Goal: Task Accomplishment & Management: Complete application form

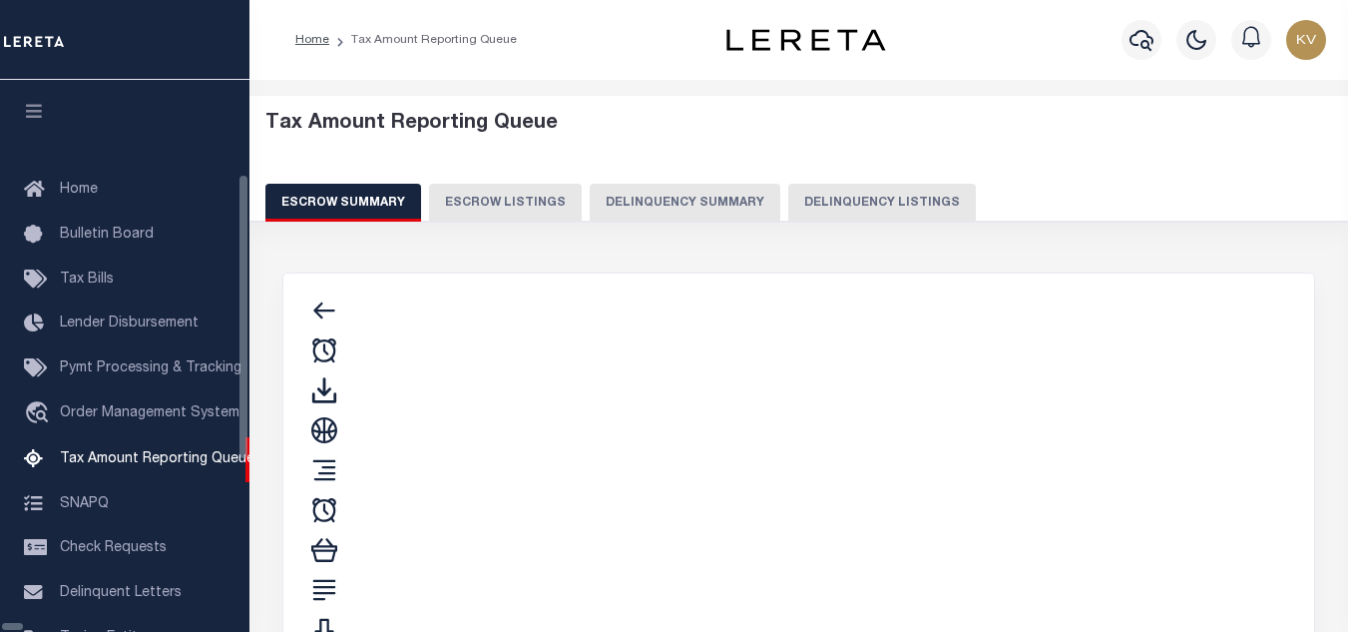
select select "100"
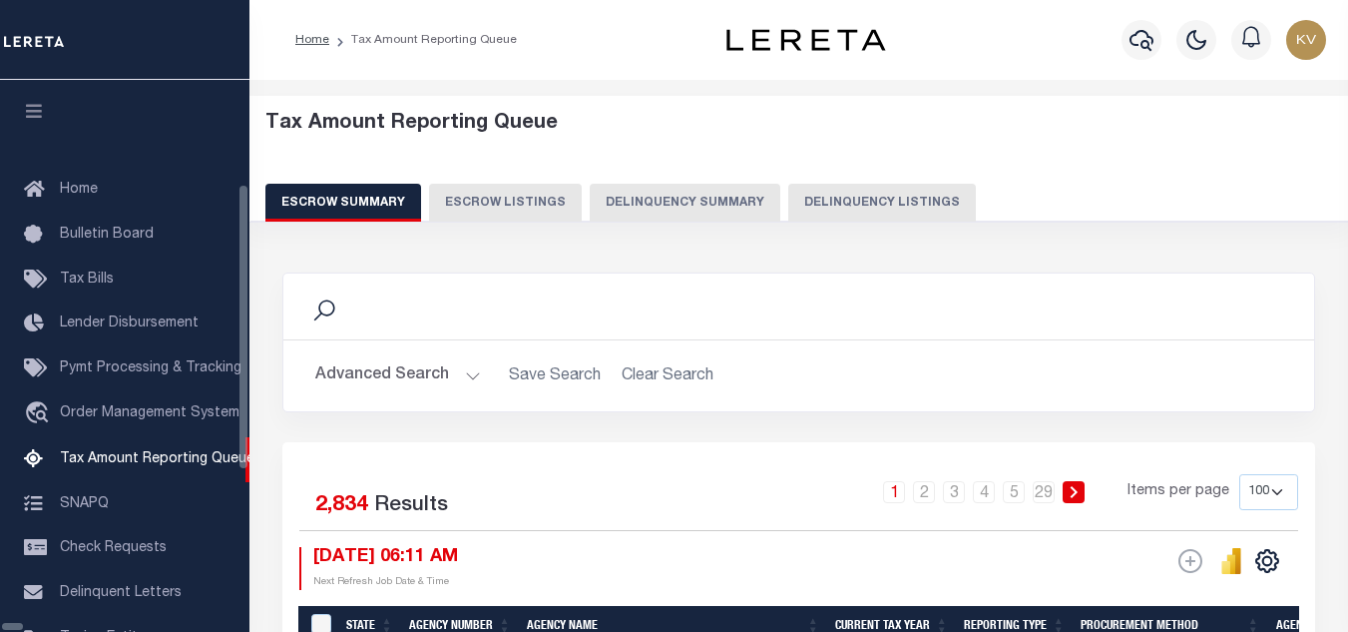
scroll to position [202, 0]
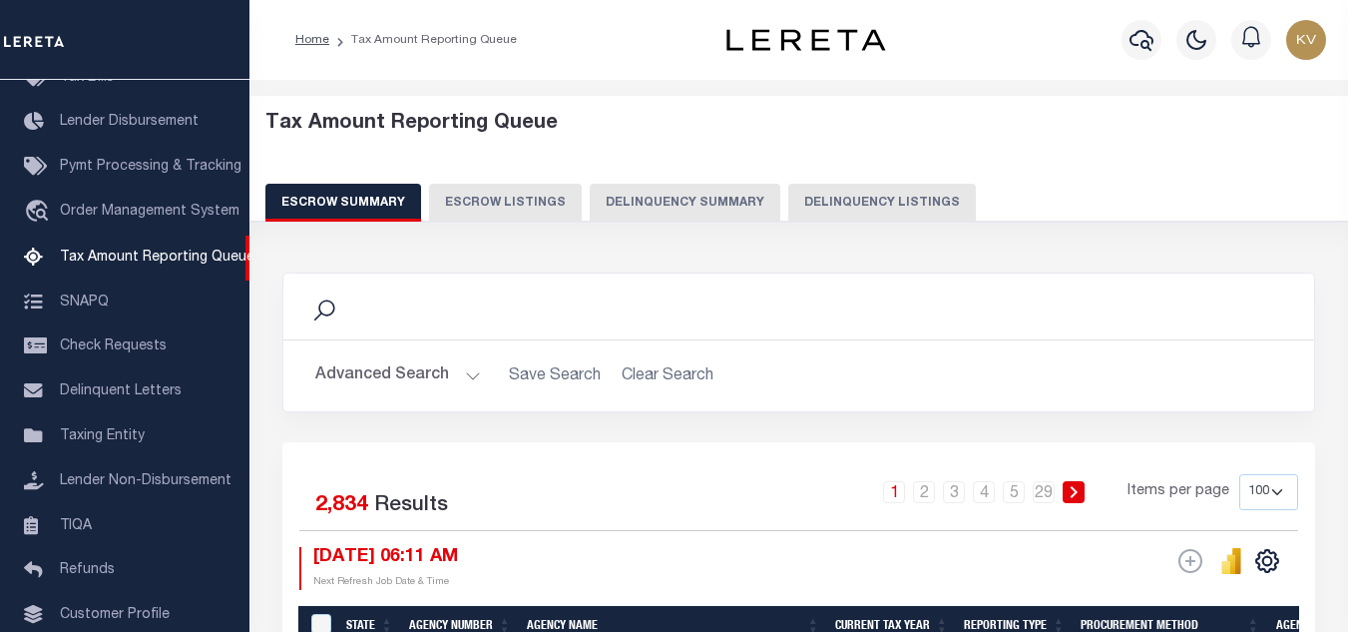
click at [818, 200] on button "Delinquency Listings" at bounding box center [882, 203] width 188 height 38
select select "100"
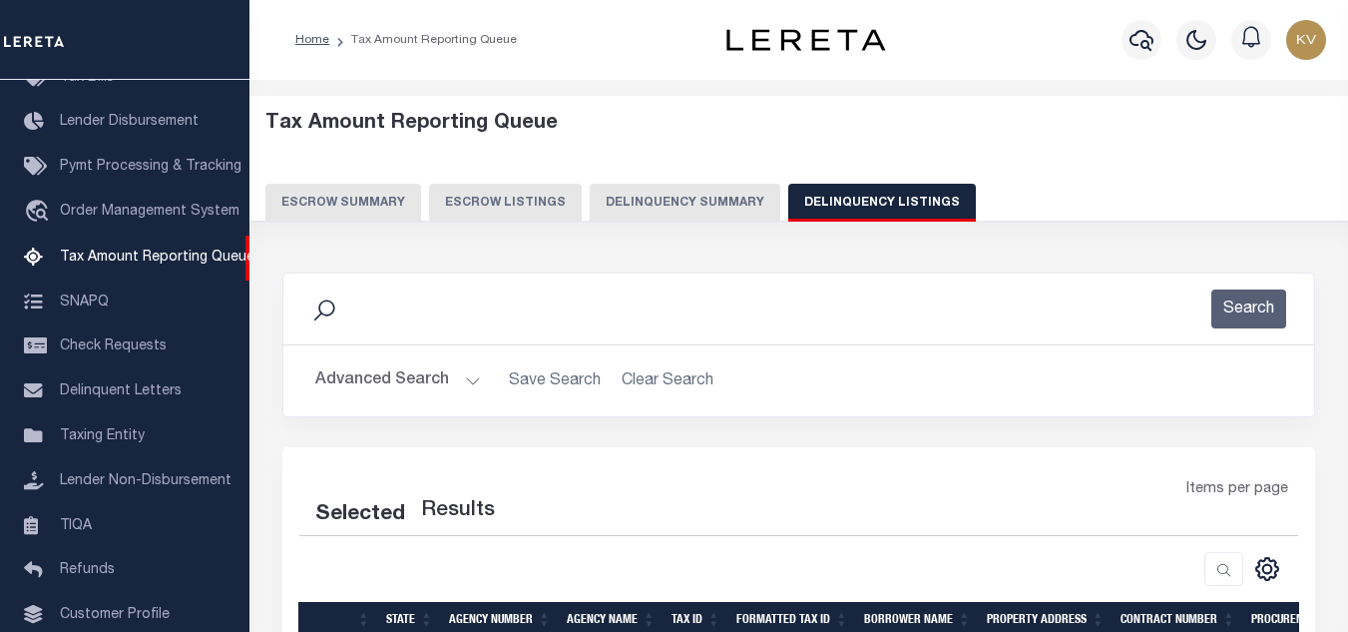
select select "100"
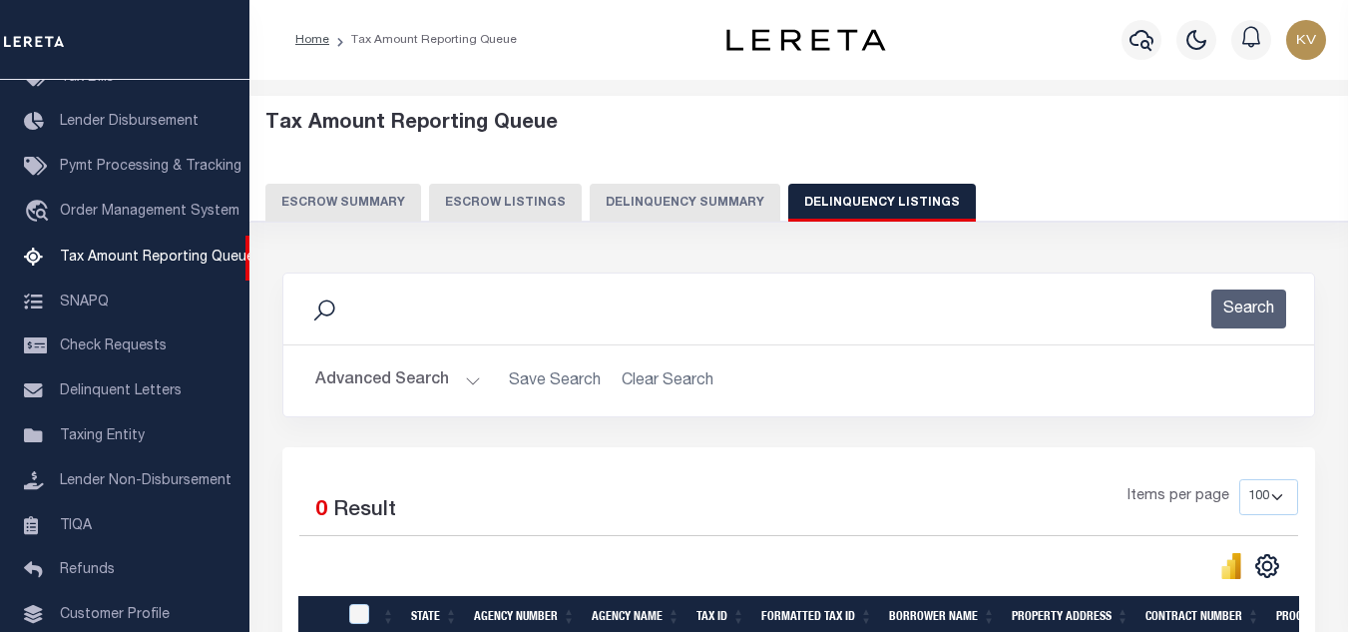
click at [399, 396] on button "Advanced Search" at bounding box center [398, 380] width 166 height 39
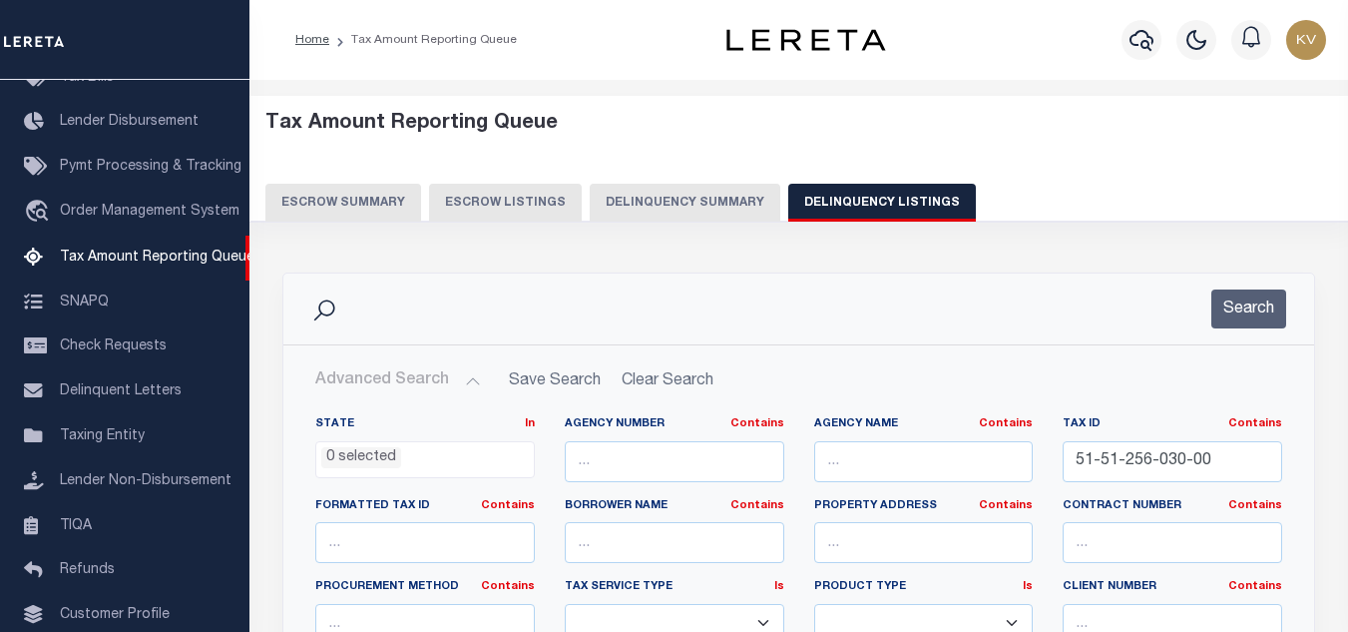
scroll to position [100, 0]
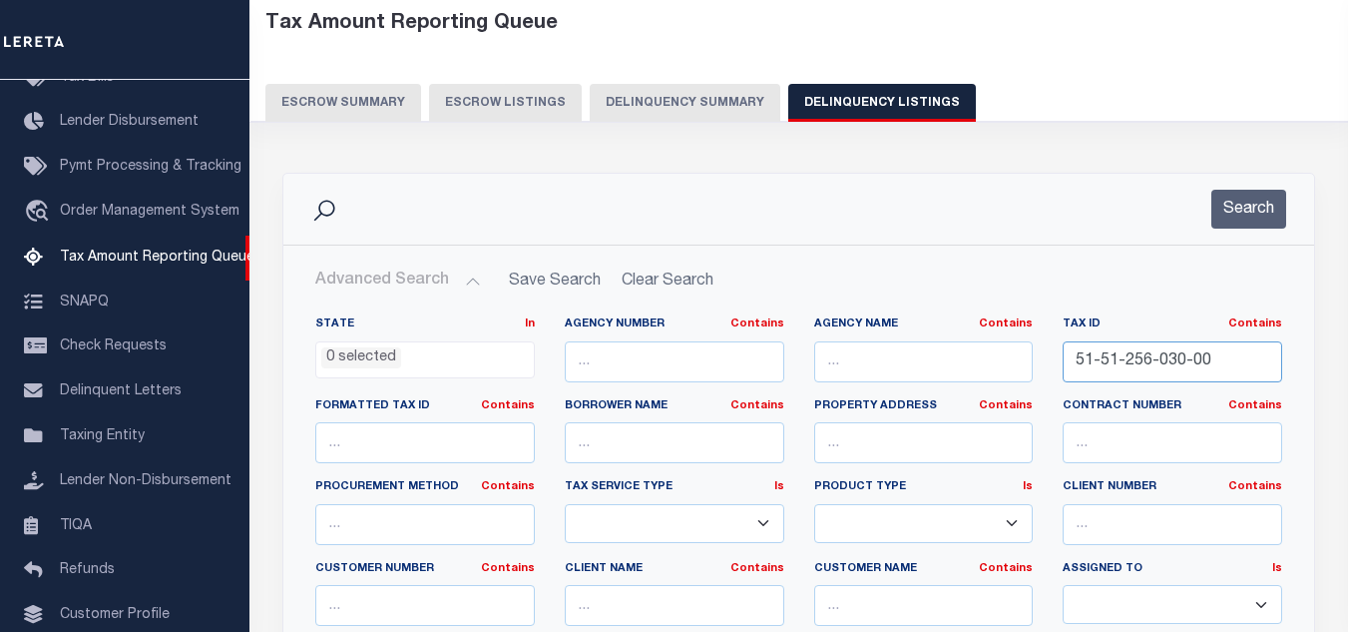
drag, startPoint x: 1220, startPoint y: 362, endPoint x: 1069, endPoint y: 316, distance: 157.5
click at [1041, 353] on div "State In In AK AL AR AZ CA CO CT DC DE FL GA GU HI IA ID IL IN KS KY LA MA MD M…" at bounding box center [798, 519] width 997 height 407
paste input "1"
type input "51-51-256-031-00"
click at [1268, 205] on button "Search" at bounding box center [1249, 209] width 75 height 39
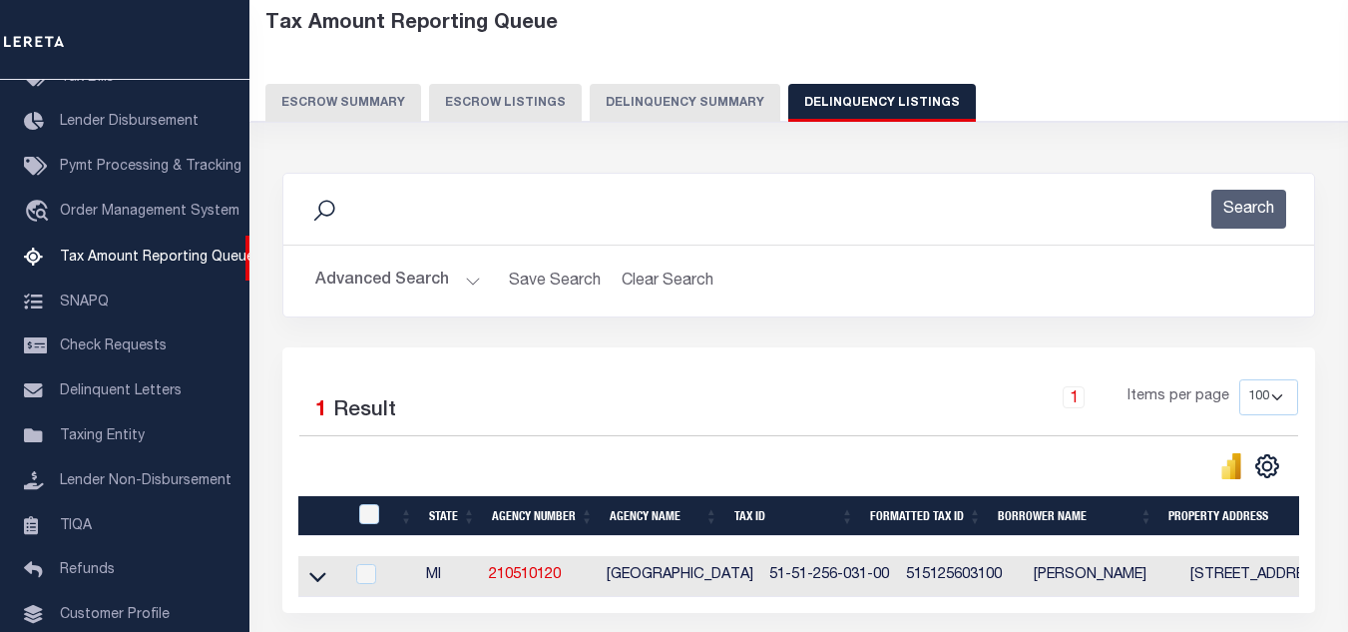
scroll to position [277, 0]
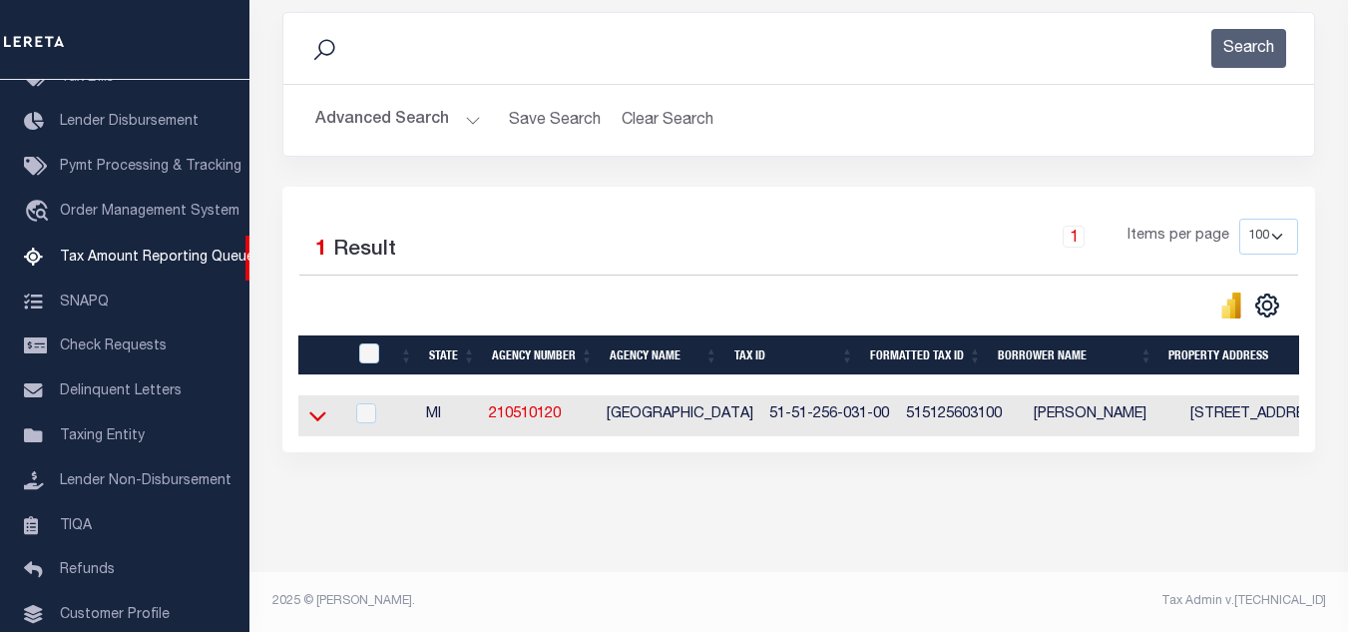
click at [319, 405] on icon at bounding box center [317, 415] width 17 height 21
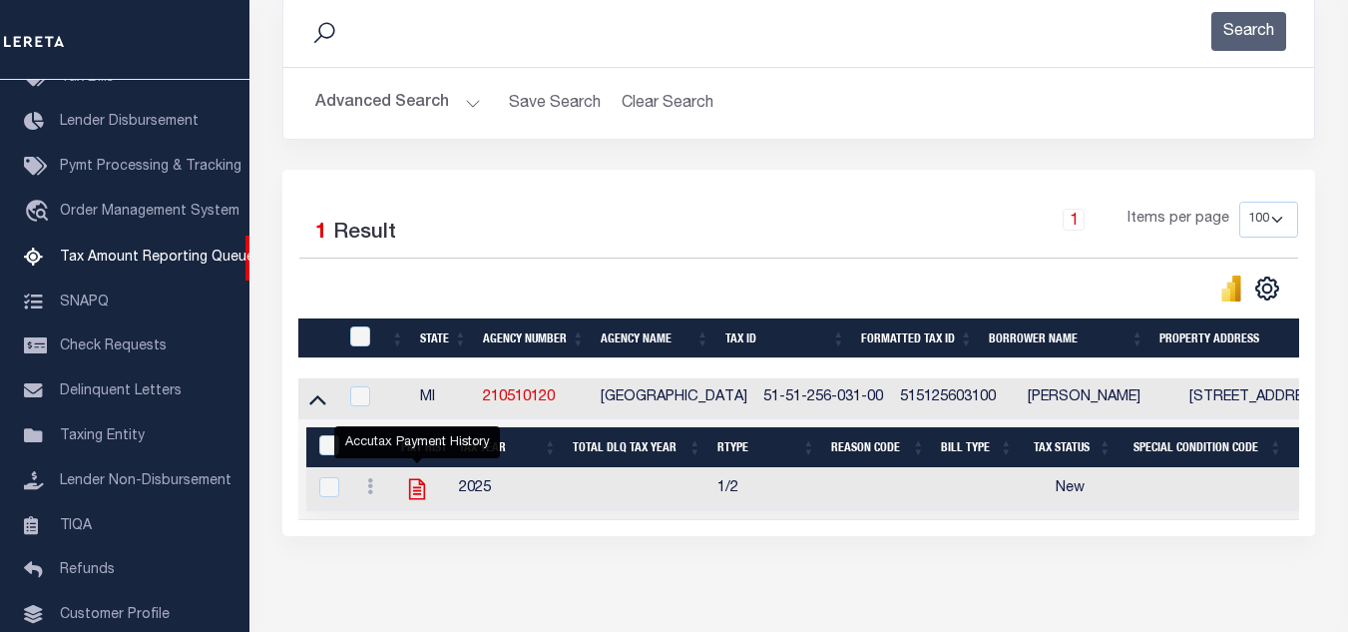
click at [416, 497] on icon "" at bounding box center [417, 489] width 26 height 26
checkbox input "true"
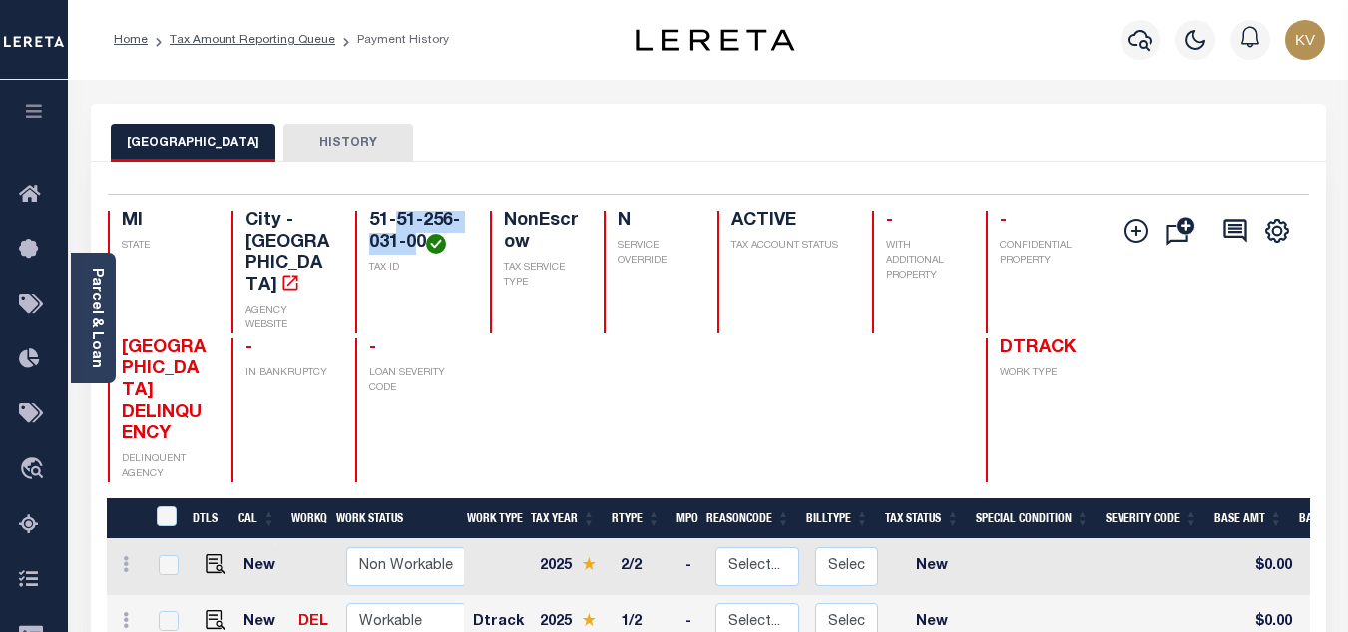
drag, startPoint x: 400, startPoint y: 221, endPoint x: 419, endPoint y: 250, distance: 34.6
click at [419, 250] on h4 "51-51-256-031-00" at bounding box center [417, 232] width 96 height 43
copy h4 "51-256-031-00"
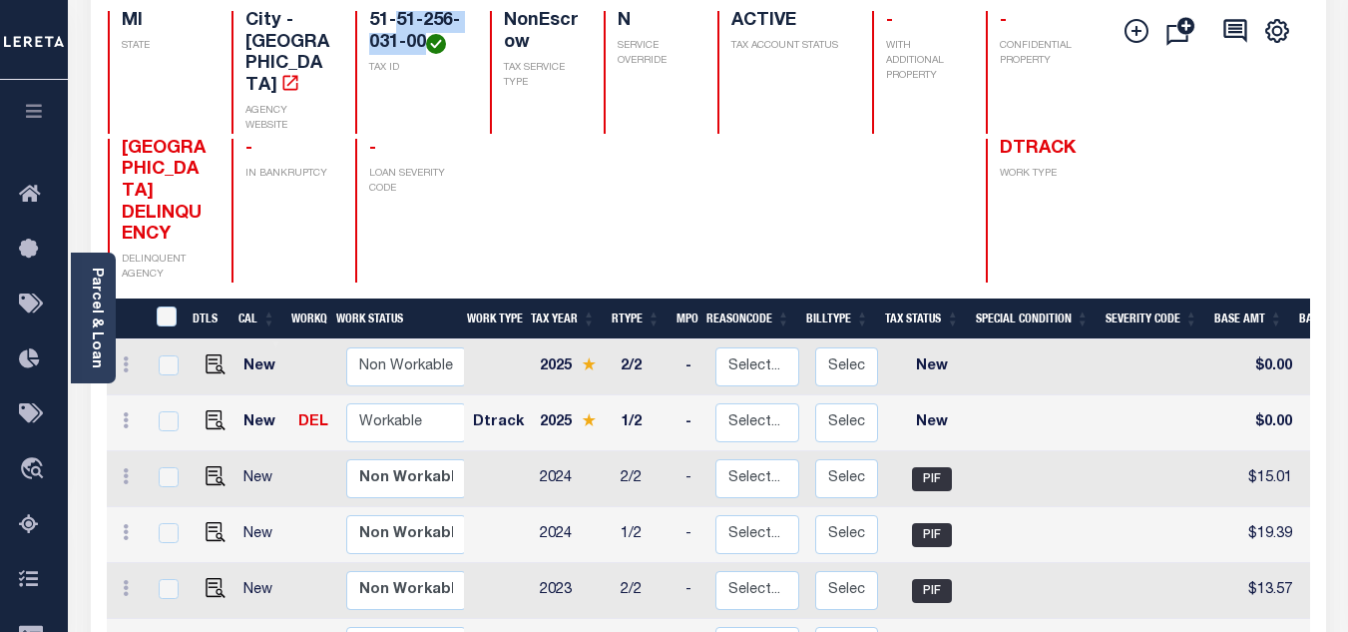
scroll to position [299, 0]
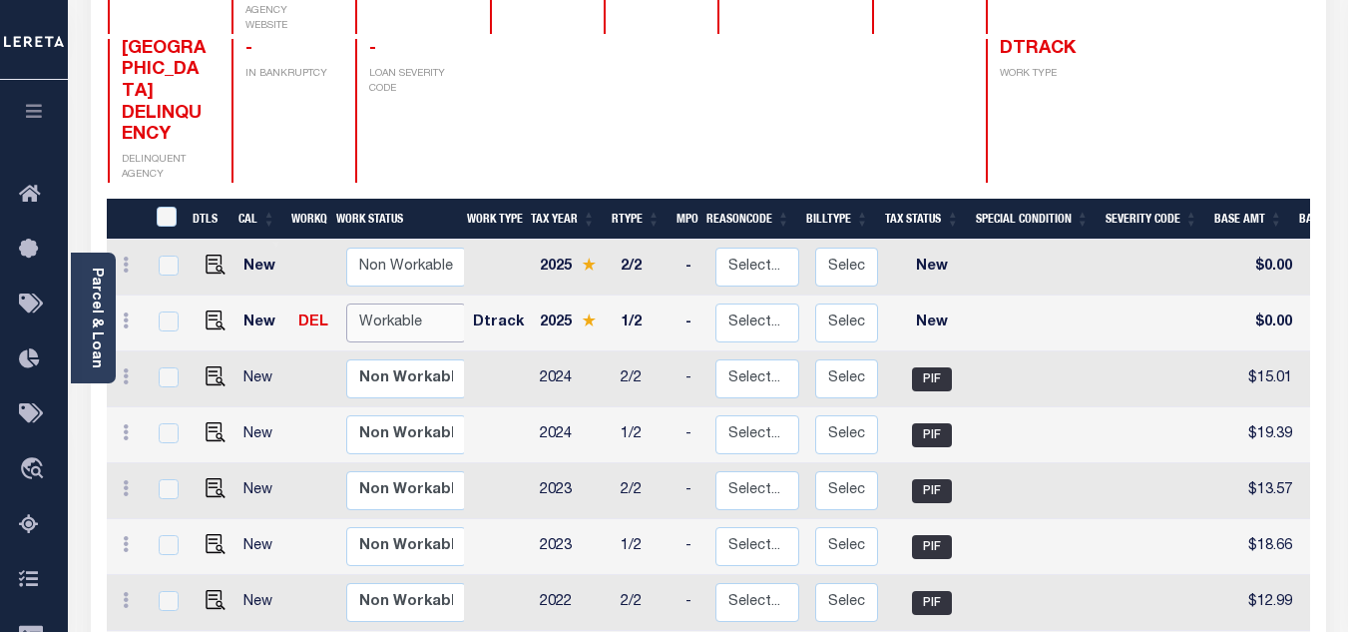
click at [377, 303] on select "Non Workable Workable" at bounding box center [406, 322] width 120 height 39
checkbox input "true"
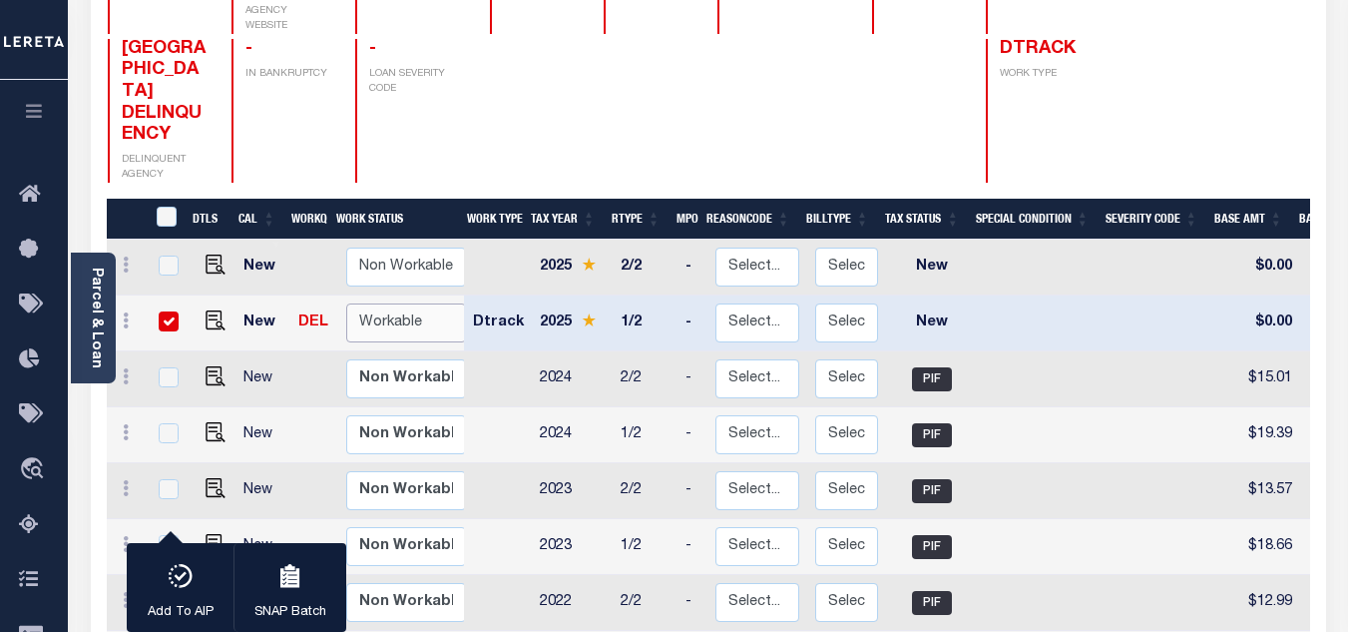
select select "true"
click at [346, 303] on select "Non Workable Workable" at bounding box center [406, 322] width 120 height 39
checkbox input "false"
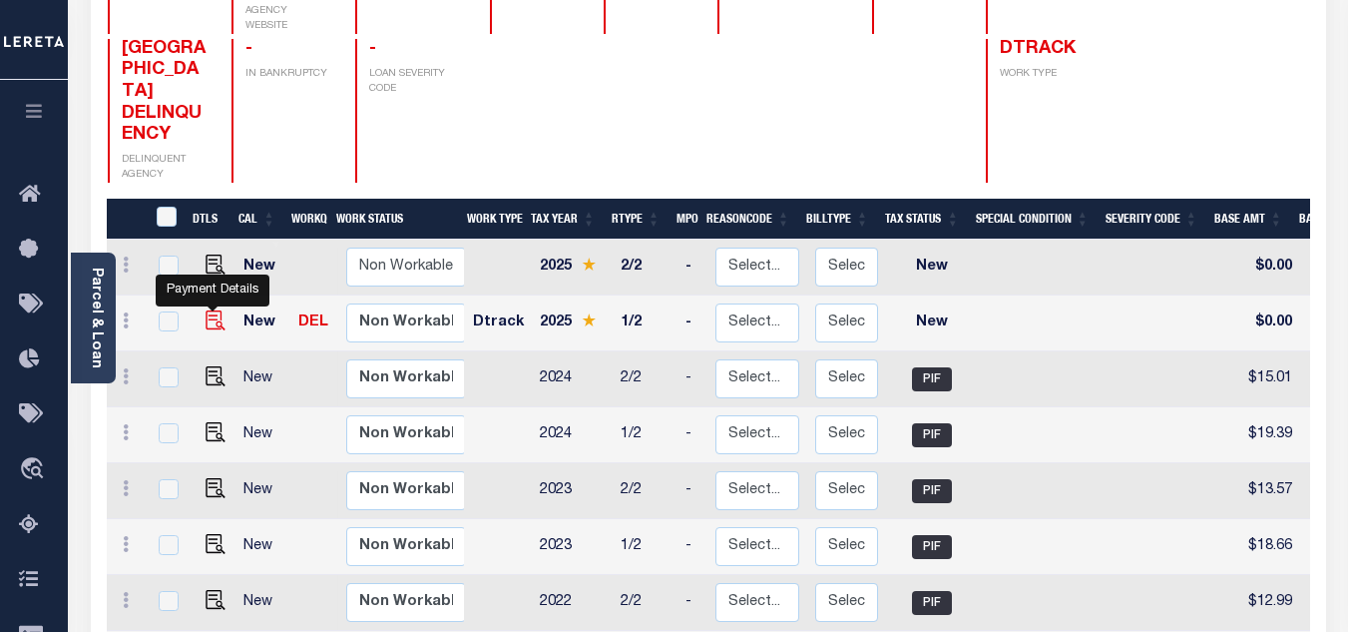
click at [213, 310] on img "" at bounding box center [216, 320] width 20 height 20
checkbox input "true"
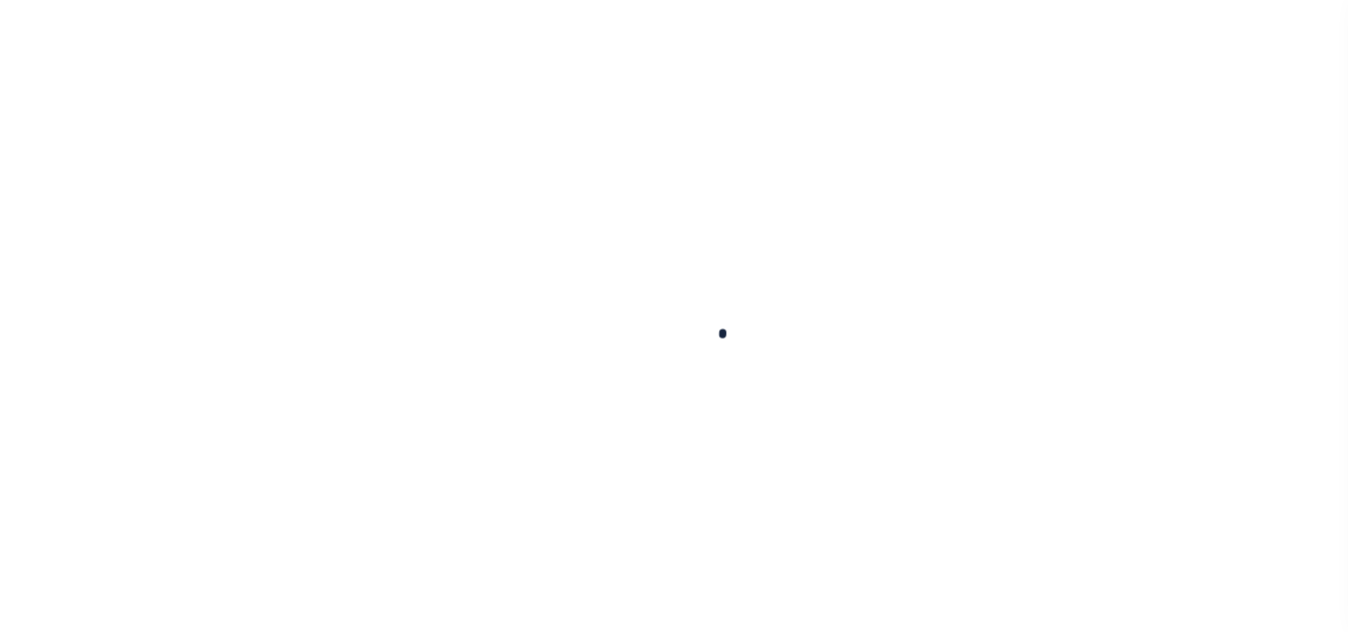
checkbox input "false"
type input "[DATE]"
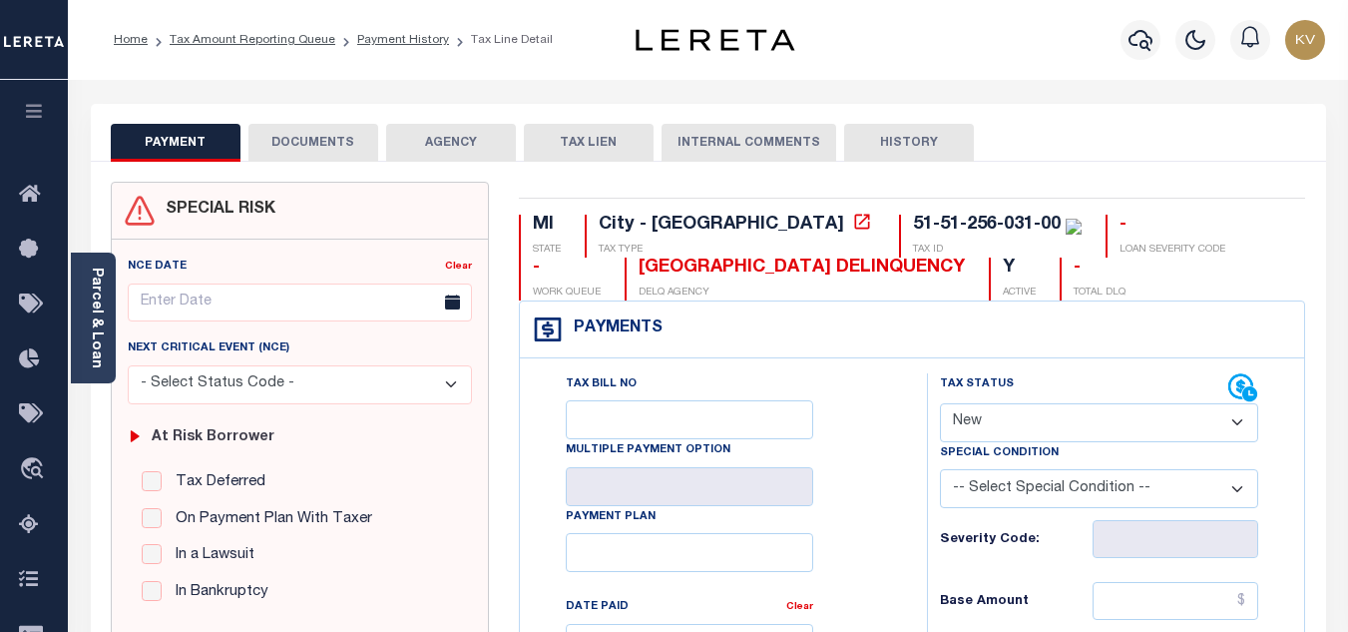
scroll to position [200, 0]
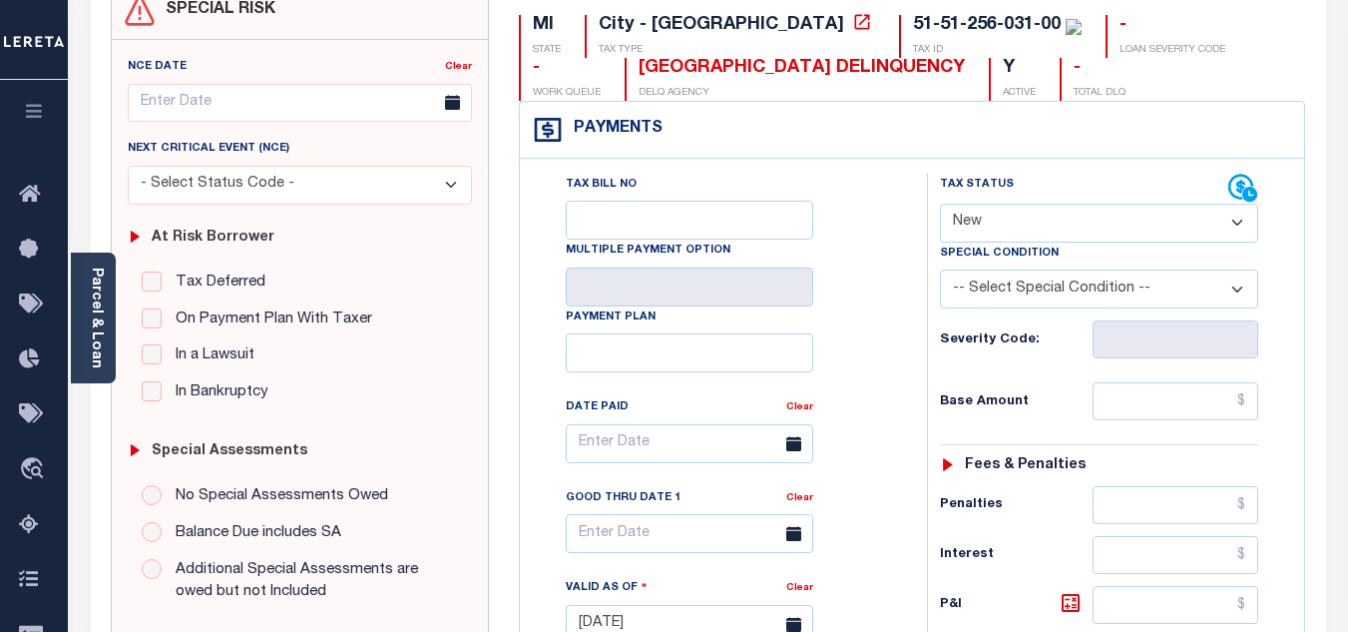
click at [969, 230] on select "- Select Status Code - Open Due/Unpaid Paid Incomplete No Tax Due Internal Refu…" at bounding box center [1099, 223] width 318 height 39
select select "PYD"
click at [940, 205] on select "- Select Status Code - Open Due/Unpaid Paid Incomplete No Tax Due Internal Refu…" at bounding box center [1099, 223] width 318 height 39
type input "[DATE]"
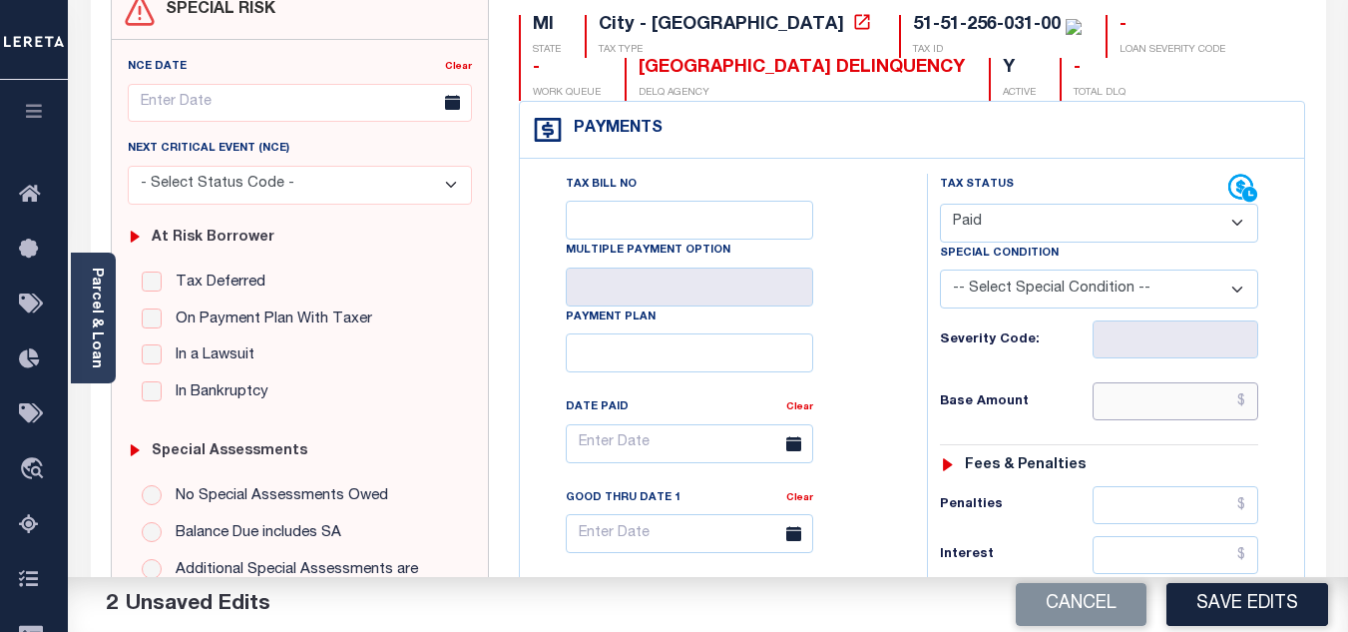
click at [1120, 401] on input "text" at bounding box center [1176, 401] width 166 height 38
paste input "19.83"
type input "$19.83"
click at [1079, 442] on div "Tax Status Status - Select Status Code -" at bounding box center [1105, 614] width 357 height 881
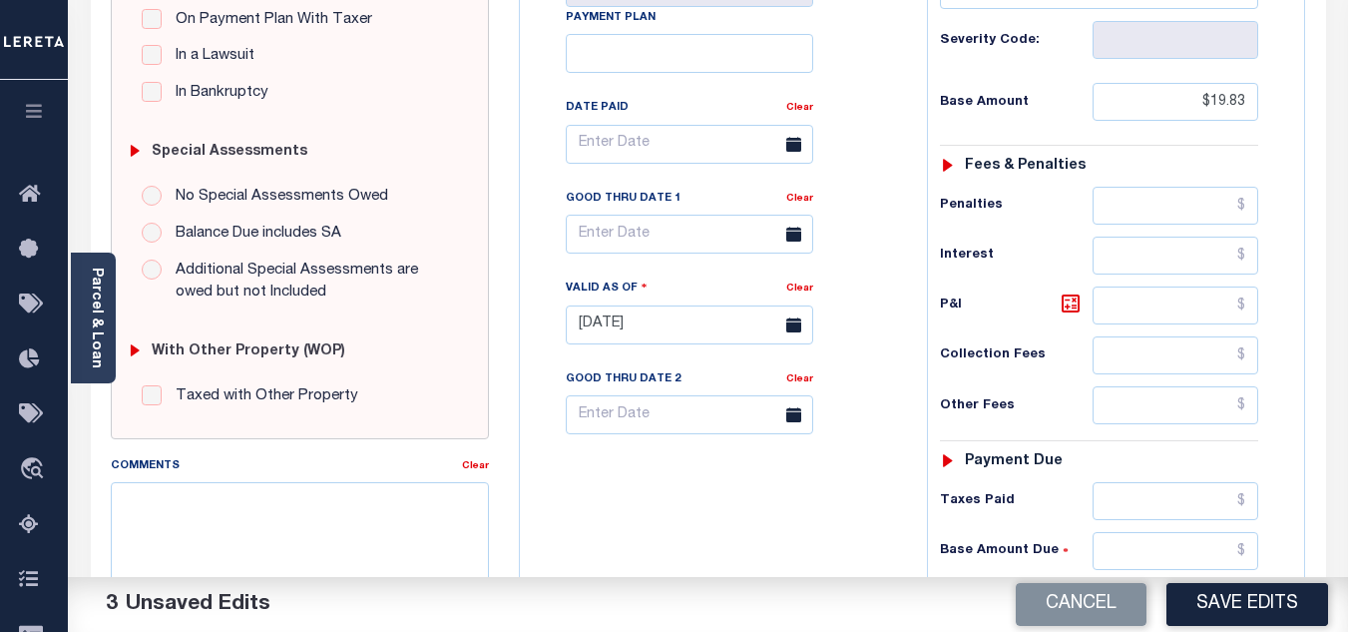
scroll to position [699, 0]
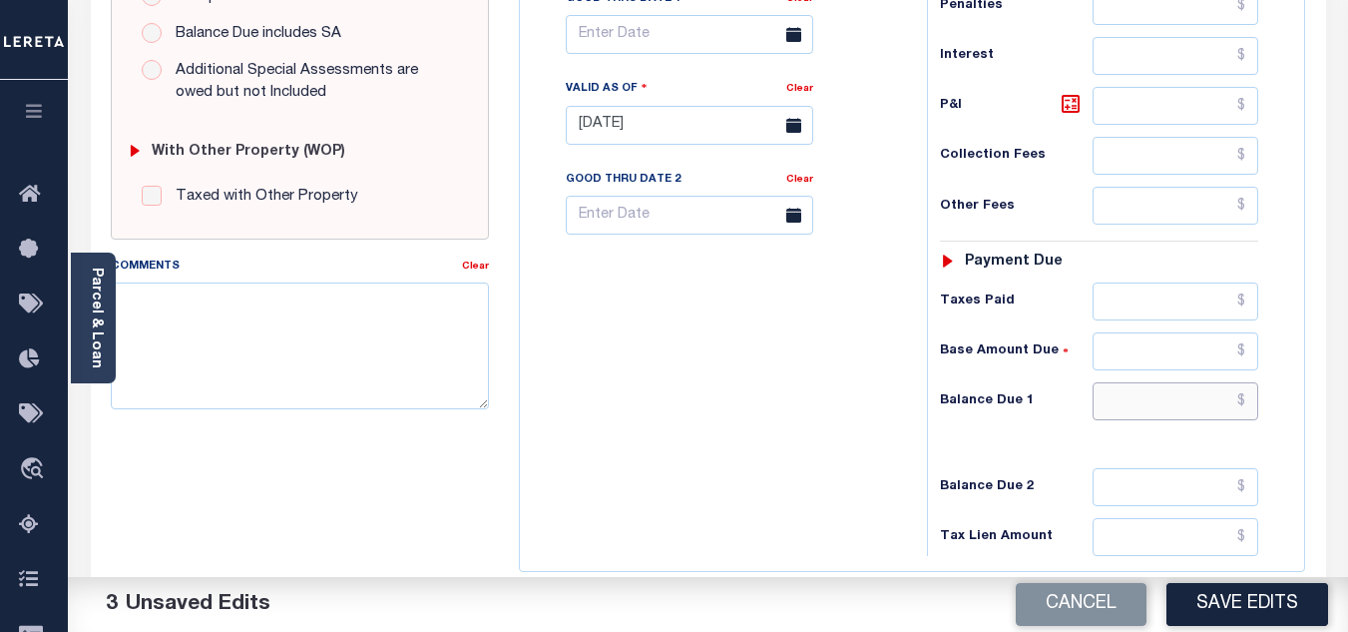
click at [1146, 404] on input "text" at bounding box center [1176, 401] width 166 height 38
type input "$0.00"
click at [734, 415] on div "Tax Bill No Multiple Payment Option Payment Plan Clear" at bounding box center [718, 115] width 387 height 881
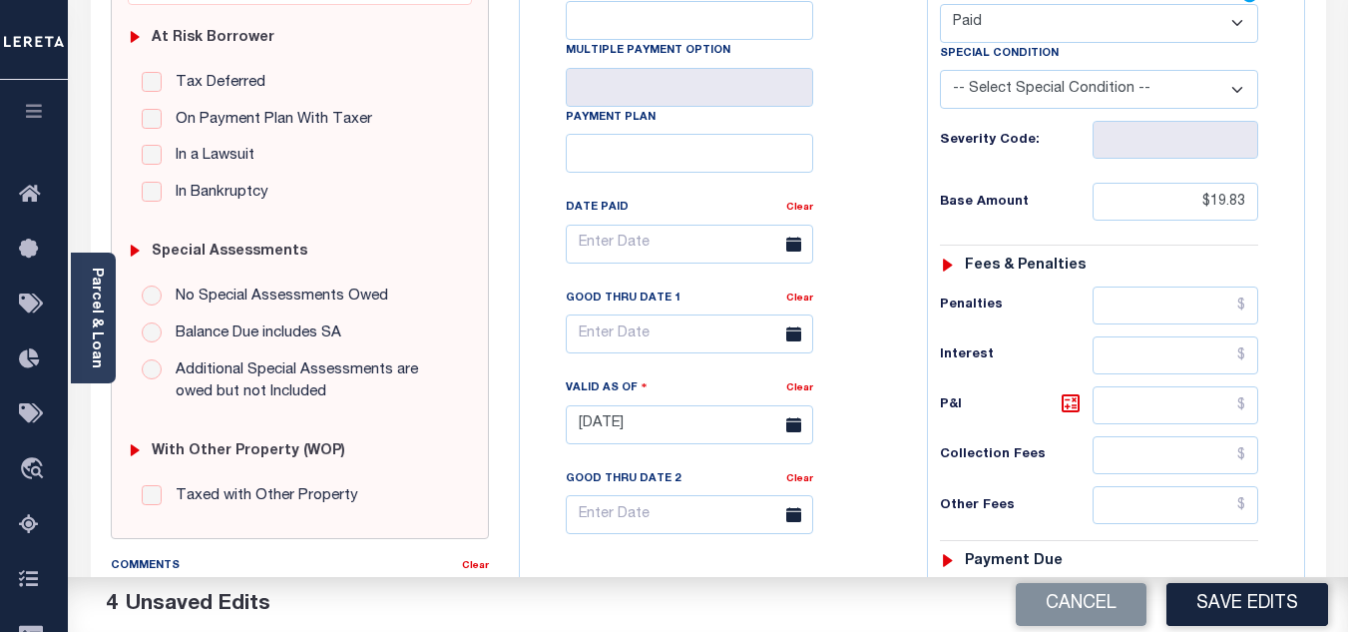
scroll to position [100, 0]
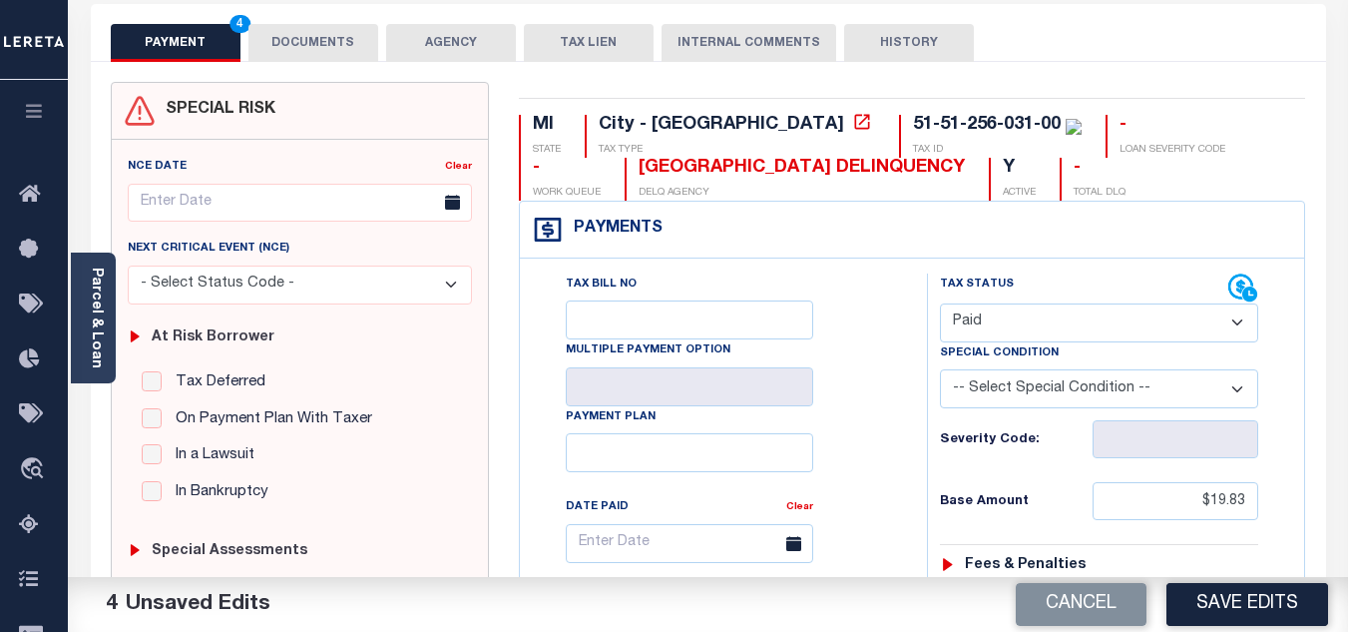
click at [296, 36] on button "DOCUMENTS" at bounding box center [314, 43] width 130 height 38
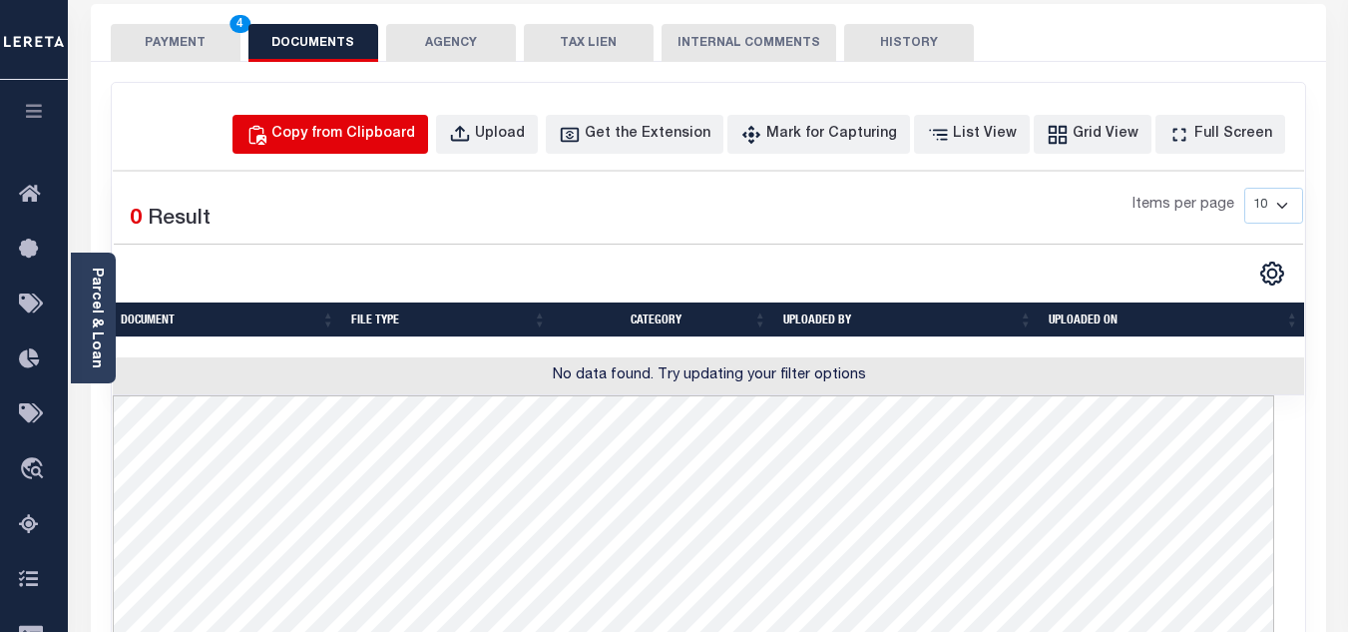
click at [408, 145] on div "Copy from Clipboard" at bounding box center [343, 135] width 144 height 22
select select "POP"
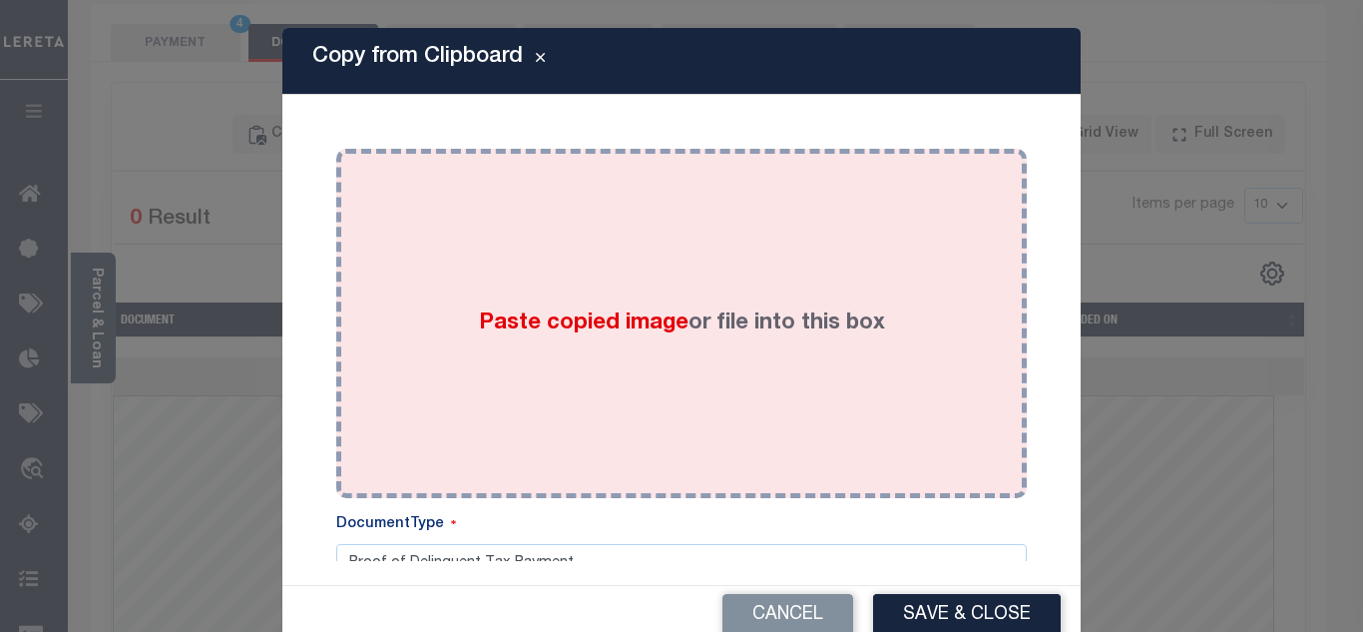
click at [498, 230] on div "Paste copied image or file into this box" at bounding box center [681, 323] width 661 height 319
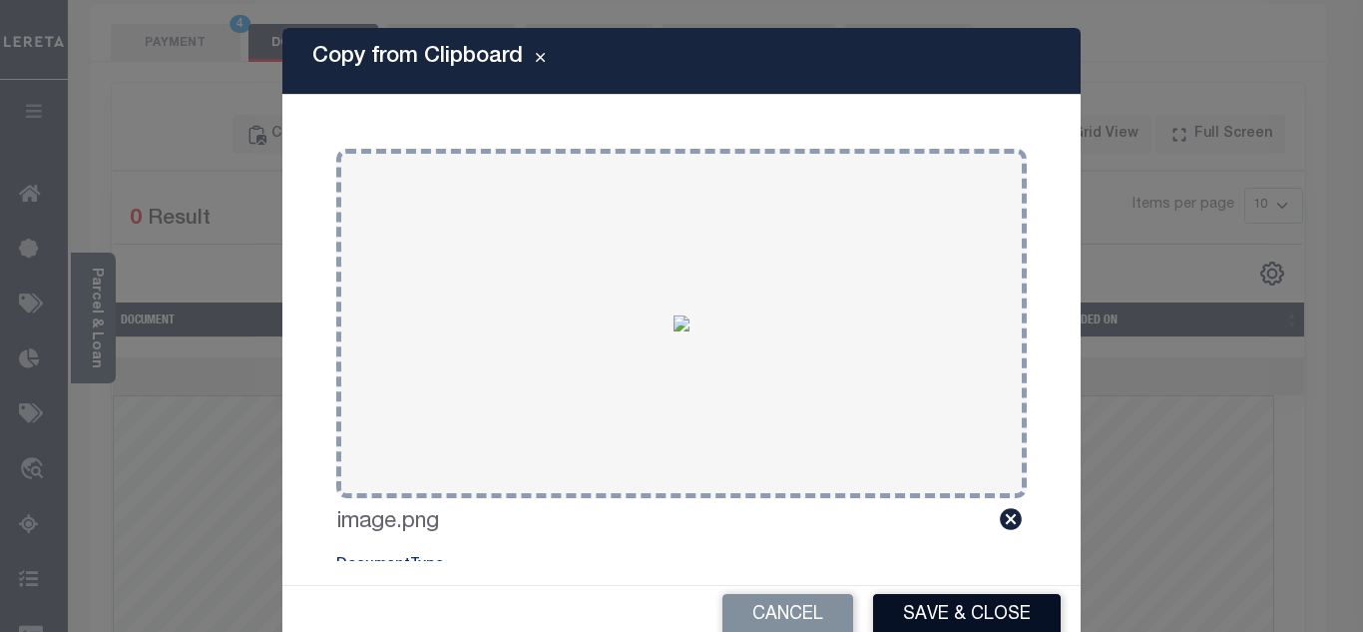
click at [970, 601] on button "Save & Close" at bounding box center [967, 615] width 188 height 43
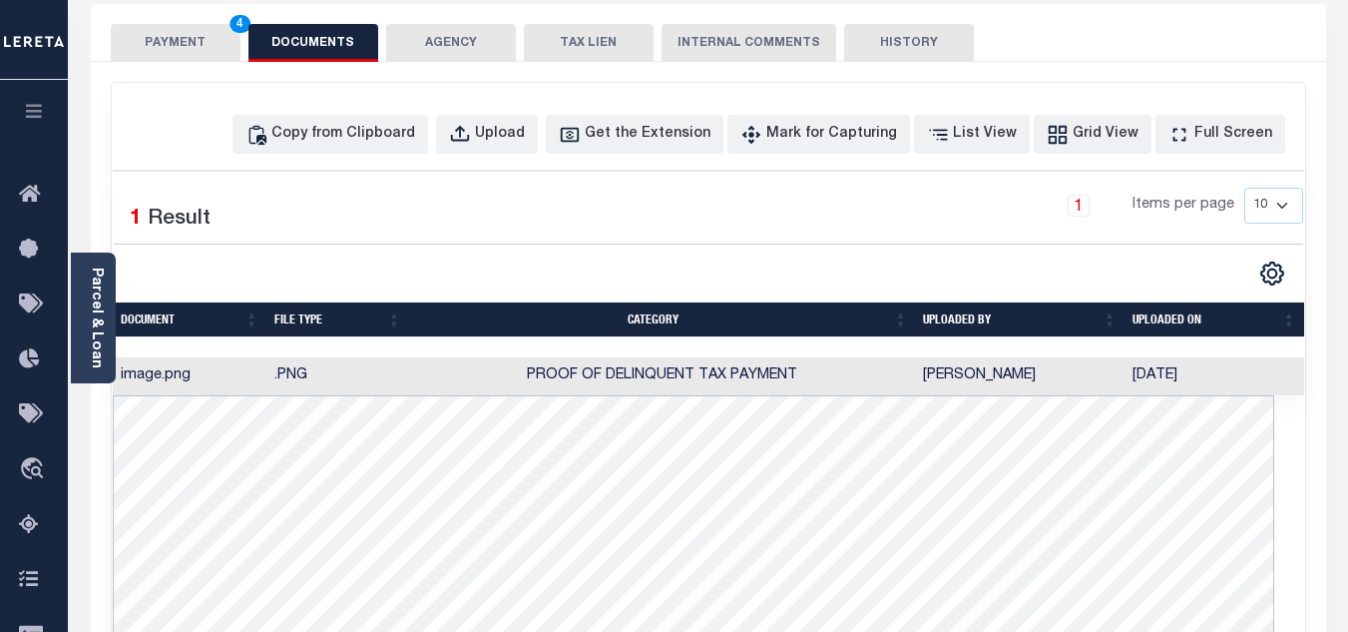
click at [166, 32] on button "PAYMENT 4" at bounding box center [176, 43] width 130 height 38
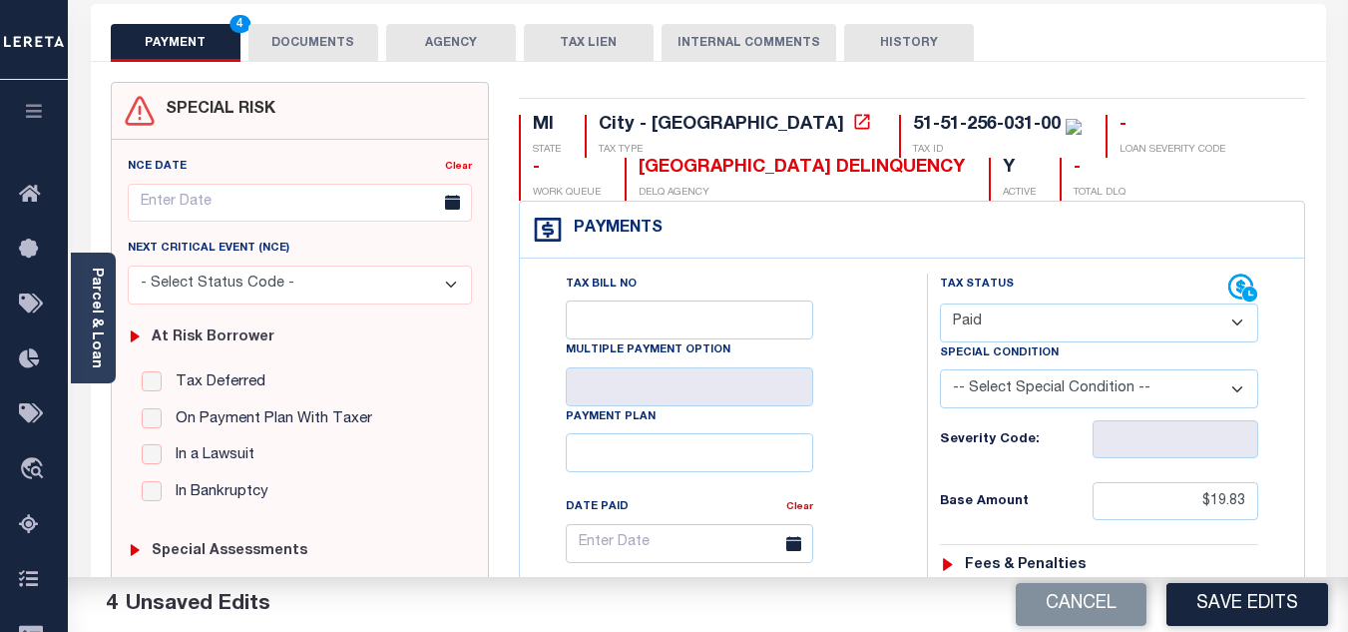
click at [346, 30] on button "DOCUMENTS" at bounding box center [314, 43] width 130 height 38
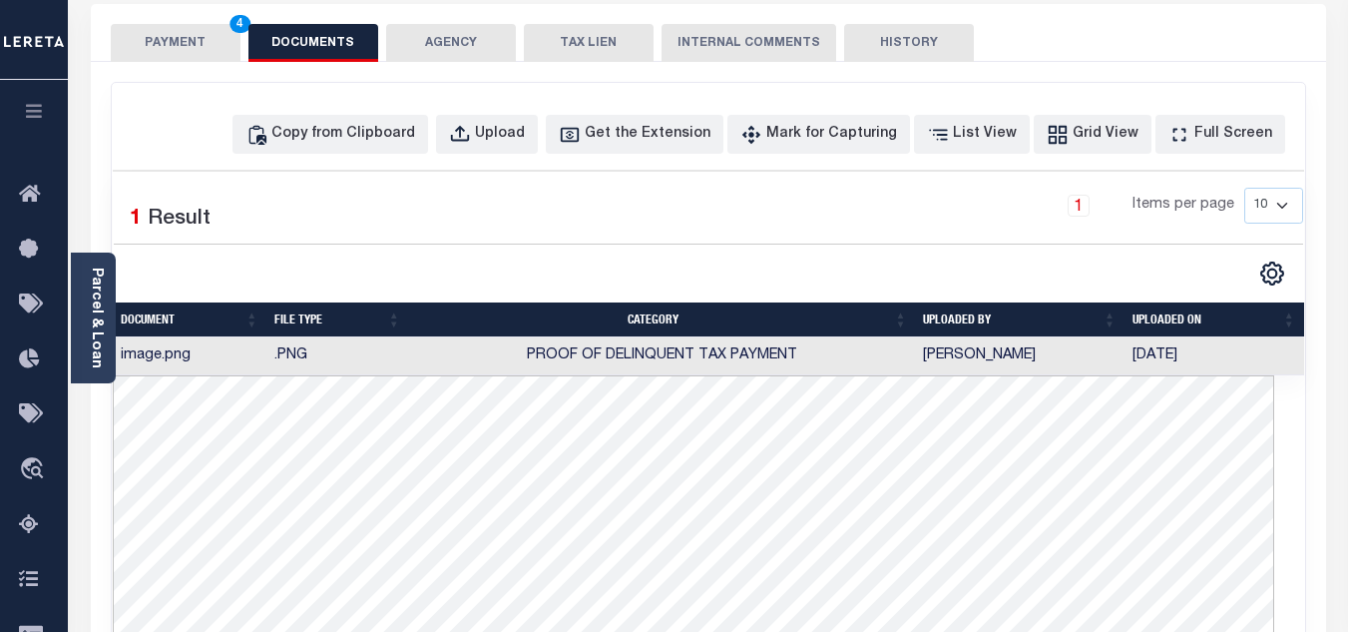
click at [212, 35] on button "PAYMENT 4" at bounding box center [176, 43] width 130 height 38
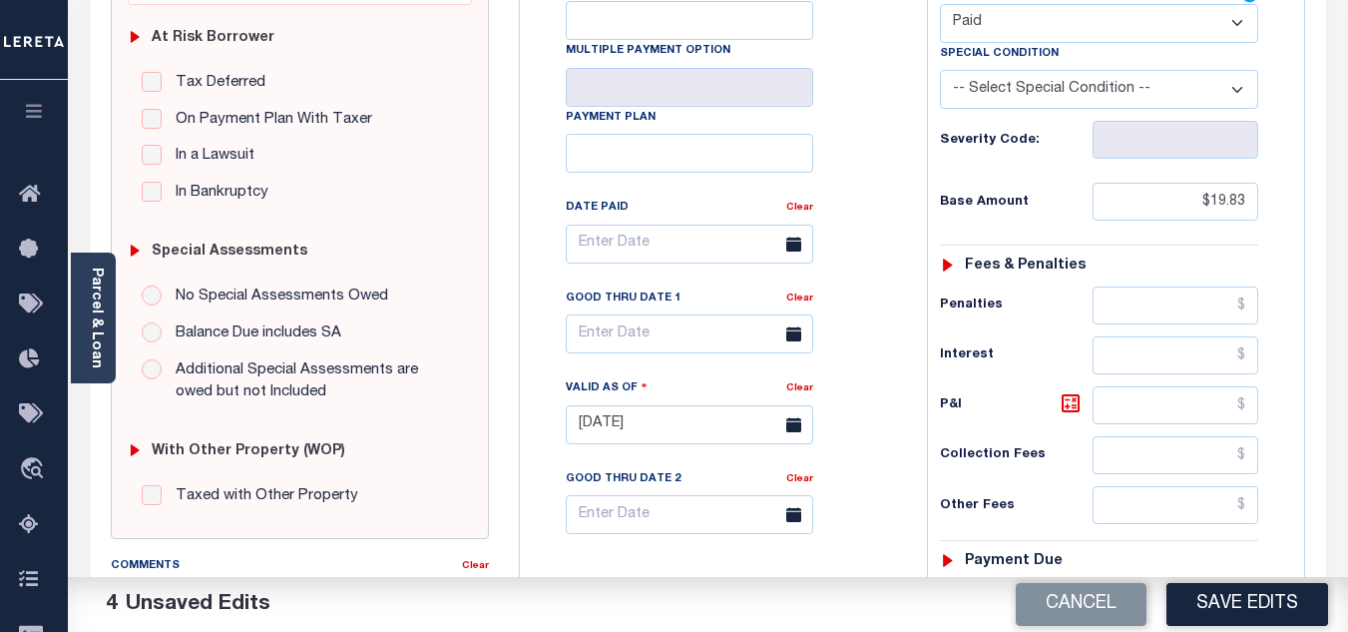
scroll to position [599, 0]
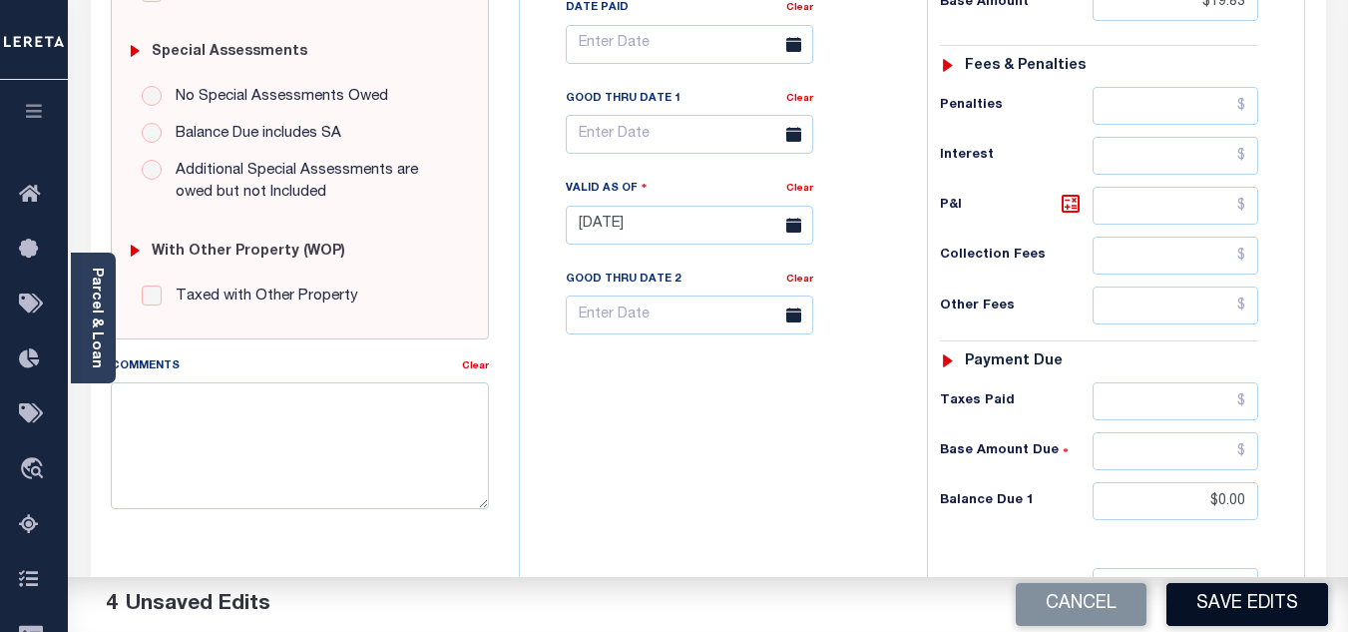
click at [1280, 594] on button "Save Edits" at bounding box center [1248, 604] width 162 height 43
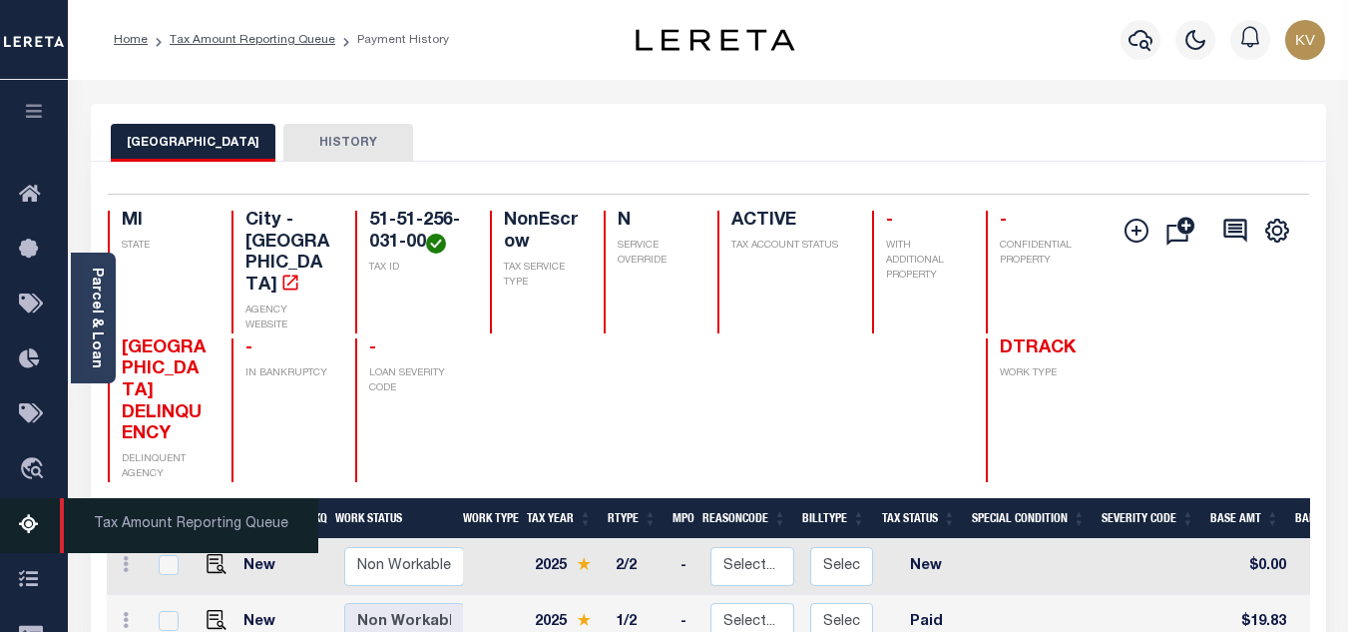
click at [17, 542] on link "Tax Amount Reporting Queue" at bounding box center [34, 525] width 68 height 55
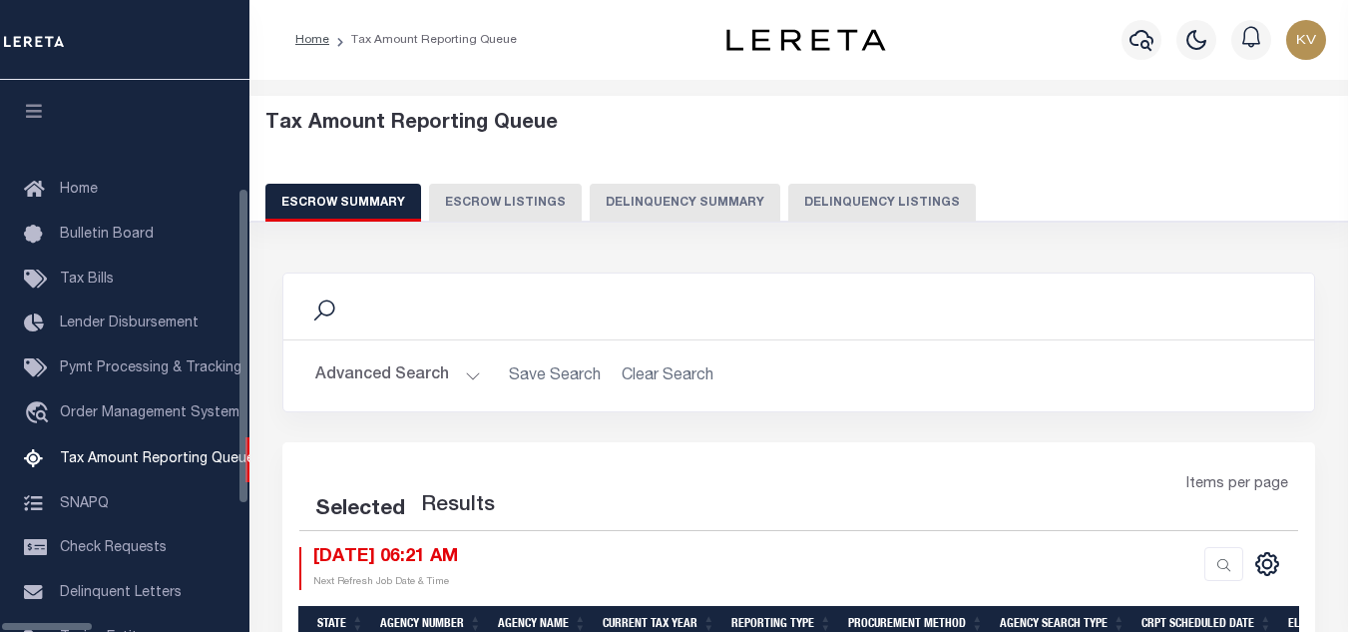
click at [788, 206] on button "Delinquency Listings" at bounding box center [882, 203] width 188 height 38
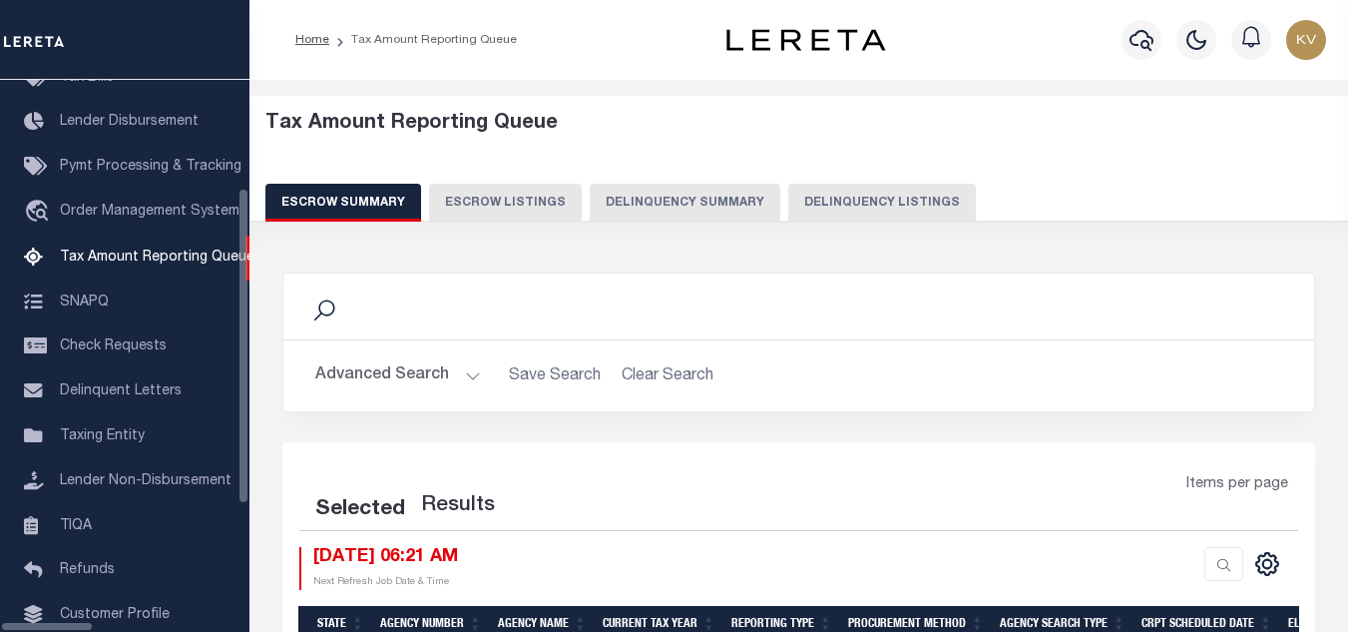
select select "100"
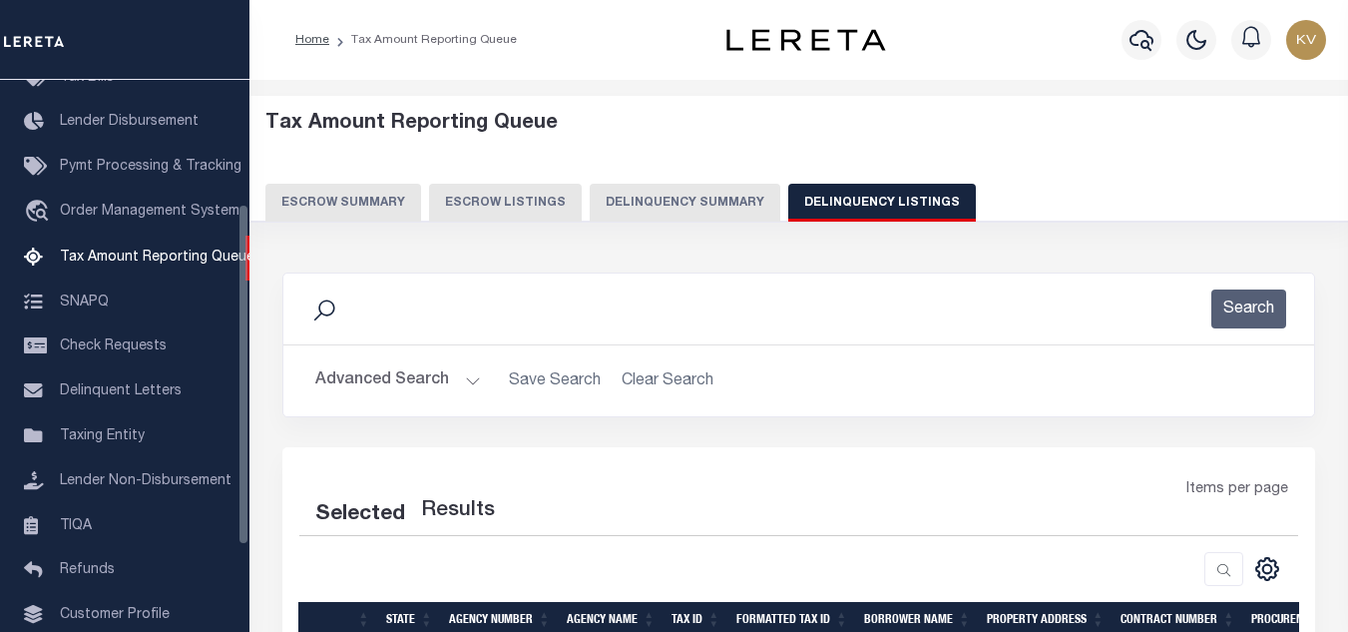
select select "100"
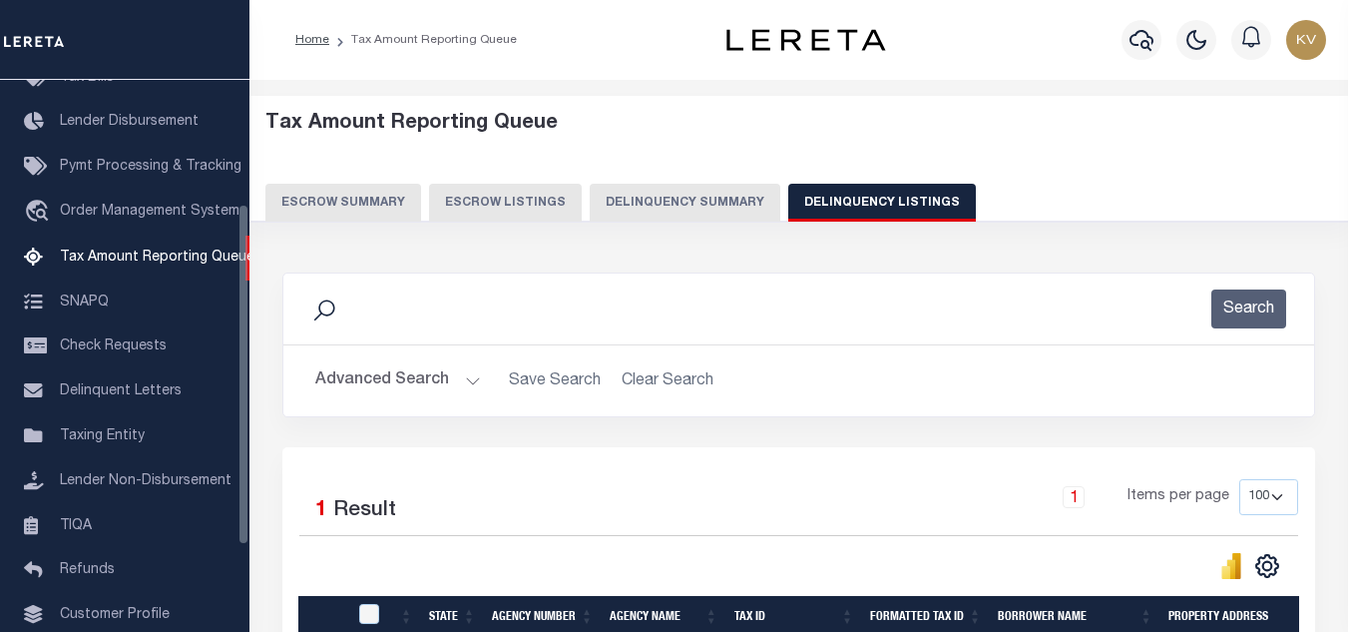
scroll to position [200, 0]
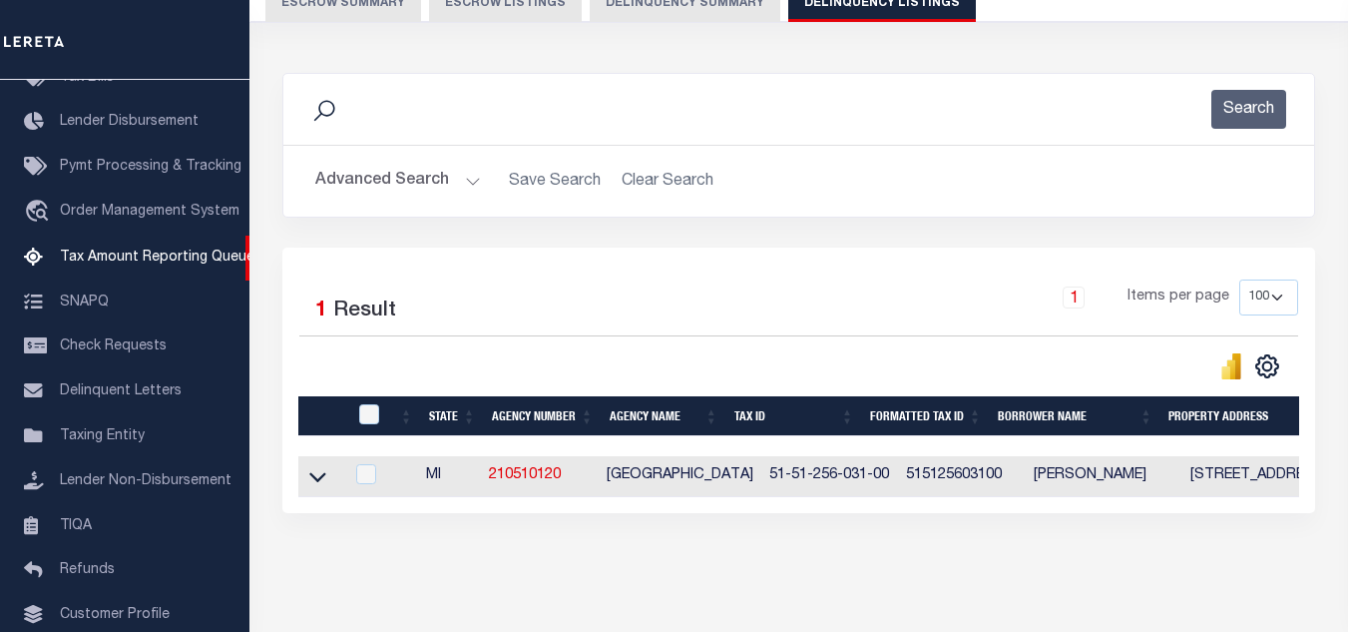
click at [438, 197] on button "Advanced Search" at bounding box center [398, 181] width 166 height 39
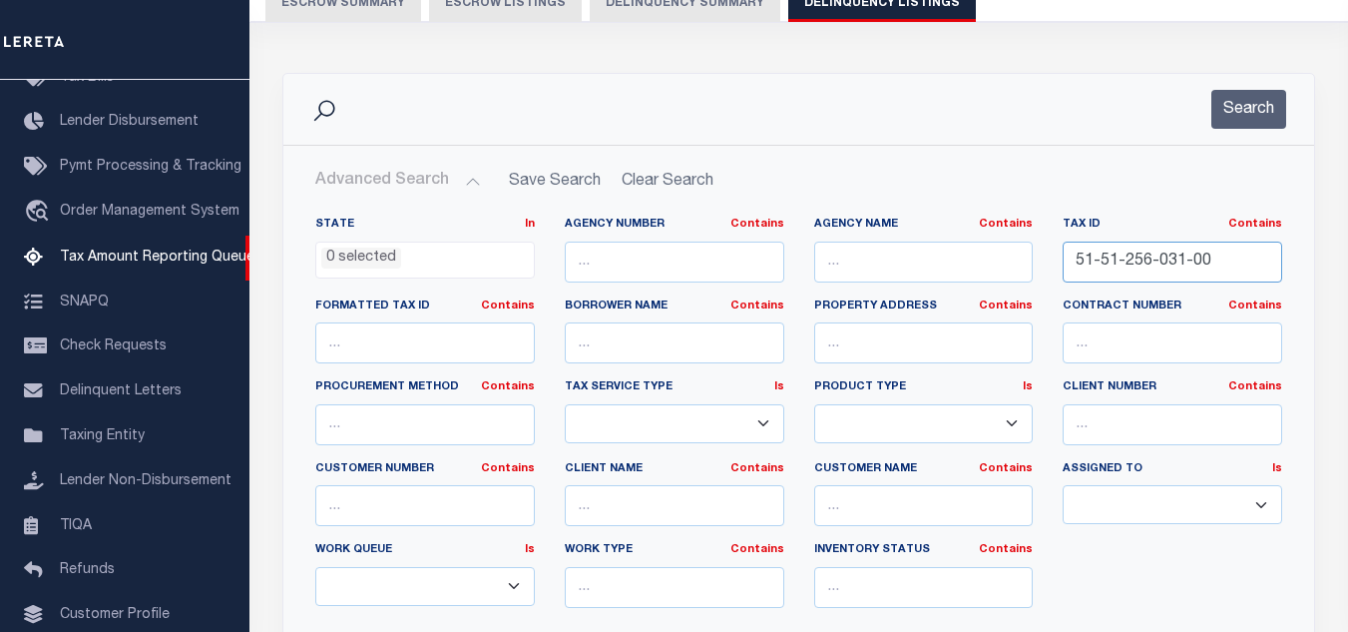
click at [1181, 258] on input "51-51-256-031-00" at bounding box center [1173, 262] width 220 height 41
type input "51-51-256-032-00"
click at [1273, 116] on button "Search" at bounding box center [1249, 109] width 75 height 39
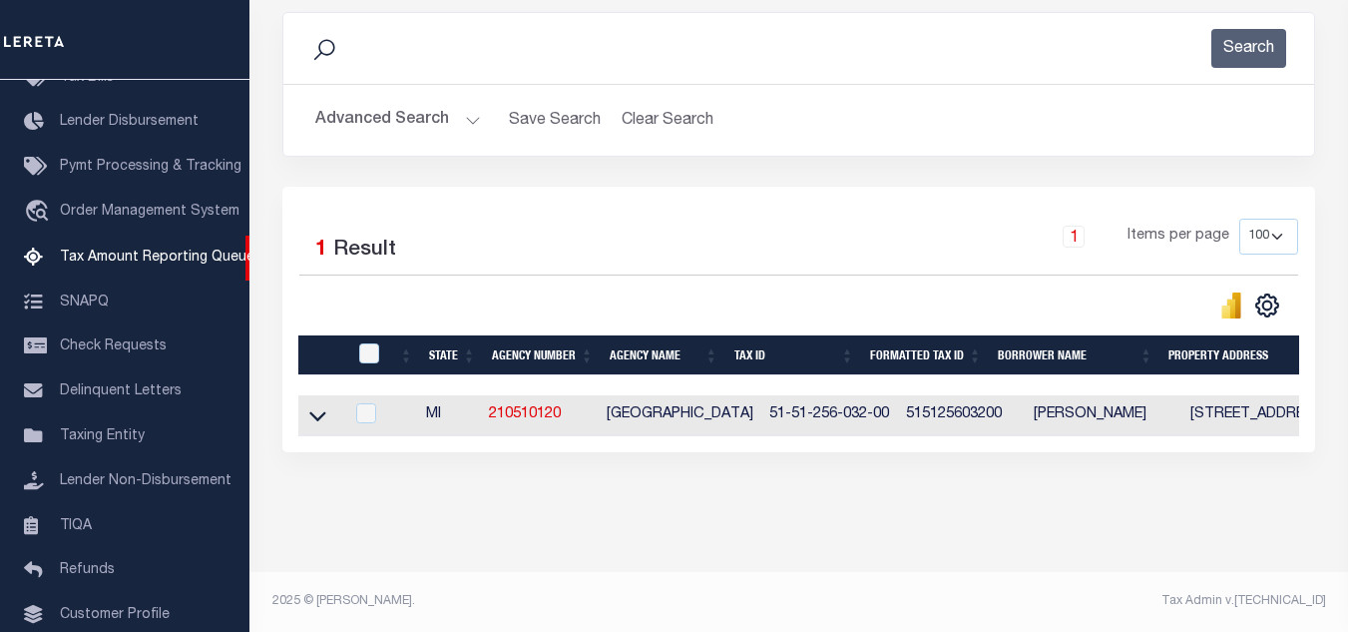
scroll to position [277, 0]
click at [317, 405] on icon at bounding box center [317, 415] width 17 height 21
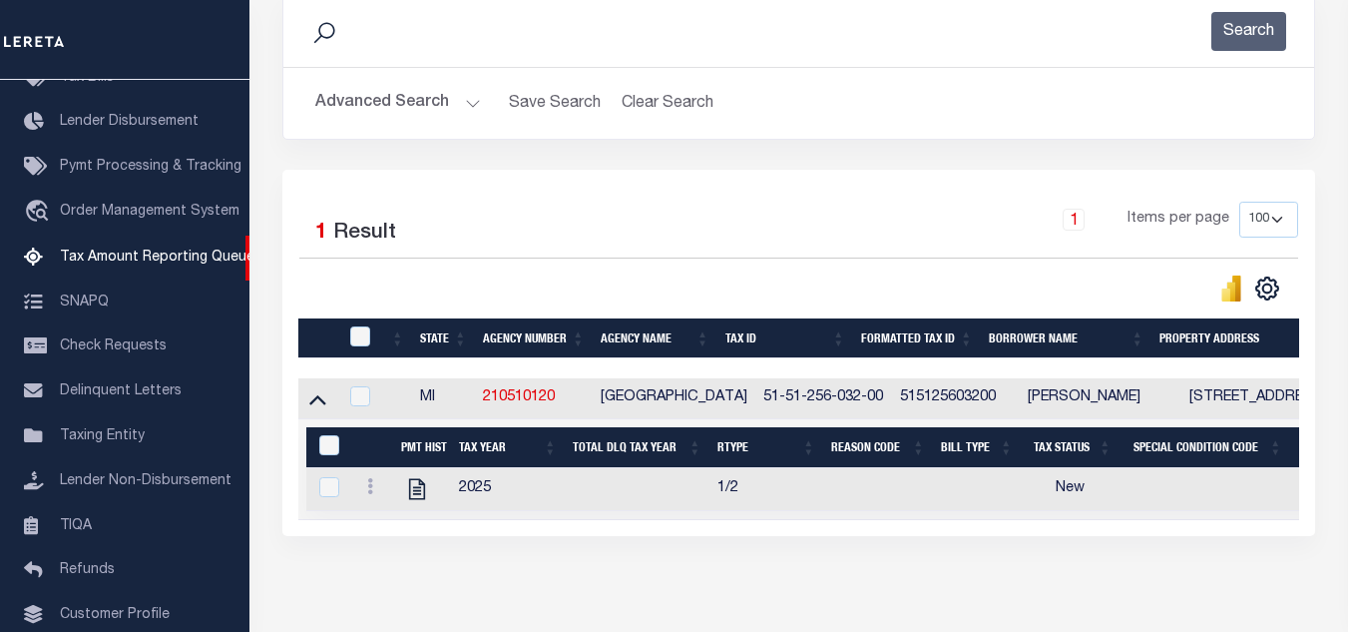
scroll to position [379, 0]
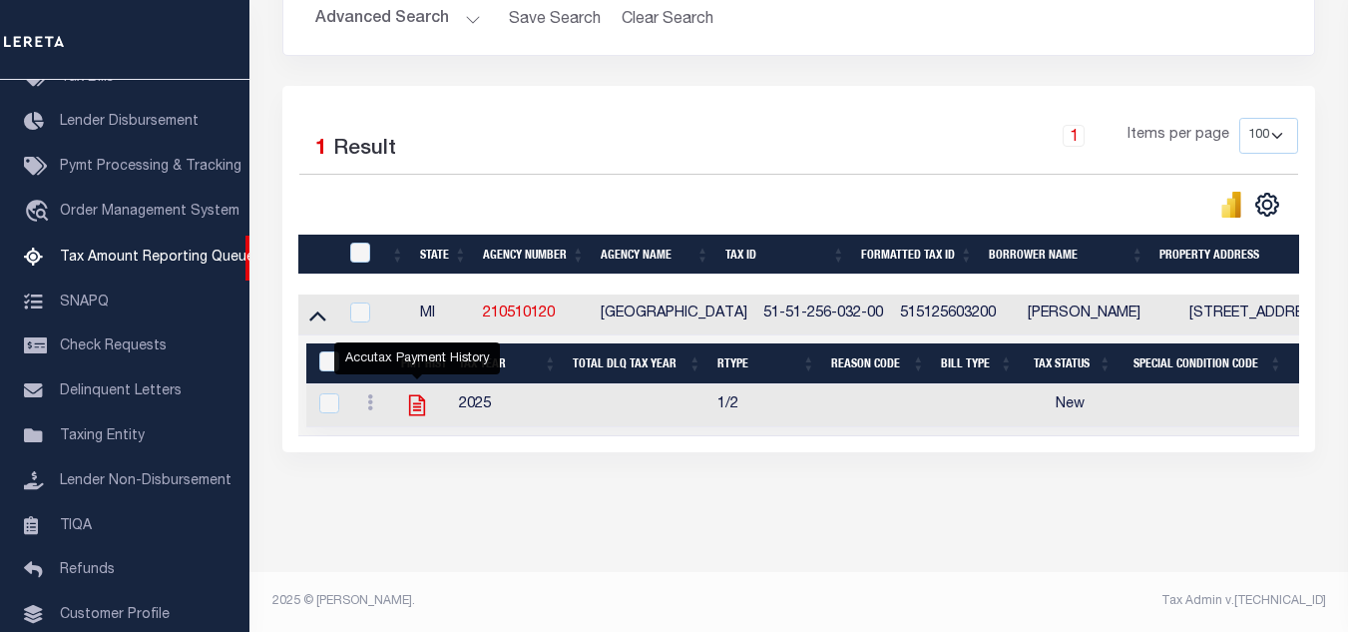
click at [416, 392] on icon "" at bounding box center [417, 405] width 26 height 26
checkbox input "true"
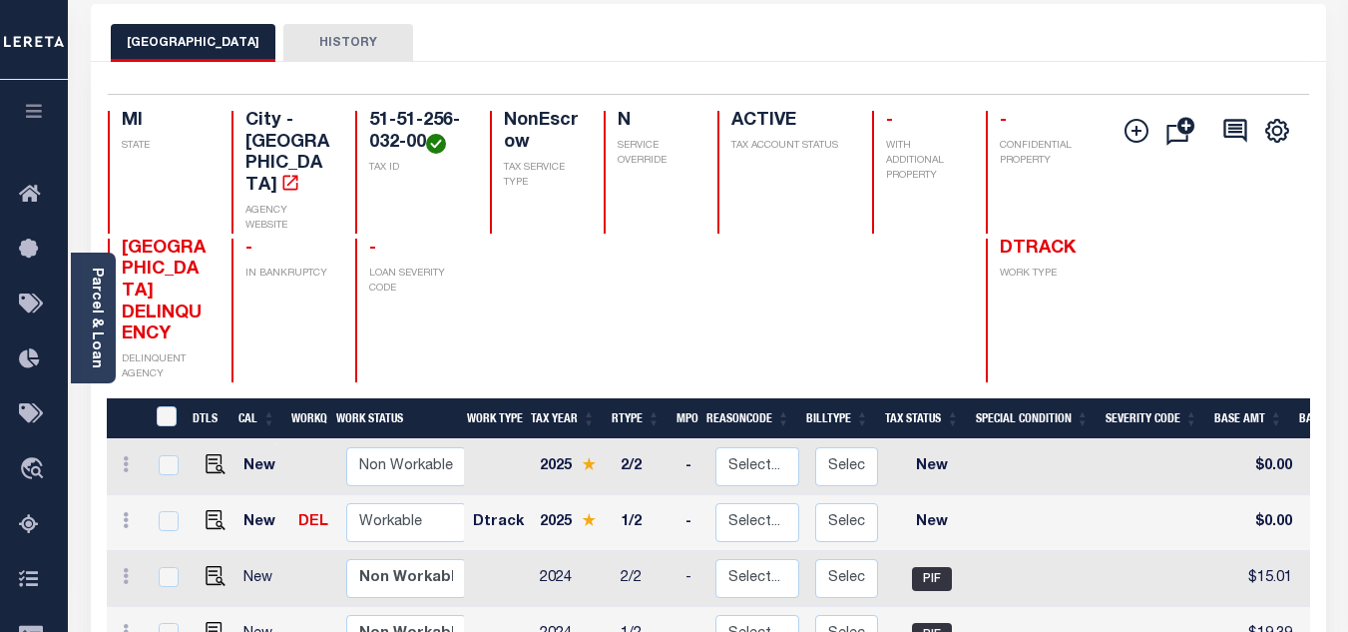
scroll to position [200, 0]
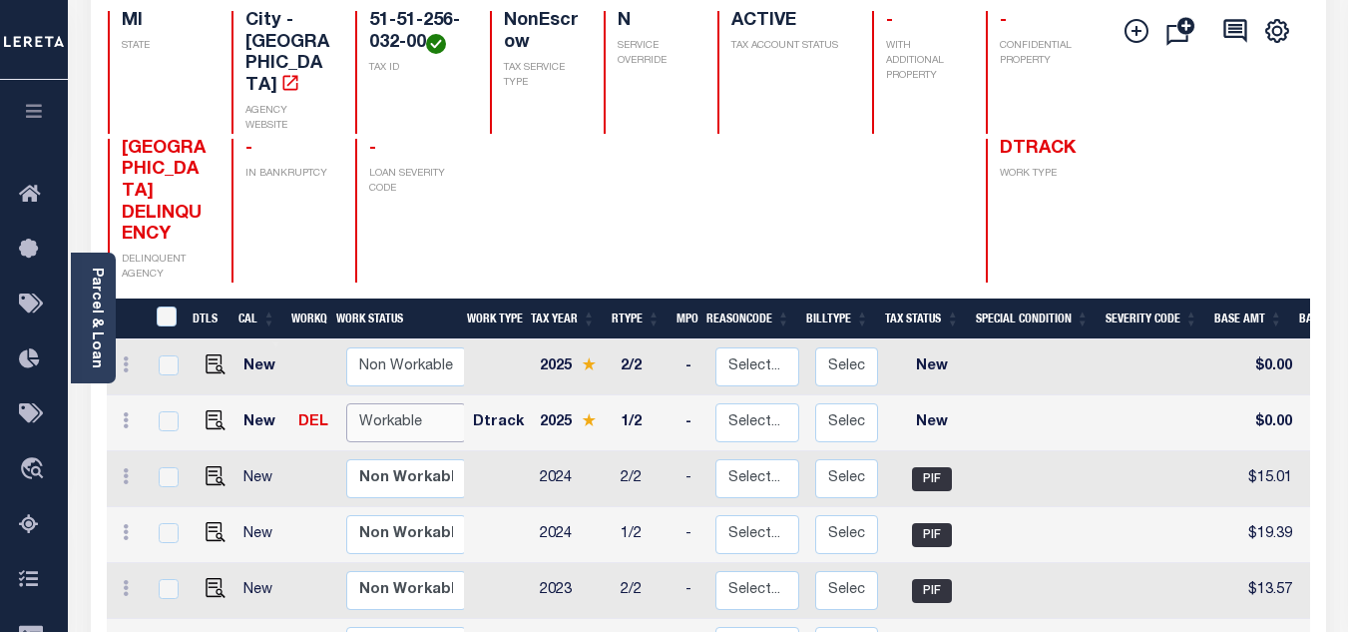
click at [442, 403] on select "Non Workable Workable" at bounding box center [406, 422] width 120 height 39
checkbox input "true"
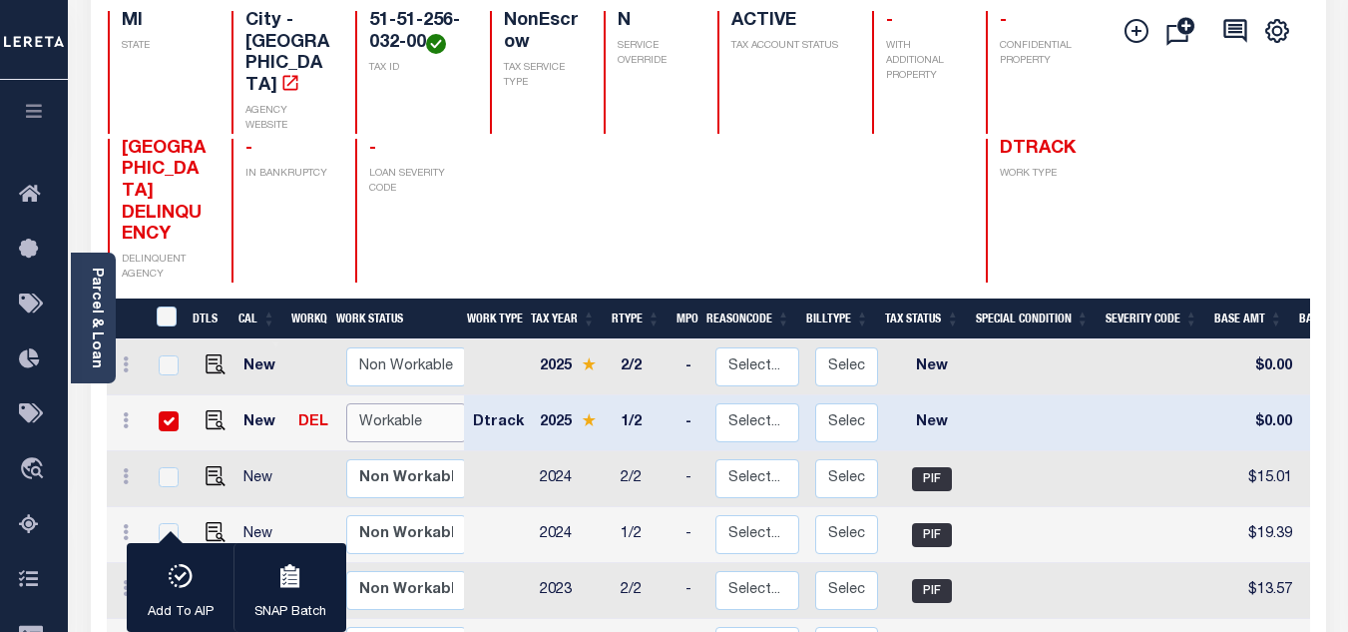
select select "true"
click at [346, 403] on select "Non Workable Workable" at bounding box center [406, 422] width 120 height 39
checkbox input "false"
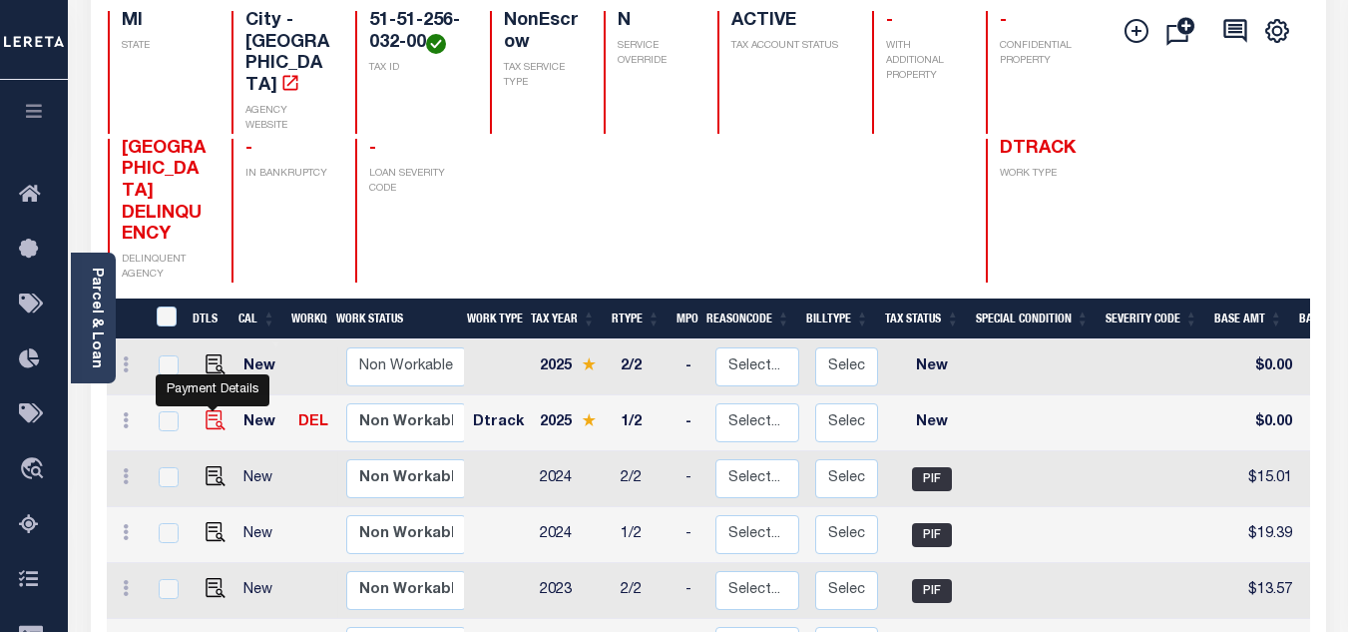
click at [207, 410] on img "" at bounding box center [216, 420] width 20 height 20
checkbox input "true"
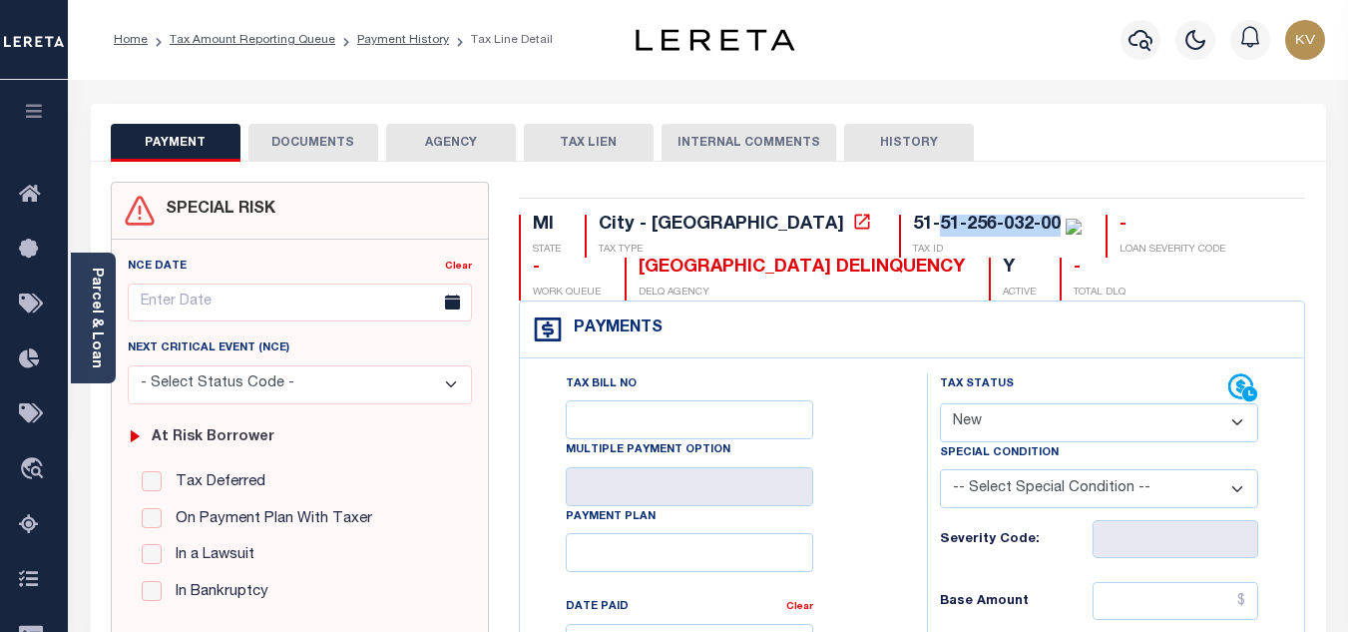
drag, startPoint x: 770, startPoint y: 222, endPoint x: 889, endPoint y: 235, distance: 119.5
click at [913, 234] on div "51-51-256-032-00" at bounding box center [987, 225] width 148 height 18
copy div "51-256-032-00"
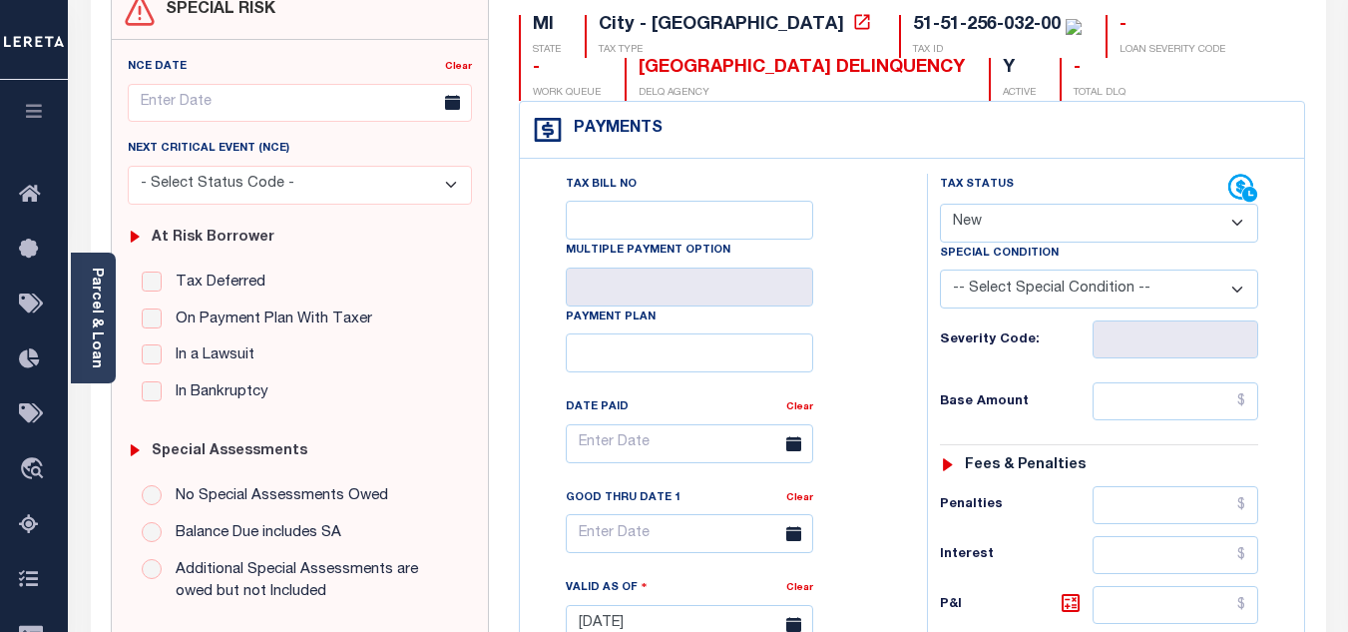
click at [1012, 225] on select "- Select Status Code - Open Due/Unpaid Paid Incomplete No Tax Due Internal Refu…" at bounding box center [1099, 223] width 318 height 39
select select "PYD"
click at [940, 205] on select "- Select Status Code - Open Due/Unpaid Paid Incomplete No Tax Due Internal Refu…" at bounding box center [1099, 223] width 318 height 39
type input "[DATE]"
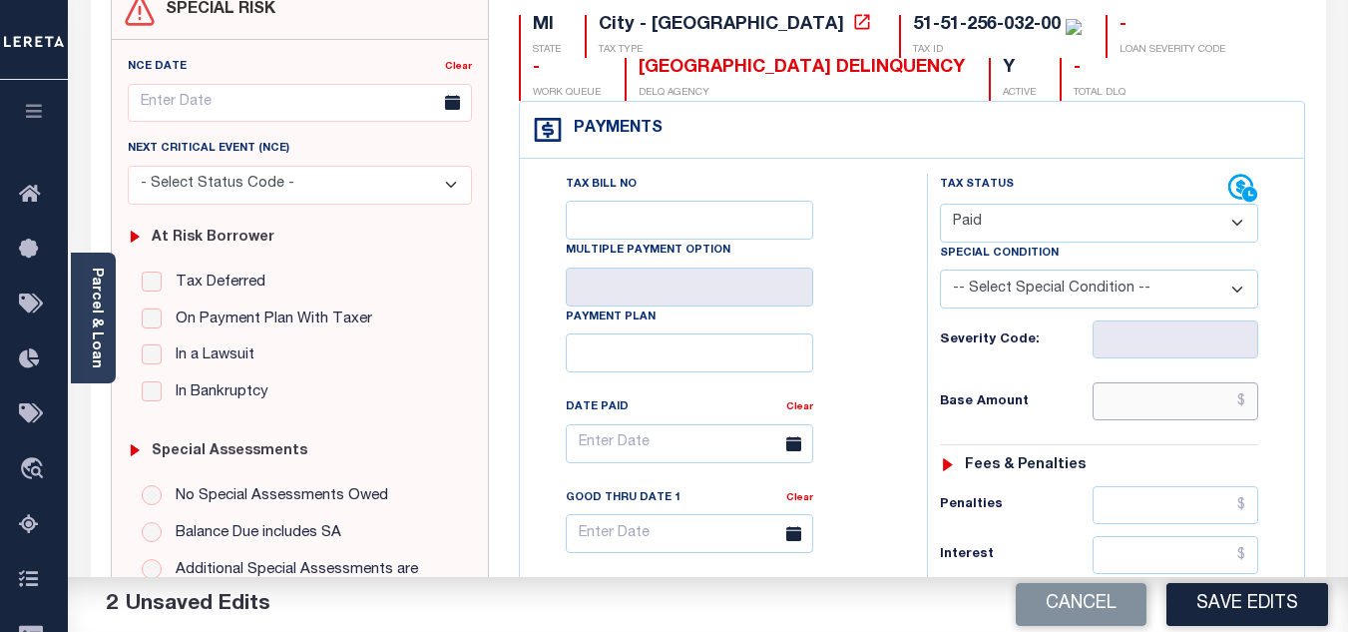
click at [1169, 408] on input "text" at bounding box center [1176, 401] width 166 height 38
paste input "19.83"
type input "$19.83"
click at [1043, 400] on h6 "Base Amount" at bounding box center [1016, 402] width 153 height 16
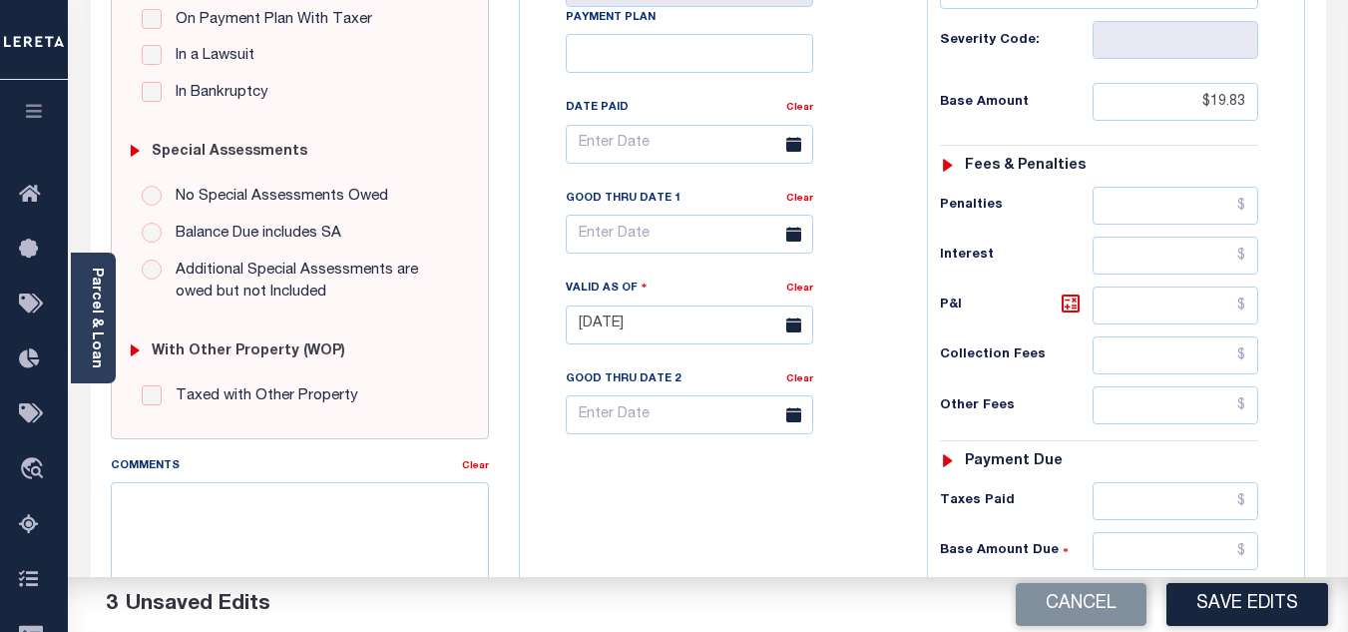
scroll to position [798, 0]
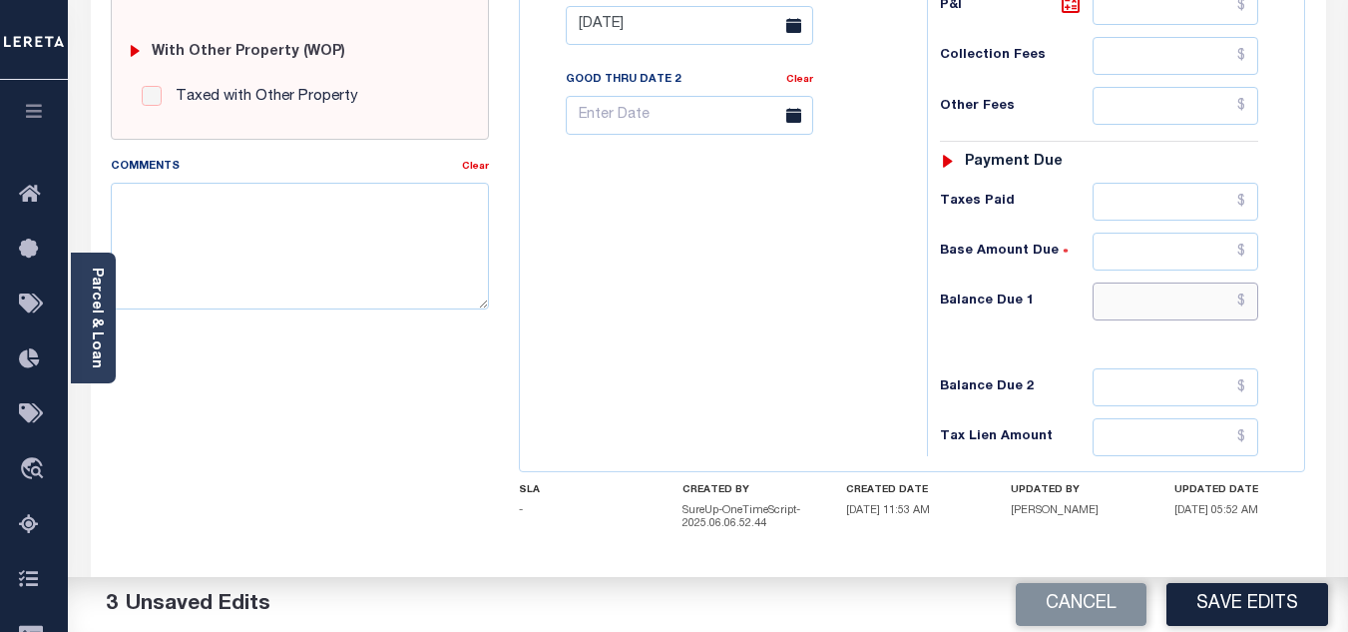
click at [1160, 295] on input "text" at bounding box center [1176, 301] width 166 height 38
type input "$0.00"
click at [841, 399] on div "Tax Bill No Multiple Payment Option Payment Plan Clear" at bounding box center [718, 15] width 387 height 881
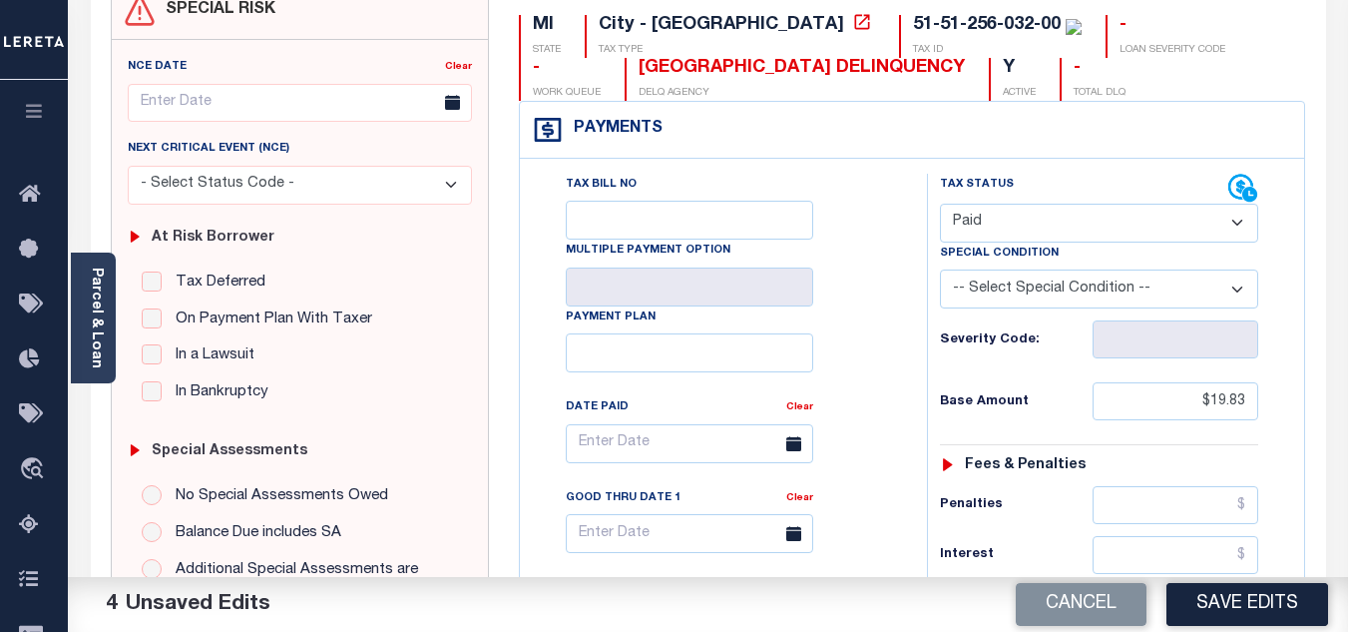
scroll to position [0, 0]
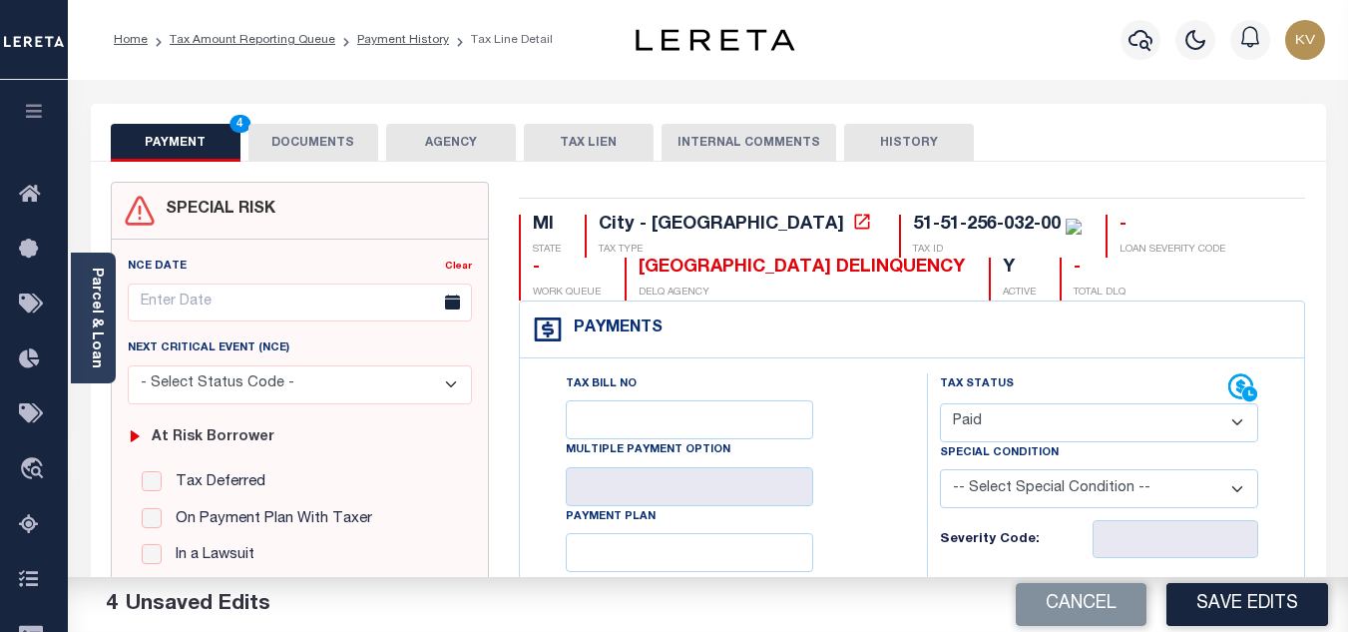
click at [345, 152] on button "DOCUMENTS" at bounding box center [314, 143] width 130 height 38
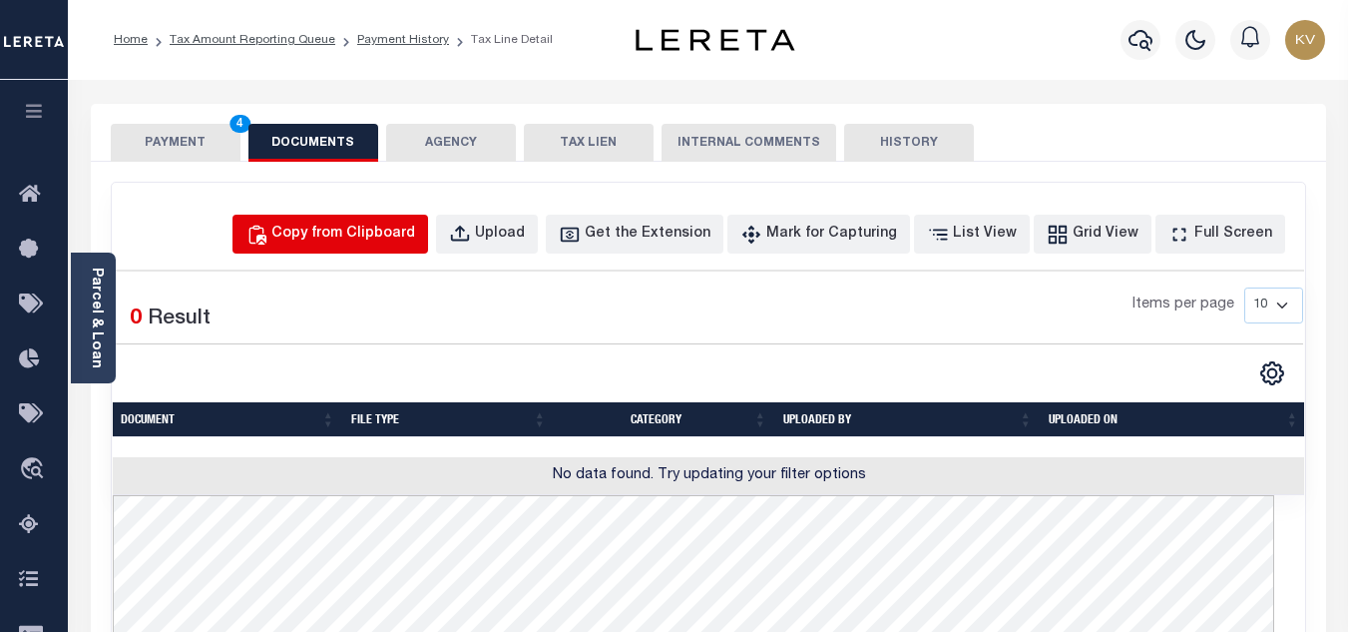
click at [394, 219] on button "Copy from Clipboard" at bounding box center [331, 234] width 196 height 39
select select "POP"
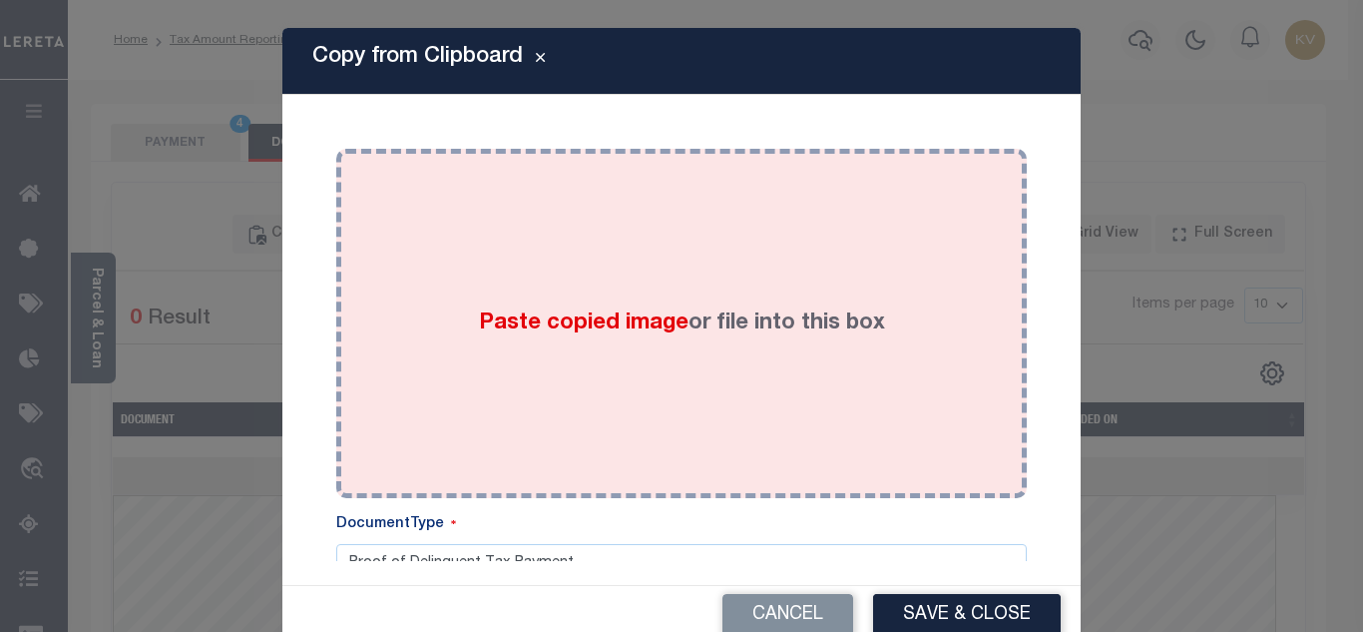
click at [413, 285] on div "Paste copied image or file into this box" at bounding box center [681, 323] width 661 height 319
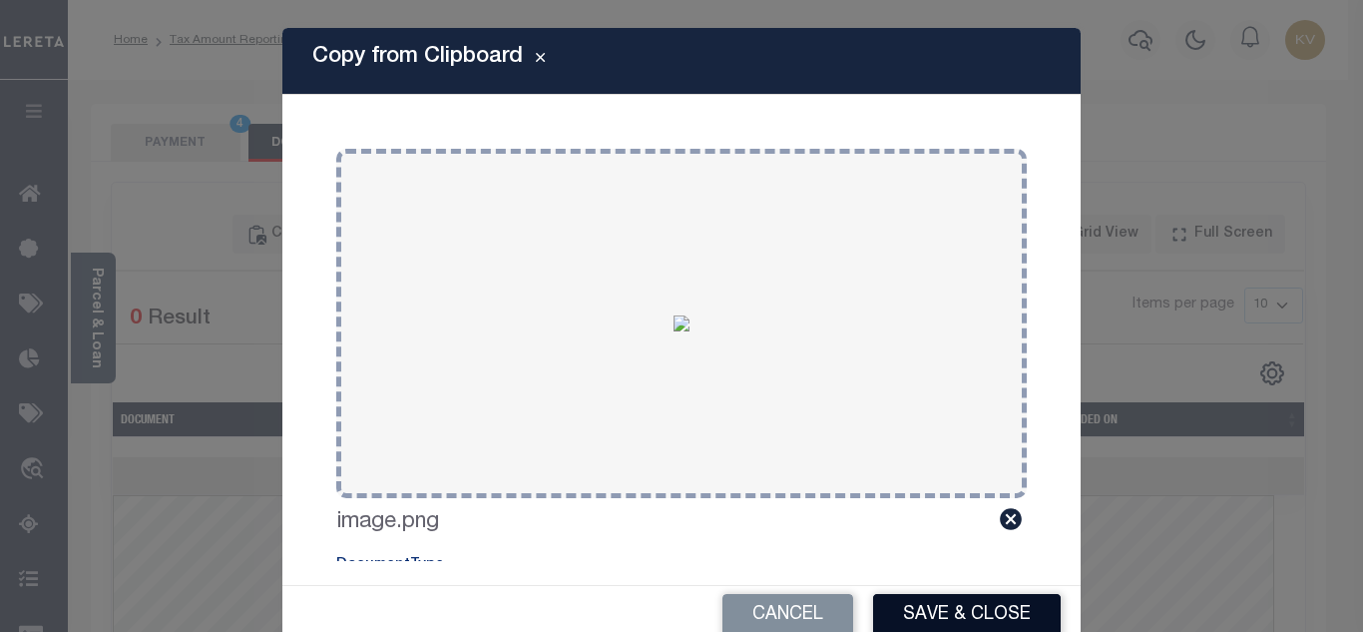
click at [890, 598] on button "Save & Close" at bounding box center [967, 615] width 188 height 43
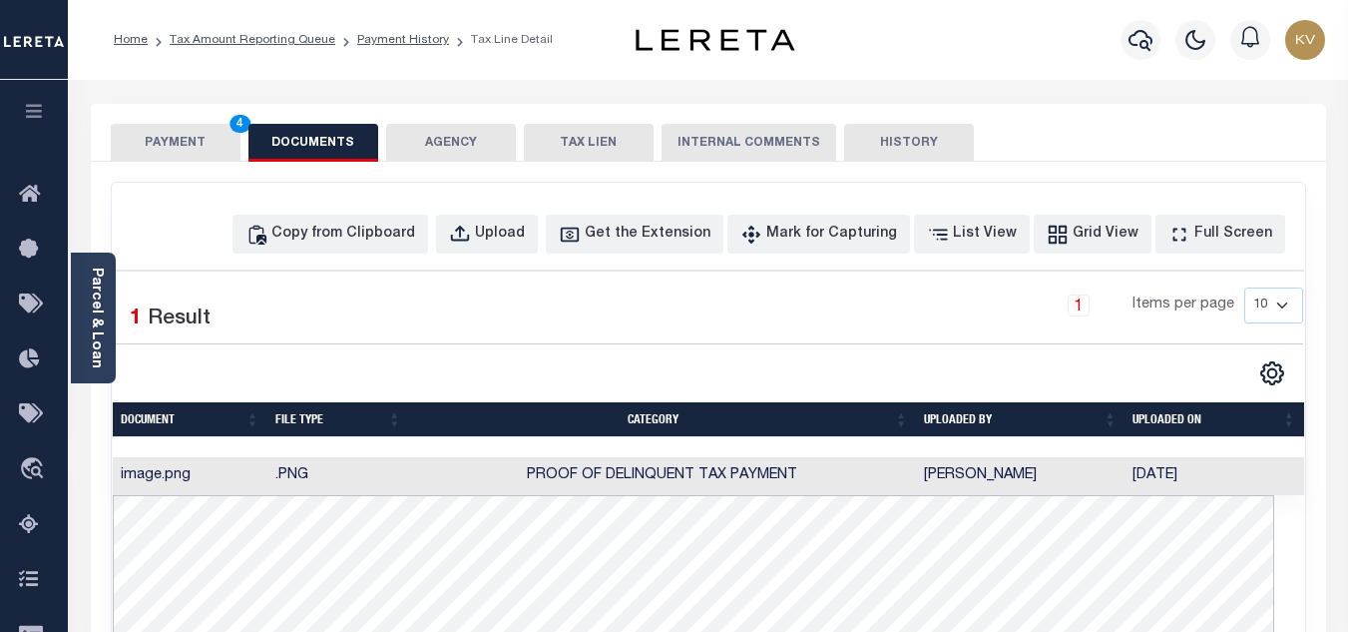
click at [148, 133] on button "PAYMENT 4" at bounding box center [176, 143] width 130 height 38
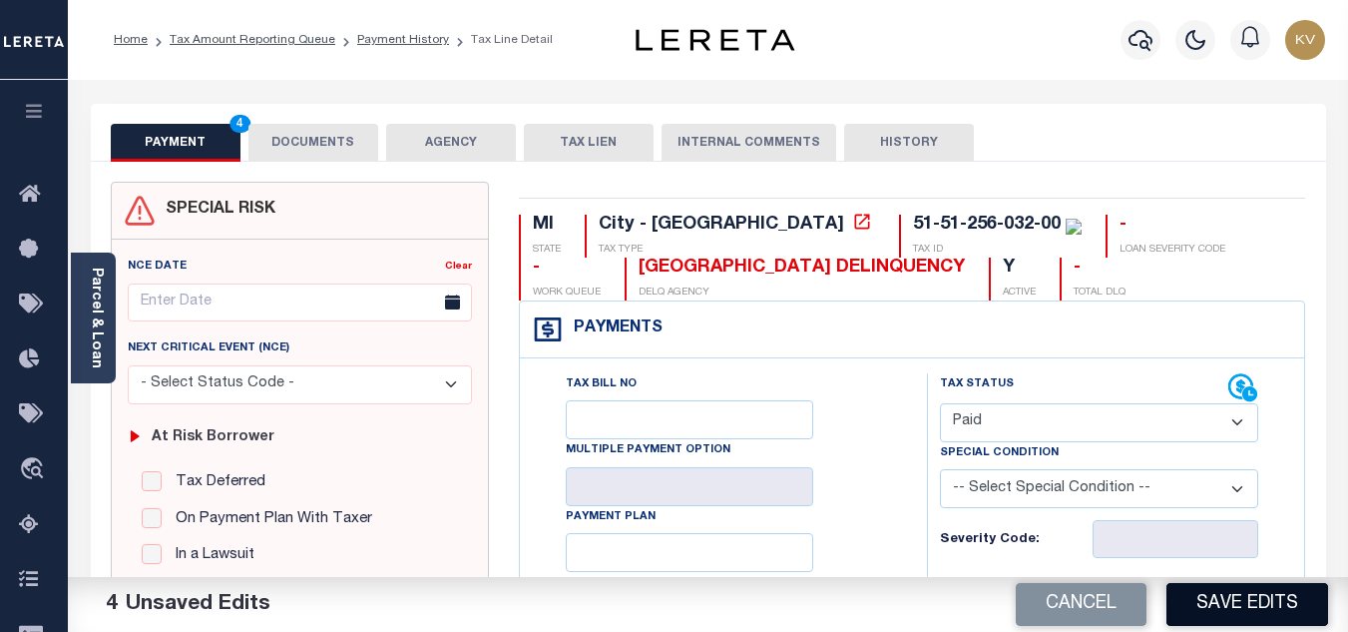
click at [1245, 585] on button "Save Edits" at bounding box center [1248, 604] width 162 height 43
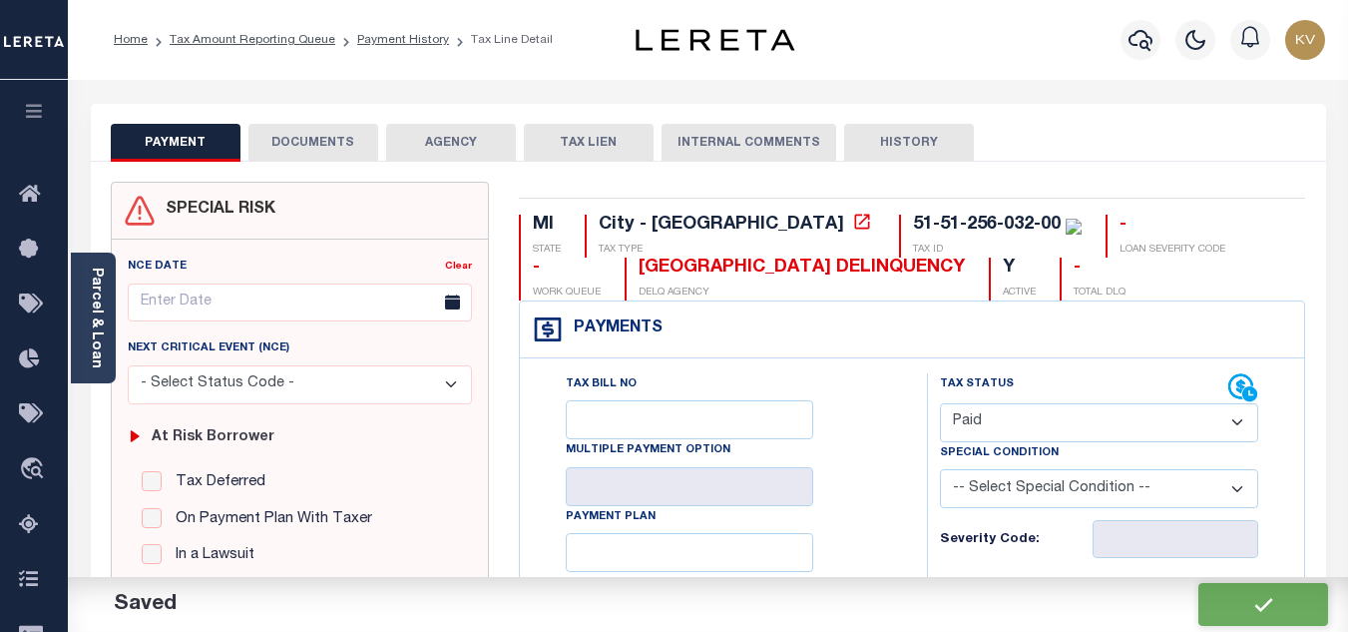
checkbox input "false"
type input "$19.83"
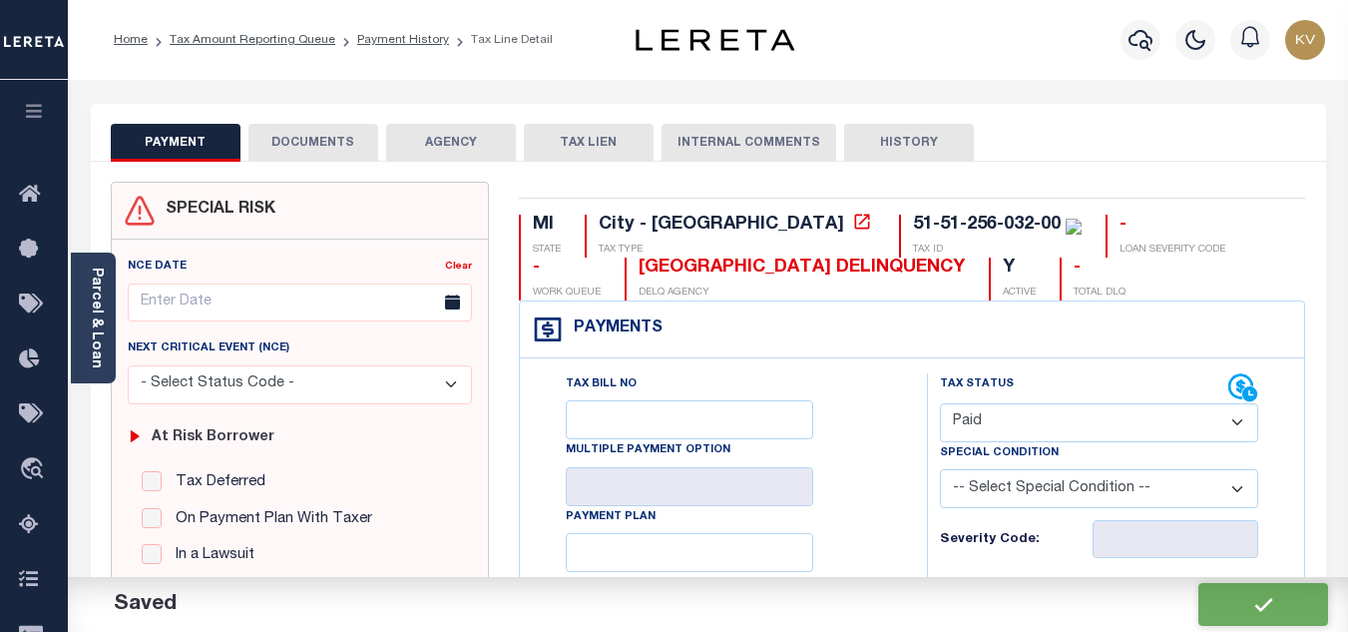
type input "$0"
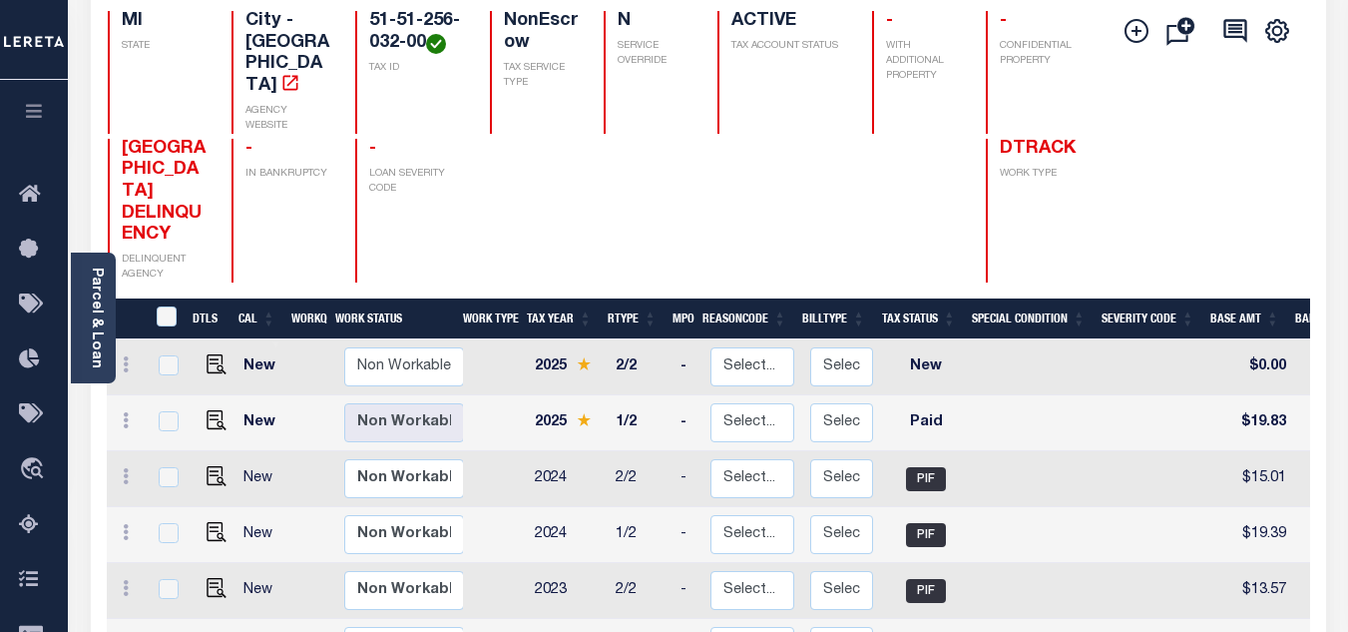
scroll to position [299, 0]
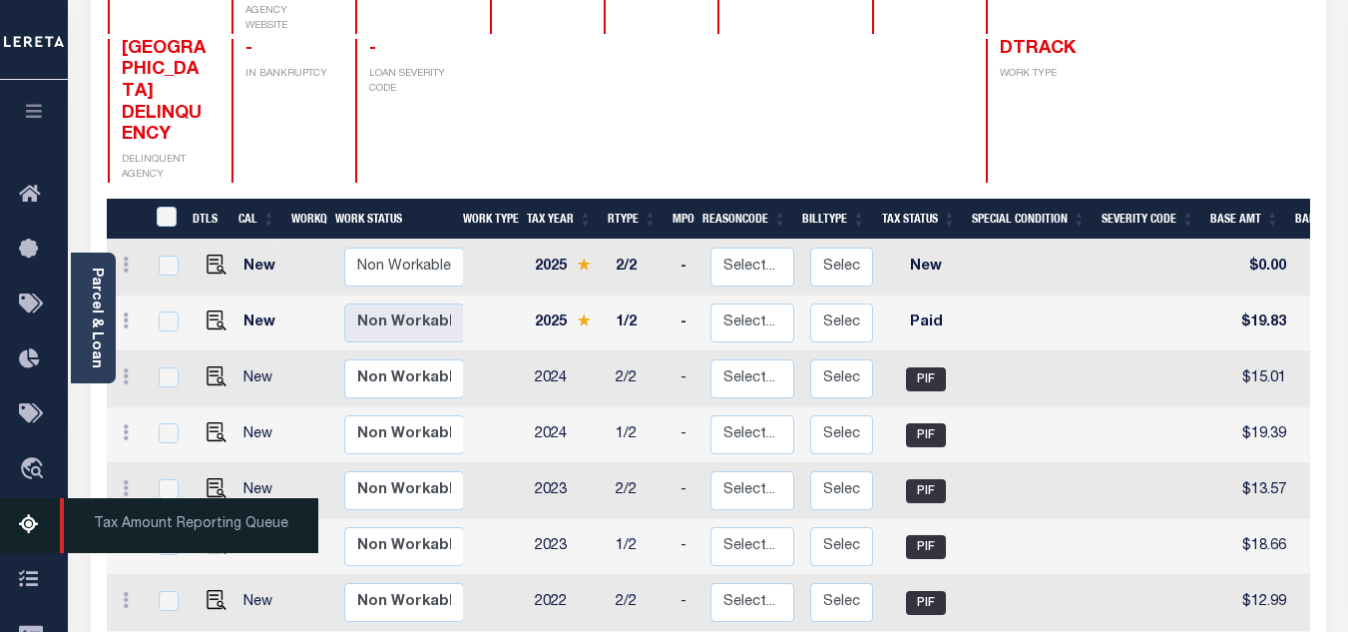
click at [25, 532] on icon at bounding box center [35, 525] width 32 height 25
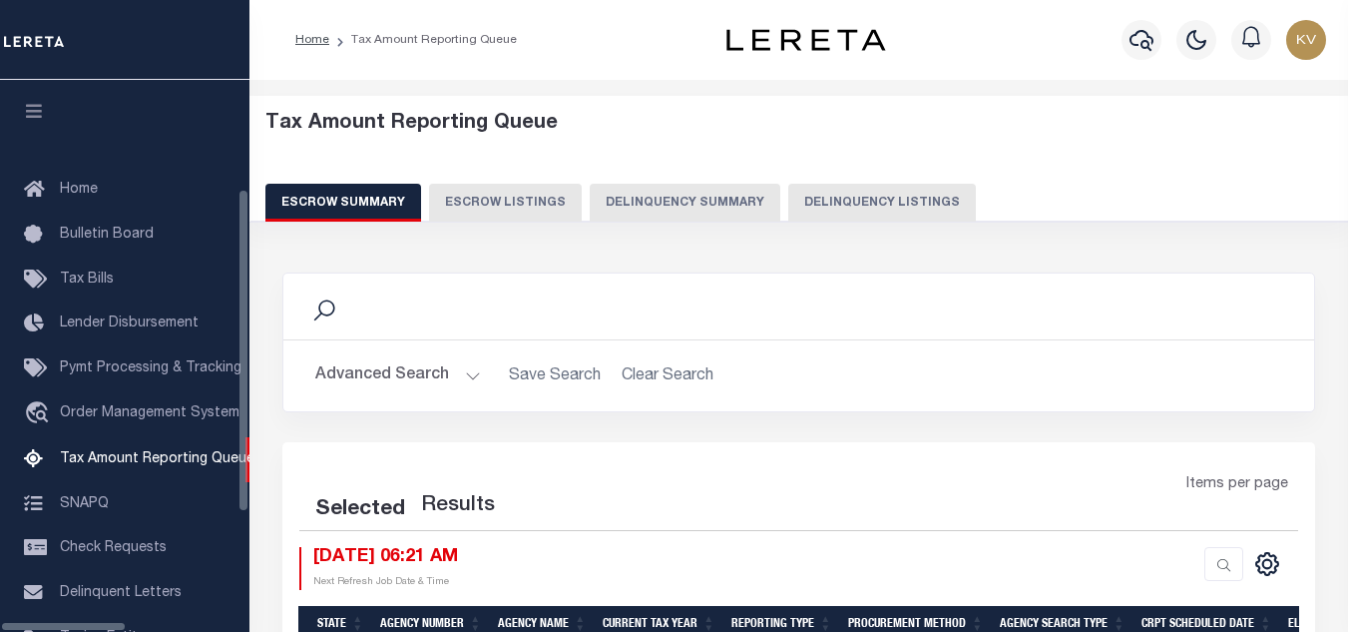
click at [788, 214] on button "Delinquency Listings" at bounding box center [882, 203] width 188 height 38
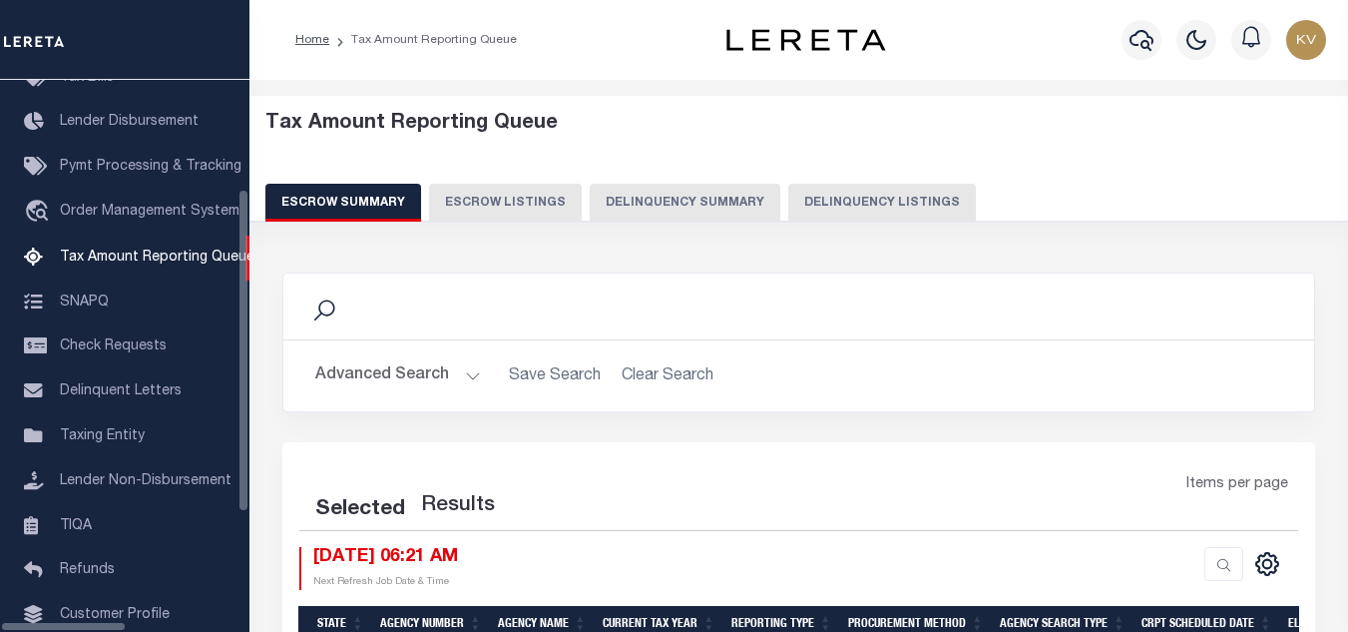
select select "100"
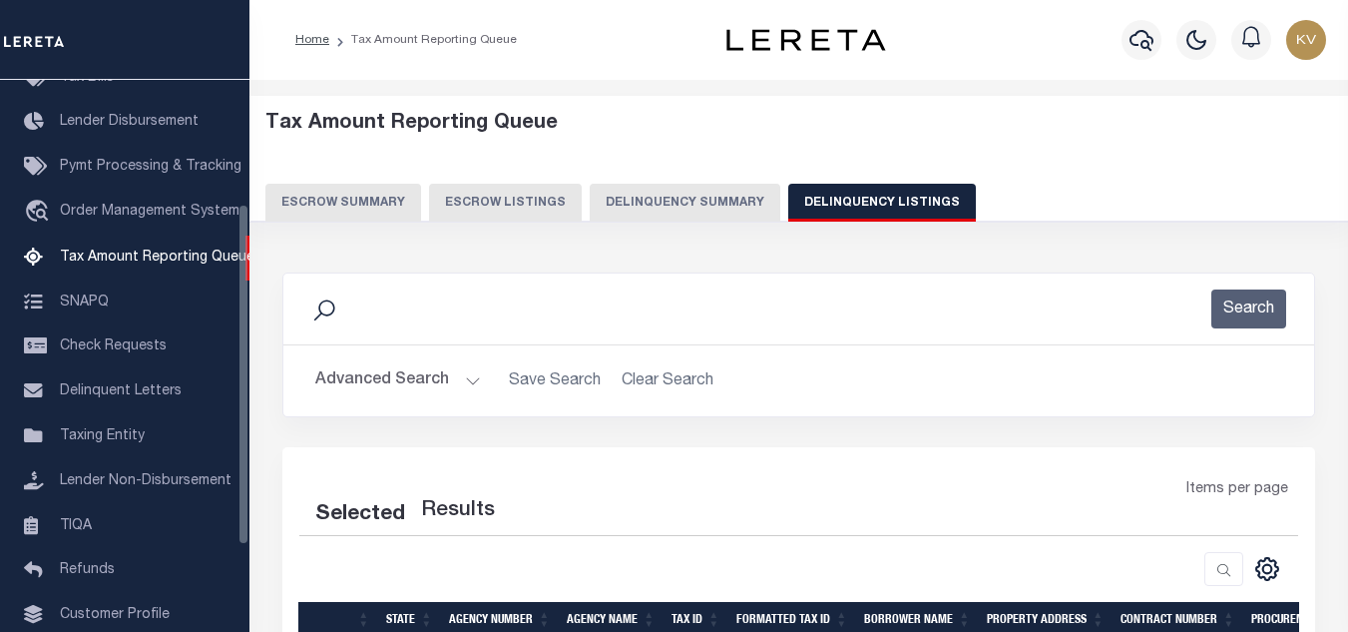
select select "100"
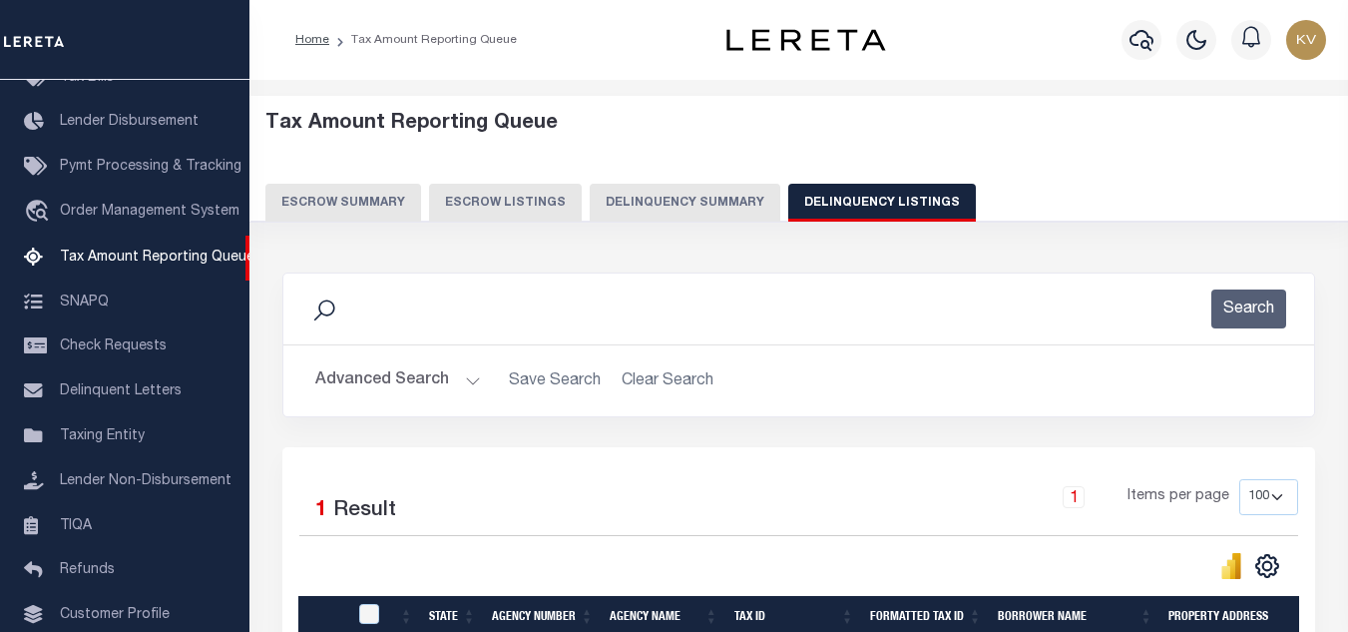
scroll to position [200, 0]
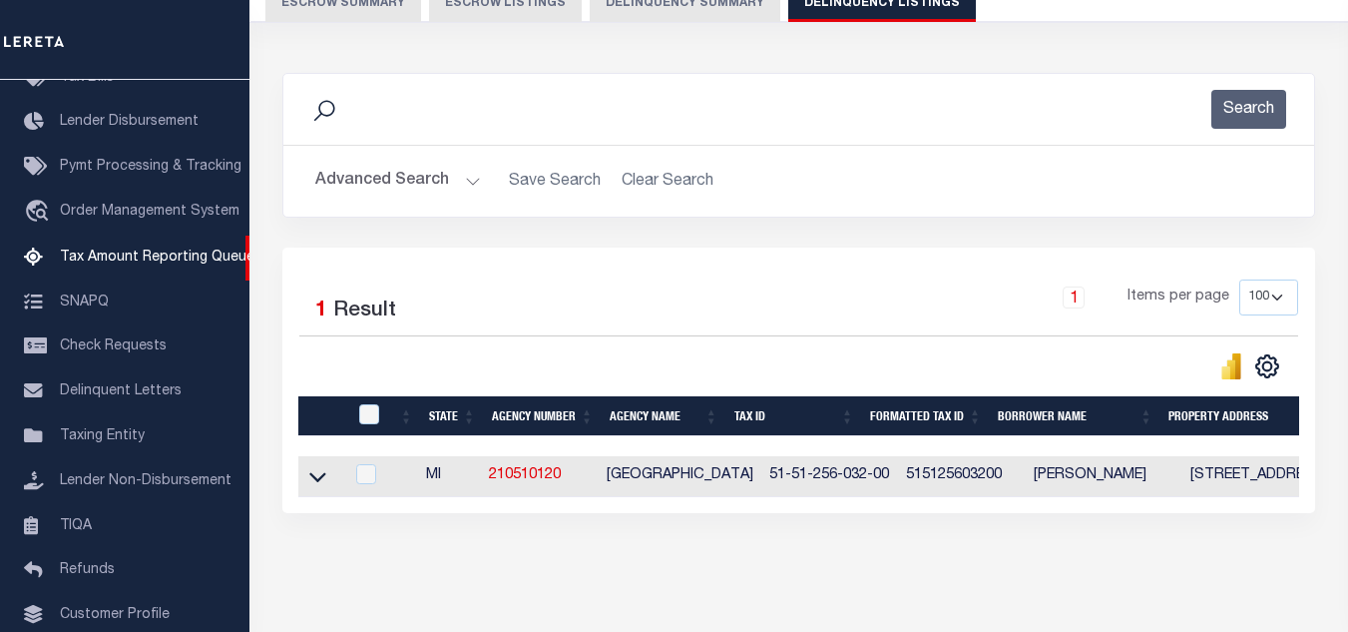
click at [454, 181] on button "Advanced Search" at bounding box center [398, 181] width 166 height 39
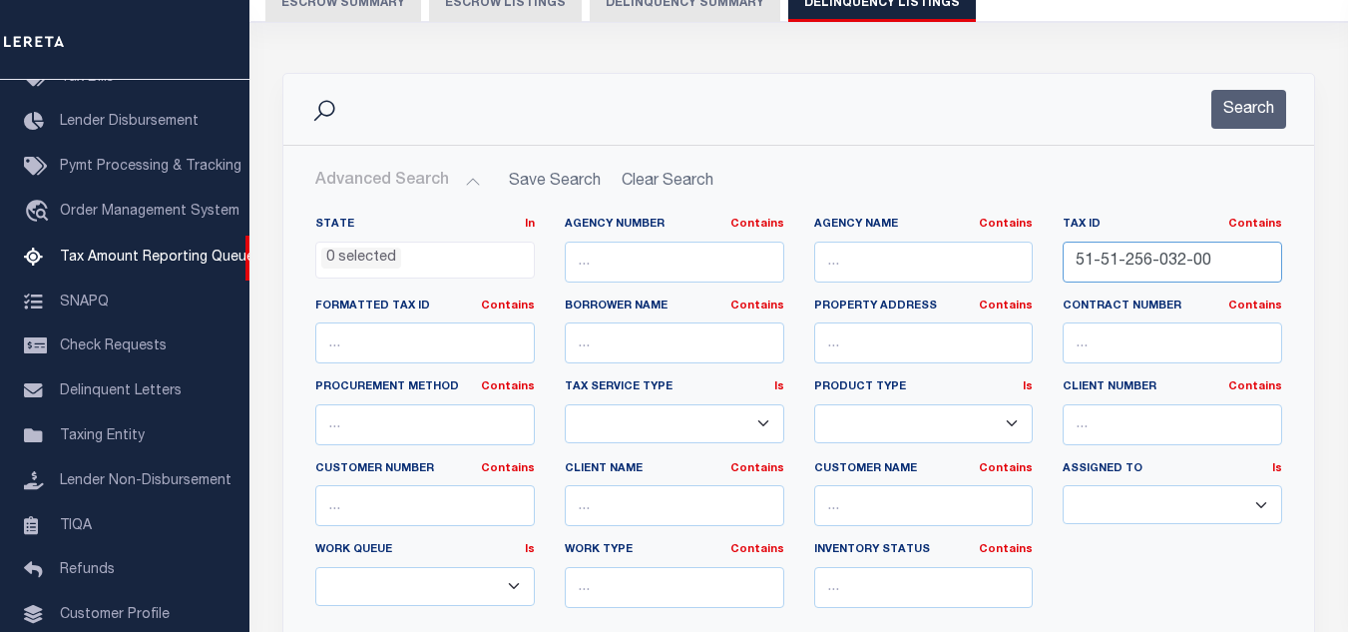
click at [1181, 271] on input "51-51-256-032-00" at bounding box center [1173, 262] width 220 height 41
type input "51-51-256-033-00"
click at [1257, 111] on button "Search" at bounding box center [1249, 109] width 75 height 39
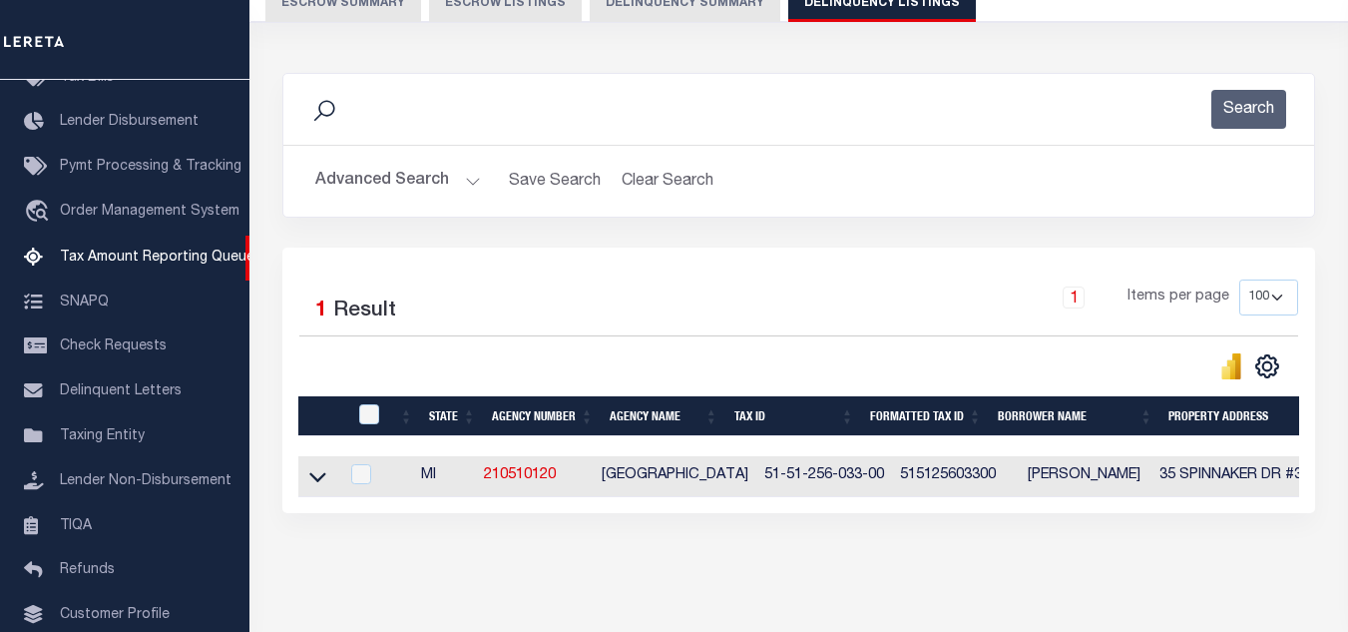
scroll to position [277, 0]
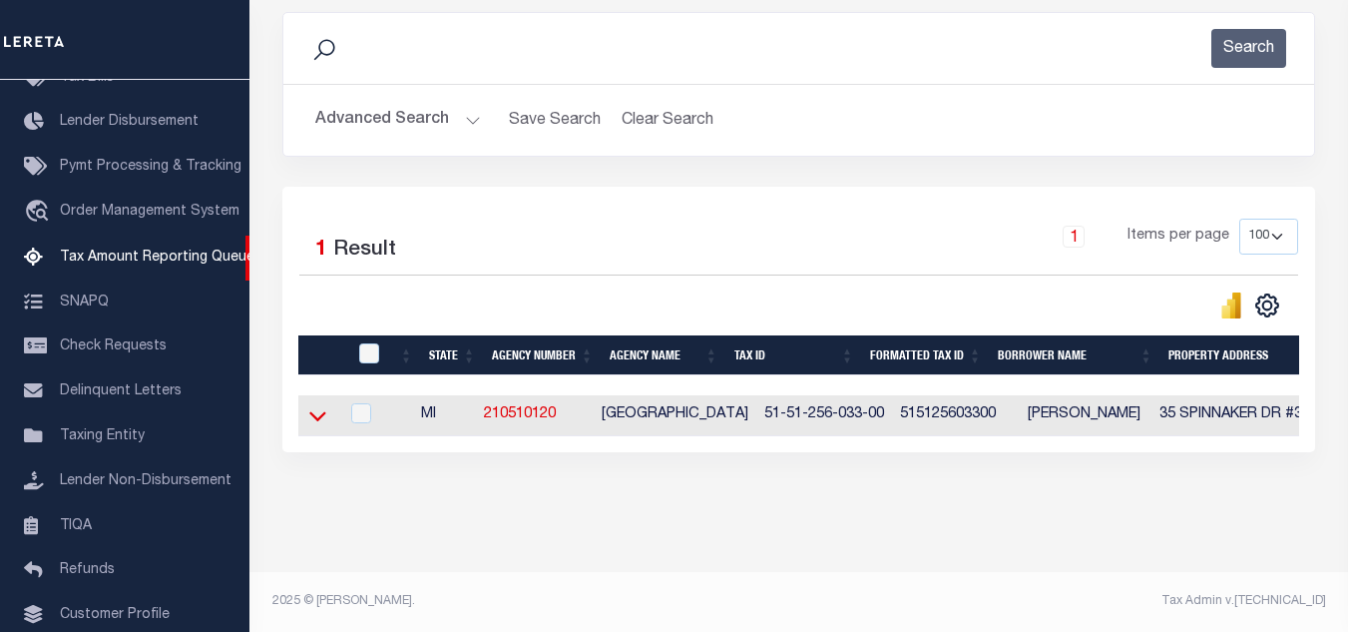
click at [315, 412] on icon at bounding box center [317, 417] width 17 height 10
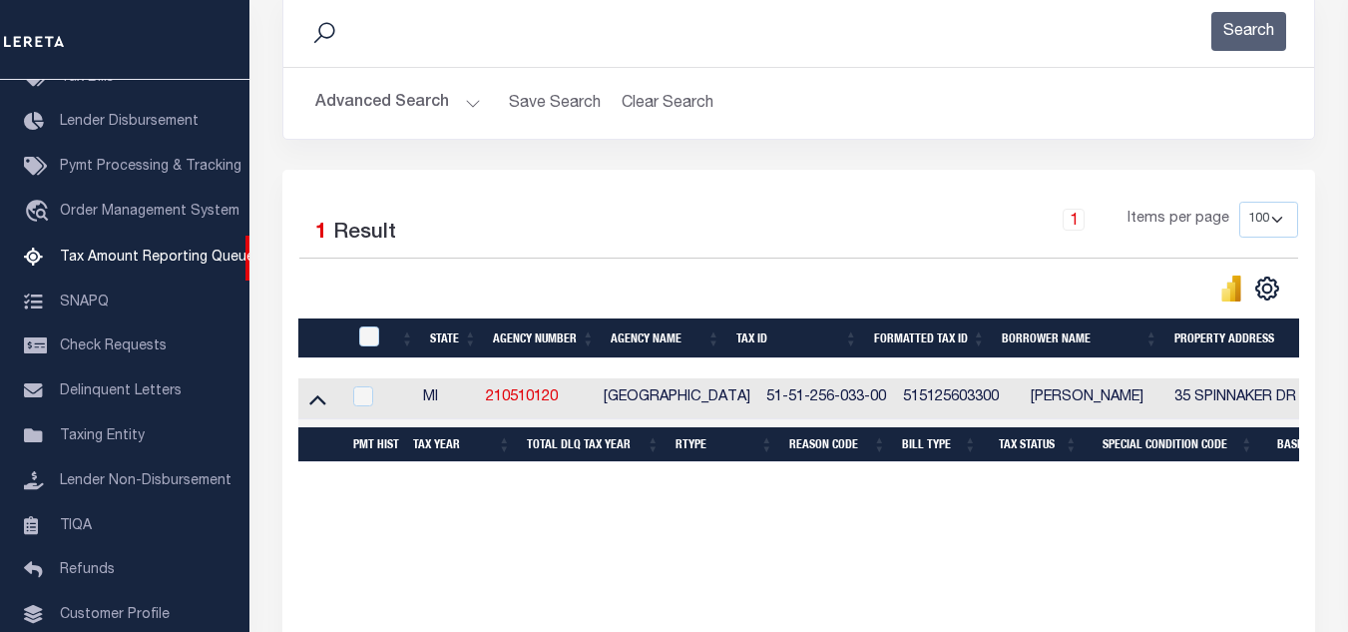
scroll to position [377, 0]
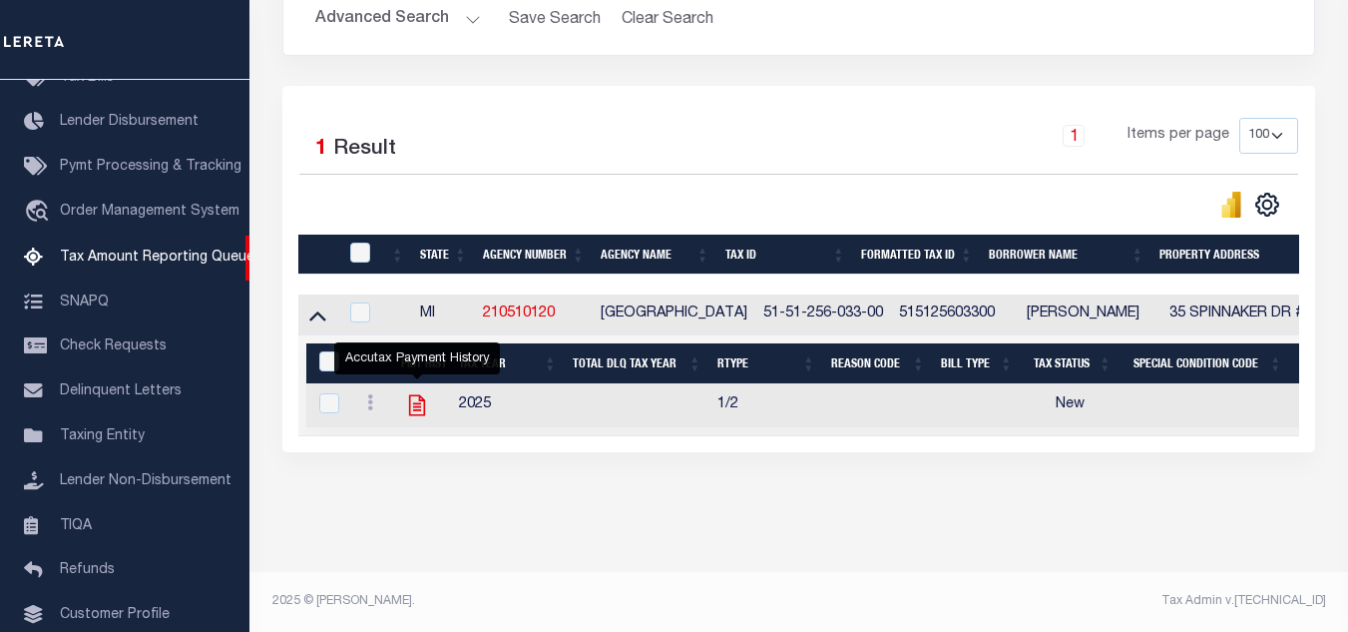
click at [411, 397] on icon "" at bounding box center [417, 405] width 26 height 26
checkbox input "true"
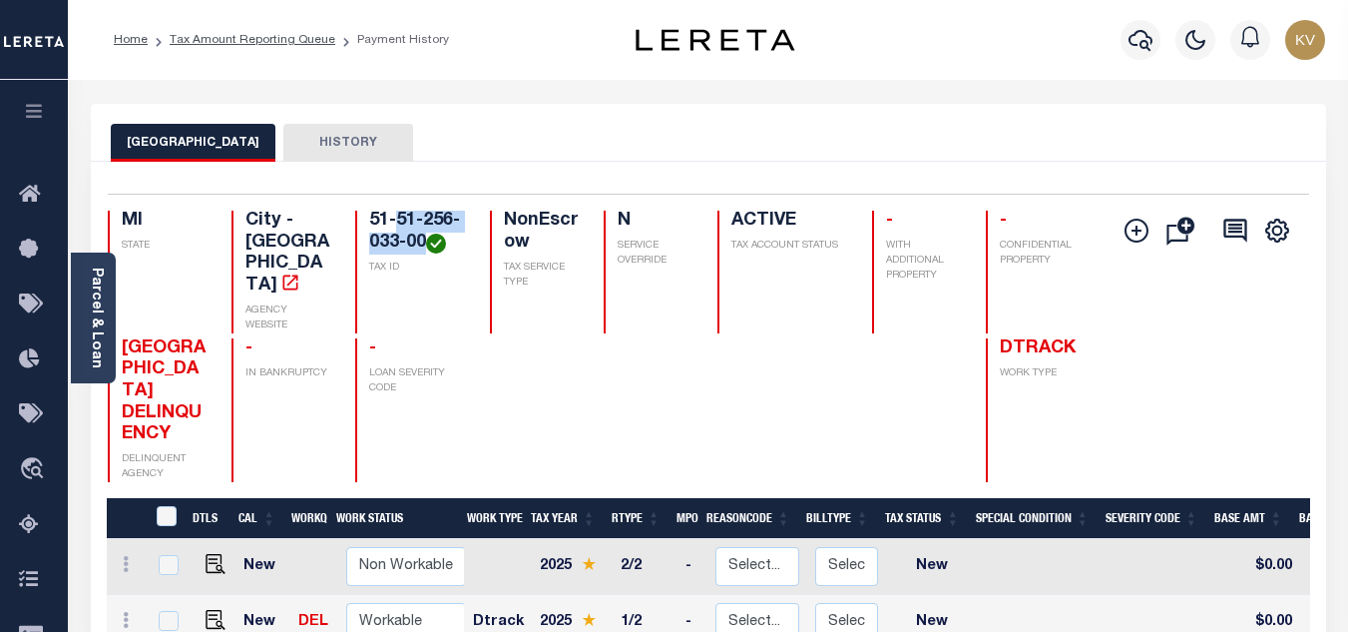
drag, startPoint x: 397, startPoint y: 220, endPoint x: 426, endPoint y: 245, distance: 38.2
click at [426, 245] on h4 "51-51-256-033-00" at bounding box center [417, 232] width 96 height 43
copy h4 "51-256-033-00"
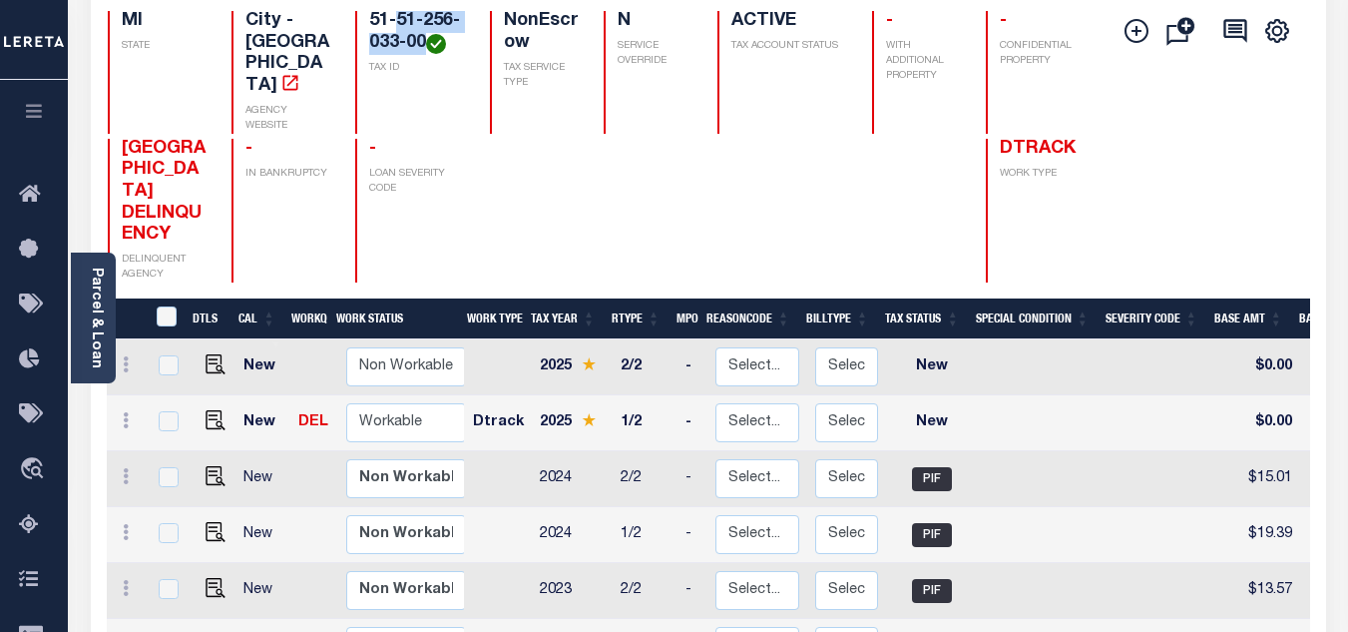
scroll to position [299, 0]
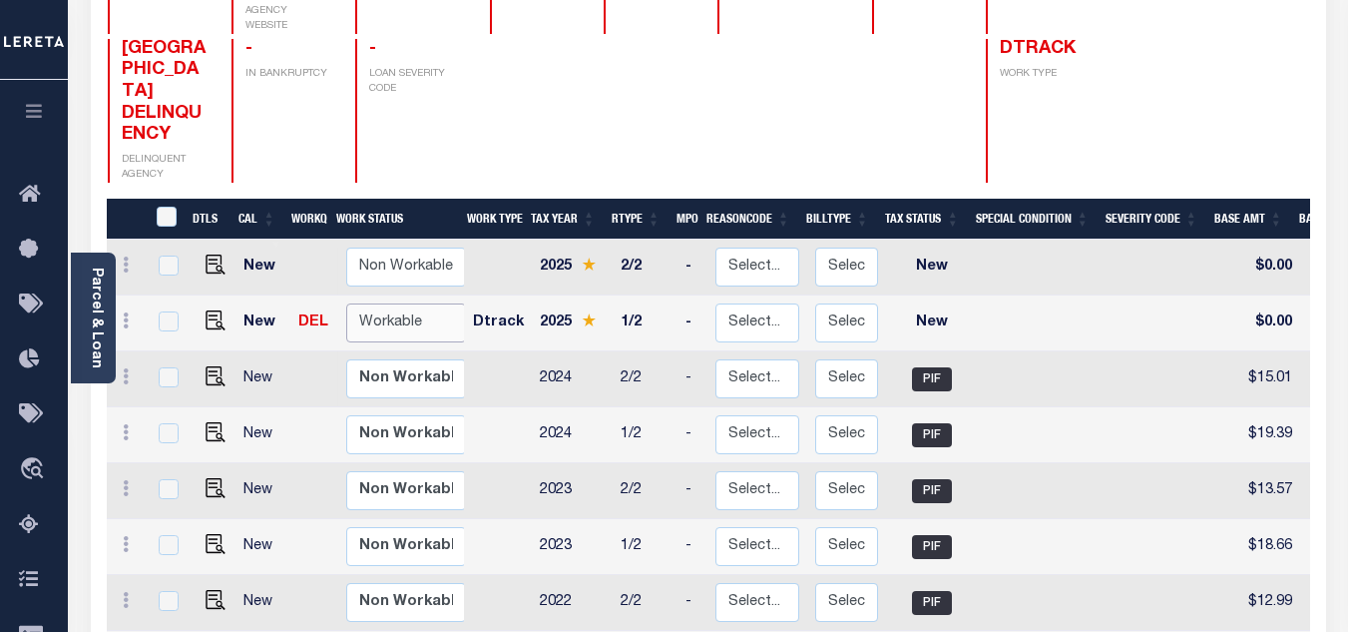
click at [424, 303] on select "Non Workable Workable" at bounding box center [406, 322] width 120 height 39
checkbox input "true"
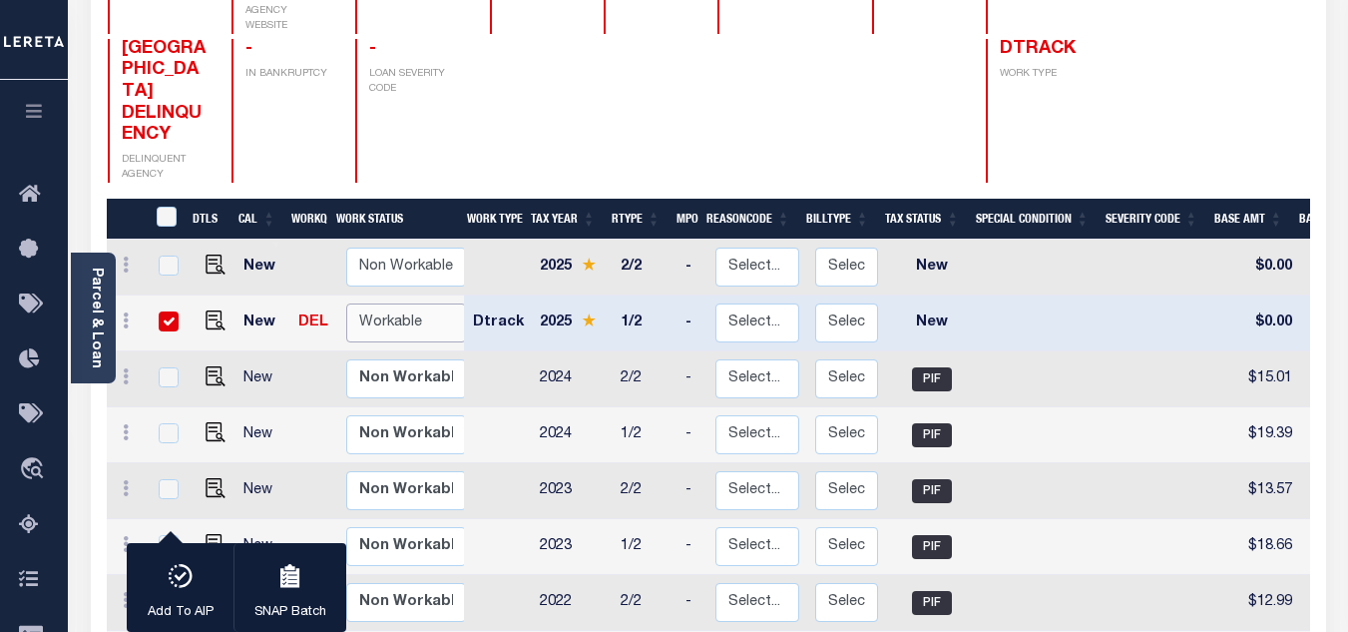
select select "true"
click at [346, 303] on select "Non Workable Workable" at bounding box center [406, 322] width 120 height 39
checkbox input "false"
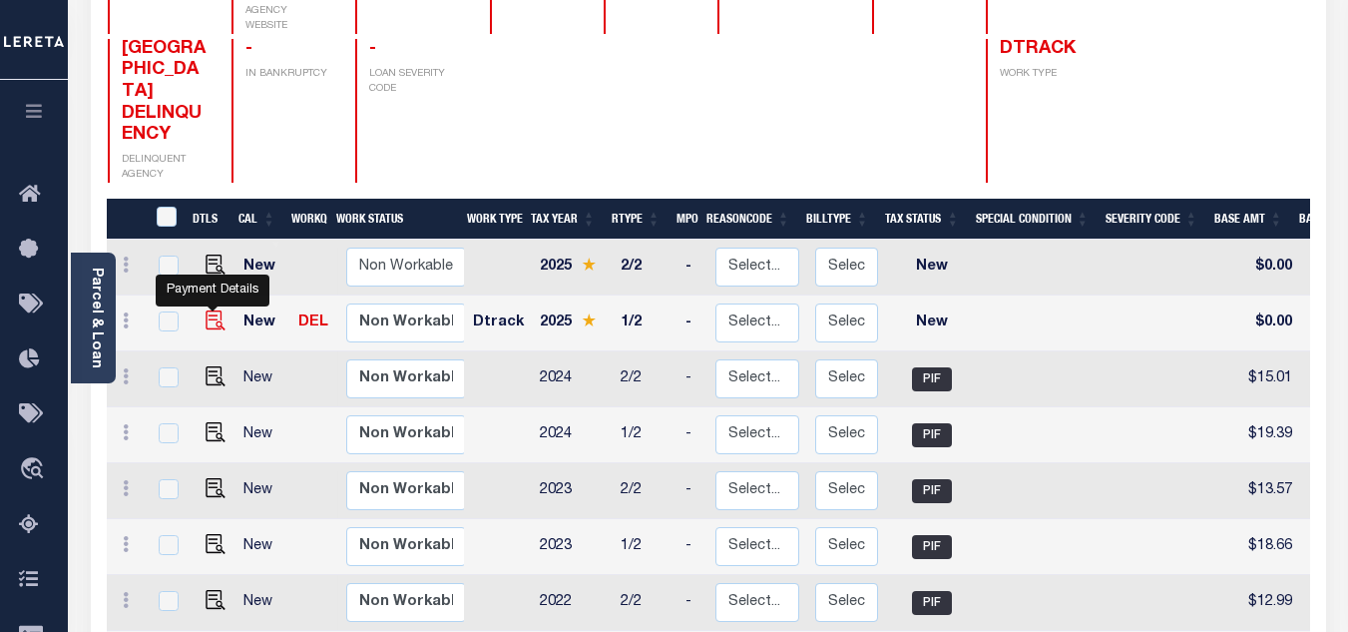
click at [210, 310] on img "" at bounding box center [216, 320] width 20 height 20
checkbox input "true"
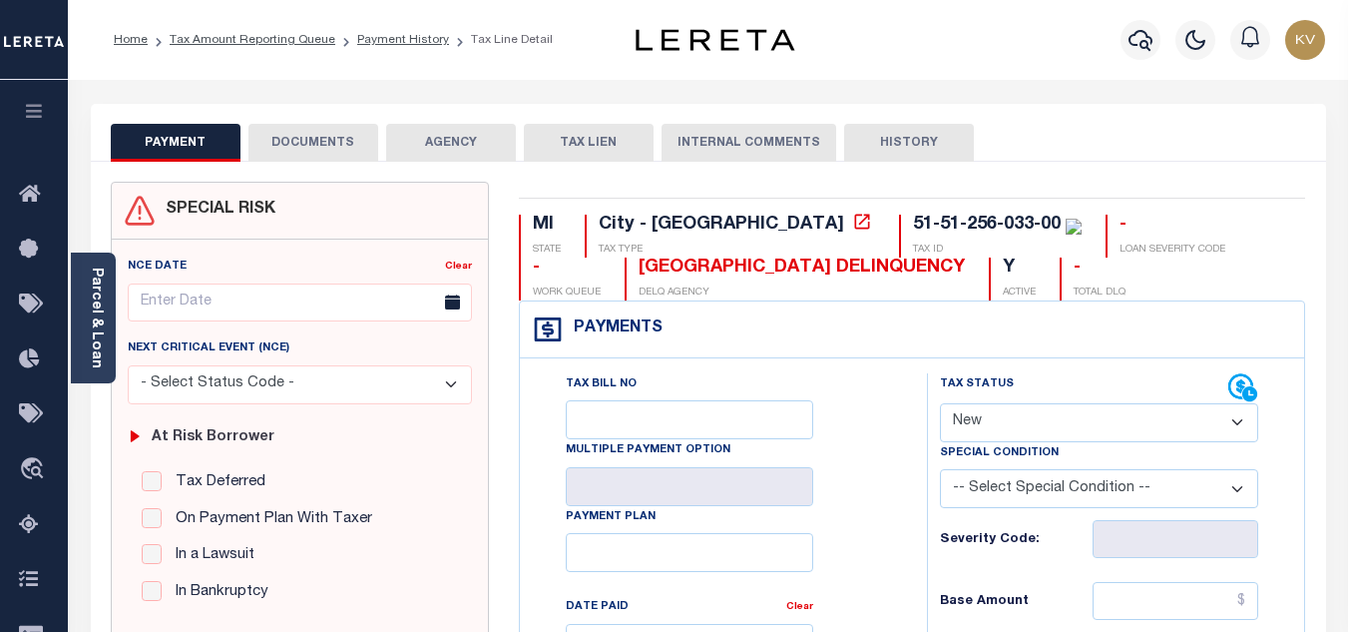
scroll to position [200, 0]
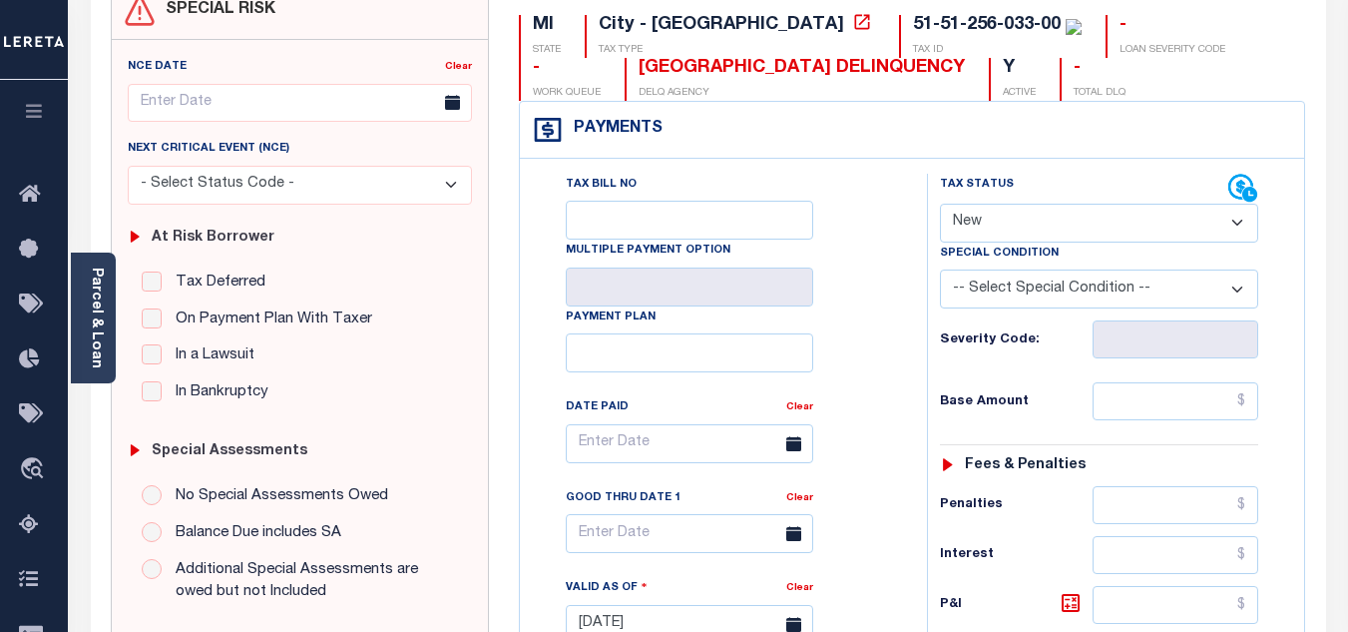
click at [1006, 236] on select "- Select Status Code - Open Due/Unpaid Paid Incomplete No Tax Due Internal Refu…" at bounding box center [1099, 223] width 318 height 39
select select "PYD"
click at [940, 205] on select "- Select Status Code - Open Due/Unpaid Paid Incomplete No Tax Due Internal Refu…" at bounding box center [1099, 223] width 318 height 39
type input "[DATE]"
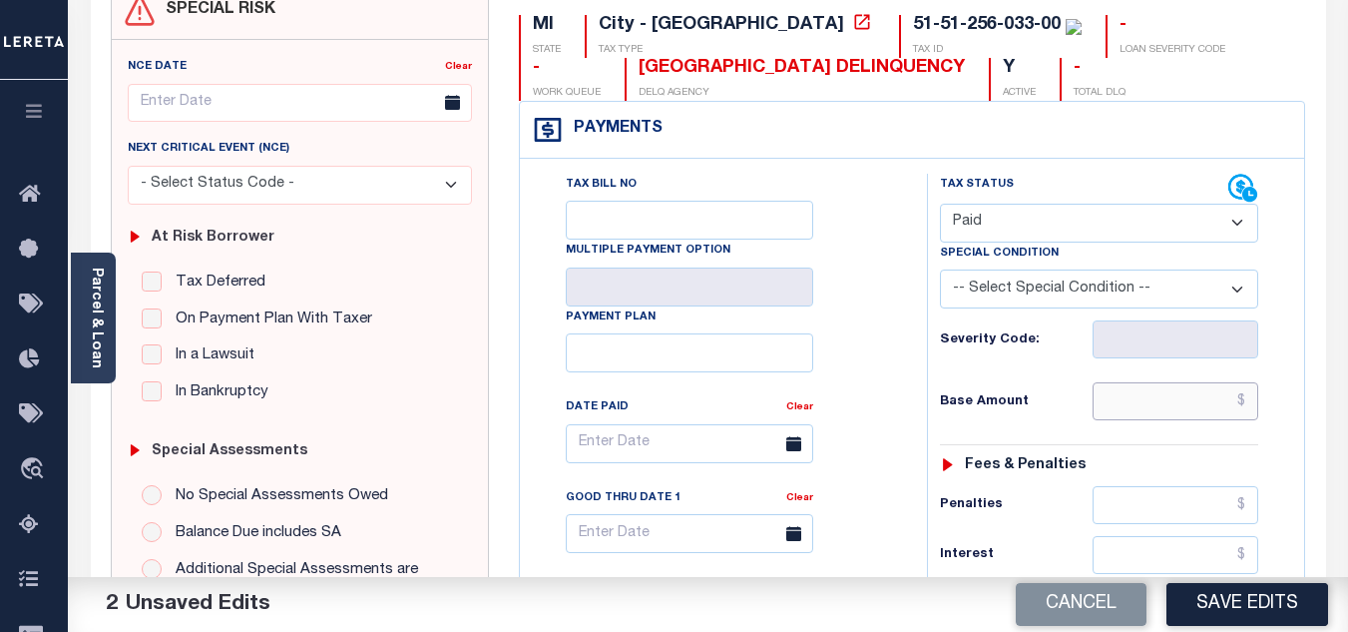
click at [1112, 396] on input "text" at bounding box center [1176, 401] width 166 height 38
paste input "19.83"
type input "$19.83"
click at [1046, 412] on div "Base Amount $19.83" at bounding box center [1099, 401] width 318 height 38
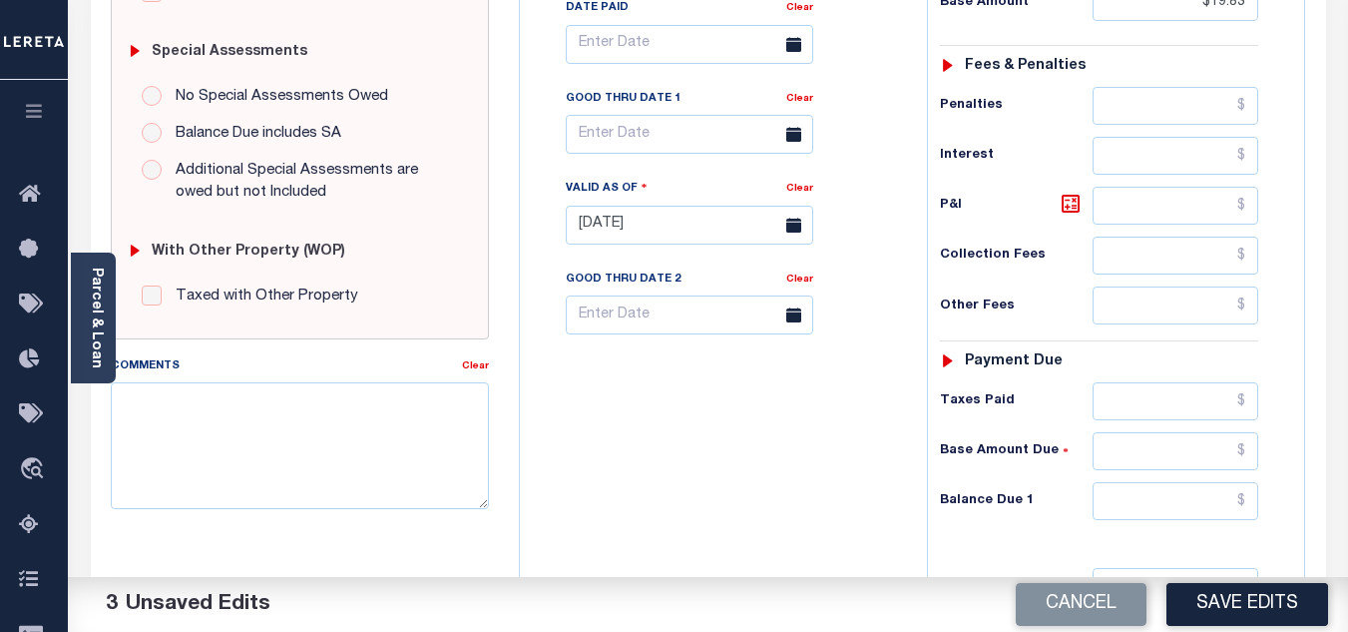
scroll to position [699, 0]
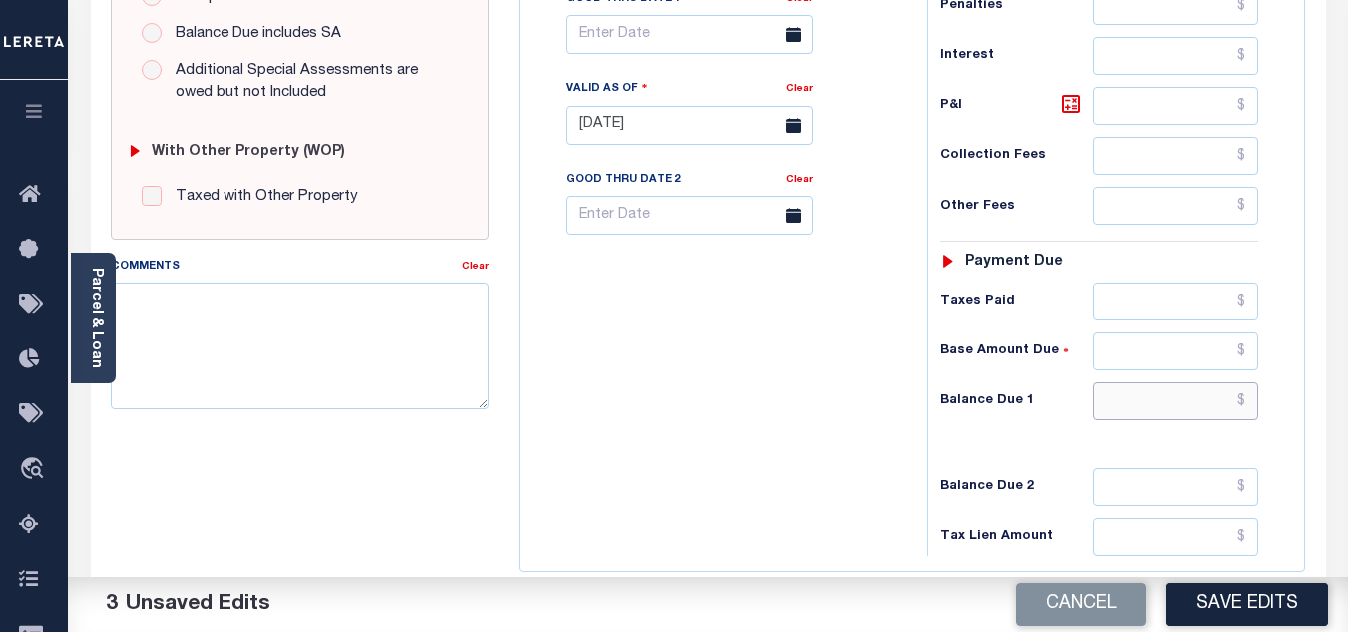
click at [1165, 403] on input "text" at bounding box center [1176, 401] width 166 height 38
type input "$0.00"
click at [716, 427] on div "Tax Bill No Multiple Payment Option Payment Plan Clear" at bounding box center [718, 115] width 387 height 881
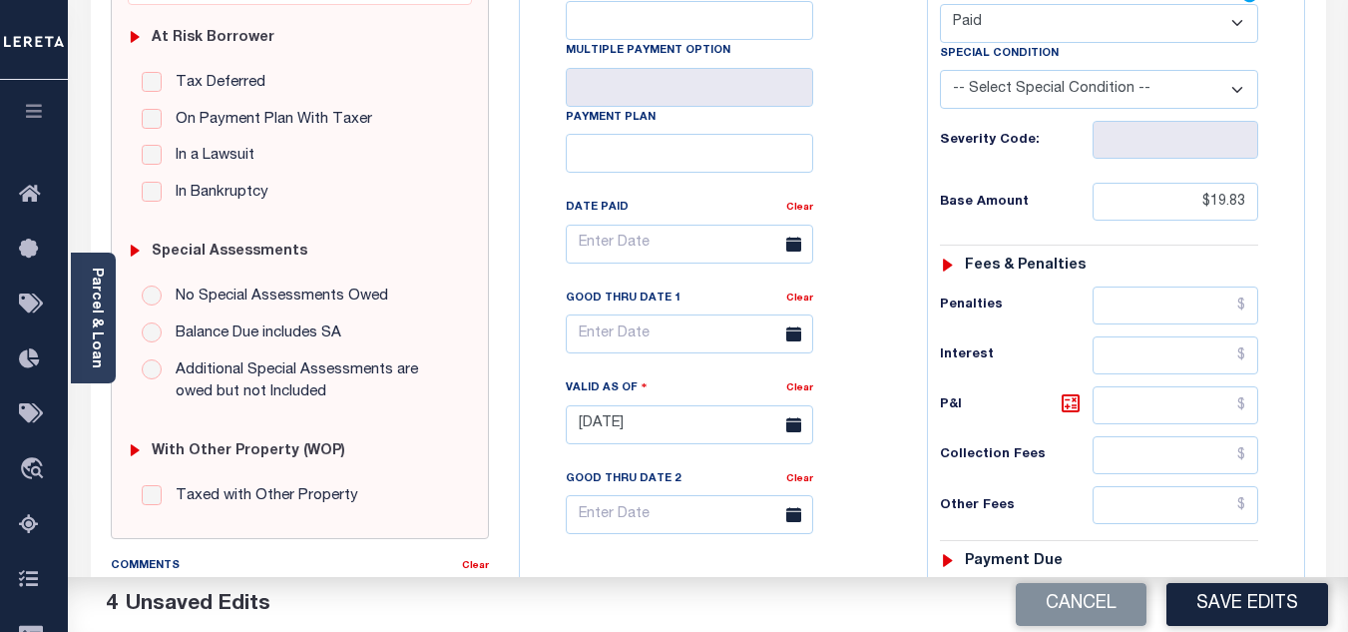
scroll to position [0, 0]
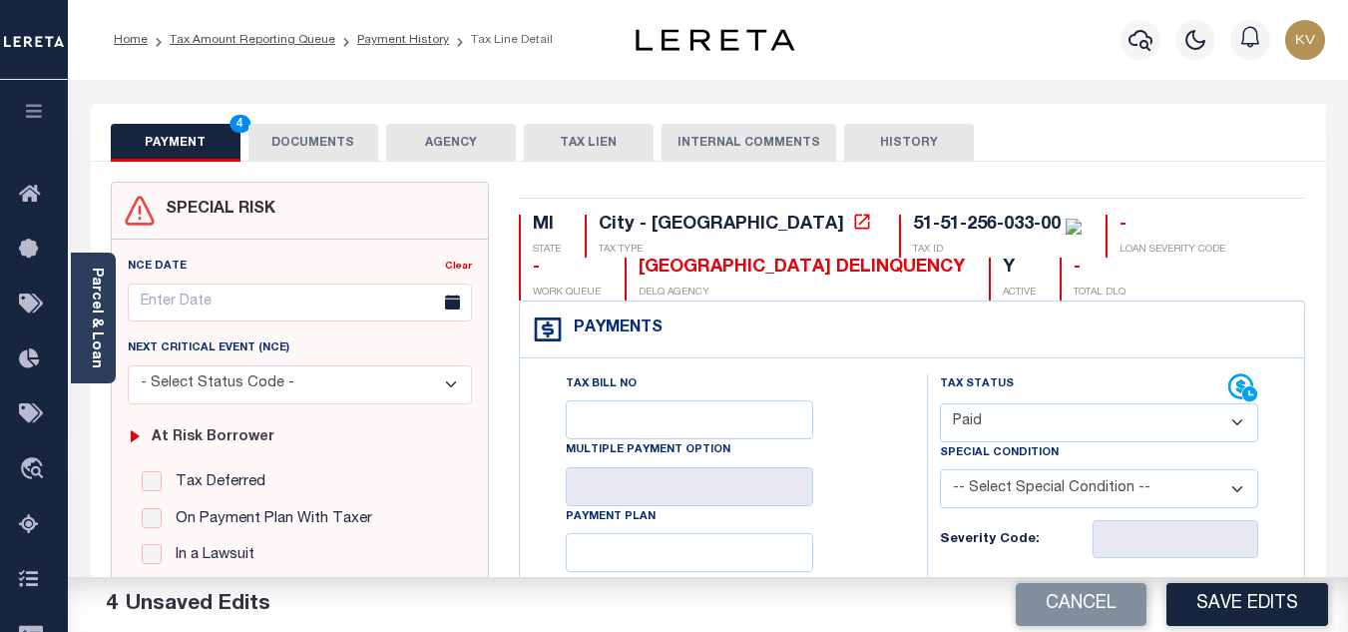
click at [341, 142] on button "DOCUMENTS" at bounding box center [314, 143] width 130 height 38
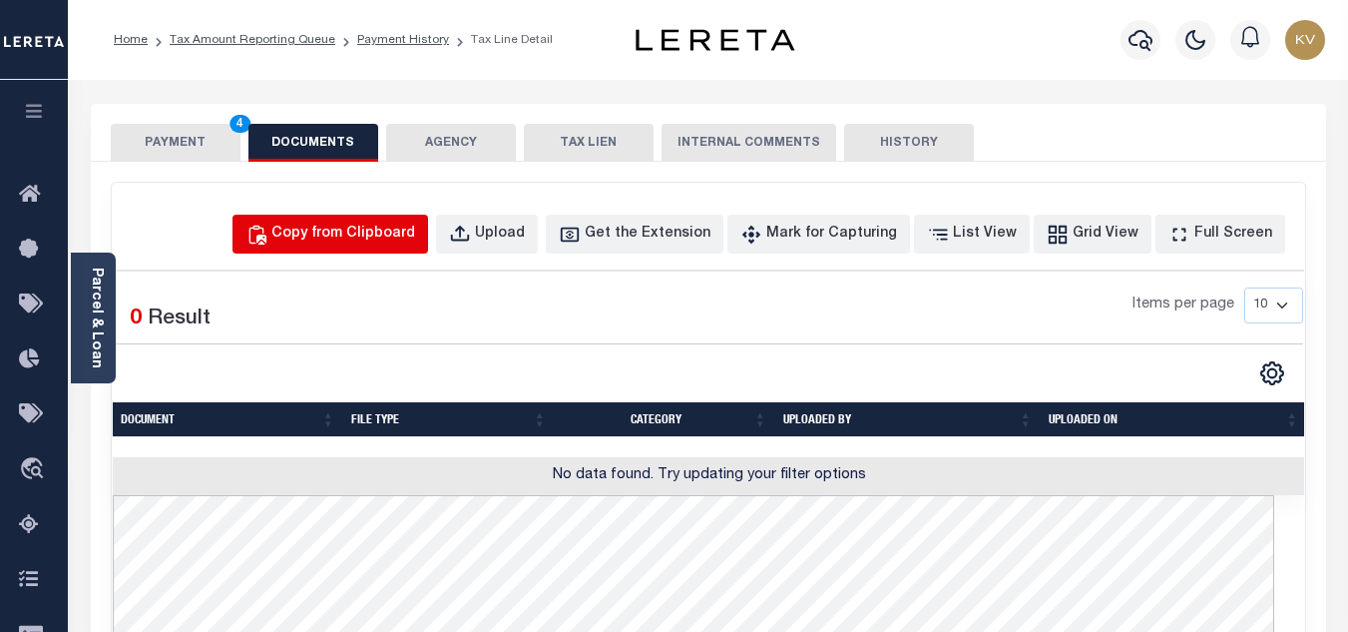
click at [354, 224] on div "Copy from Clipboard" at bounding box center [343, 235] width 144 height 22
select select "POP"
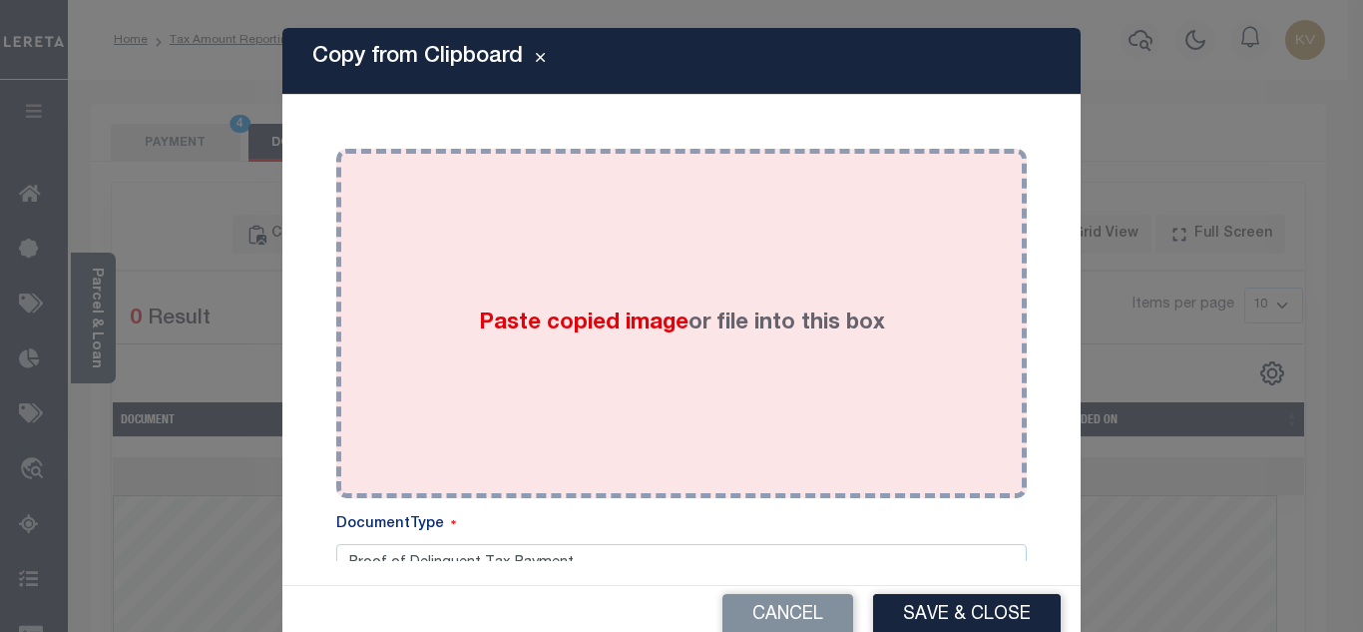
click at [498, 312] on span "Paste copied image" at bounding box center [584, 323] width 210 height 22
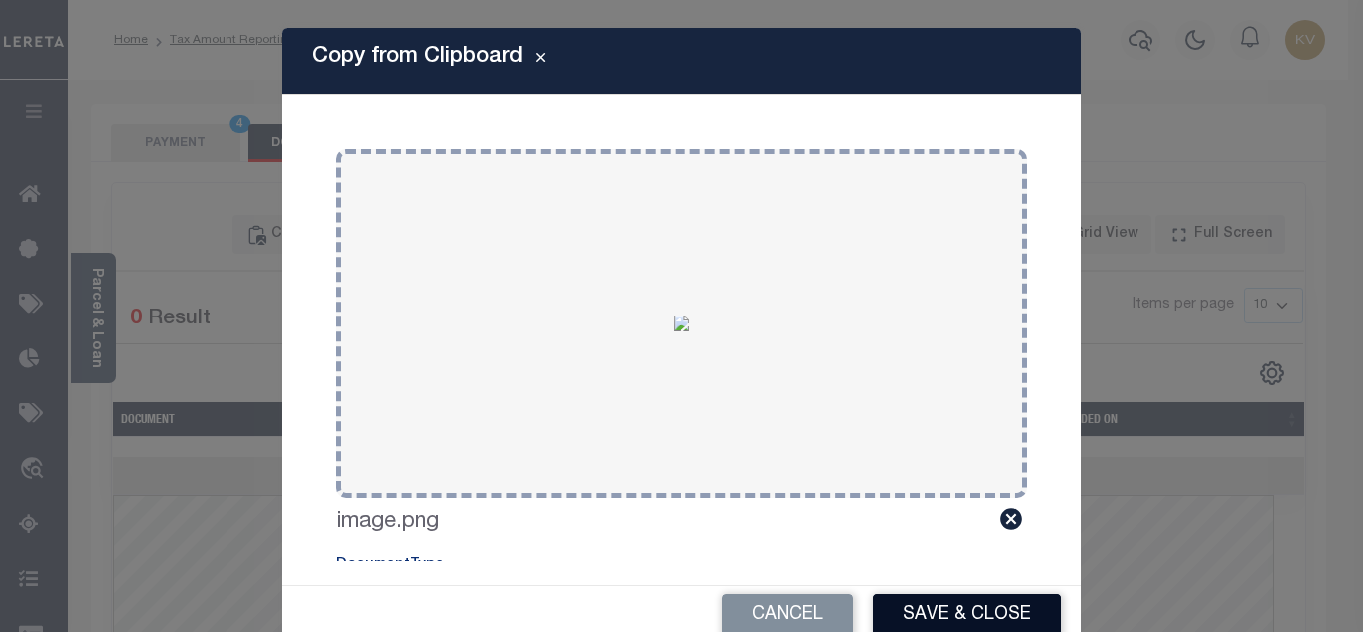
click at [951, 602] on button "Save & Close" at bounding box center [967, 615] width 188 height 43
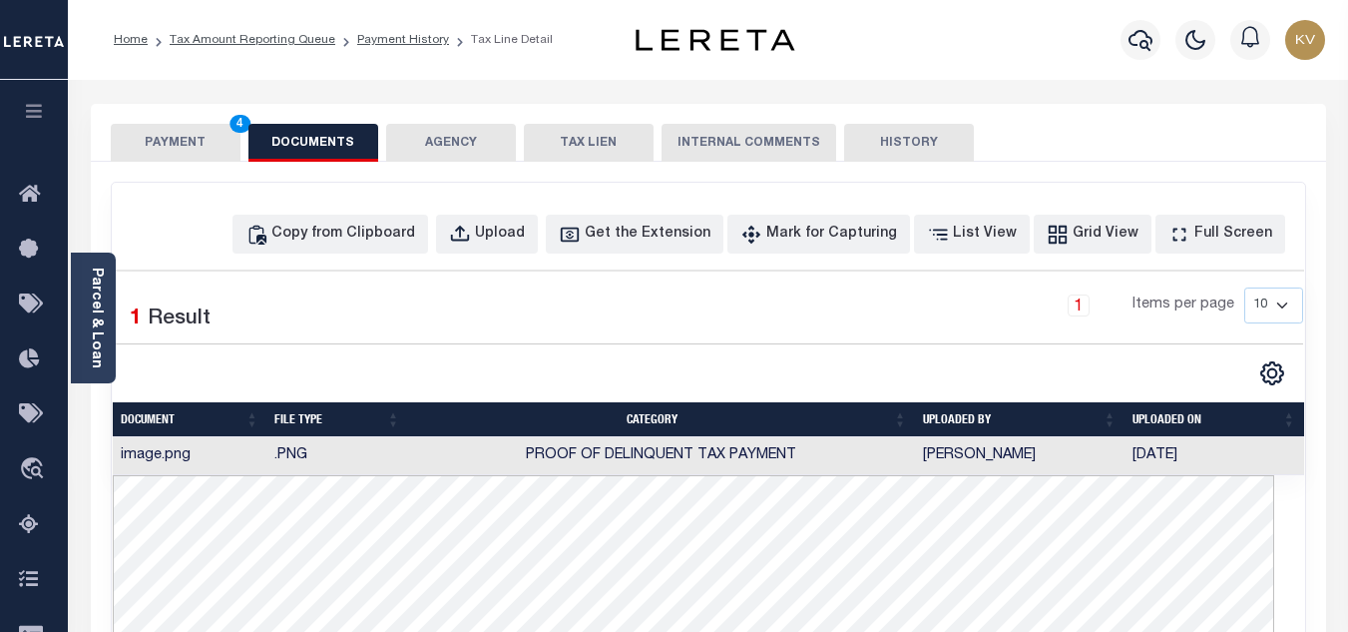
click at [186, 135] on button "PAYMENT 4" at bounding box center [176, 143] width 130 height 38
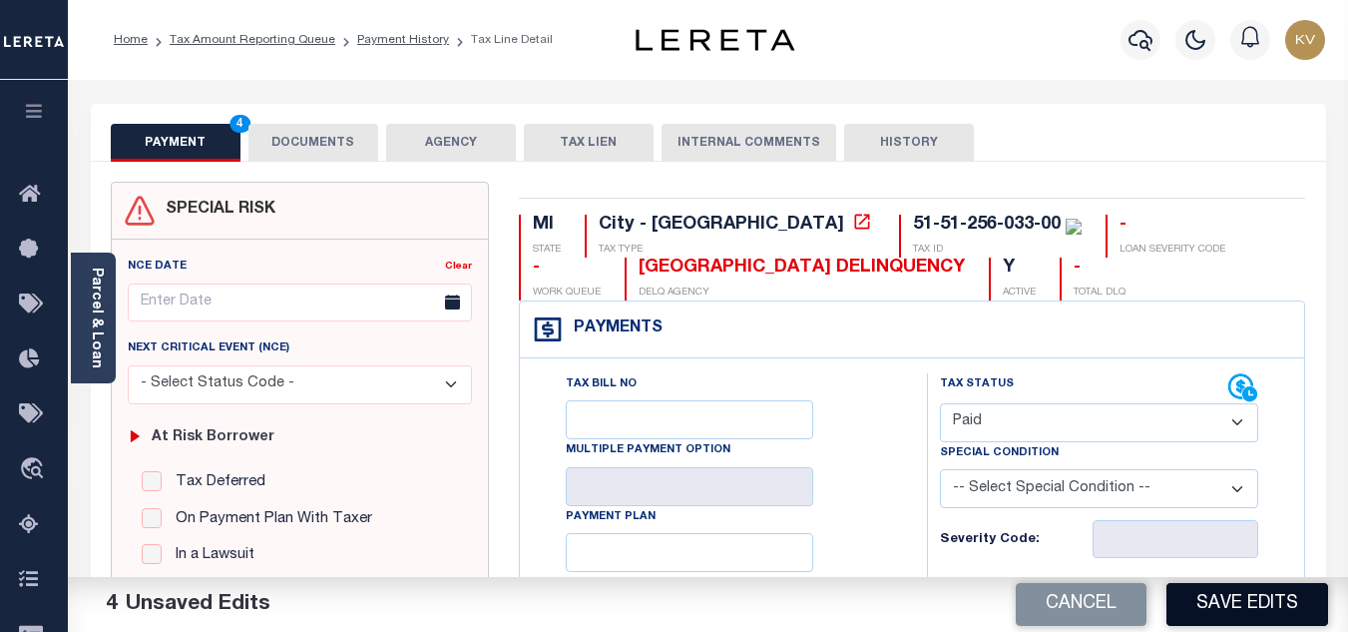
click at [1236, 595] on button "Save Edits" at bounding box center [1248, 604] width 162 height 43
checkbox input "false"
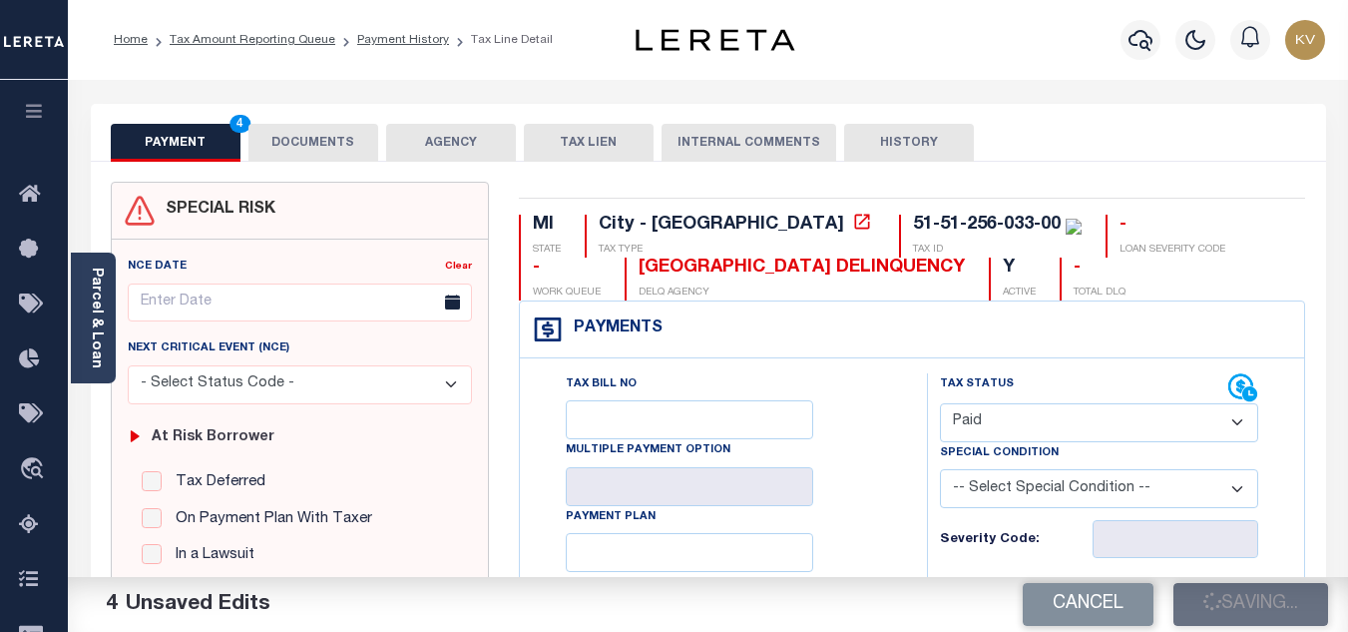
type input "$19.83"
type input "$0"
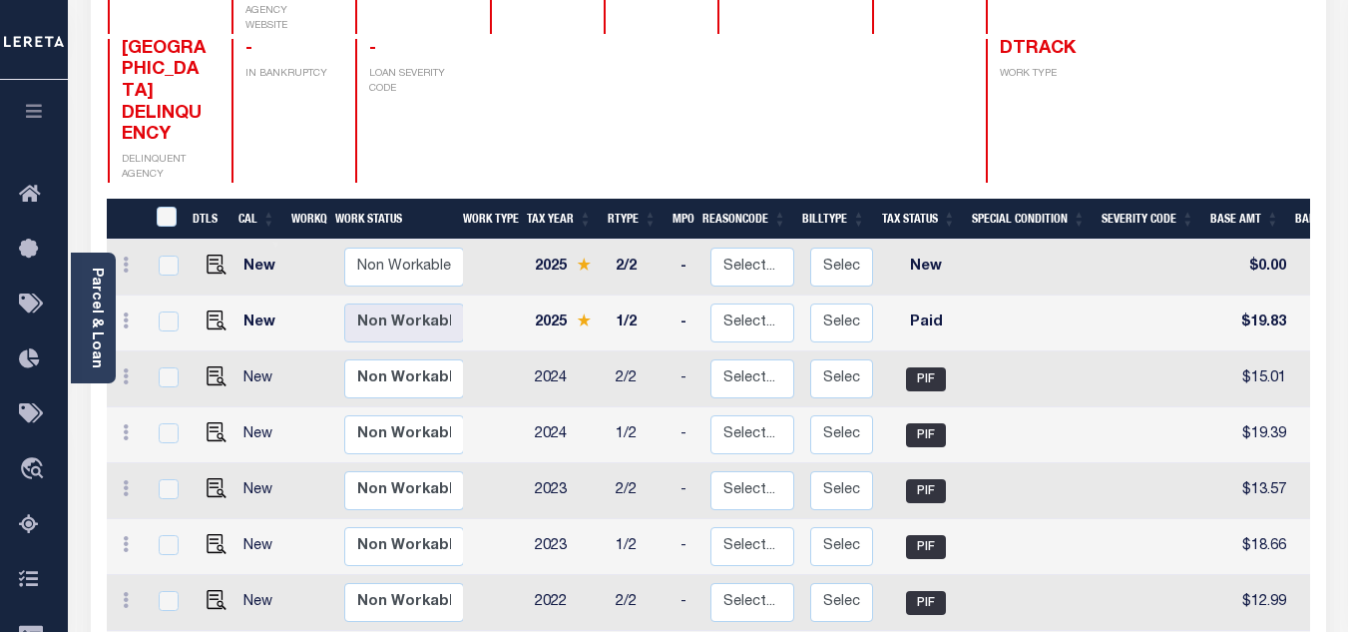
scroll to position [200, 0]
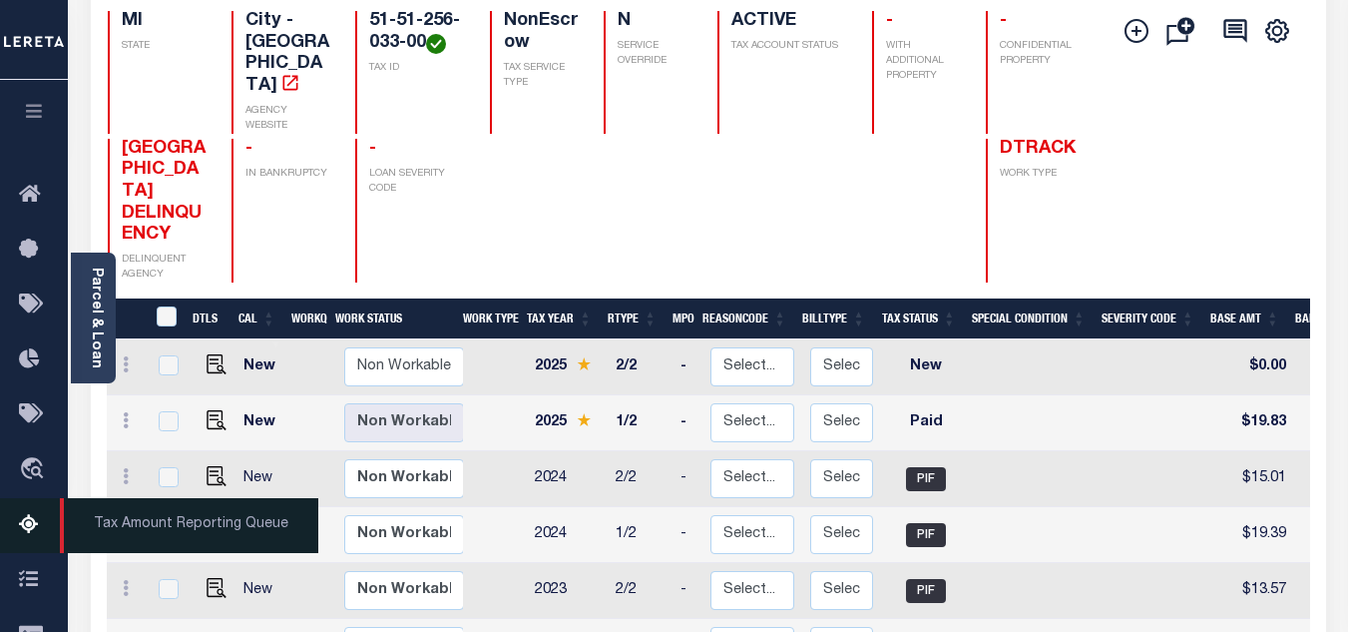
click at [23, 527] on icon at bounding box center [35, 525] width 32 height 25
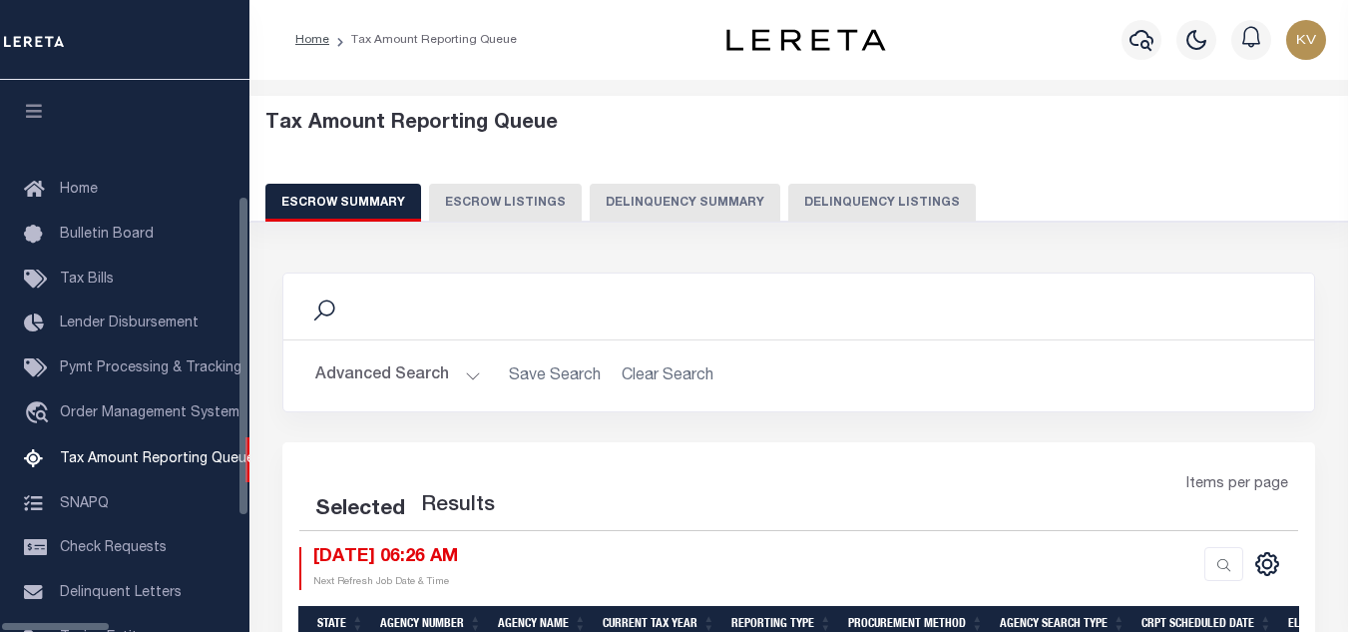
click at [840, 194] on button "Delinquency Listings" at bounding box center [882, 203] width 188 height 38
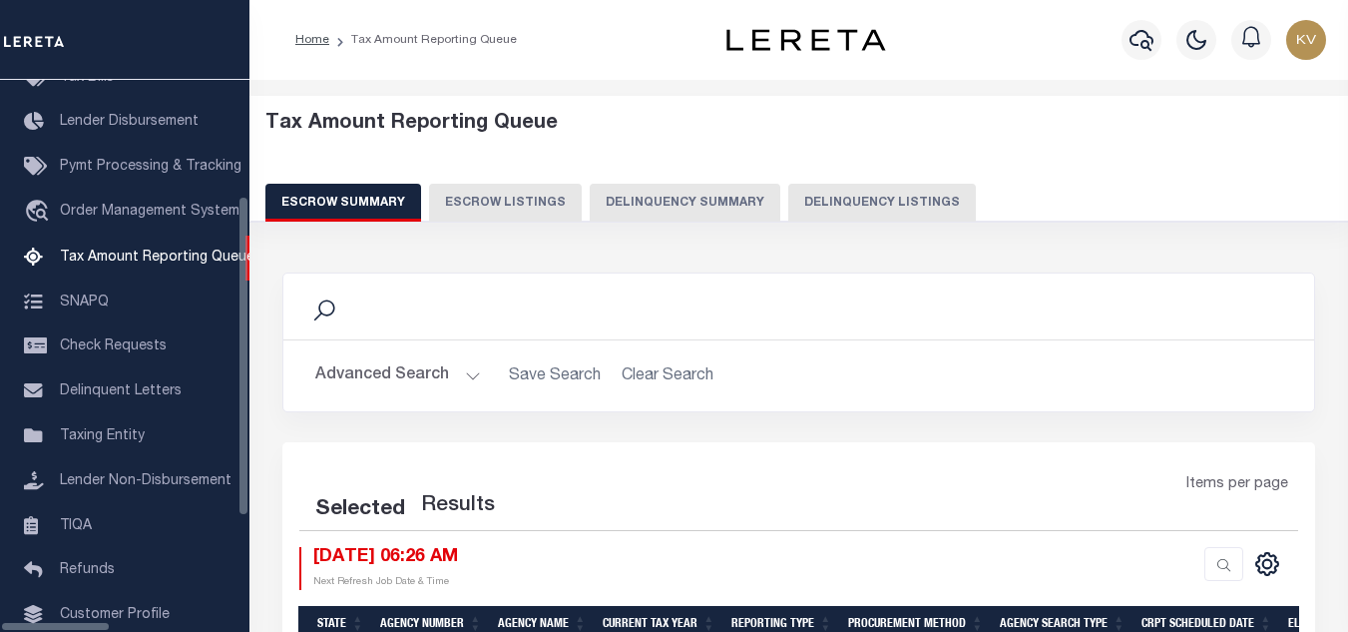
select select "100"
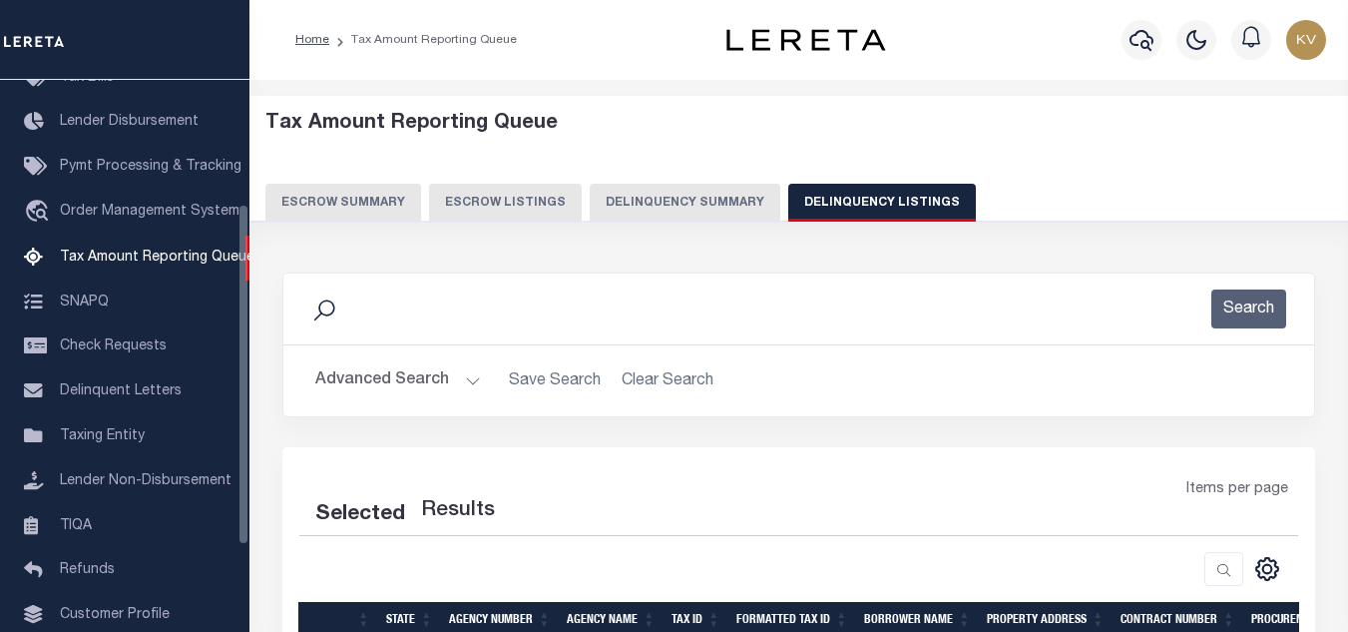
select select "100"
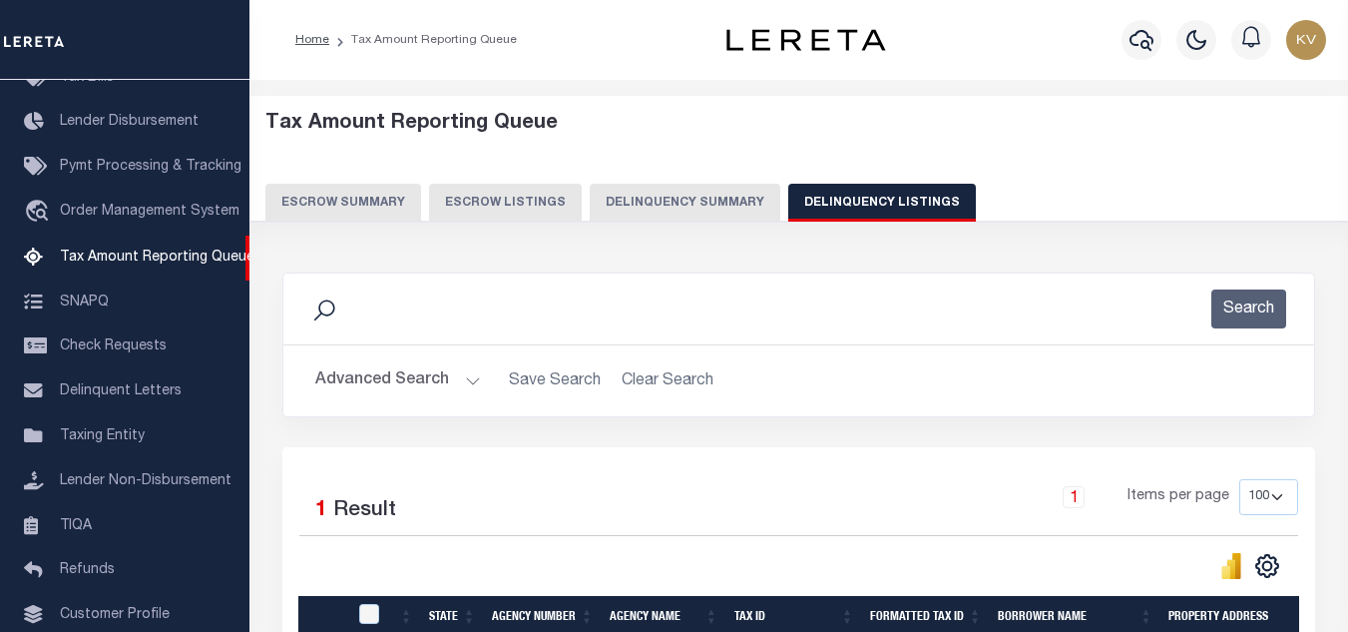
scroll to position [200, 0]
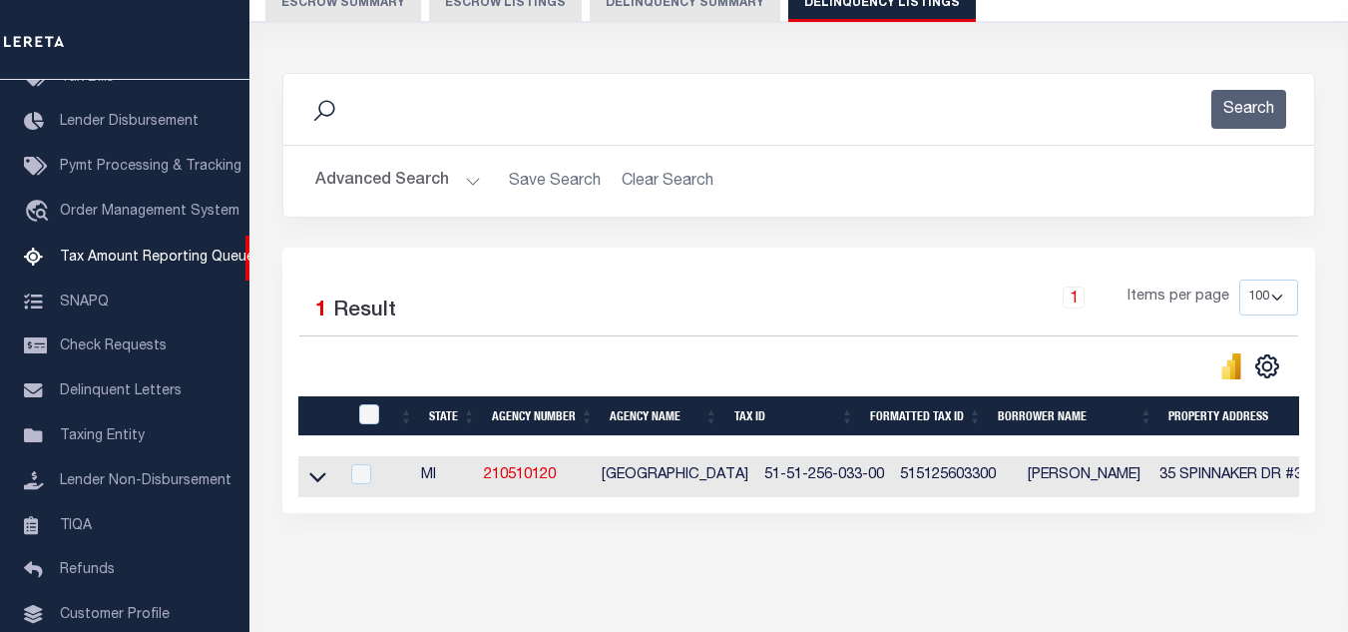
click at [462, 185] on button "Advanced Search" at bounding box center [398, 181] width 166 height 39
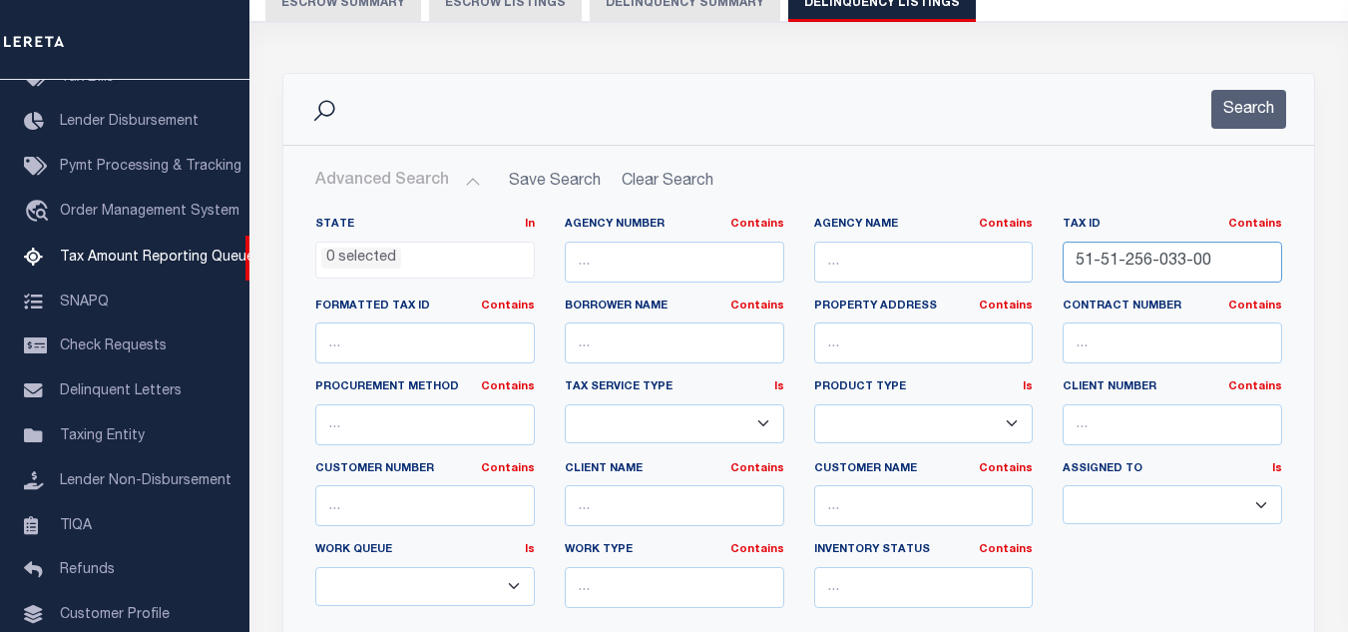
click at [1184, 261] on input "51-51-256-033-00" at bounding box center [1173, 262] width 220 height 41
type input "51-51-256-034-00"
click at [1230, 112] on button "Search" at bounding box center [1249, 109] width 75 height 39
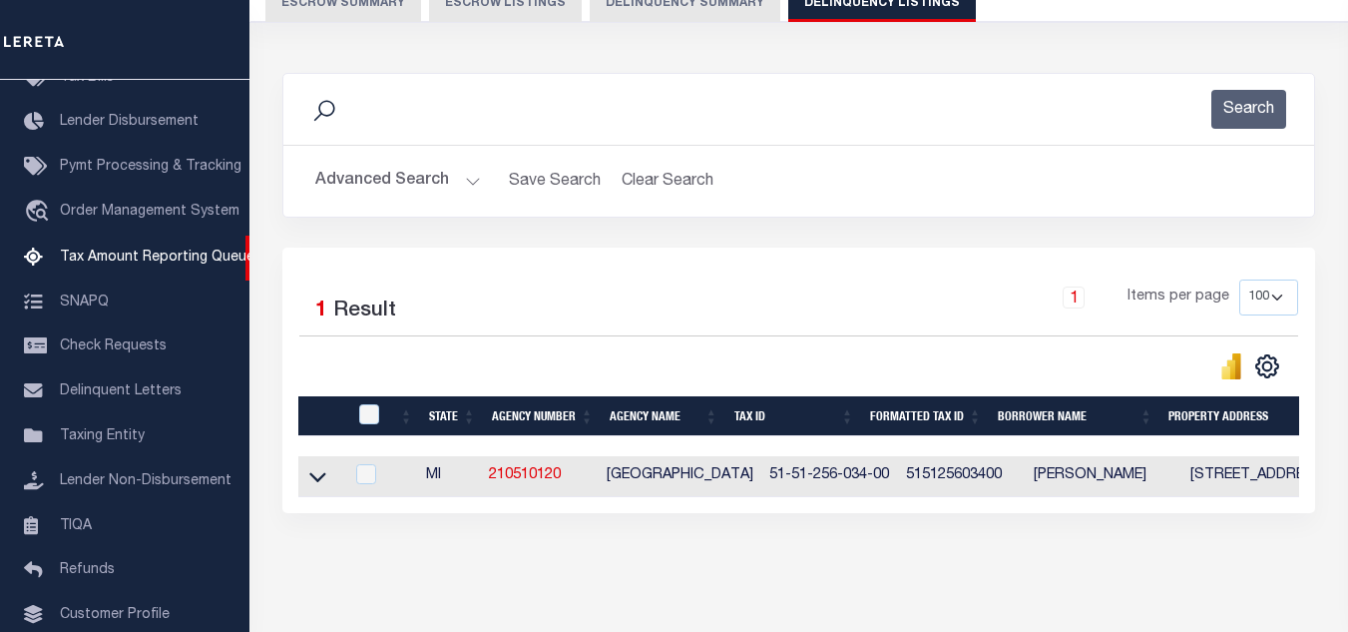
scroll to position [277, 0]
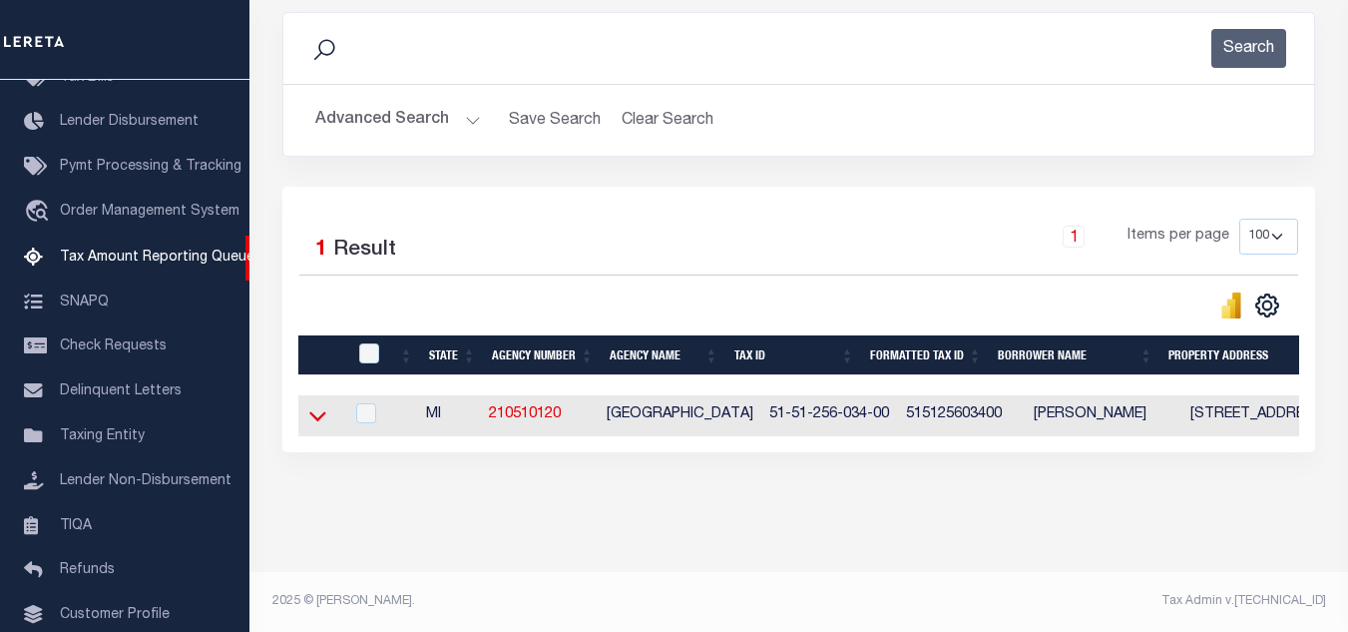
click at [320, 405] on icon at bounding box center [317, 415] width 17 height 21
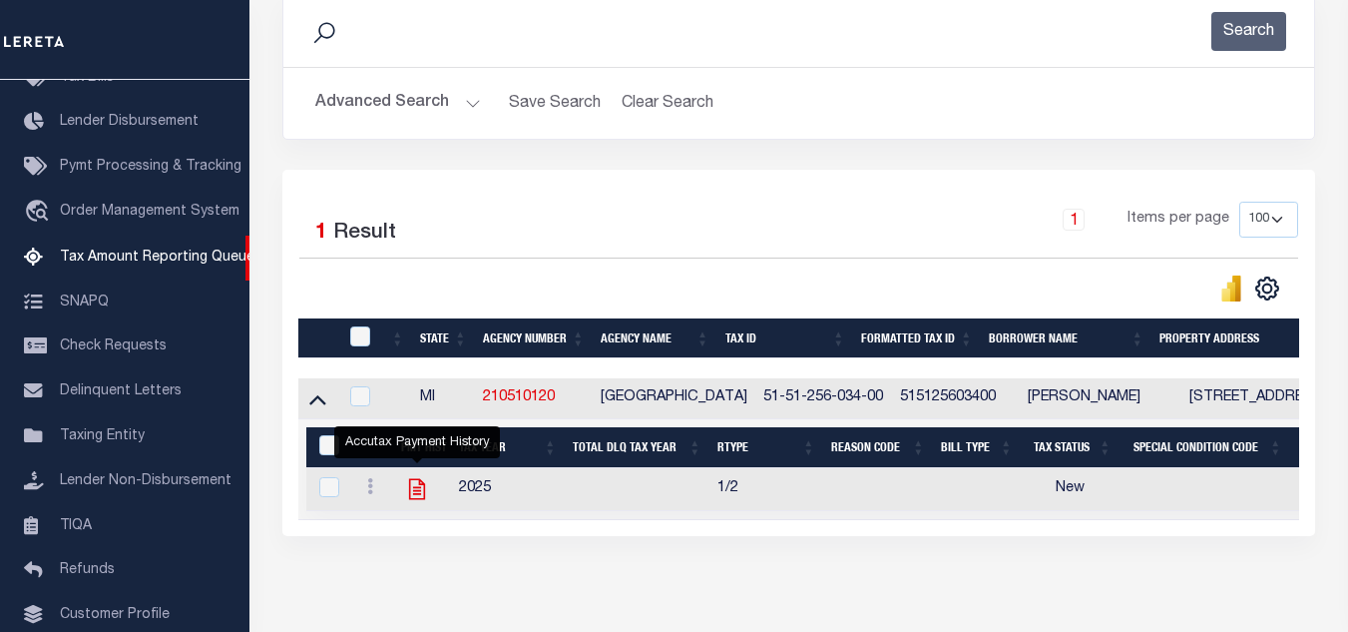
click at [416, 493] on icon "" at bounding box center [417, 489] width 16 height 21
checkbox input "true"
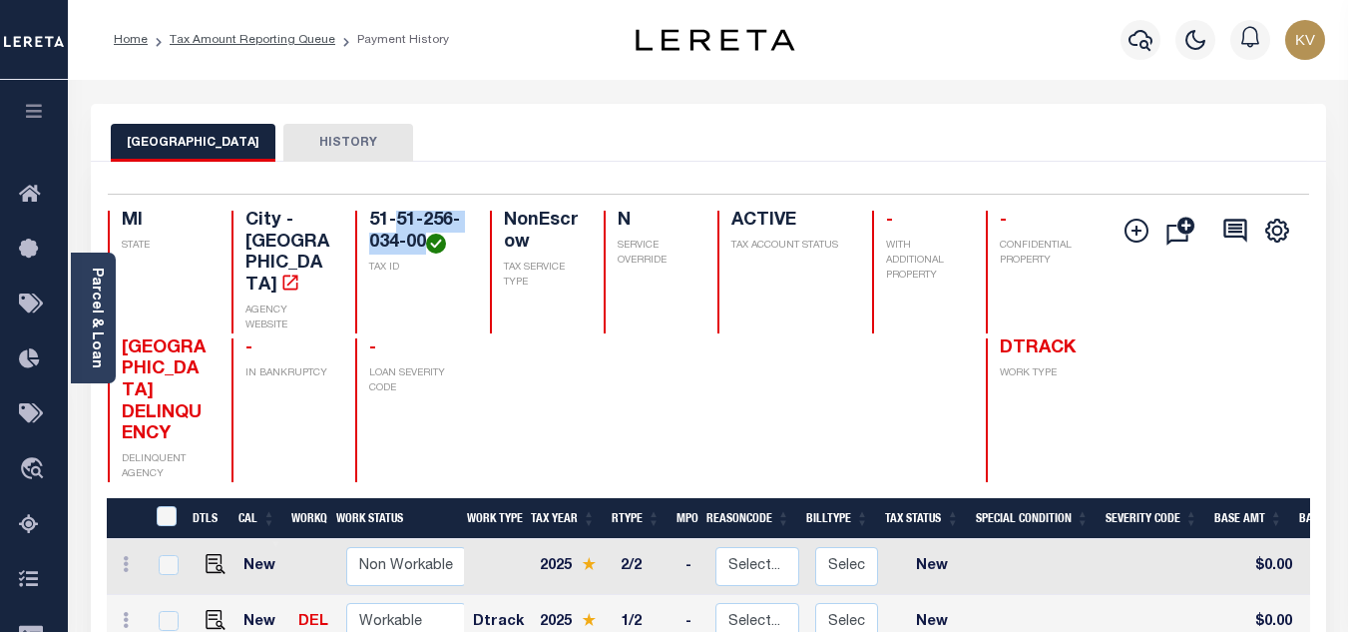
drag, startPoint x: 395, startPoint y: 219, endPoint x: 423, endPoint y: 251, distance: 42.4
click at [423, 251] on h4 "51-51-256-034-00" at bounding box center [417, 232] width 96 height 43
copy h4 "51-256-034-00"
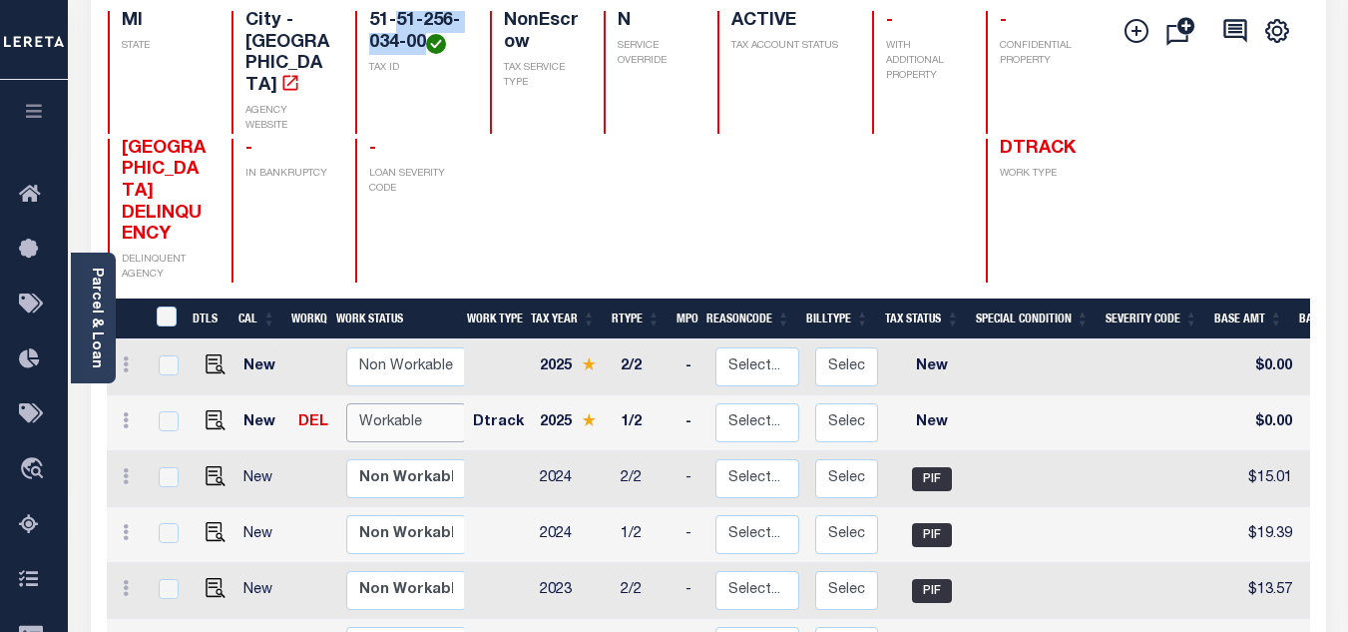
click at [399, 403] on select "Non Workable Workable" at bounding box center [406, 422] width 120 height 39
checkbox input "true"
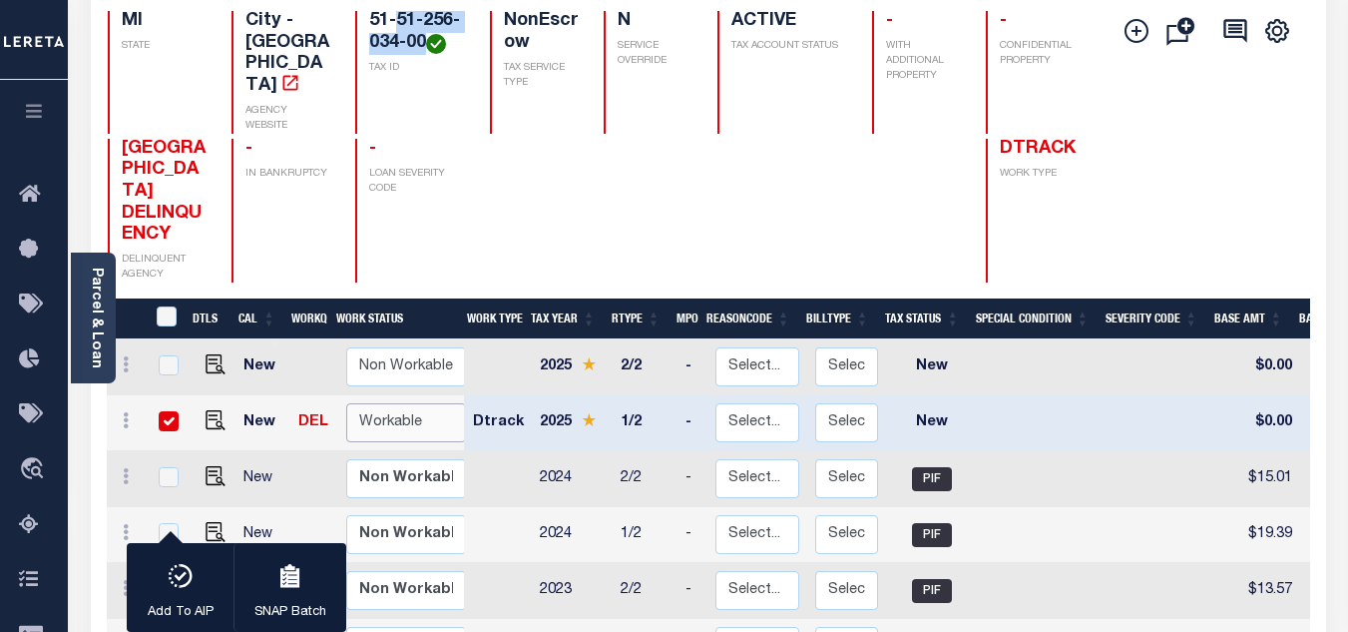
select select "true"
click at [346, 403] on select "Non Workable Workable" at bounding box center [406, 422] width 120 height 39
checkbox input "false"
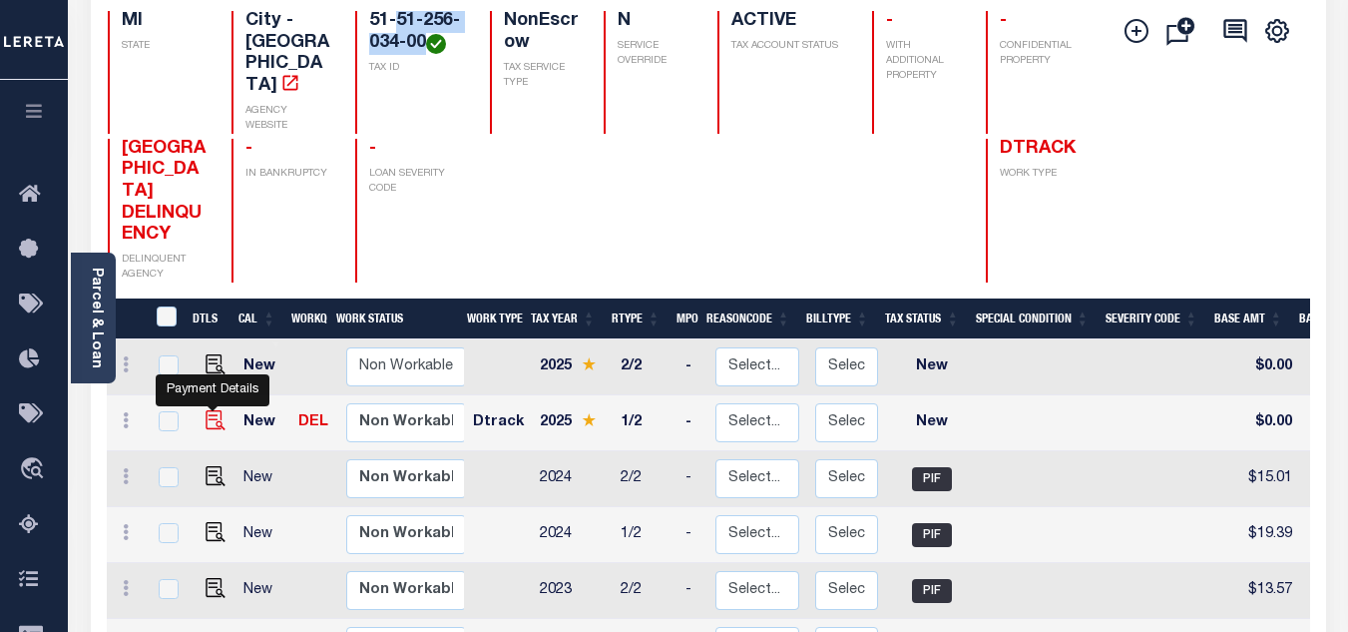
click at [208, 410] on img "" at bounding box center [216, 420] width 20 height 20
checkbox input "true"
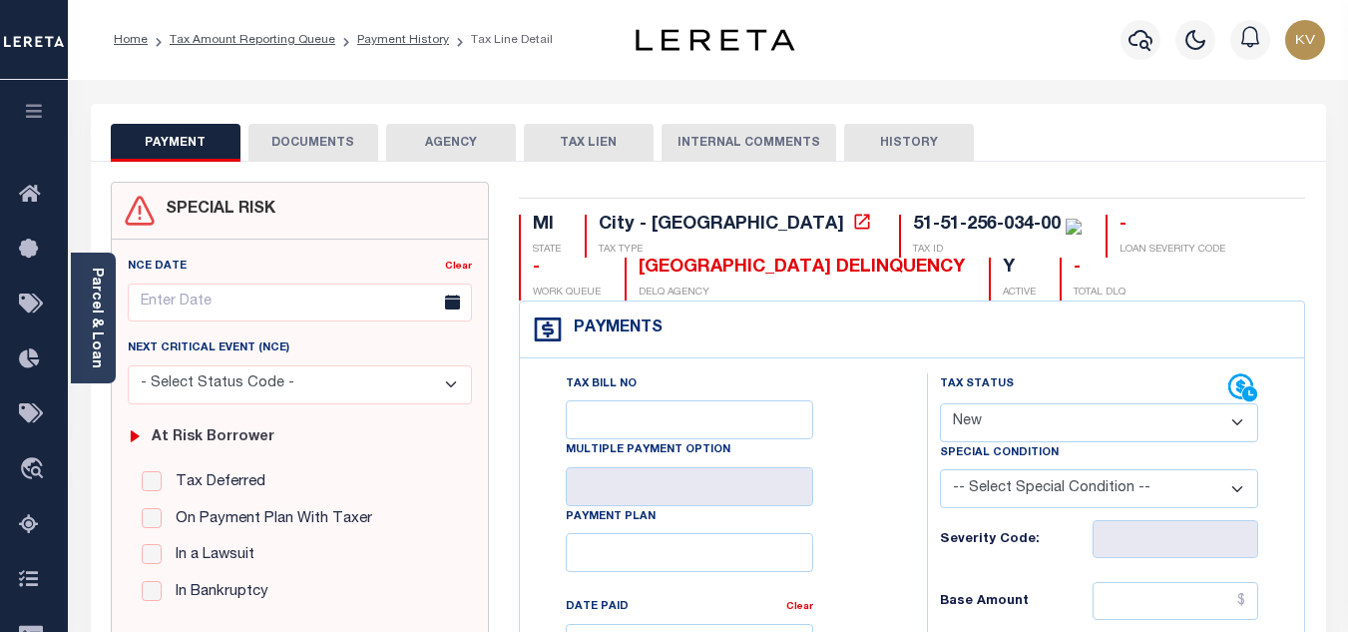
scroll to position [299, 0]
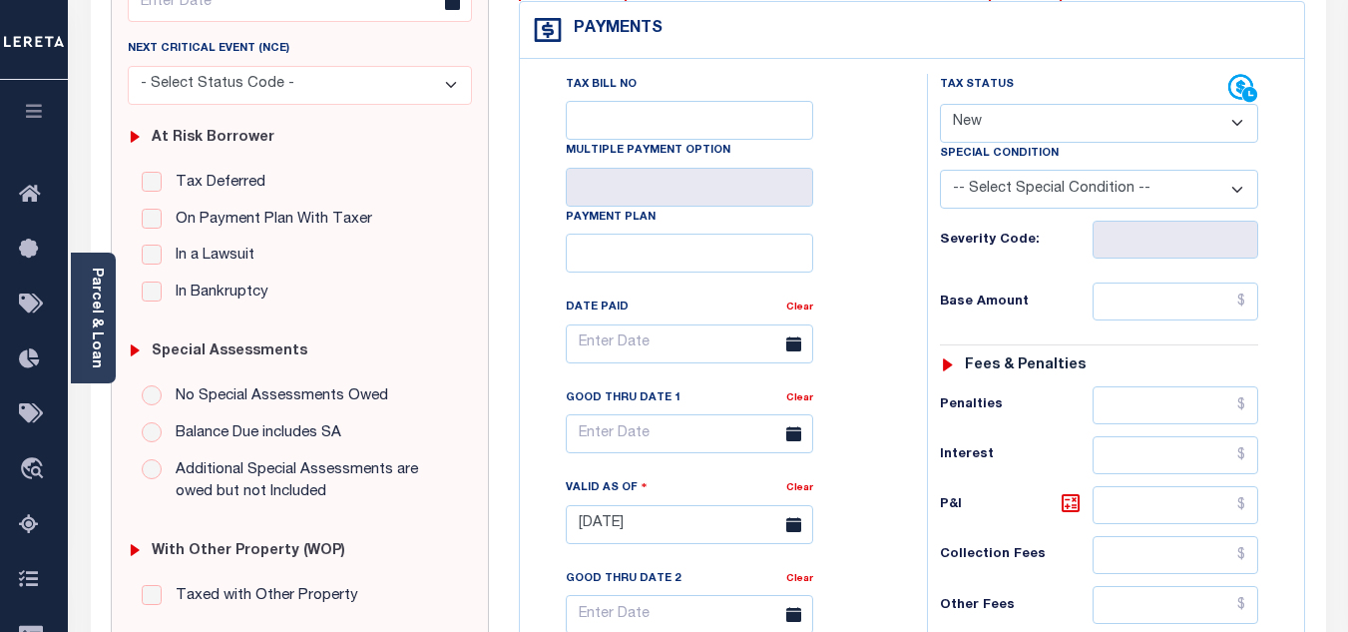
click at [997, 123] on select "- Select Status Code - Open Due/Unpaid Paid Incomplete No Tax Due Internal Refu…" at bounding box center [1099, 123] width 318 height 39
select select "PYD"
click at [940, 105] on select "- Select Status Code - Open Due/Unpaid Paid Incomplete No Tax Due Internal Refu…" at bounding box center [1099, 123] width 318 height 39
type input "[DATE]"
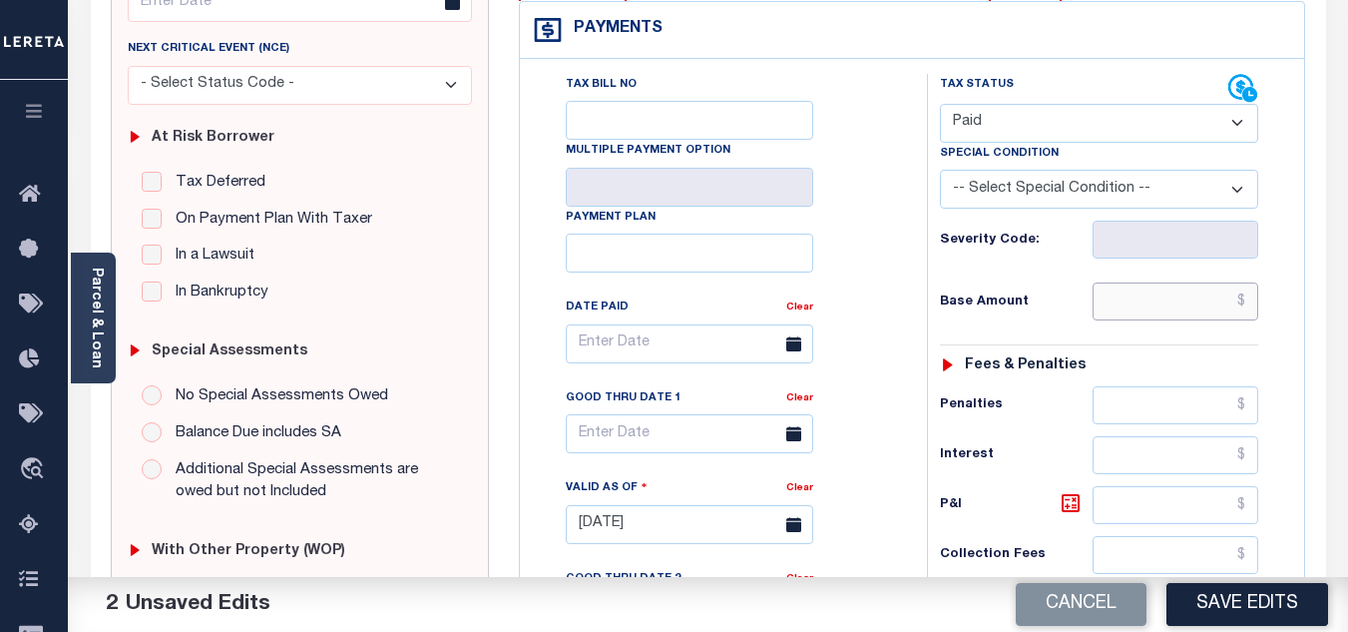
click at [1112, 309] on input "text" at bounding box center [1176, 301] width 166 height 38
paste input "19.83"
type input "$19.83"
click at [1028, 310] on h6 "Base Amount" at bounding box center [1016, 302] width 153 height 16
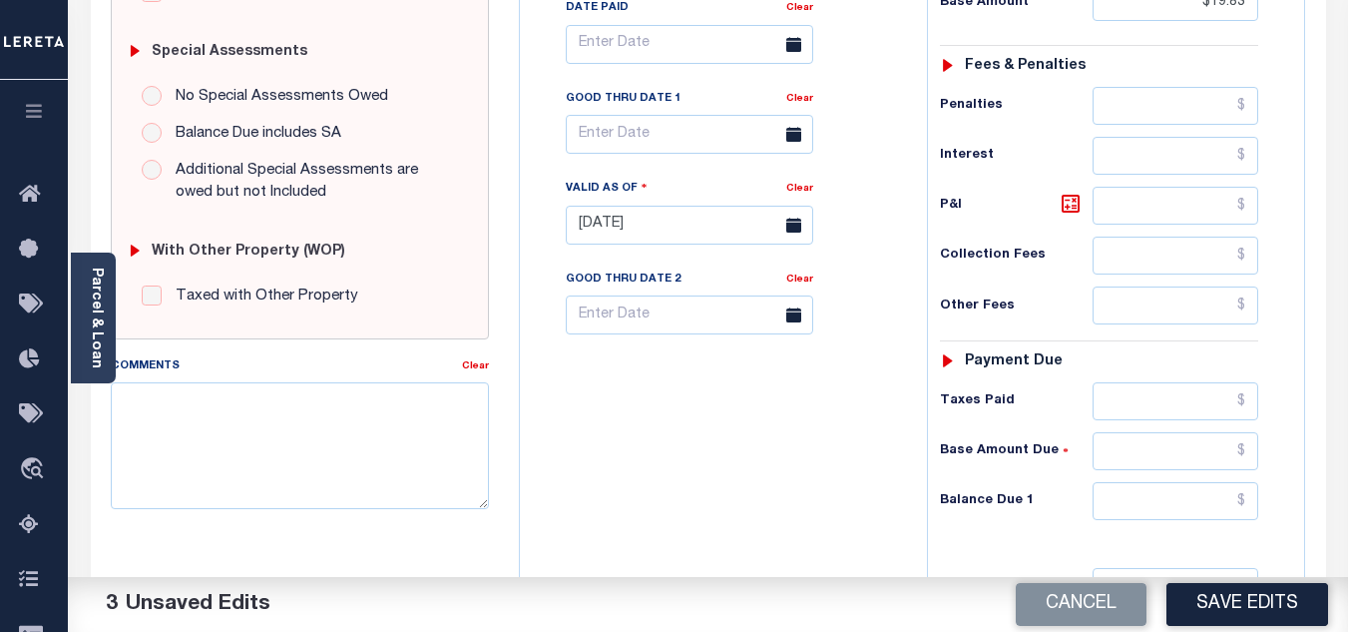
scroll to position [798, 0]
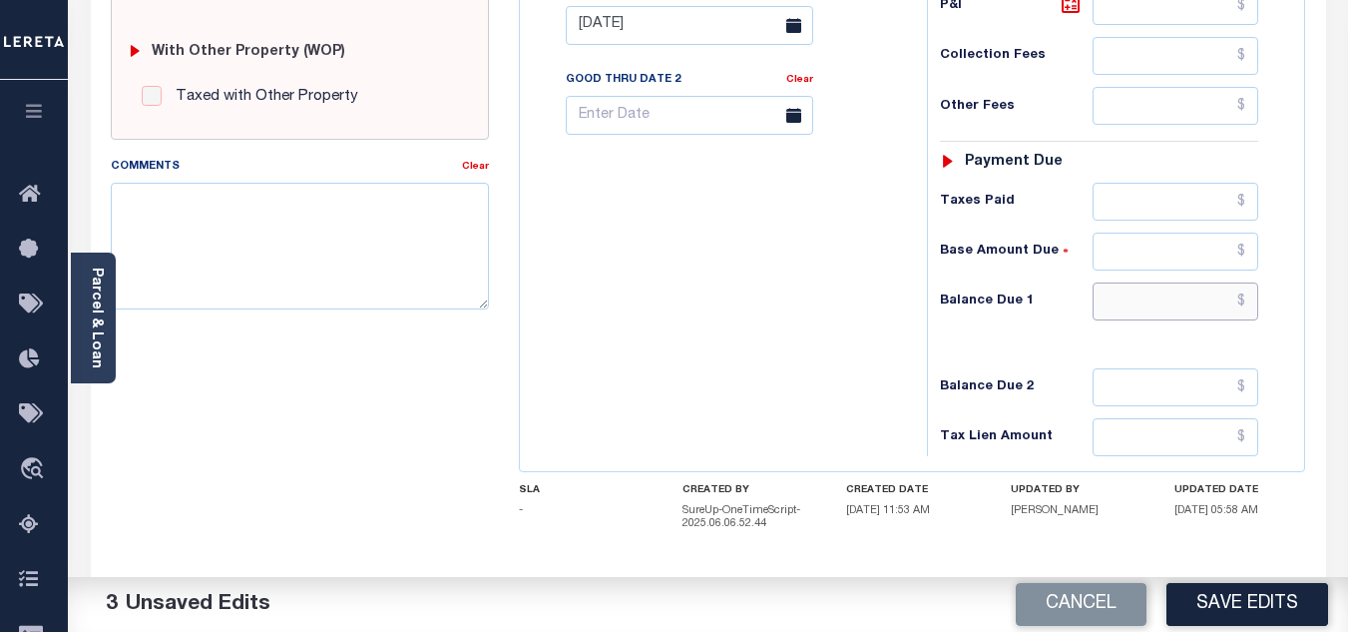
click at [1150, 296] on input "text" at bounding box center [1176, 301] width 166 height 38
type input "$0.00"
click at [661, 363] on div "Tax Bill No Multiple Payment Option Payment Plan Clear" at bounding box center [718, 15] width 387 height 881
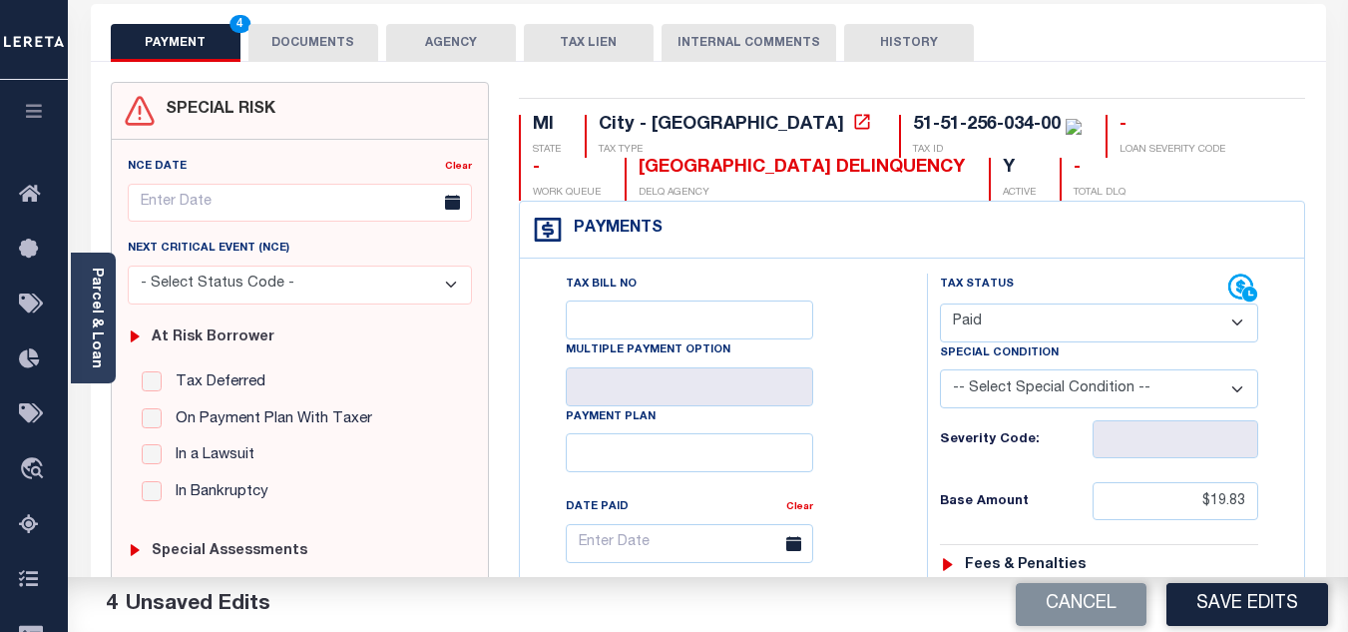
scroll to position [0, 0]
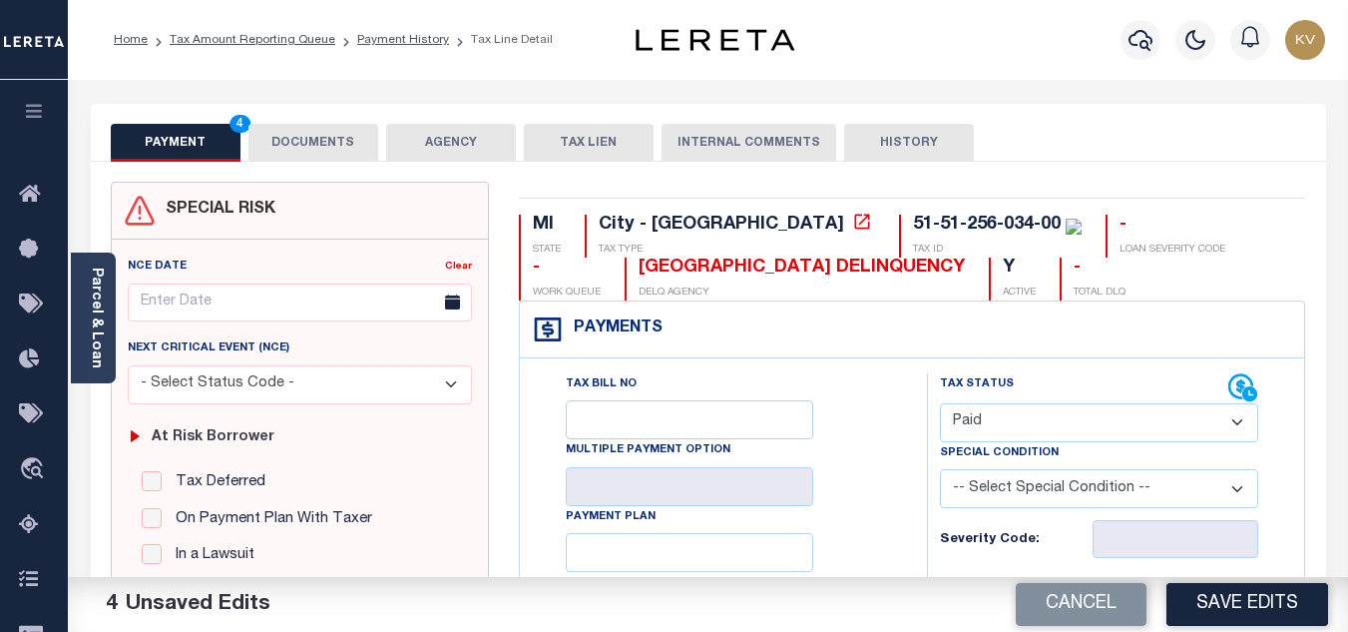
click at [323, 145] on button "DOCUMENTS" at bounding box center [314, 143] width 130 height 38
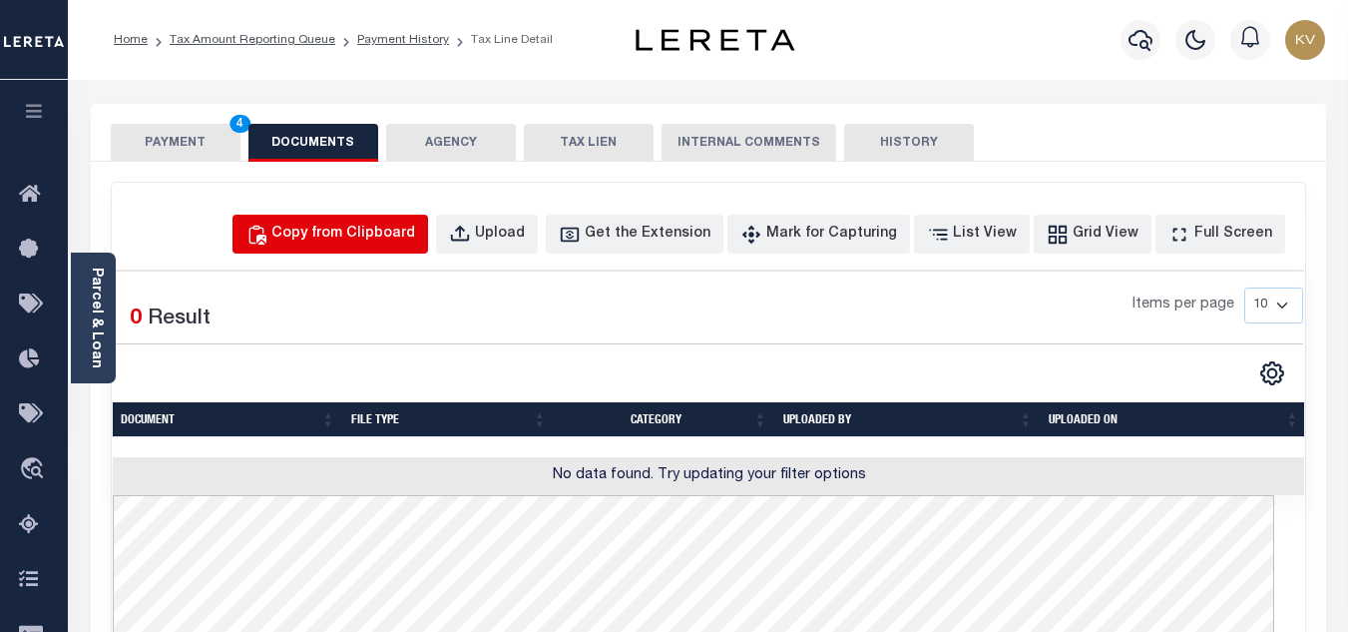
click at [390, 224] on div "Copy from Clipboard" at bounding box center [343, 235] width 144 height 22
select select "POP"
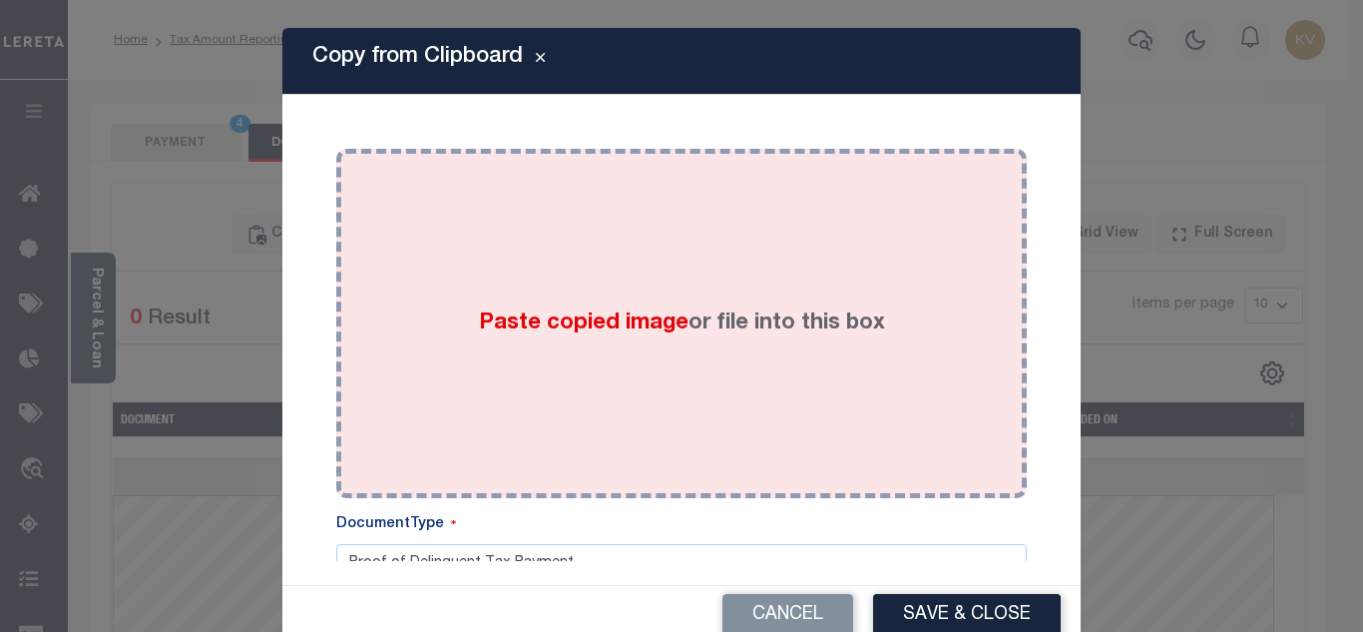
click at [453, 268] on div "Paste copied image or file into this box" at bounding box center [681, 323] width 661 height 319
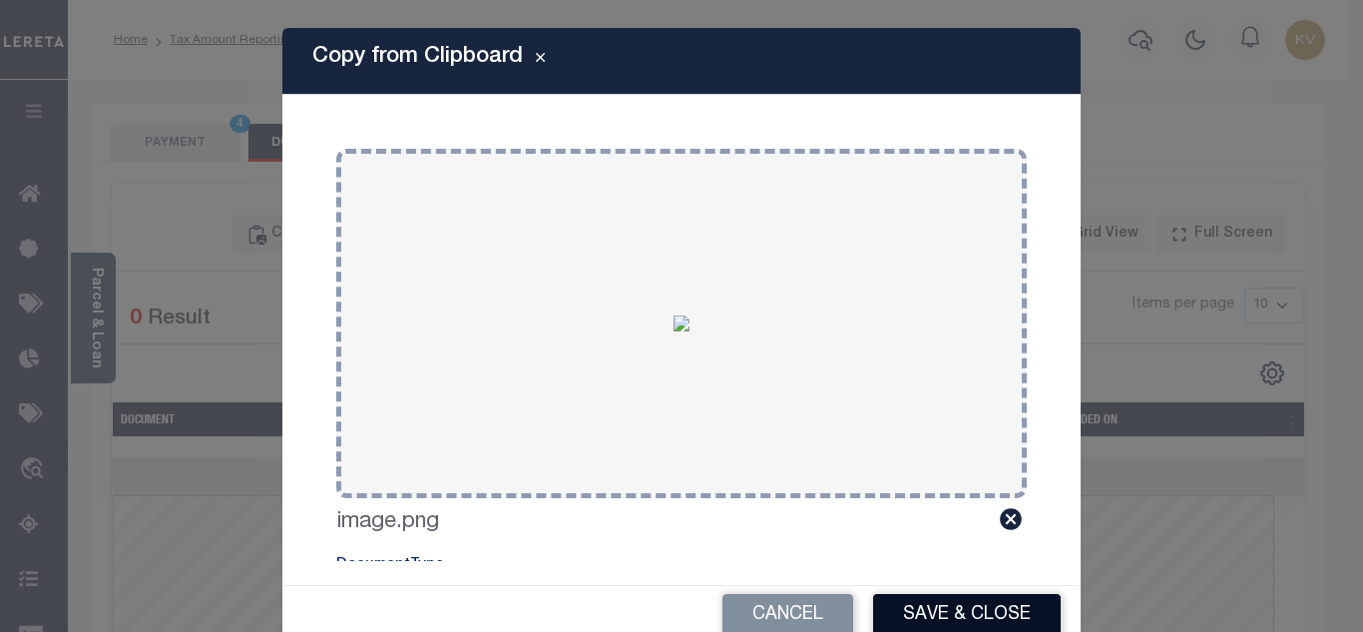
click at [929, 607] on button "Save & Close" at bounding box center [967, 615] width 188 height 43
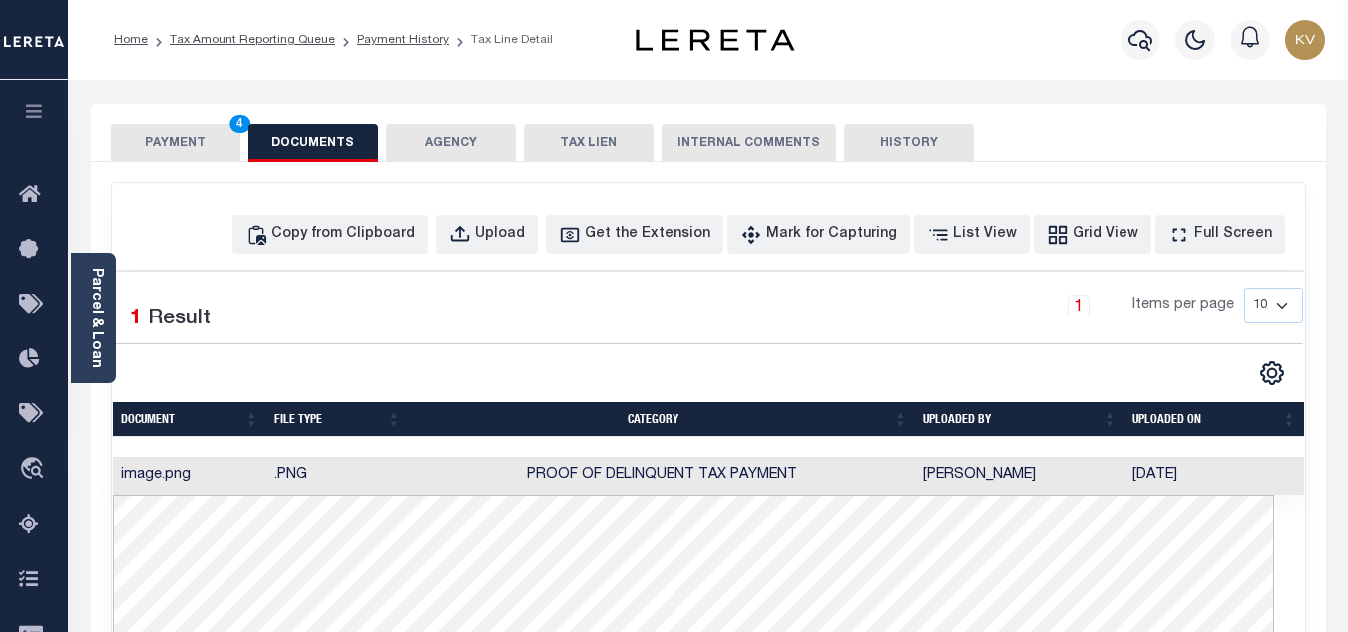
click at [144, 149] on button "PAYMENT 4" at bounding box center [176, 143] width 130 height 38
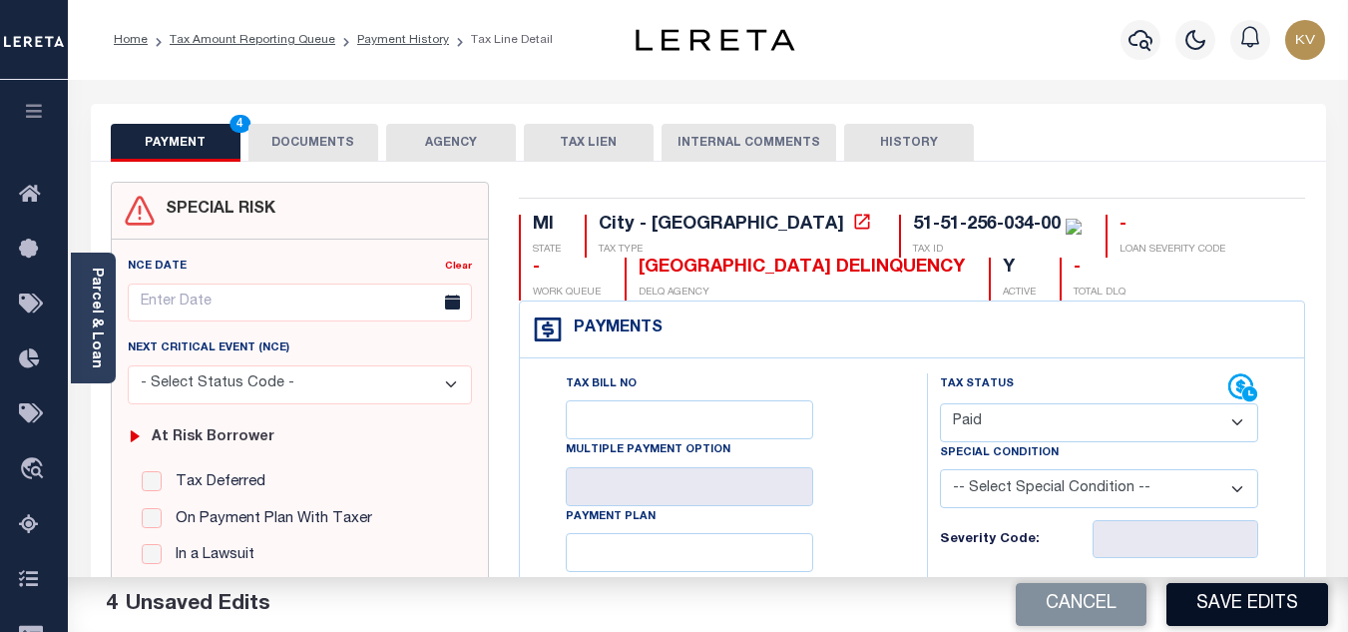
click at [1226, 590] on button "Save Edits" at bounding box center [1248, 604] width 162 height 43
checkbox input "false"
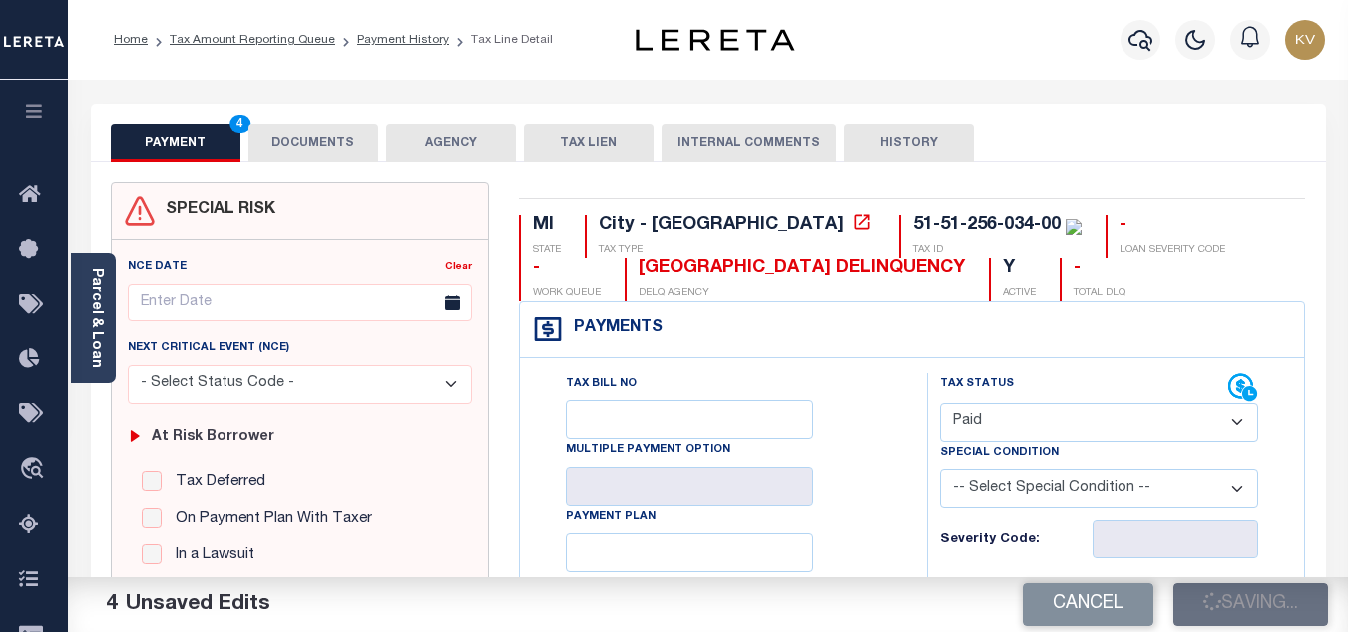
type input "$19.83"
type input "$0"
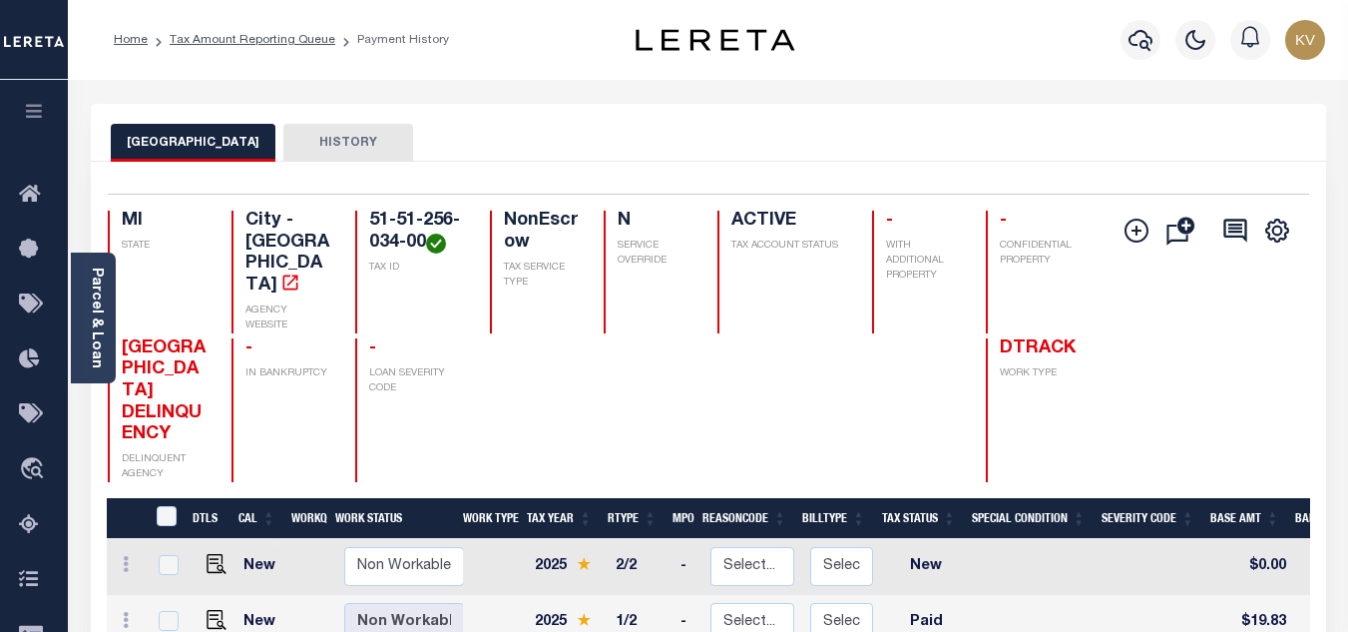
scroll to position [299, 0]
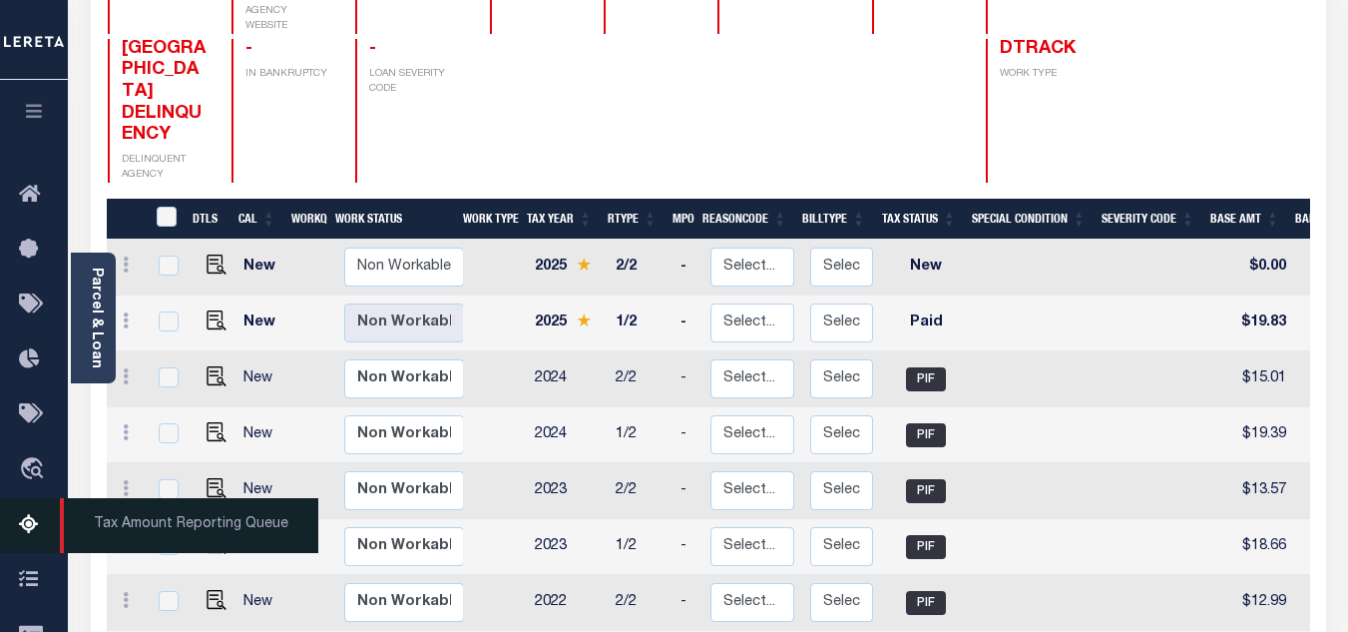
click at [15, 525] on link "Tax Amount Reporting Queue" at bounding box center [34, 525] width 68 height 55
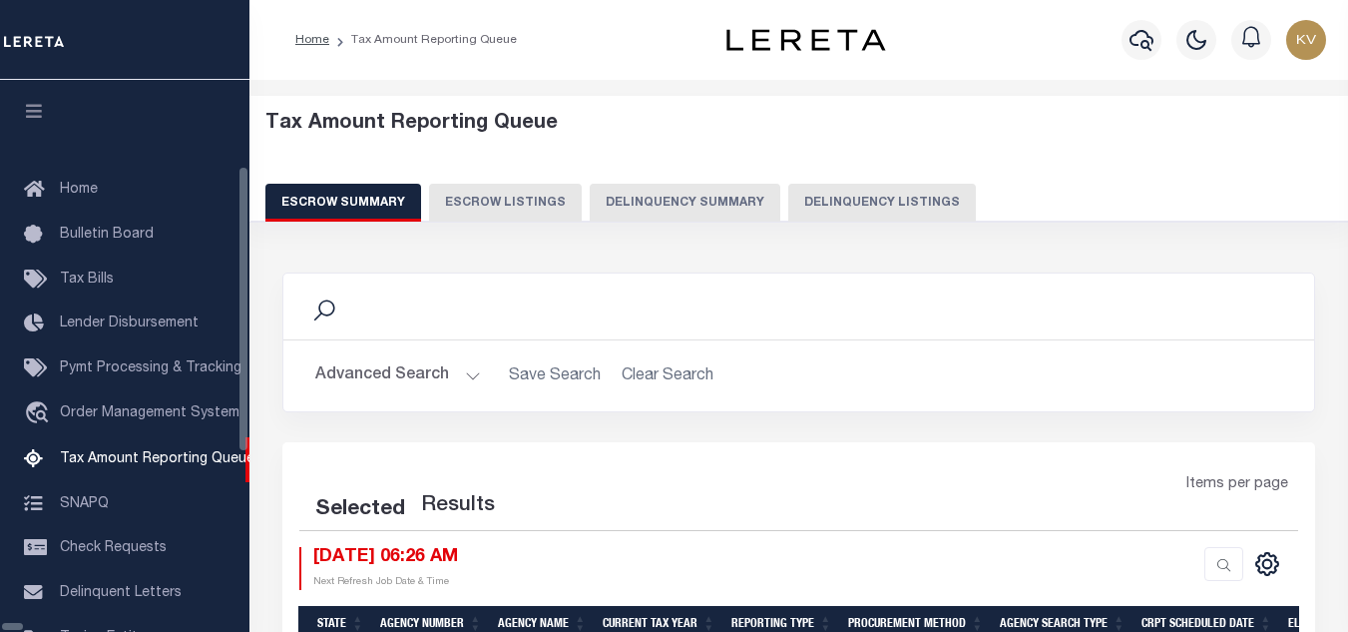
click at [788, 187] on button "Delinquency Listings" at bounding box center [882, 203] width 188 height 38
click at [788, 206] on button "Delinquency Listings" at bounding box center [882, 203] width 188 height 38
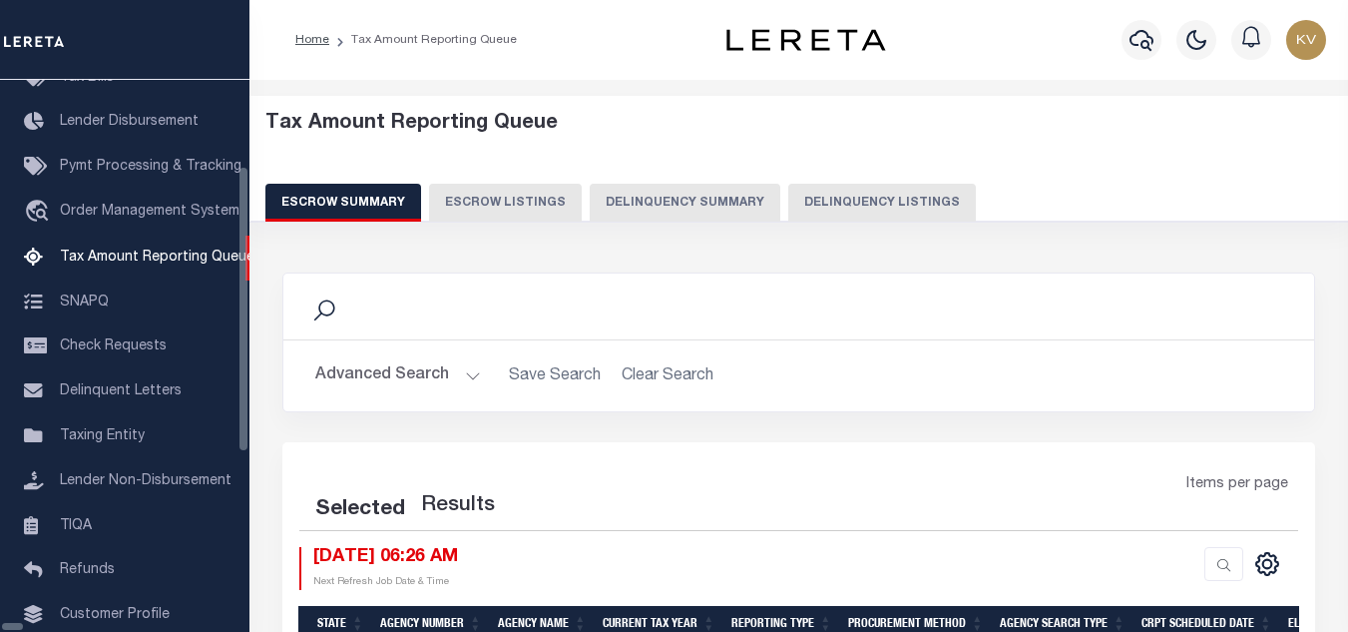
select select "100"
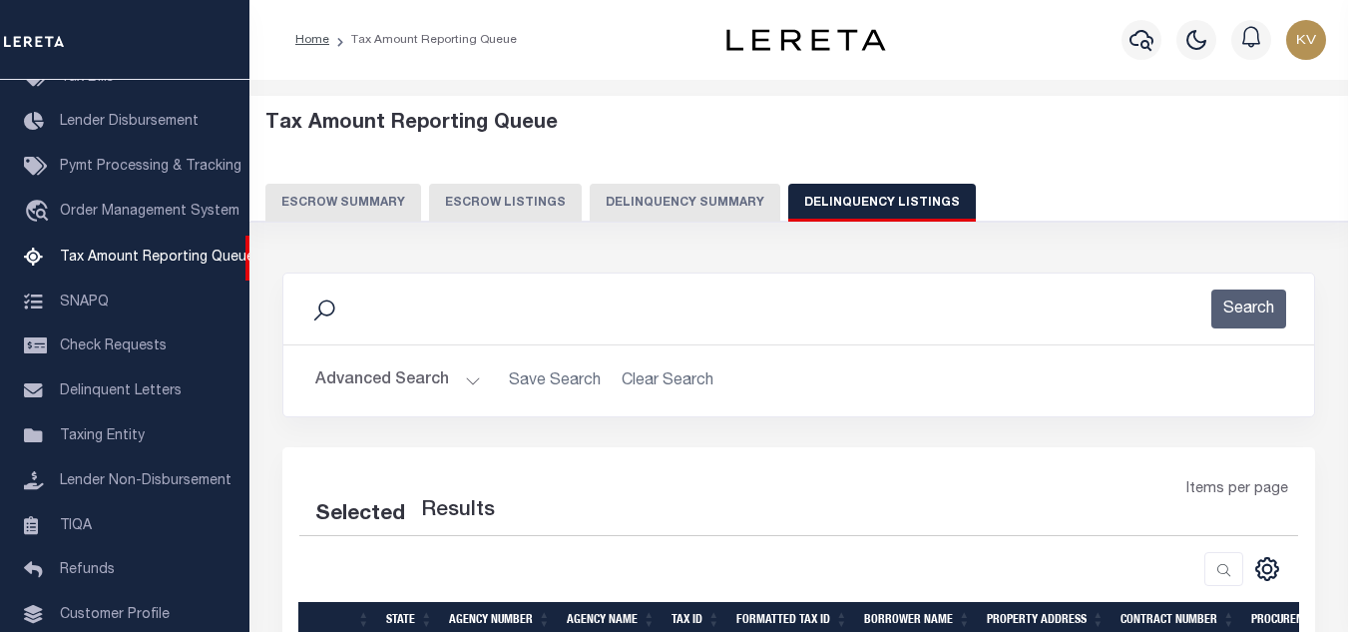
click at [416, 378] on button "Advanced Search" at bounding box center [398, 380] width 166 height 39
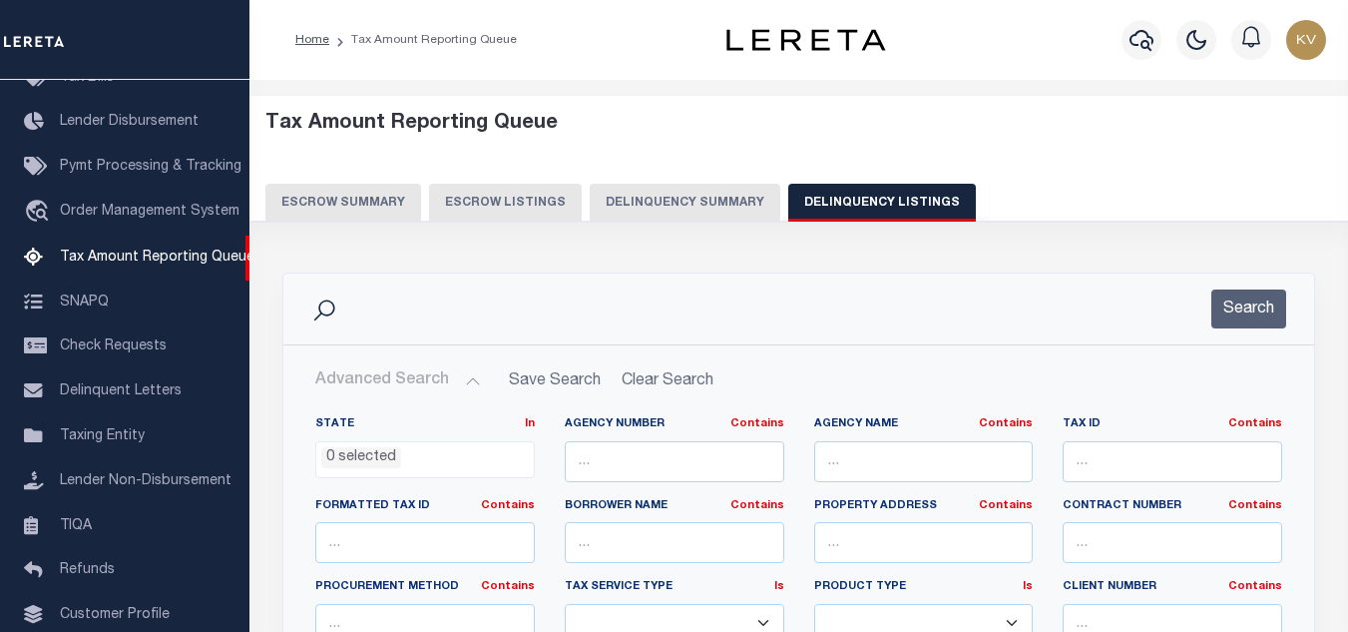
scroll to position [100, 0]
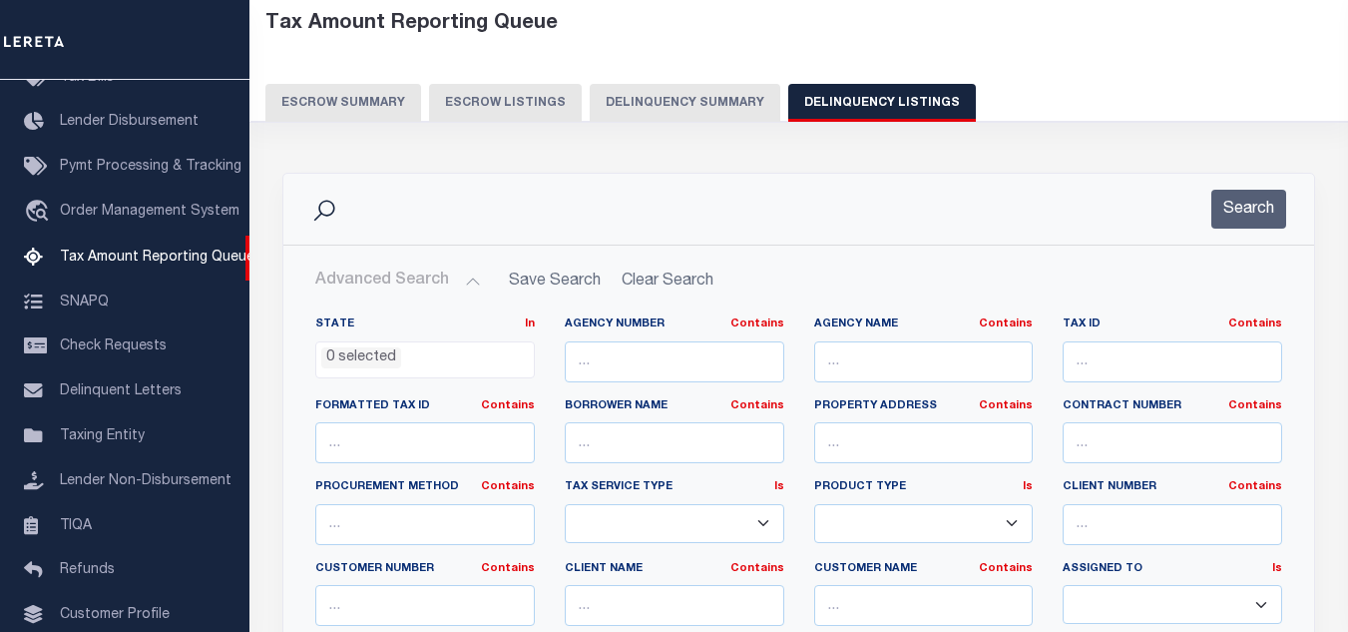
select select "100"
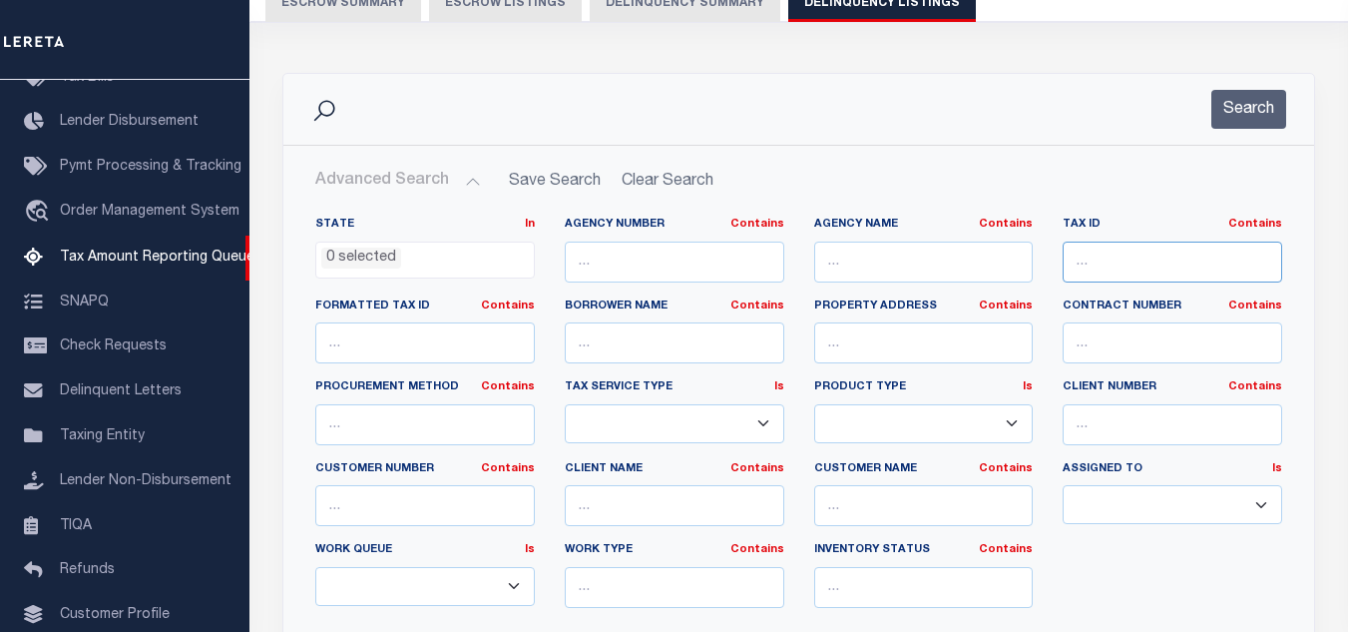
click at [1137, 259] on input "text" at bounding box center [1173, 262] width 220 height 41
click at [1165, 256] on input "text" at bounding box center [1173, 262] width 220 height 41
paste input "51-51-256-035-00"
type input "51-51-256-035-00"
click at [1269, 101] on button "Search" at bounding box center [1249, 109] width 75 height 39
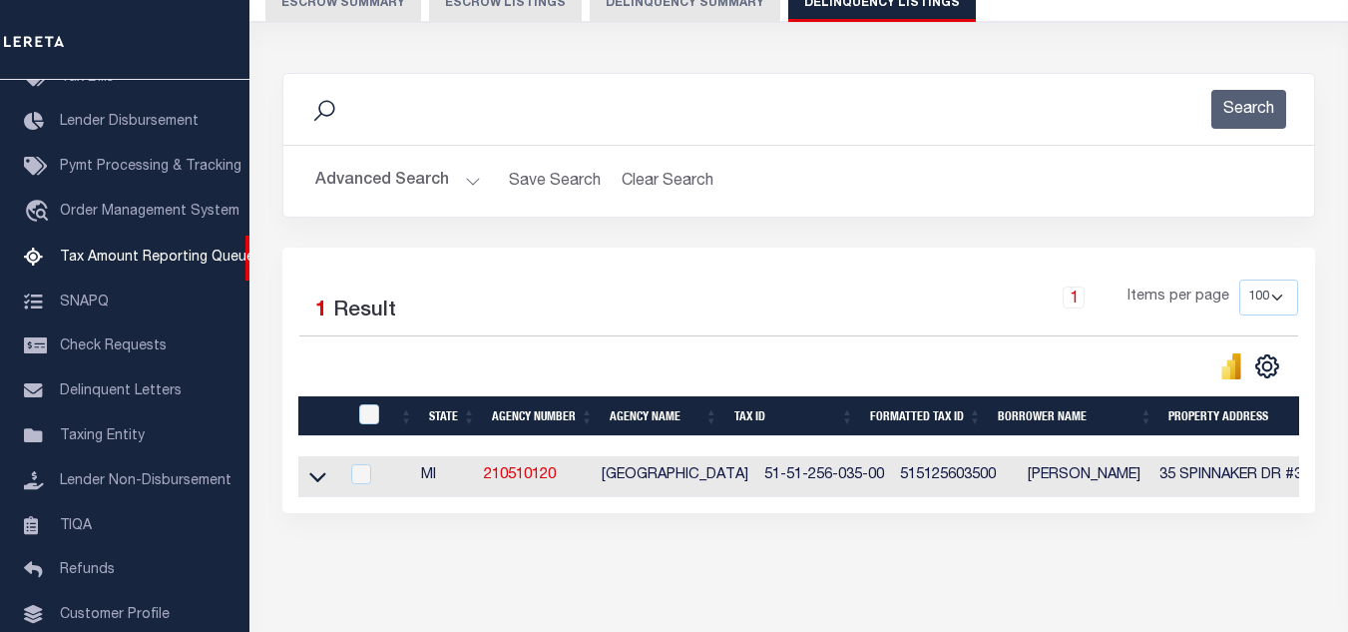
scroll to position [277, 0]
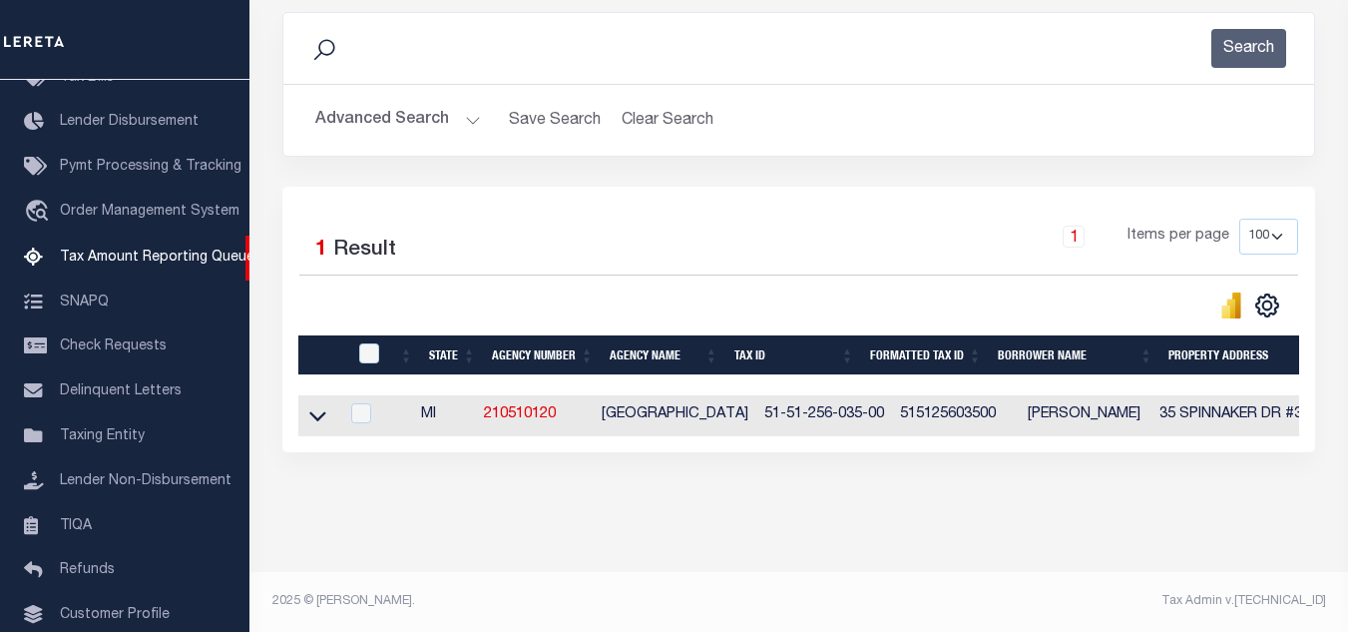
click at [302, 405] on td at bounding box center [318, 415] width 40 height 41
checkbox input "true"
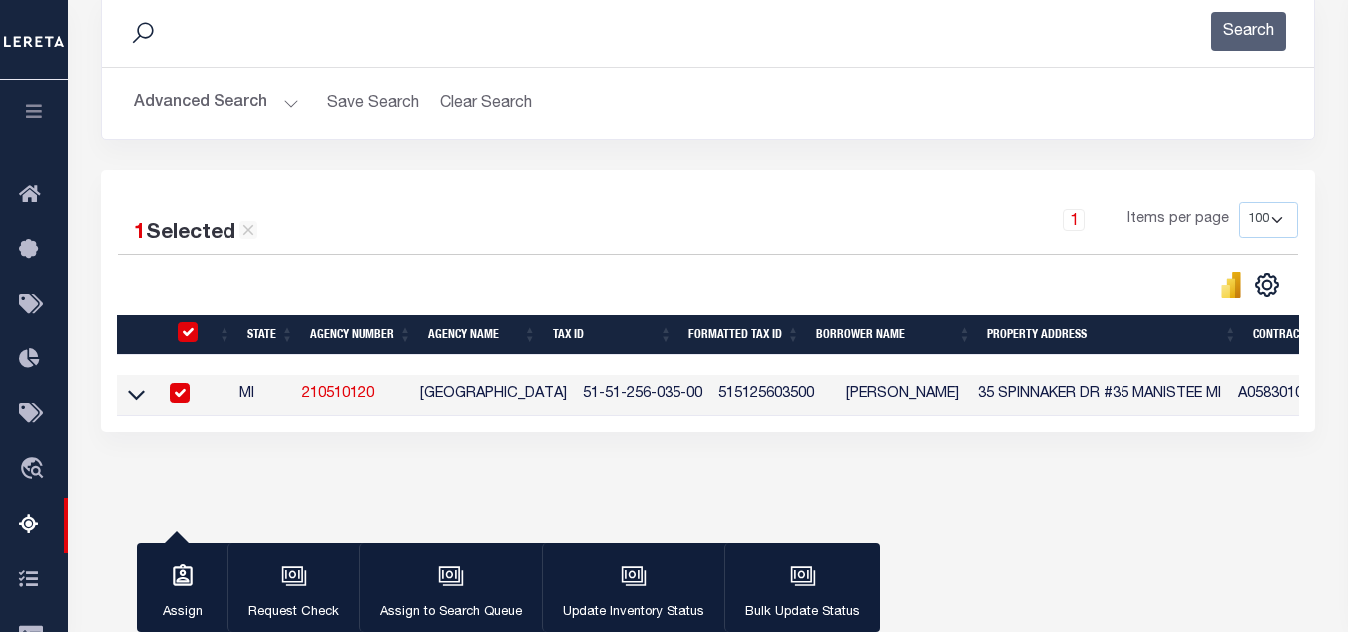
scroll to position [274, 0]
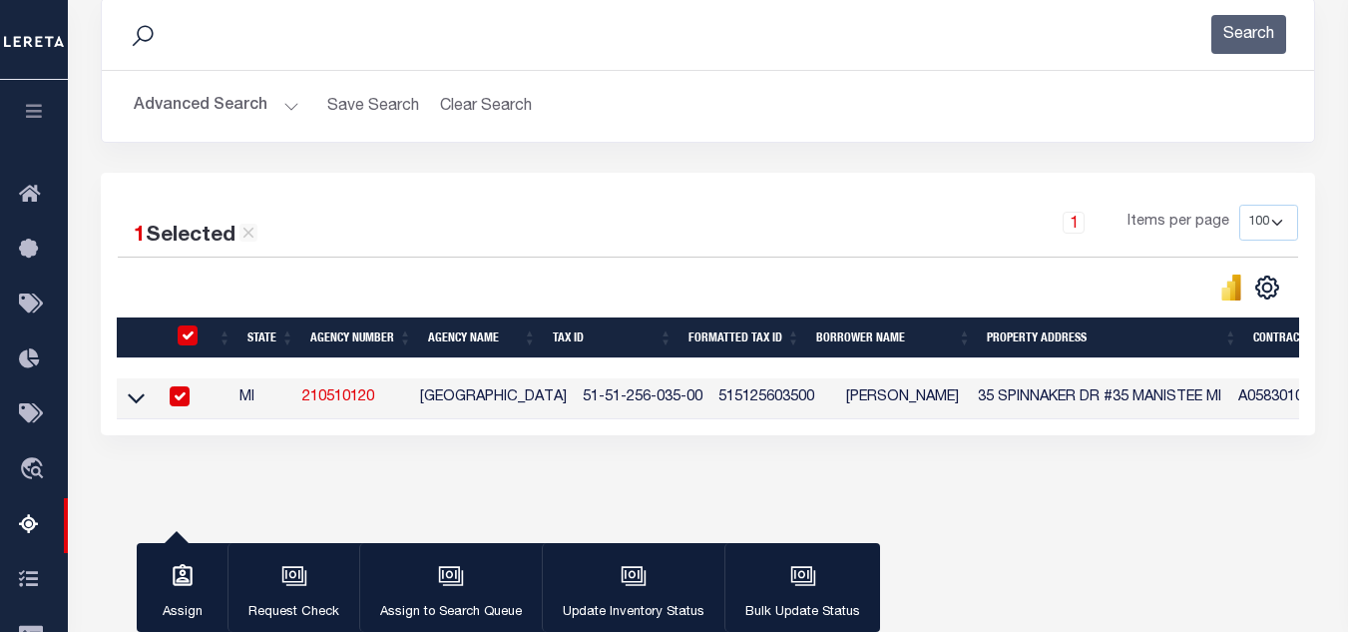
click at [294, 402] on td "MI" at bounding box center [263, 398] width 63 height 41
checkbox input "false"
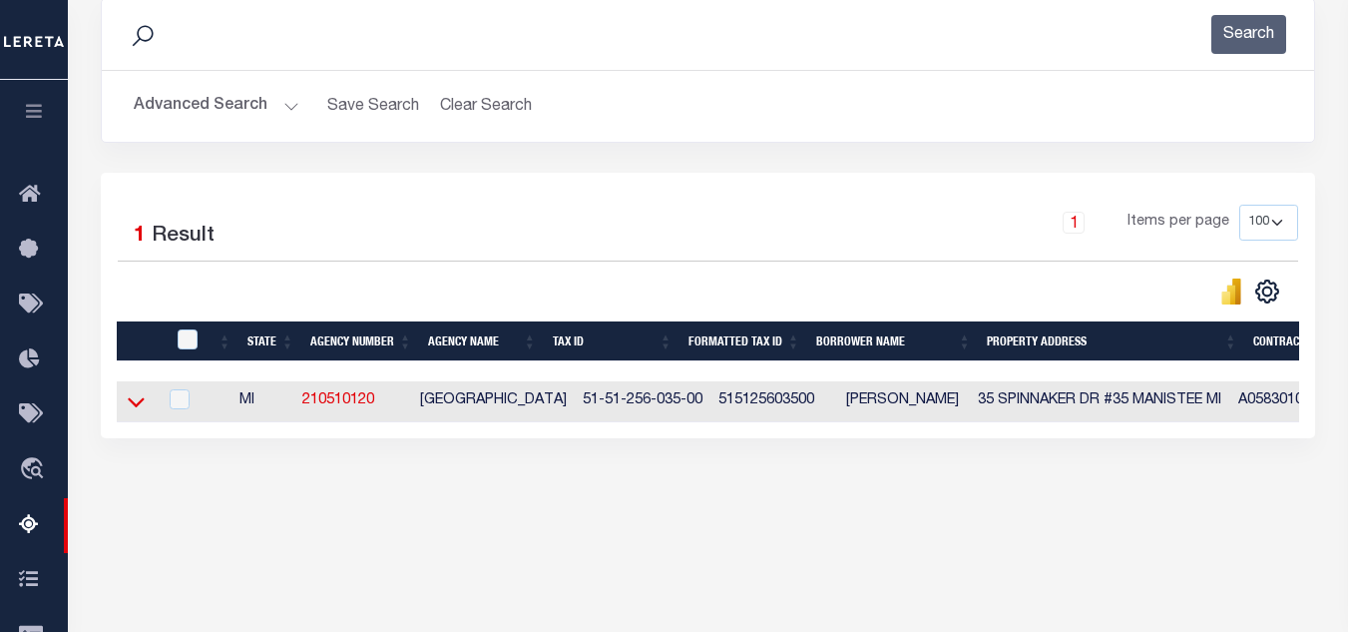
click at [136, 403] on icon at bounding box center [136, 401] width 17 height 21
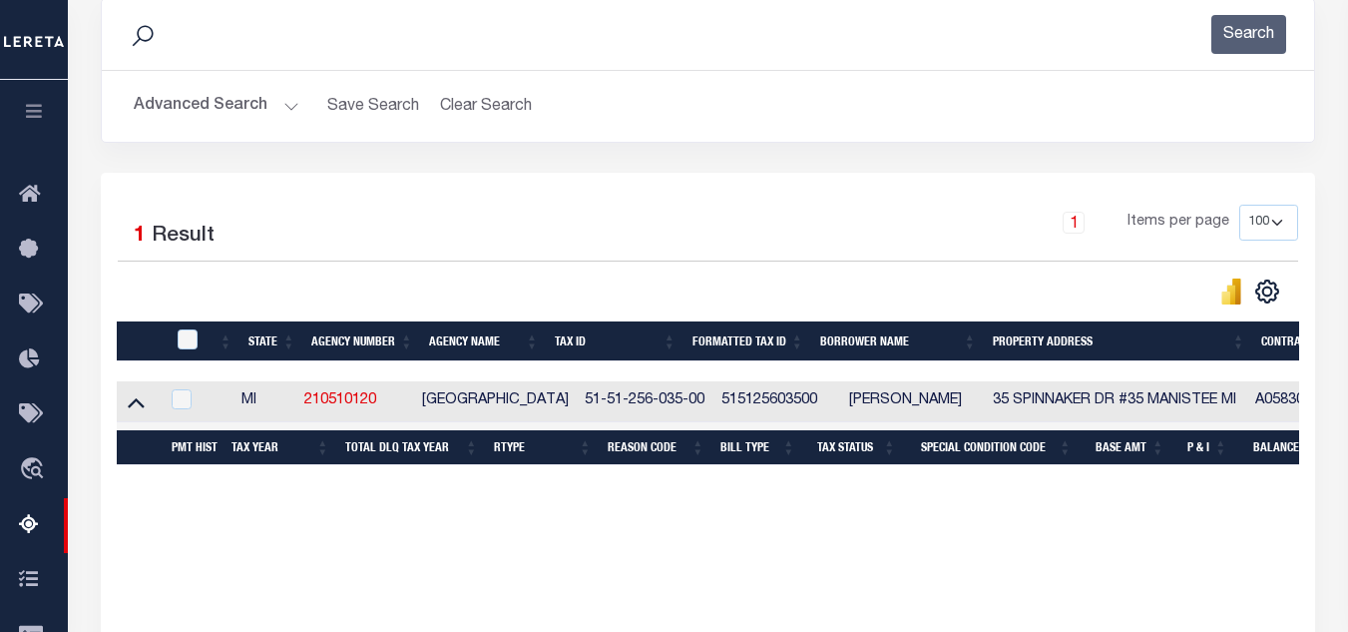
scroll to position [426, 0]
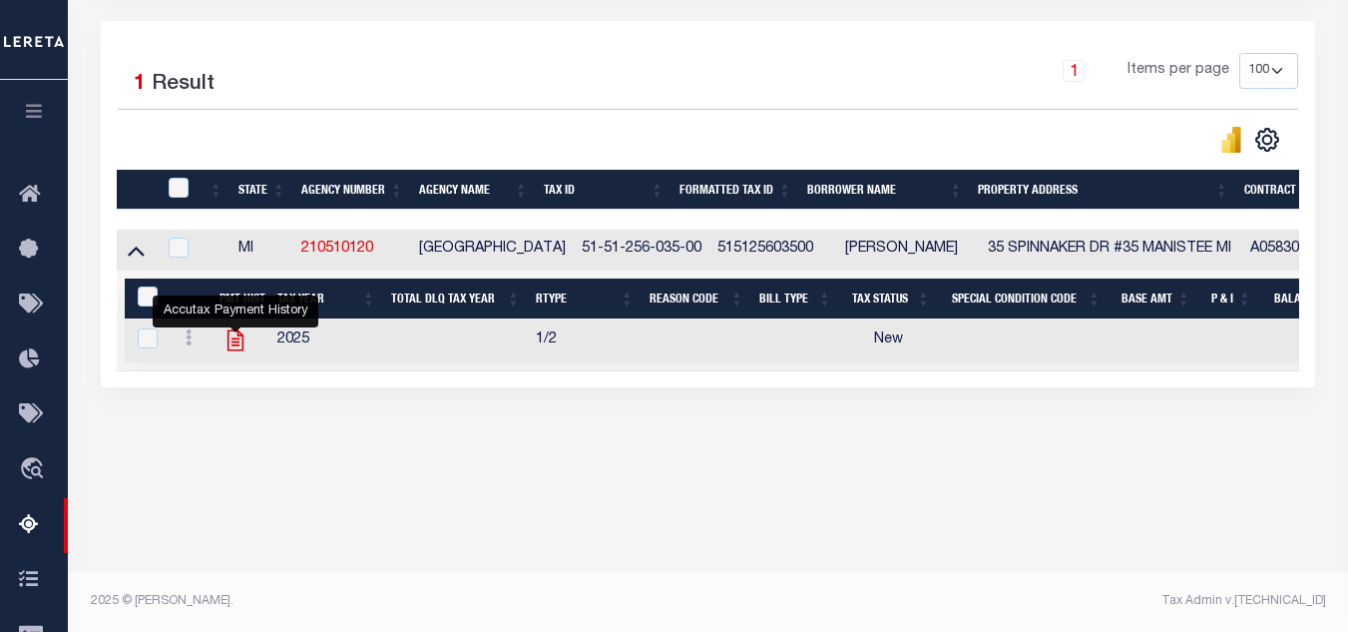
click at [233, 351] on icon "" at bounding box center [236, 340] width 26 height 26
checkbox input "true"
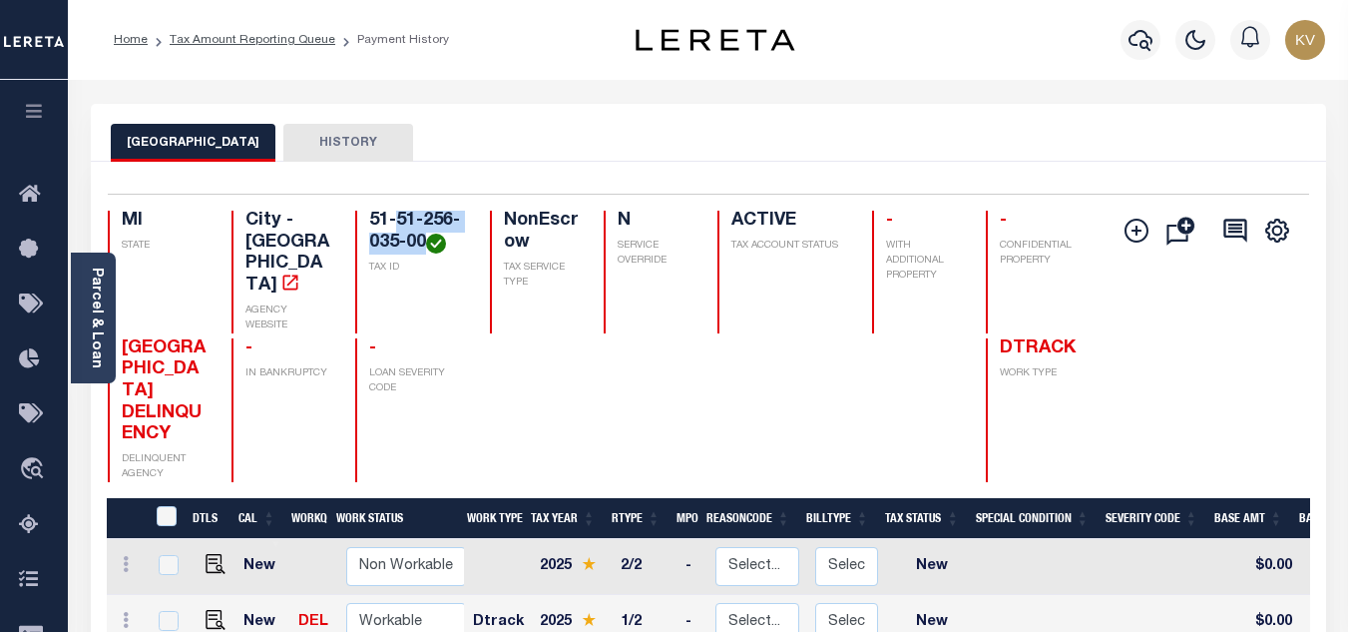
drag, startPoint x: 400, startPoint y: 213, endPoint x: 427, endPoint y: 252, distance: 48.2
click at [427, 252] on h4 "51-51-256-035-00" at bounding box center [417, 232] width 96 height 43
copy h4 "51-256-035-00"
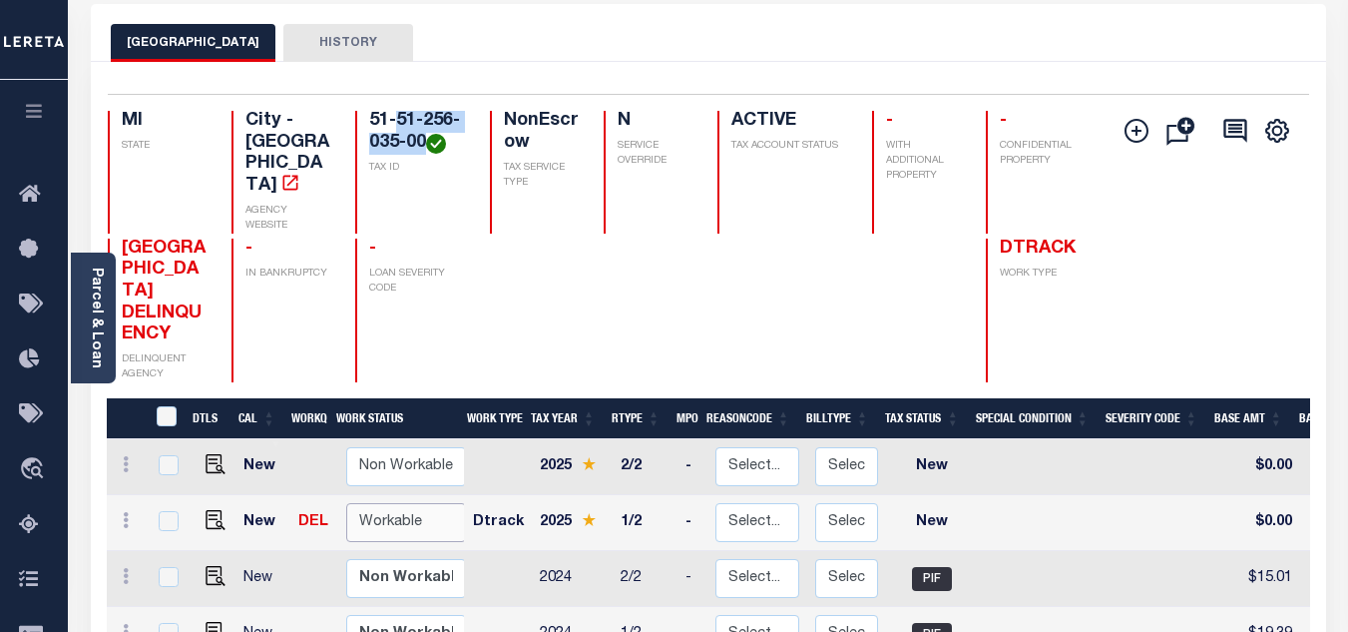
click at [373, 503] on select "Non Workable Workable" at bounding box center [406, 522] width 120 height 39
checkbox input "true"
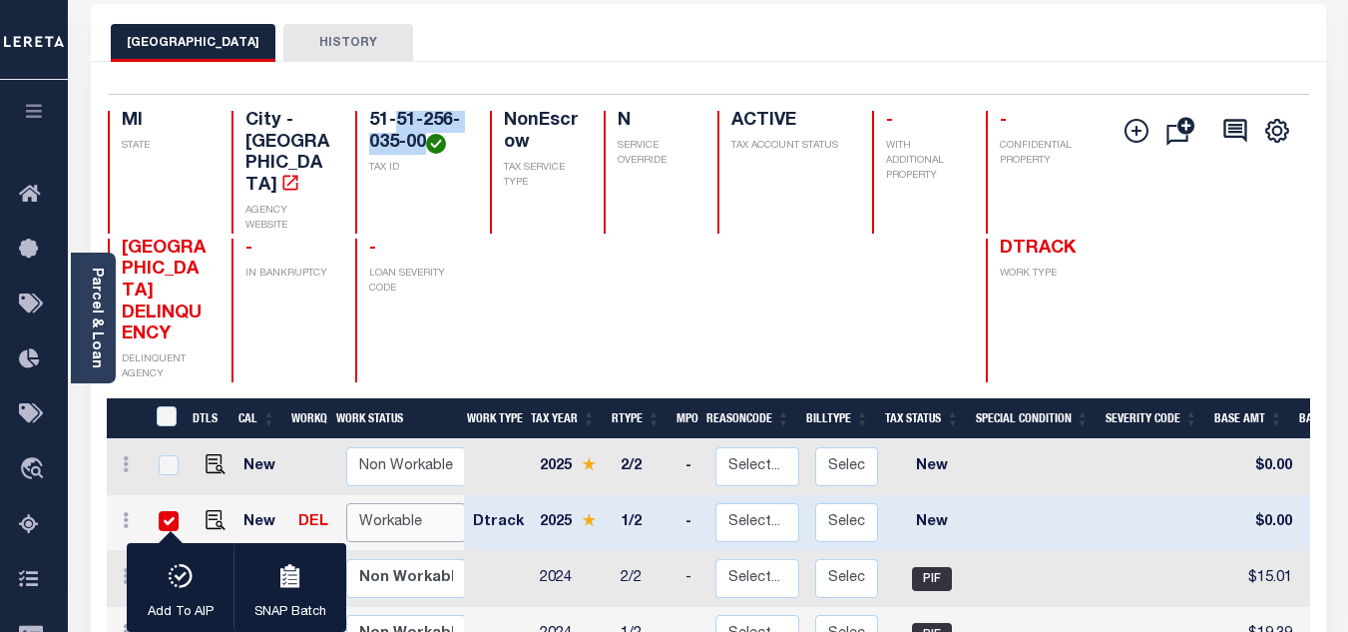
select select "true"
click at [346, 503] on select "Non Workable Workable" at bounding box center [406, 522] width 120 height 39
checkbox input "false"
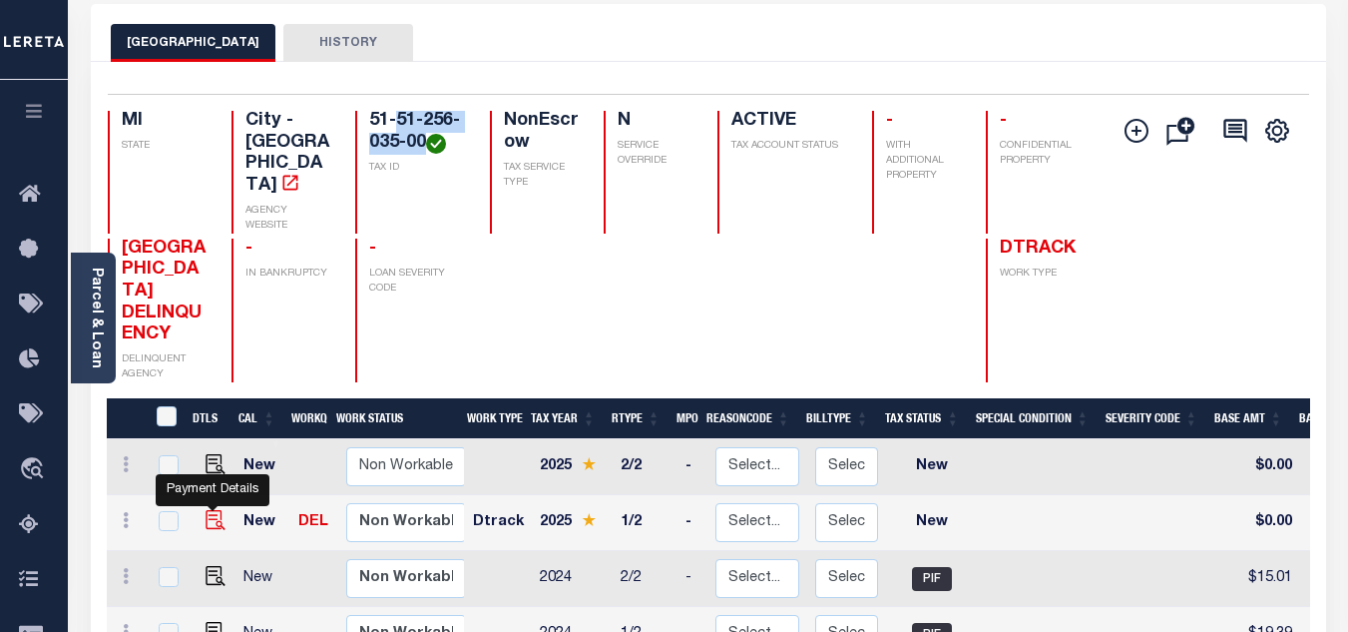
click at [218, 510] on img "" at bounding box center [216, 520] width 20 height 20
checkbox input "true"
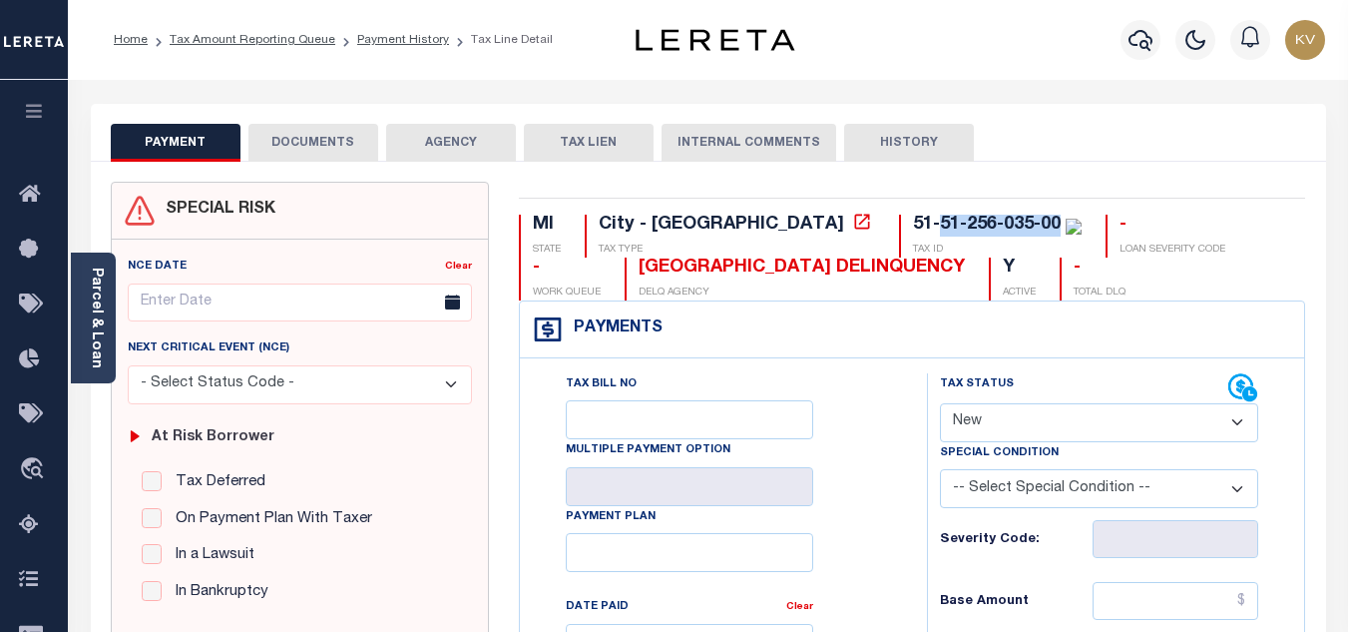
drag, startPoint x: 769, startPoint y: 224, endPoint x: 888, endPoint y: 230, distance: 118.9
click at [913, 230] on div "51-51-256-035-00" at bounding box center [987, 225] width 148 height 18
copy div "51-256-035-00"
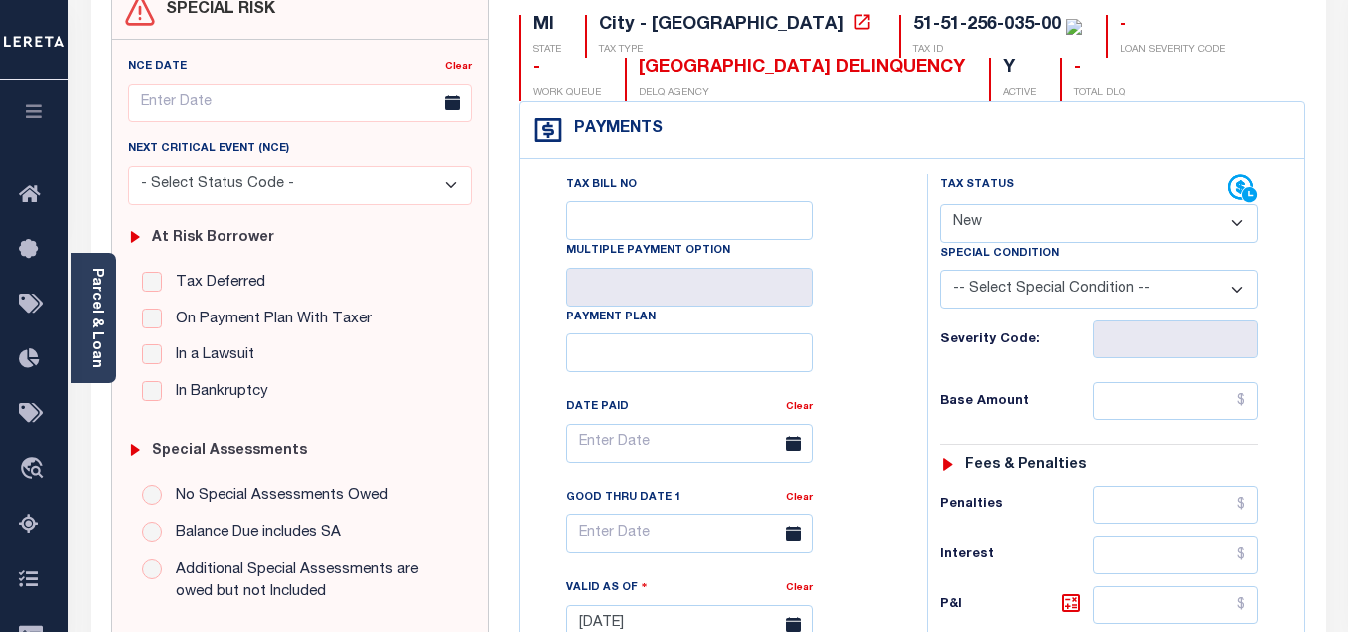
drag, startPoint x: 869, startPoint y: 253, endPoint x: 947, endPoint y: 235, distance: 80.1
click at [869, 252] on div "Tax Bill No Multiple Payment Option Payment Plan Clear" at bounding box center [718, 454] width 357 height 560
click at [1009, 219] on select "- Select Status Code - Open Due/Unpaid Paid Incomplete No Tax Due Internal Refu…" at bounding box center [1099, 223] width 318 height 39
select select "PYD"
click at [940, 205] on select "- Select Status Code - Open Due/Unpaid Paid Incomplete No Tax Due Internal Refu…" at bounding box center [1099, 223] width 318 height 39
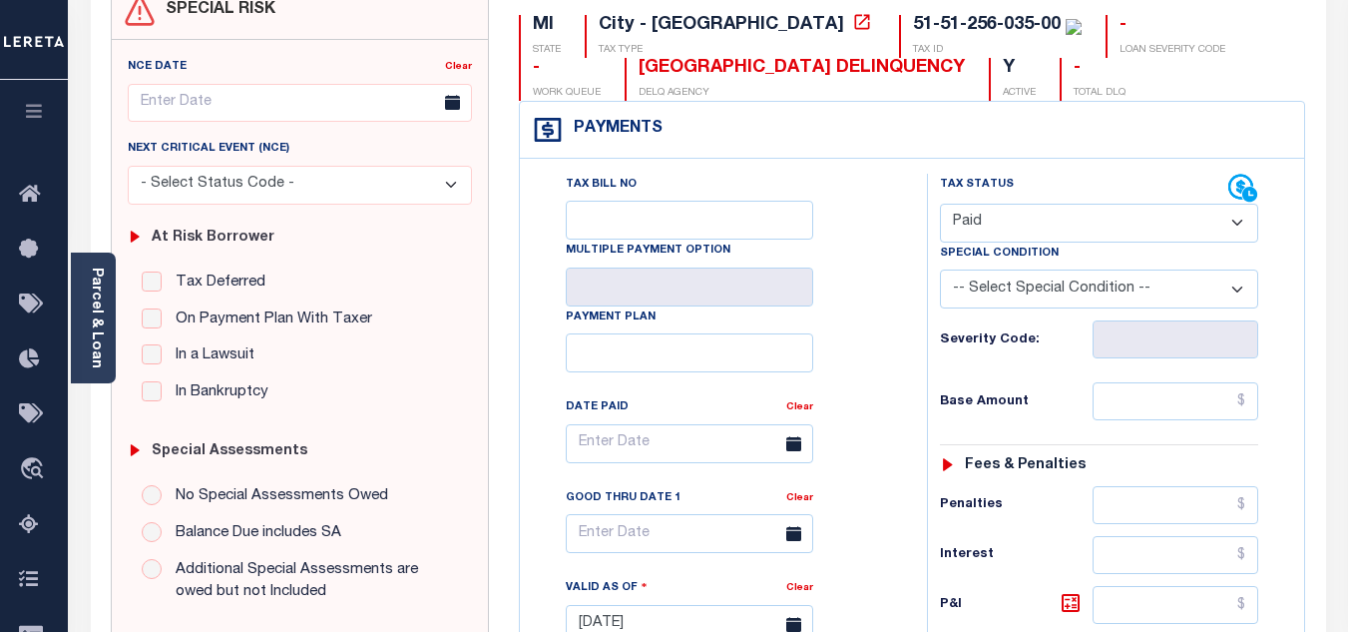
type input "[DATE]"
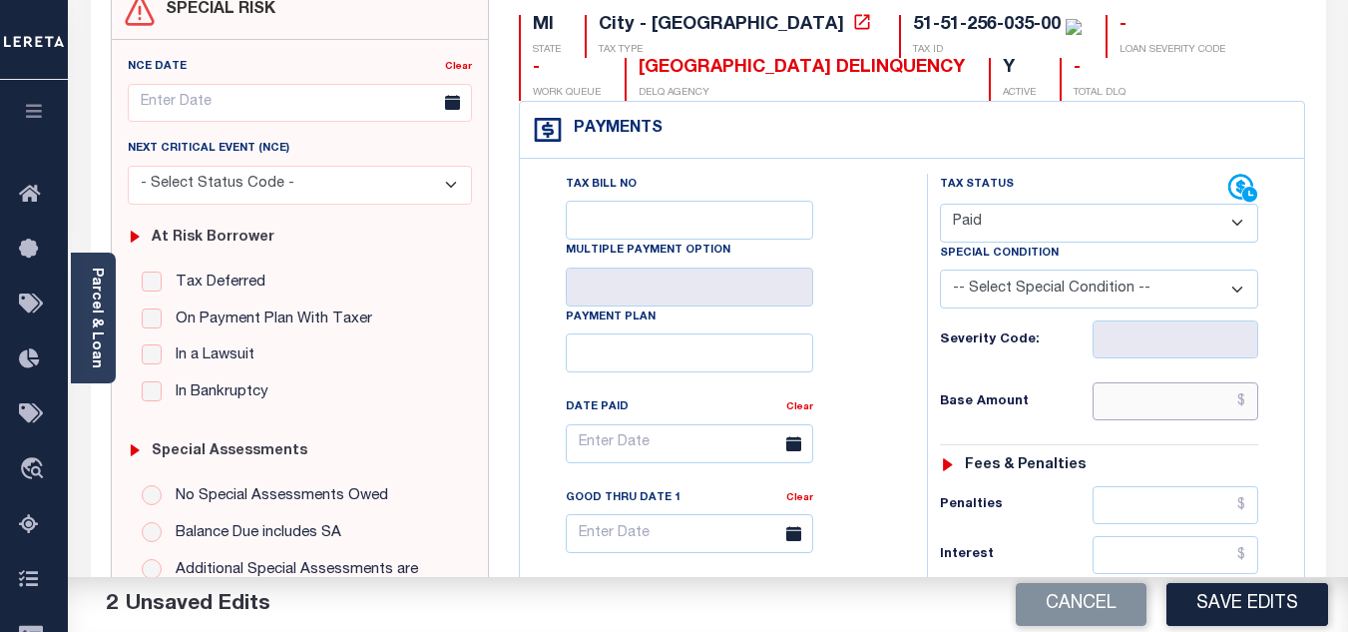
click at [1130, 411] on input "text" at bounding box center [1176, 401] width 166 height 38
paste input "19.83"
type input "$19.83"
click at [1044, 407] on h6 "Base Amount" at bounding box center [1016, 402] width 153 height 16
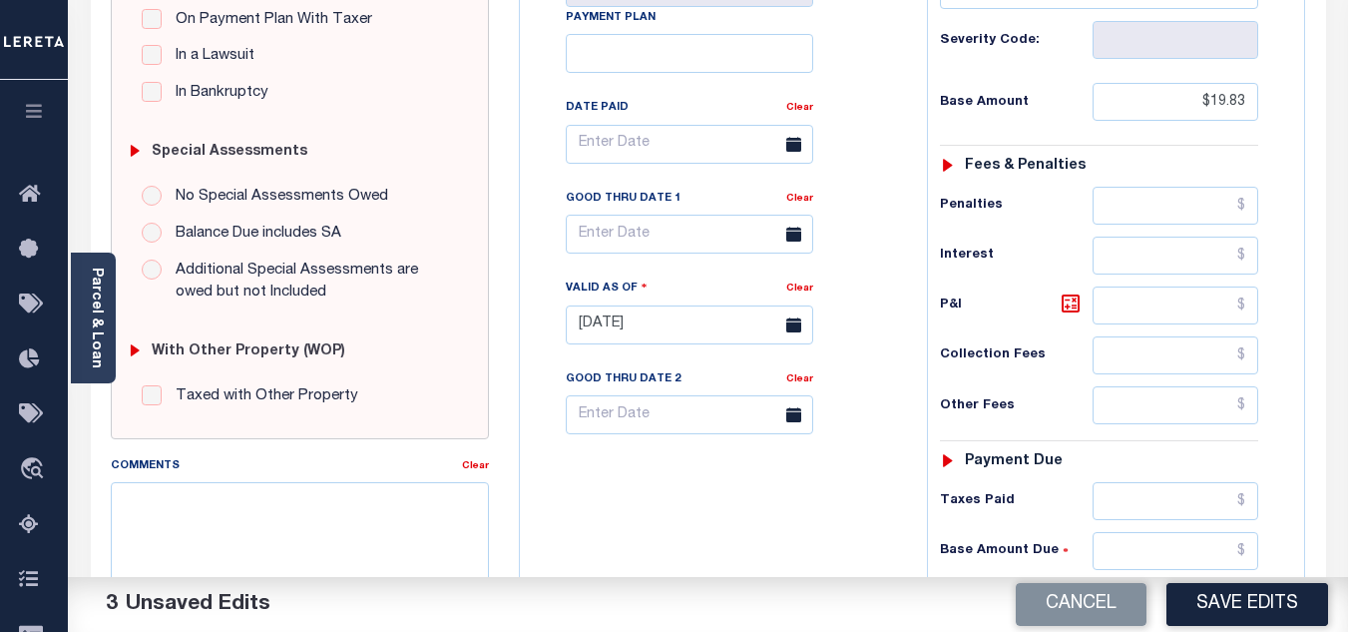
scroll to position [699, 0]
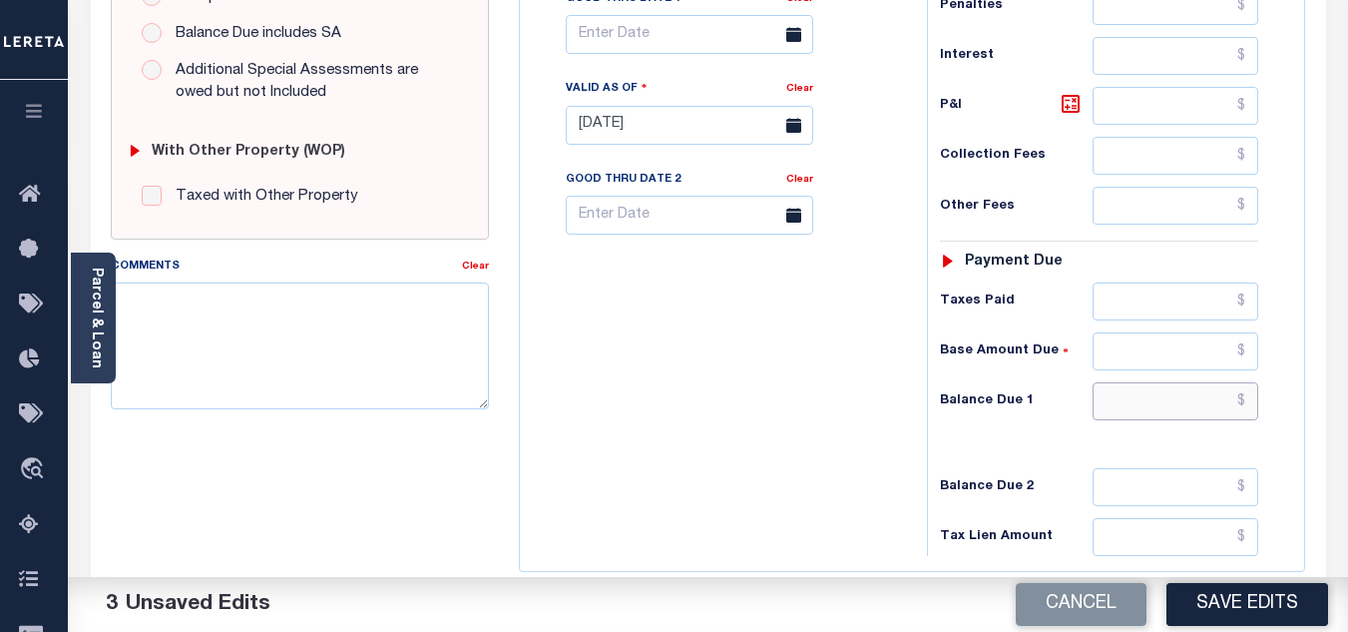
drag, startPoint x: 1131, startPoint y: 394, endPoint x: 1120, endPoint y: 383, distance: 15.5
click at [1131, 394] on input "text" at bounding box center [1176, 401] width 166 height 38
type input "$0.00"
click at [948, 412] on div "Balance Due 1 $0.00" at bounding box center [1099, 401] width 318 height 38
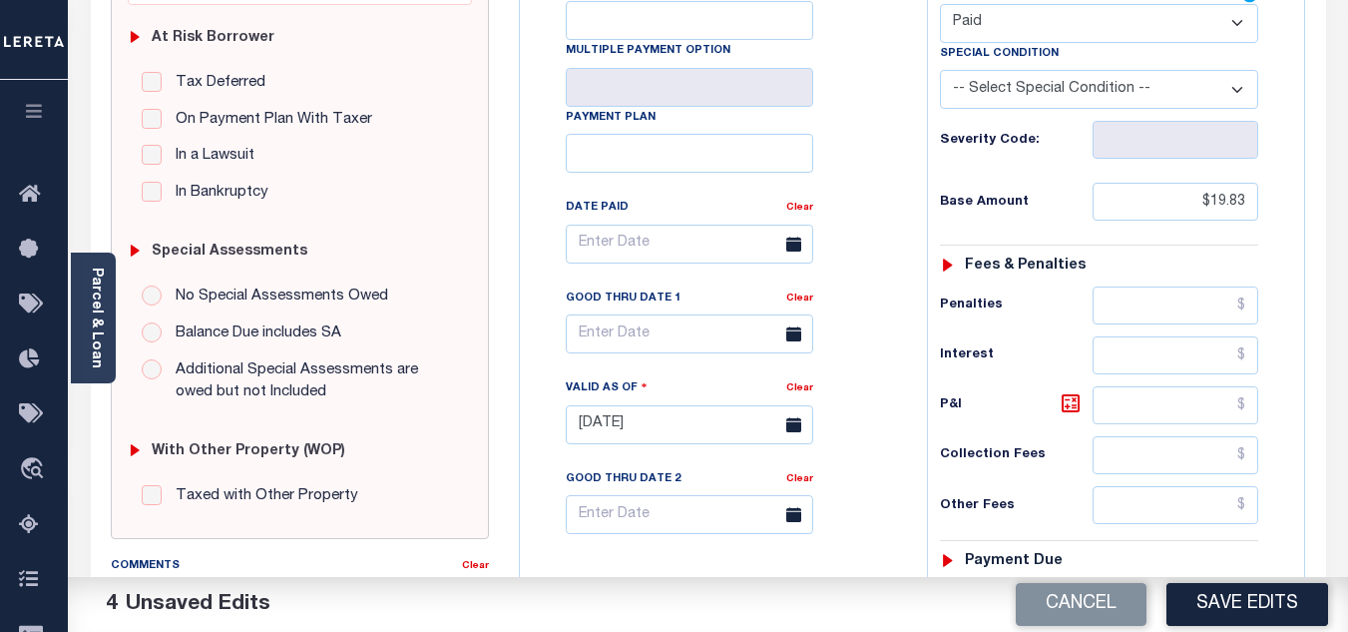
scroll to position [0, 0]
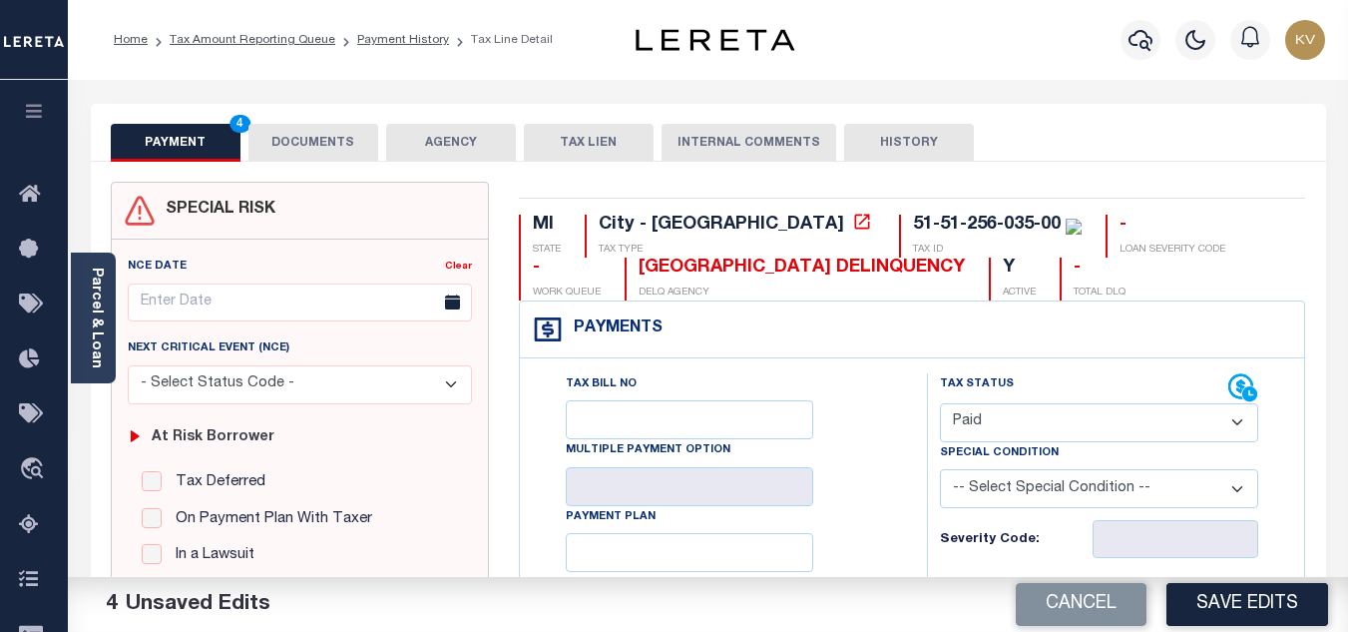
click at [292, 136] on button "DOCUMENTS" at bounding box center [314, 143] width 130 height 38
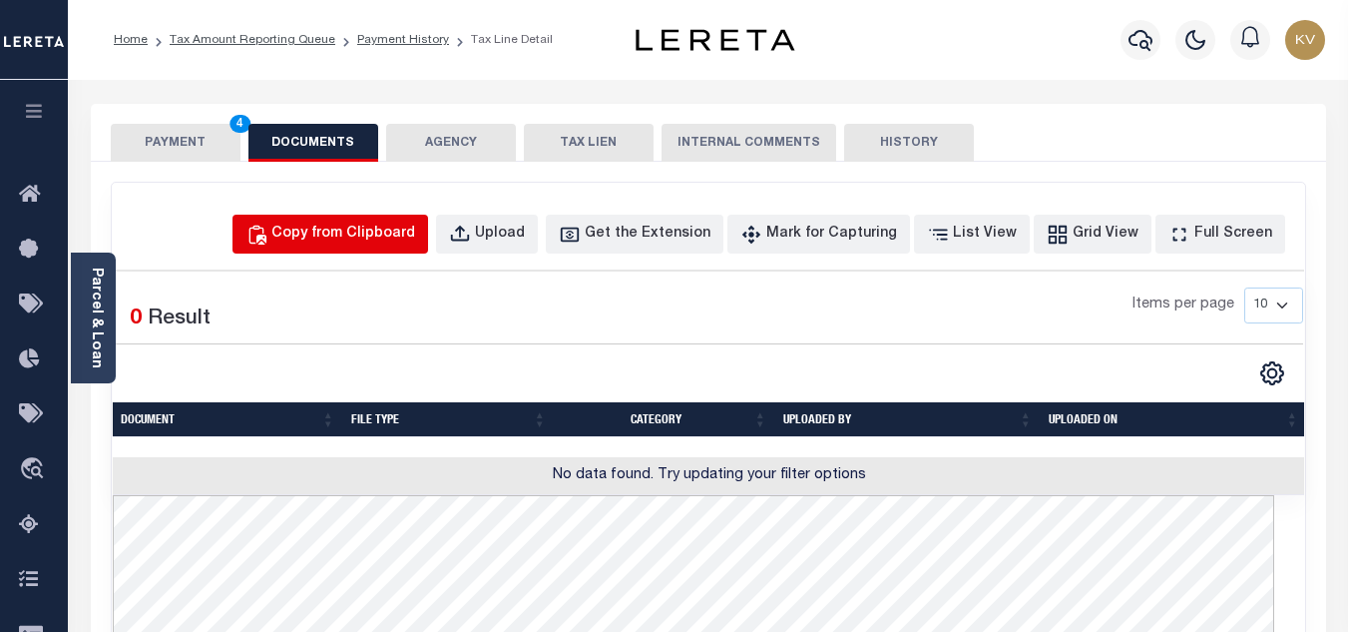
click at [341, 232] on div "Copy from Clipboard" at bounding box center [343, 235] width 144 height 22
select select "POP"
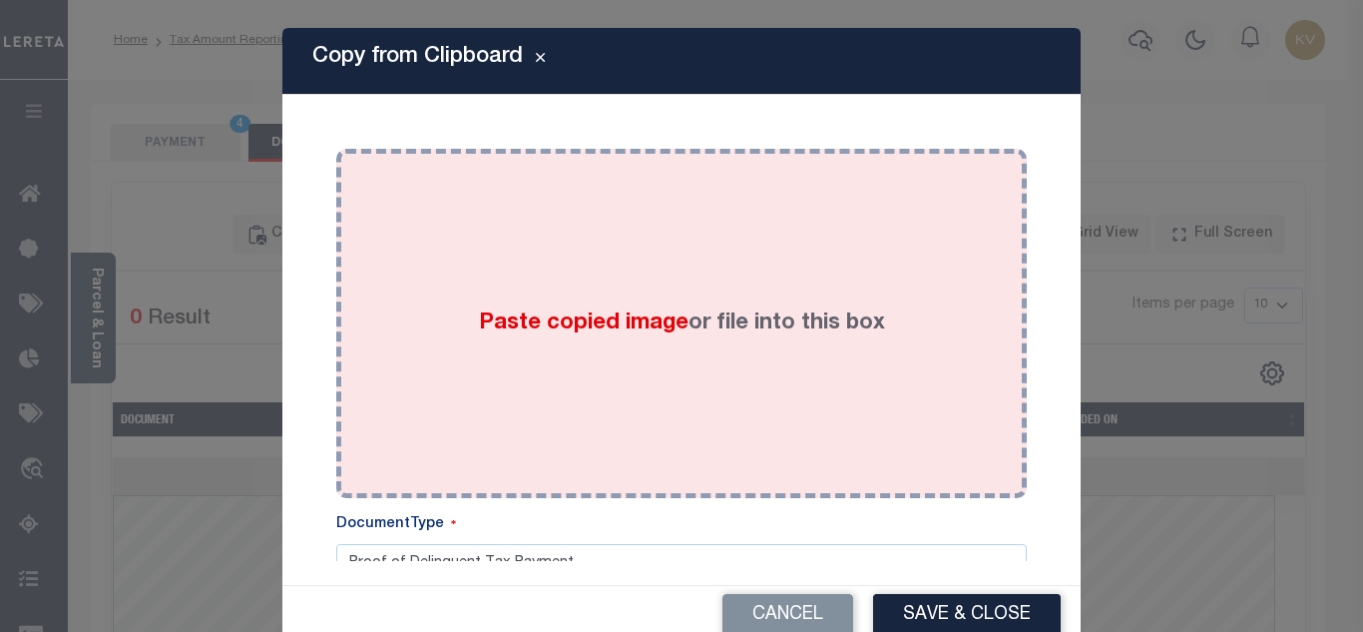
click at [491, 343] on div "Paste copied image or file into this box" at bounding box center [681, 323] width 661 height 319
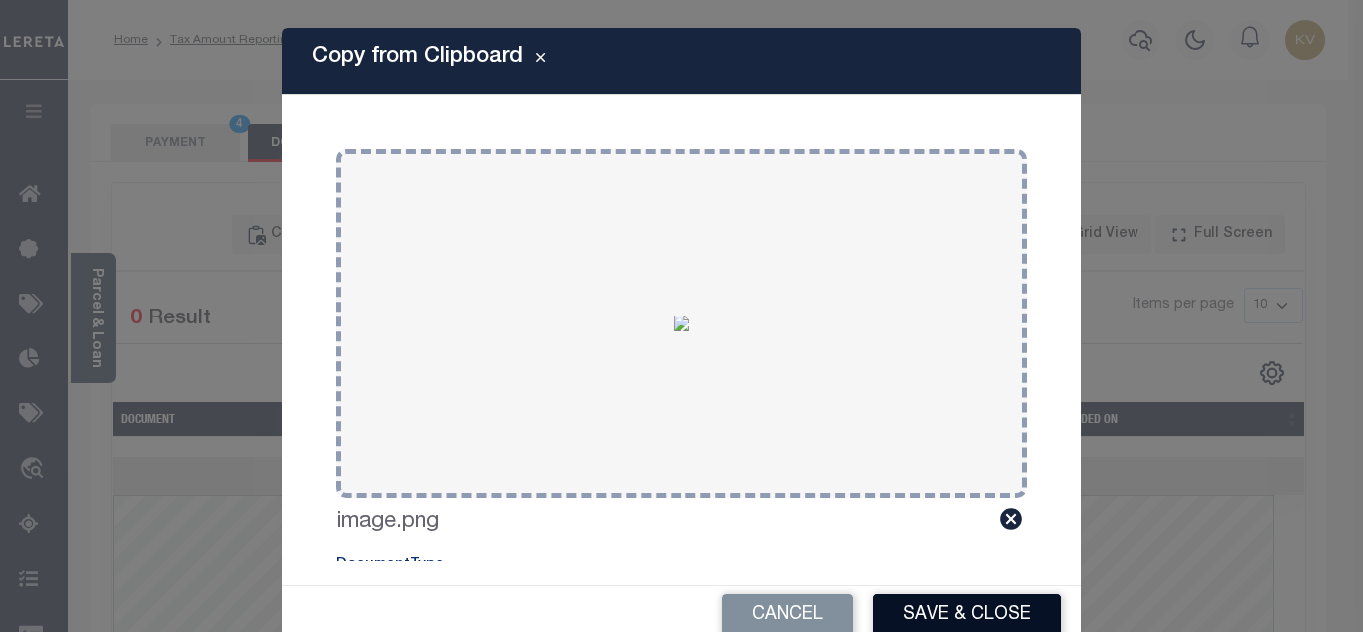
click at [985, 607] on button "Save & Close" at bounding box center [967, 615] width 188 height 43
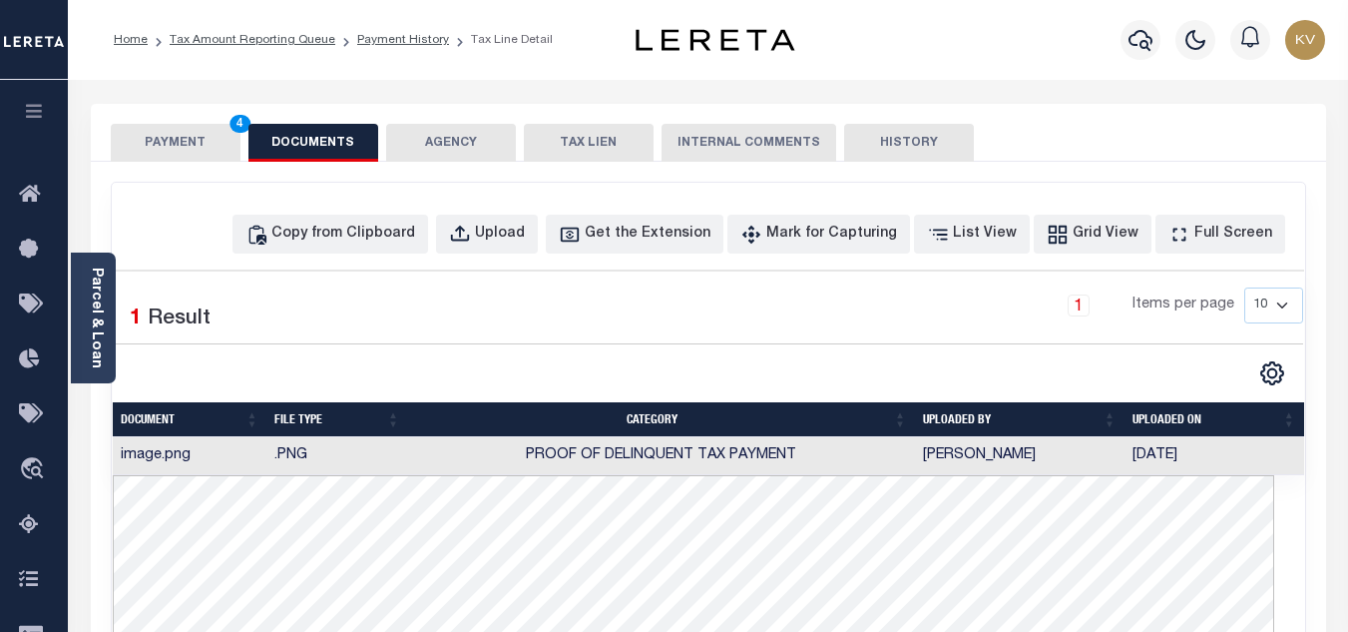
click at [128, 132] on button "PAYMENT 4" at bounding box center [176, 143] width 130 height 38
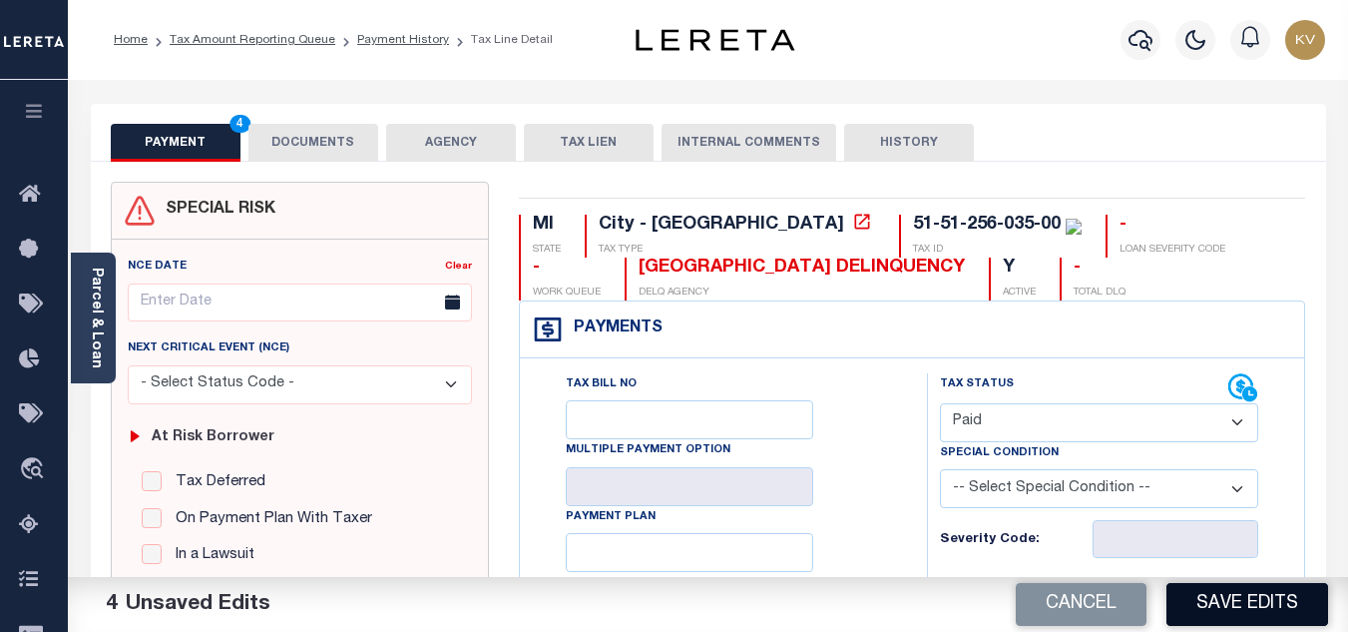
click at [1258, 610] on button "Save Edits" at bounding box center [1248, 604] width 162 height 43
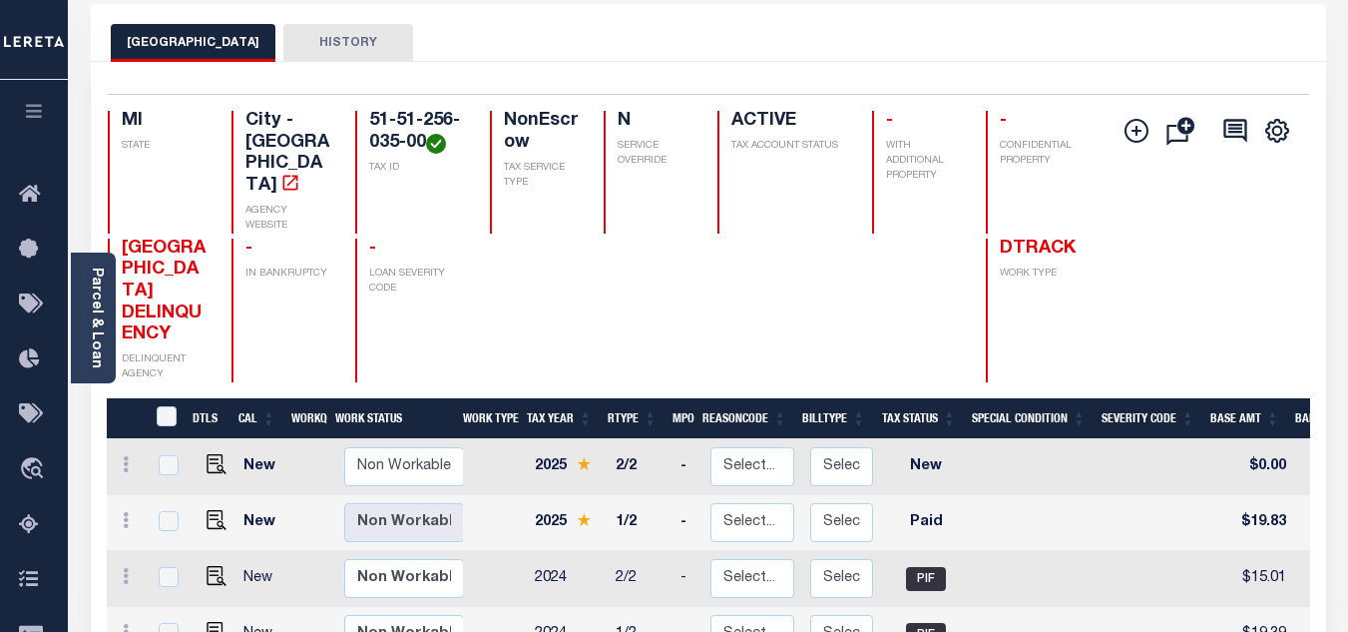
scroll to position [399, 0]
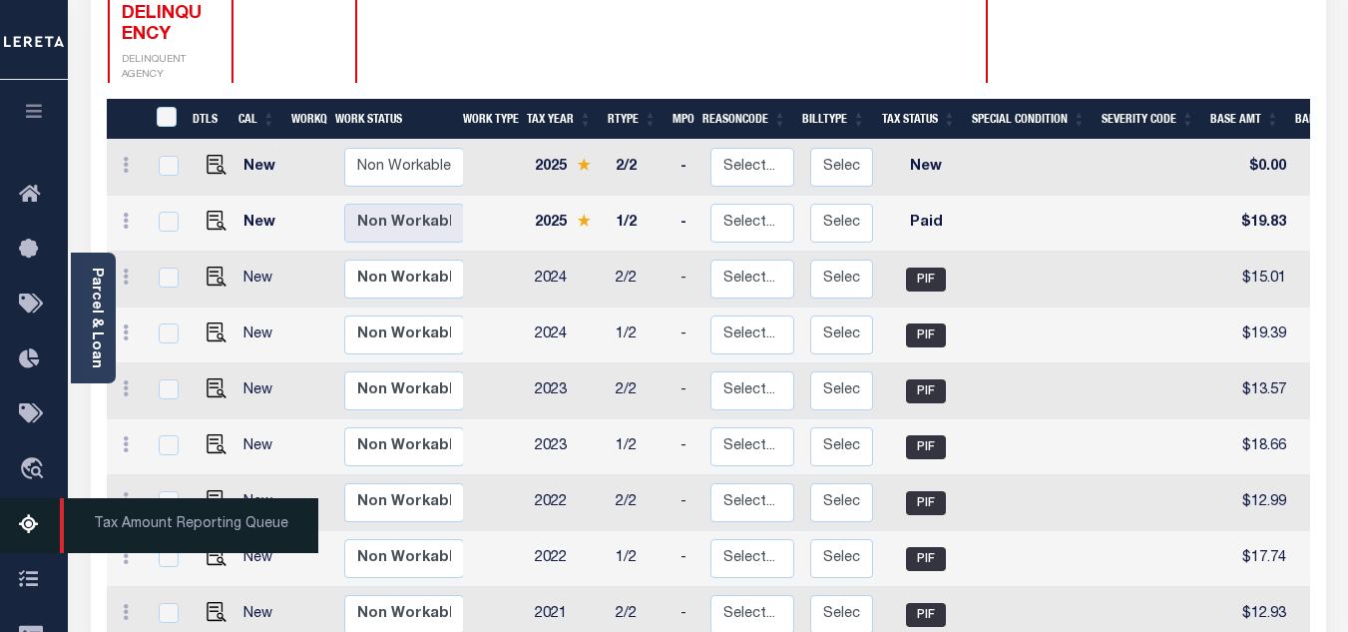
click at [30, 525] on icon at bounding box center [35, 525] width 32 height 25
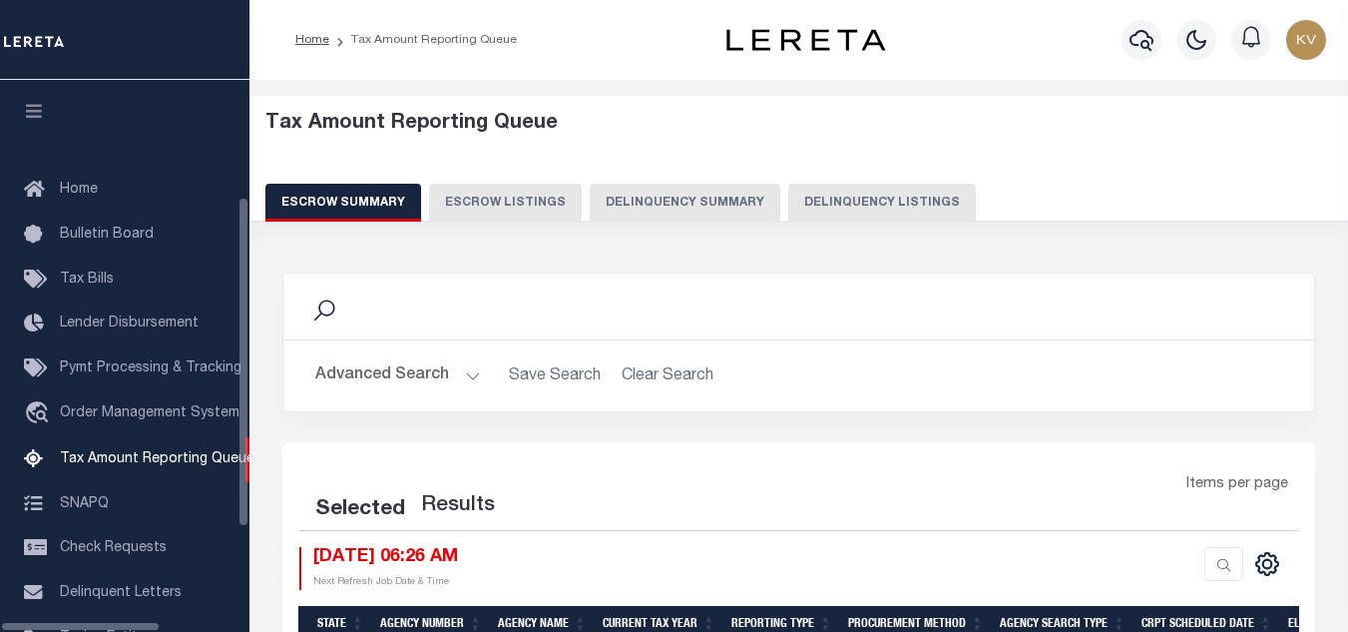
click at [788, 209] on button "Delinquency Listings" at bounding box center [882, 203] width 188 height 38
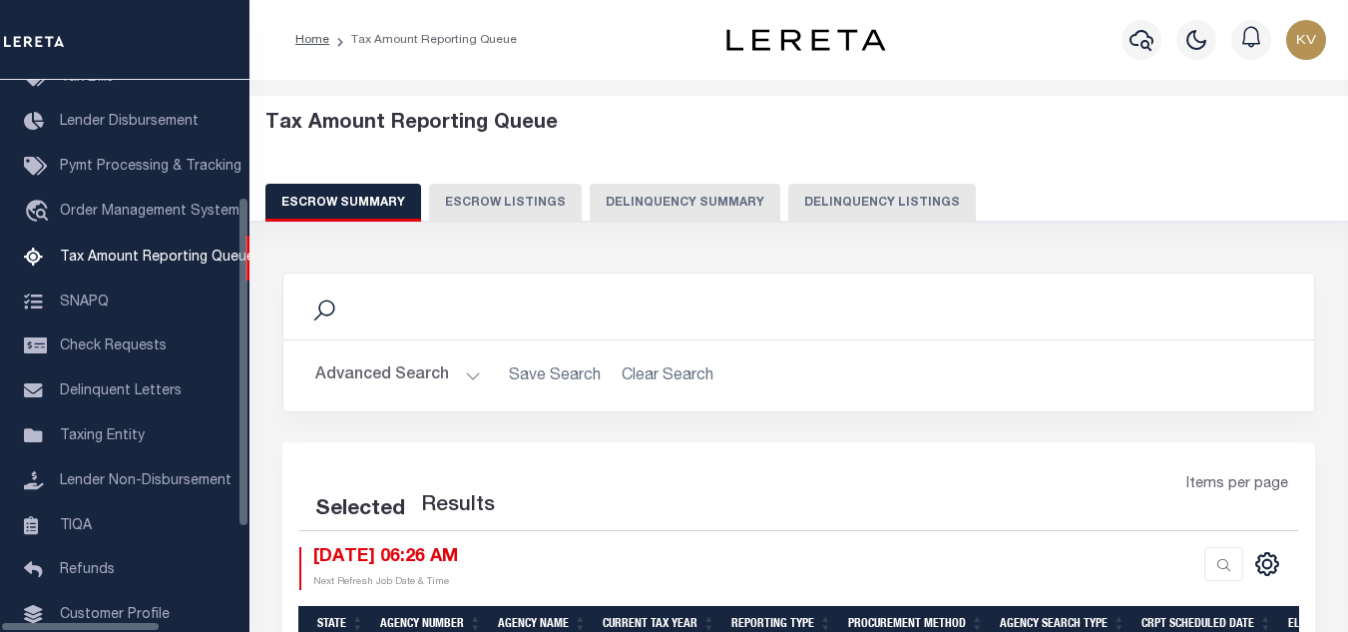
select select "100"
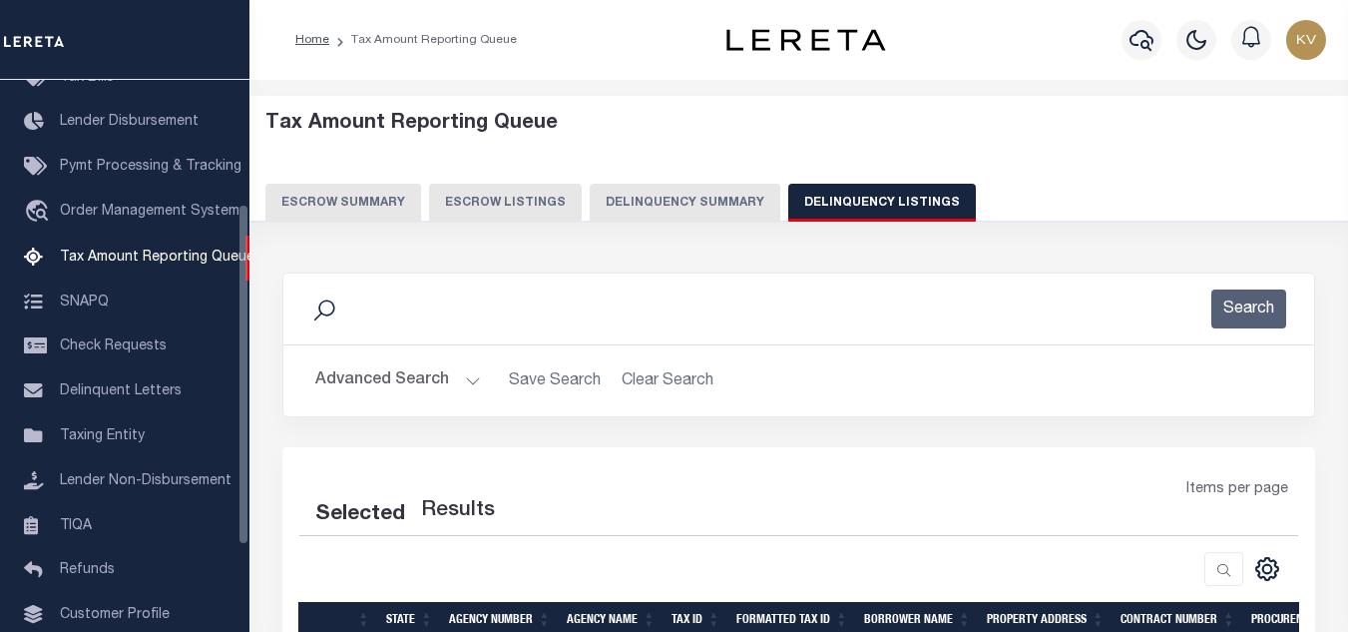
select select "100"
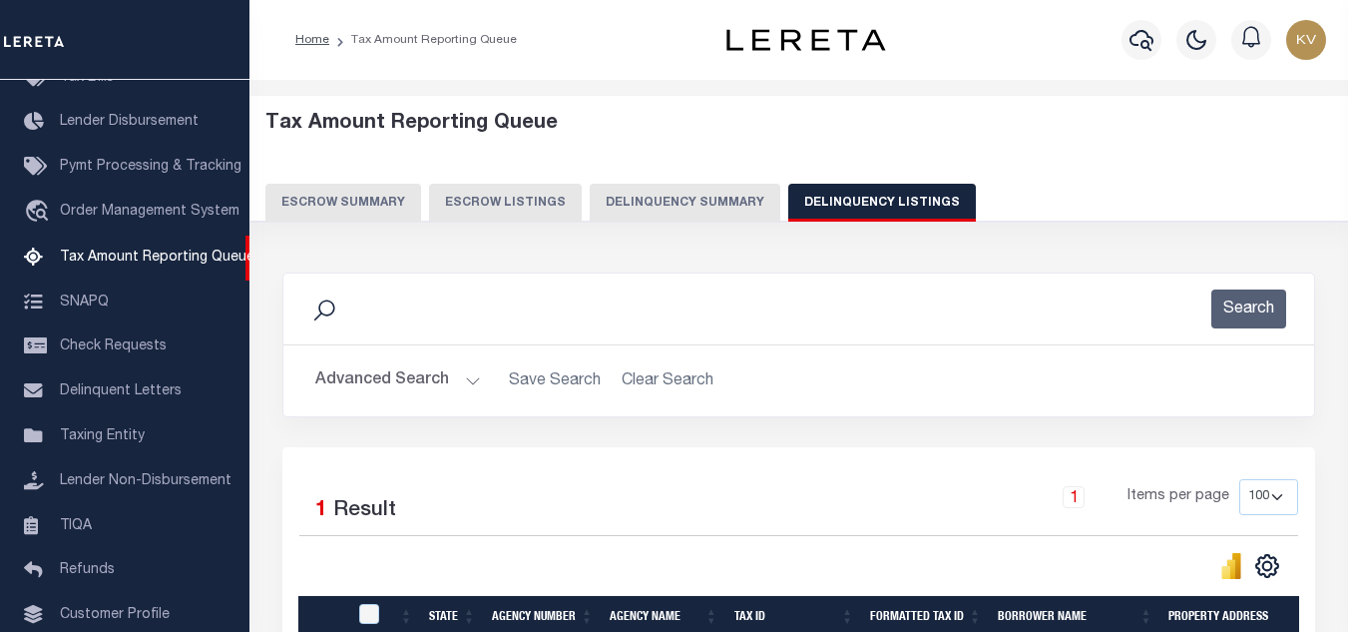
scroll to position [100, 0]
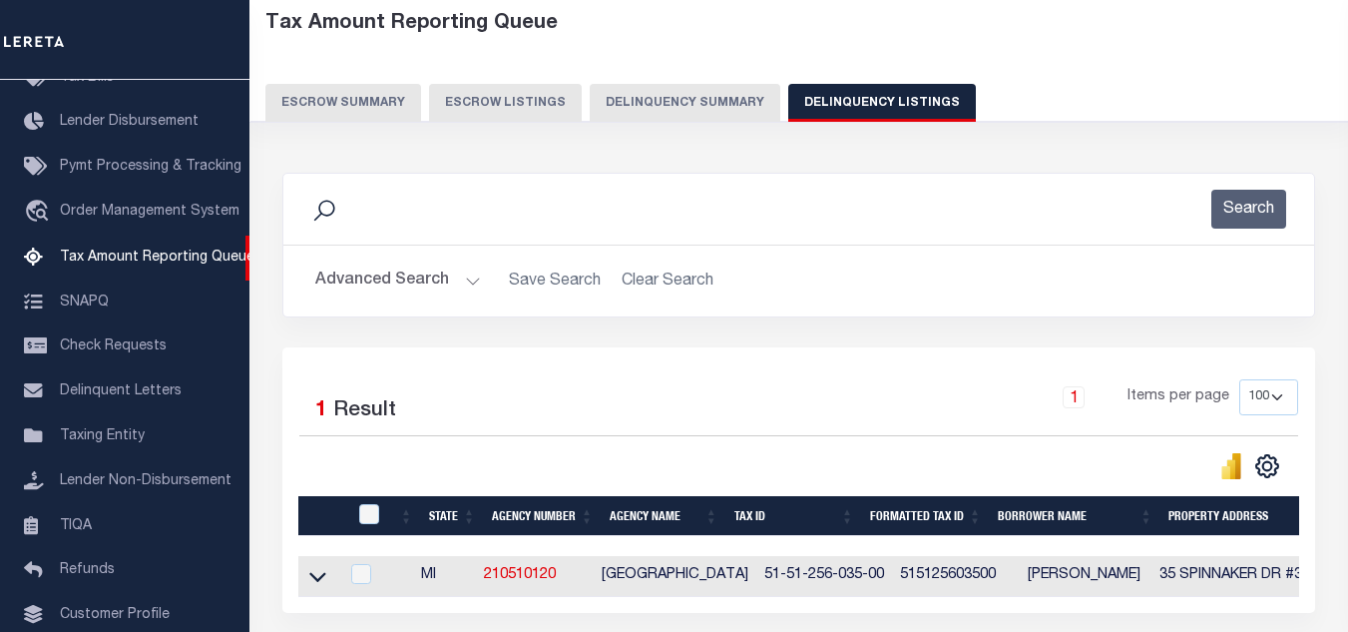
click at [441, 273] on button "Advanced Search" at bounding box center [398, 280] width 166 height 39
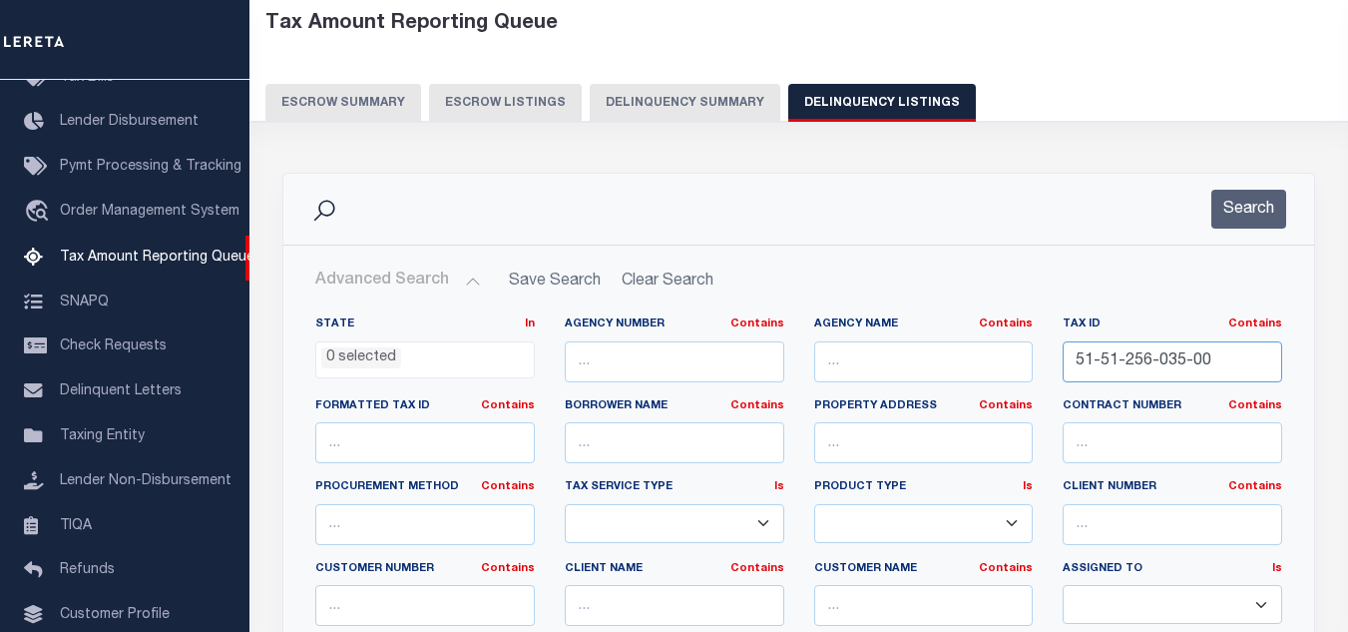
drag, startPoint x: 1216, startPoint y: 358, endPoint x: 1012, endPoint y: 354, distance: 203.6
click at [1012, 354] on div "State In In AK AL AR AZ CA CO CT DC DE FL GA GU HI IA ID IL IN KS [GEOGRAPHIC_D…" at bounding box center [798, 519] width 997 height 407
paste input "6"
type input "51-51-256-036-00"
click at [1228, 209] on button "Search" at bounding box center [1249, 209] width 75 height 39
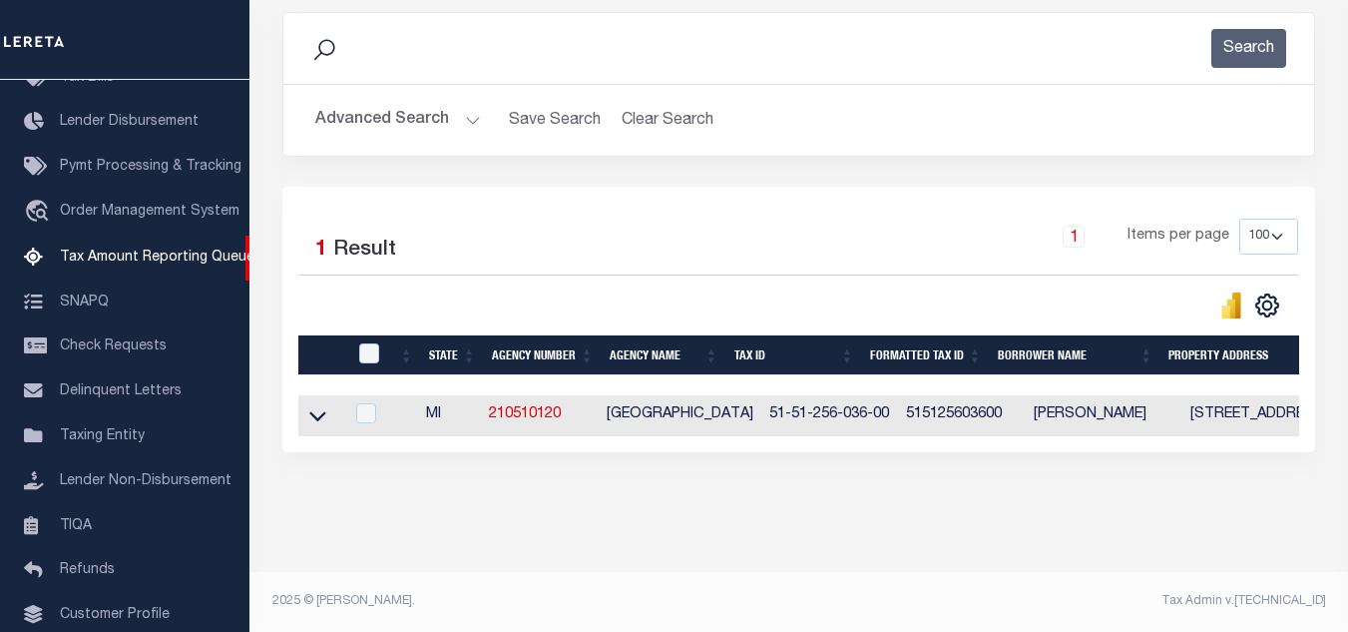
scroll to position [277, 0]
click at [316, 412] on icon at bounding box center [317, 417] width 17 height 10
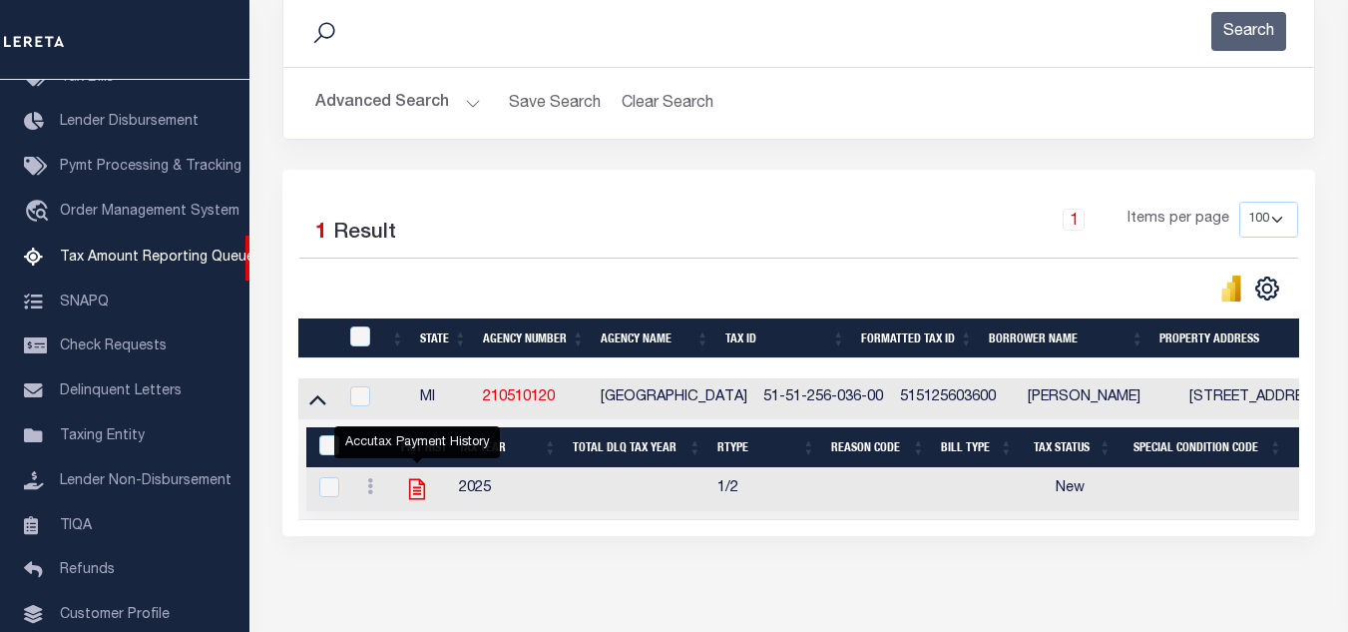
click at [418, 496] on icon "" at bounding box center [417, 489] width 16 height 21
checkbox input "true"
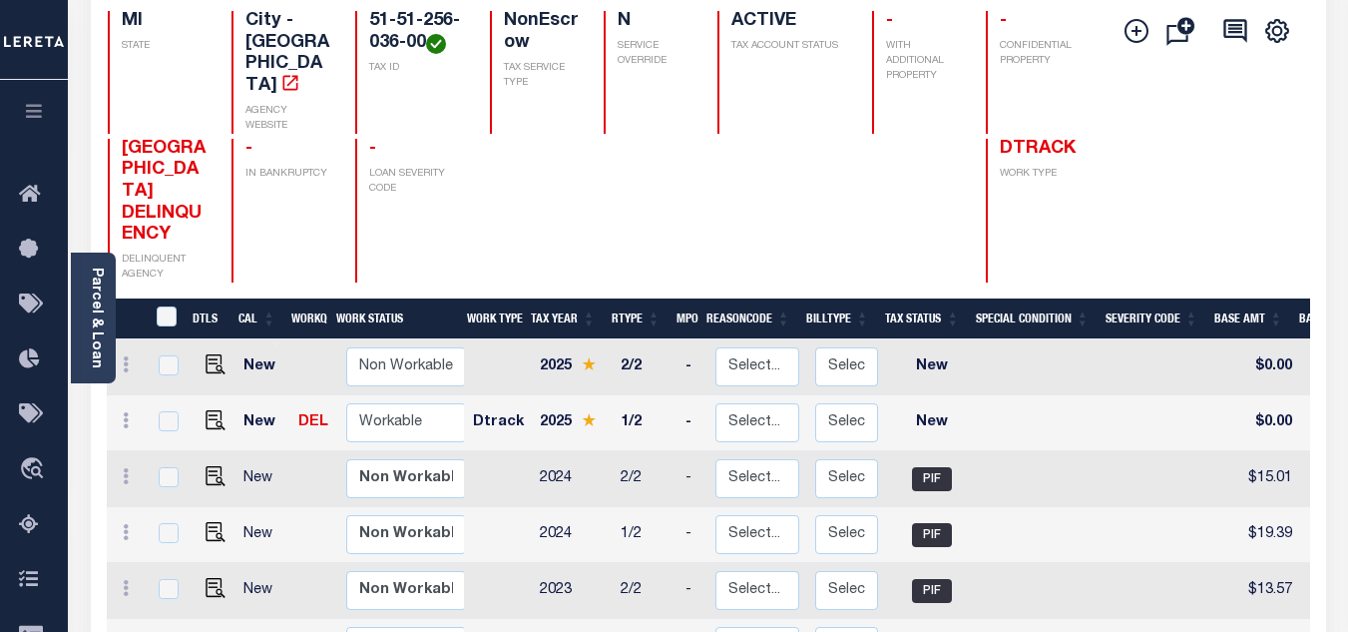
scroll to position [299, 0]
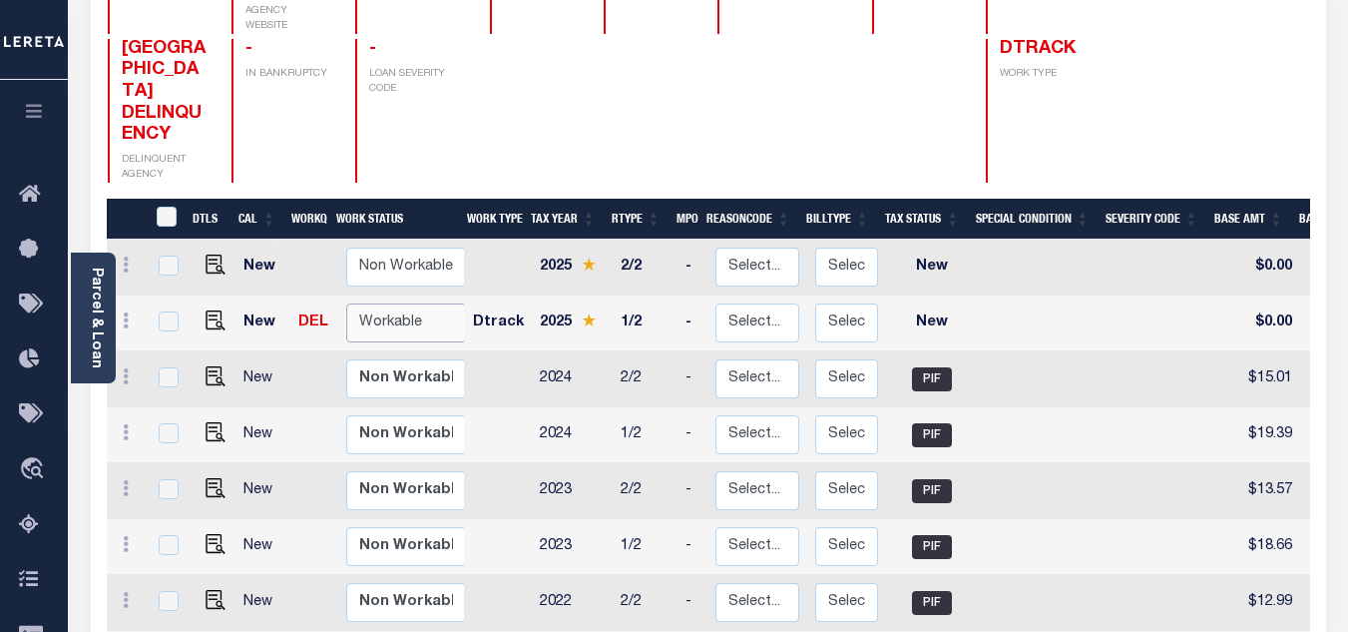
click at [388, 303] on select "Non Workable Workable" at bounding box center [406, 322] width 120 height 39
checkbox input "true"
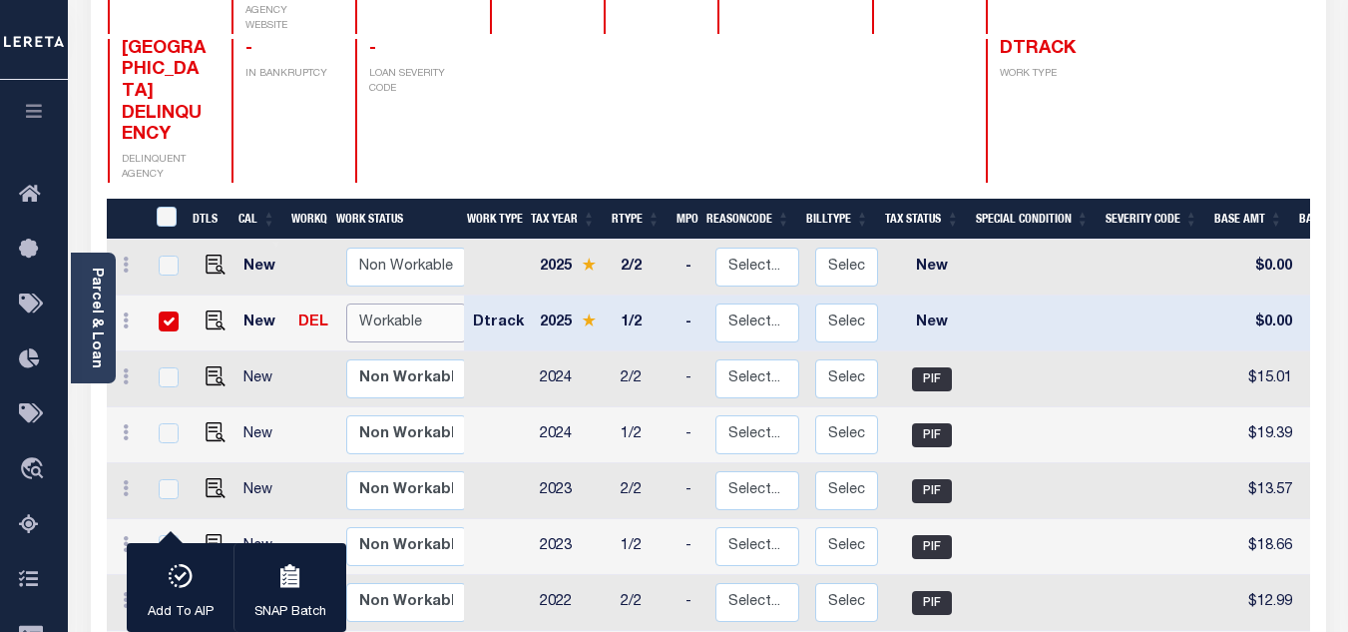
select select "true"
click at [346, 303] on select "Non Workable Workable" at bounding box center [406, 322] width 120 height 39
checkbox input "false"
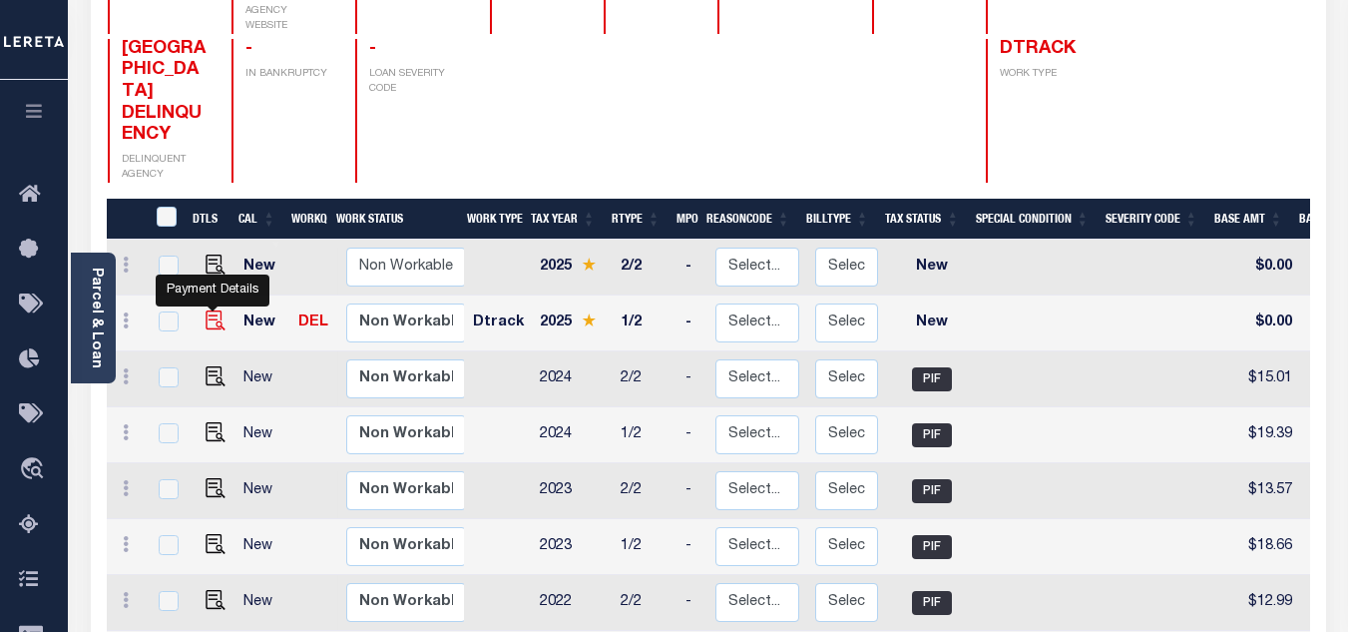
click at [208, 310] on img "" at bounding box center [216, 320] width 20 height 20
checkbox input "true"
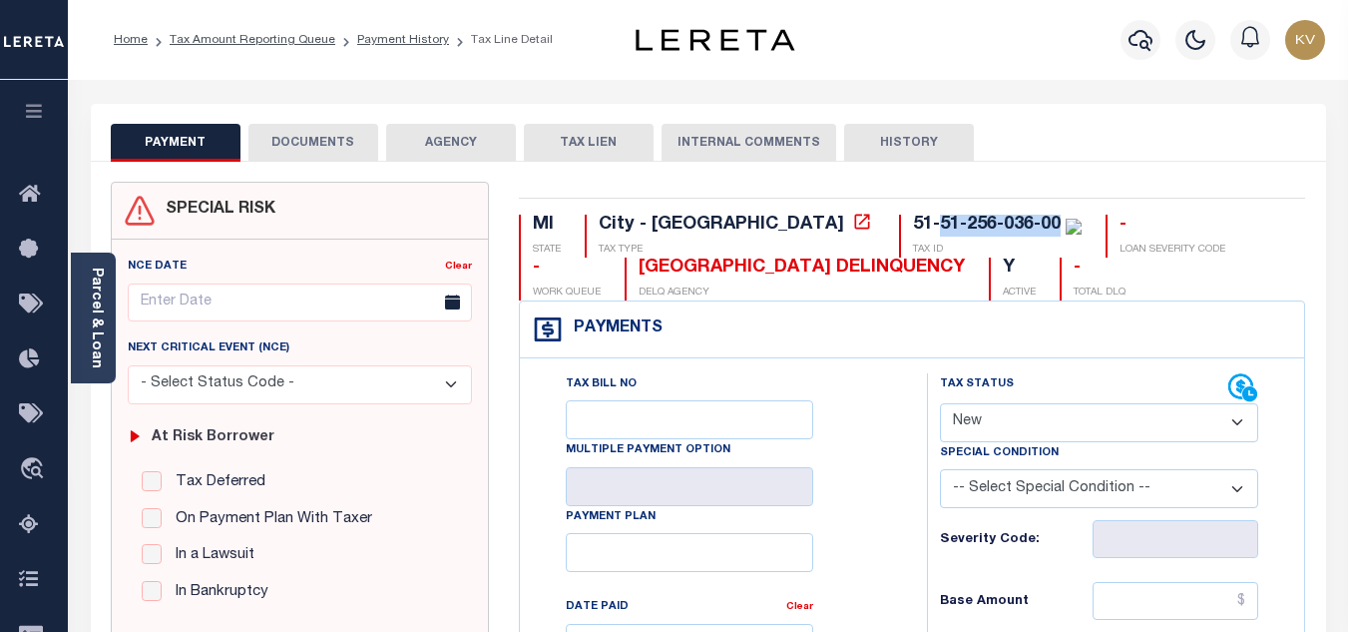
drag, startPoint x: 768, startPoint y: 224, endPoint x: 888, endPoint y: 220, distance: 119.8
click at [913, 220] on div "51-51-256-036-00" at bounding box center [987, 225] width 148 height 18
click at [846, 354] on div "Payments Warning! Search Status is not "Completed", amounts can not be keyed." at bounding box center [912, 329] width 785 height 57
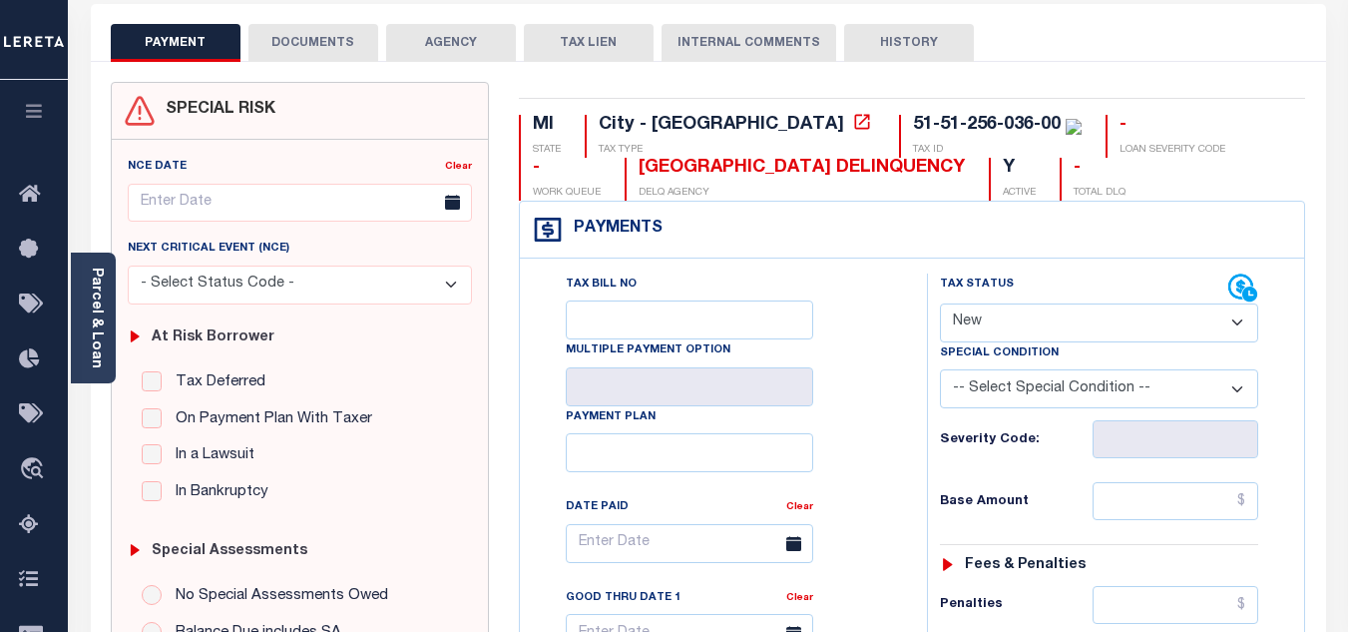
scroll to position [200, 0]
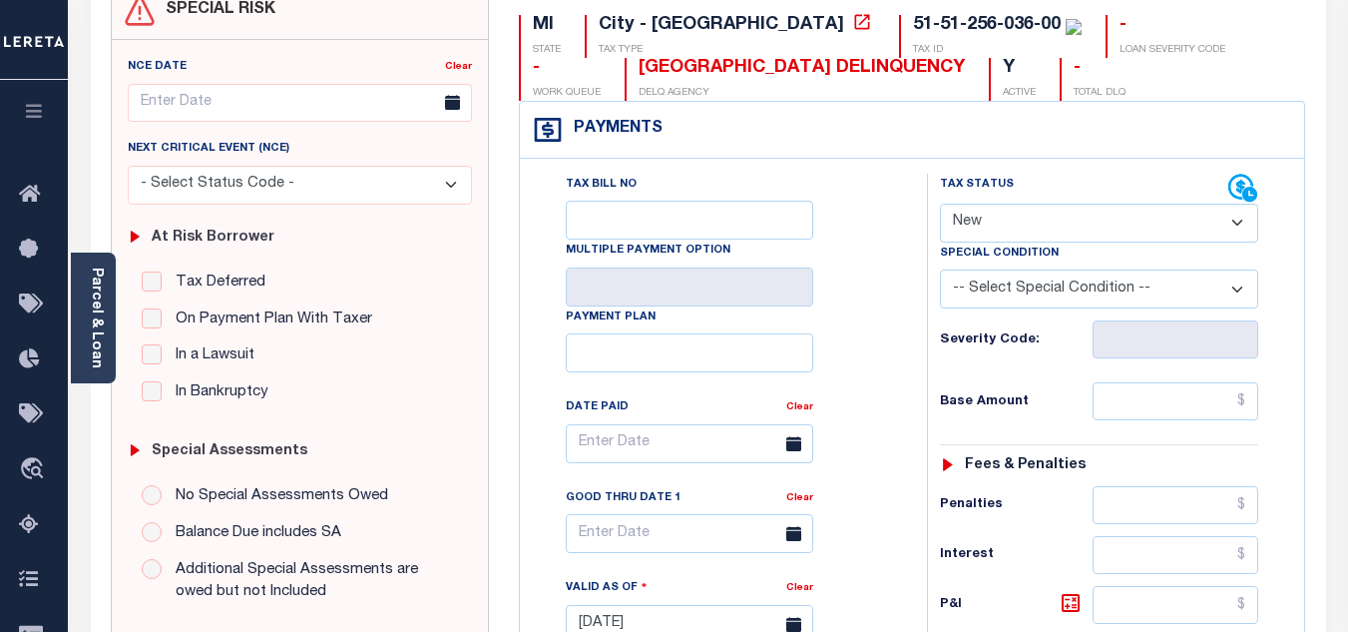
click at [1019, 241] on select "- Select Status Code - Open Due/Unpaid Paid Incomplete No Tax Due Internal Refu…" at bounding box center [1099, 223] width 318 height 39
select select "PYD"
click at [940, 205] on select "- Select Status Code - Open Due/Unpaid Paid Incomplete No Tax Due Internal Refu…" at bounding box center [1099, 223] width 318 height 39
type input "[DATE]"
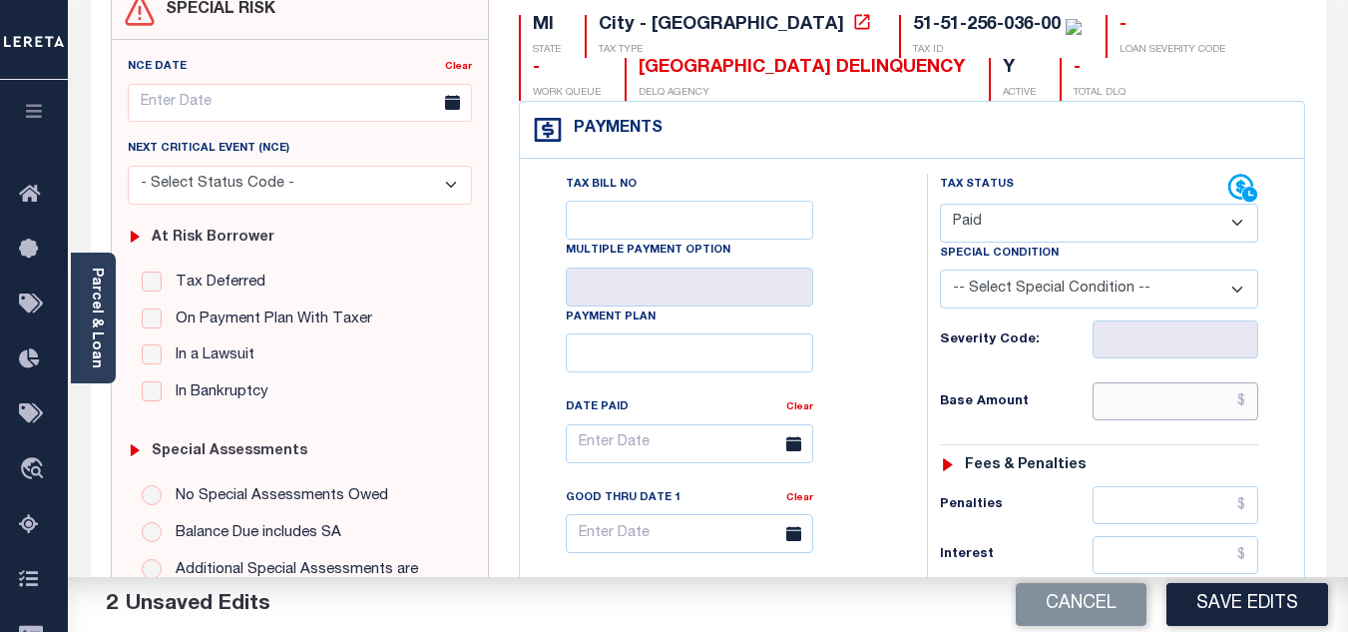
click at [1185, 404] on input "text" at bounding box center [1176, 401] width 166 height 38
paste input "19.83"
type input "$19.83"
click at [1037, 412] on div "Base Amount $19.83" at bounding box center [1099, 401] width 318 height 38
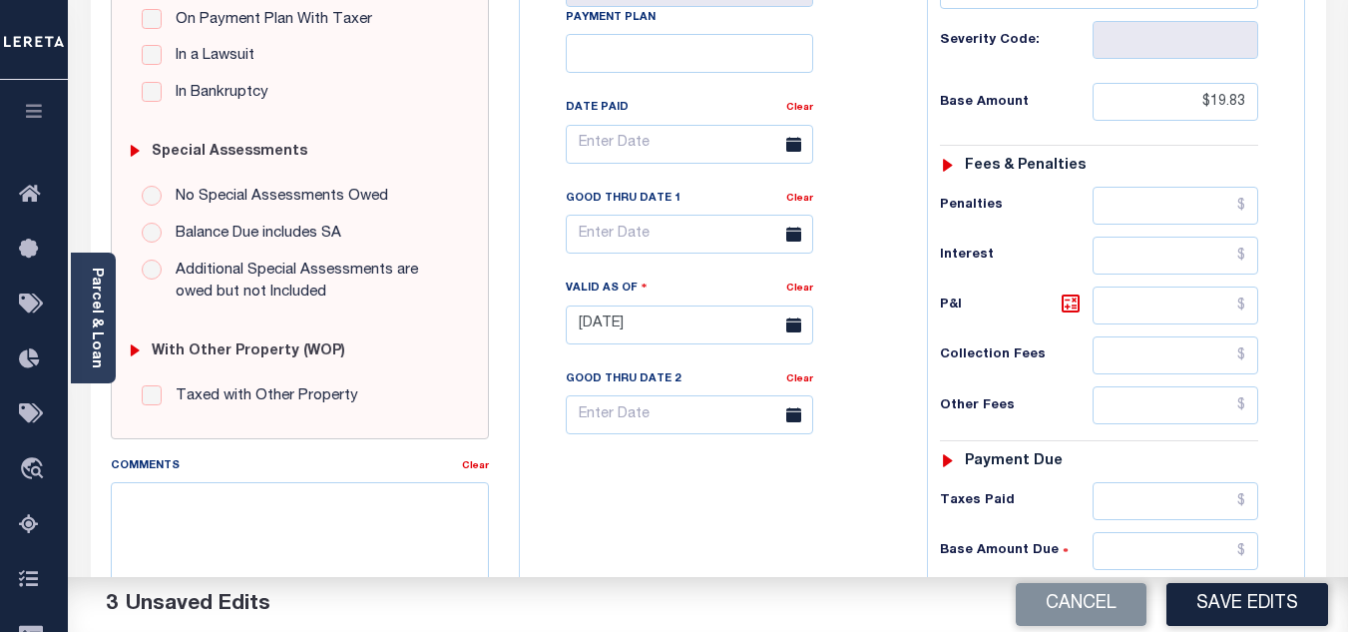
scroll to position [599, 0]
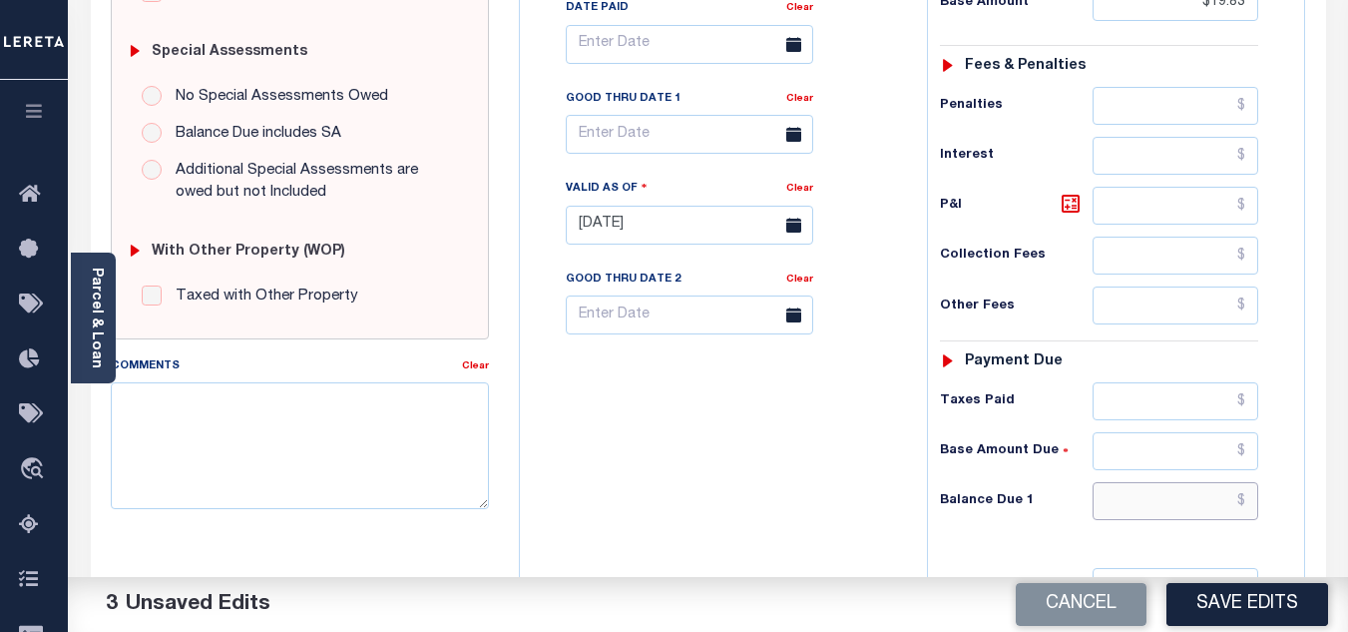
click at [1121, 499] on input "text" at bounding box center [1176, 501] width 166 height 38
type input "$0.00"
click at [785, 434] on div "Tax Bill No Multiple Payment Option Payment Plan Clear" at bounding box center [718, 214] width 387 height 881
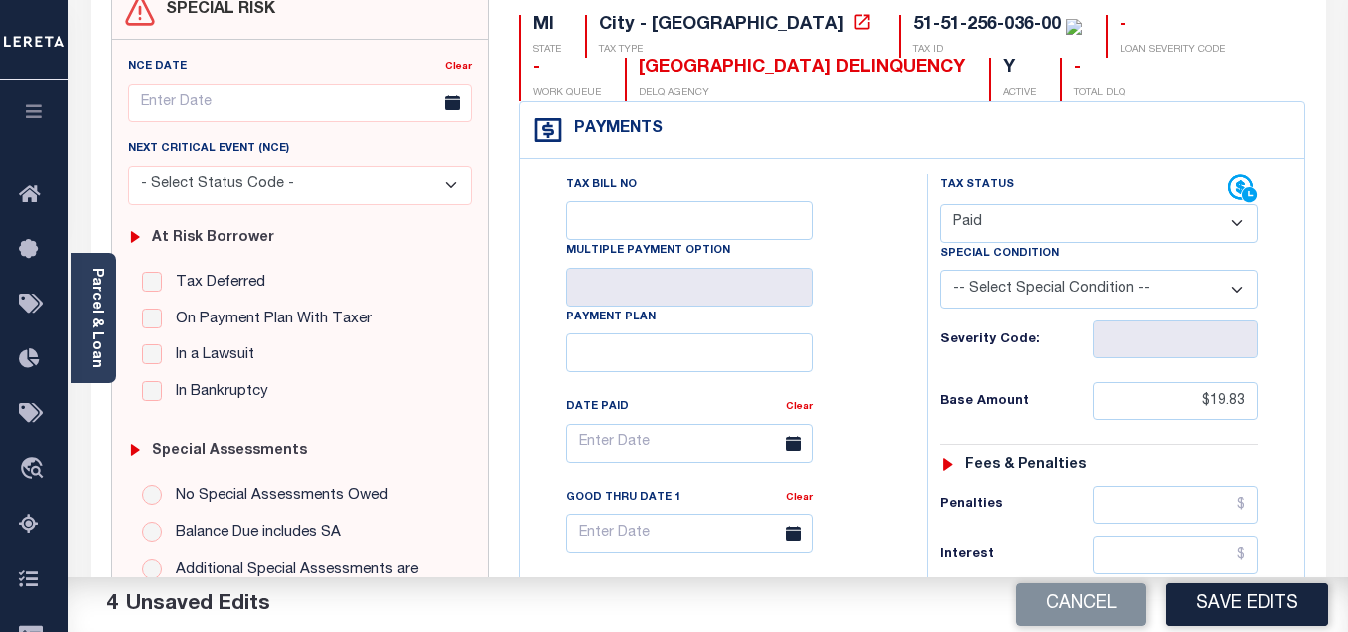
scroll to position [0, 0]
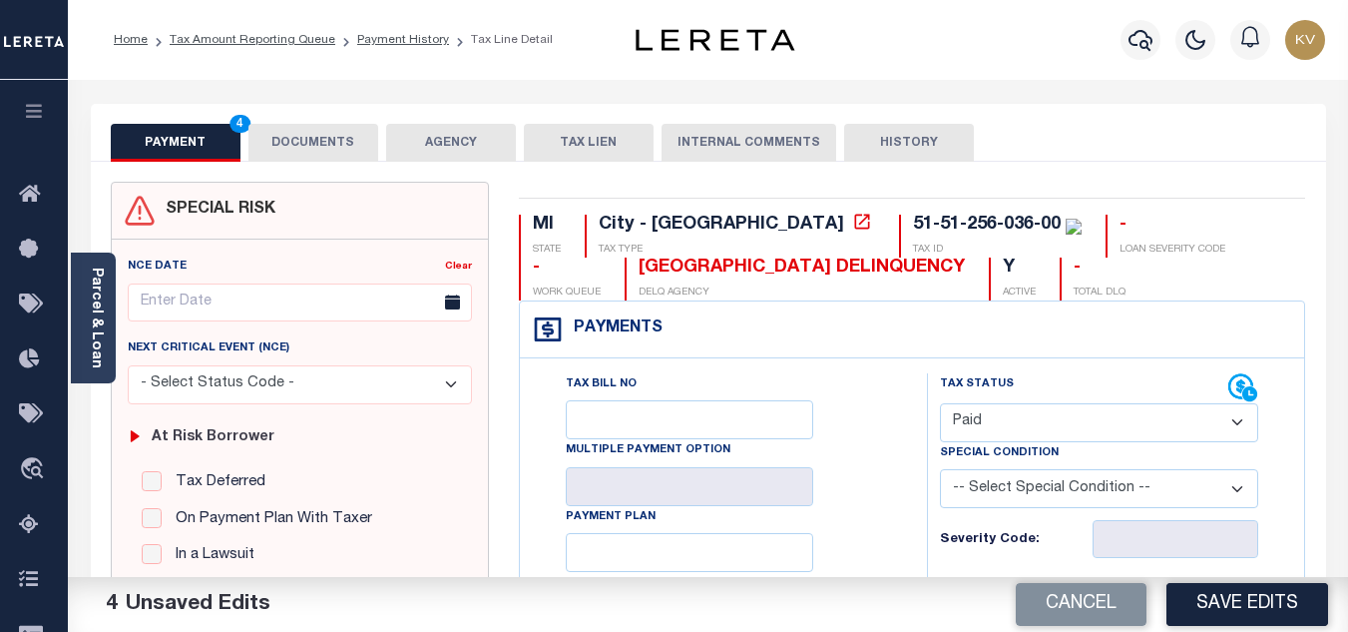
click at [322, 143] on button "DOCUMENTS" at bounding box center [314, 143] width 130 height 38
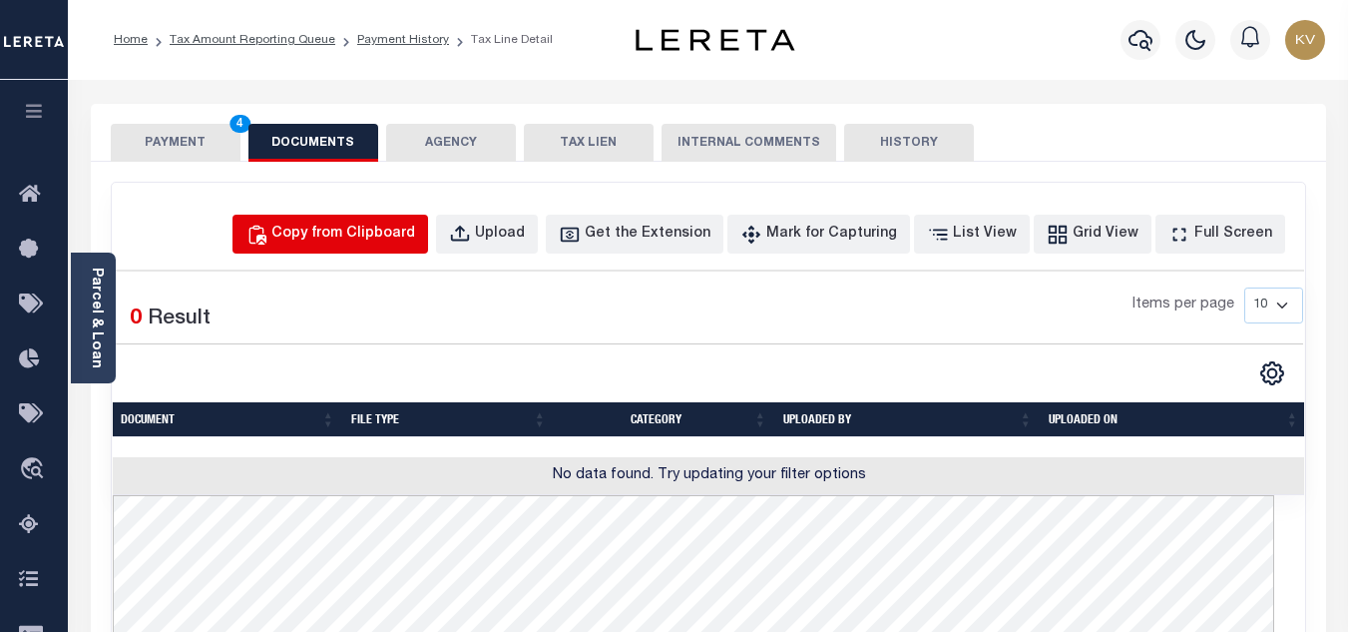
click at [392, 248] on button "Copy from Clipboard" at bounding box center [331, 234] width 196 height 39
select select "POP"
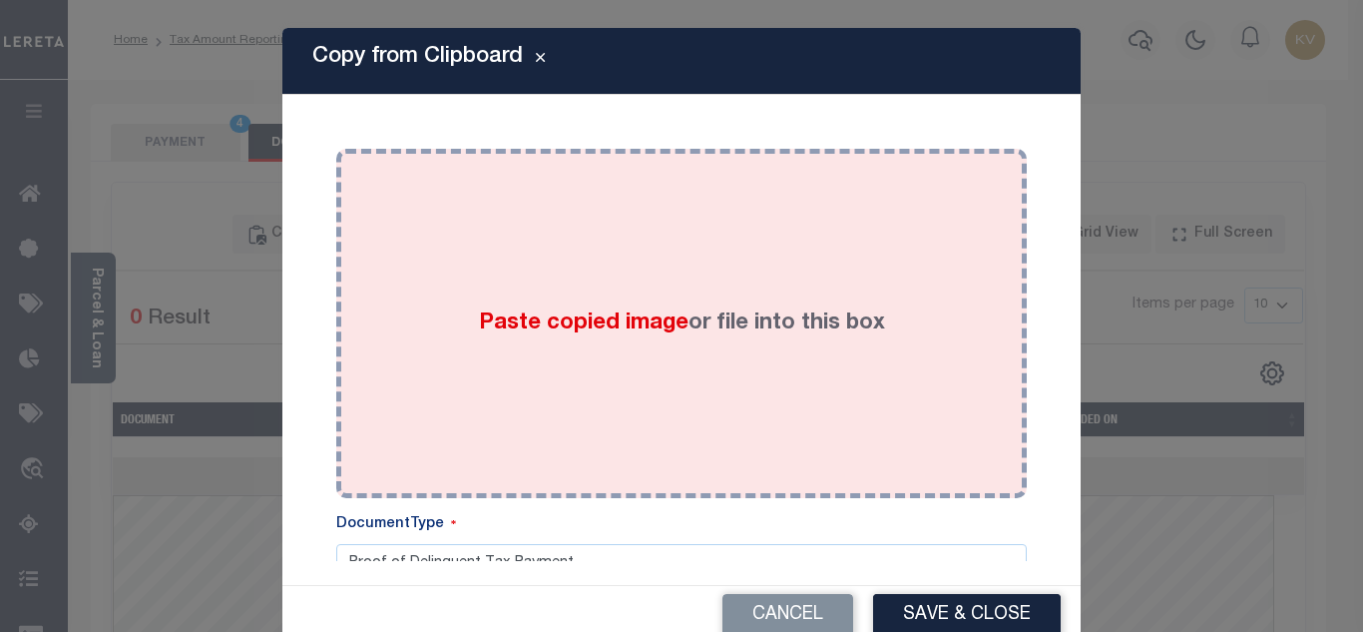
click at [432, 253] on div "Paste copied image or file into this box" at bounding box center [681, 323] width 661 height 319
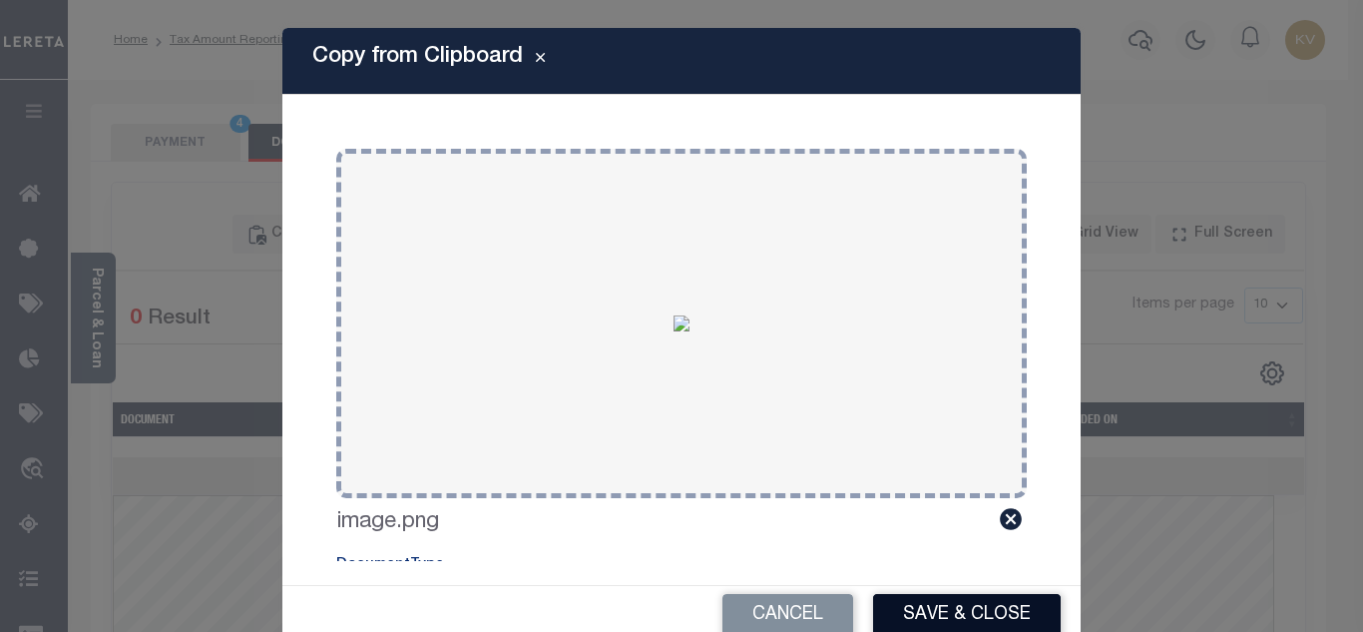
click at [990, 596] on button "Save & Close" at bounding box center [967, 615] width 188 height 43
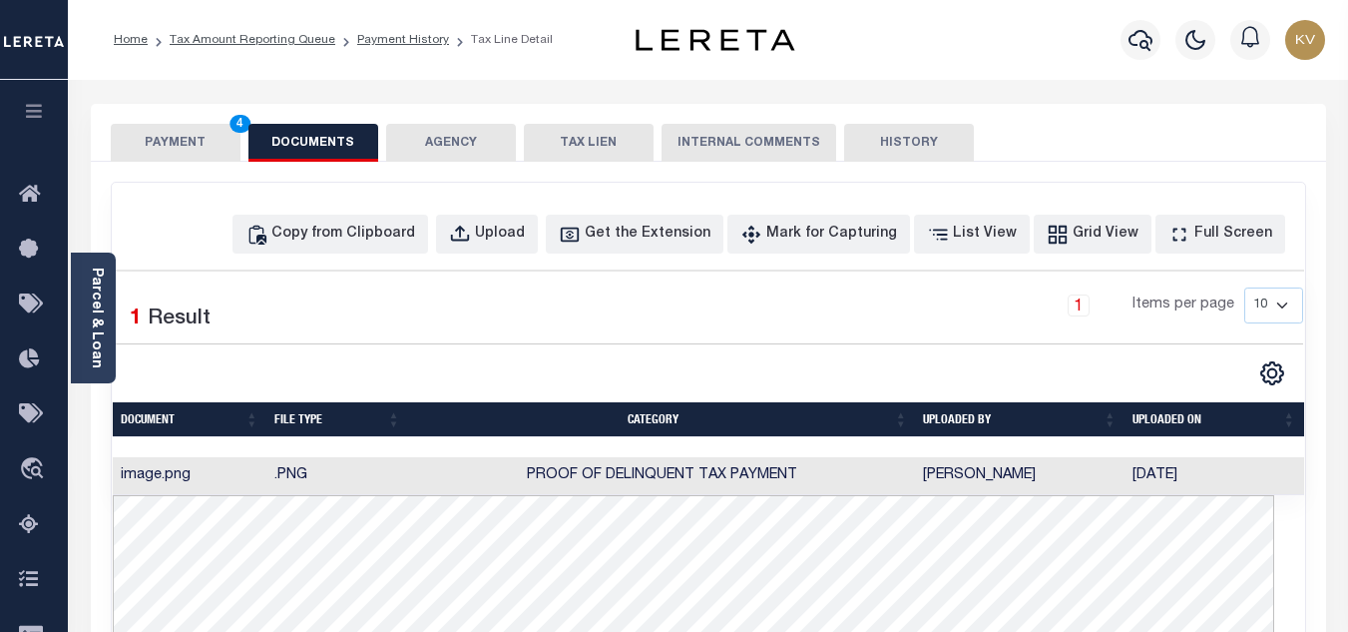
click at [202, 124] on button "PAYMENT 4" at bounding box center [176, 143] width 130 height 38
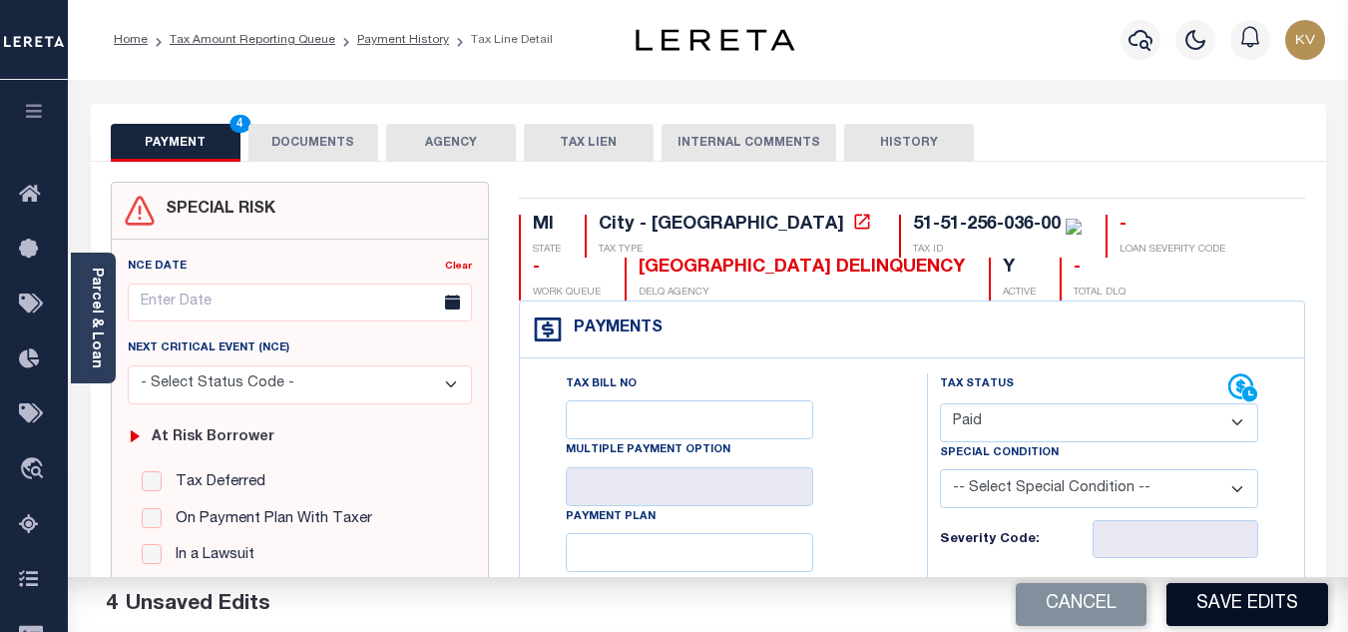
click at [1265, 601] on button "Save Edits" at bounding box center [1248, 604] width 162 height 43
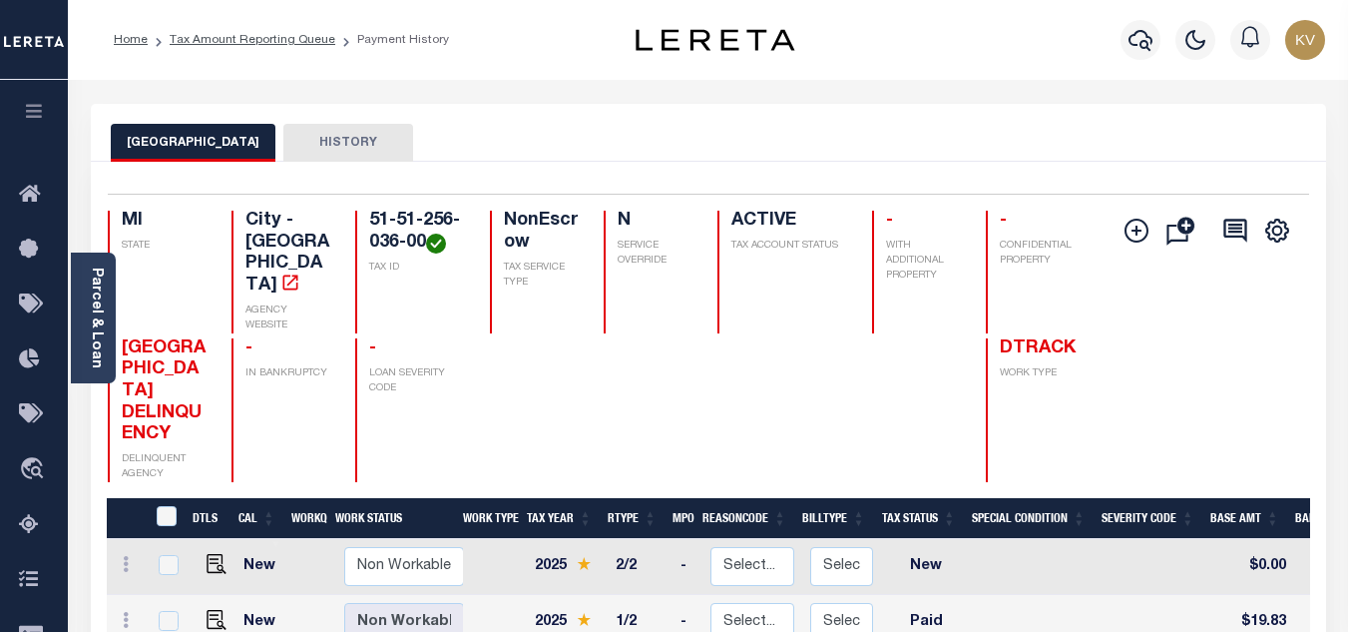
scroll to position [299, 0]
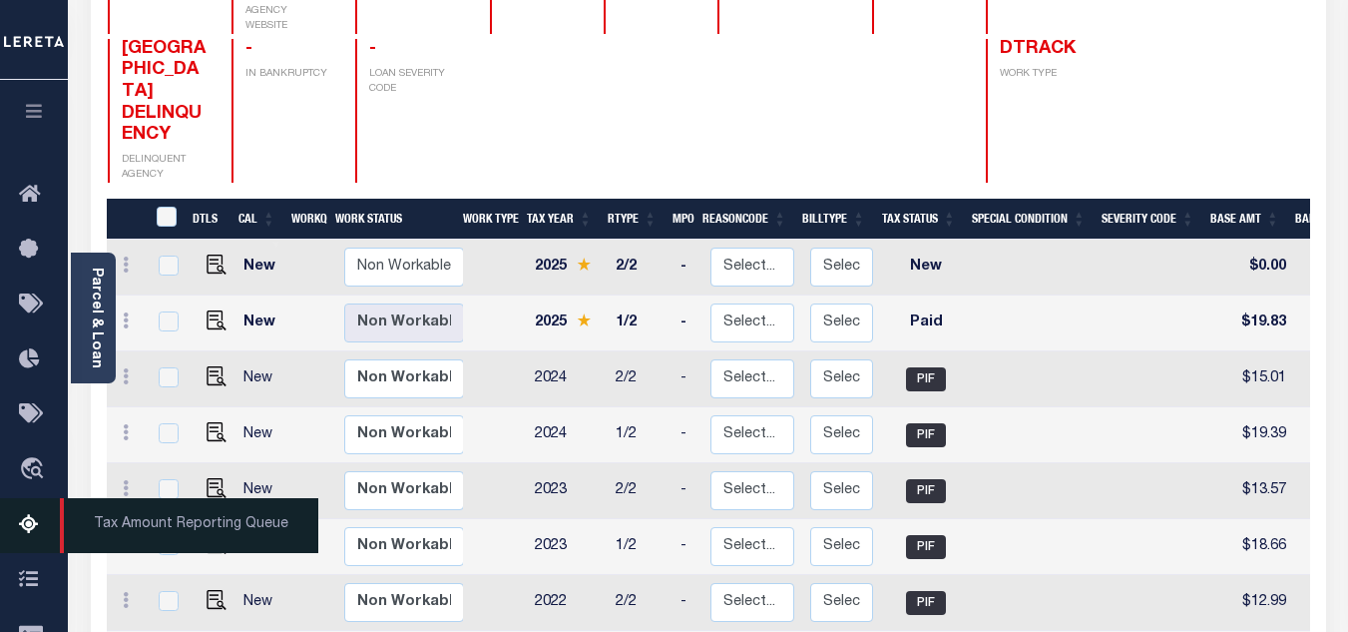
click at [20, 535] on icon at bounding box center [35, 525] width 32 height 25
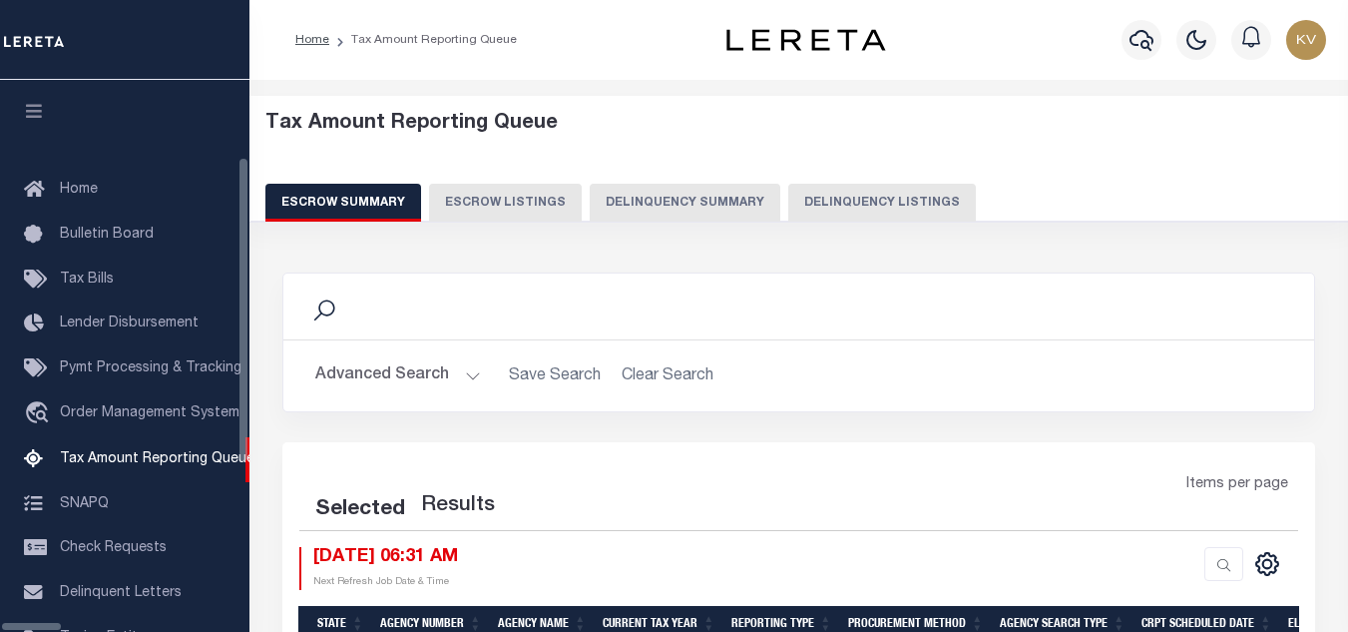
click at [788, 191] on button "Delinquency Listings" at bounding box center [882, 203] width 188 height 38
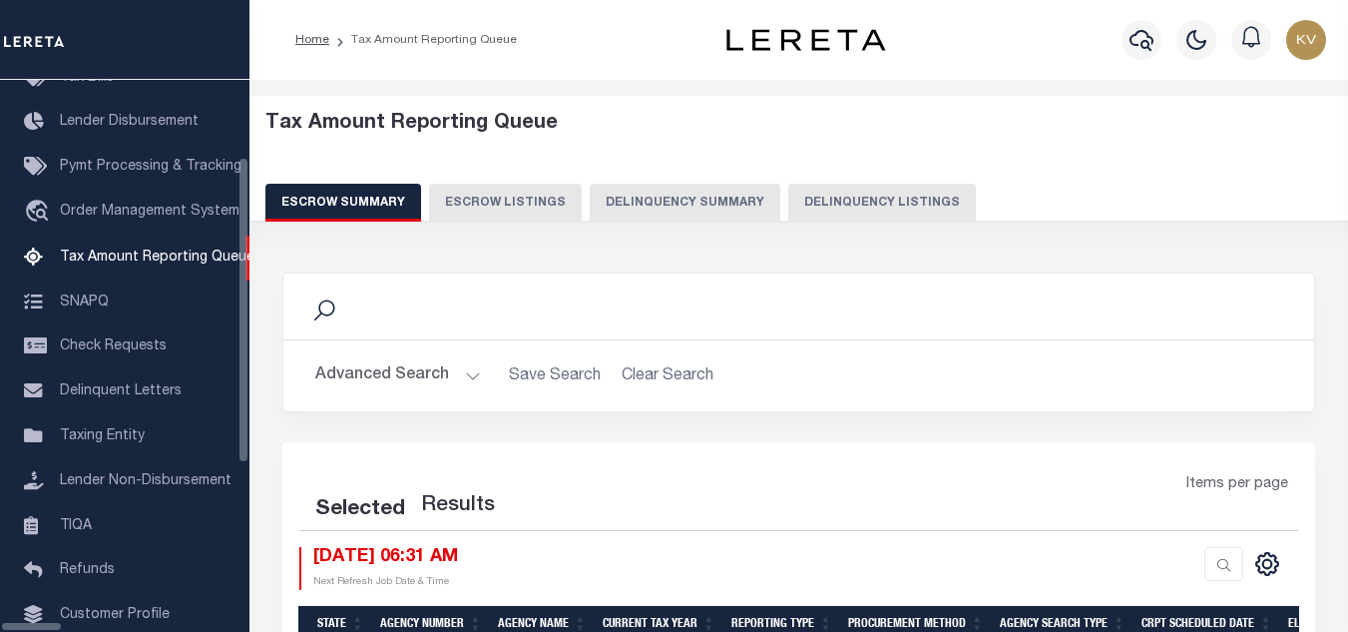
select select "100"
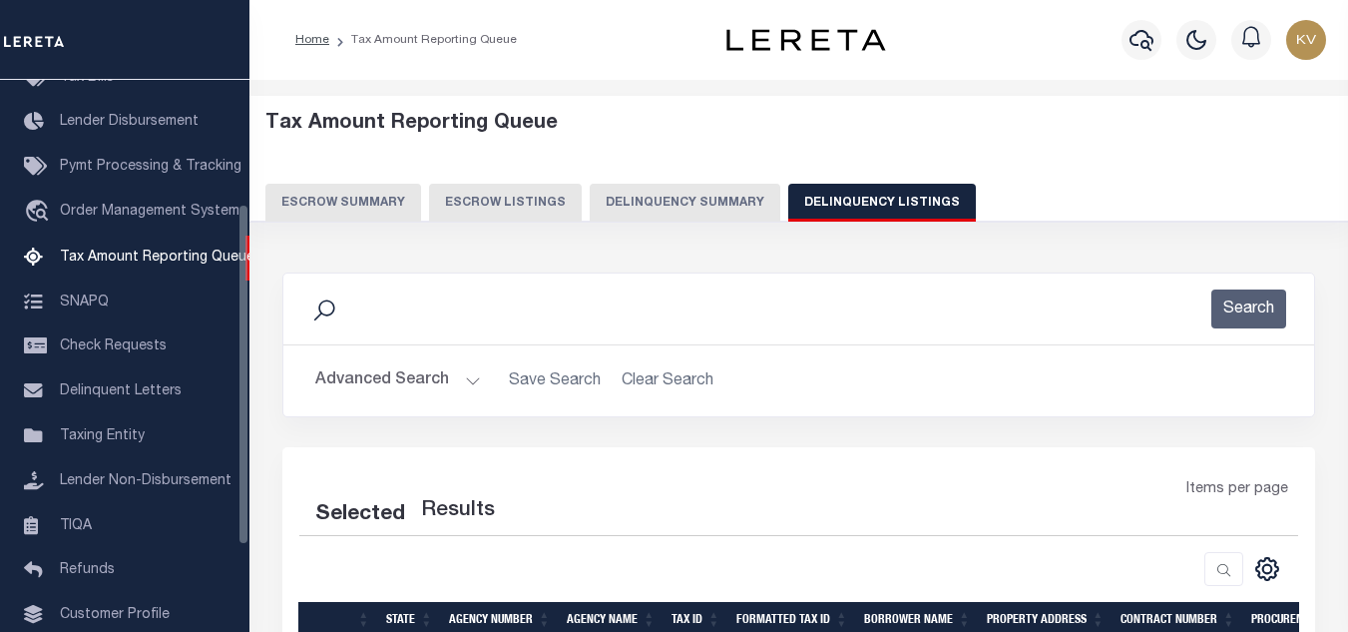
select select "100"
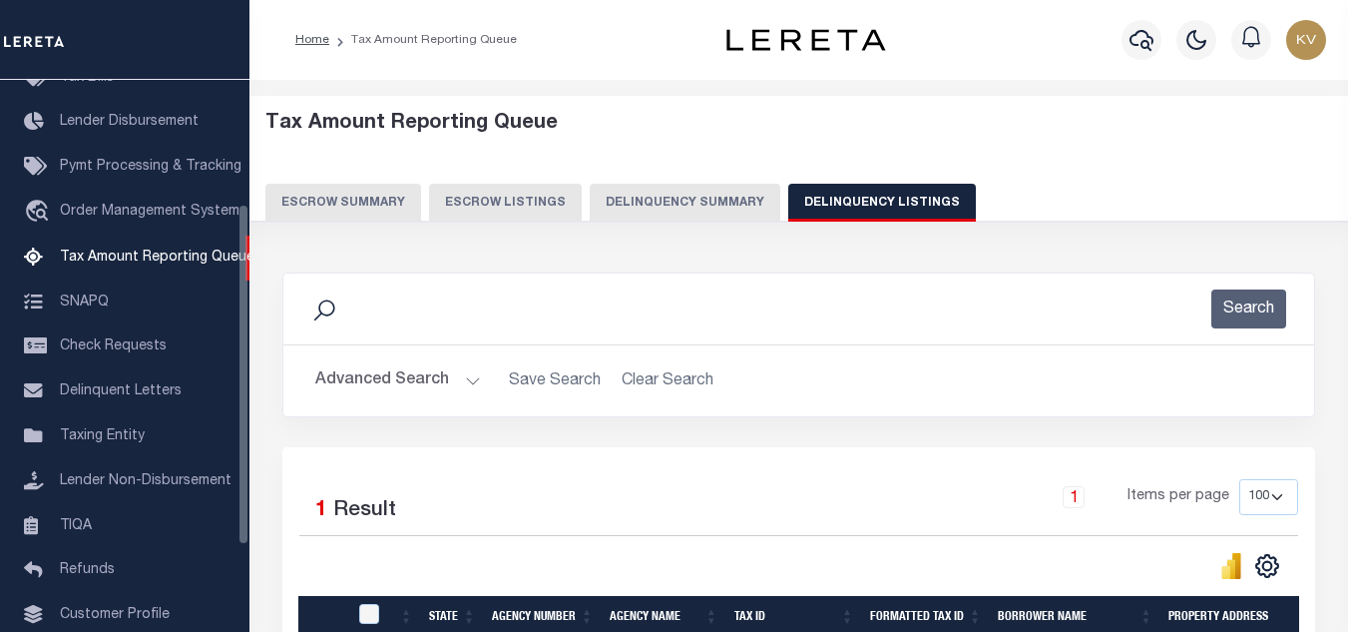
scroll to position [200, 0]
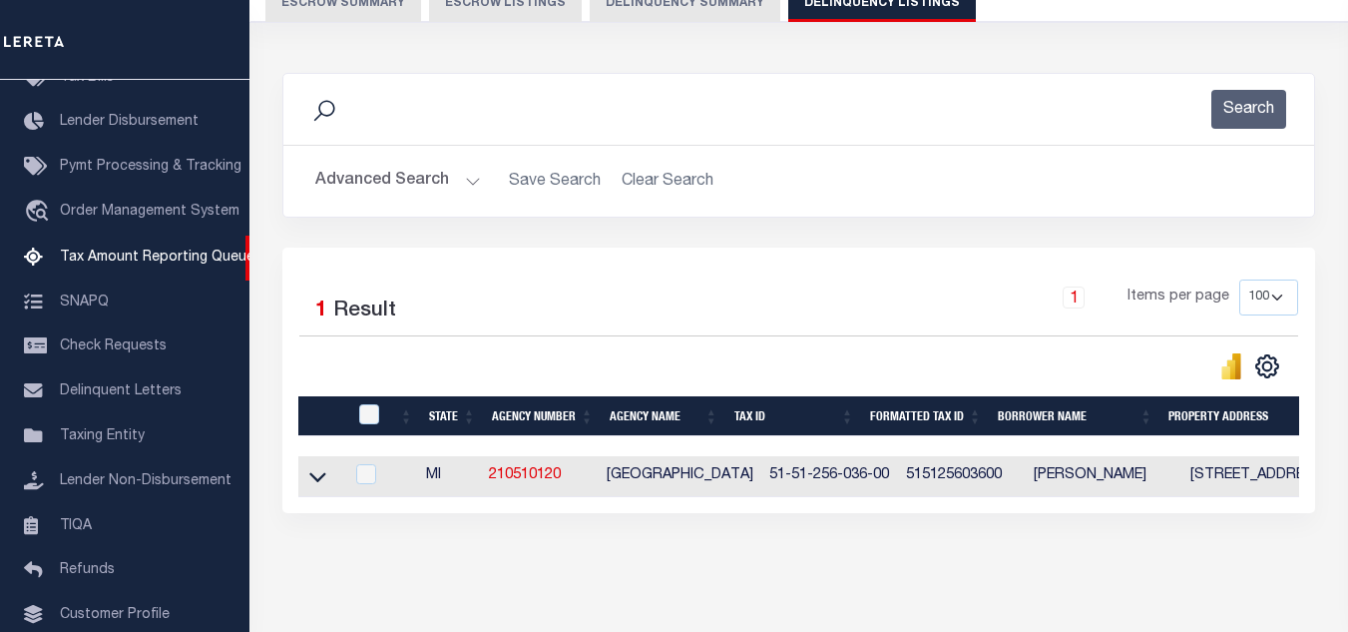
click at [492, 185] on h2 "Advanced Search Save Search Clear Search tblassign_wrapper_dynamictable_____Def…" at bounding box center [798, 181] width 999 height 39
click at [444, 189] on button "Advanced Search" at bounding box center [398, 181] width 166 height 39
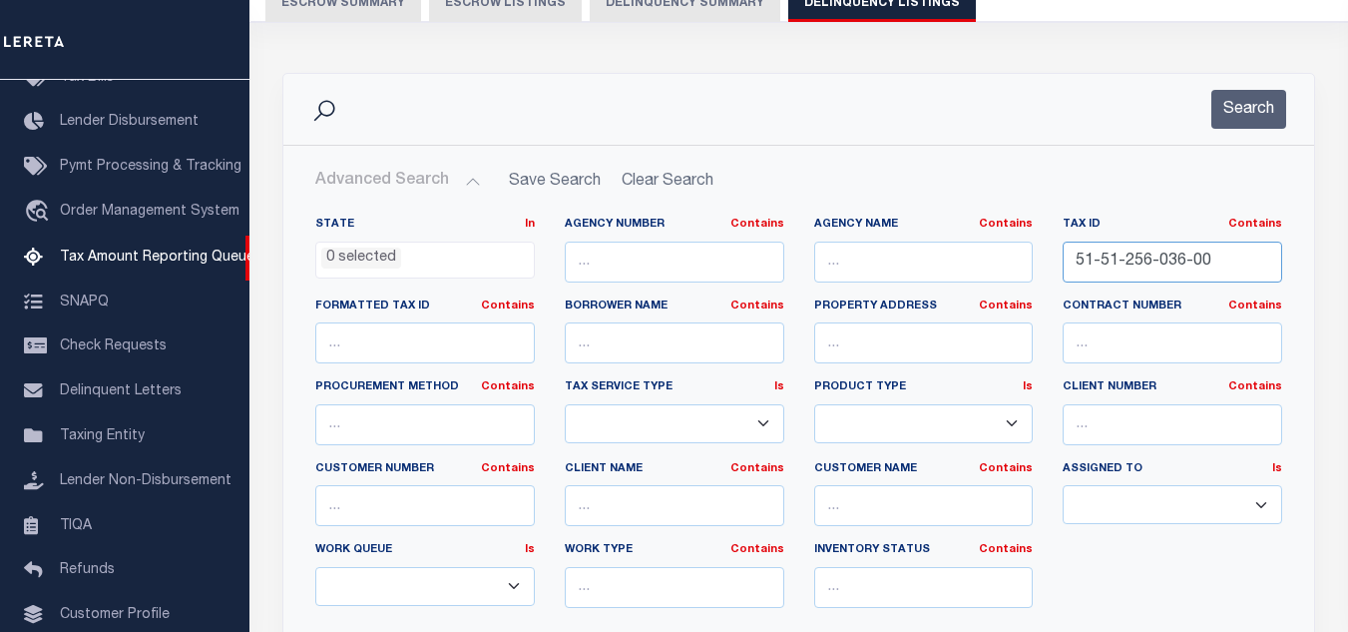
drag, startPoint x: 1211, startPoint y: 264, endPoint x: 973, endPoint y: 262, distance: 237.5
click at [961, 261] on div "State In In AK AL AR AZ CA CO CT DC DE FL GA GU HI IA ID IL IN KS KY LA MA MD M…" at bounding box center [798, 420] width 997 height 407
paste input "7"
type input "51-51-256-037-00"
click at [1251, 128] on button "Search" at bounding box center [1249, 109] width 75 height 39
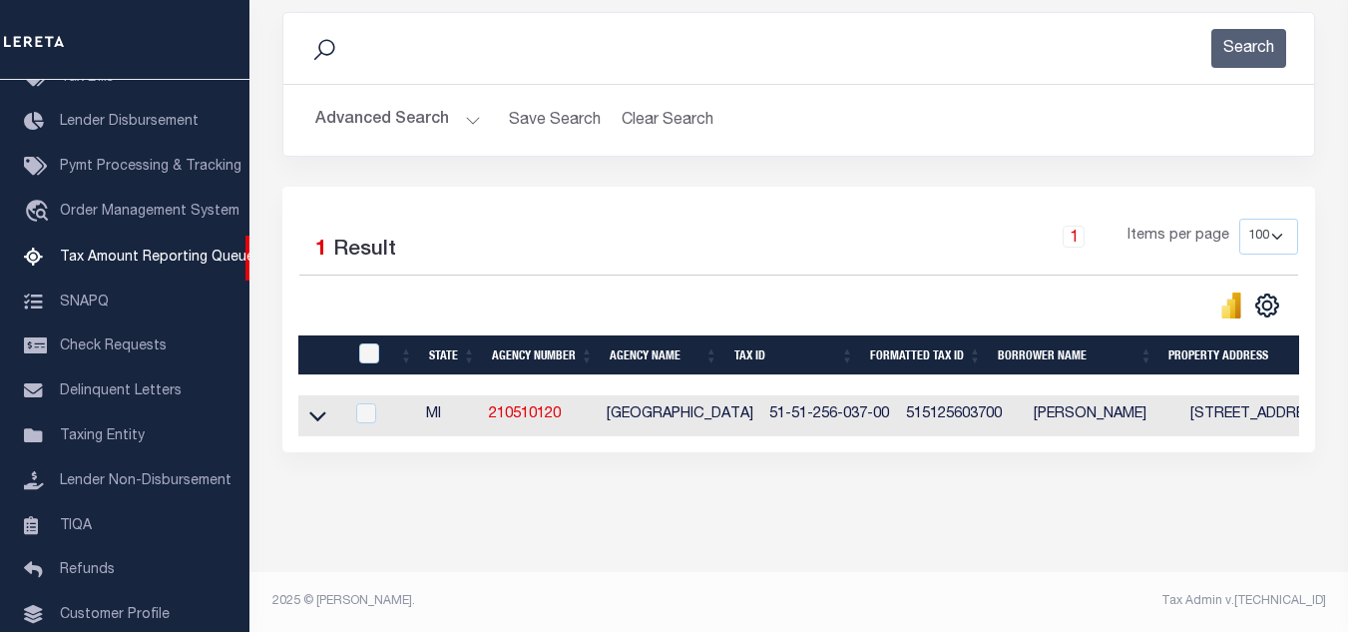
scroll to position [277, 0]
click at [319, 405] on icon at bounding box center [317, 415] width 17 height 21
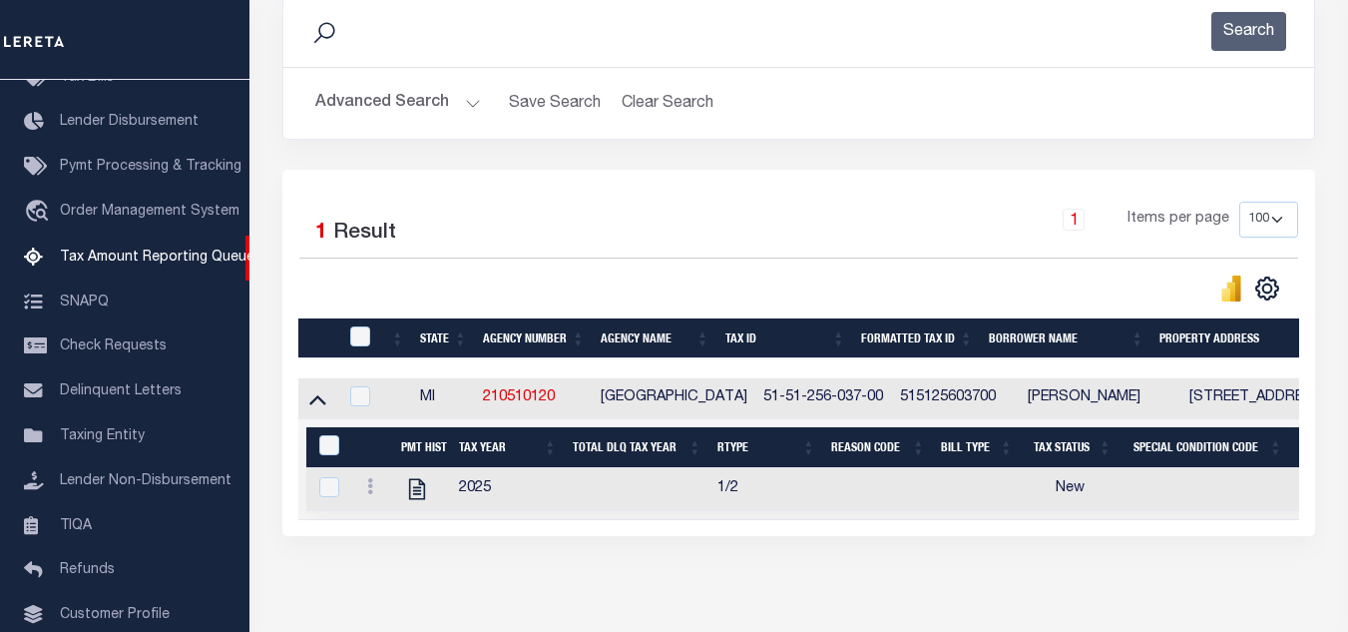
scroll to position [379, 0]
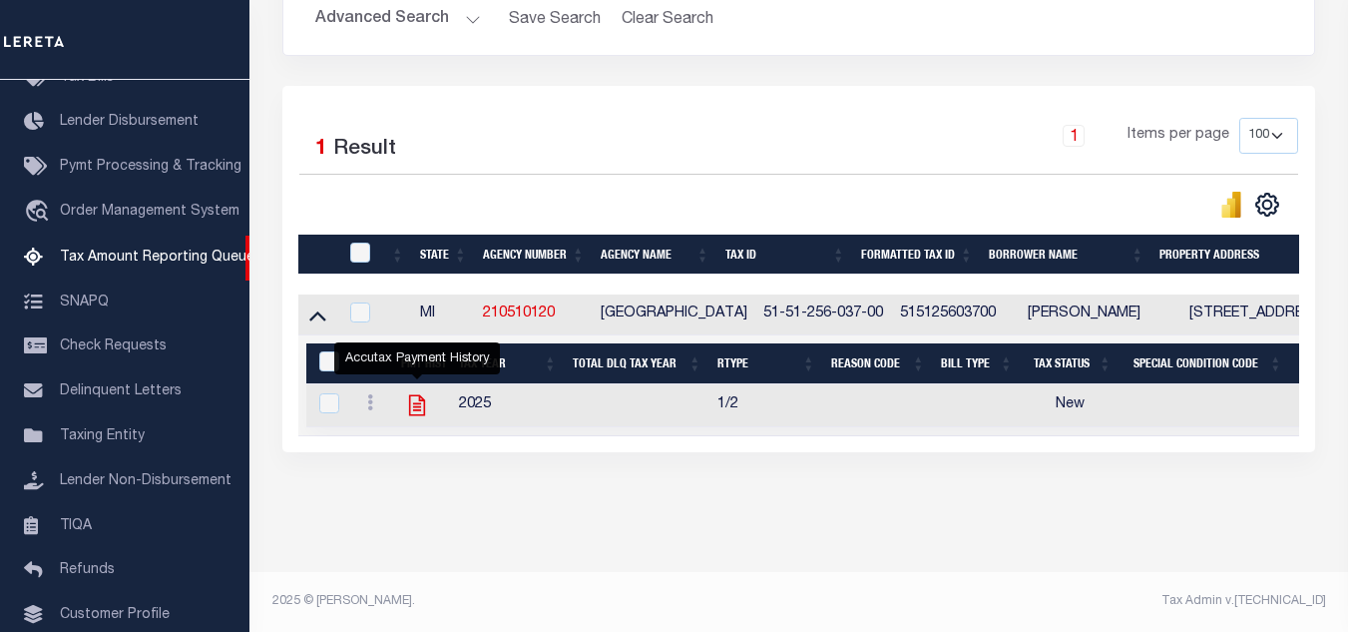
click at [420, 397] on icon "" at bounding box center [417, 405] width 16 height 21
checkbox input "true"
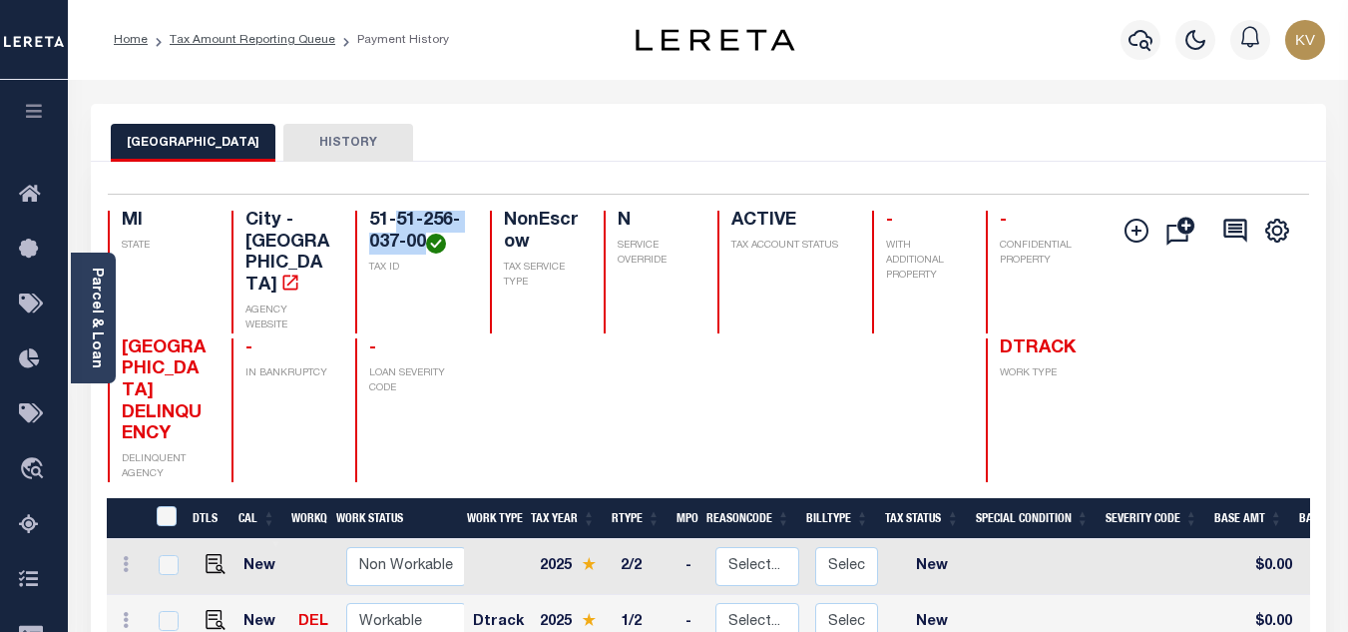
drag, startPoint x: 395, startPoint y: 218, endPoint x: 425, endPoint y: 252, distance: 46.0
click at [425, 252] on h4 "51-51-256-037-00" at bounding box center [417, 232] width 96 height 43
copy h4 "51-256-037-00"
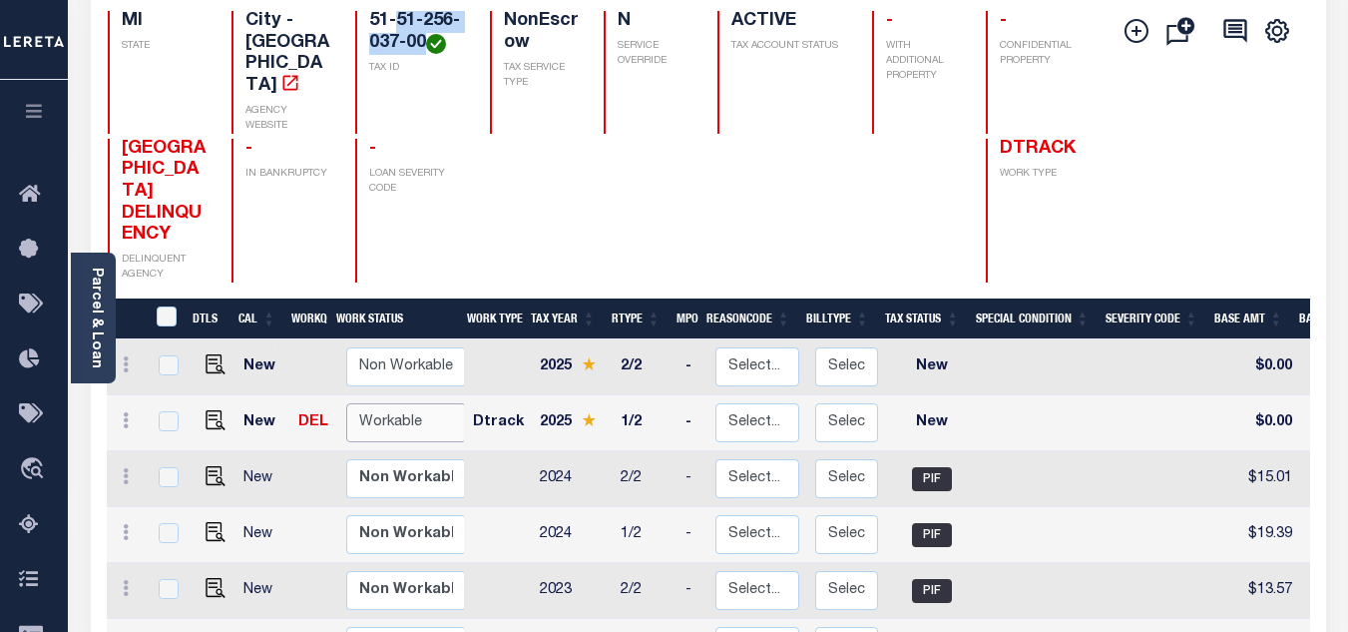
click at [394, 403] on select "Non Workable Workable" at bounding box center [406, 422] width 120 height 39
checkbox input "true"
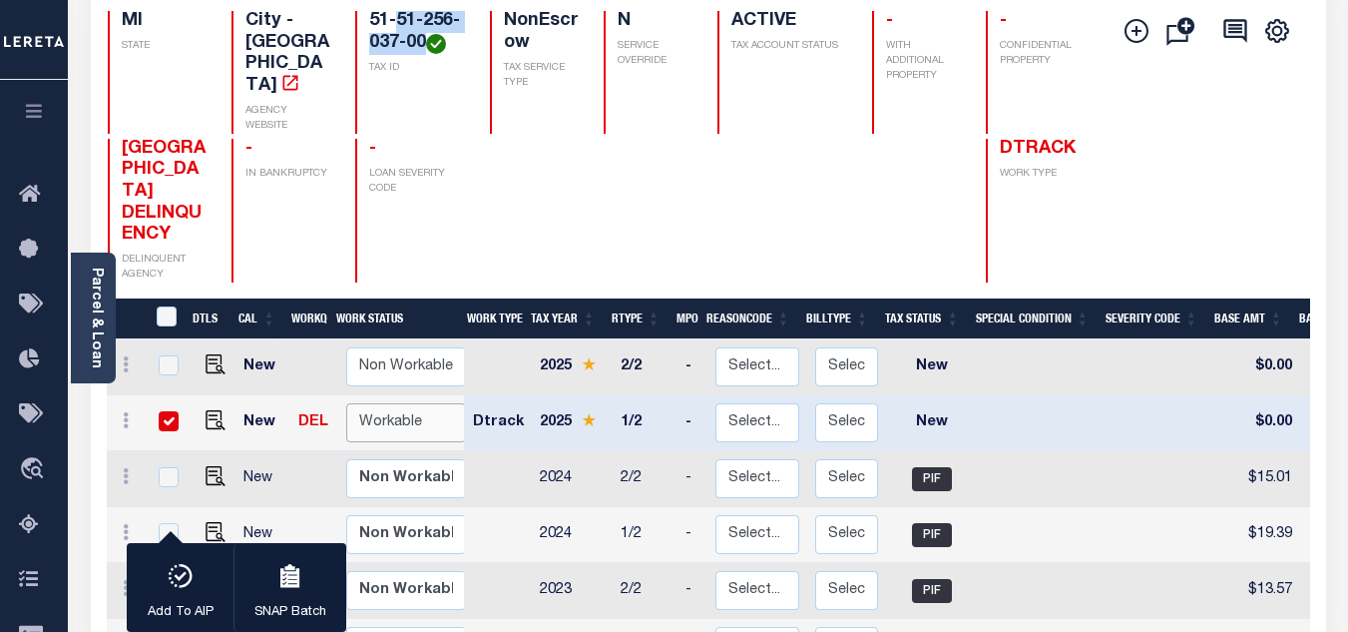
click at [382, 403] on select "Non Workable Workable" at bounding box center [406, 422] width 120 height 39
checkbox input "false"
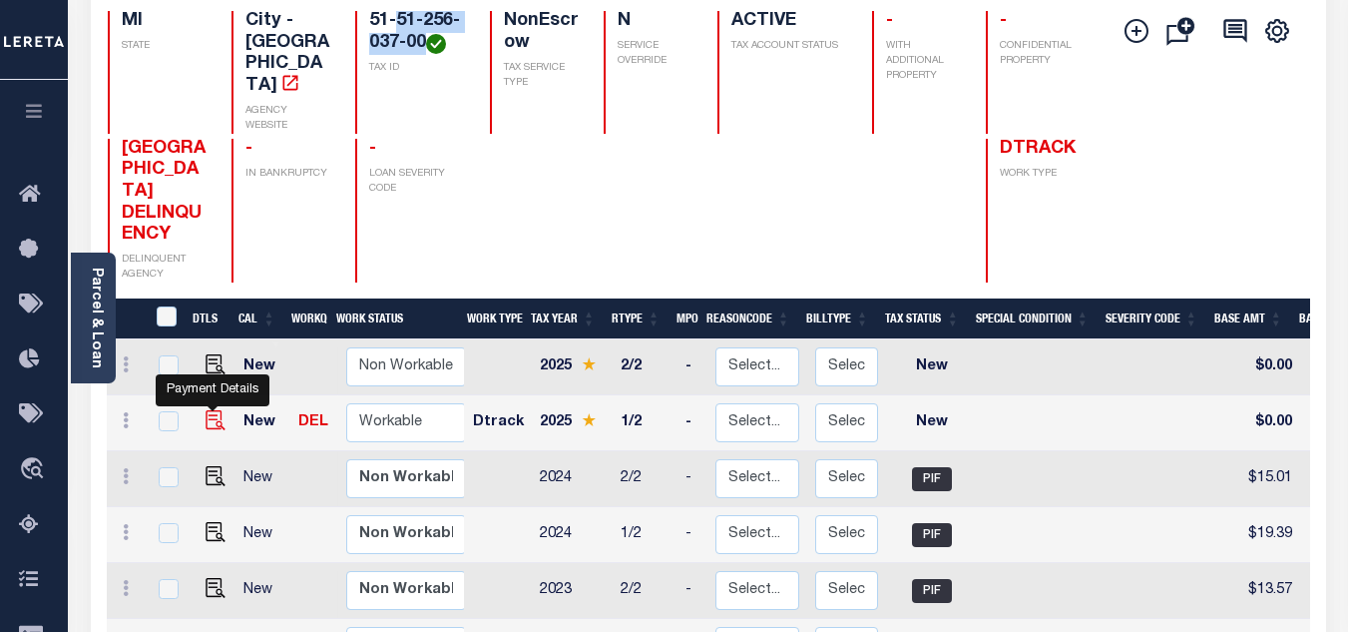
click at [209, 410] on img "" at bounding box center [216, 420] width 20 height 20
checkbox input "true"
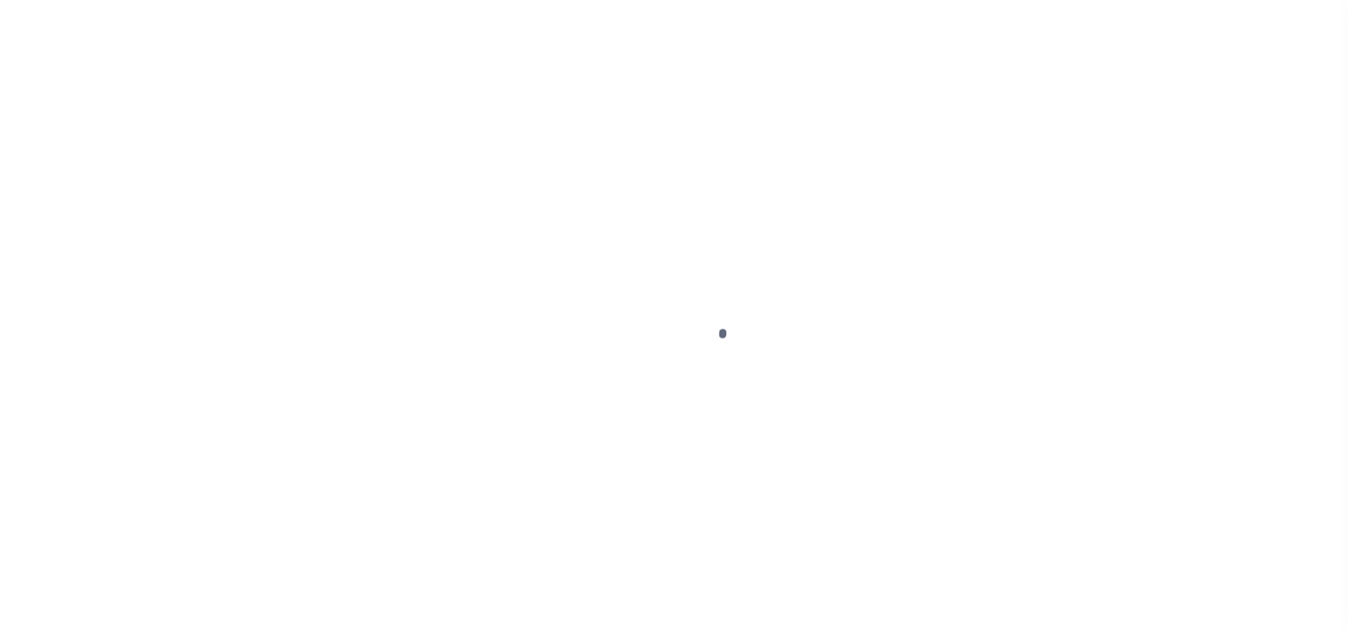
select select "NW2"
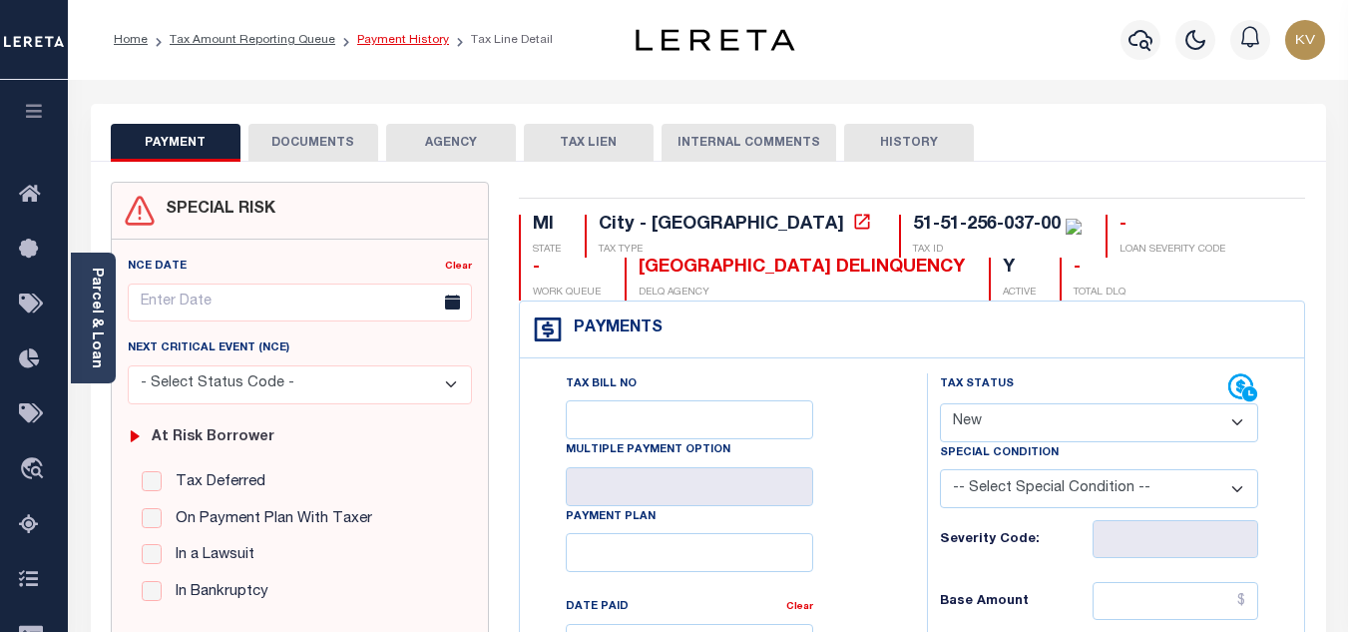
click at [418, 43] on link "Payment History" at bounding box center [403, 40] width 92 height 12
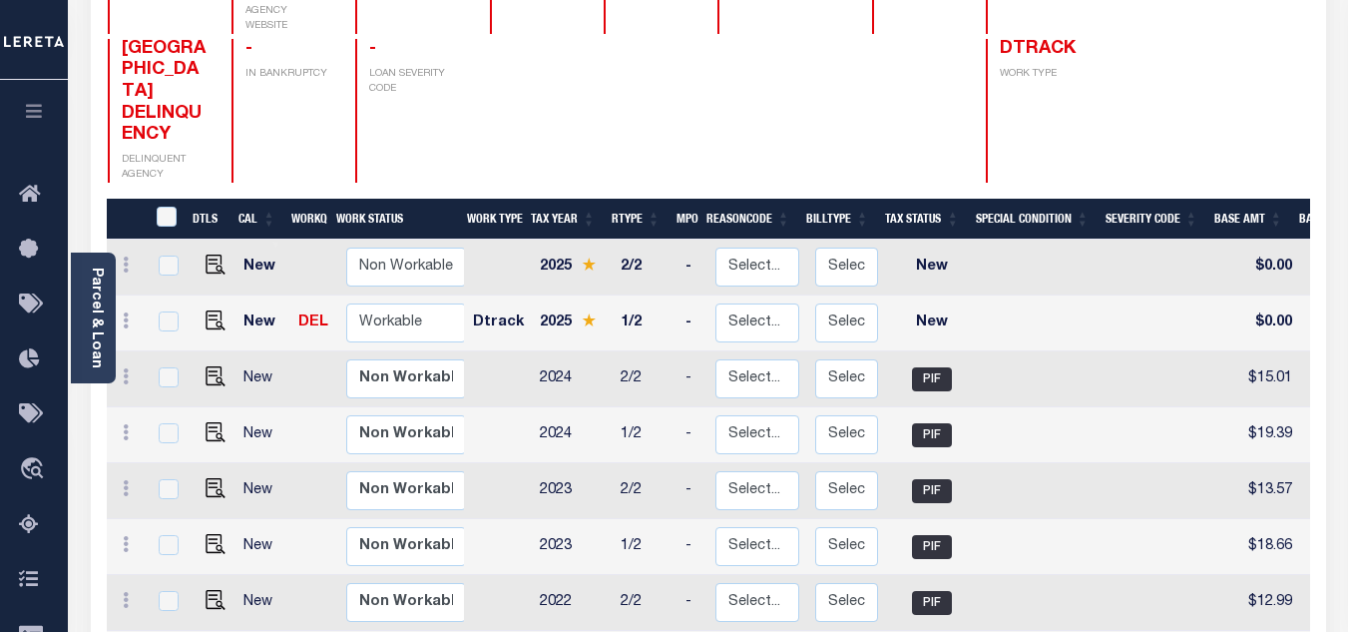
scroll to position [2, 0]
click at [385, 301] on select "Non Workable Workable" at bounding box center [406, 320] width 120 height 39
checkbox input "true"
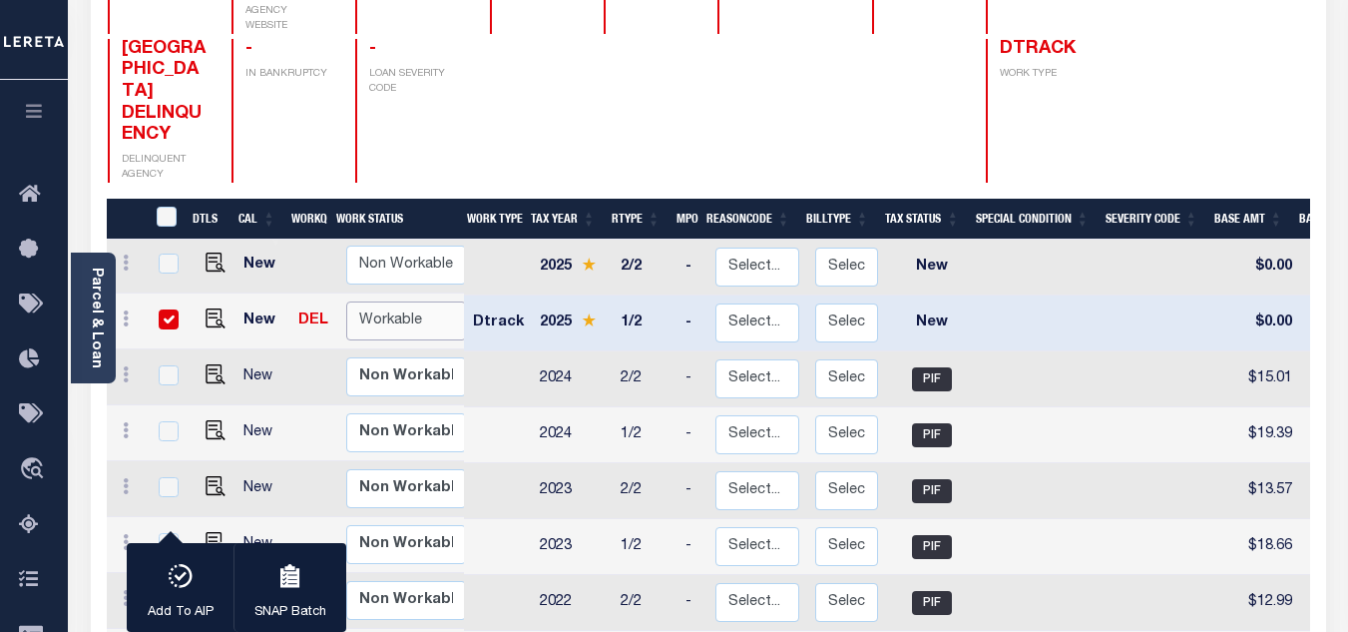
select select "true"
click at [346, 301] on select "Non Workable Workable" at bounding box center [406, 320] width 120 height 39
checkbox input "false"
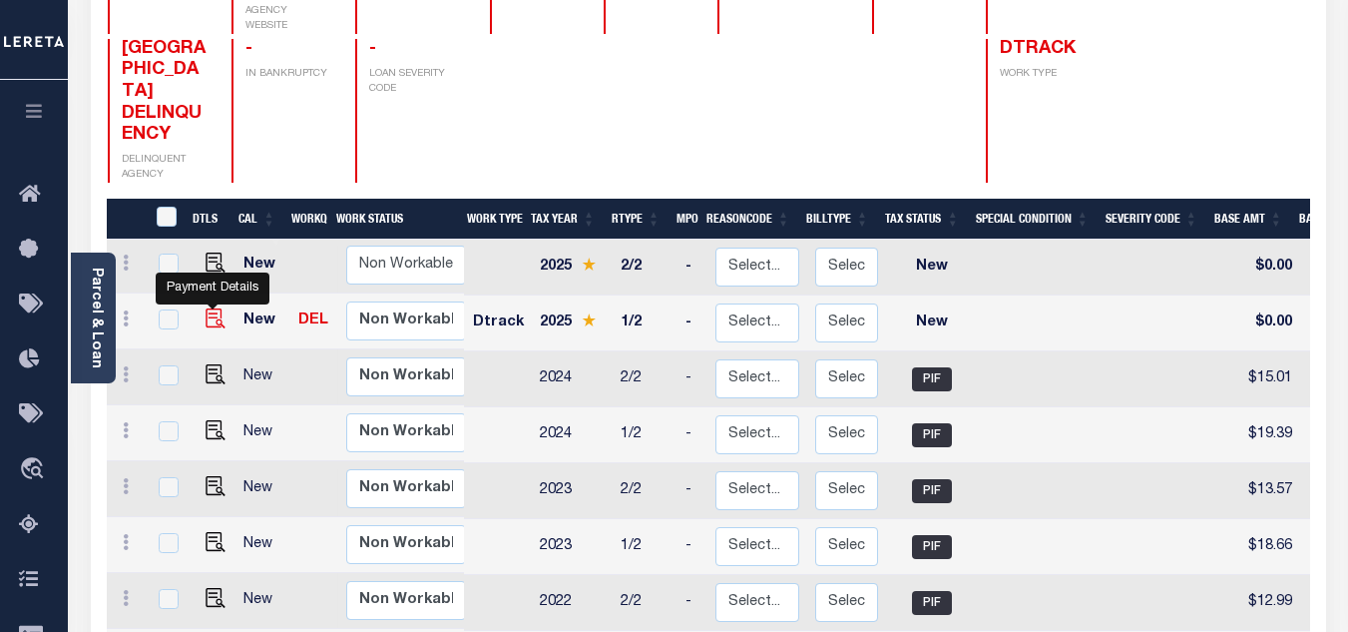
click at [208, 308] on img "" at bounding box center [216, 318] width 20 height 20
checkbox input "true"
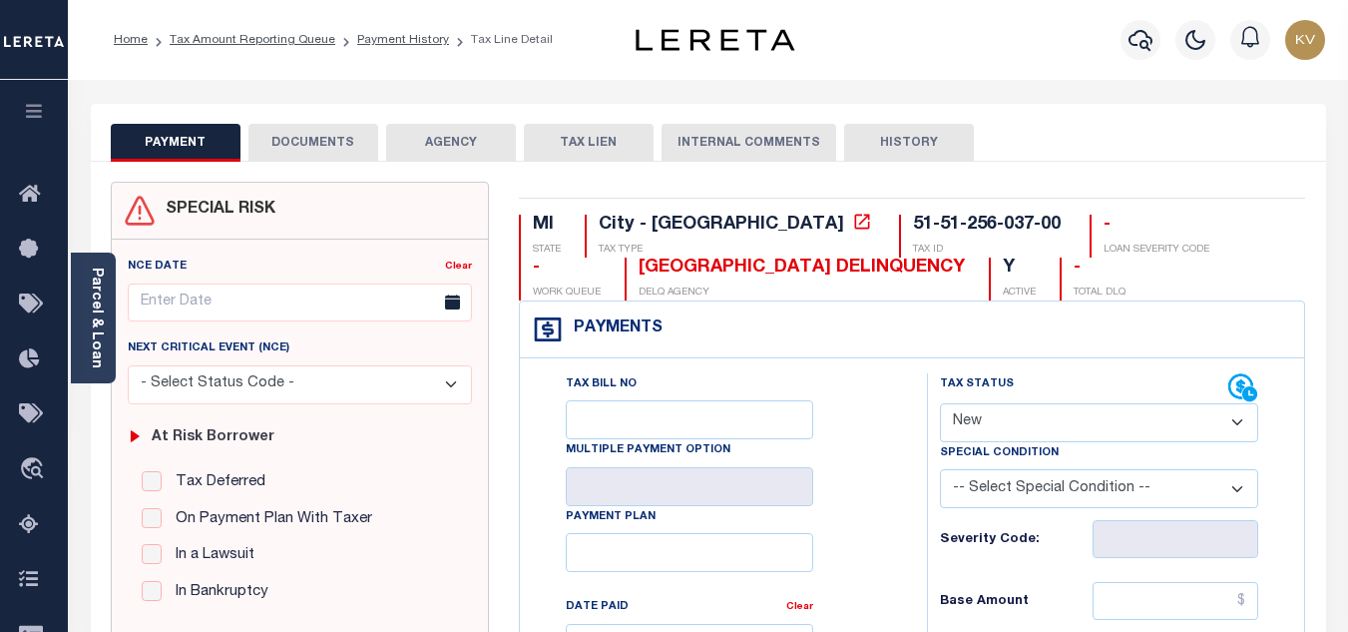
scroll to position [200, 0]
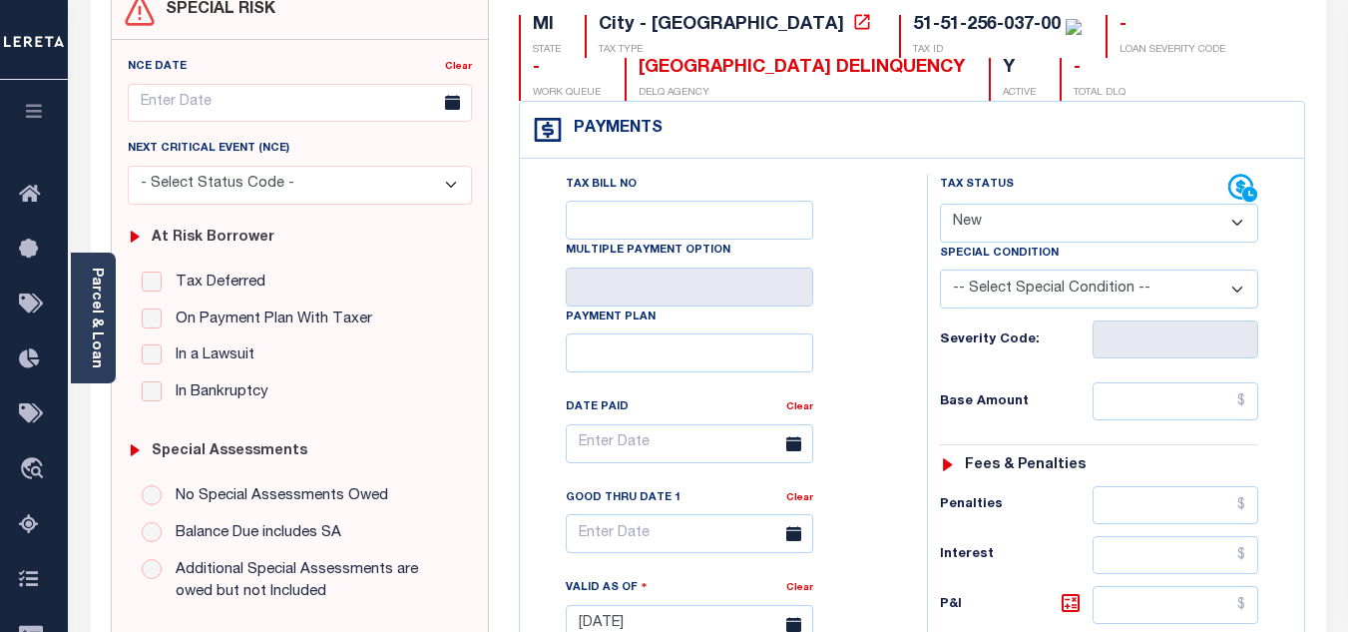
click at [989, 218] on select "- Select Status Code - Open Due/Unpaid Paid Incomplete No Tax Due Internal Refu…" at bounding box center [1099, 223] width 318 height 39
select select "PYD"
click at [940, 205] on select "- Select Status Code - Open Due/Unpaid Paid Incomplete No Tax Due Internal Refu…" at bounding box center [1099, 223] width 318 height 39
type input "10/02/2025"
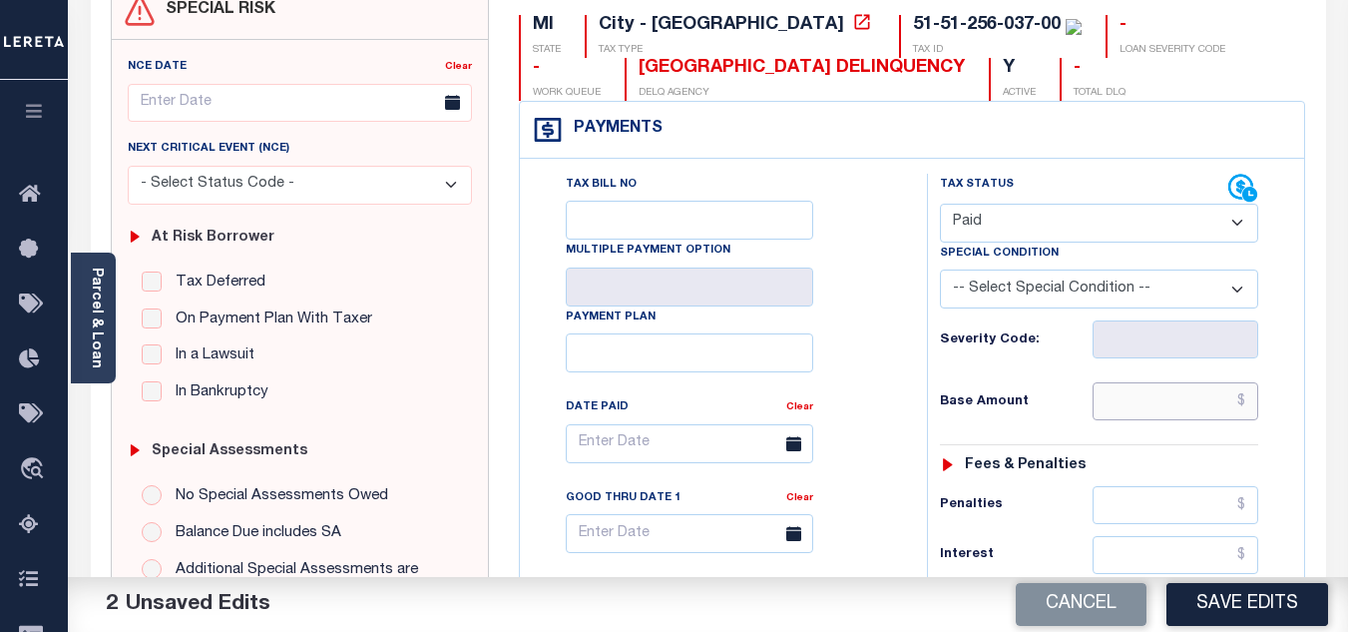
click at [1137, 409] on input "text" at bounding box center [1176, 401] width 166 height 38
paste input "19.83"
type input "$19.83"
click at [1056, 396] on h6 "Base Amount" at bounding box center [1016, 402] width 153 height 16
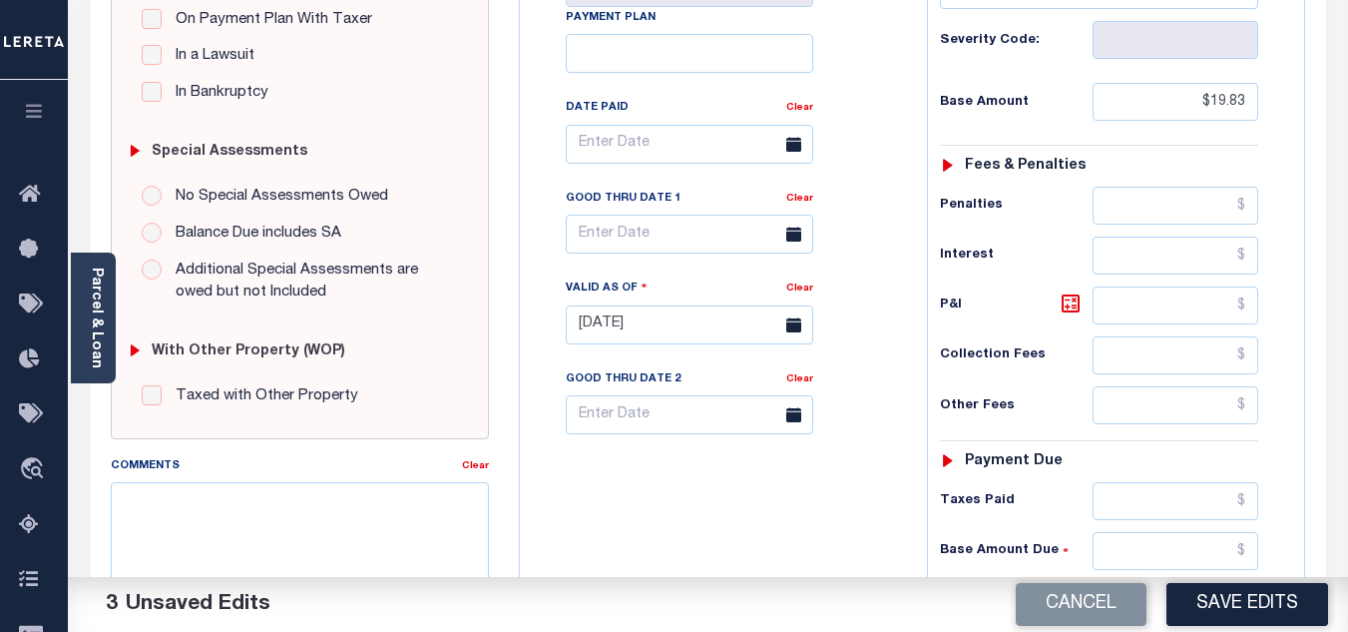
scroll to position [699, 0]
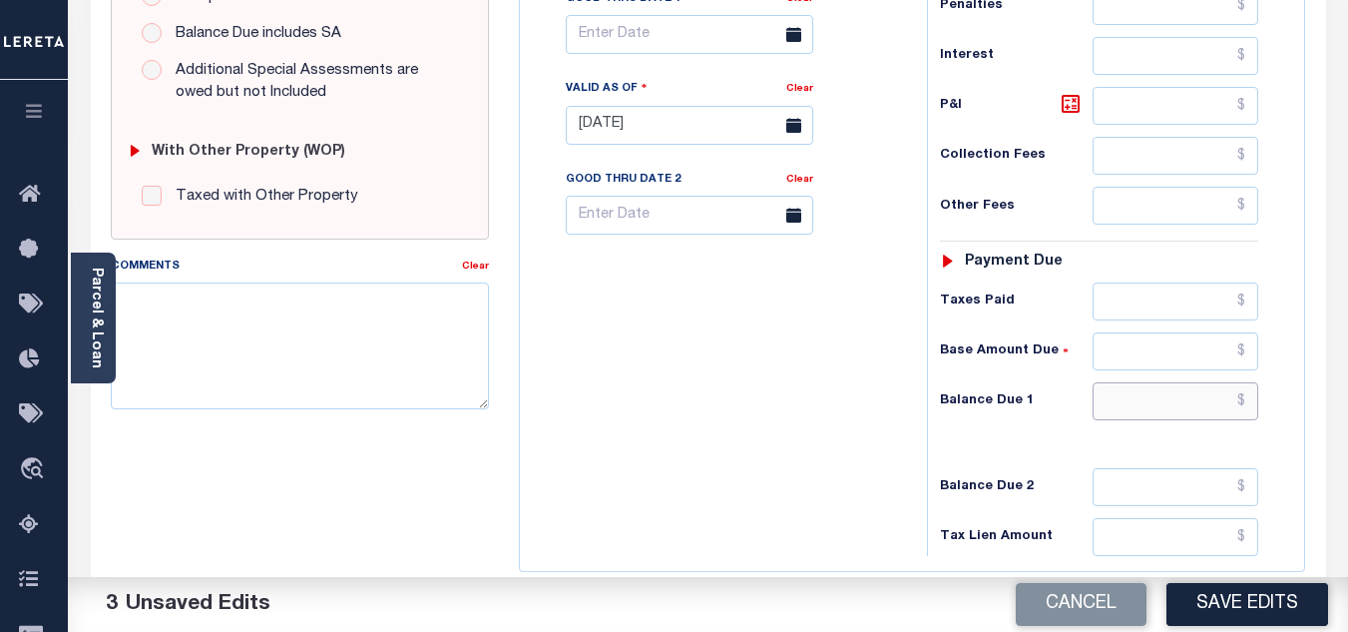
click at [1140, 394] on input "text" at bounding box center [1176, 401] width 166 height 38
type input "$0.00"
click at [902, 406] on div "Tax Bill No Multiple Payment Option Payment Plan Clear" at bounding box center [718, 115] width 387 height 881
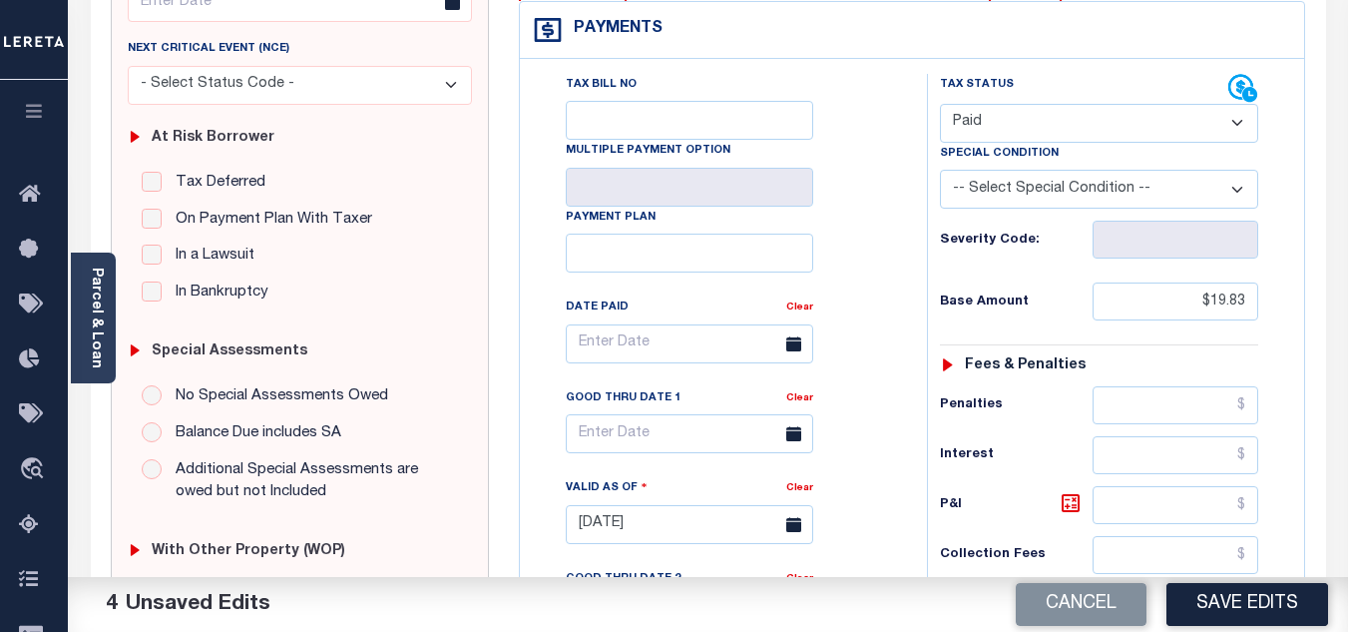
scroll to position [0, 0]
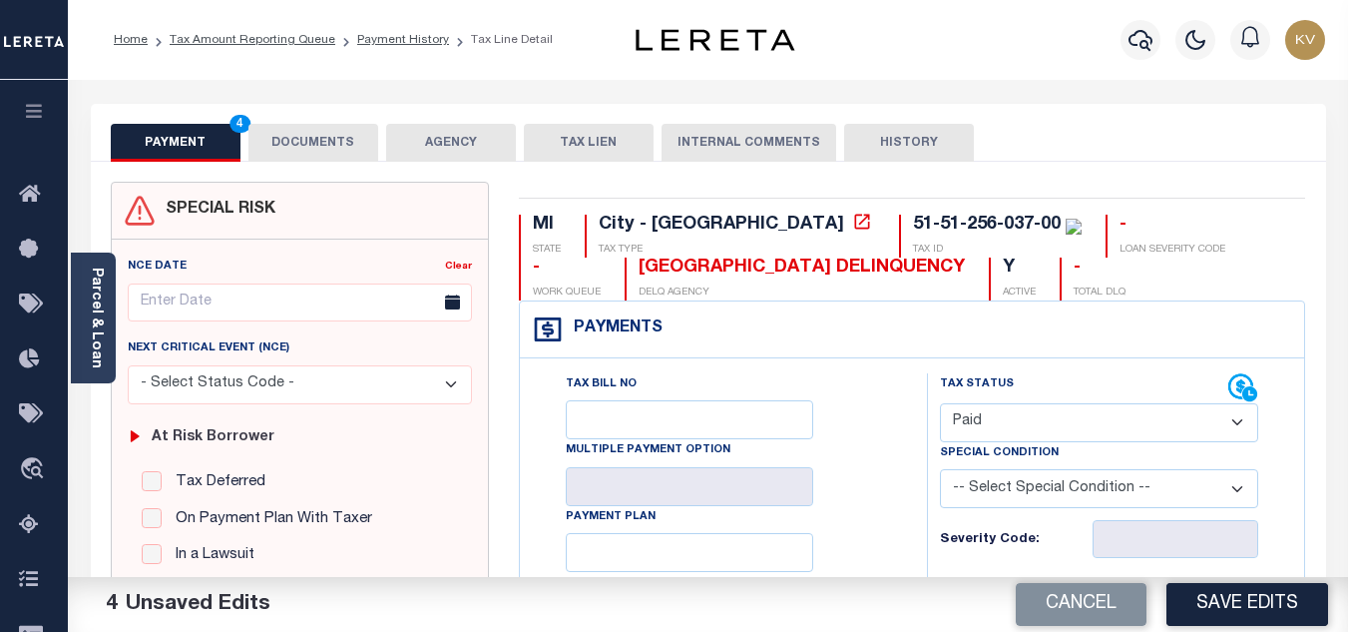
click at [322, 139] on button "DOCUMENTS" at bounding box center [314, 143] width 130 height 38
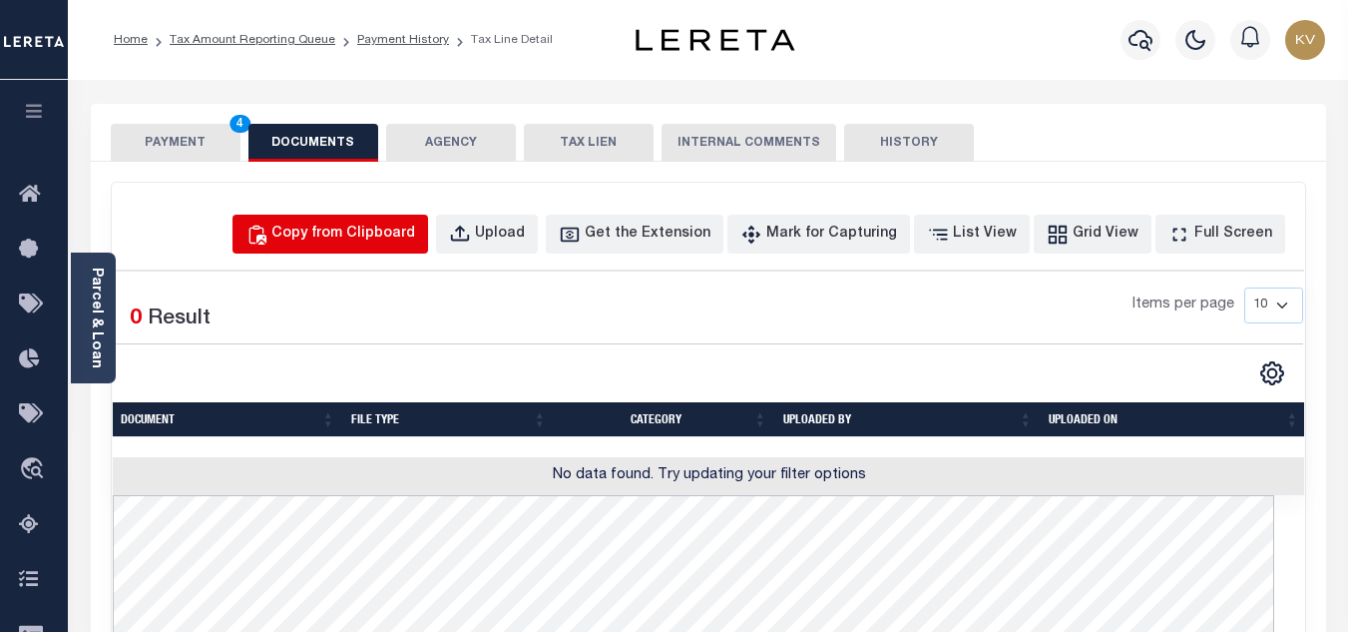
click at [356, 232] on div "Copy from Clipboard" at bounding box center [343, 235] width 144 height 22
select select "POP"
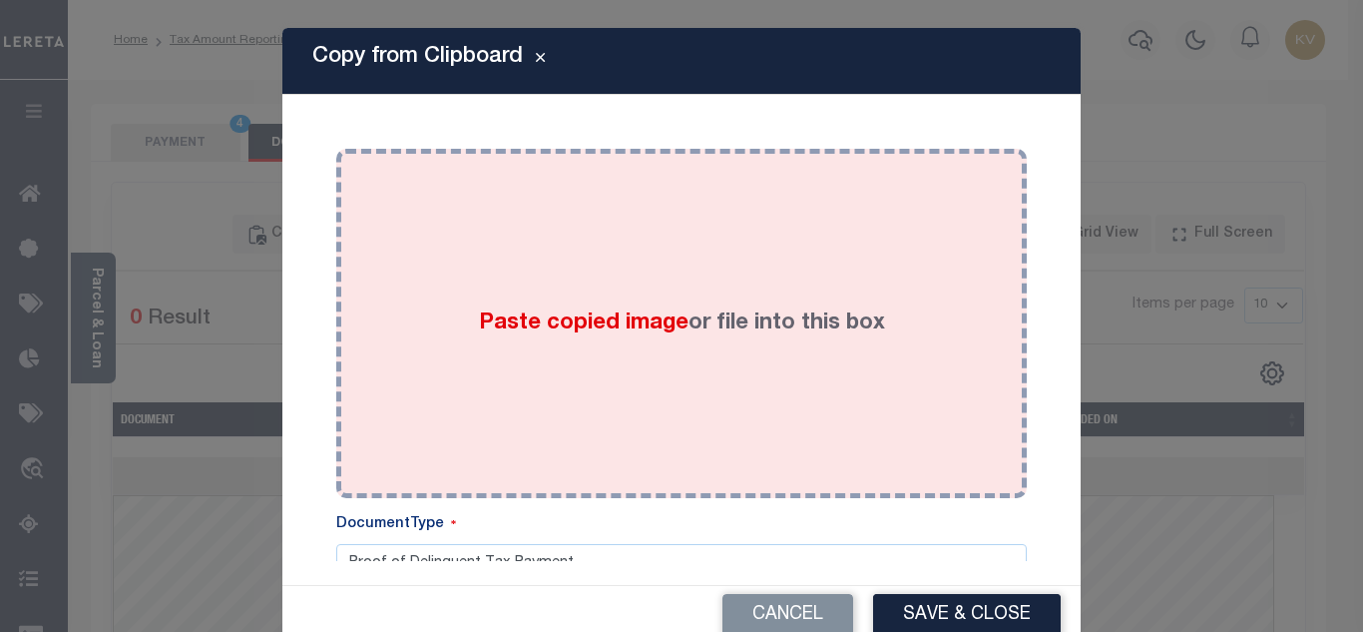
click at [468, 298] on div "Paste copied image or file into this box" at bounding box center [681, 323] width 661 height 319
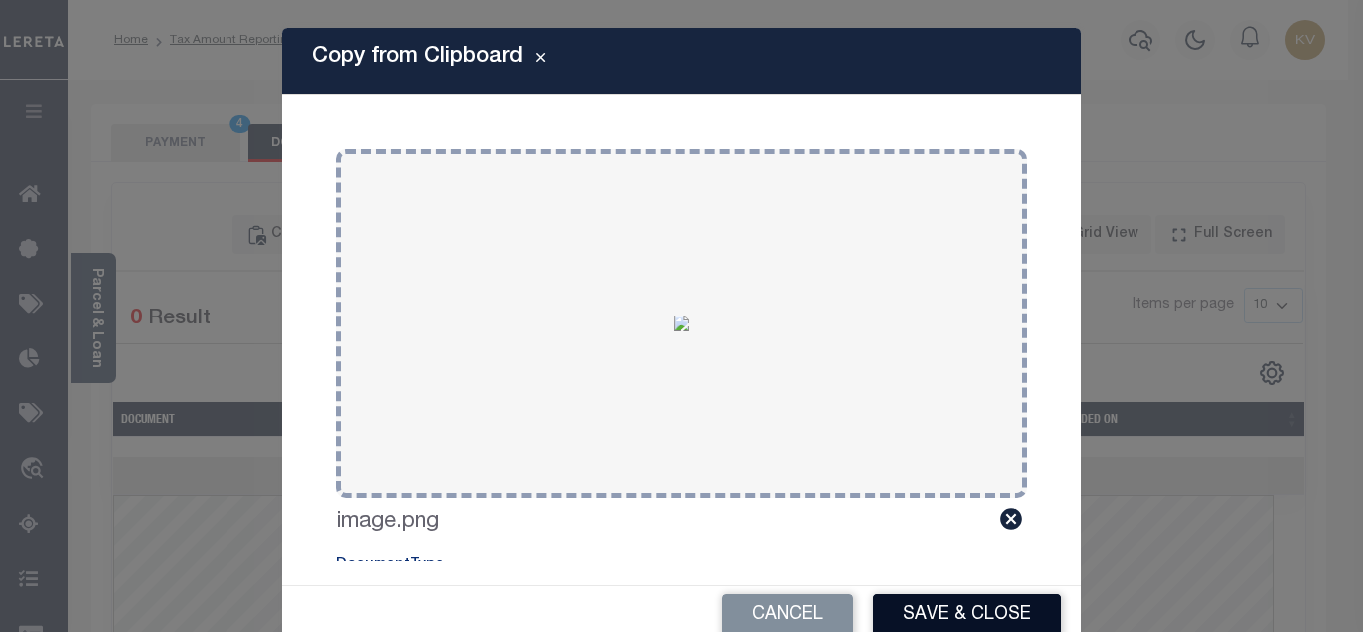
click at [956, 620] on button "Save & Close" at bounding box center [967, 615] width 188 height 43
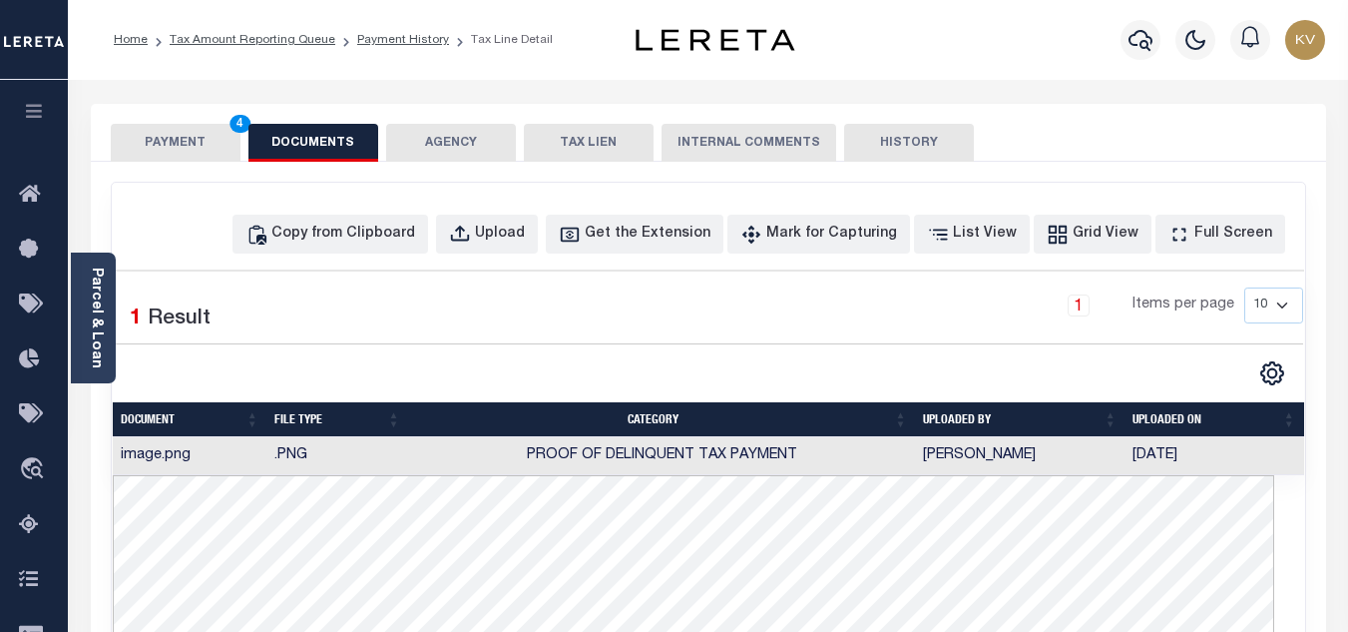
click at [169, 134] on button "PAYMENT 4" at bounding box center [176, 143] width 130 height 38
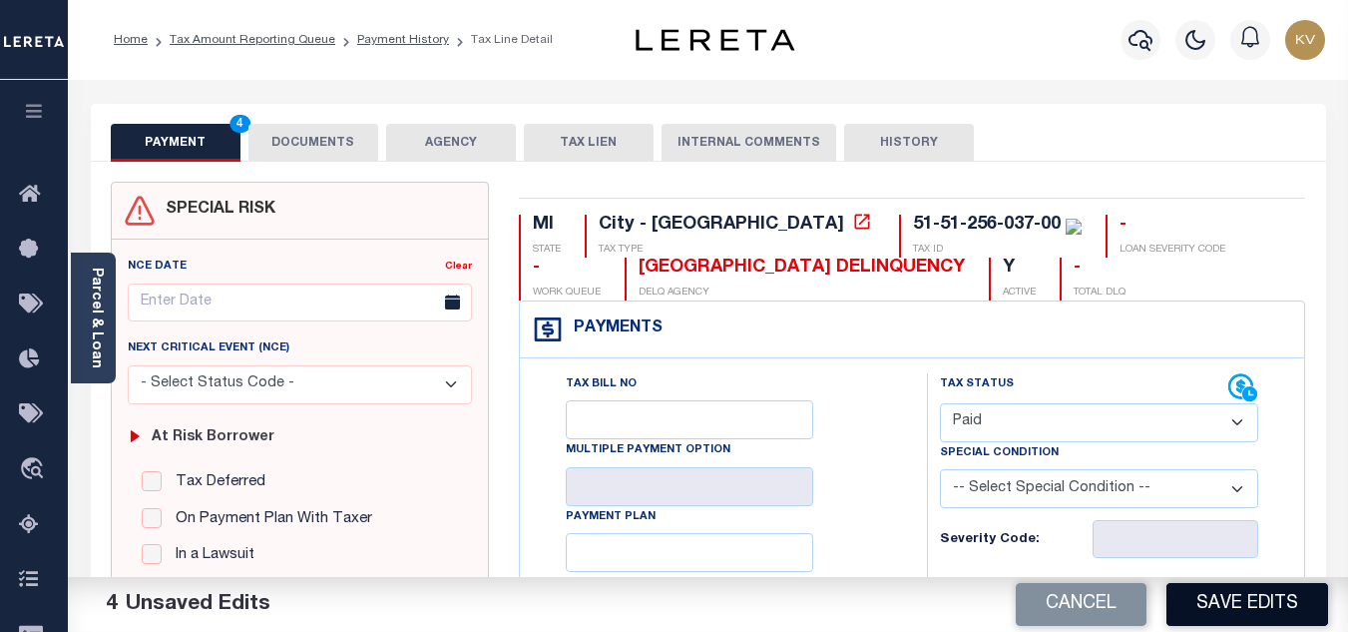
click at [1204, 606] on button "Save Edits" at bounding box center [1248, 604] width 162 height 43
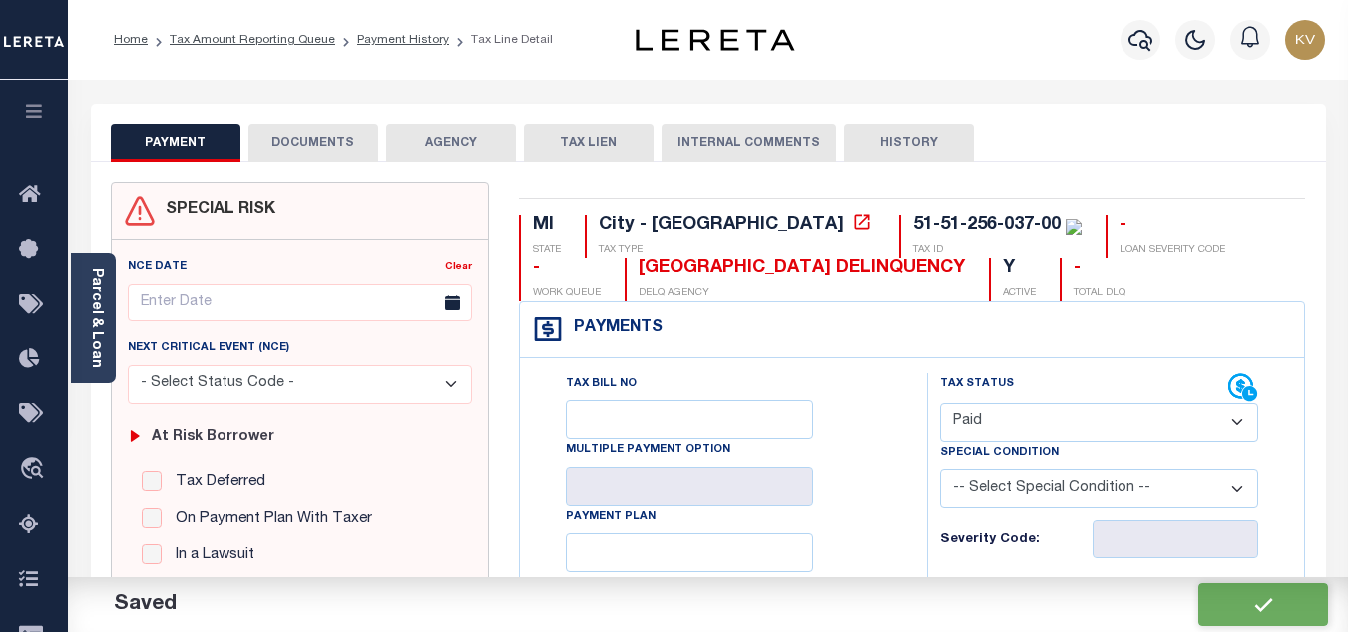
checkbox input "false"
type input "$19.83"
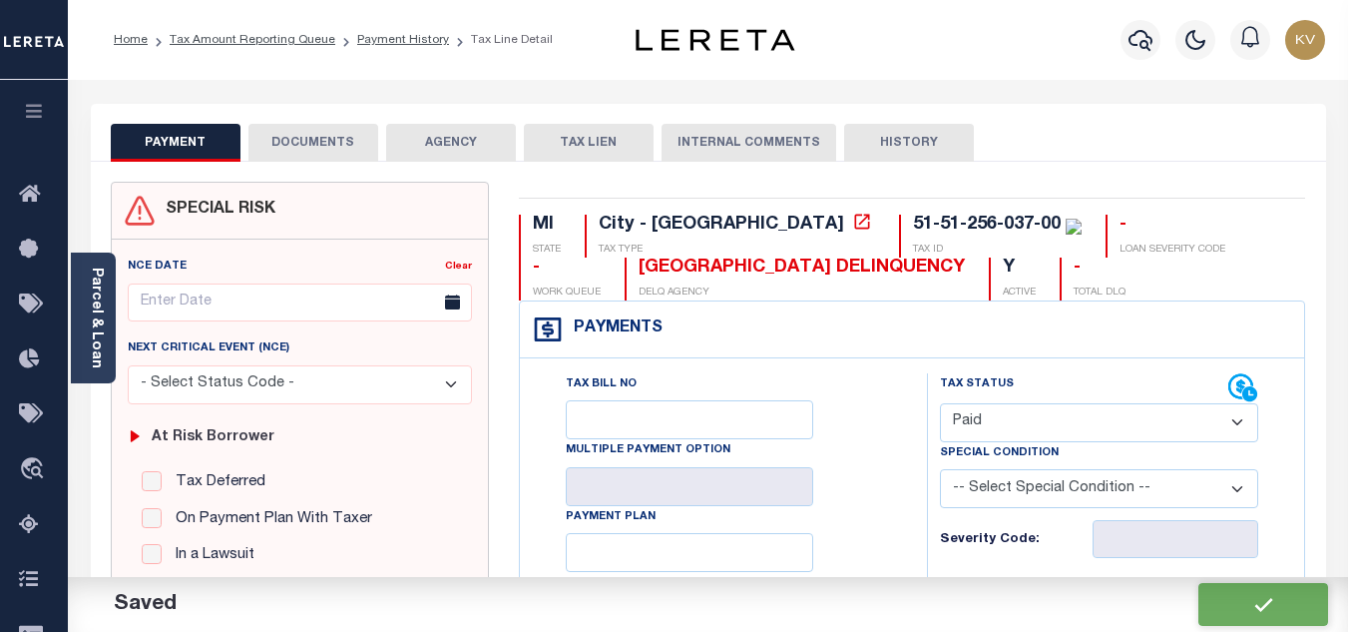
type input "$0"
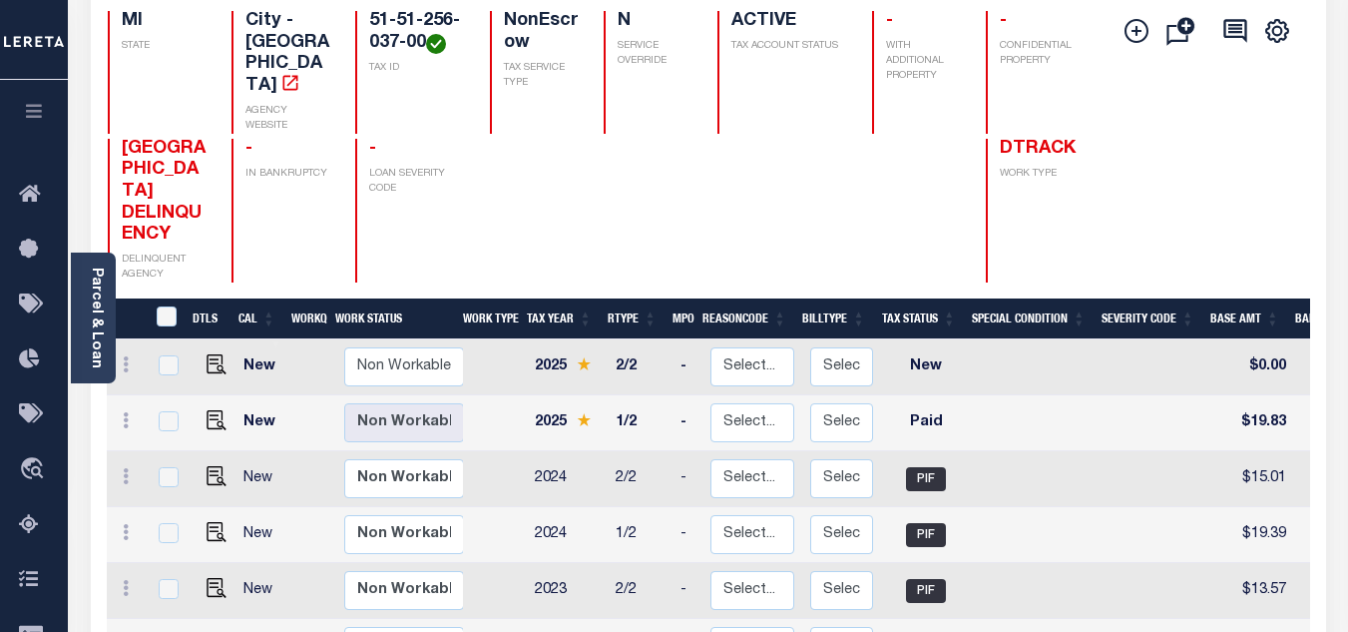
scroll to position [100, 0]
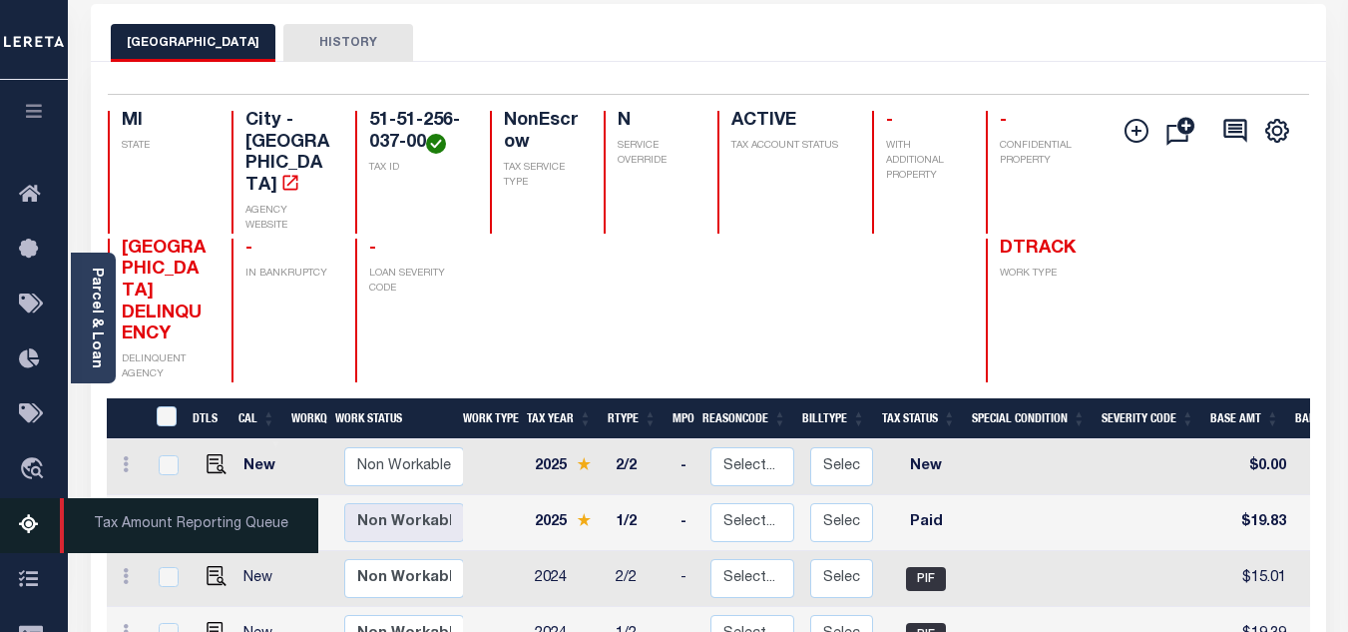
click at [27, 526] on icon at bounding box center [35, 525] width 32 height 25
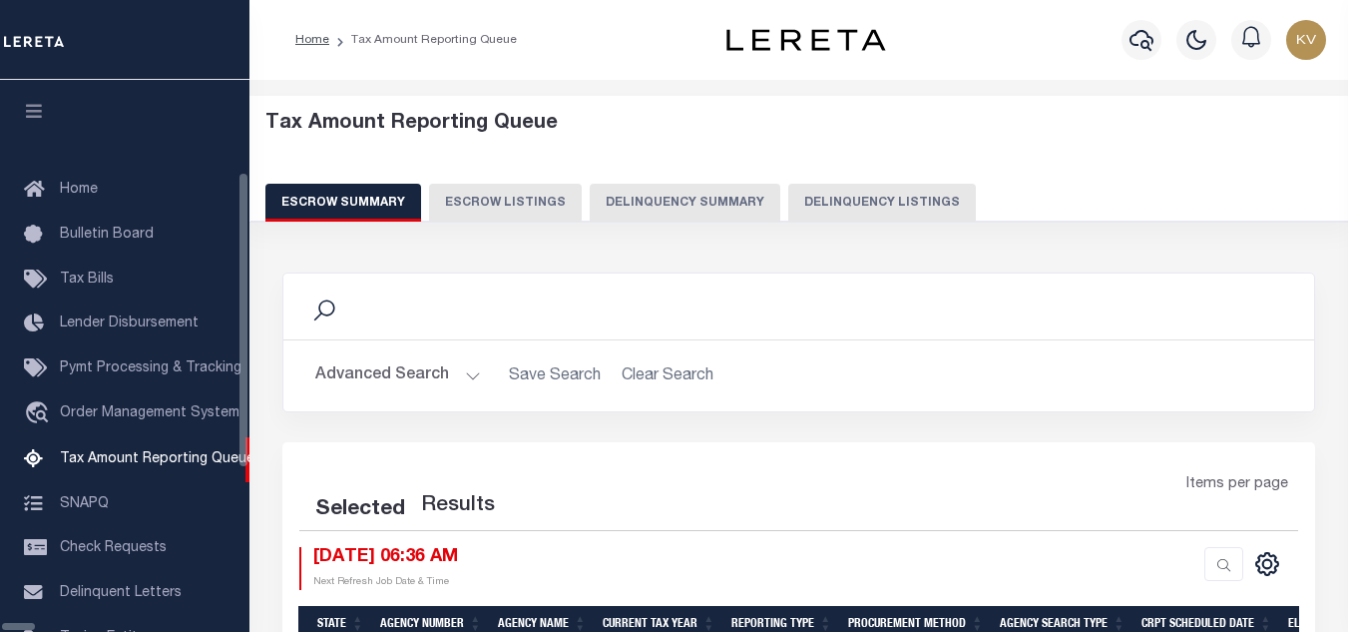
click at [843, 199] on button "Delinquency Listings" at bounding box center [882, 203] width 188 height 38
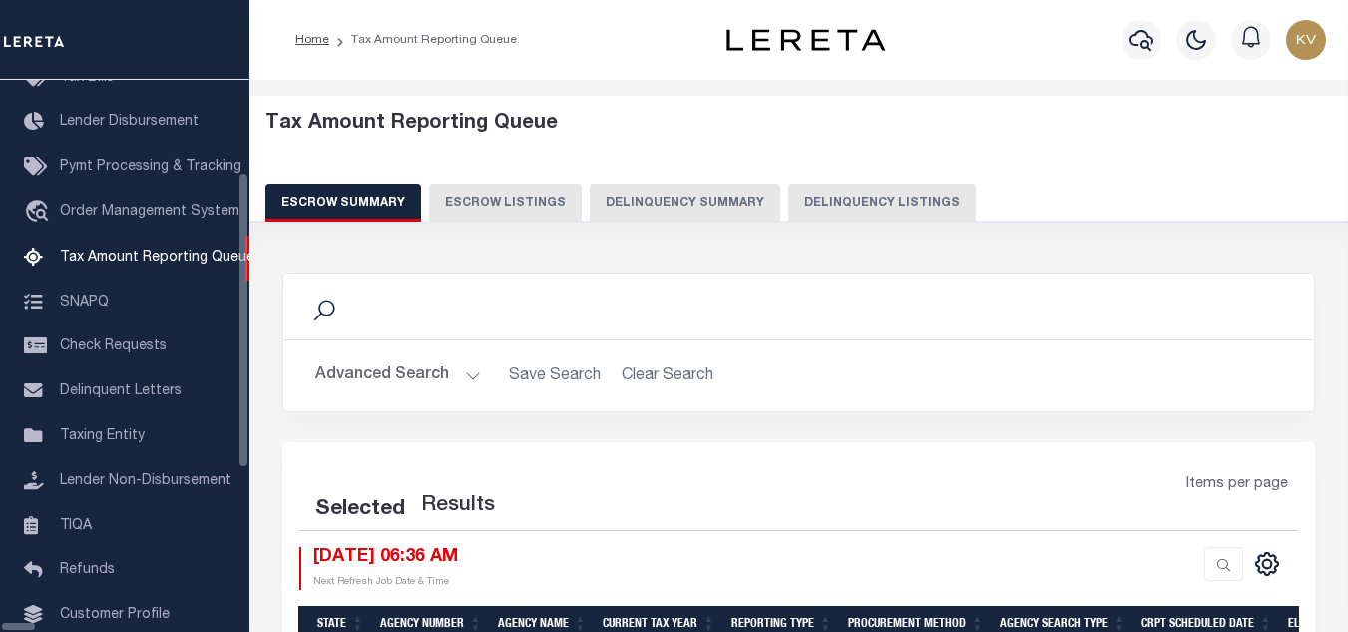
select select "100"
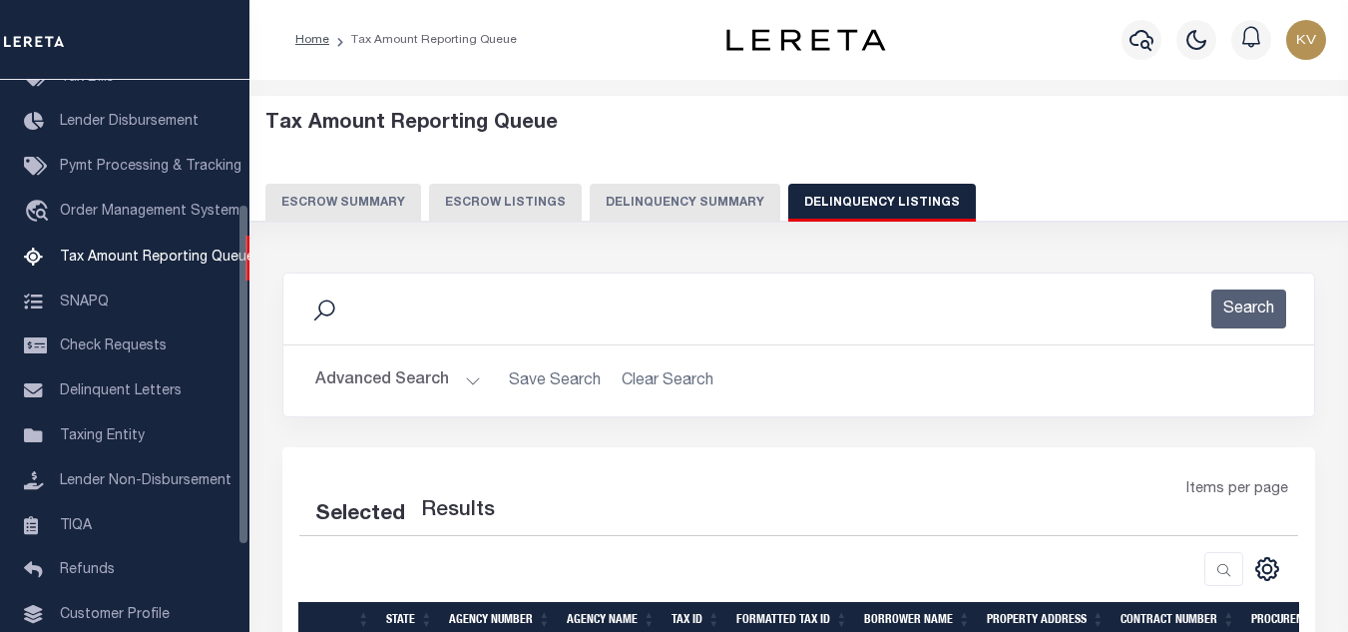
select select "100"
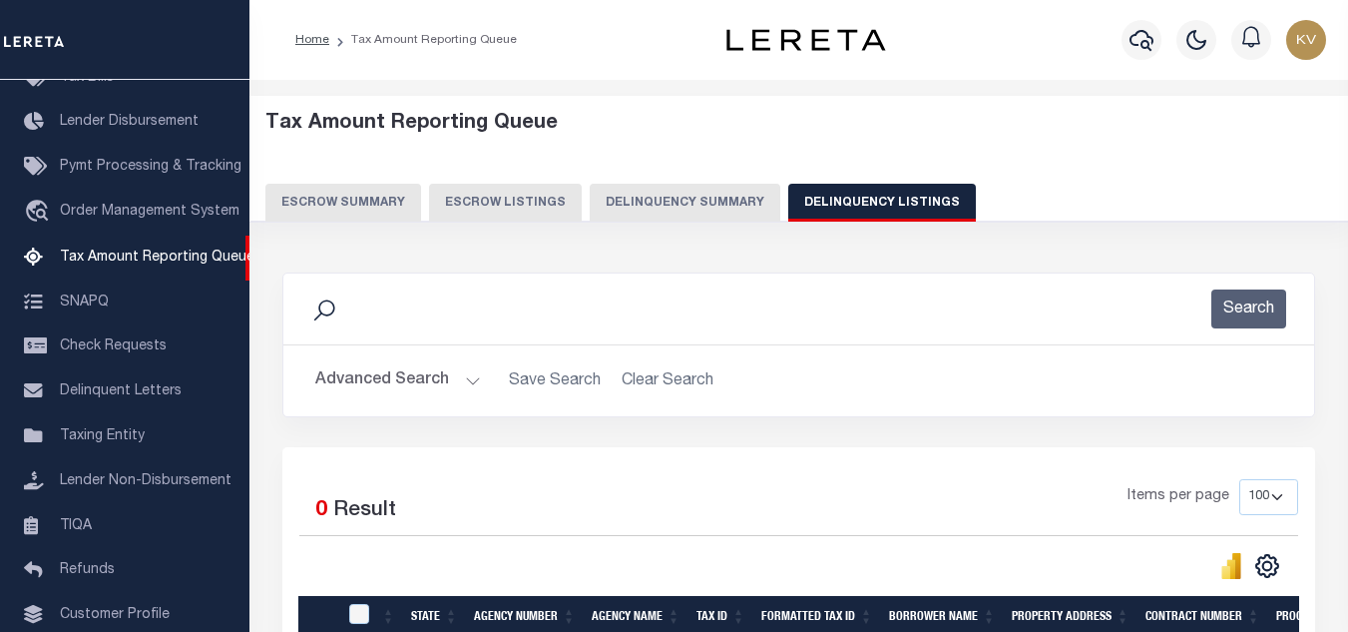
scroll to position [200, 0]
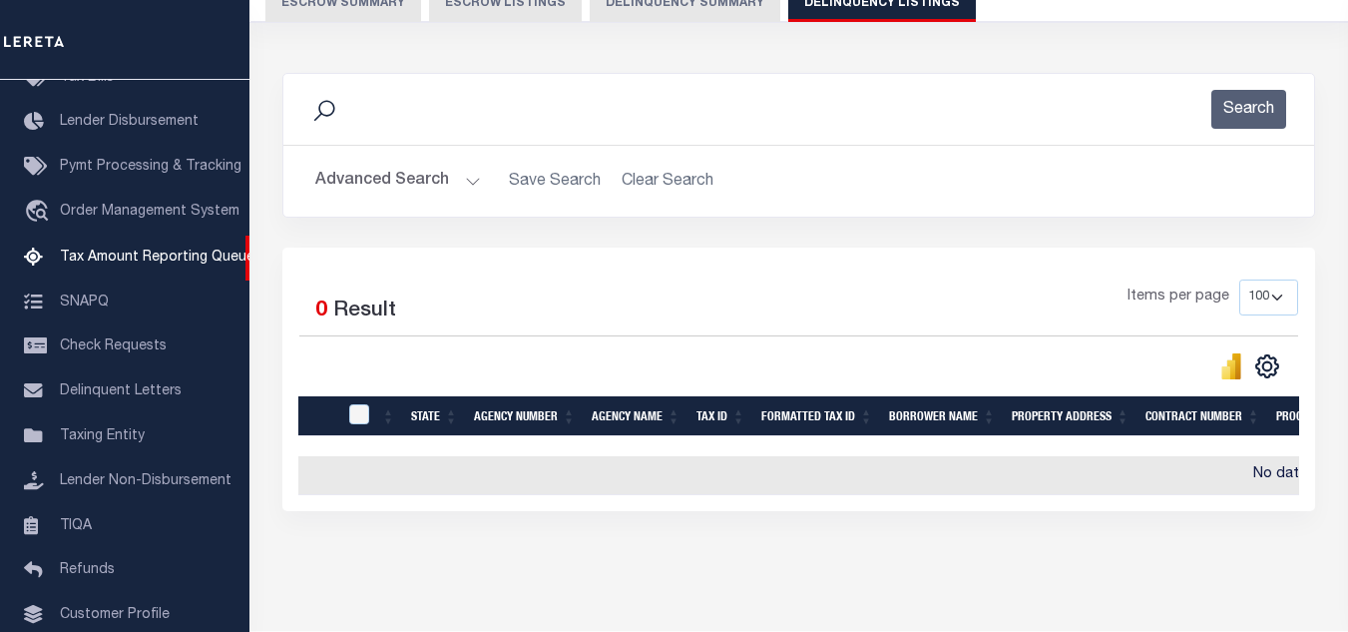
click at [437, 193] on button "Advanced Search" at bounding box center [398, 181] width 166 height 39
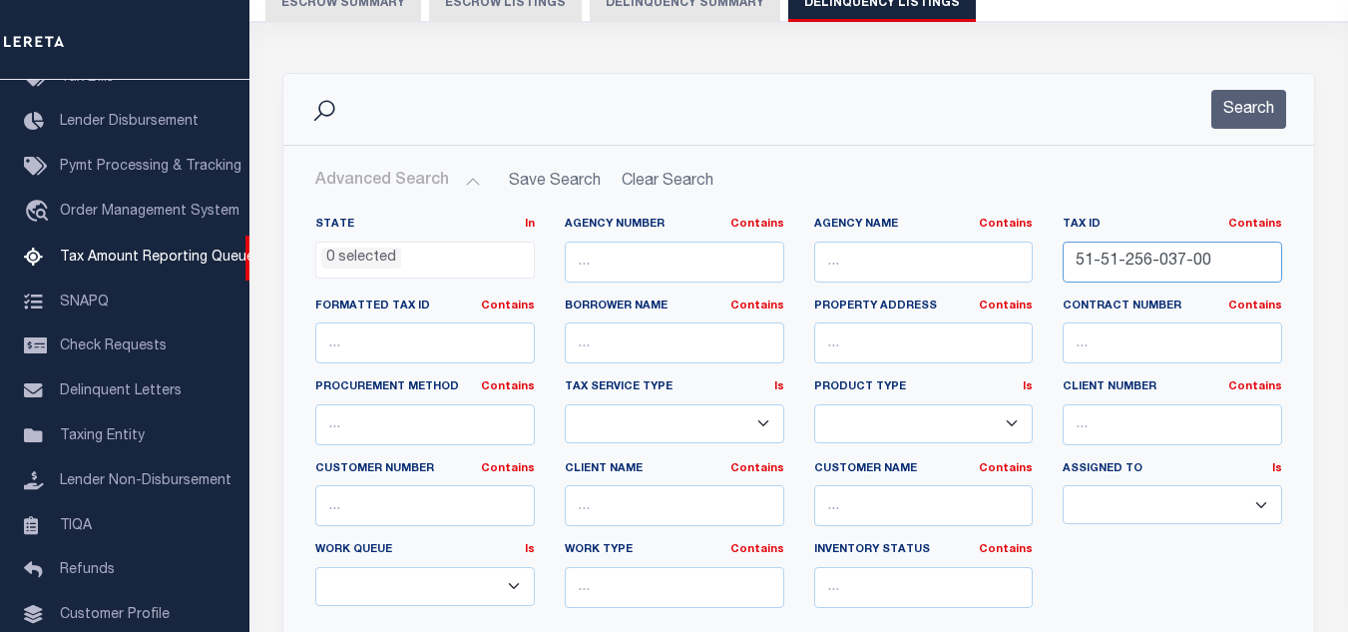
drag, startPoint x: 1223, startPoint y: 264, endPoint x: 997, endPoint y: 272, distance: 225.7
click at [997, 272] on div "State In In AK AL AR AZ CA CO CT DC DE FL GA GU HI IA ID IL IN KS [GEOGRAPHIC_D…" at bounding box center [798, 420] width 997 height 407
paste input "9"
type input "51-51-256-039-00"
click at [1253, 107] on button "Search" at bounding box center [1249, 109] width 75 height 39
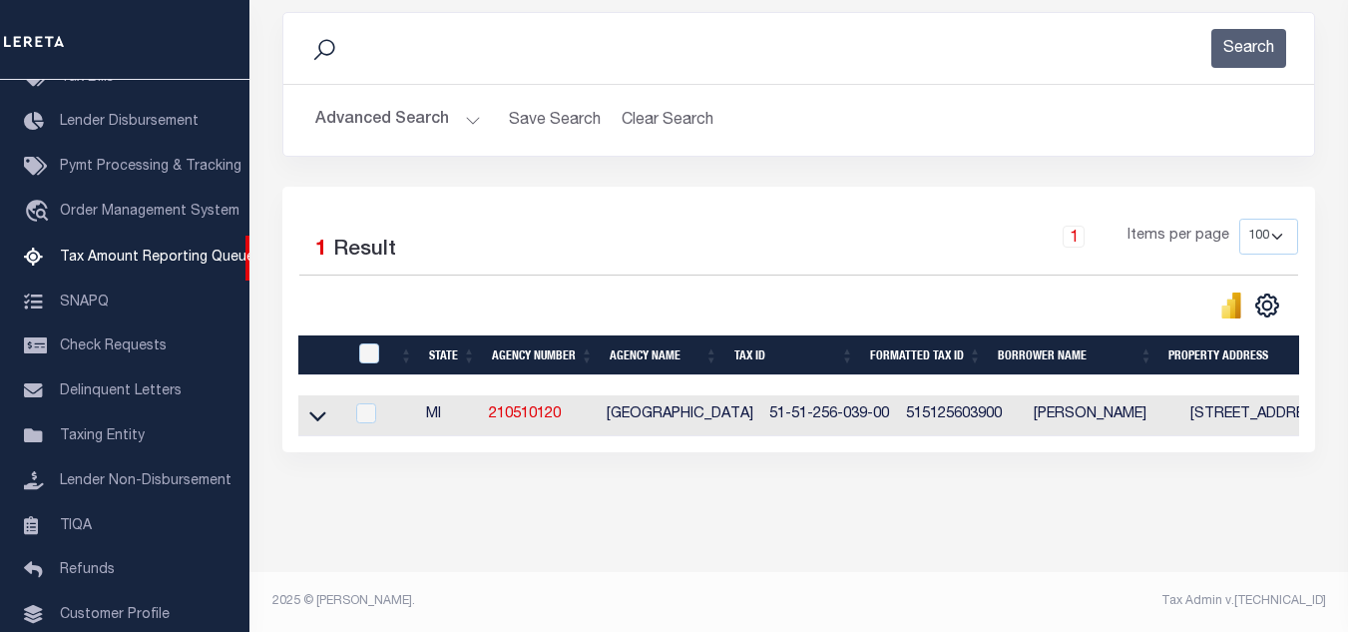
scroll to position [277, 0]
click at [319, 412] on icon at bounding box center [317, 417] width 17 height 10
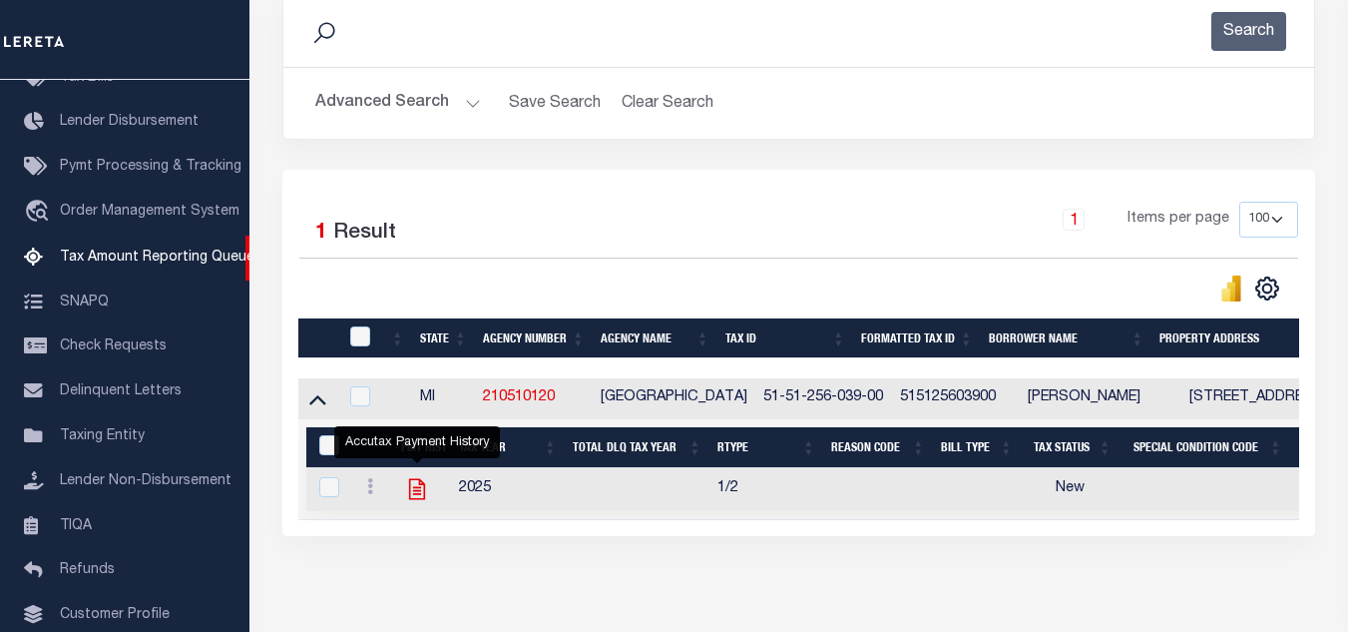
click at [416, 499] on icon "" at bounding box center [417, 489] width 16 height 21
checkbox input "true"
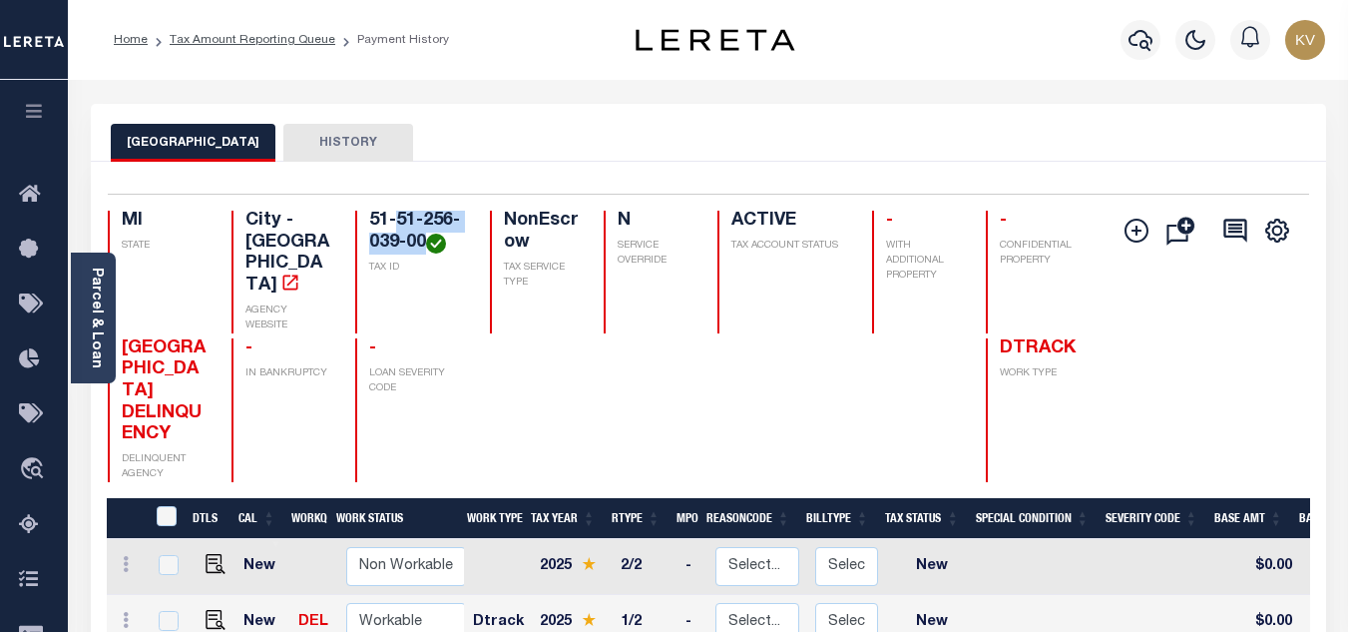
drag, startPoint x: 397, startPoint y: 215, endPoint x: 425, endPoint y: 247, distance: 42.4
click at [425, 247] on h4 "51-51-256-039-00" at bounding box center [417, 232] width 96 height 43
copy h4 "51-256-039-00"
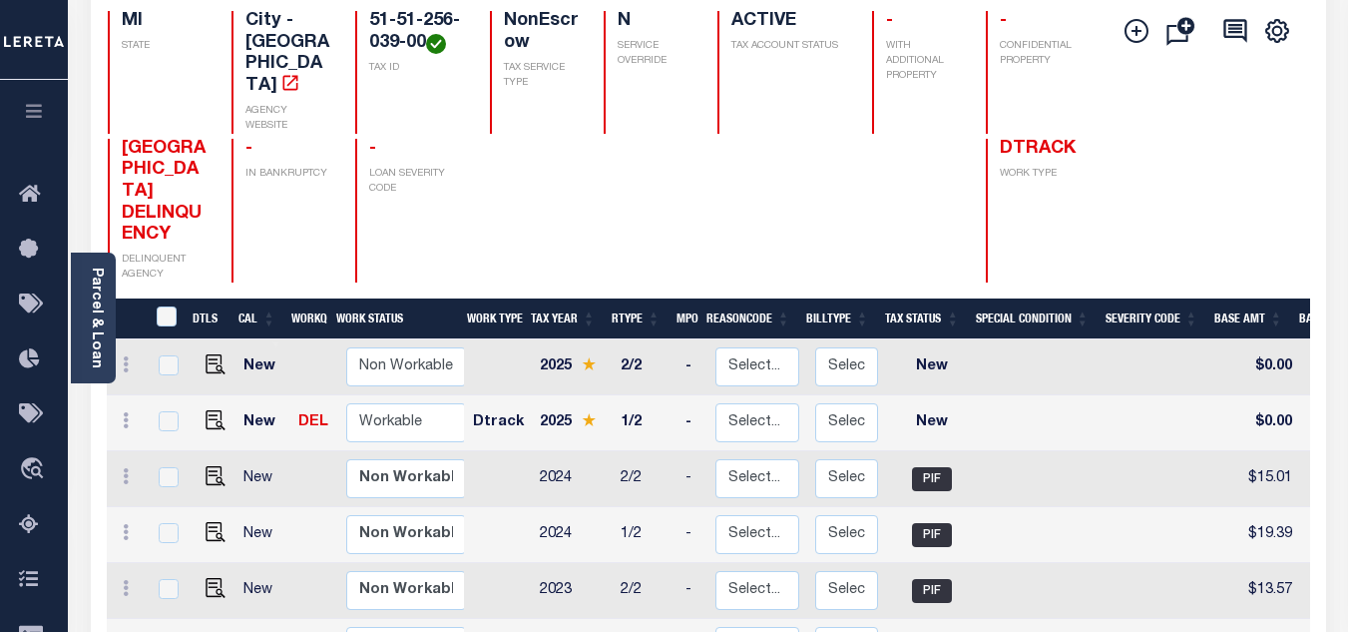
click at [632, 193] on div at bounding box center [649, 211] width 90 height 144
click at [369, 403] on select "Non Workable Workable" at bounding box center [406, 422] width 120 height 39
checkbox input "true"
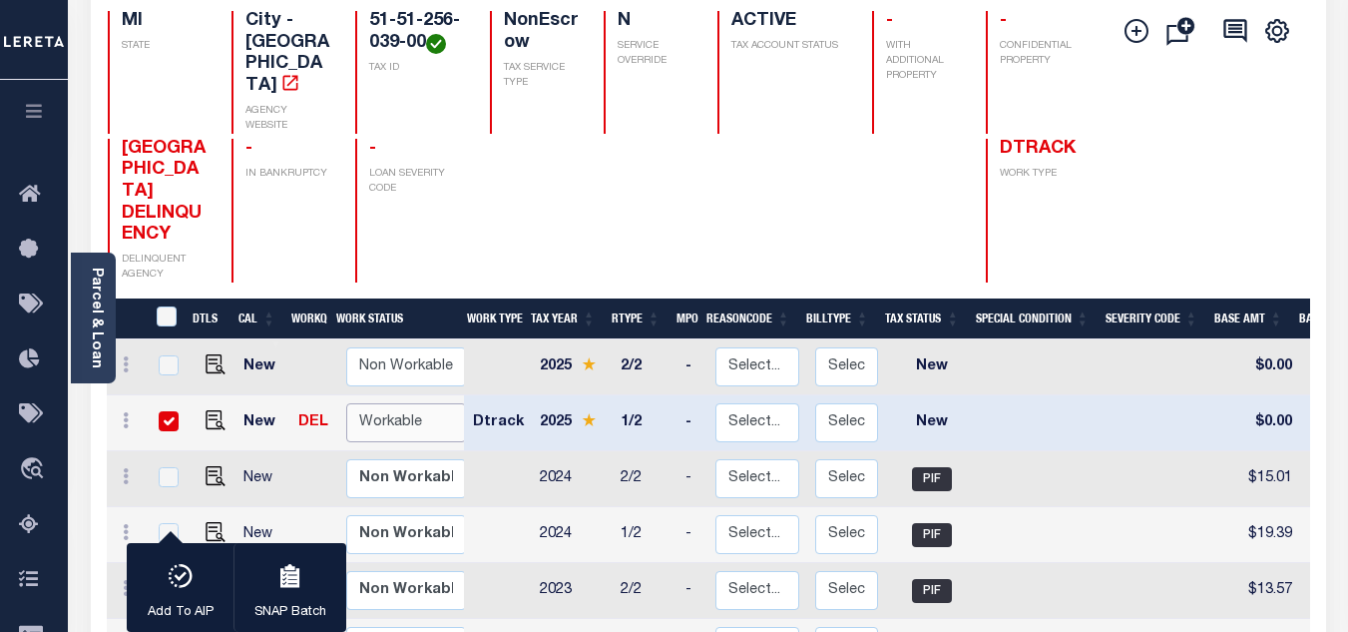
select select "true"
click at [346, 403] on select "Non Workable Workable" at bounding box center [406, 422] width 120 height 39
checkbox input "false"
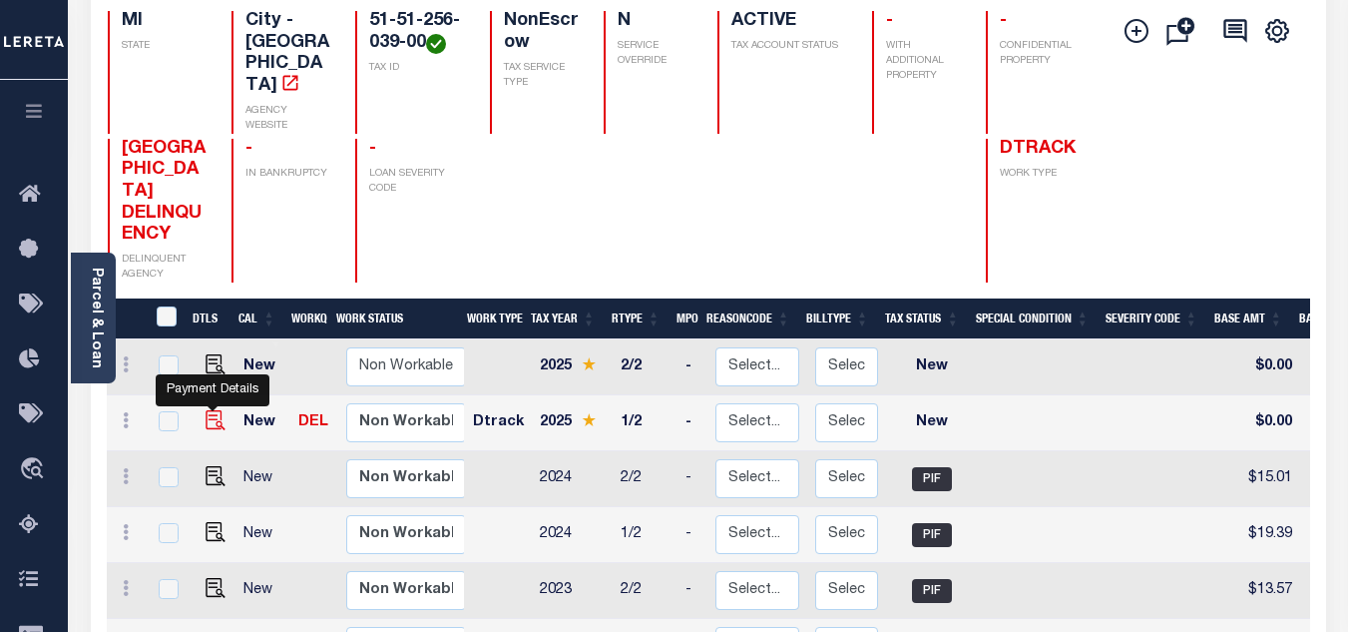
click at [212, 410] on img "" at bounding box center [216, 420] width 20 height 20
checkbox input "true"
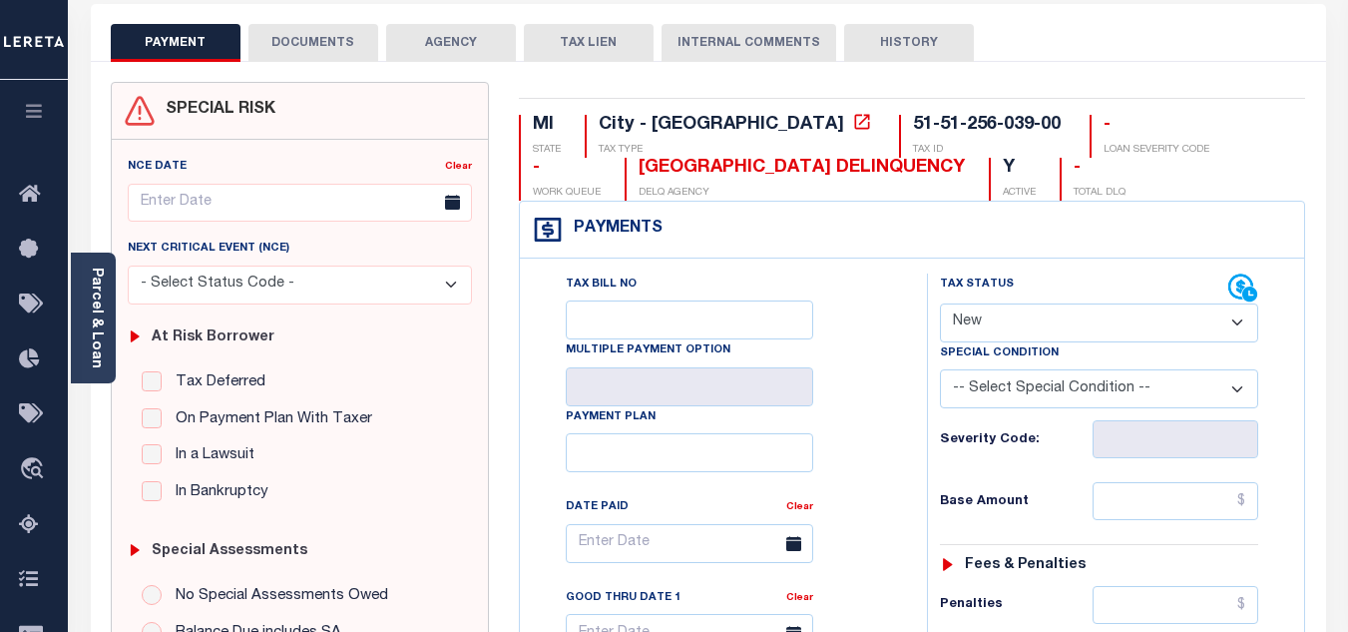
scroll to position [299, 0]
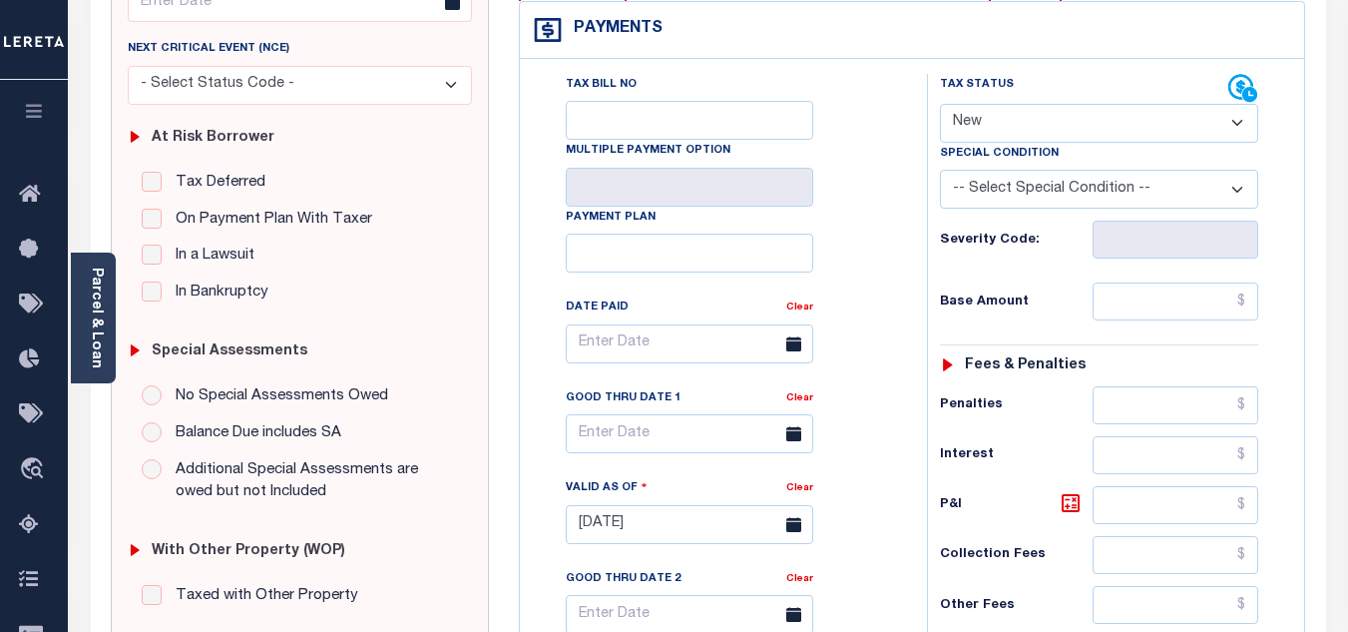
click at [996, 121] on select "- Select Status Code - Open Due/Unpaid Paid Incomplete No Tax Due Internal Refu…" at bounding box center [1099, 123] width 318 height 39
select select "PYD"
click at [940, 105] on select "- Select Status Code - Open Due/Unpaid Paid Incomplete No Tax Due Internal Refu…" at bounding box center [1099, 123] width 318 height 39
type input "[DATE]"
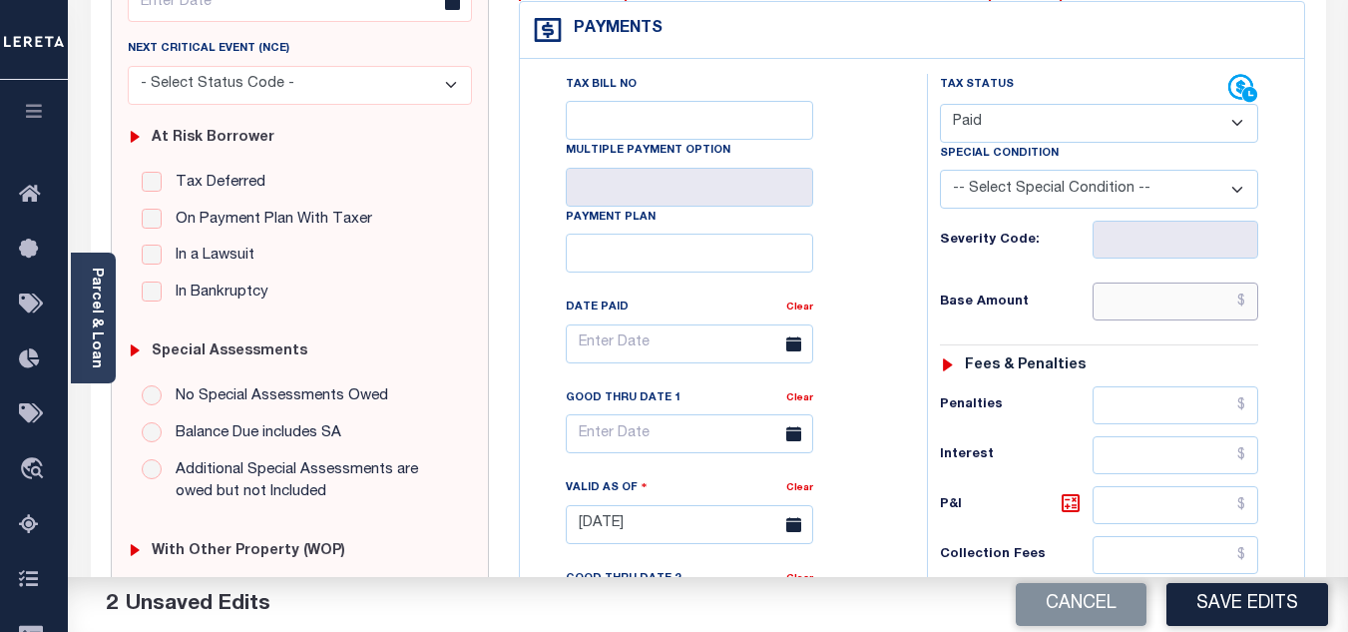
click at [1162, 305] on input "text" at bounding box center [1176, 301] width 166 height 38
paste input "19.83"
type input "$19.83"
click at [1060, 295] on h6 "Base Amount" at bounding box center [1016, 302] width 153 height 16
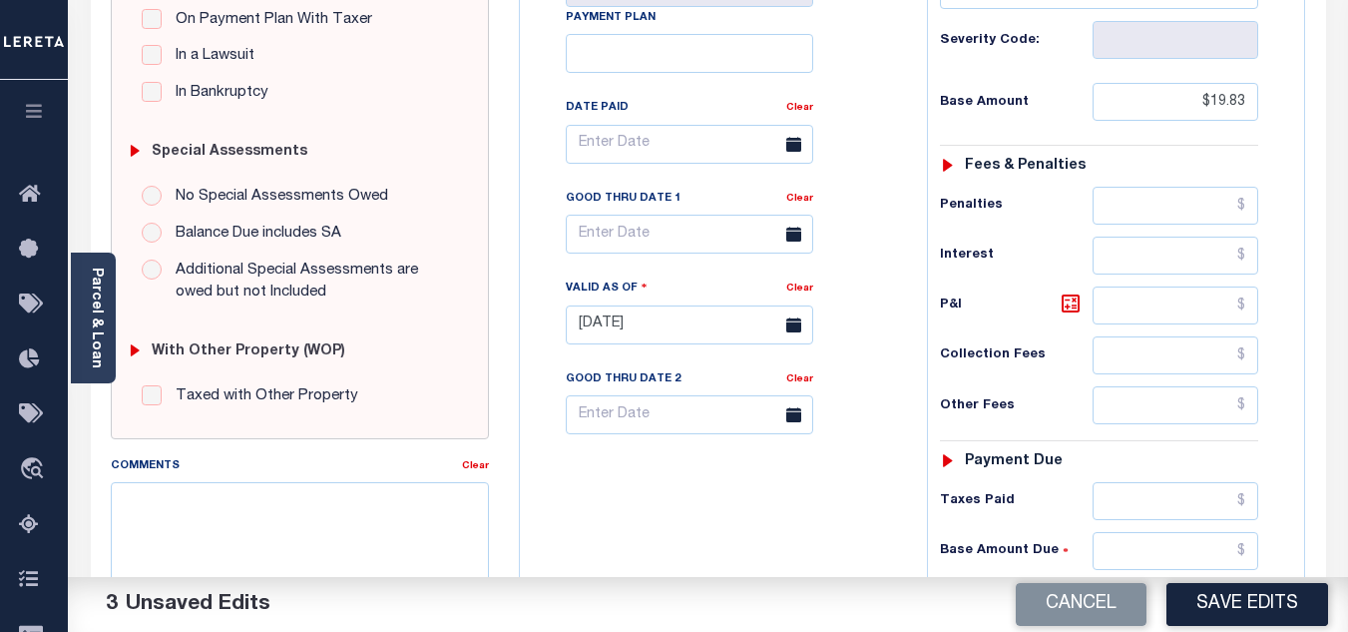
scroll to position [599, 0]
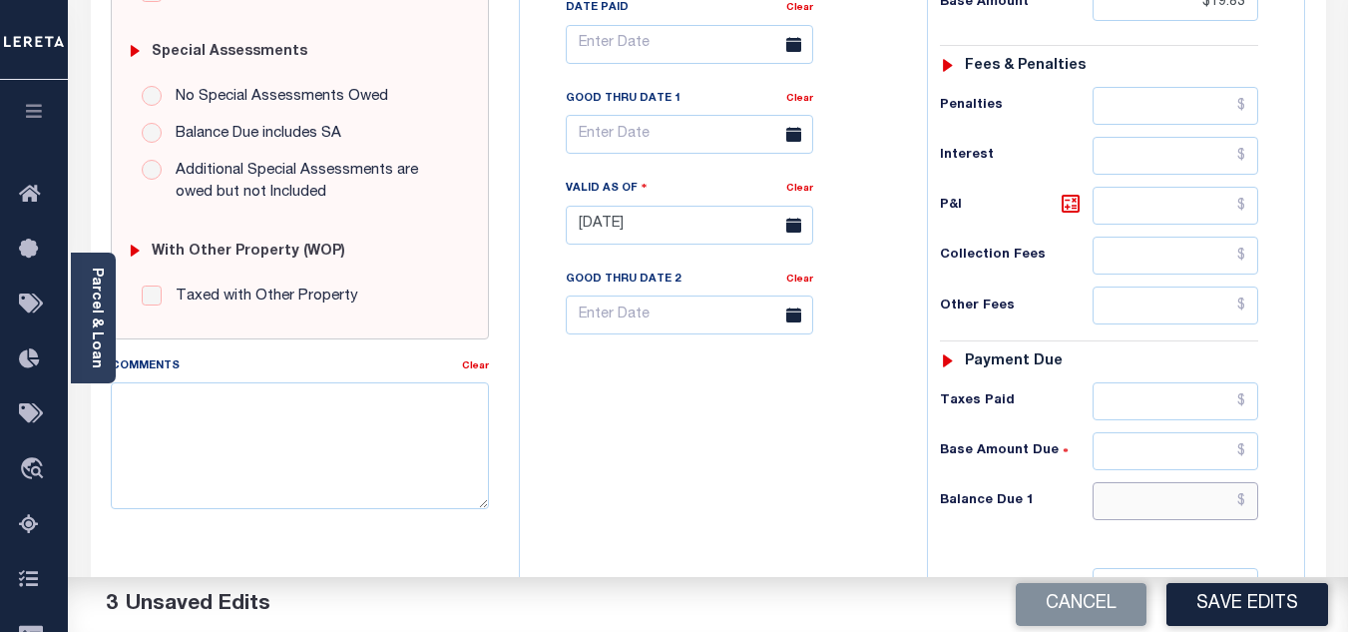
click at [1140, 486] on input "text" at bounding box center [1176, 501] width 166 height 38
type input "$0.00"
click at [950, 518] on div "Balance Due 1 $0.00" at bounding box center [1099, 501] width 318 height 38
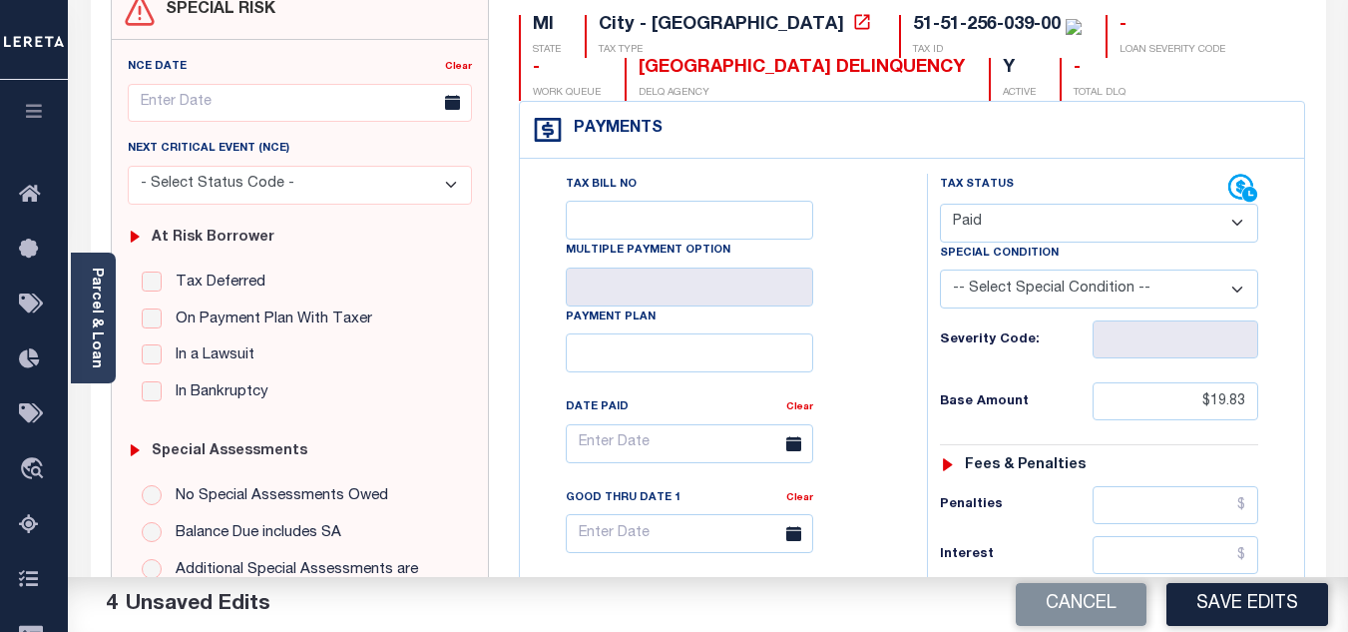
scroll to position [0, 0]
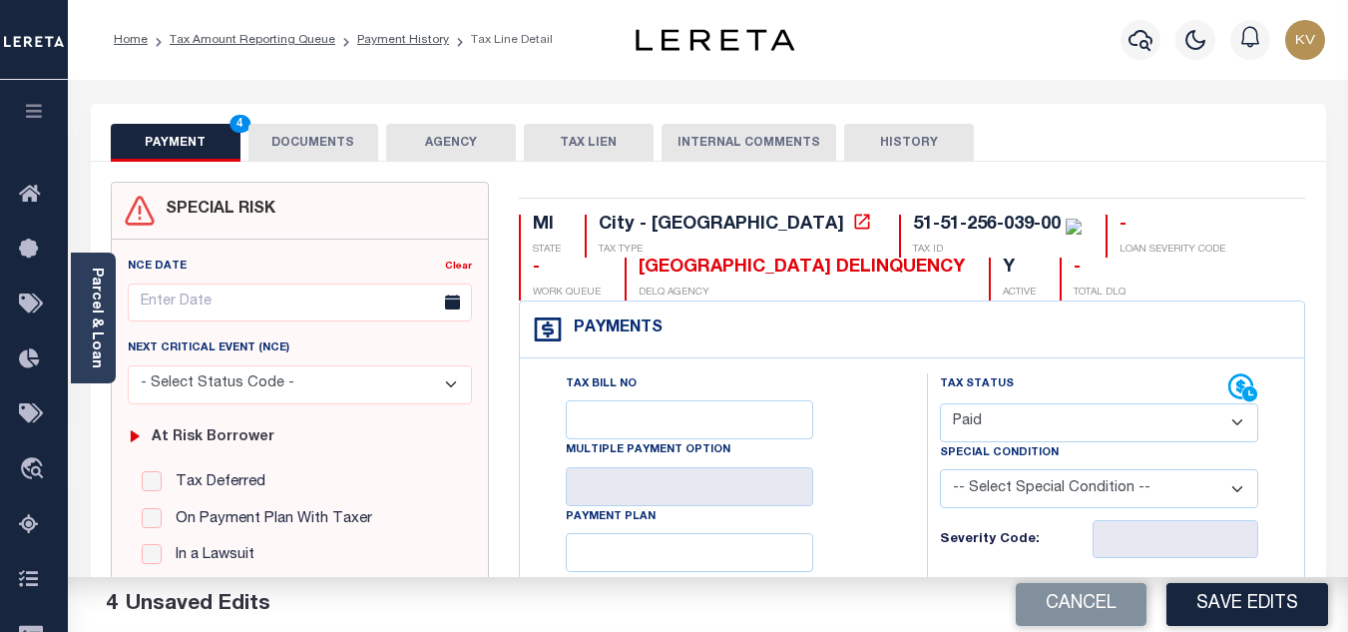
click at [321, 153] on button "DOCUMENTS" at bounding box center [314, 143] width 130 height 38
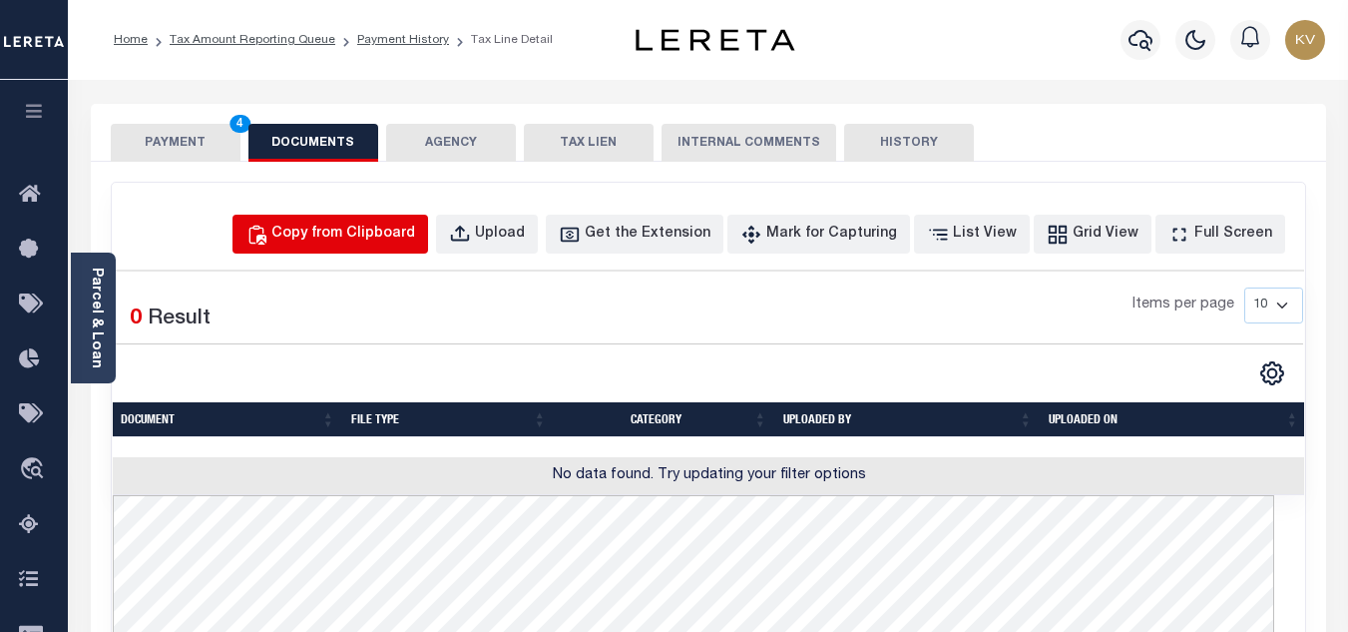
click at [415, 240] on div "Copy from Clipboard" at bounding box center [343, 235] width 144 height 22
select select "POP"
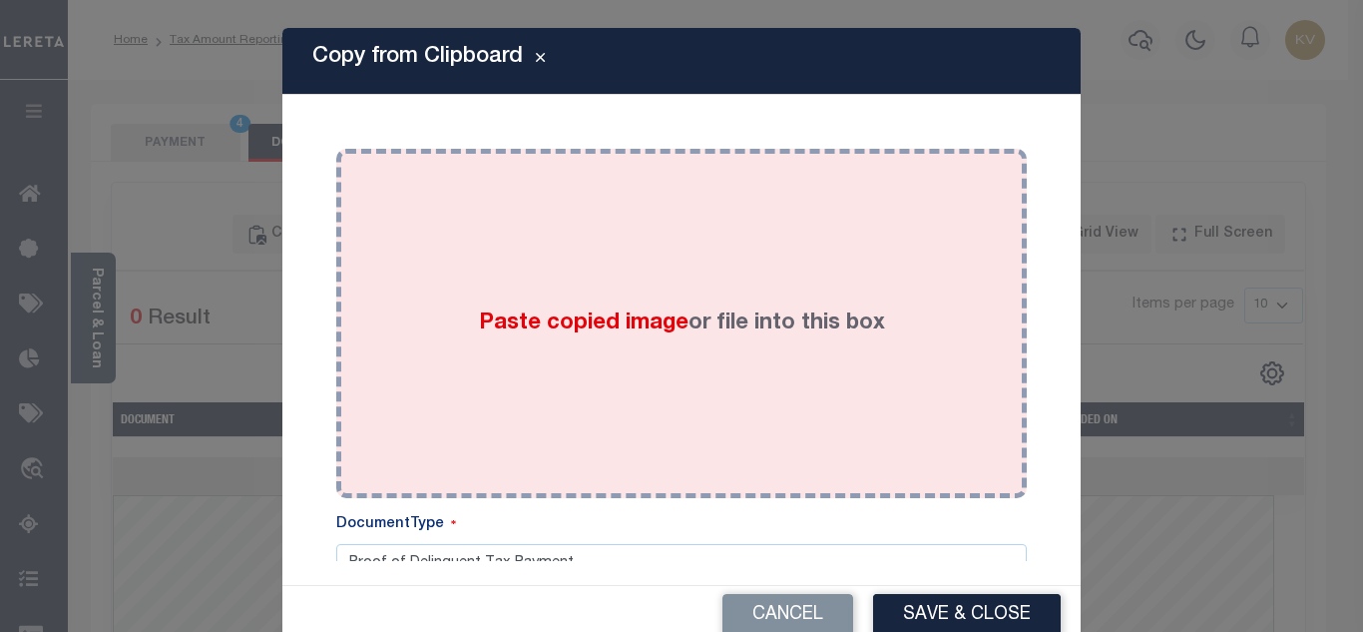
click at [548, 328] on span "Paste copied image" at bounding box center [584, 323] width 210 height 22
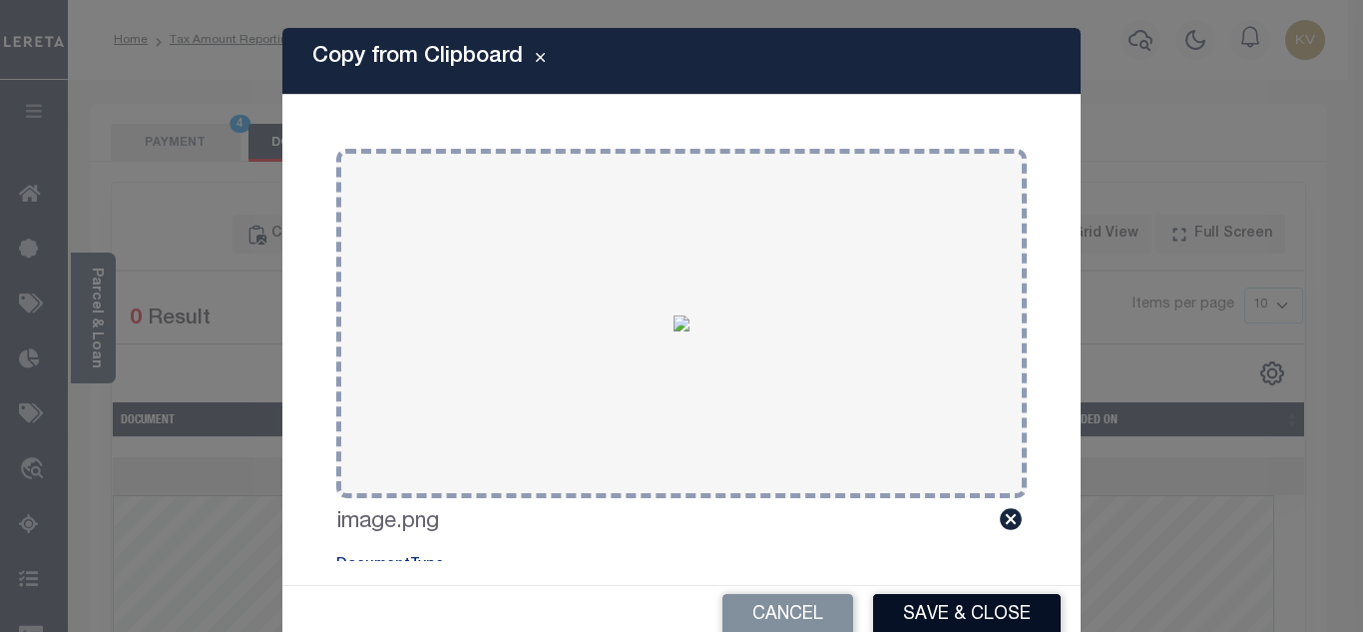
click at [987, 605] on button "Save & Close" at bounding box center [967, 615] width 188 height 43
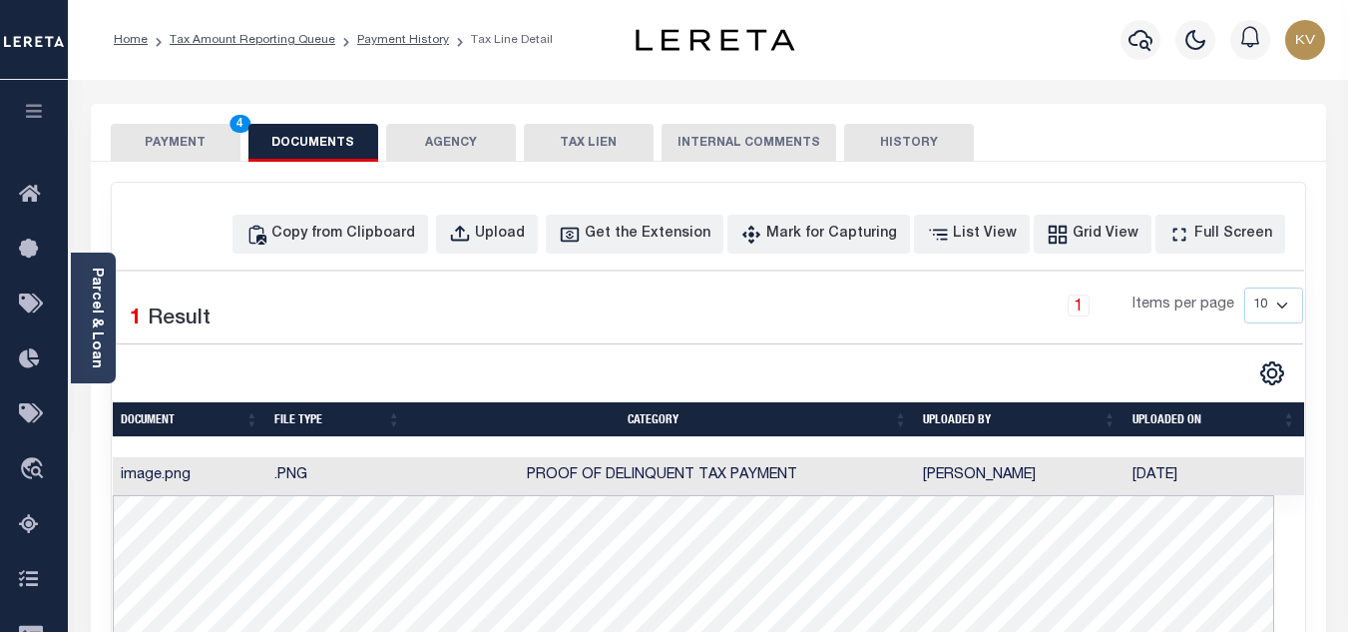
click at [188, 150] on button "PAYMENT 4" at bounding box center [176, 143] width 130 height 38
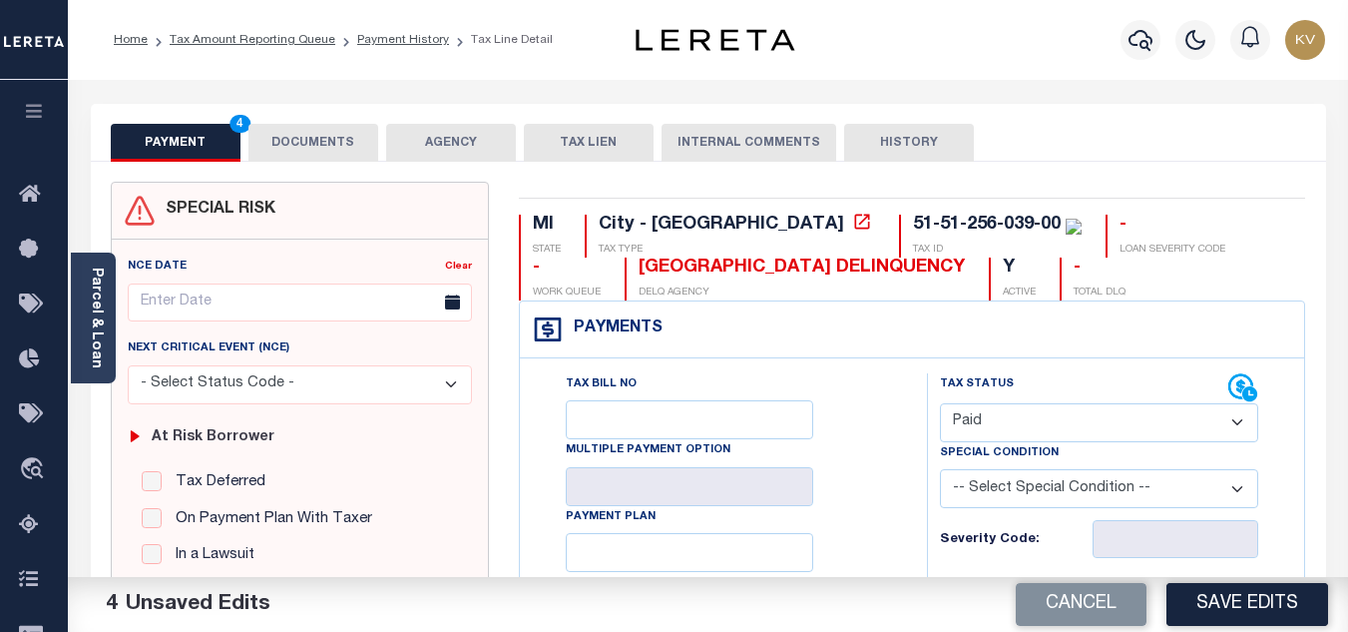
click at [315, 136] on button "DOCUMENTS" at bounding box center [314, 143] width 130 height 38
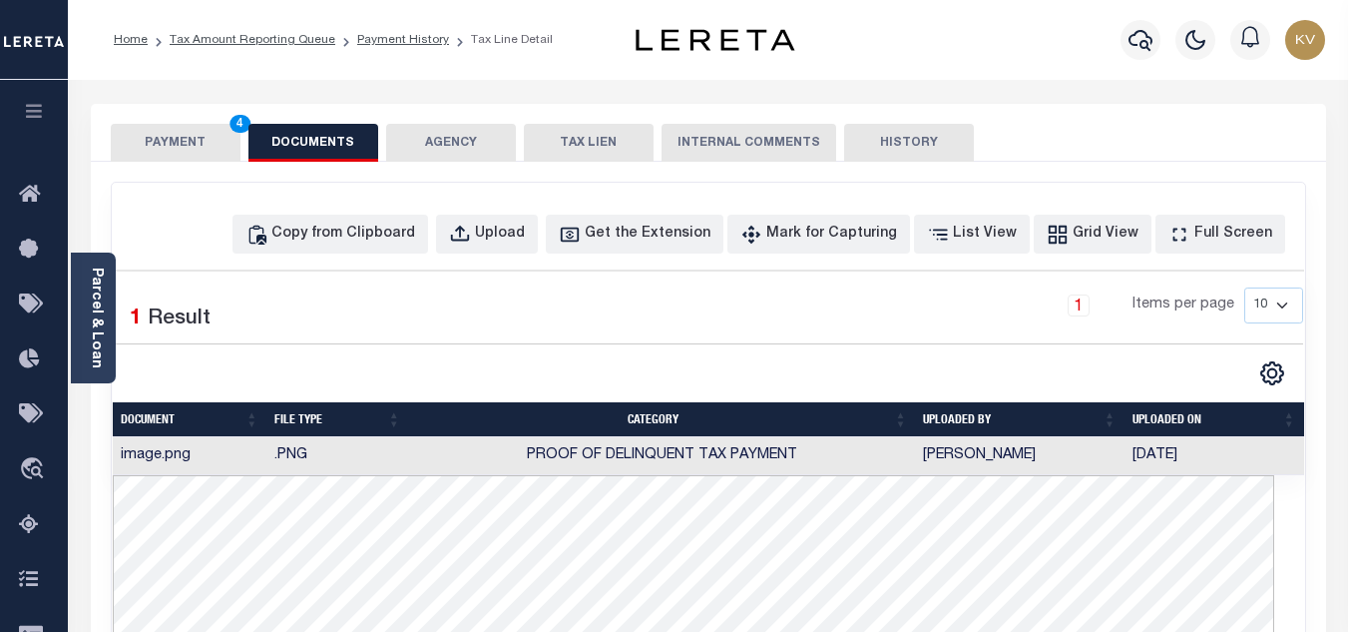
click at [196, 156] on button "PAYMENT 4" at bounding box center [176, 143] width 130 height 38
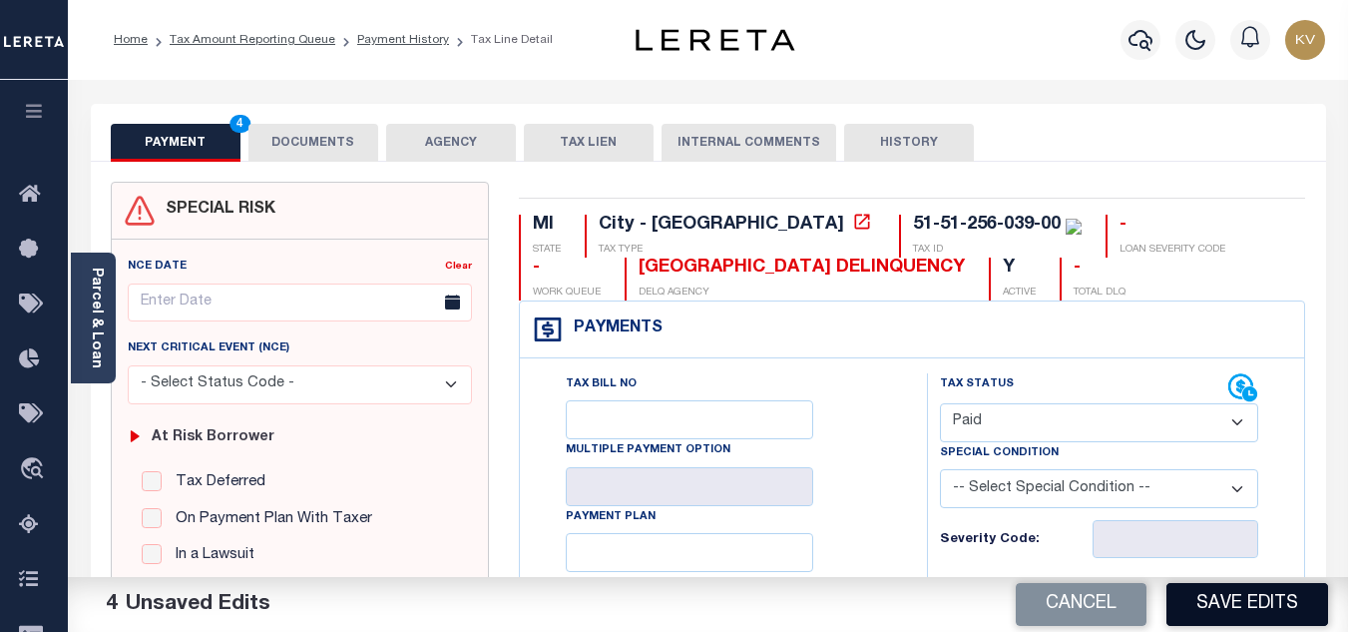
click at [1249, 598] on button "Save Edits" at bounding box center [1248, 604] width 162 height 43
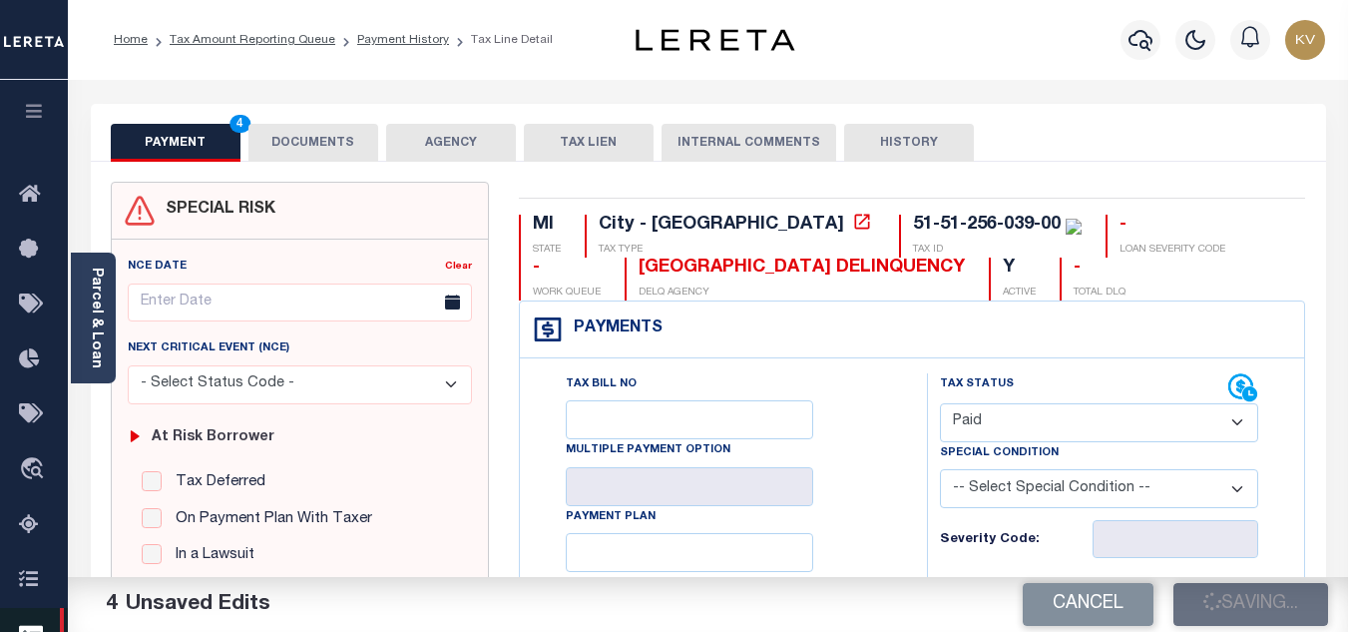
checkbox input "false"
type input "$19.83"
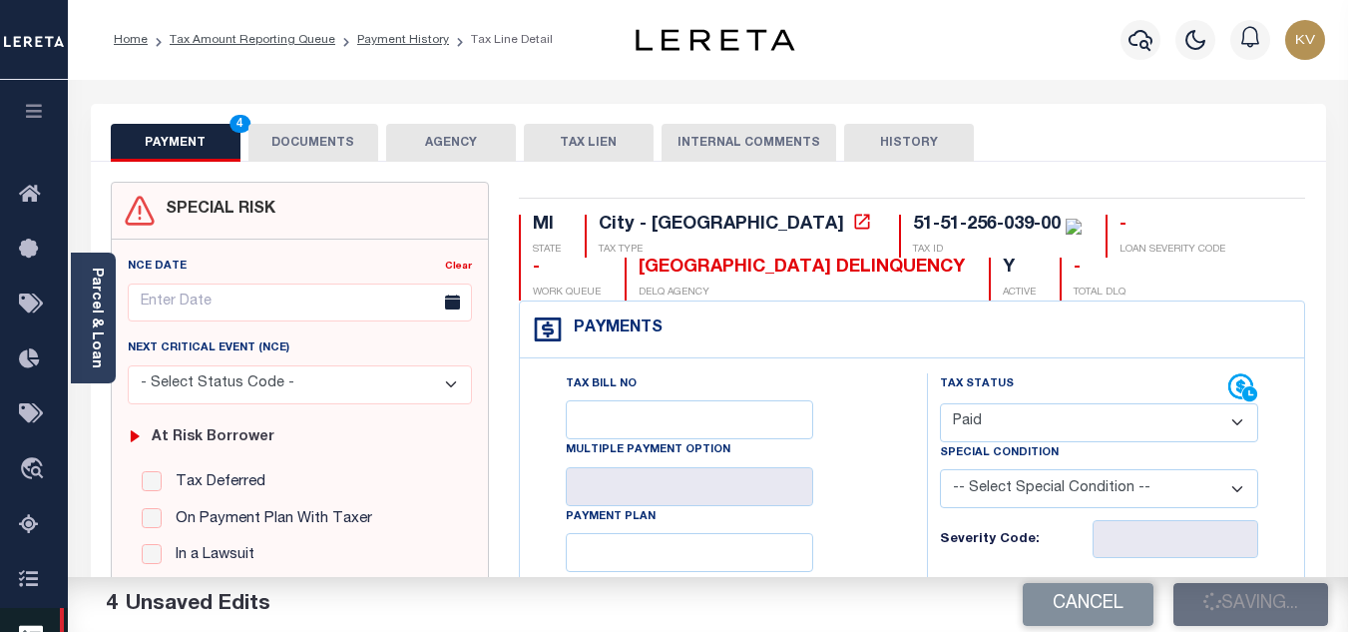
type input "$0"
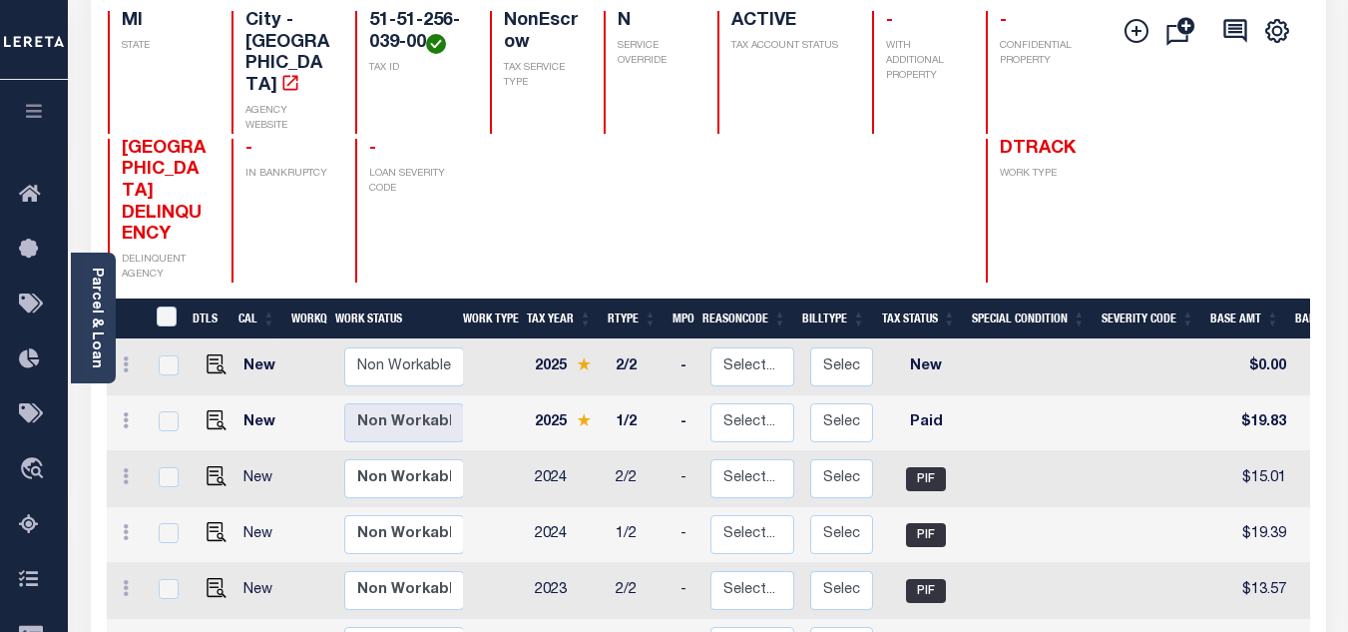
scroll to position [399, 0]
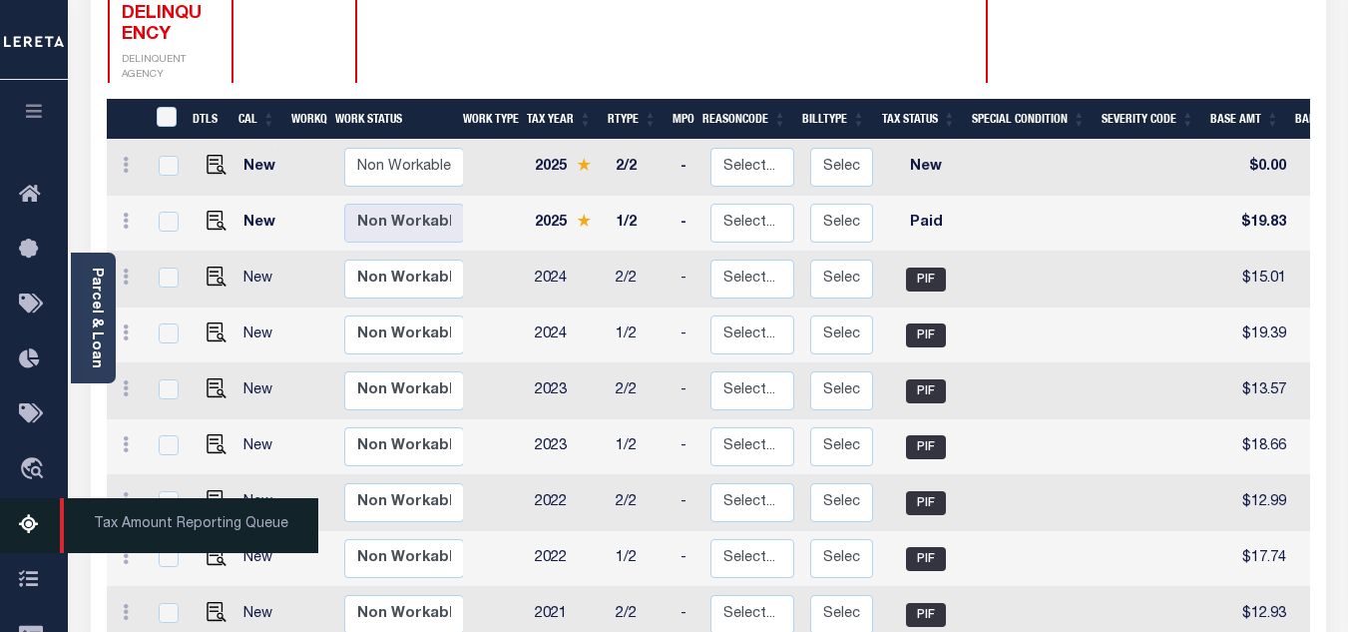
click at [18, 521] on link "Tax Amount Reporting Queue" at bounding box center [34, 525] width 68 height 55
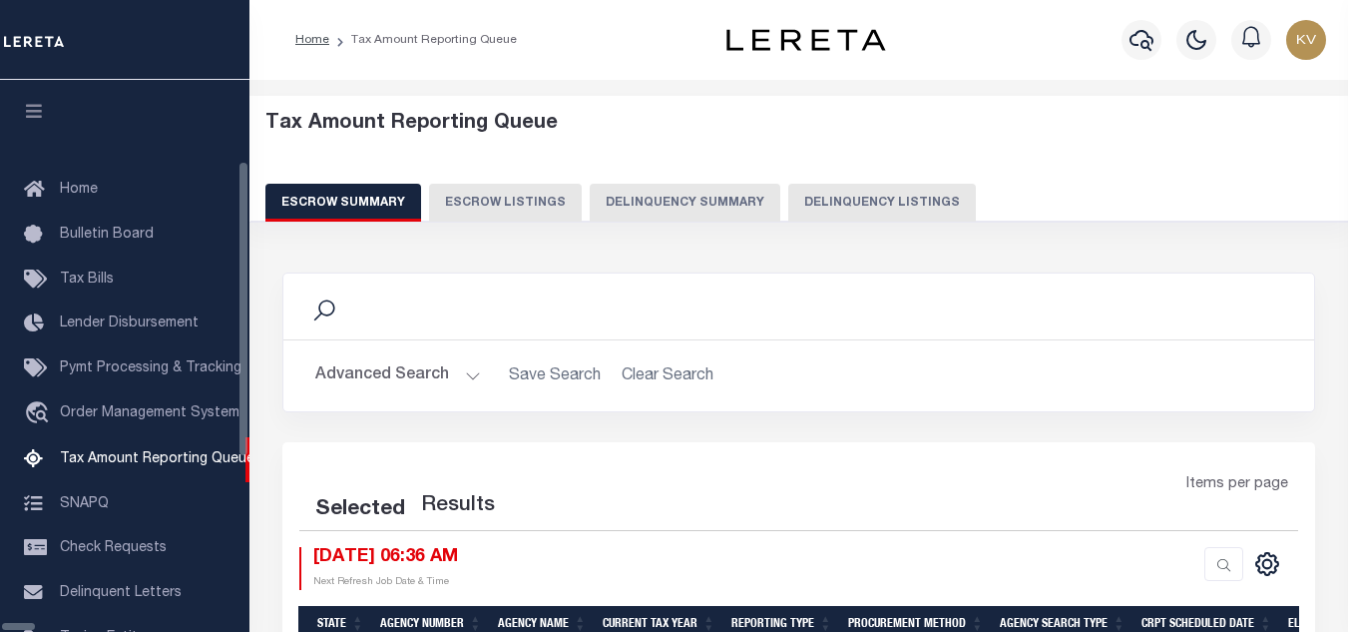
click at [817, 193] on button "Delinquency Listings" at bounding box center [882, 203] width 188 height 38
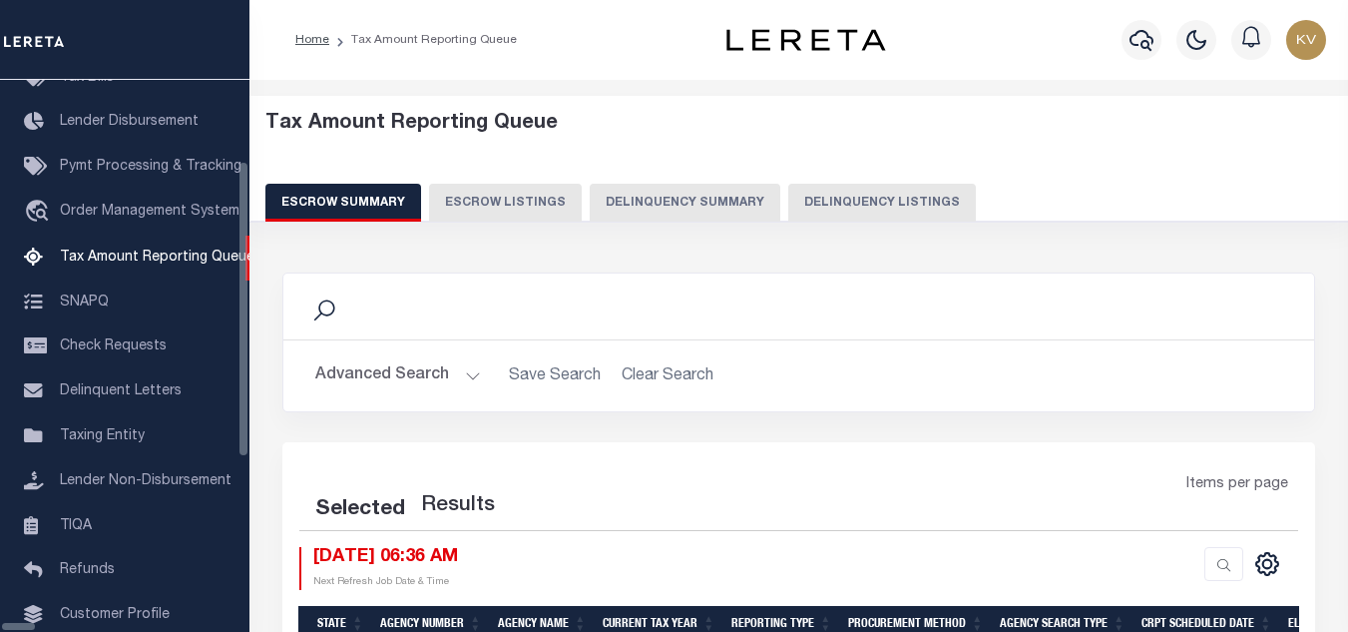
select select "100"
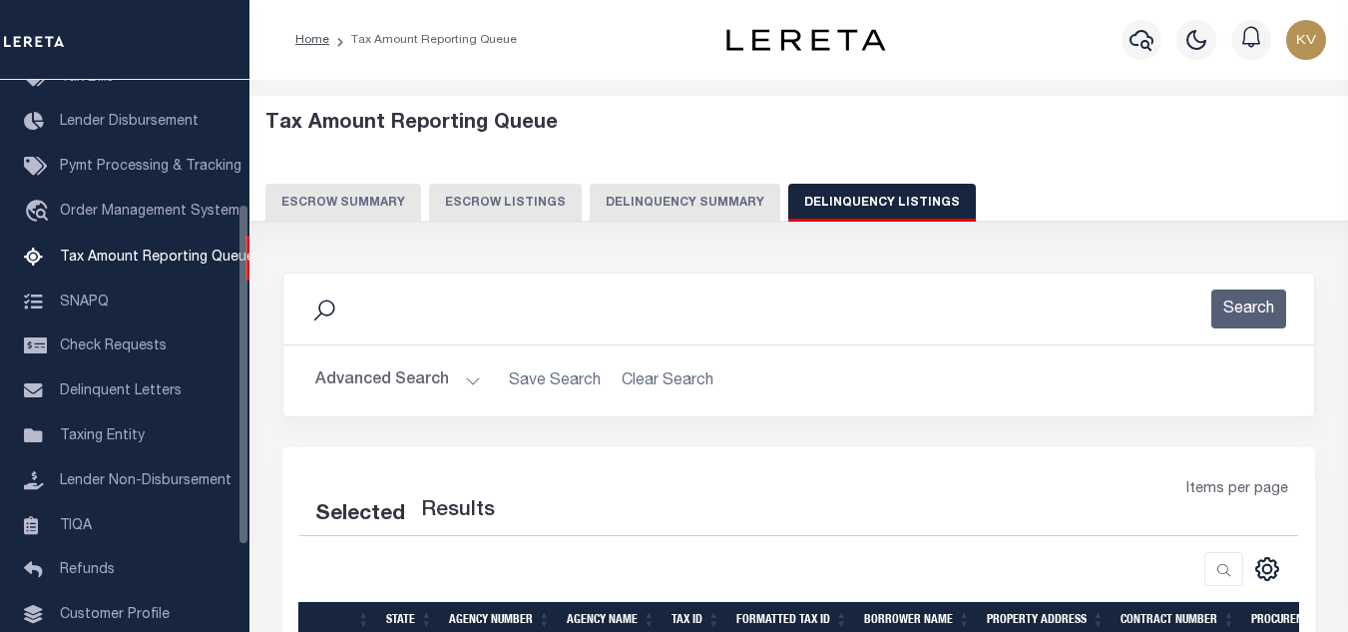
select select "100"
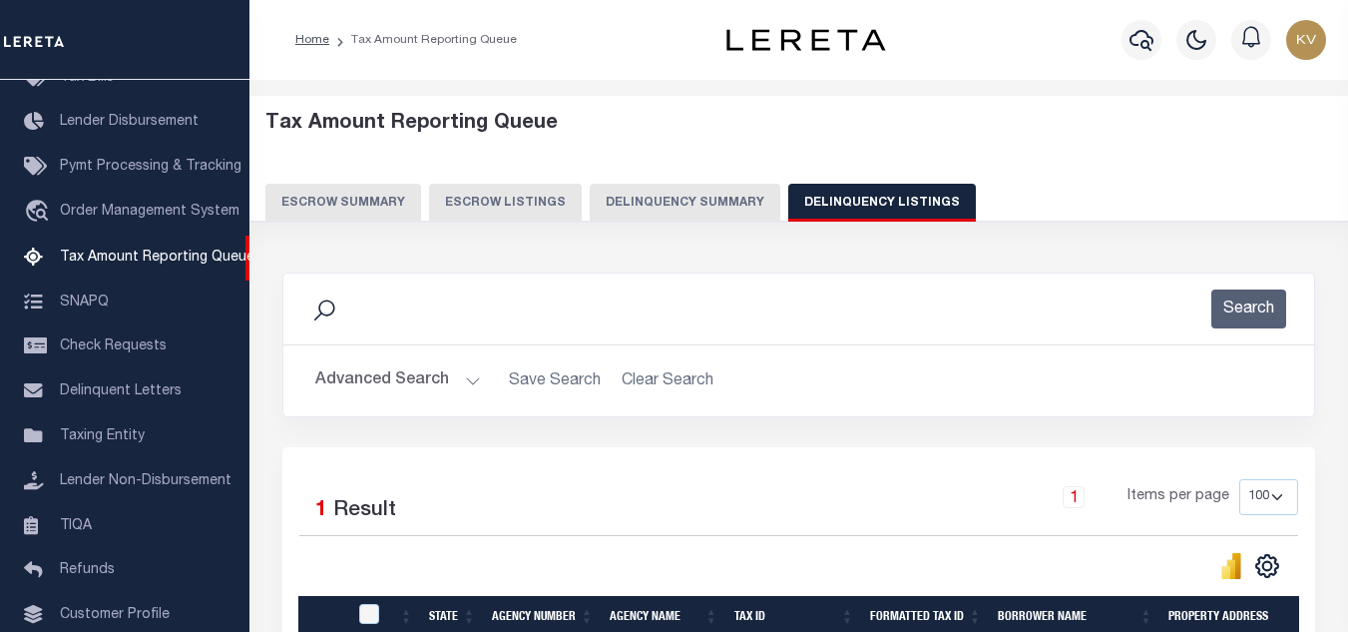
scroll to position [200, 0]
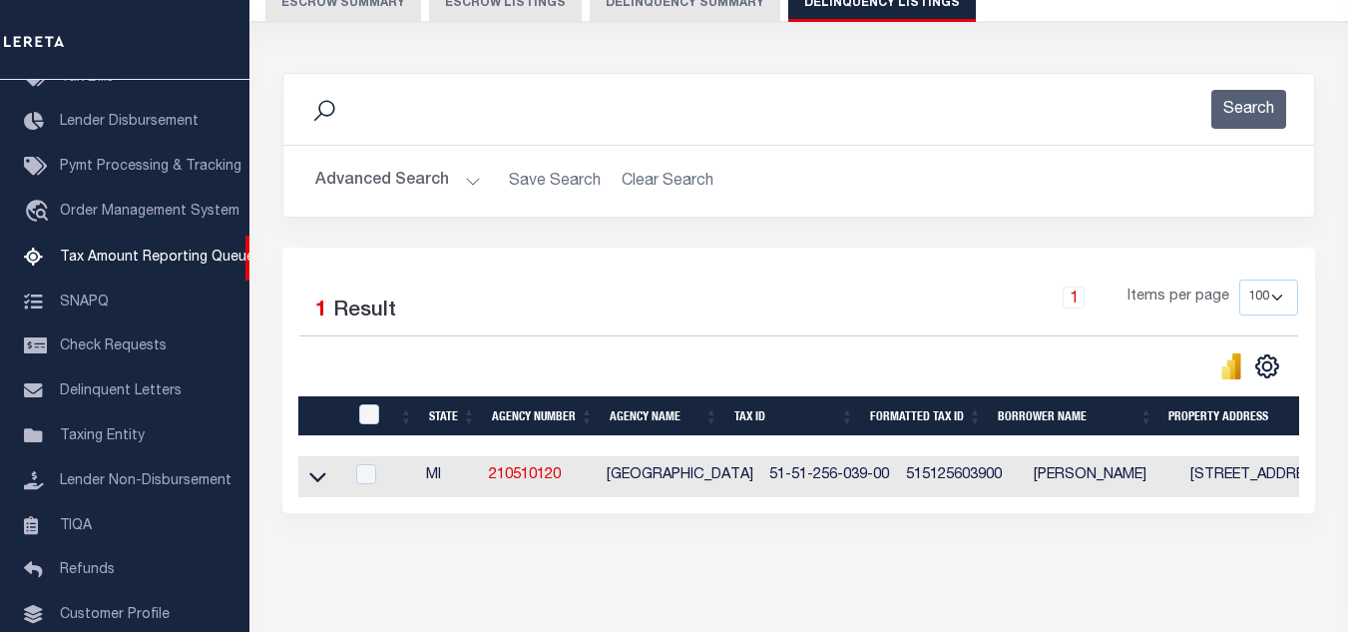
click at [448, 198] on button "Advanced Search" at bounding box center [398, 181] width 166 height 39
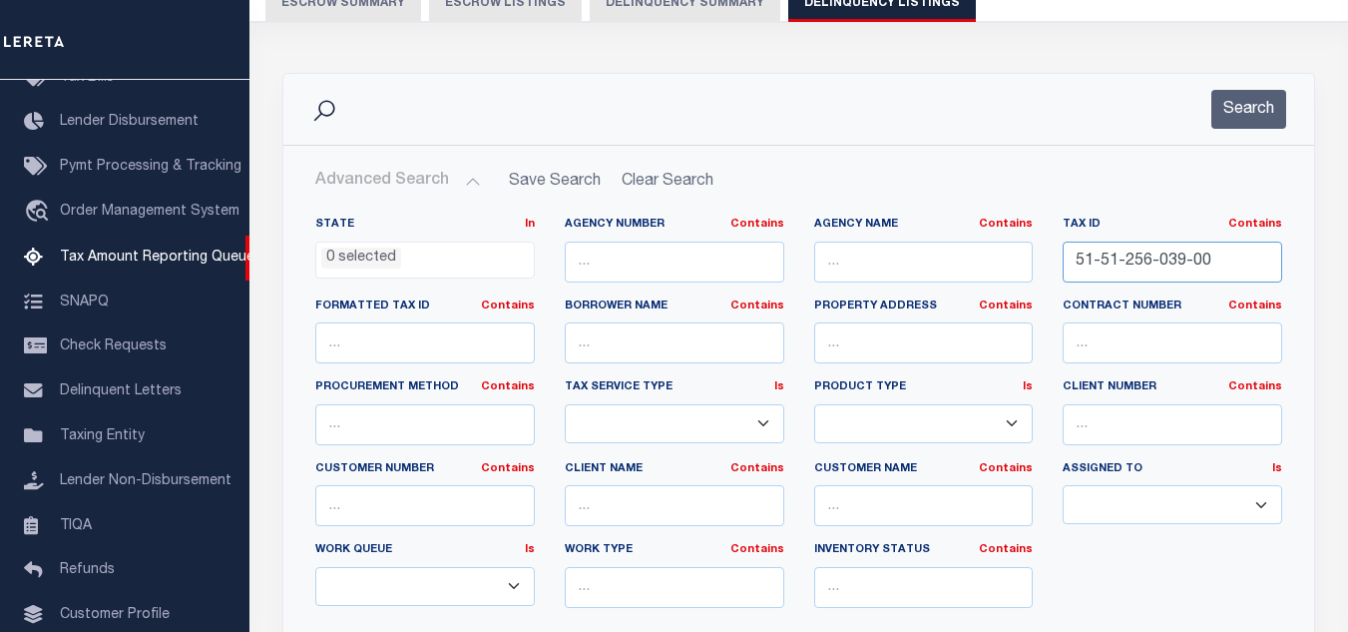
click at [1221, 277] on input "51-51-256-039-00" at bounding box center [1173, 262] width 220 height 41
paste input "40"
type input "51-51-256-040-00"
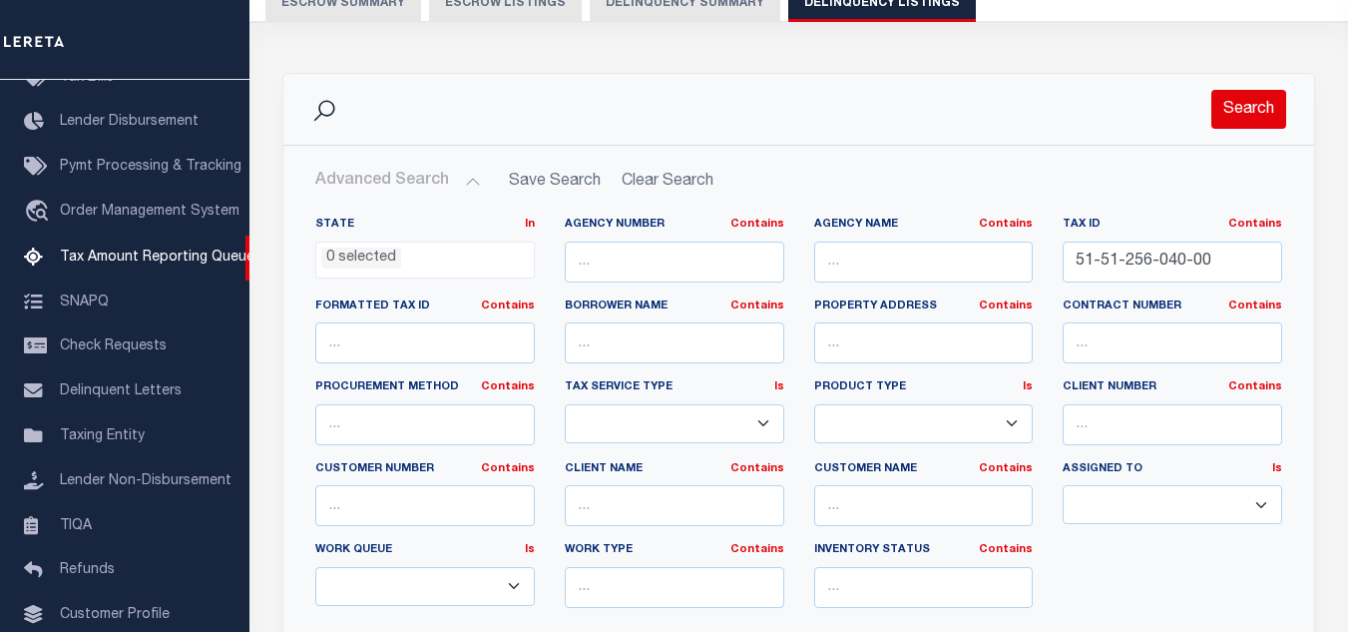
click at [1255, 117] on button "Search" at bounding box center [1249, 109] width 75 height 39
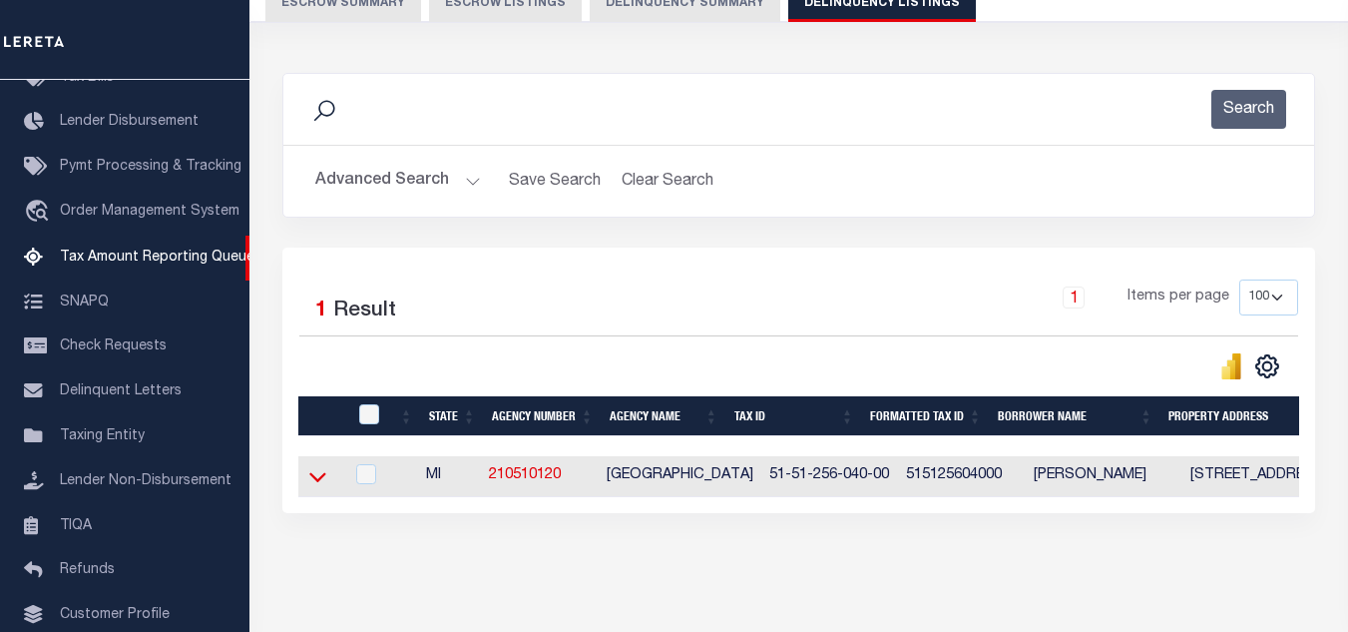
click at [313, 485] on icon at bounding box center [317, 476] width 17 height 21
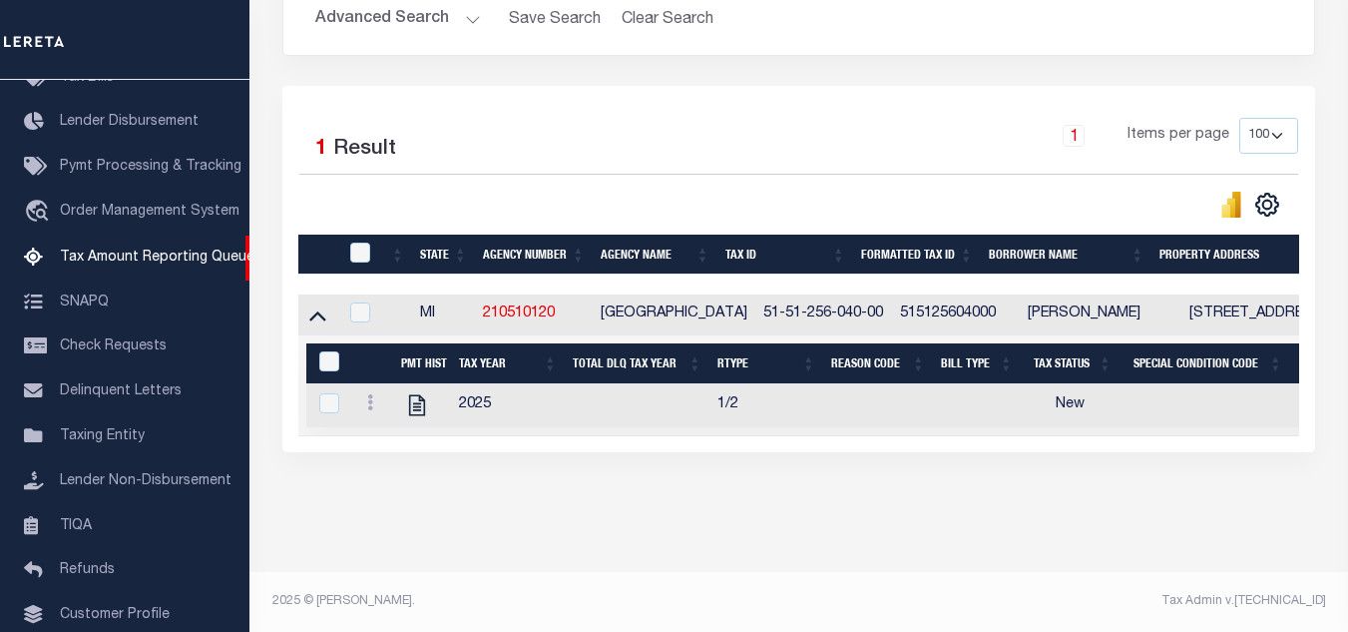
scroll to position [379, 0]
click at [416, 395] on icon "" at bounding box center [417, 405] width 16 height 21
checkbox input "true"
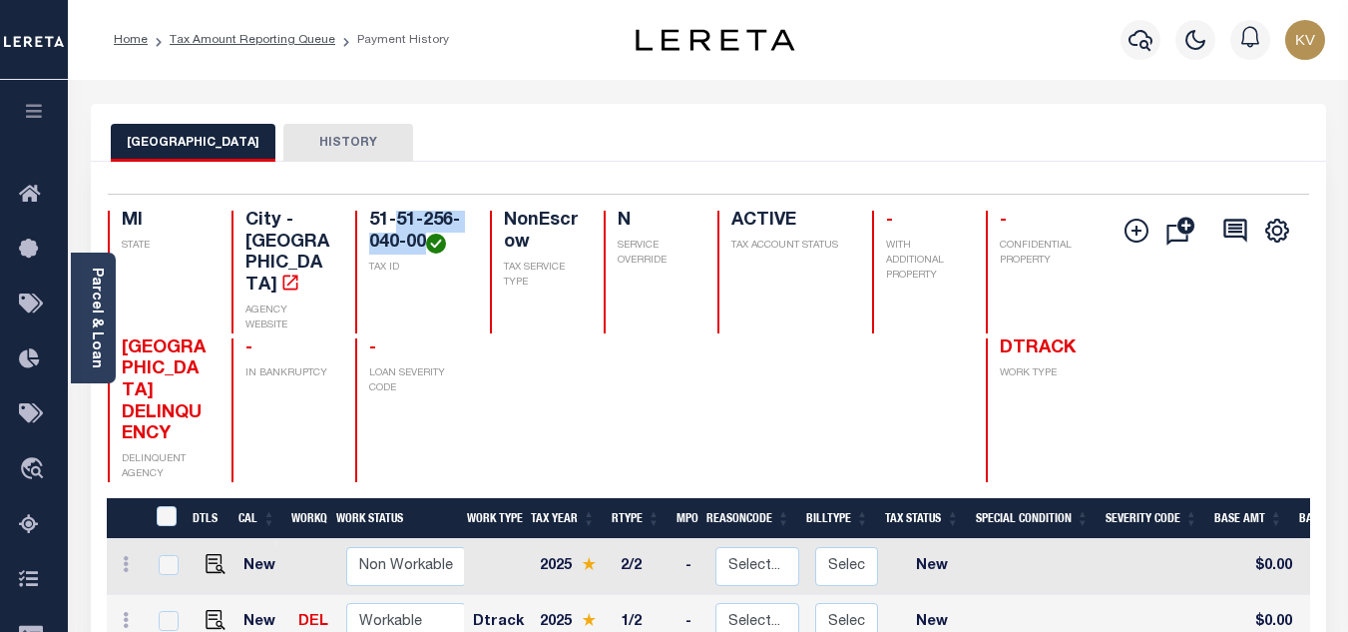
drag, startPoint x: 398, startPoint y: 218, endPoint x: 422, endPoint y: 247, distance: 37.6
click at [422, 247] on h4 "51-51-256-040-00" at bounding box center [417, 232] width 96 height 43
copy h4 "51-256-040-00"
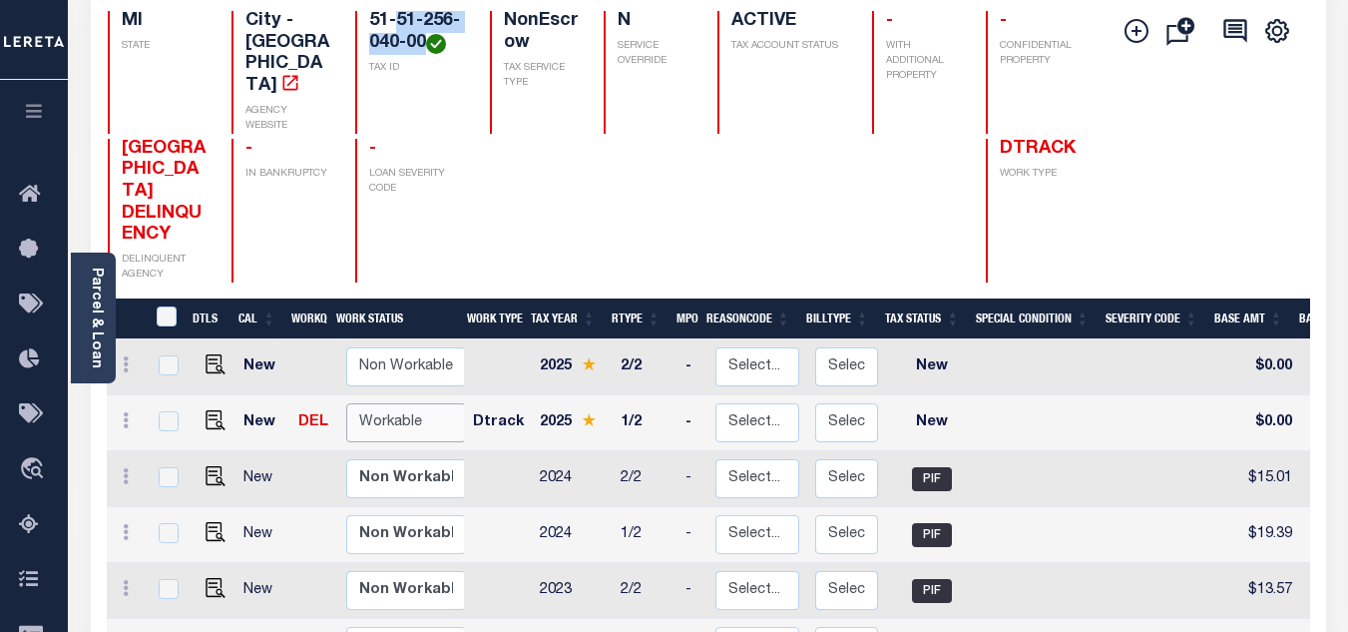
drag, startPoint x: 409, startPoint y: 385, endPoint x: 406, endPoint y: 396, distance: 11.4
click at [409, 403] on select "Non Workable Workable" at bounding box center [406, 422] width 120 height 39
checkbox input "true"
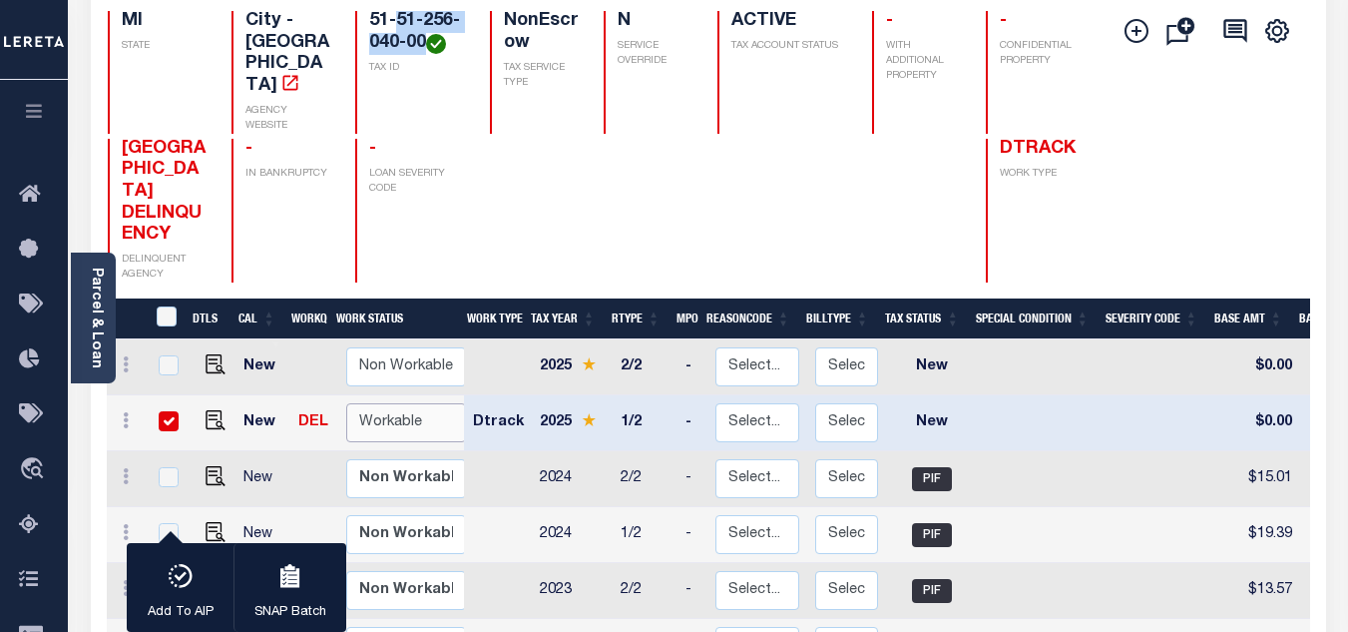
select select "true"
click at [346, 403] on select "Non Workable Workable" at bounding box center [406, 422] width 120 height 39
checkbox input "false"
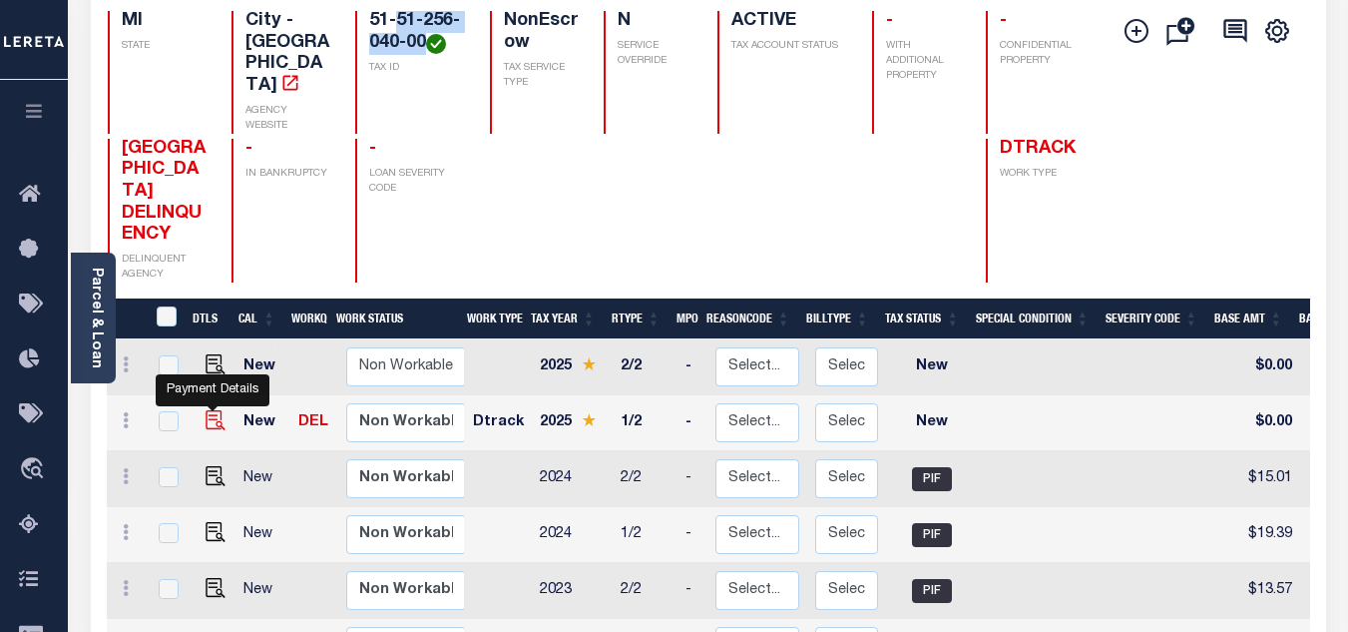
click at [210, 410] on img "" at bounding box center [216, 420] width 20 height 20
checkbox input "true"
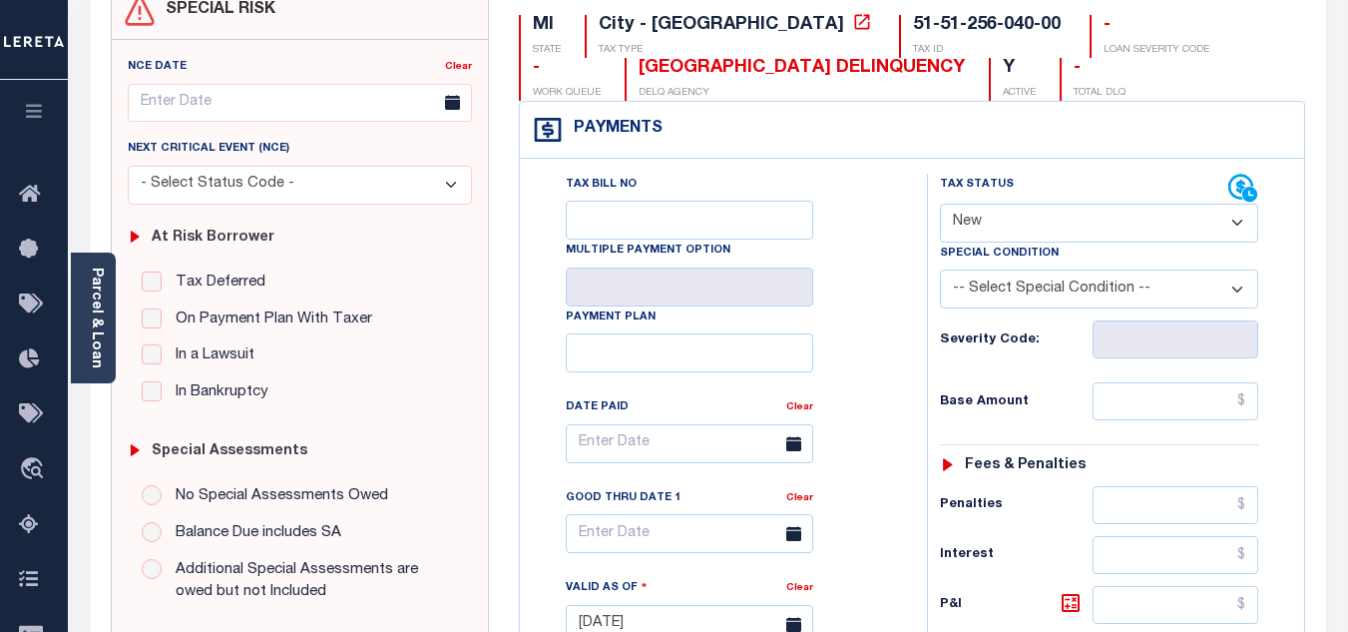
scroll to position [299, 0]
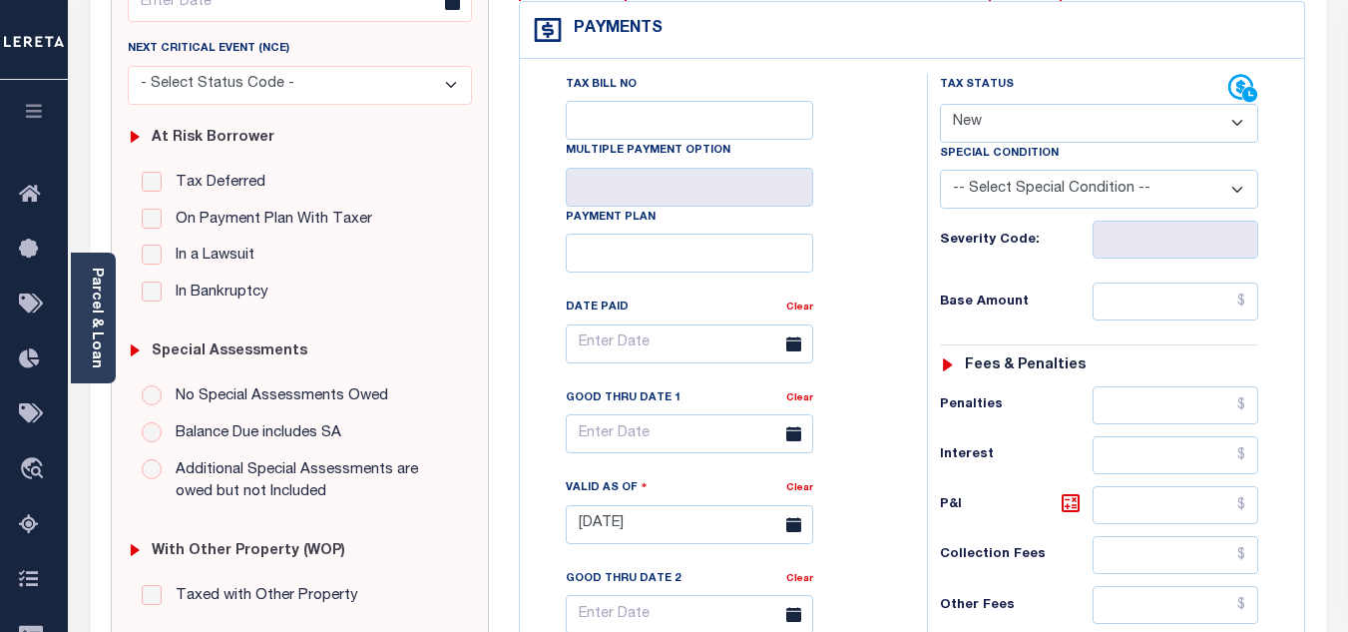
click at [1001, 117] on select "- Select Status Code - Open Due/Unpaid Paid Incomplete No Tax Due Internal Refu…" at bounding box center [1099, 123] width 318 height 39
select select "PYD"
click at [940, 105] on select "- Select Status Code - Open Due/Unpaid Paid Incomplete No Tax Due Internal Refu…" at bounding box center [1099, 123] width 318 height 39
type input "[DATE]"
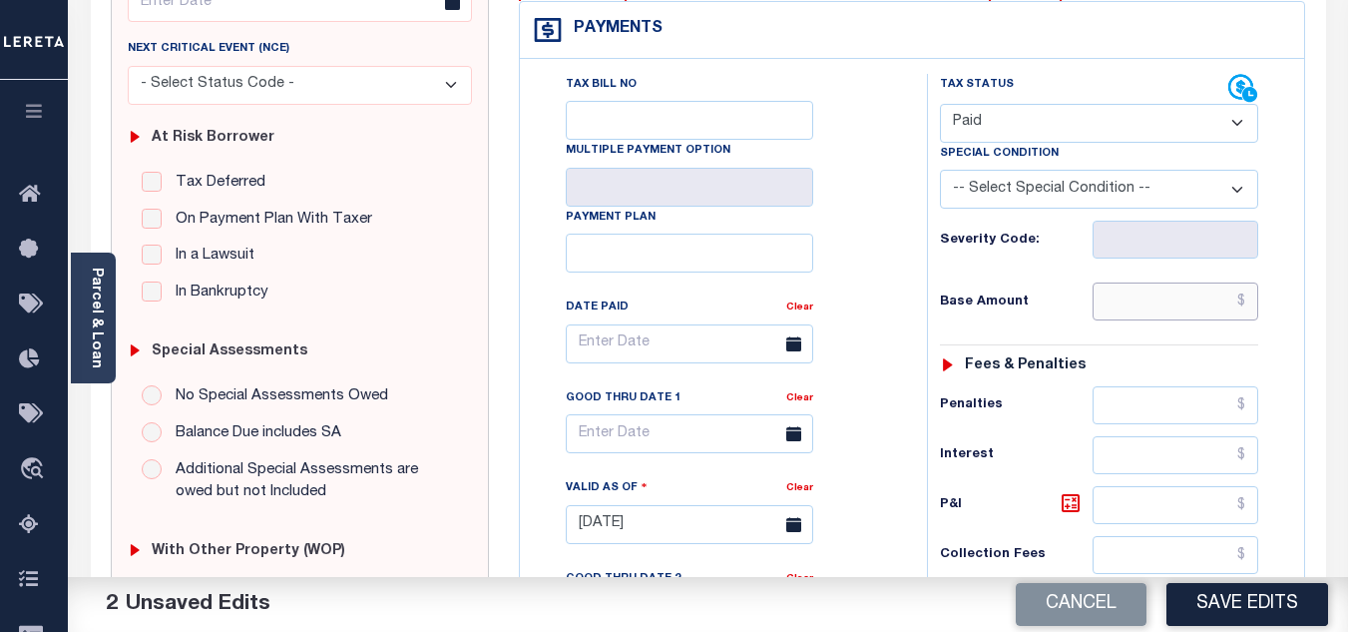
click at [1151, 309] on input "text" at bounding box center [1176, 301] width 166 height 38
paste input "19.83"
type input "$19.83"
click at [1048, 301] on h6 "Base Amount" at bounding box center [1016, 302] width 153 height 16
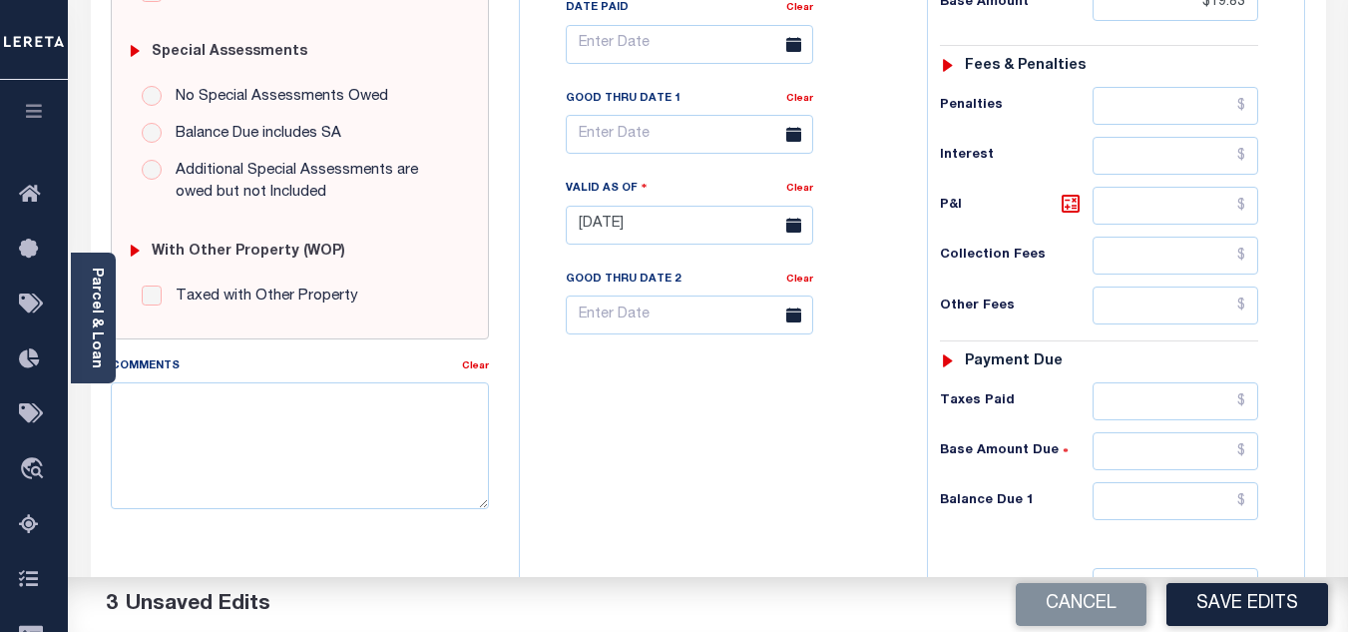
scroll to position [699, 0]
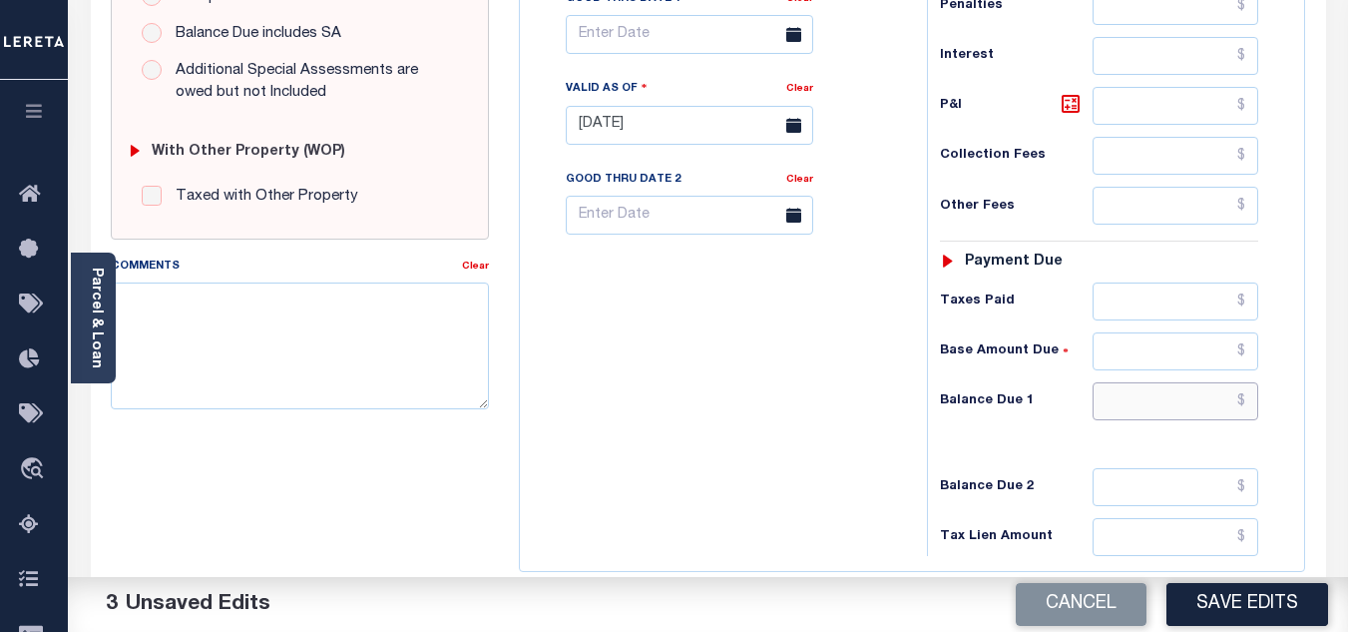
click at [1131, 396] on input "text" at bounding box center [1176, 401] width 166 height 38
type input "$0.00"
click at [866, 417] on div "Tax Bill No Multiple Payment Option Payment Plan Clear" at bounding box center [718, 115] width 387 height 881
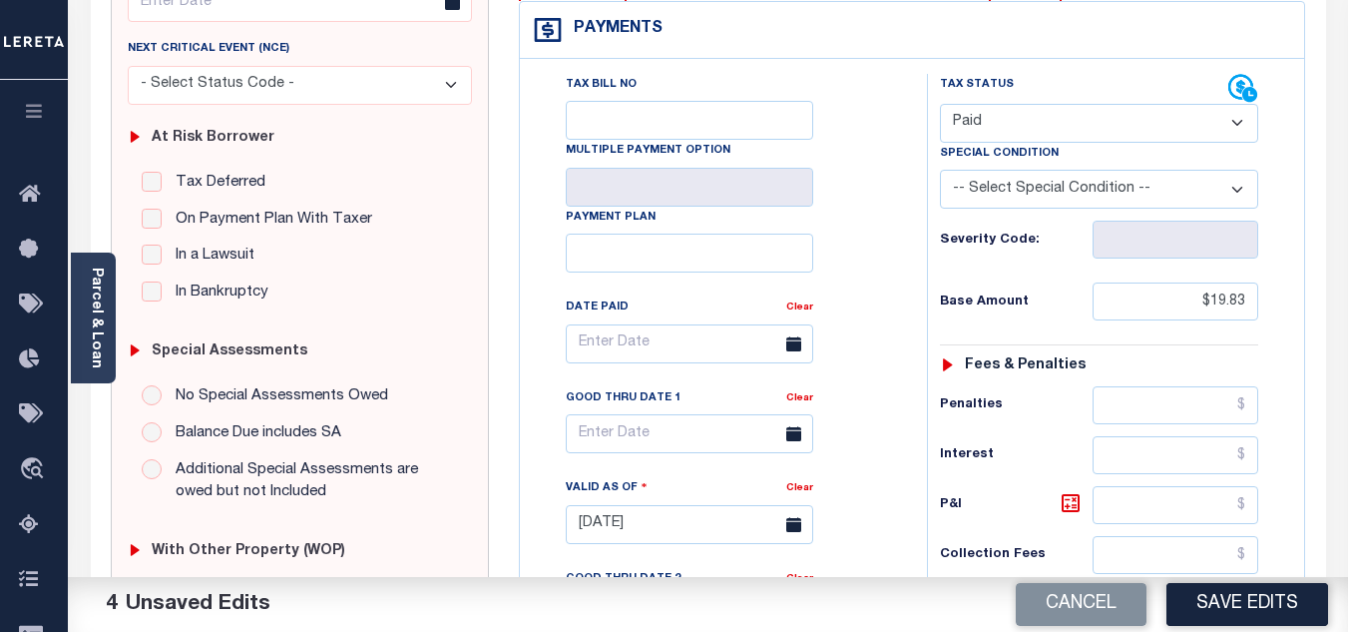
scroll to position [0, 0]
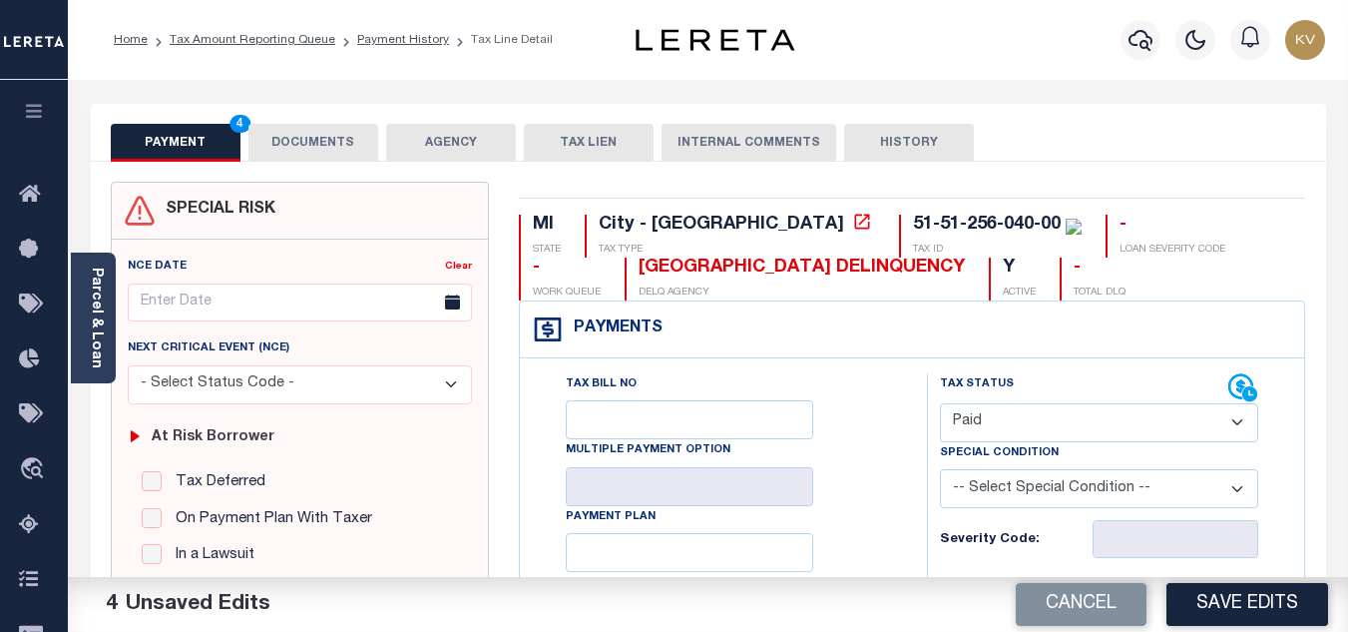
click at [308, 140] on button "DOCUMENTS" at bounding box center [314, 143] width 130 height 38
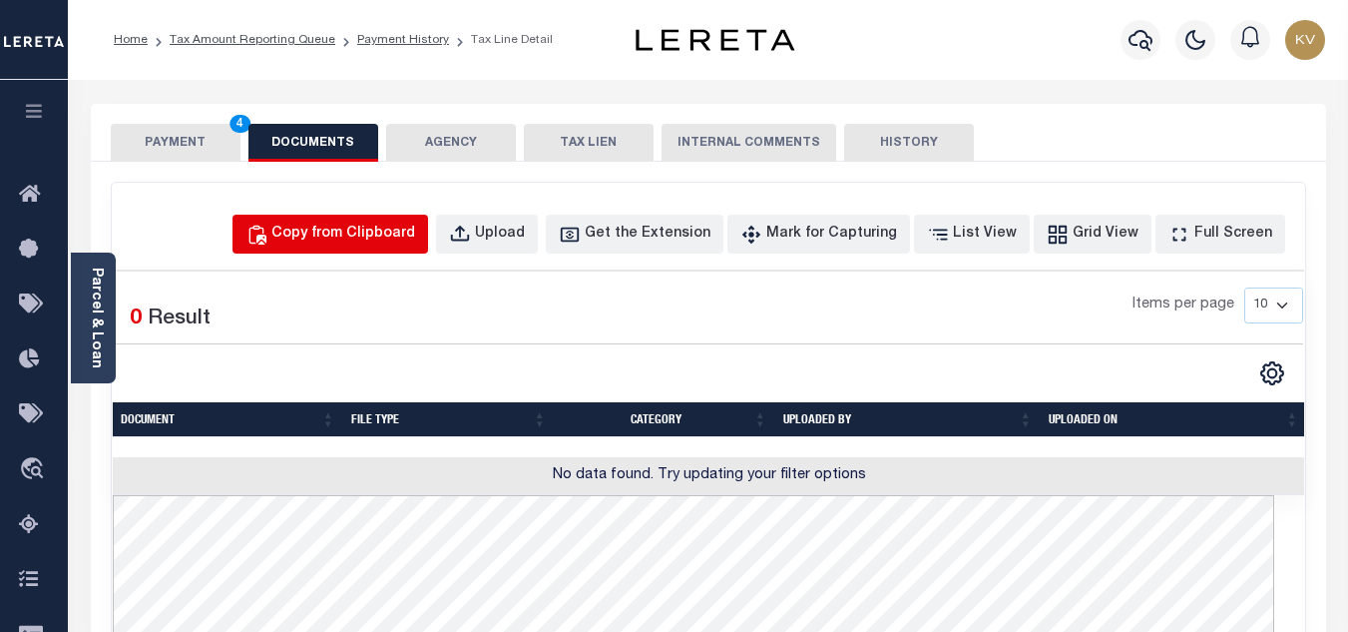
drag, startPoint x: 361, startPoint y: 233, endPoint x: 377, endPoint y: 246, distance: 20.6
click at [361, 233] on div "Copy from Clipboard" at bounding box center [343, 235] width 144 height 22
select select "POP"
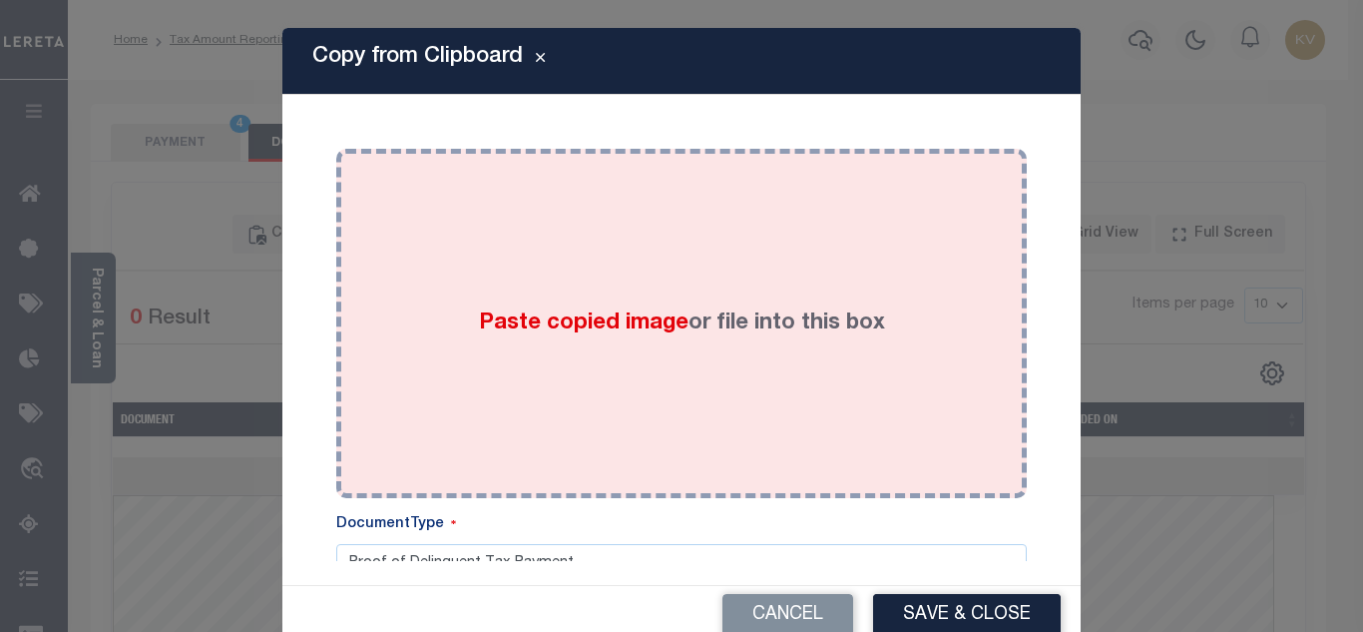
click at [527, 312] on span "Paste copied image" at bounding box center [584, 323] width 210 height 22
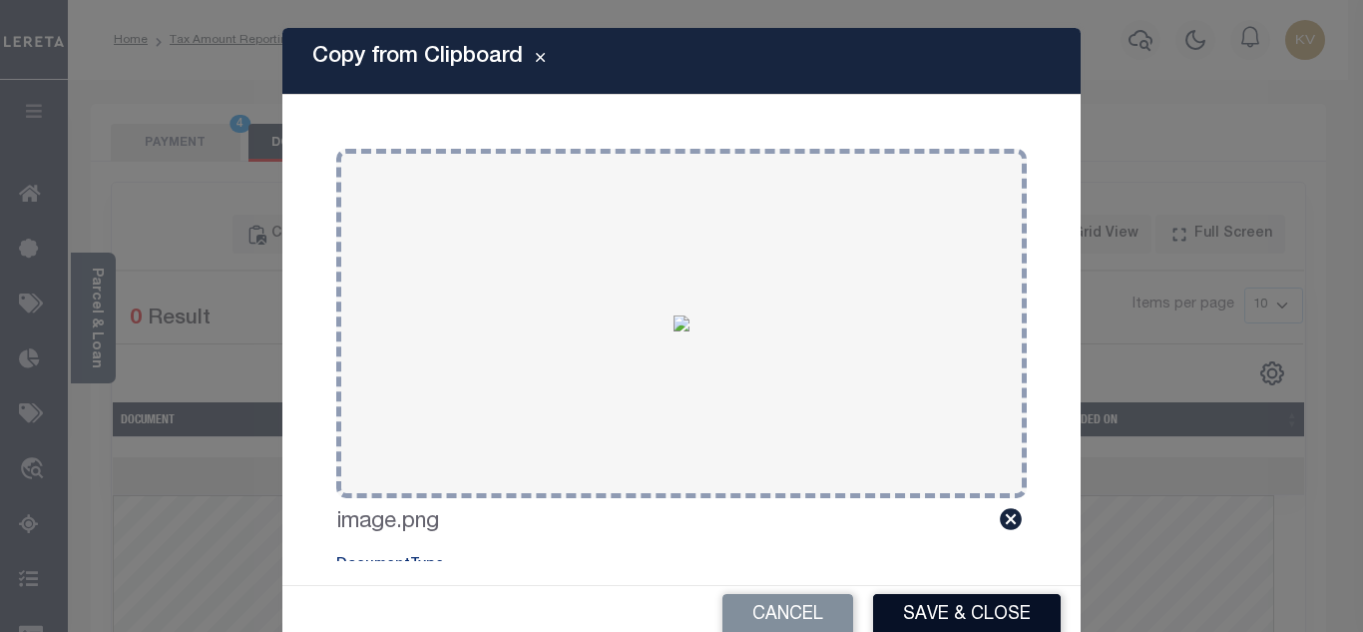
click at [949, 614] on button "Save & Close" at bounding box center [967, 615] width 188 height 43
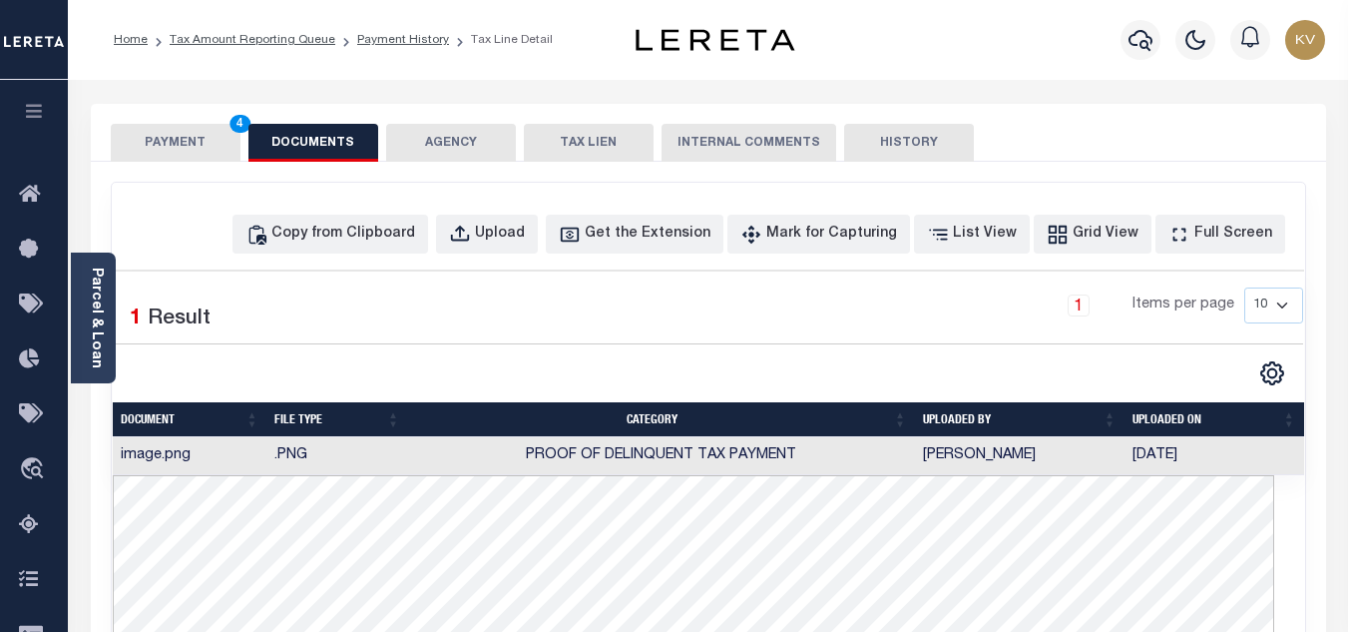
click at [184, 139] on button "PAYMENT 4" at bounding box center [176, 143] width 130 height 38
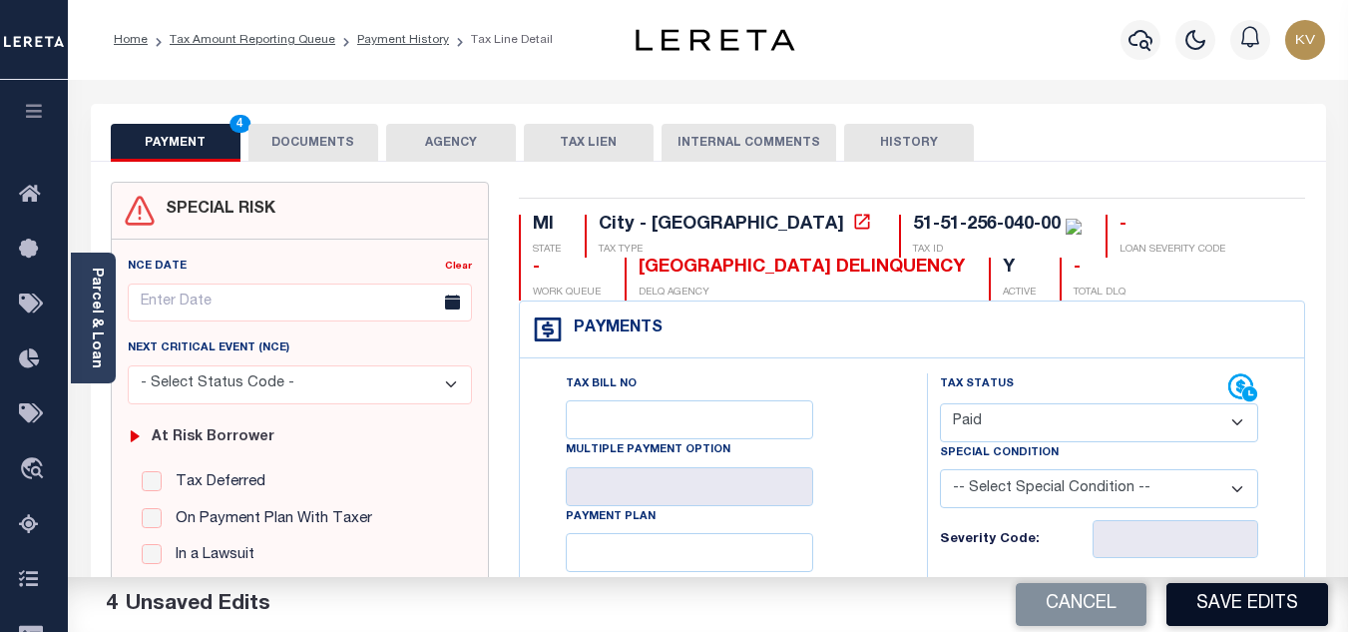
click at [1277, 604] on button "Save Edits" at bounding box center [1248, 604] width 162 height 43
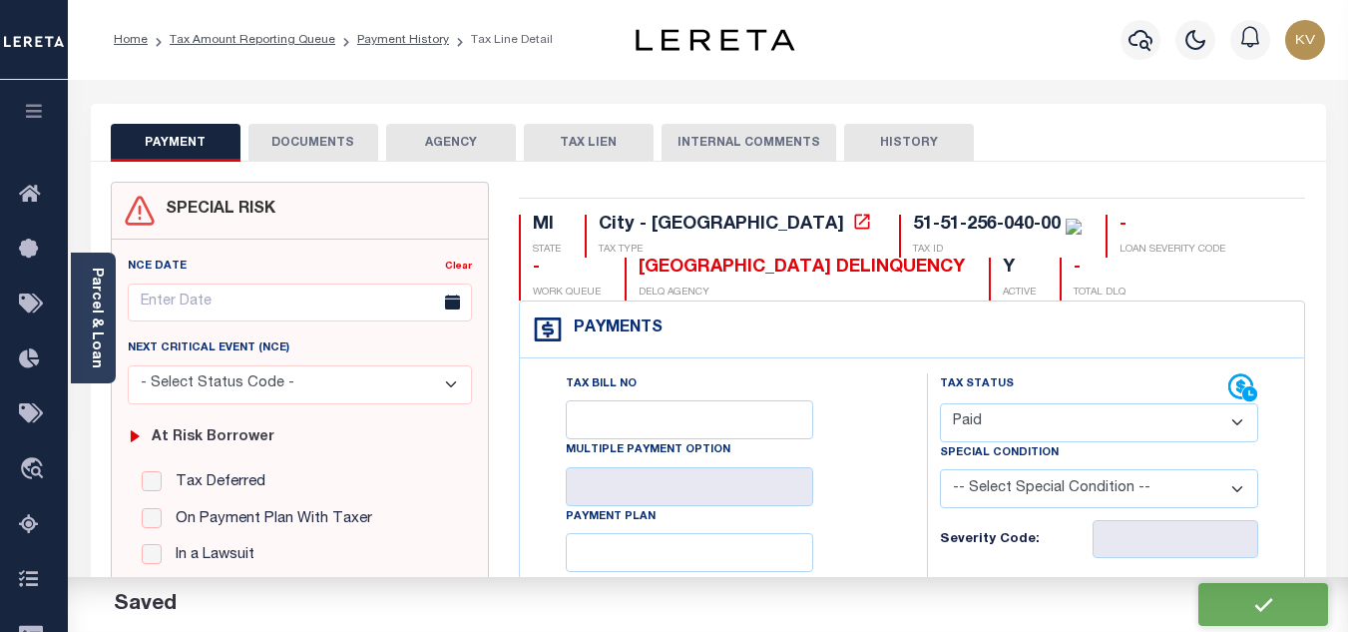
checkbox input "false"
type input "$19.83"
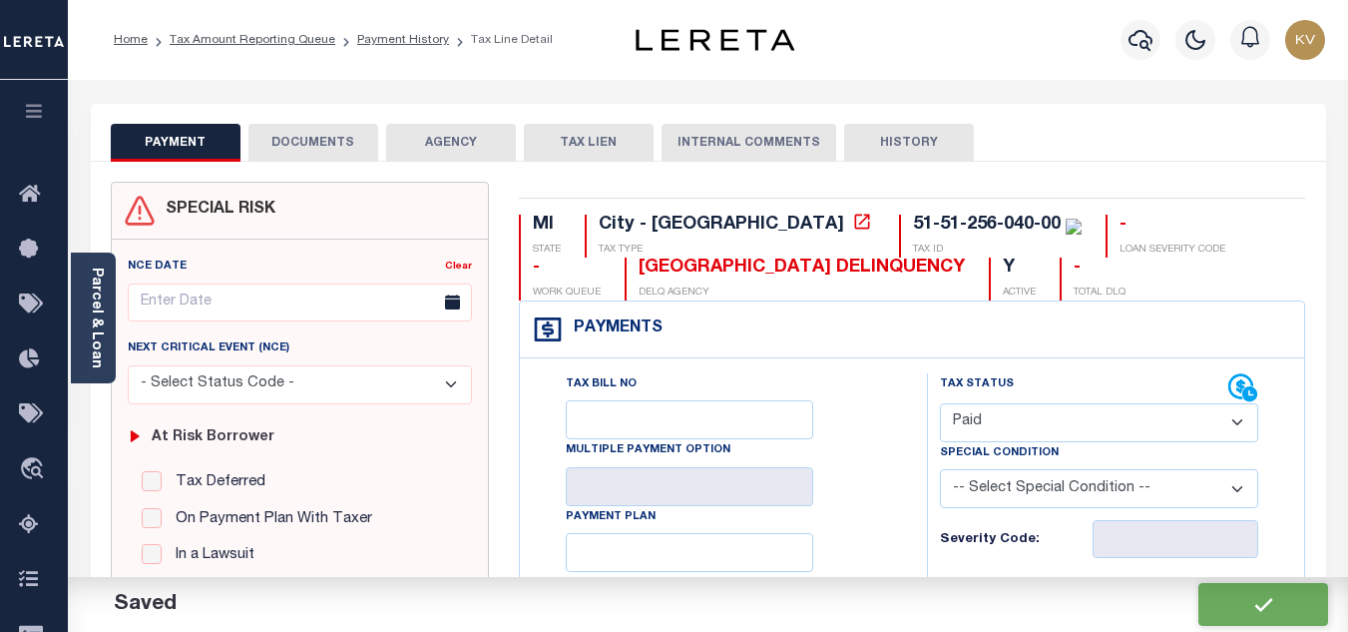
type input "$0"
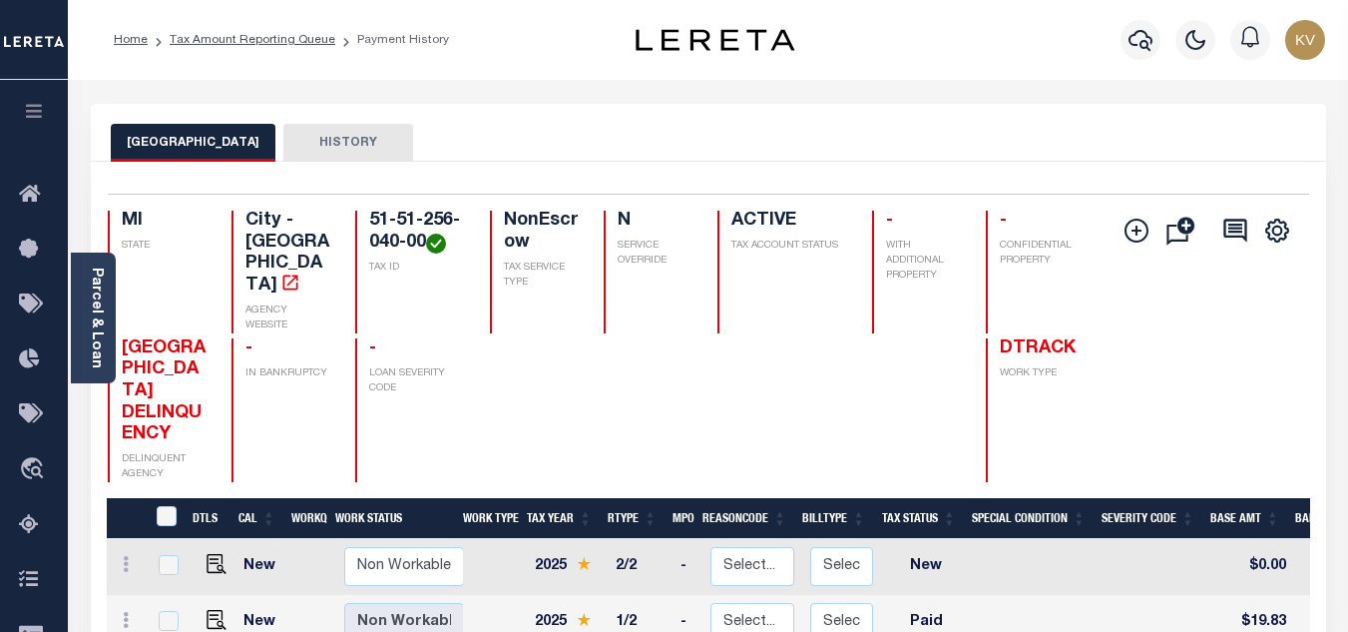
scroll to position [299, 0]
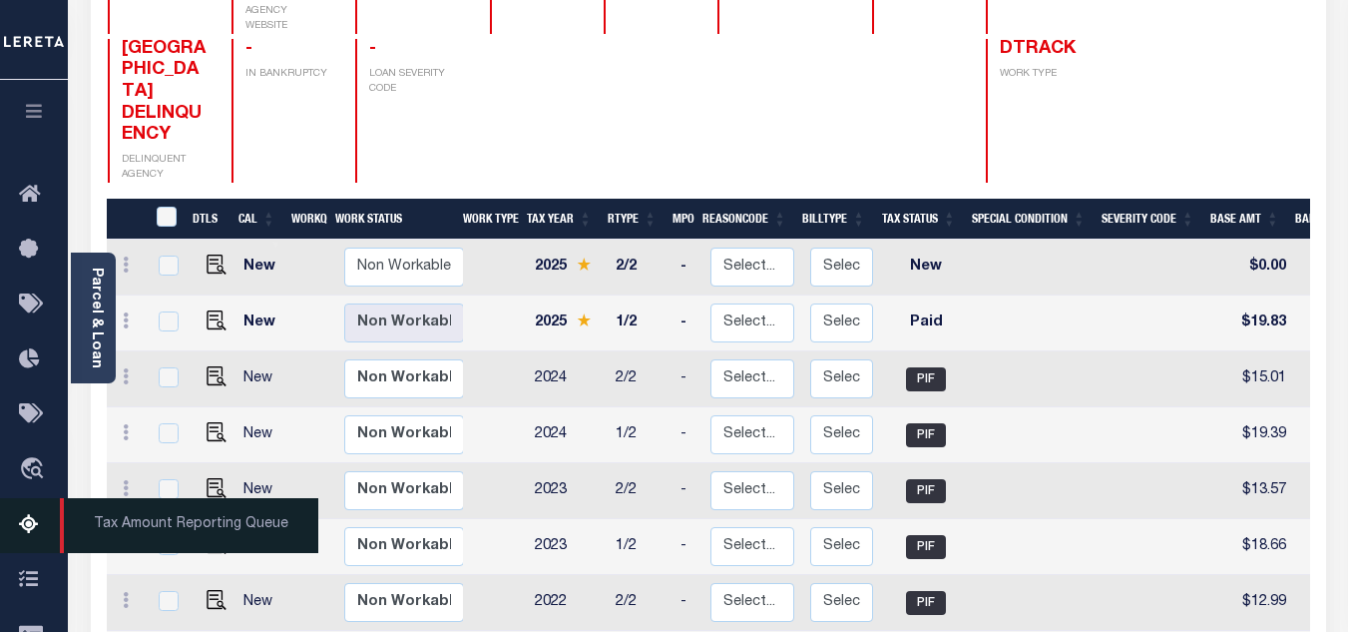
click at [20, 527] on icon at bounding box center [35, 525] width 32 height 25
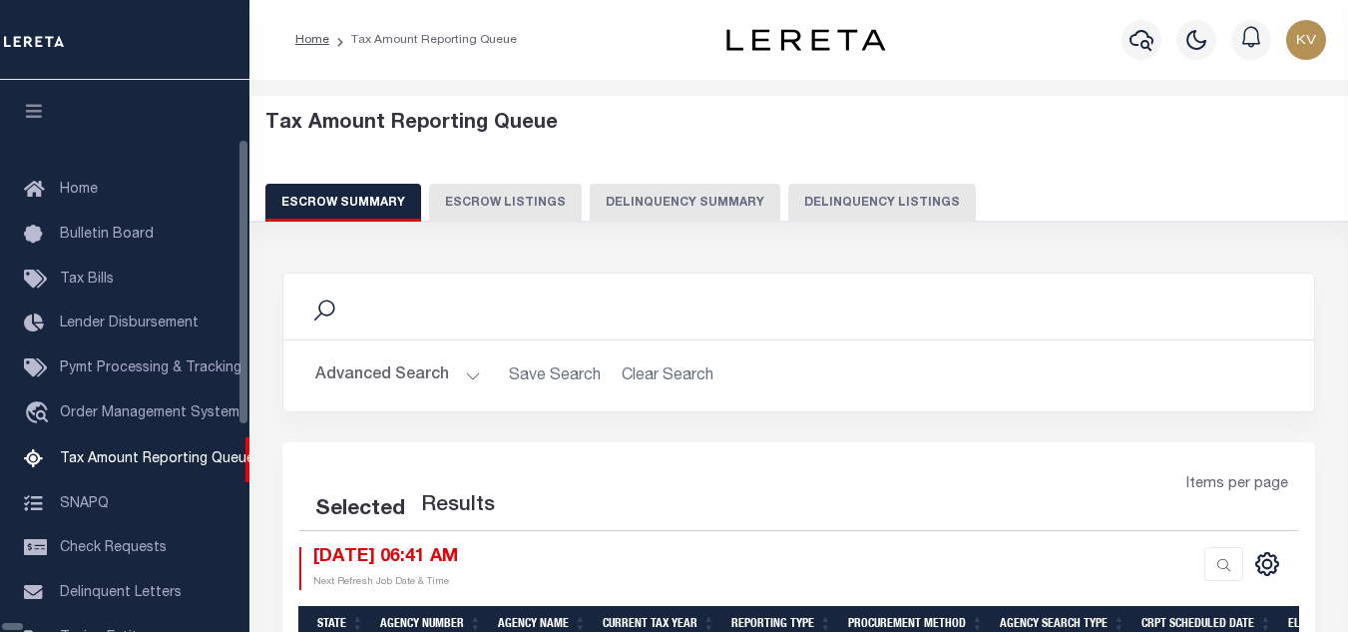
click at [788, 198] on button "Delinquency Listings" at bounding box center [882, 203] width 188 height 38
select select "100"
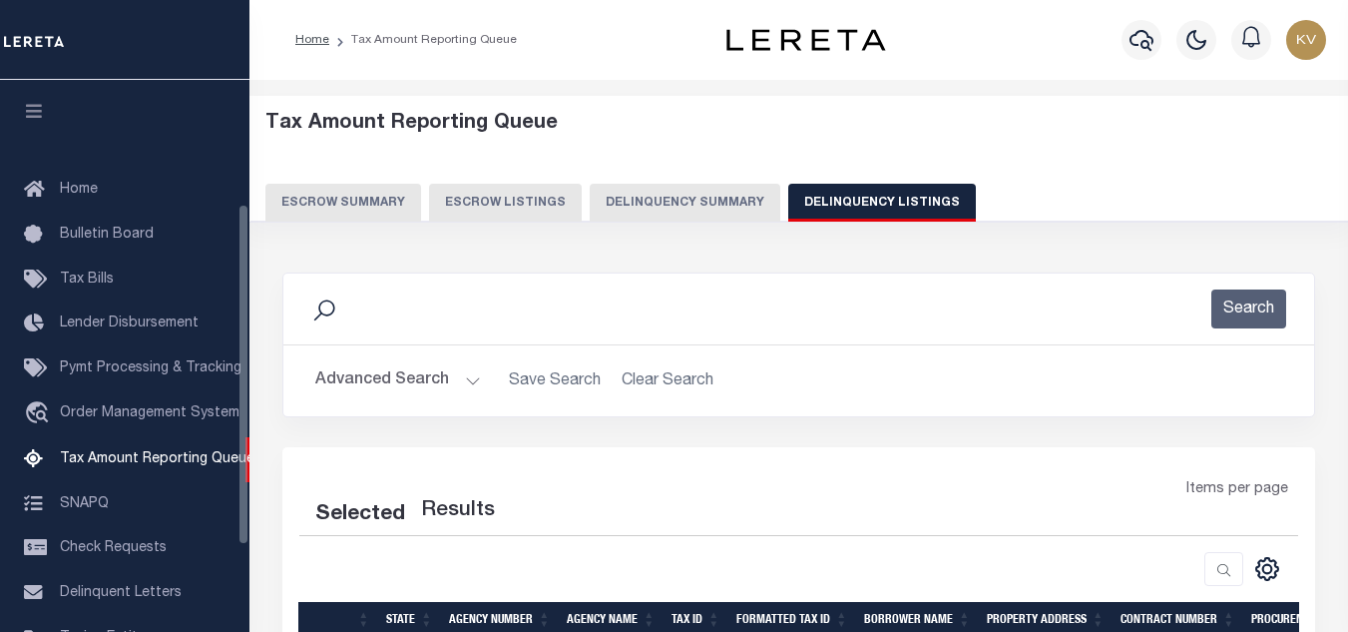
scroll to position [202, 0]
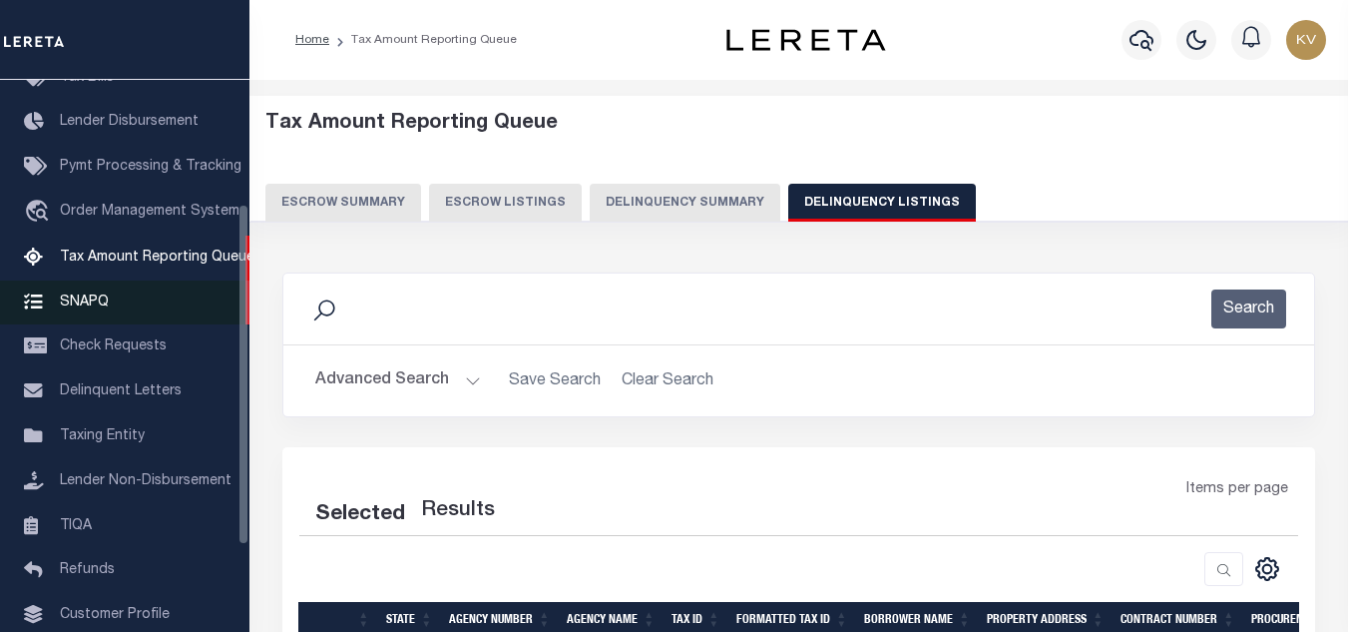
select select "100"
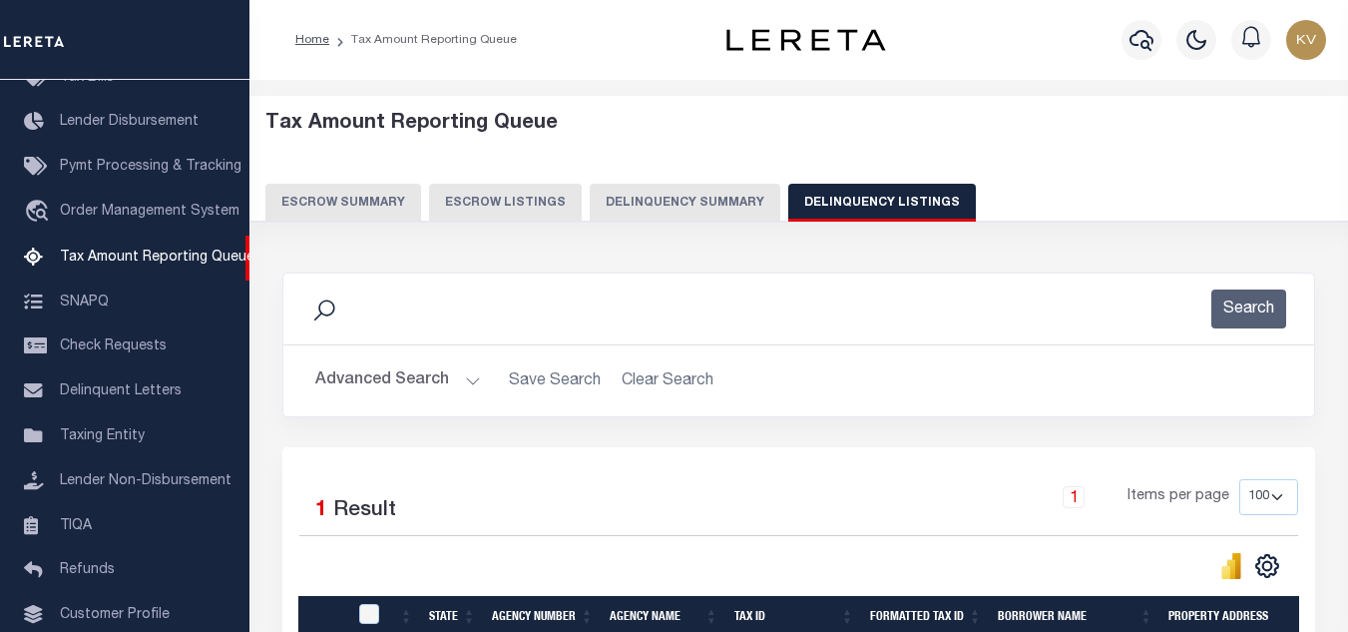
drag, startPoint x: 410, startPoint y: 359, endPoint x: 425, endPoint y: 393, distance: 37.1
click at [410, 359] on div "Advanced Search Save Search Clear Search tblassign_wrapper_dynamictable_____Def…" at bounding box center [798, 380] width 1031 height 71
click at [430, 373] on button "Advanced Search" at bounding box center [398, 380] width 166 height 39
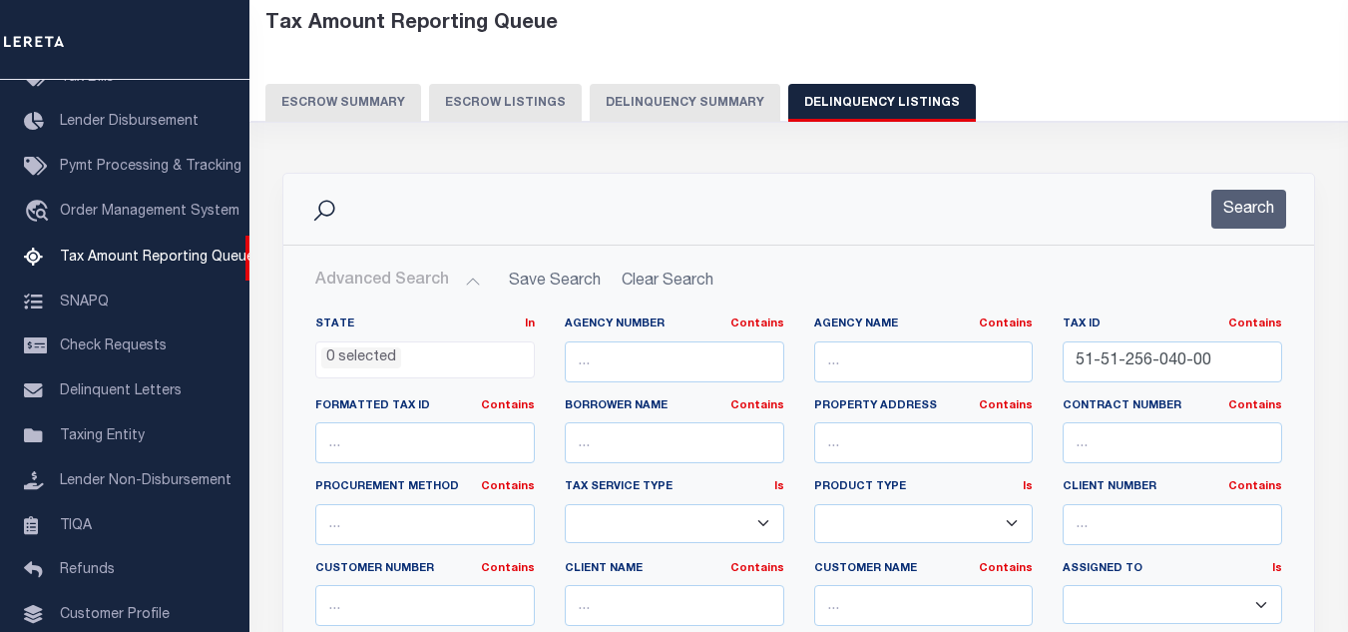
scroll to position [200, 0]
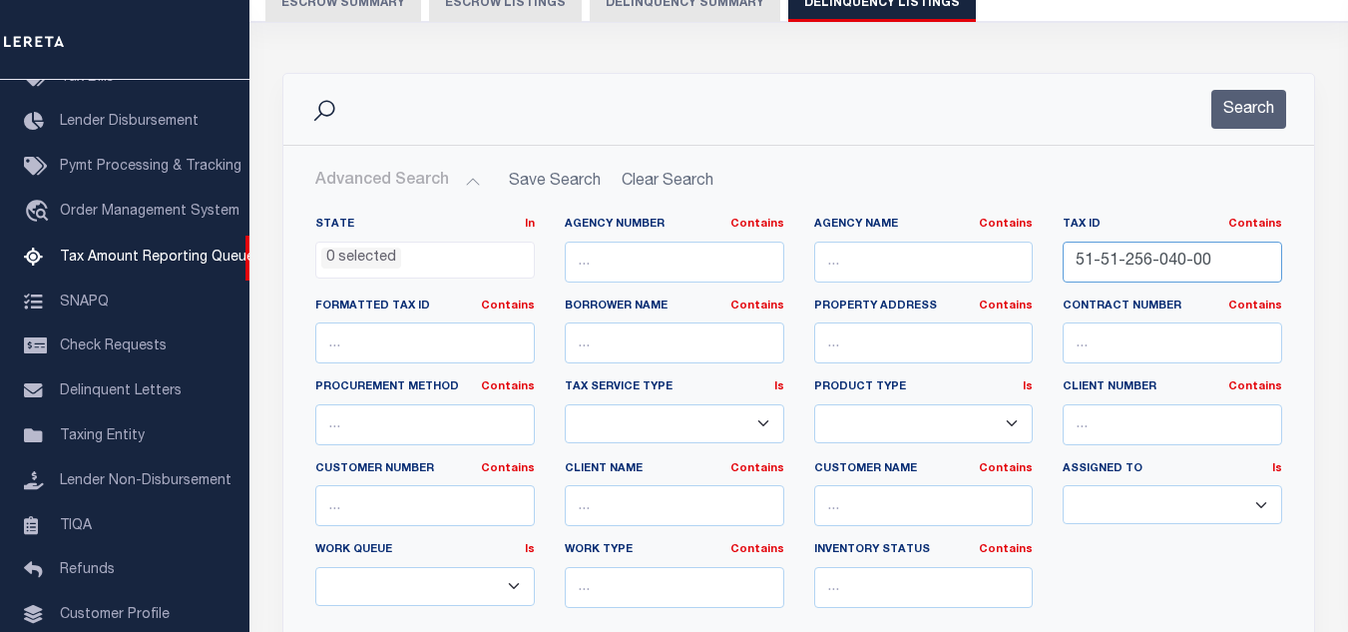
drag, startPoint x: 1220, startPoint y: 266, endPoint x: 997, endPoint y: 283, distance: 223.2
click at [964, 278] on div "State In In AK AL AR AZ CA CO CT DC DE FL GA GU HI IA ID IL IN KS [GEOGRAPHIC_D…" at bounding box center [798, 420] width 997 height 407
paste input "1"
type input "51-51-256-041-00"
click at [1236, 116] on button "Search" at bounding box center [1249, 109] width 75 height 39
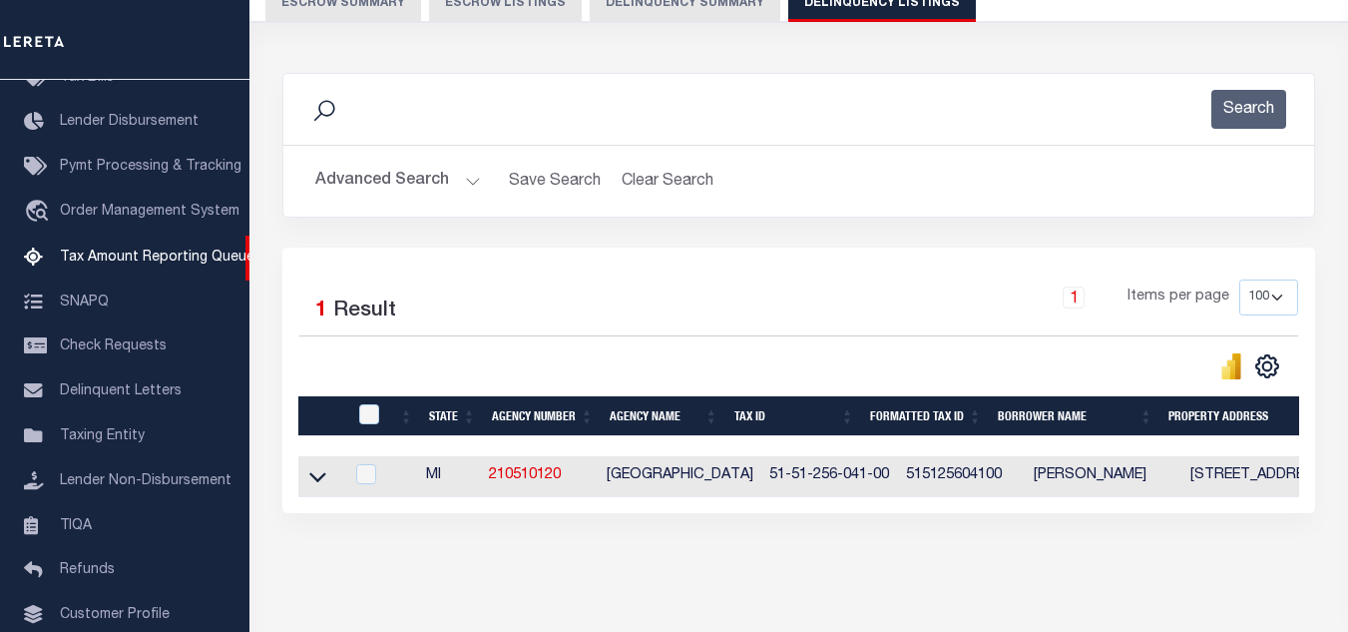
scroll to position [277, 0]
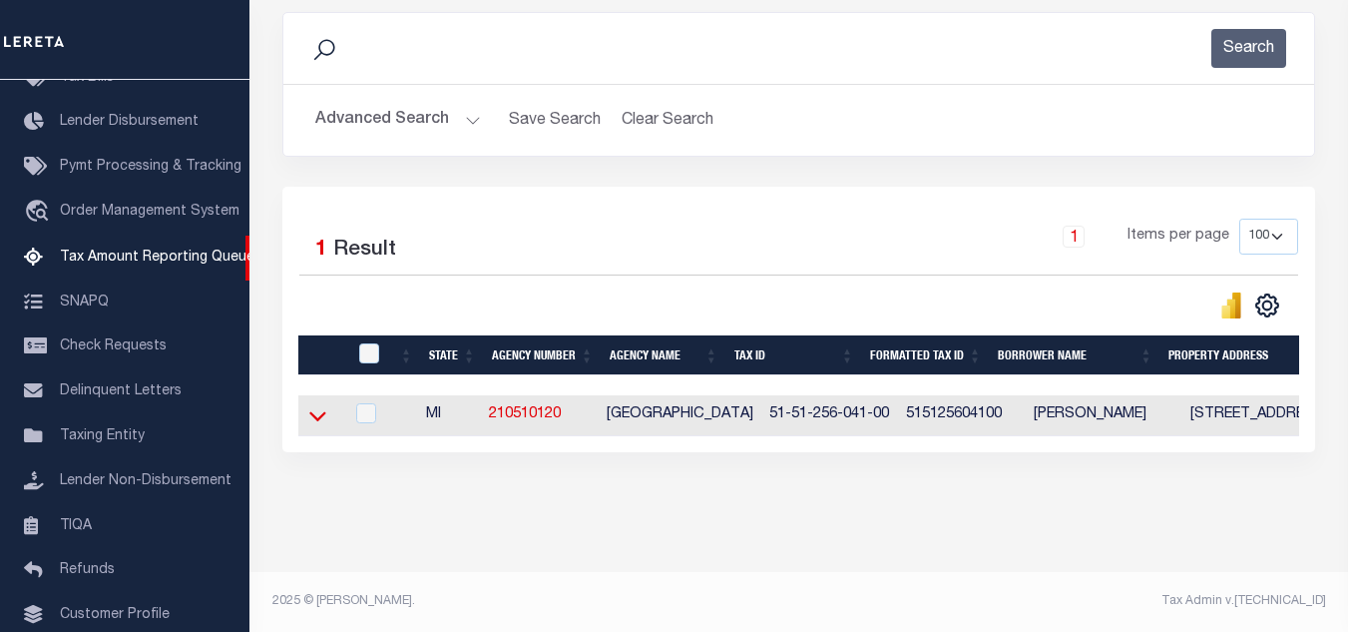
click at [312, 405] on icon at bounding box center [317, 415] width 17 height 21
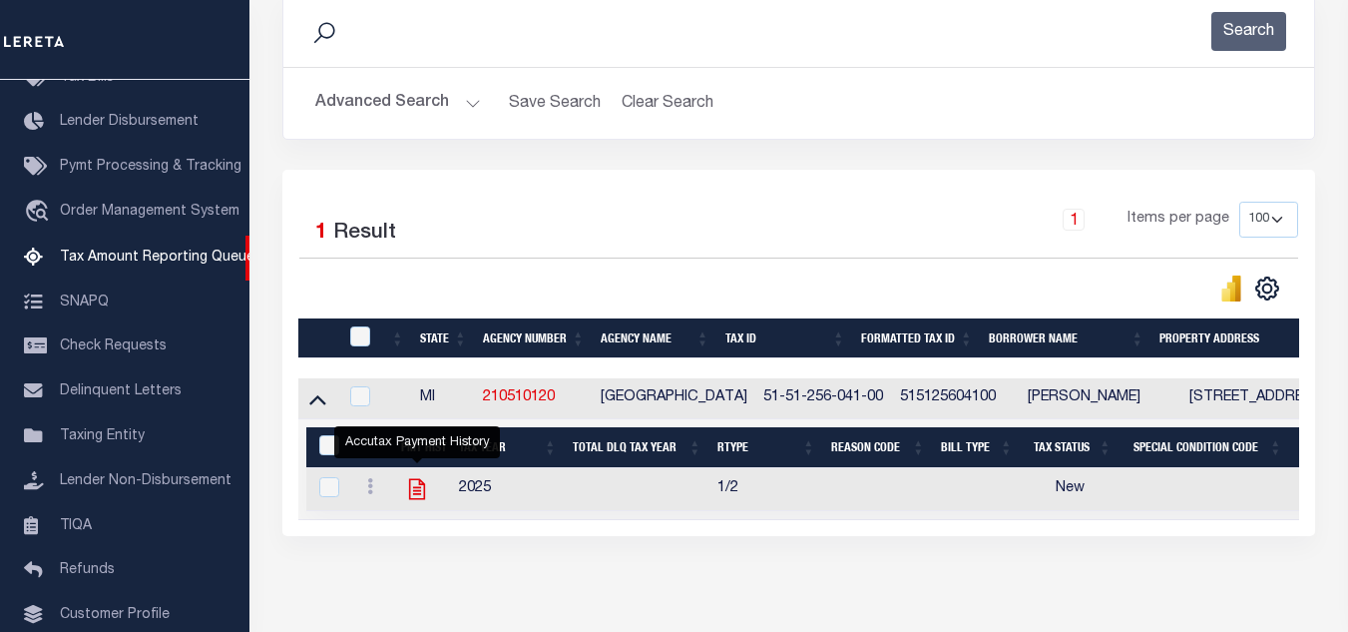
click at [420, 489] on icon "" at bounding box center [417, 489] width 16 height 21
checkbox input "true"
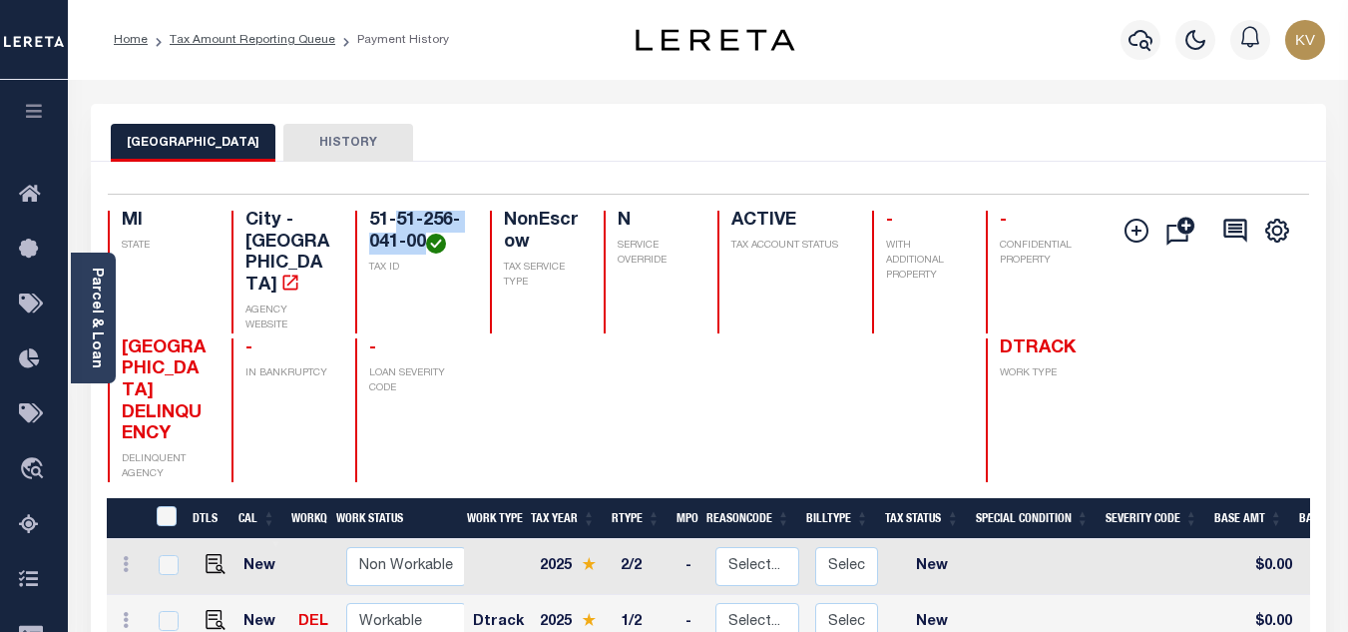
drag, startPoint x: 399, startPoint y: 220, endPoint x: 424, endPoint y: 249, distance: 38.2
click at [424, 249] on h4 "51-51-256-041-00" at bounding box center [417, 232] width 96 height 43
copy h4 "51-256-041-00"
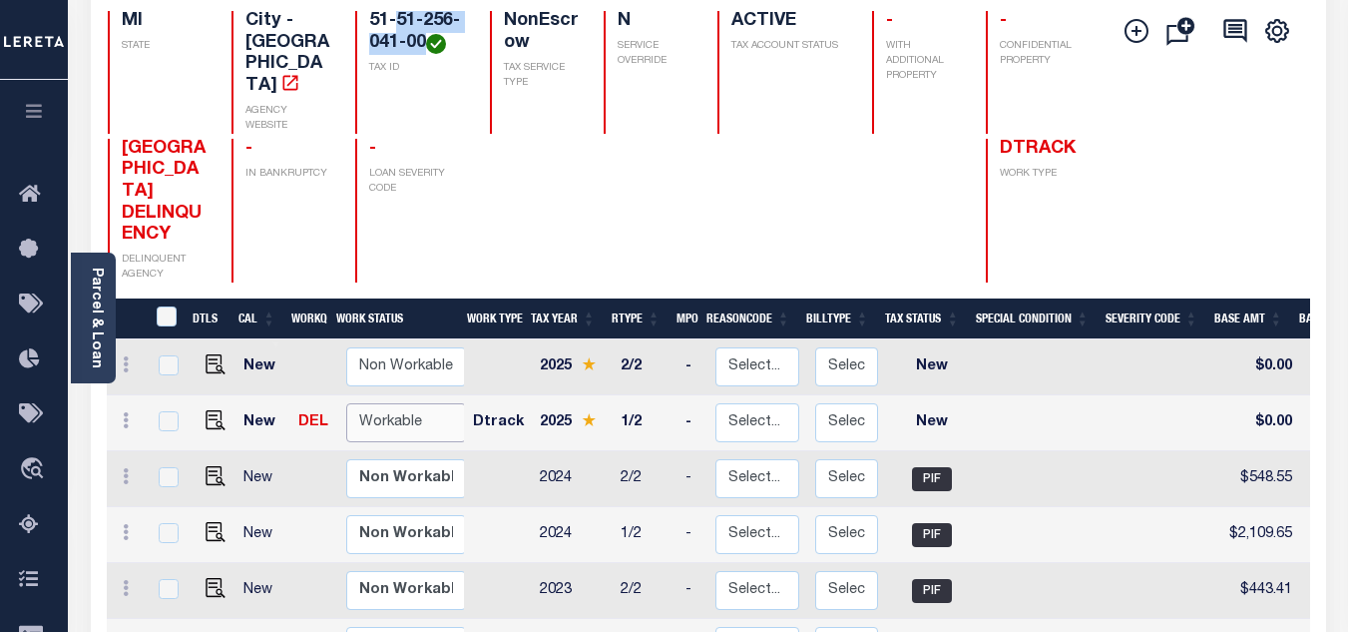
click at [383, 403] on select "Non Workable Workable" at bounding box center [406, 422] width 120 height 39
checkbox input "true"
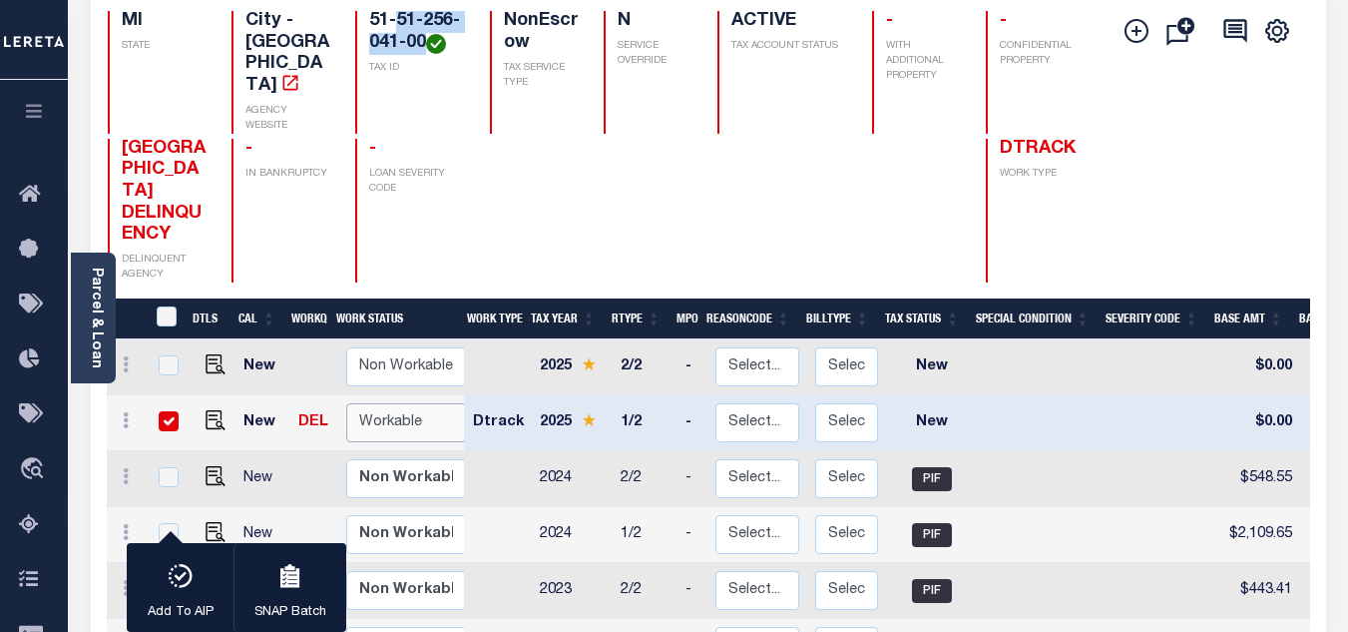
select select "true"
click at [346, 403] on select "Non Workable Workable" at bounding box center [406, 422] width 120 height 39
checkbox input "false"
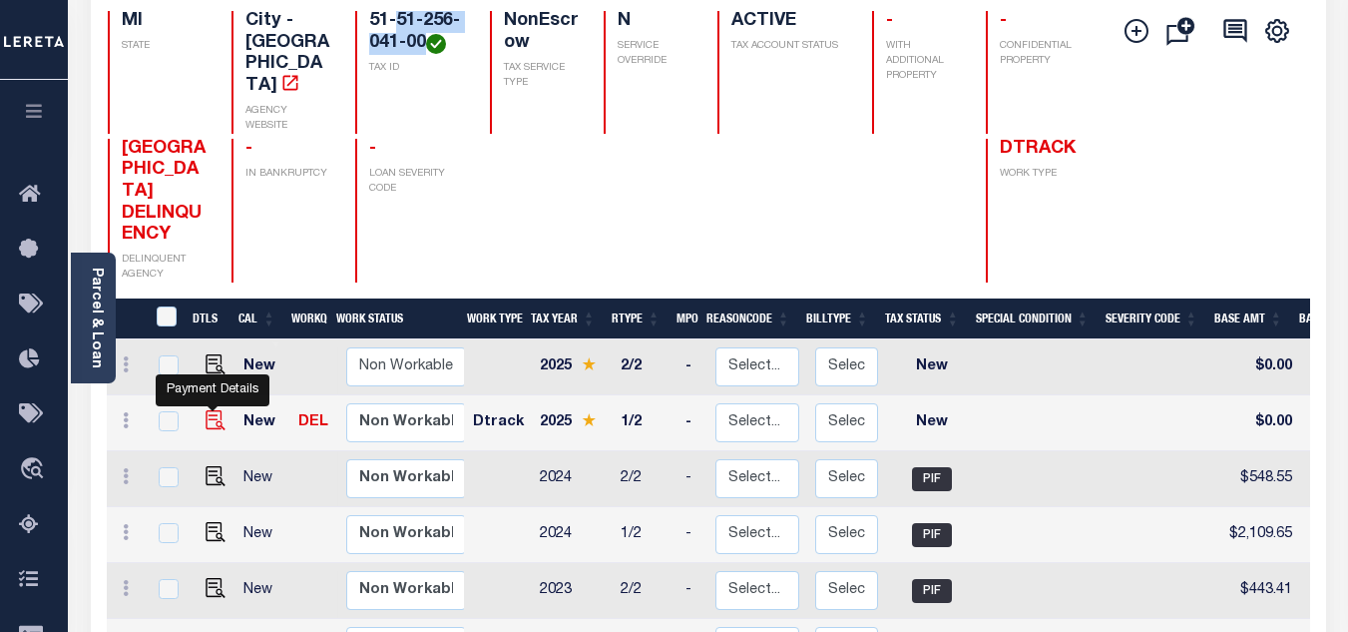
click at [209, 410] on img "" at bounding box center [216, 420] width 20 height 20
checkbox input "true"
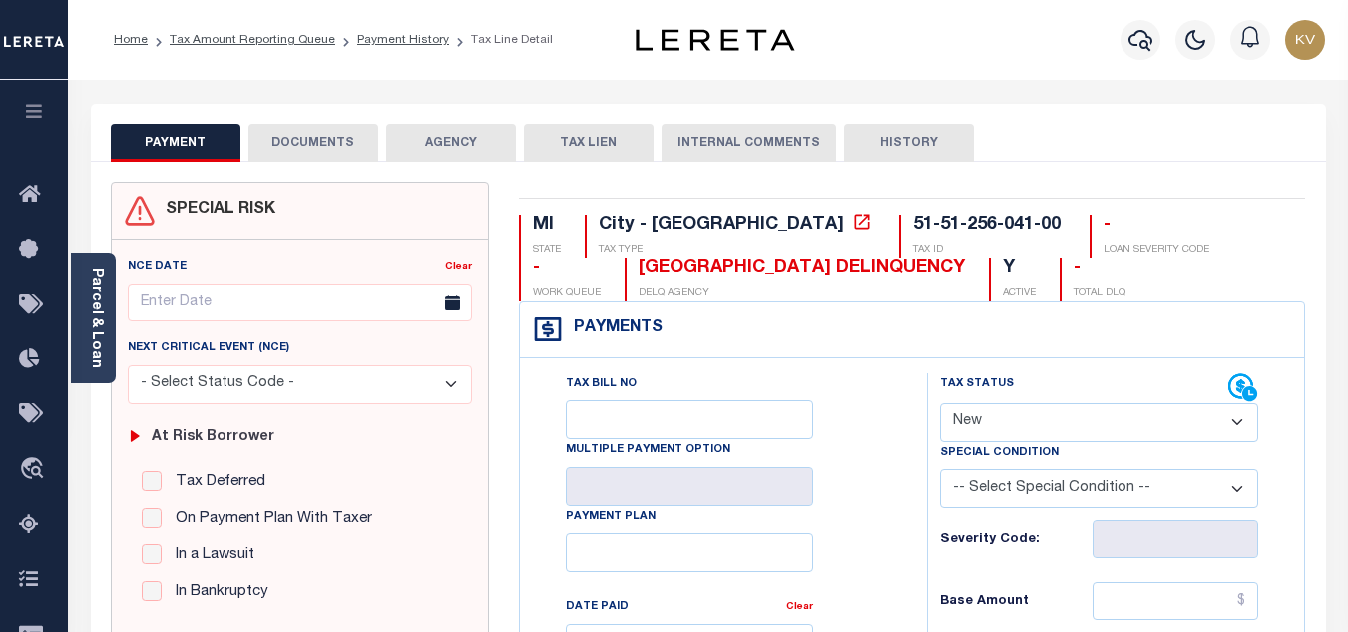
scroll to position [200, 0]
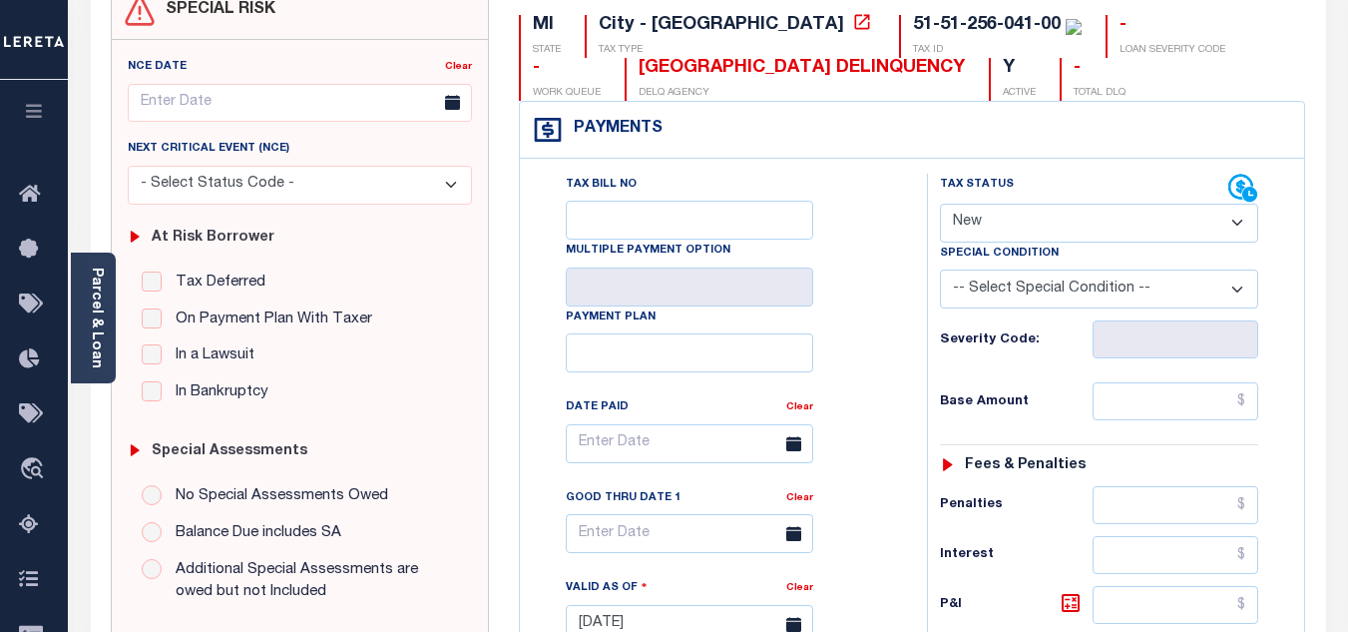
click at [943, 230] on select "- Select Status Code - Open Due/Unpaid Paid Incomplete No Tax Due Internal Refu…" at bounding box center [1099, 223] width 318 height 39
select select "PYD"
click at [940, 205] on select "- Select Status Code - Open Due/Unpaid Paid Incomplete No Tax Due Internal Refu…" at bounding box center [1099, 223] width 318 height 39
type input "[DATE]"
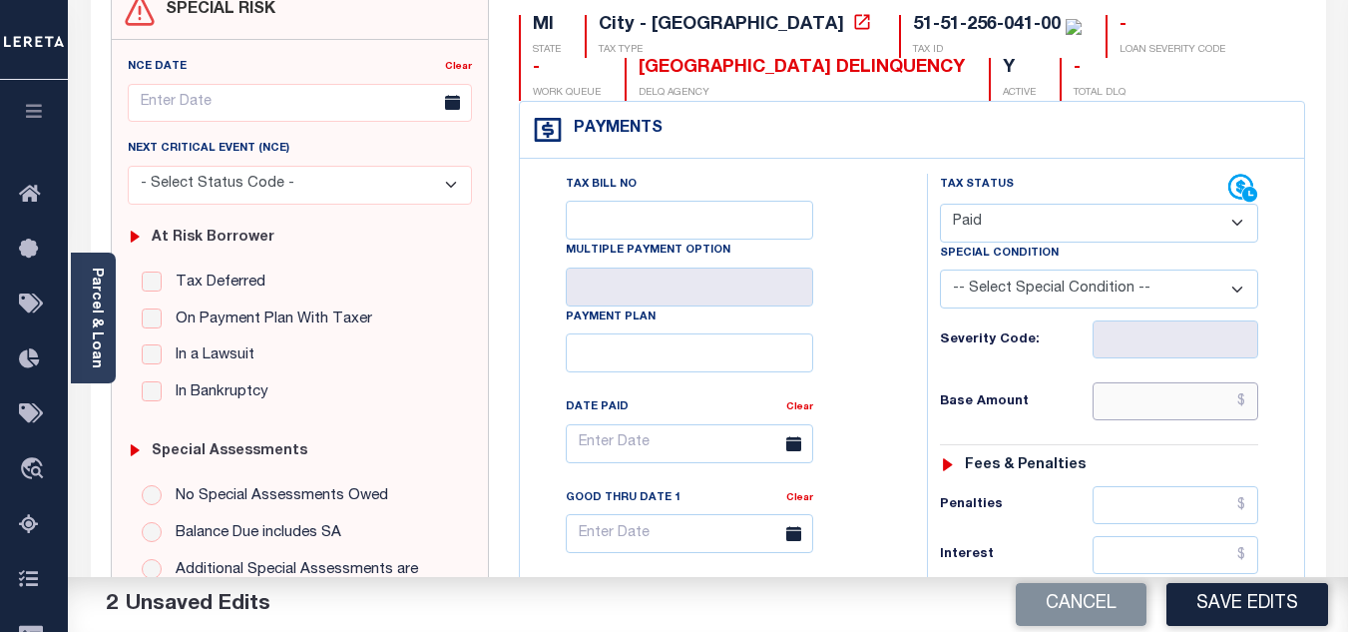
click at [1123, 393] on input "text" at bounding box center [1176, 401] width 166 height 38
paste input "2,158.84"
type input "$2,158.84"
click at [1076, 394] on div "Base Amount $2,158.84" at bounding box center [1099, 401] width 318 height 38
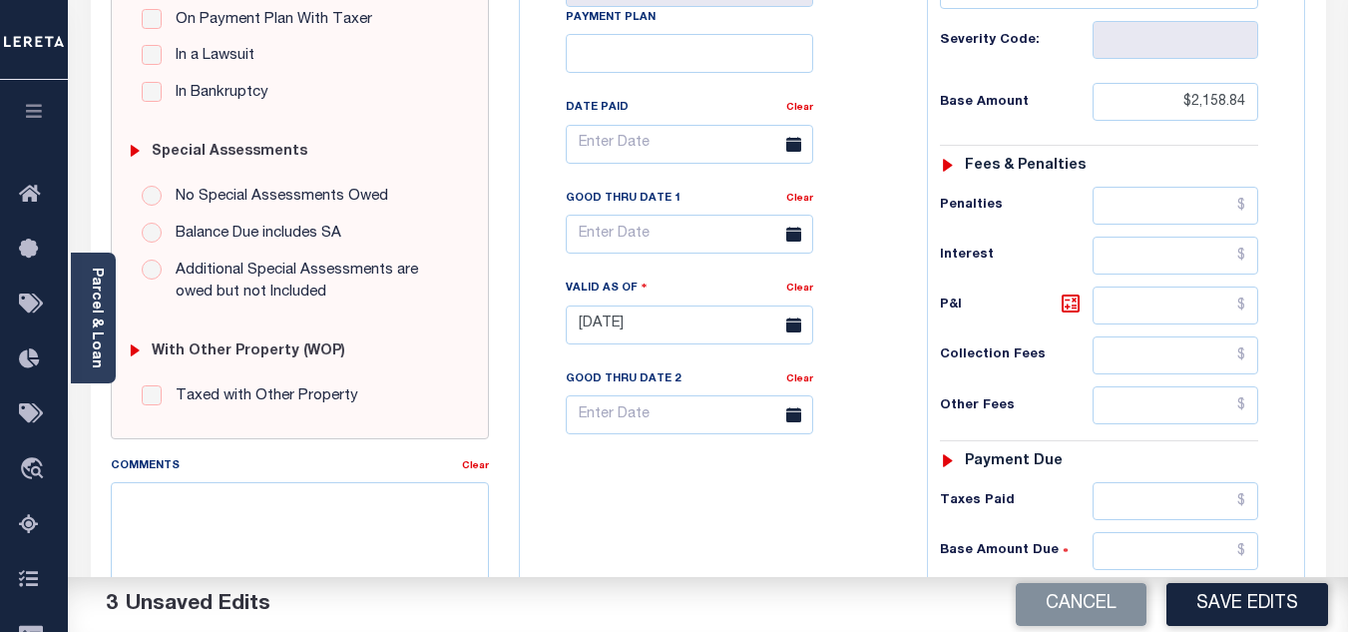
scroll to position [599, 0]
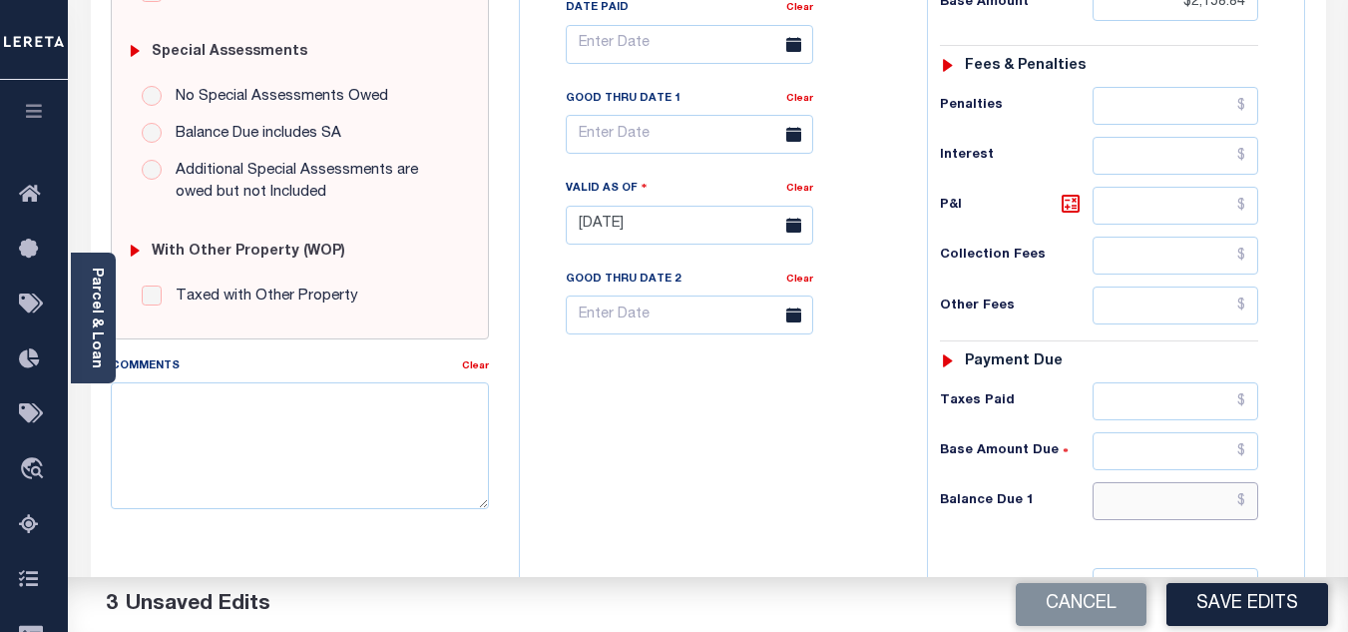
click at [1126, 510] on input "text" at bounding box center [1176, 501] width 166 height 38
type input "$0.00"
click at [846, 419] on div "Tax Bill No Multiple Payment Option Payment Plan Clear" at bounding box center [718, 214] width 387 height 881
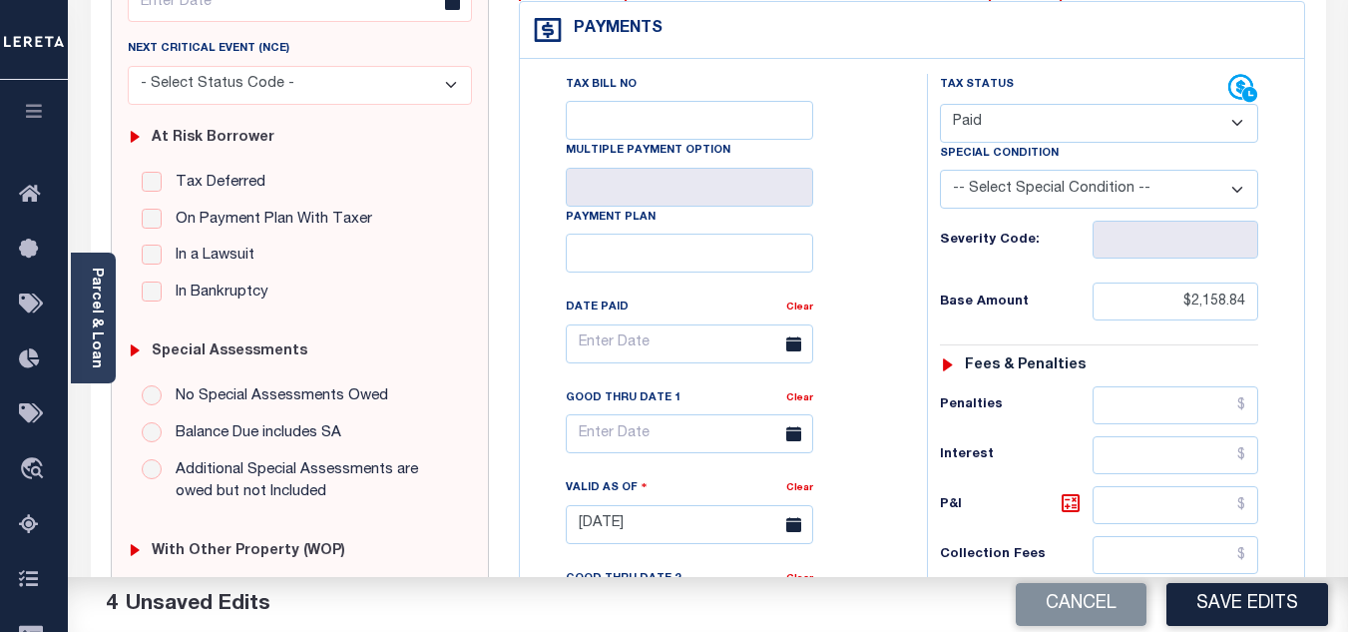
scroll to position [0, 0]
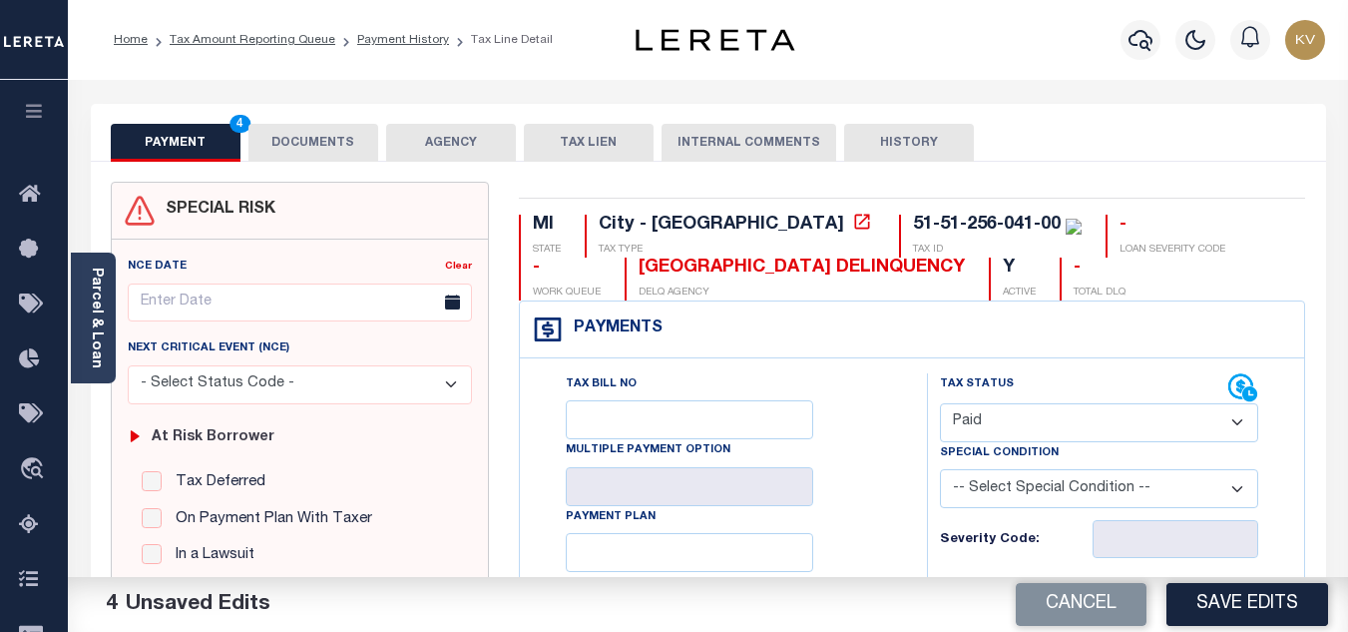
click at [339, 145] on button "DOCUMENTS" at bounding box center [314, 143] width 130 height 38
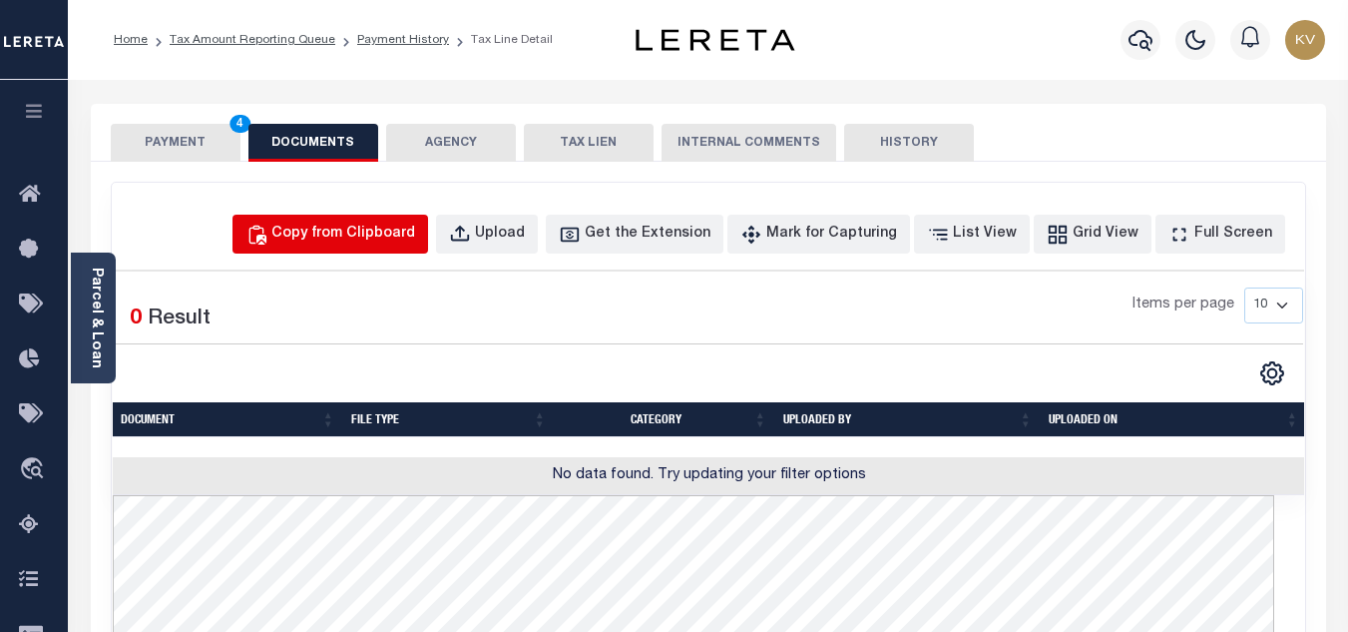
click at [415, 233] on div "Copy from Clipboard" at bounding box center [343, 235] width 144 height 22
select select "POP"
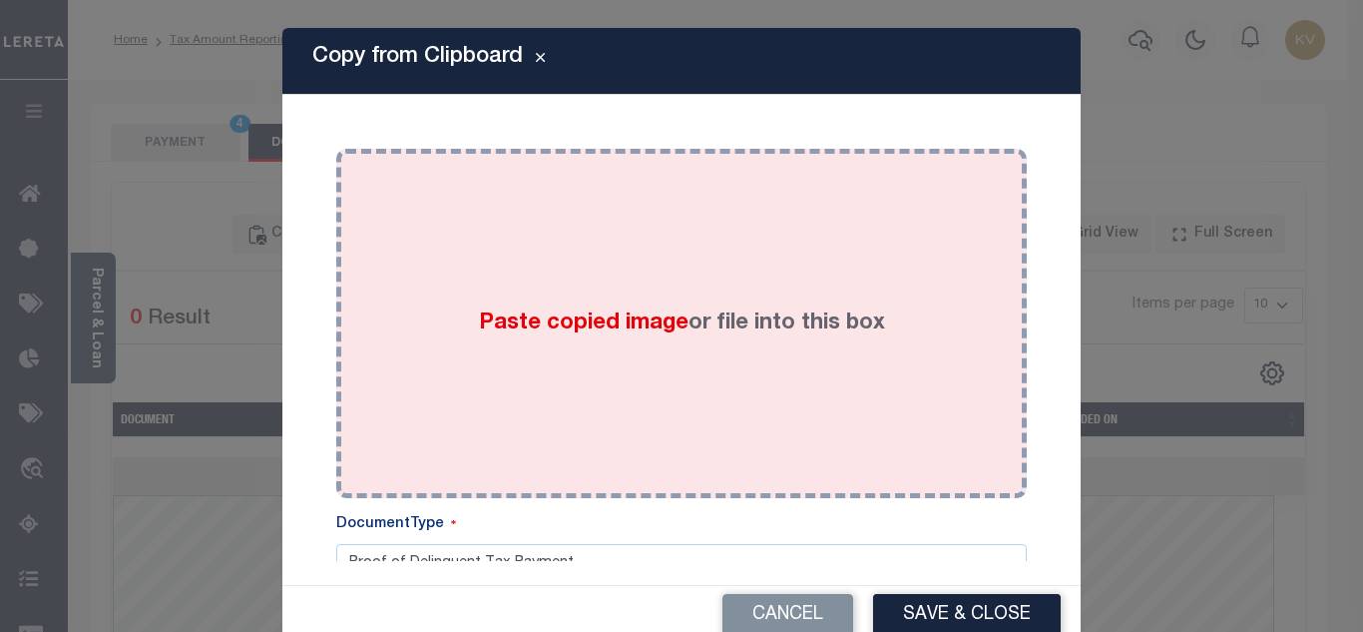
click at [515, 328] on span "Paste copied image" at bounding box center [584, 323] width 210 height 22
click at [578, 318] on span "Paste copied image" at bounding box center [584, 323] width 210 height 22
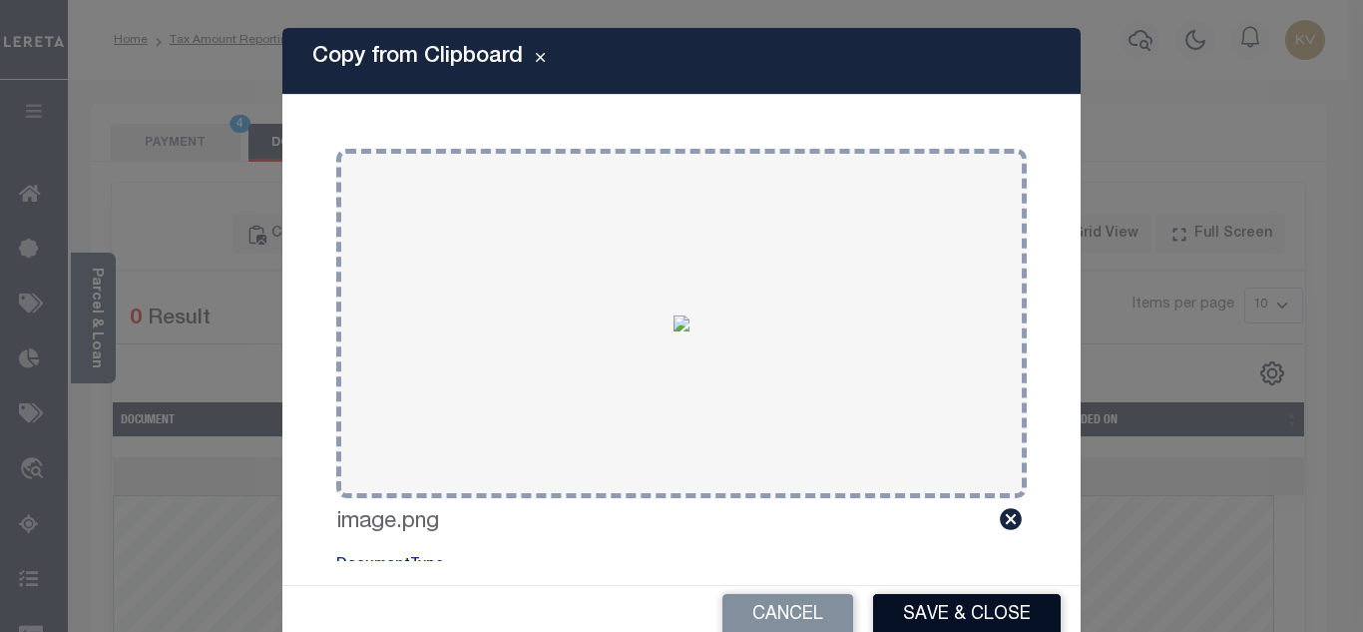
click at [968, 613] on button "Save & Close" at bounding box center [967, 615] width 188 height 43
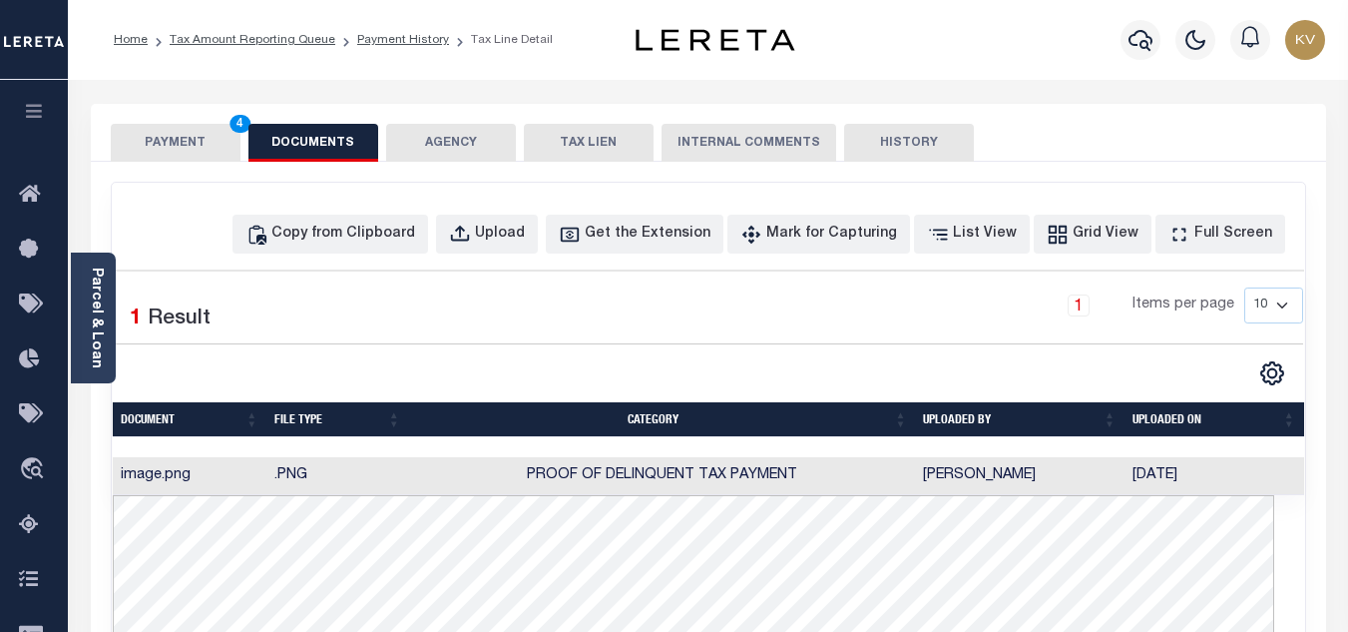
click at [168, 137] on button "PAYMENT 4" at bounding box center [176, 143] width 130 height 38
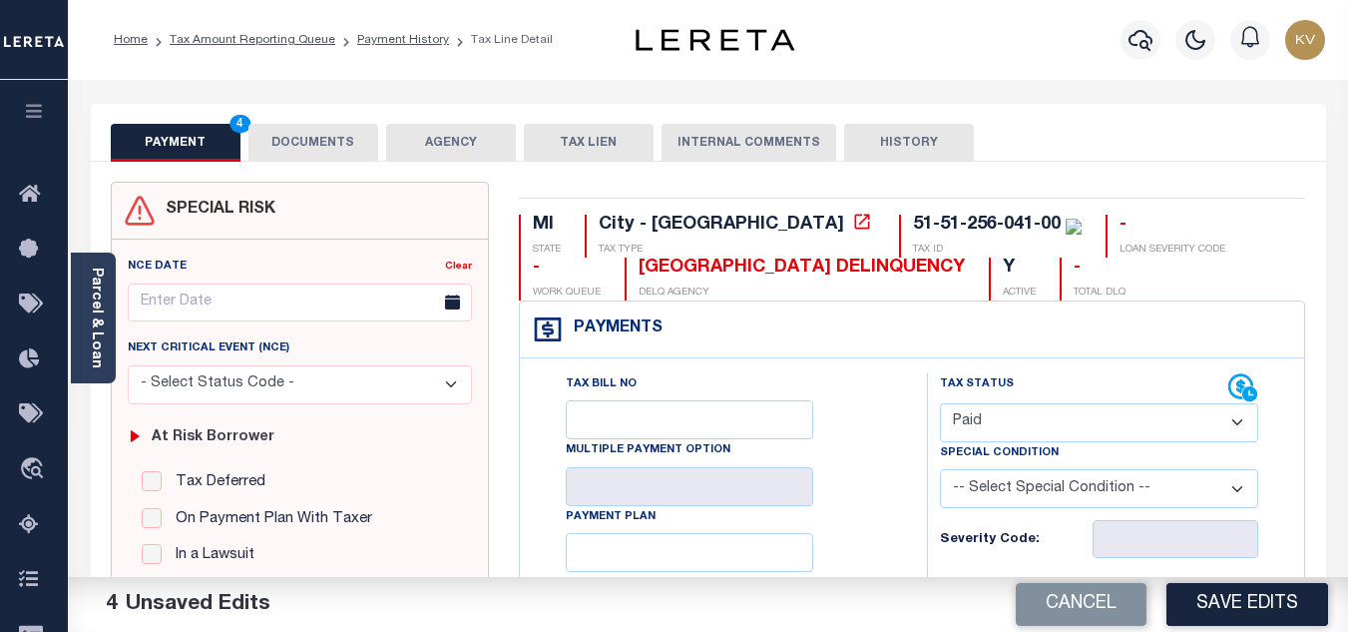
click at [1280, 603] on button "Save Edits" at bounding box center [1248, 604] width 162 height 43
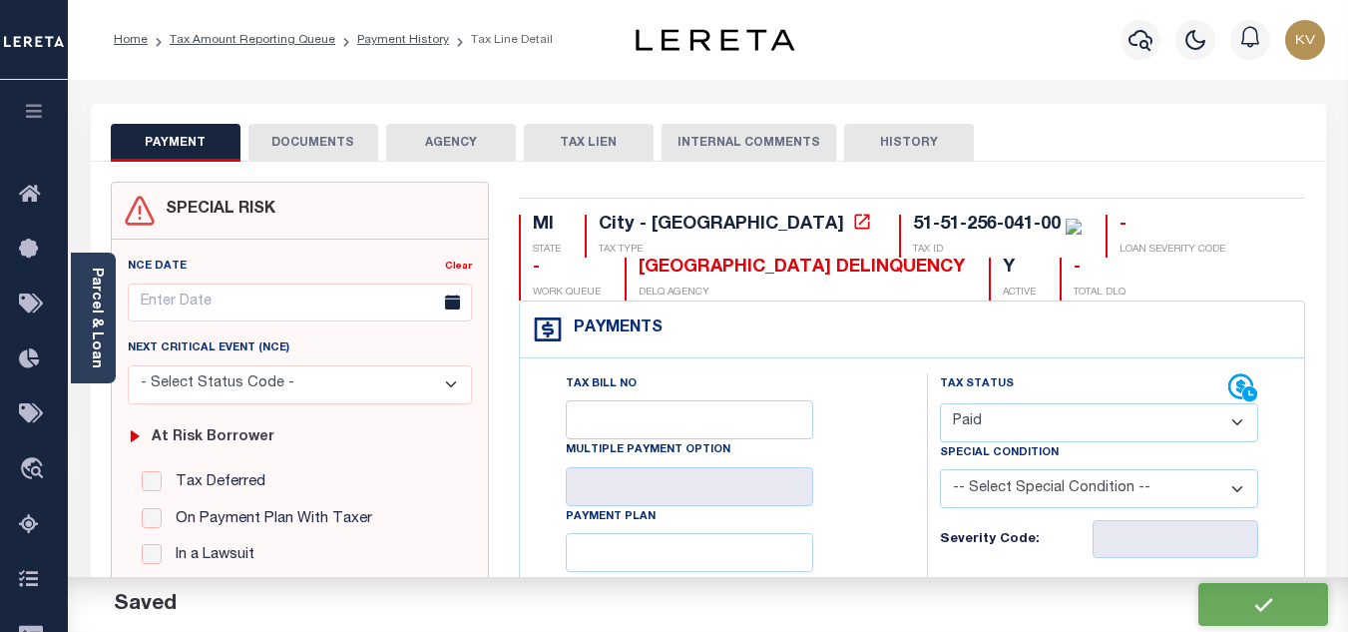
checkbox input "false"
type input "$2,158.84"
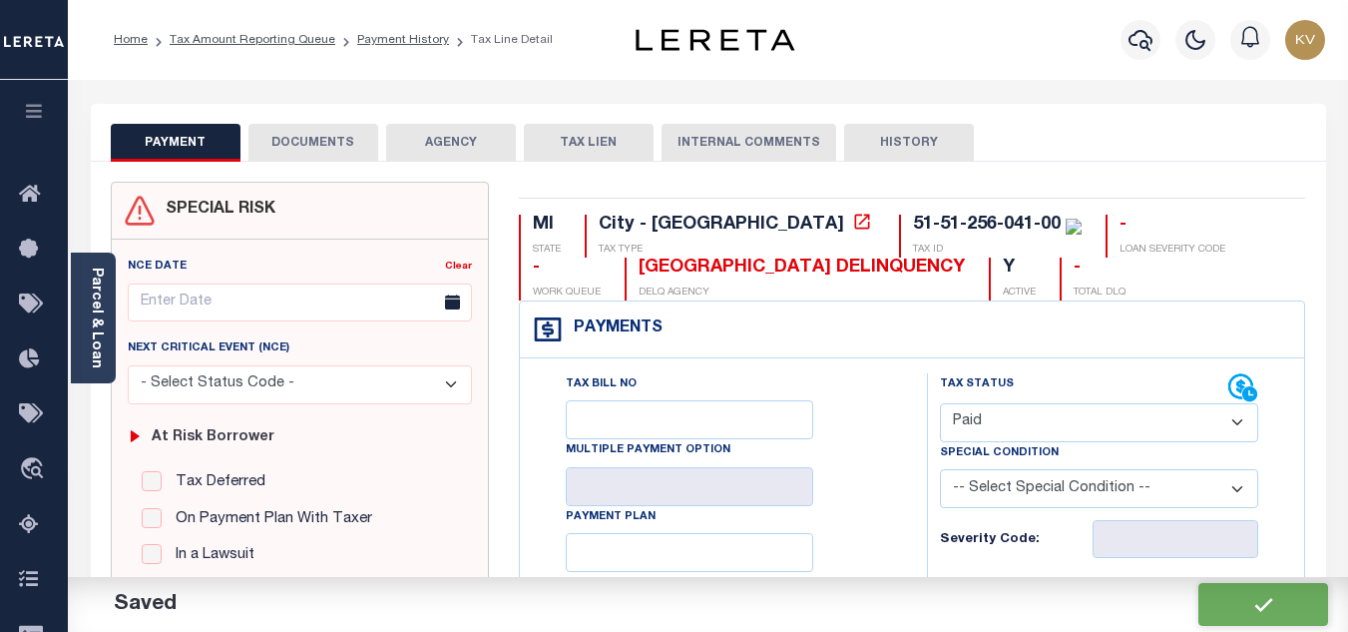
type input "$0"
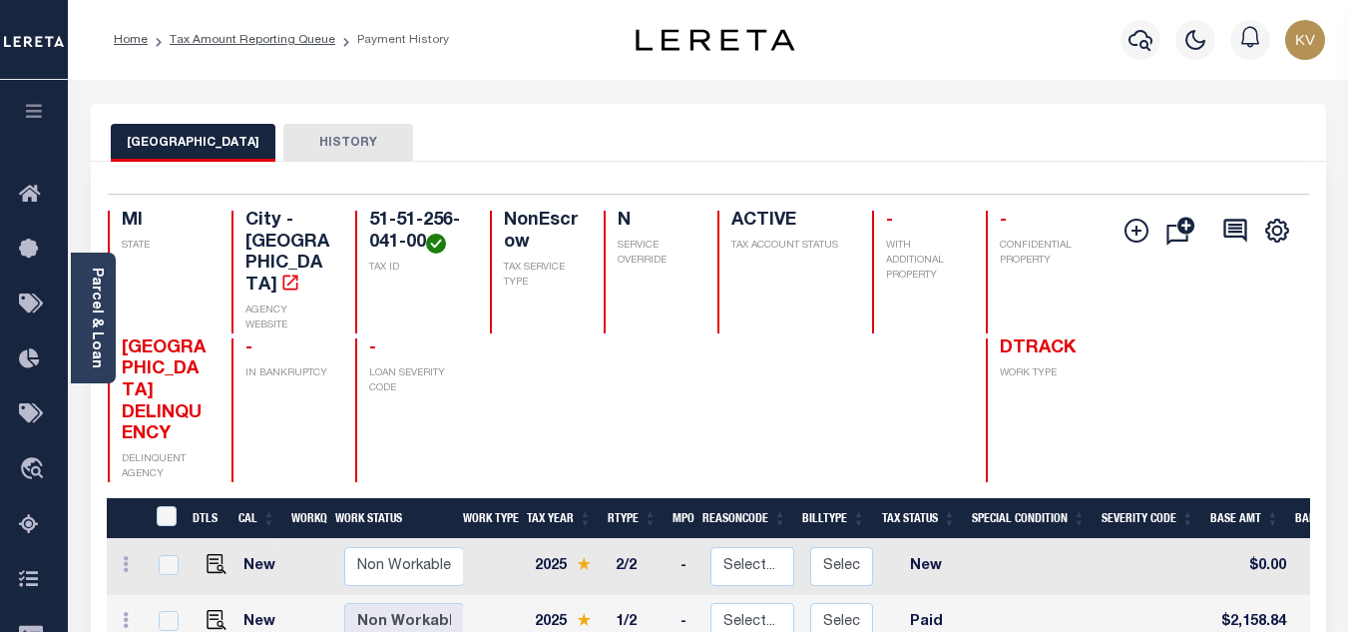
click at [311, 148] on button "HISTORY" at bounding box center [348, 143] width 130 height 38
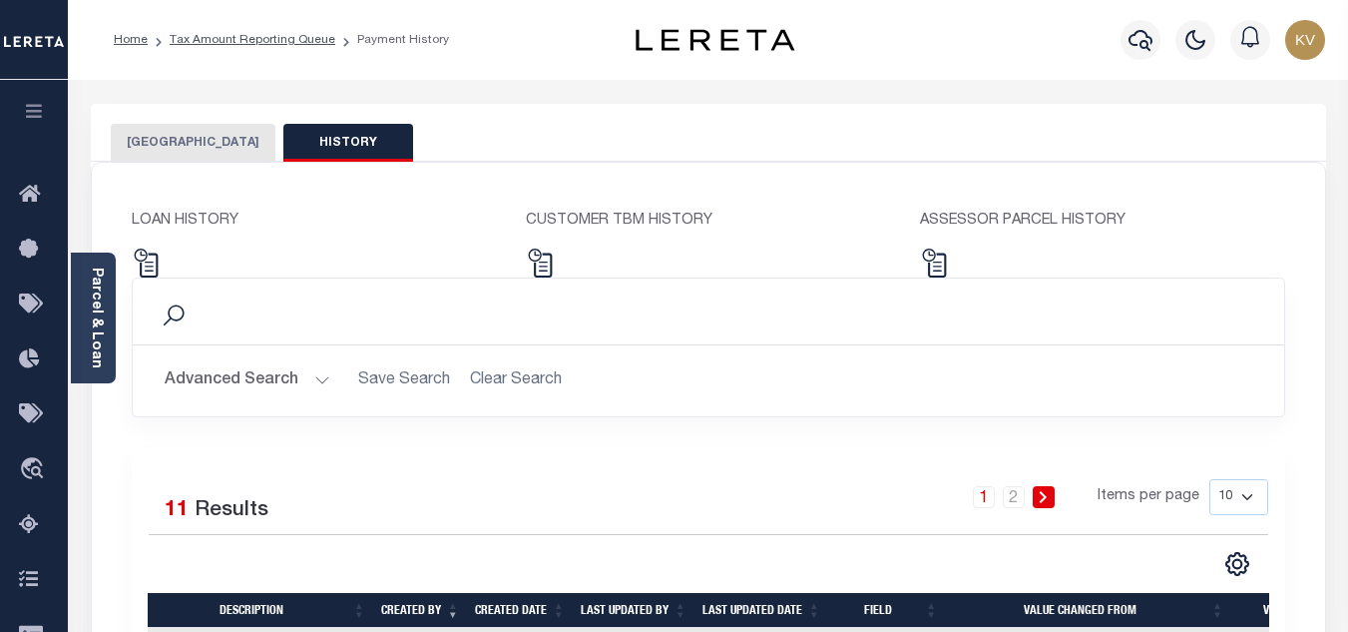
click at [187, 146] on button "[GEOGRAPHIC_DATA]" at bounding box center [193, 143] width 165 height 38
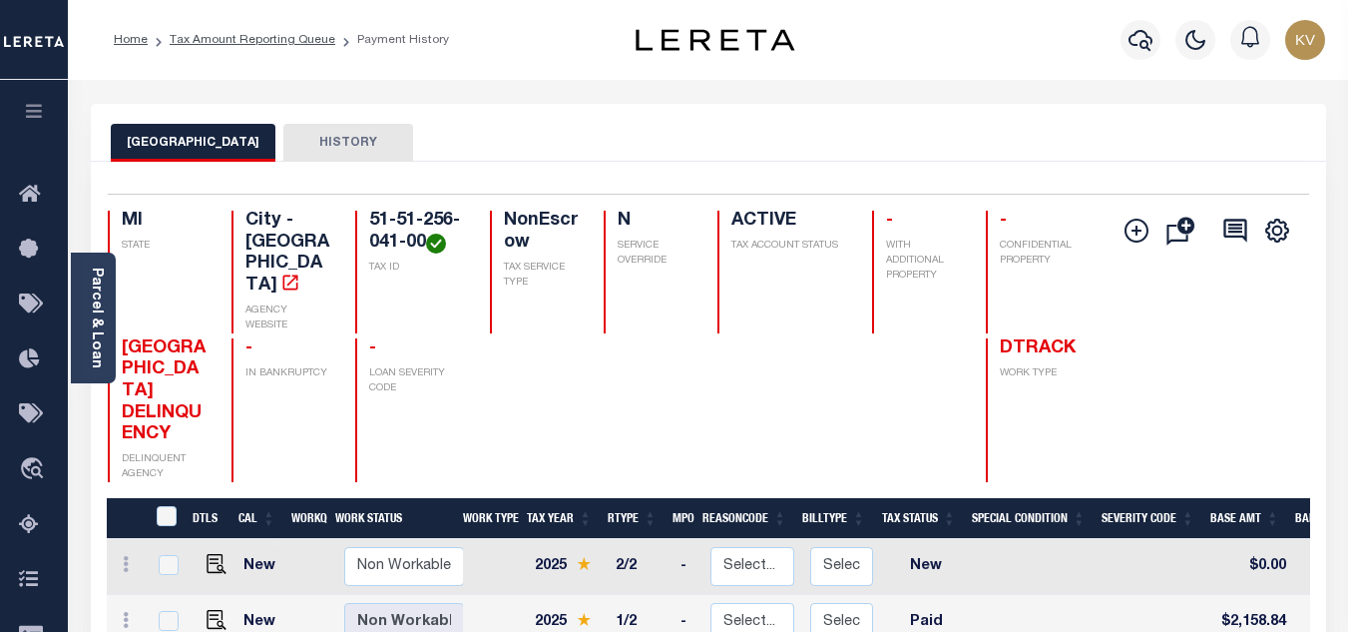
scroll to position [200, 0]
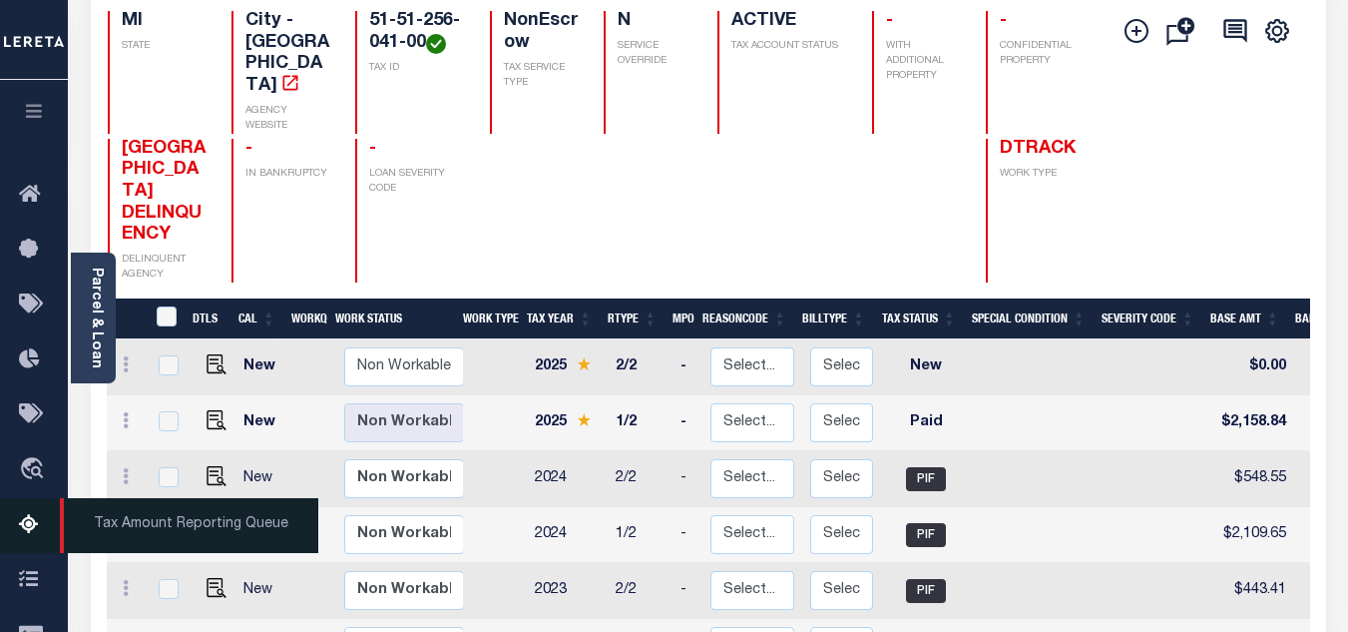
click at [36, 530] on icon at bounding box center [35, 525] width 32 height 25
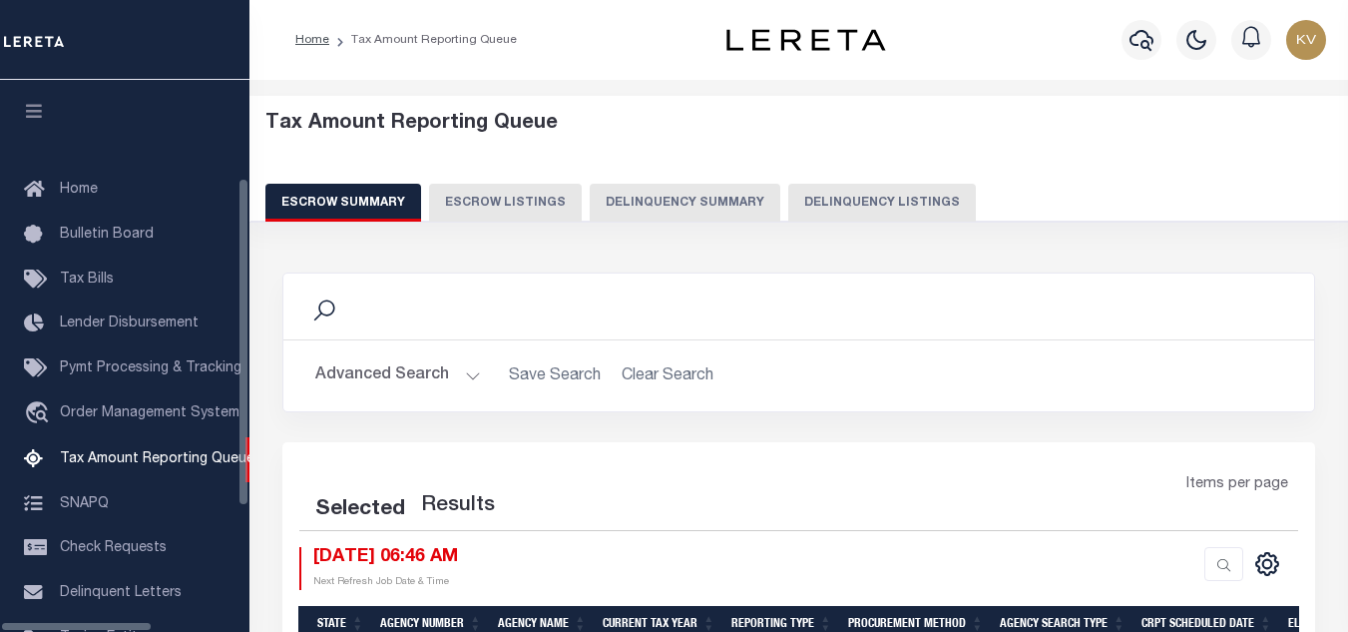
select select "100"
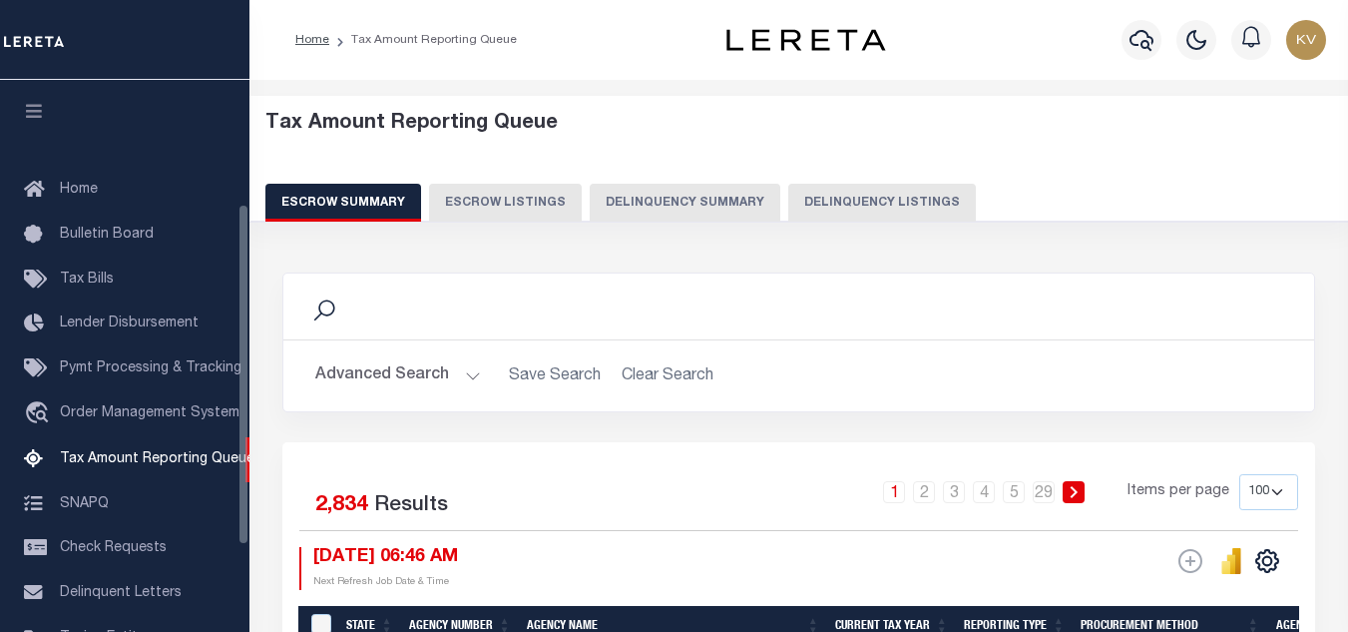
scroll to position [202, 0]
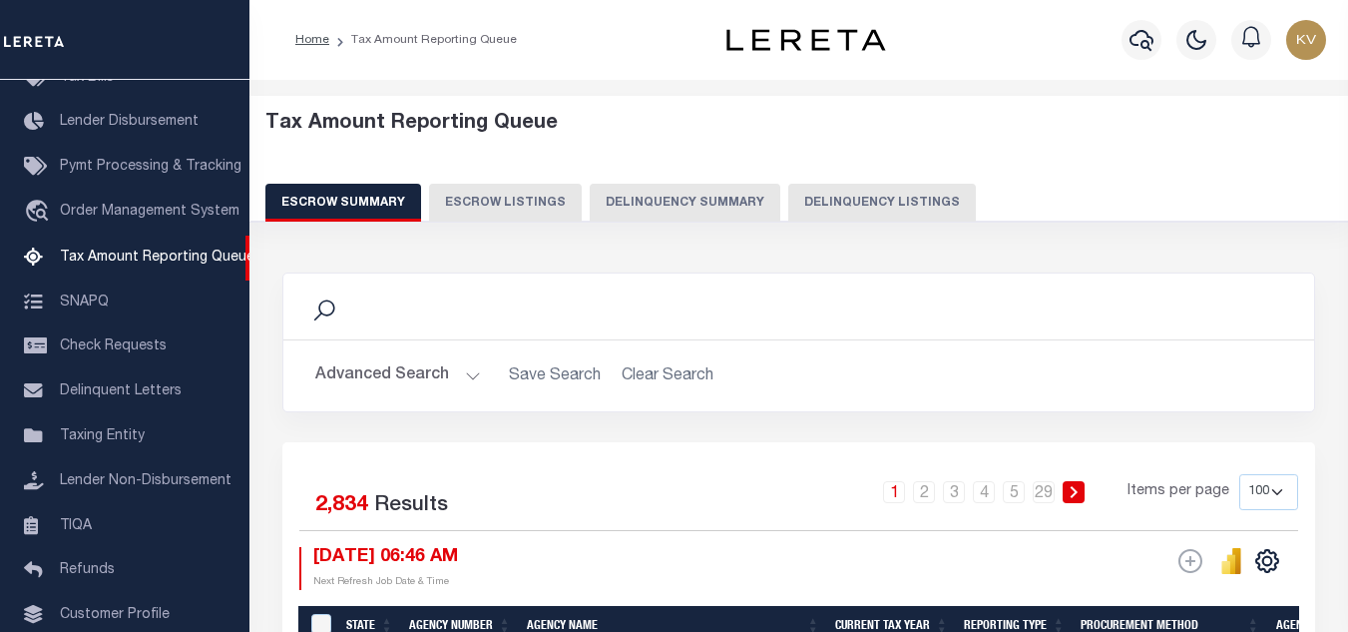
click at [901, 204] on button "Delinquency Listings" at bounding box center [882, 203] width 188 height 38
select select
select select "100"
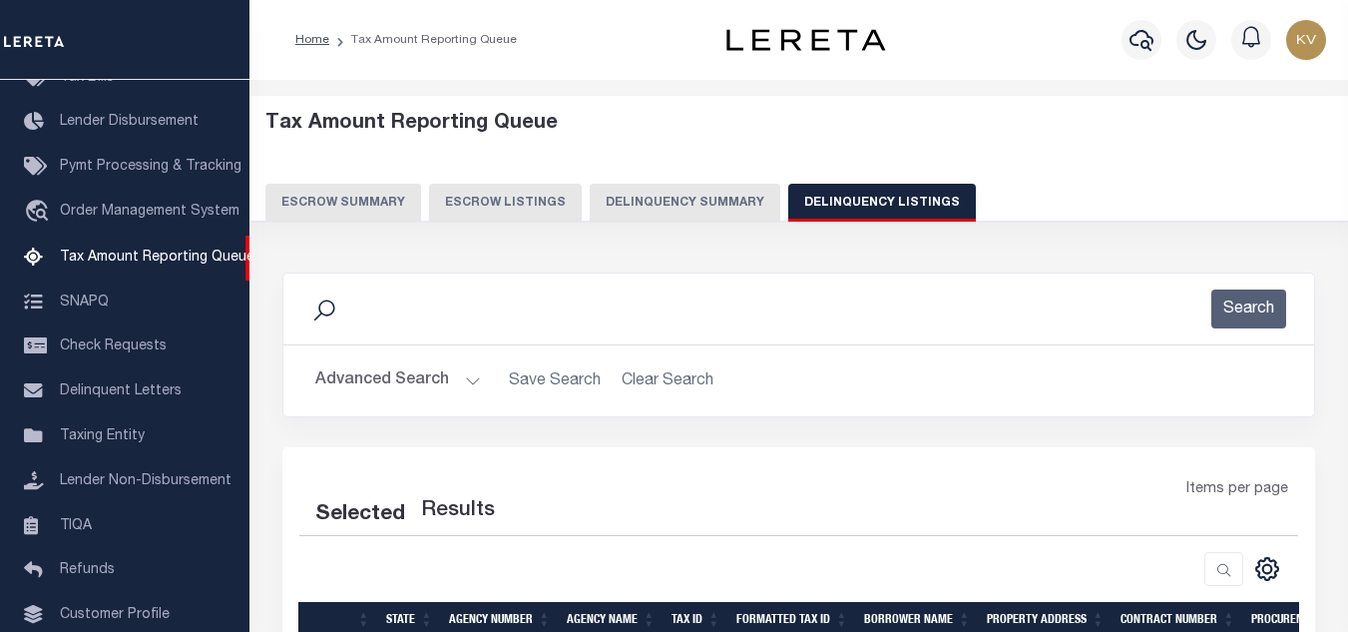
select select "100"
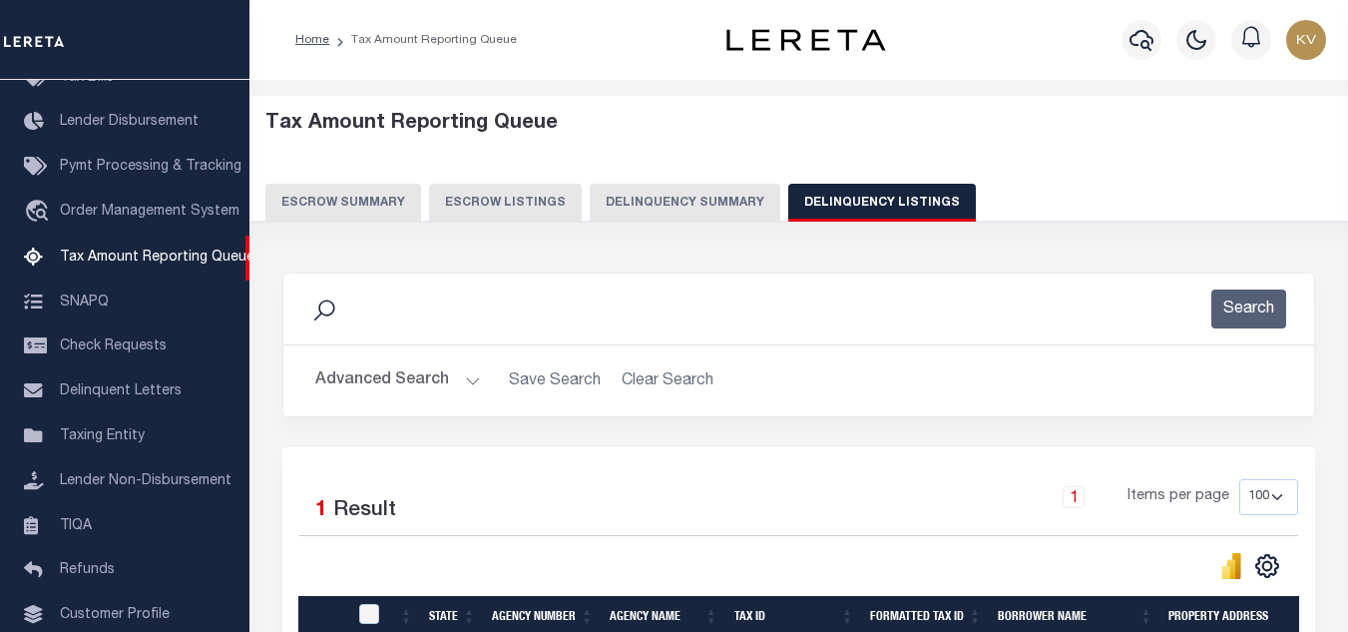
scroll to position [200, 0]
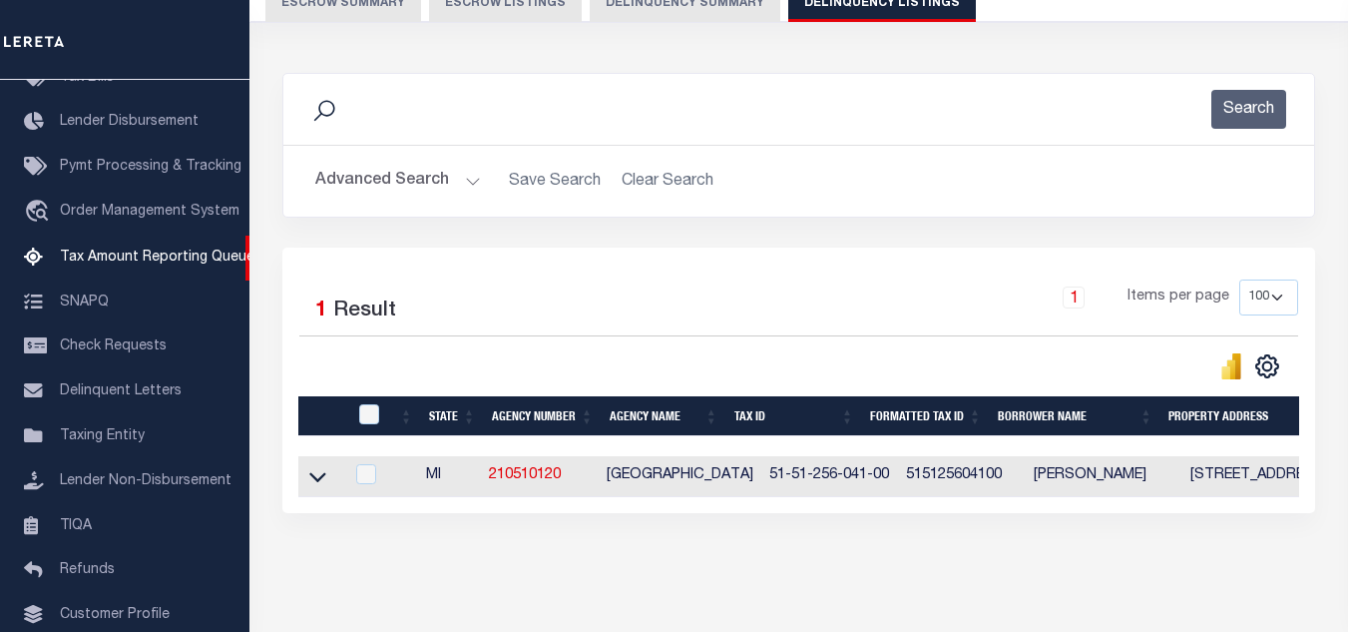
click at [413, 185] on button "Advanced Search" at bounding box center [398, 181] width 166 height 39
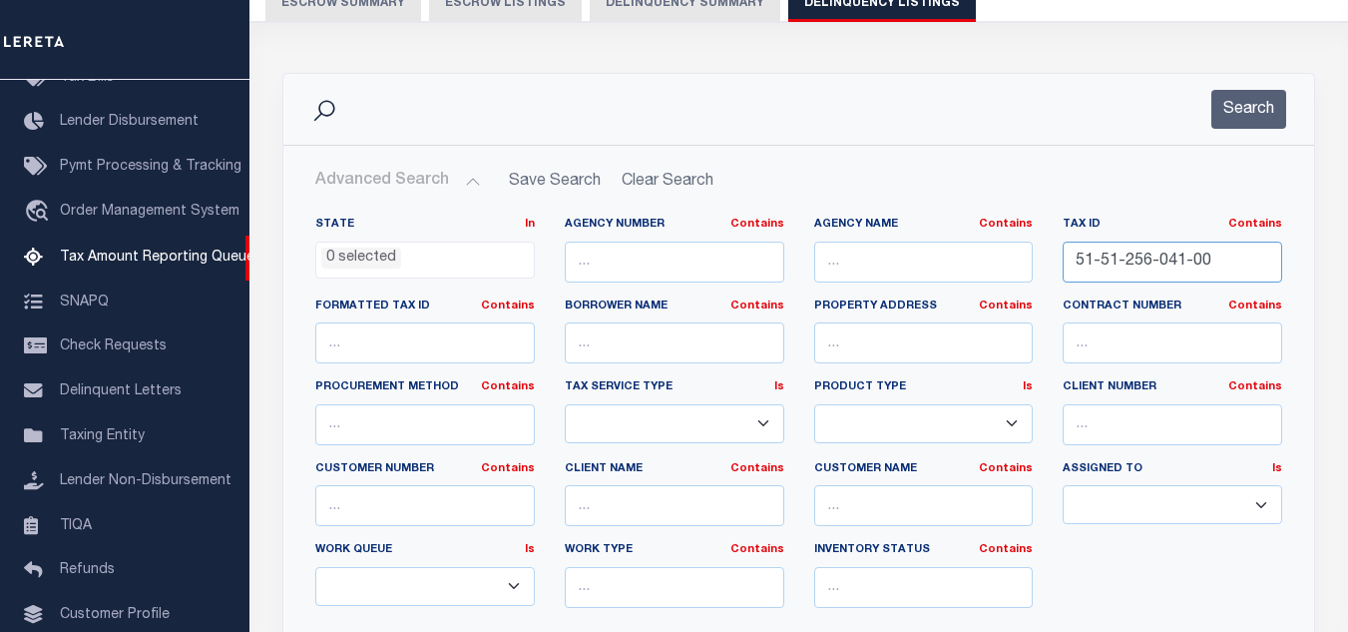
drag, startPoint x: 1235, startPoint y: 262, endPoint x: 930, endPoint y: 258, distance: 304.4
click at [929, 261] on div "State In In AK AL AR AZ CA CO CT DC DE FL GA GU HI IA ID IL IN KS [GEOGRAPHIC_D…" at bounding box center [798, 420] width 997 height 407
paste input "[PHONE_NUMBER]"
type input "51-51-267-006-24"
click at [1247, 118] on button "Search" at bounding box center [1249, 109] width 75 height 39
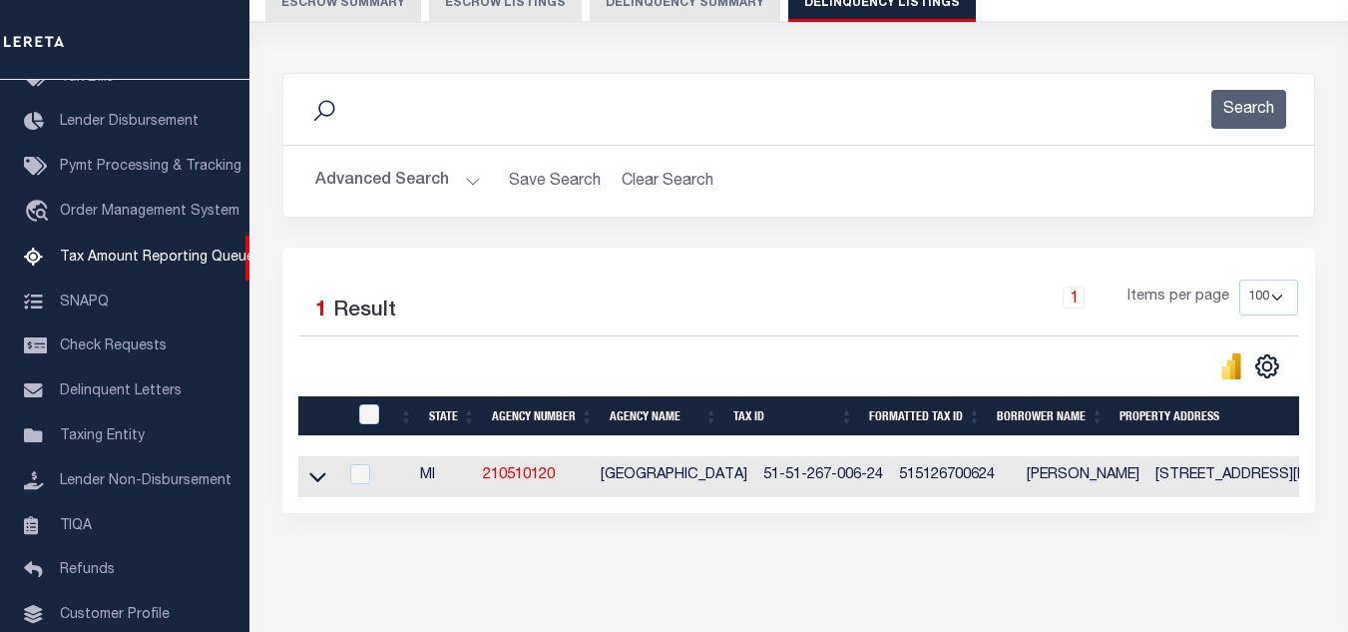
scroll to position [277, 0]
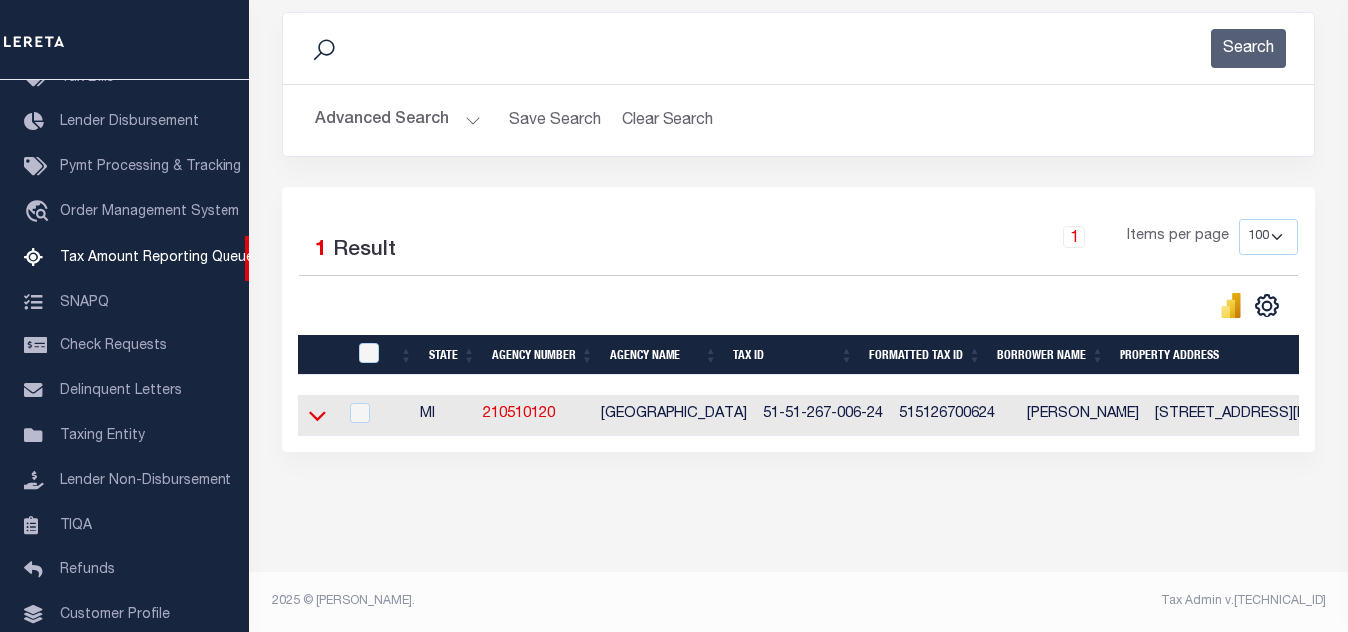
click at [321, 405] on icon at bounding box center [317, 415] width 17 height 21
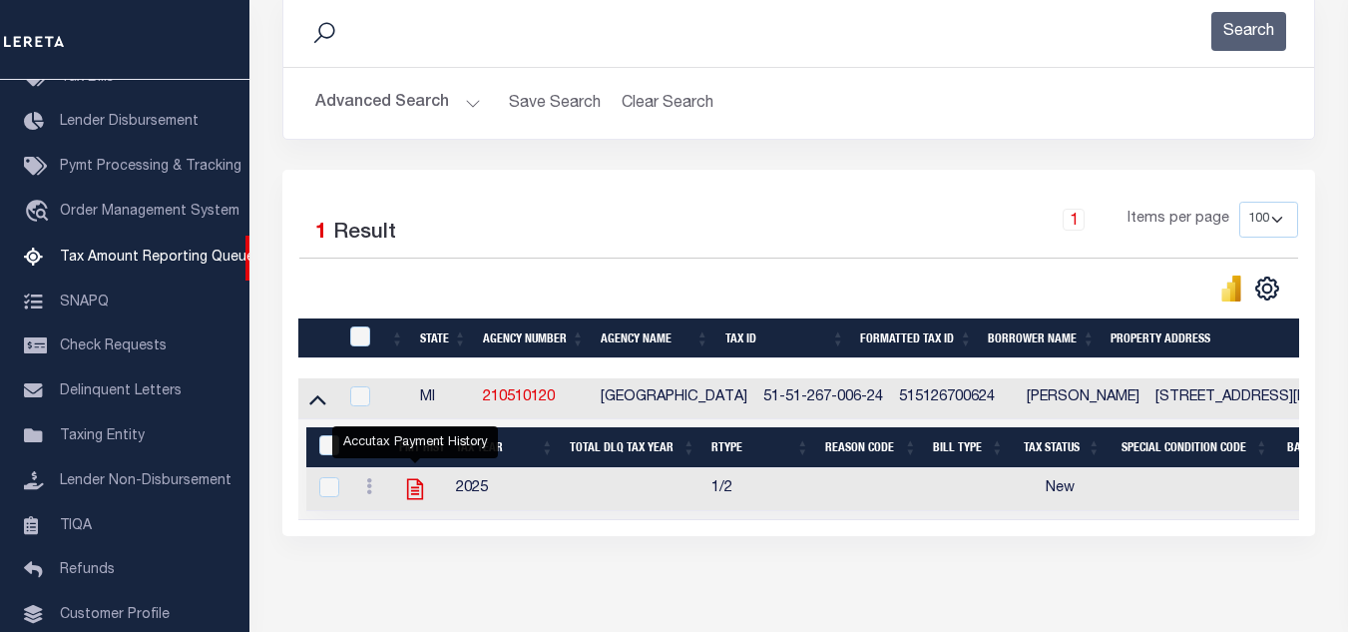
click at [416, 501] on icon "" at bounding box center [415, 489] width 26 height 26
checkbox input "true"
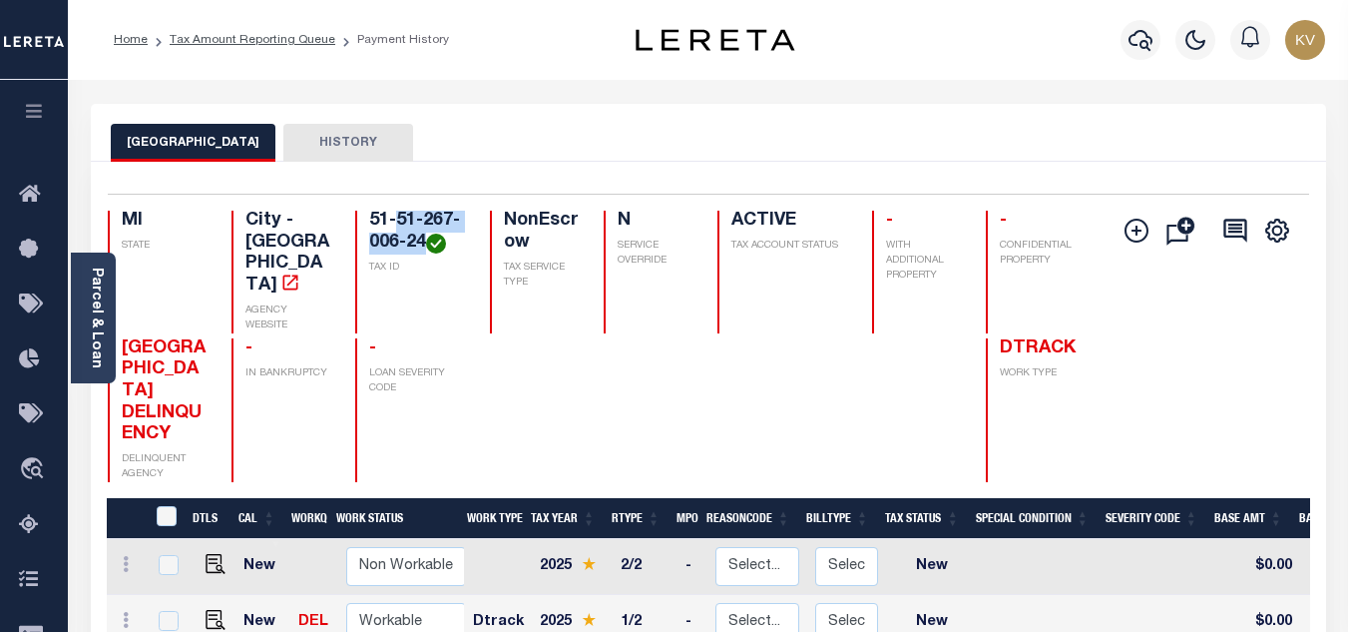
drag, startPoint x: 400, startPoint y: 218, endPoint x: 426, endPoint y: 245, distance: 37.4
click at [426, 245] on h4 "51-51-267-006-24" at bounding box center [417, 232] width 96 height 43
copy h4 "51-267-006-24"
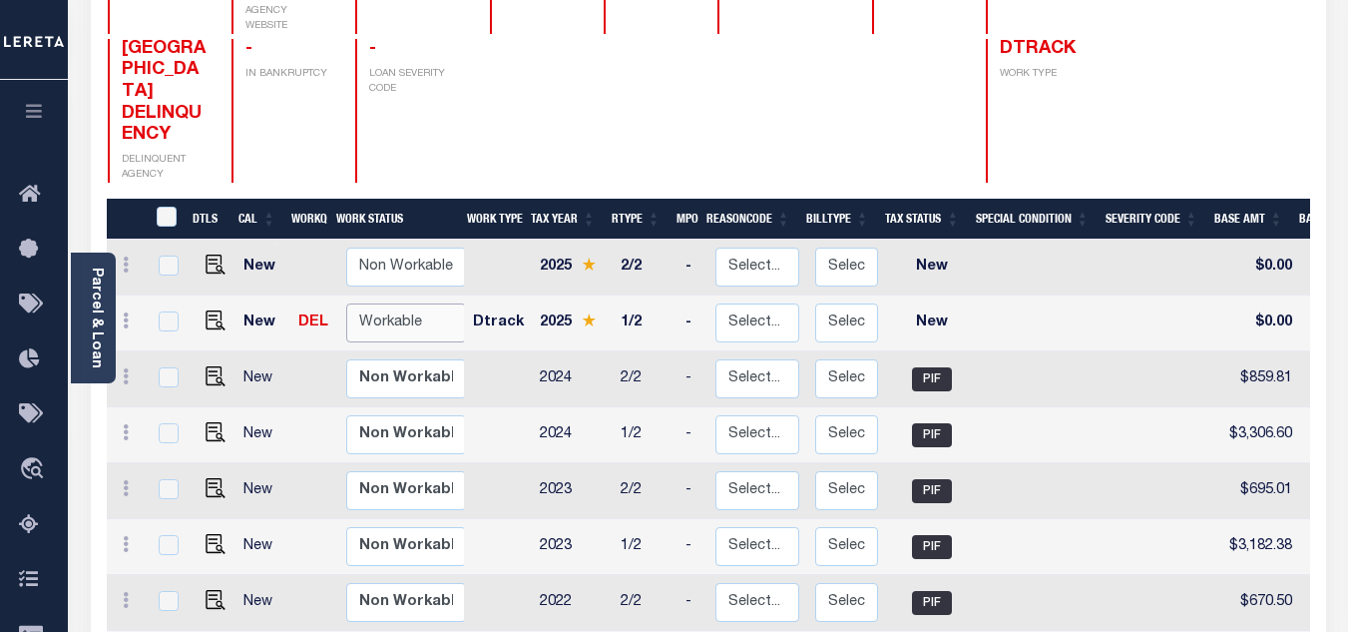
click at [383, 303] on select "Non Workable Workable" at bounding box center [406, 322] width 120 height 39
checkbox input "true"
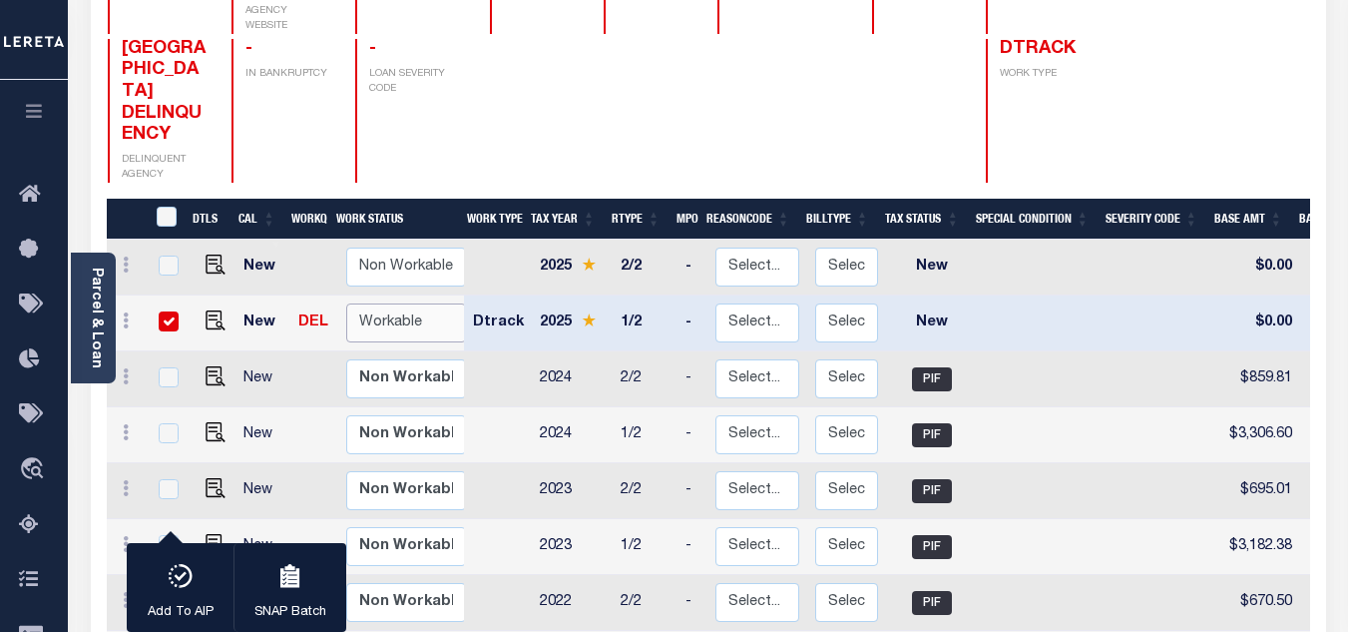
click at [379, 303] on select "Non Workable Workable" at bounding box center [406, 322] width 120 height 39
checkbox input "false"
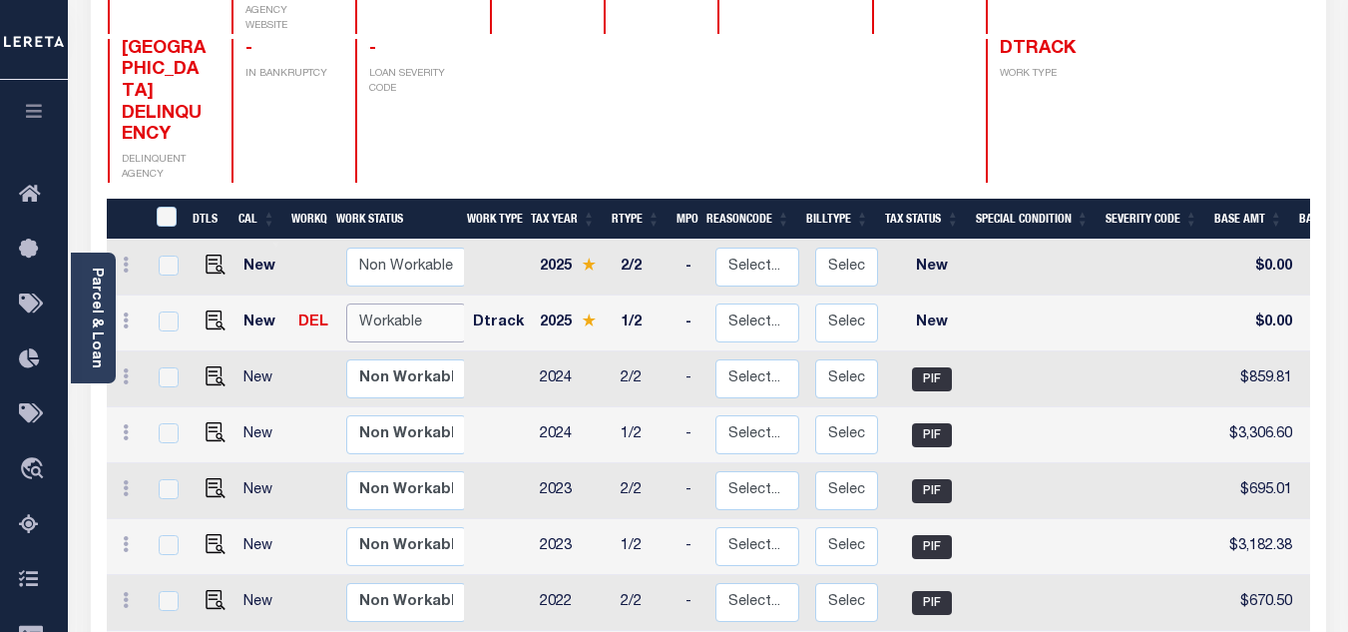
click at [391, 303] on select "Non Workable Workable" at bounding box center [406, 322] width 120 height 39
checkbox input "true"
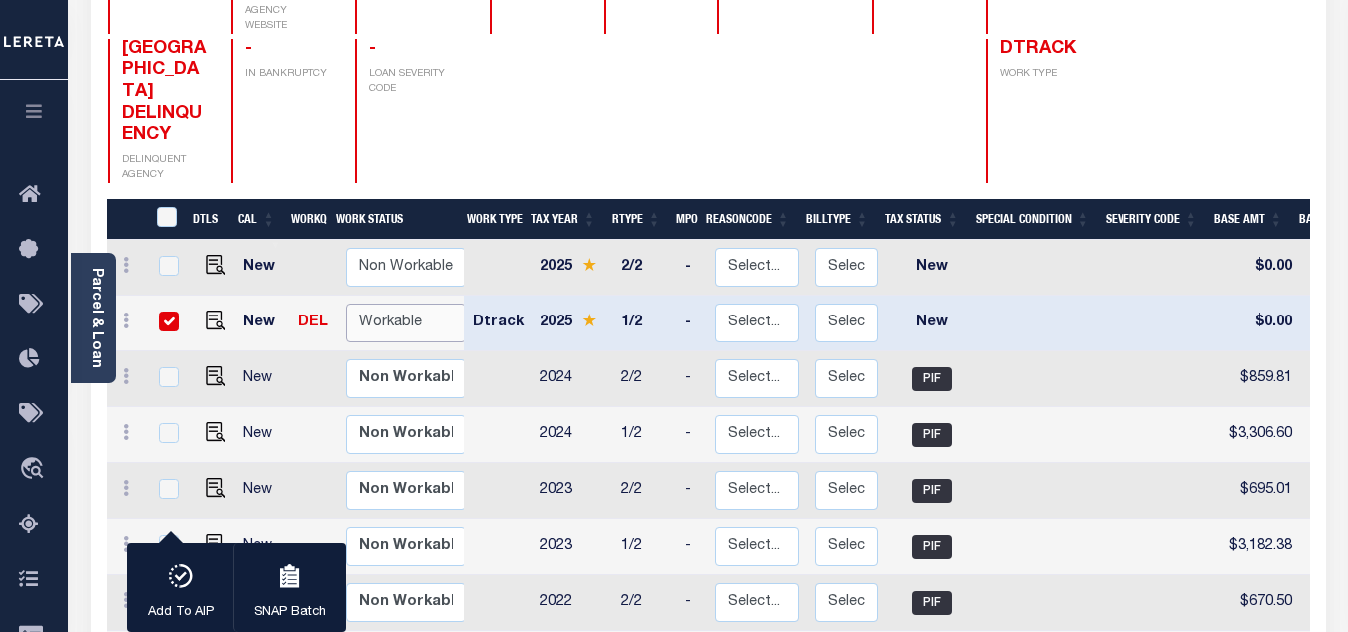
select select "true"
click at [346, 303] on select "Non Workable Workable" at bounding box center [406, 322] width 120 height 39
checkbox input "false"
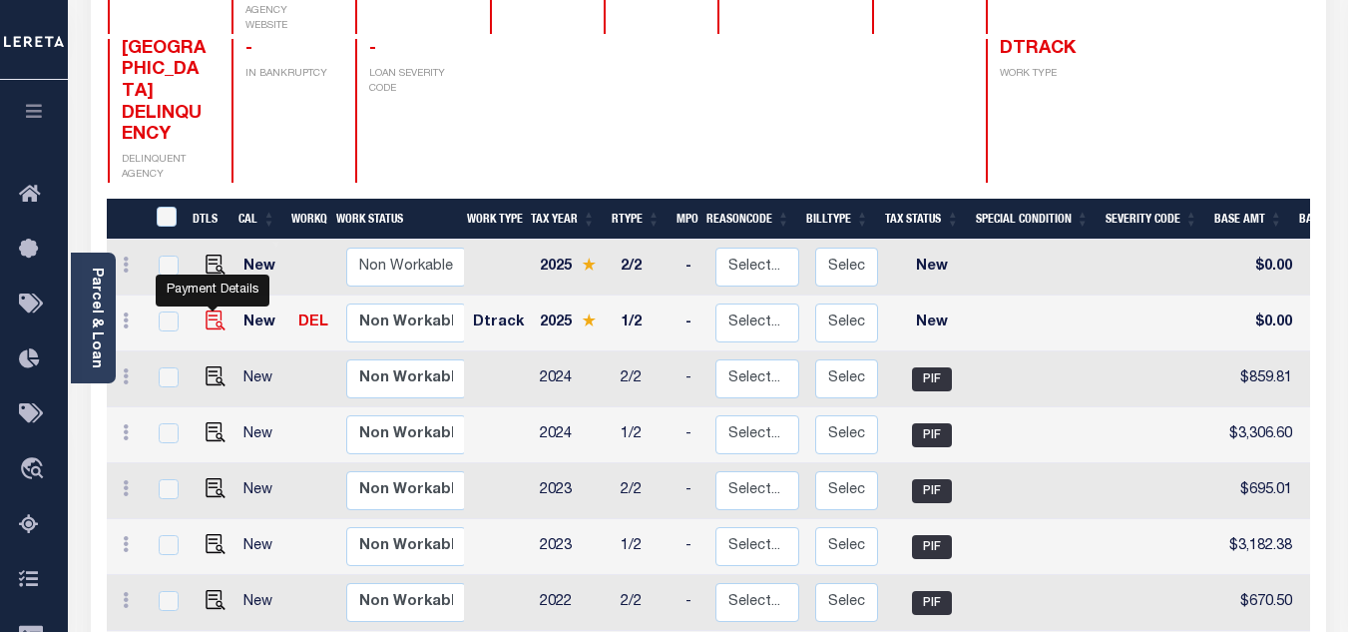
click at [210, 310] on img "" at bounding box center [216, 320] width 20 height 20
checkbox input "true"
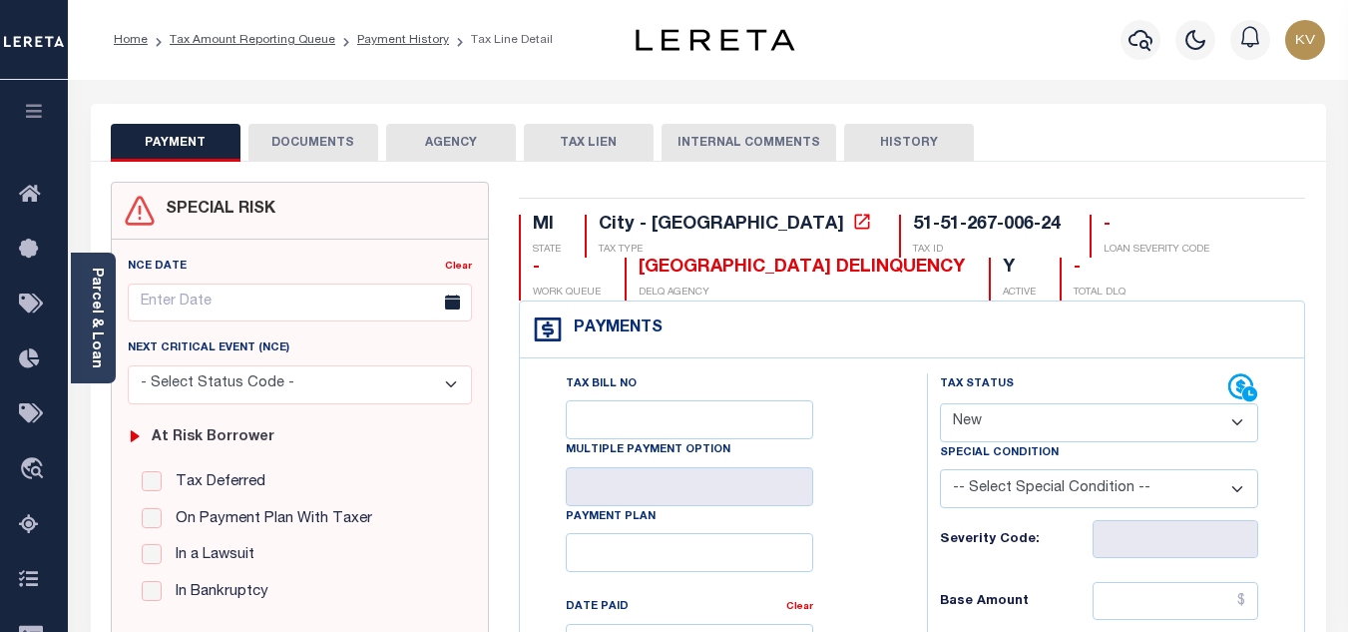
scroll to position [200, 0]
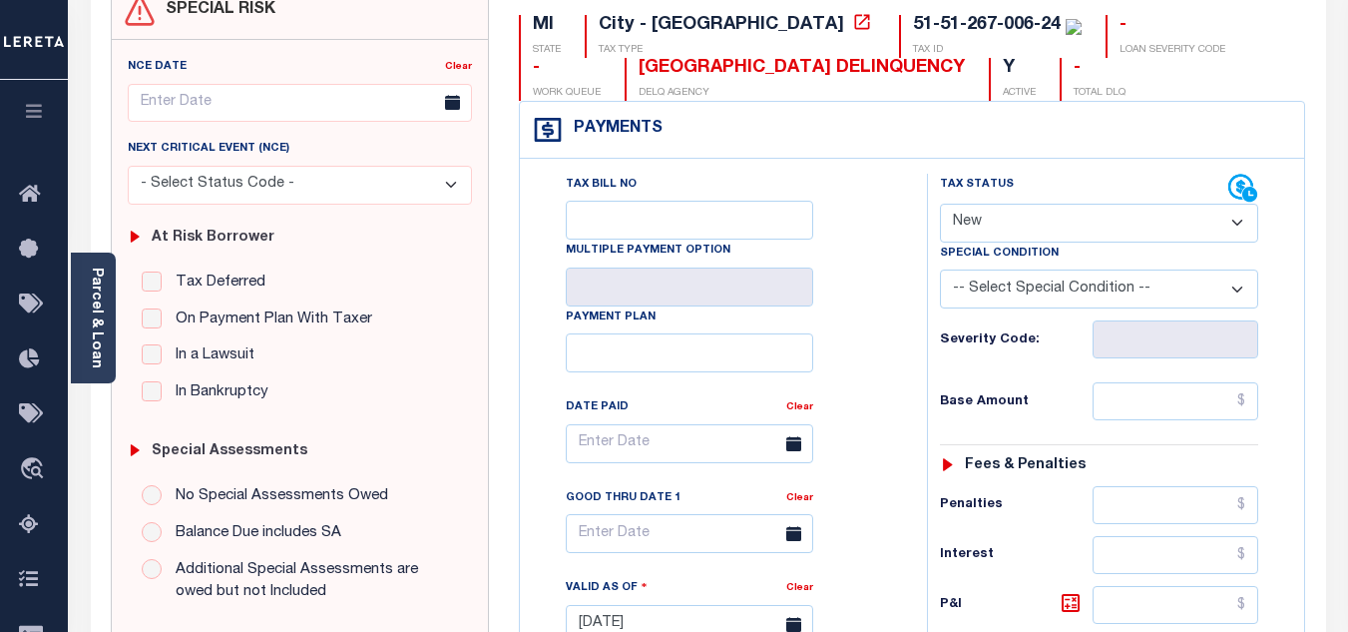
click at [1059, 235] on select "- Select Status Code - Open Due/Unpaid Paid Incomplete No Tax Due Internal Refu…" at bounding box center [1099, 223] width 318 height 39
select select "PYD"
click at [940, 205] on select "- Select Status Code - Open Due/Unpaid Paid Incomplete No Tax Due Internal Refu…" at bounding box center [1099, 223] width 318 height 39
type input "[DATE]"
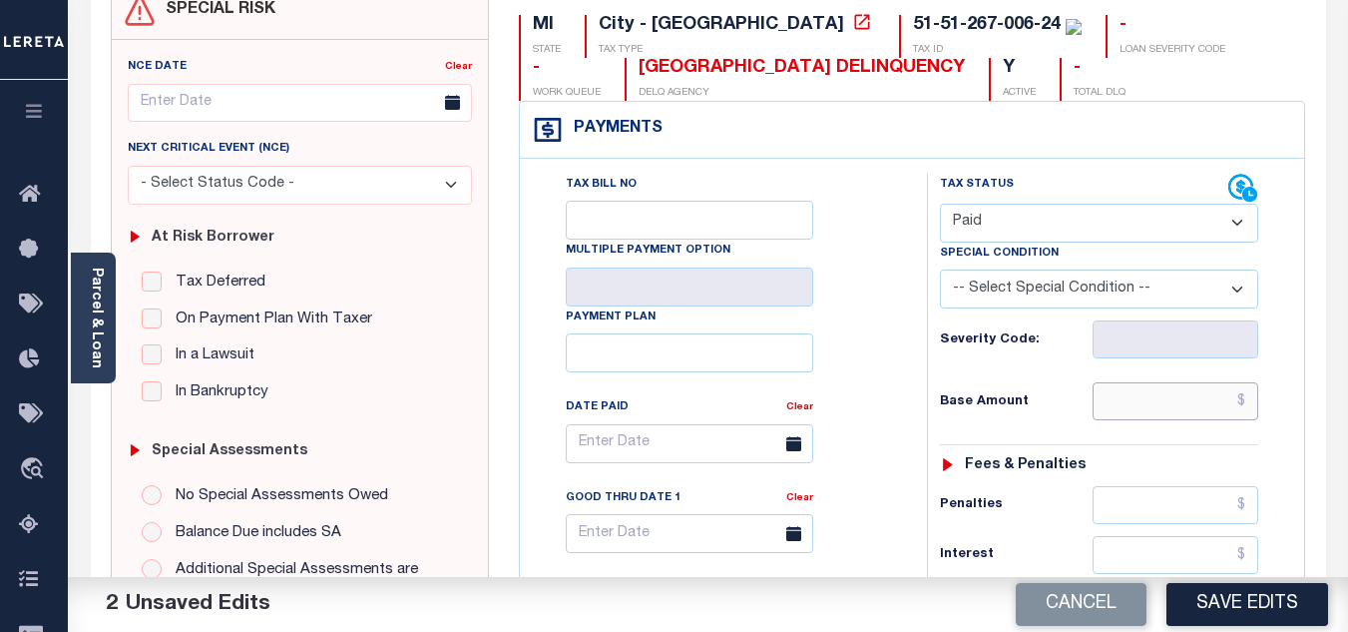
click at [1163, 412] on input "text" at bounding box center [1176, 401] width 166 height 38
paste input "3,383.73"
type input "$3,383.73"
click at [1109, 442] on div "Tax Status Status - Select Status Code -" at bounding box center [1105, 614] width 357 height 881
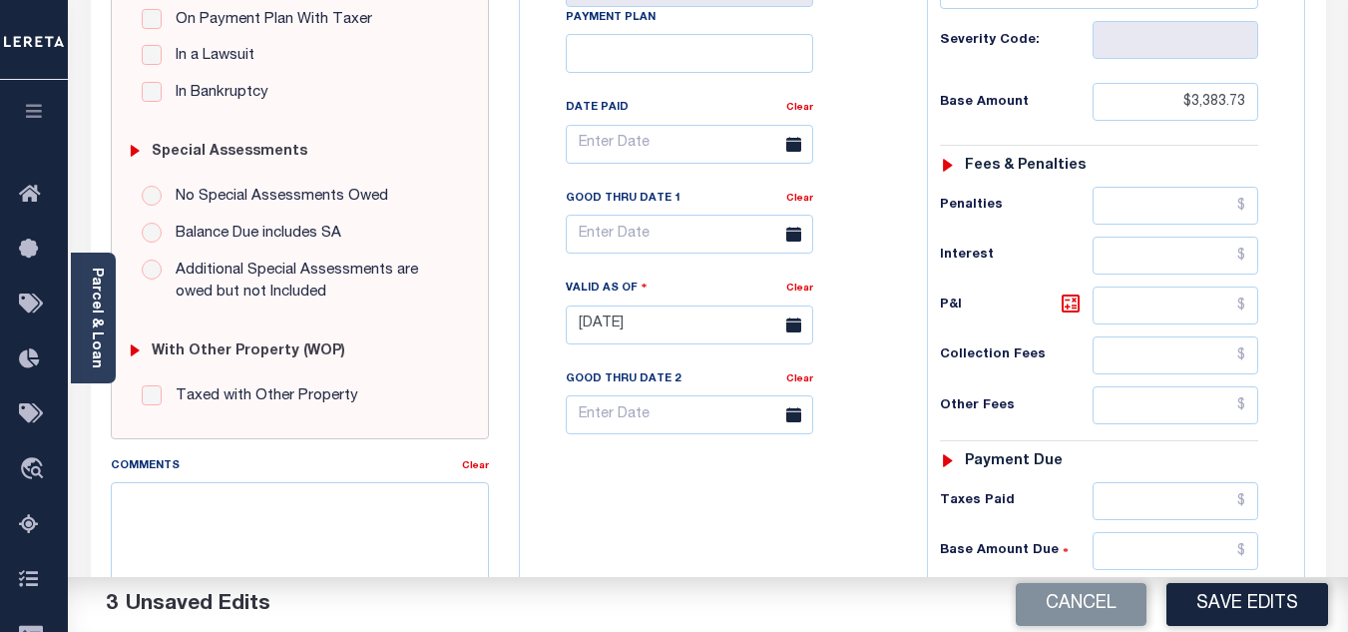
scroll to position [599, 0]
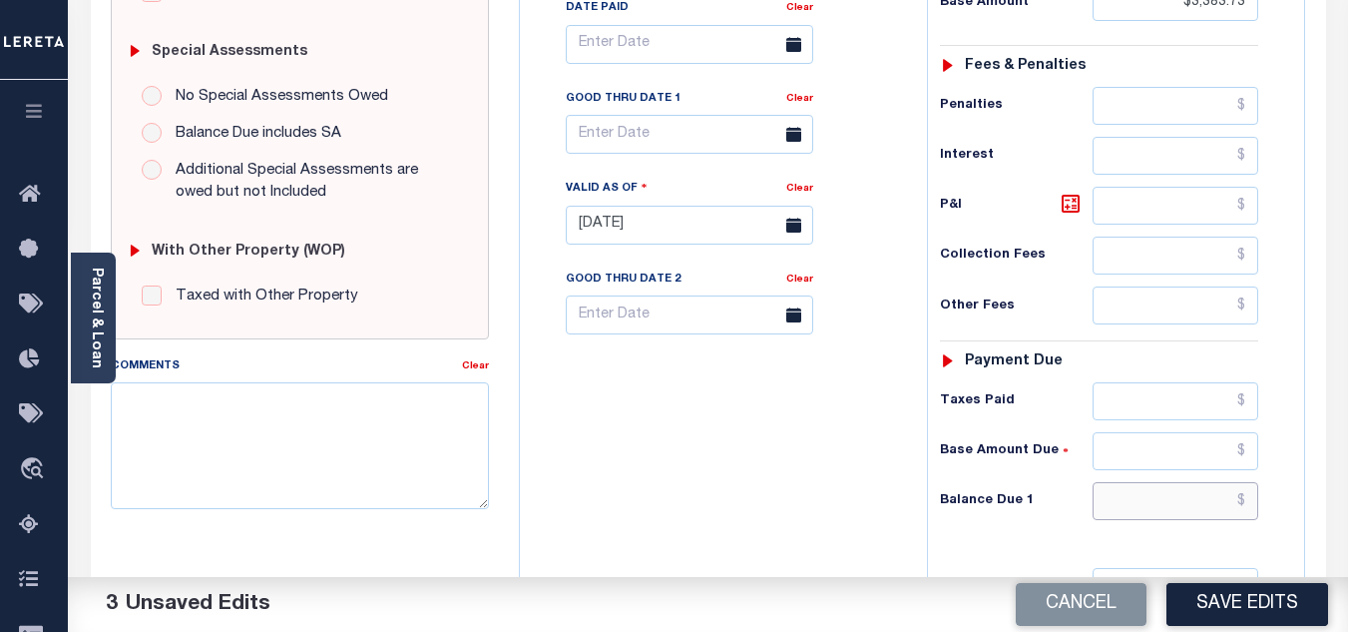
click at [1123, 512] on input "text" at bounding box center [1176, 501] width 166 height 38
type input "$0.00"
click at [850, 506] on div "Tax Bill No Multiple Payment Option Payment Plan Clear" at bounding box center [718, 214] width 387 height 881
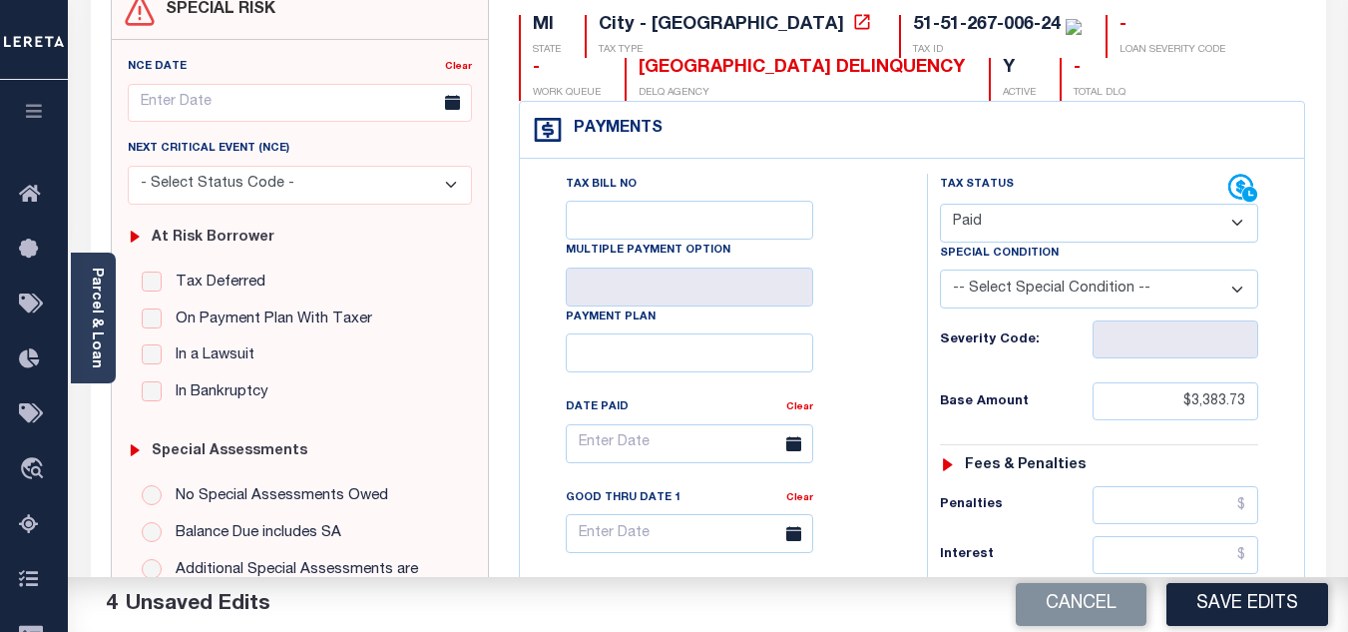
scroll to position [0, 0]
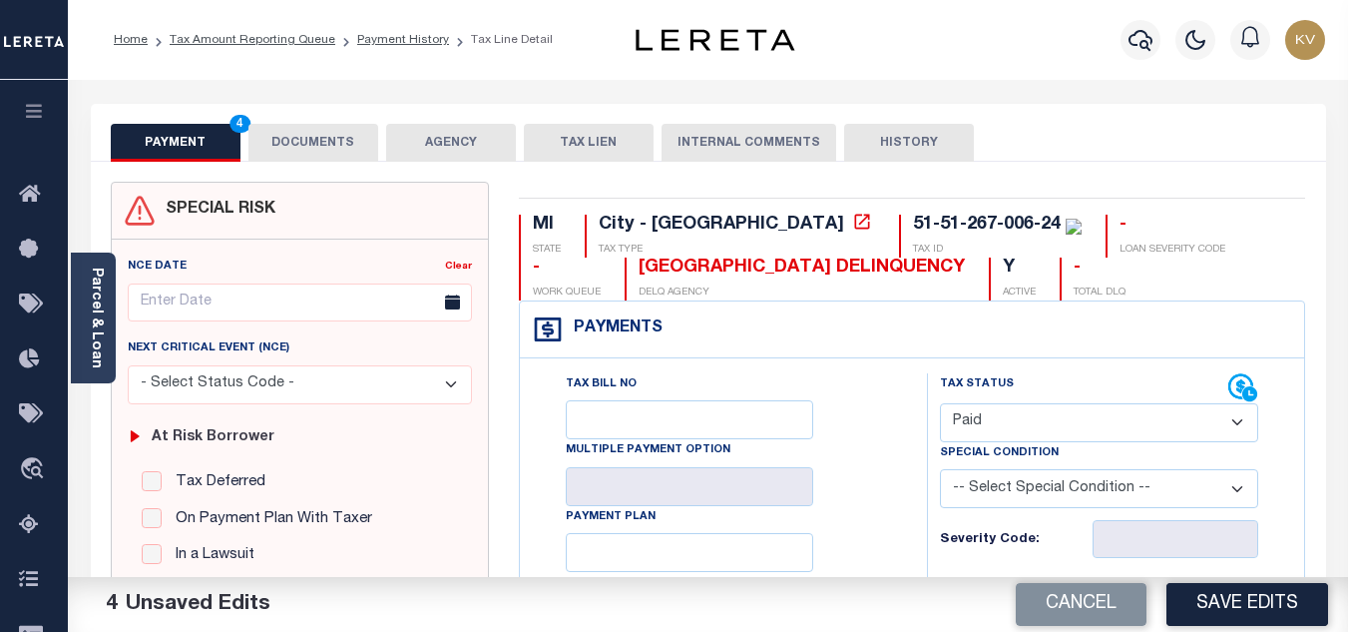
click at [324, 140] on button "DOCUMENTS" at bounding box center [314, 143] width 130 height 38
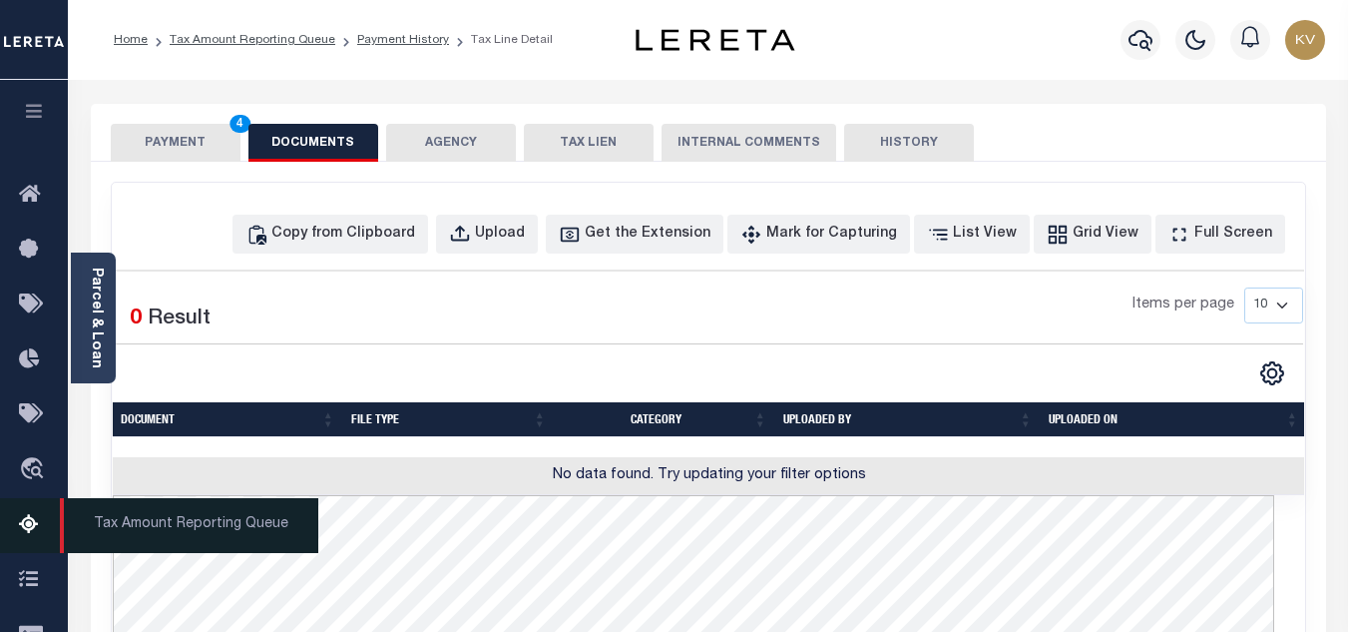
click at [29, 513] on link "Tax Amount Reporting Queue" at bounding box center [34, 525] width 68 height 55
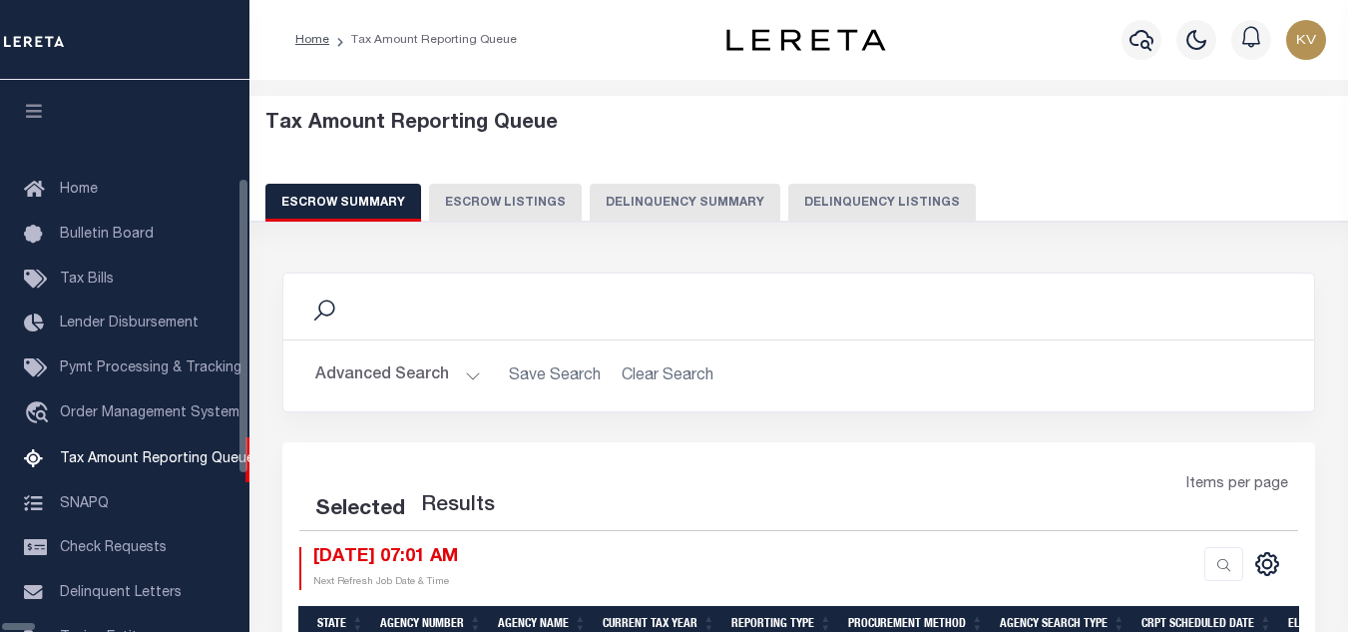
click at [817, 200] on button "Delinquency Listings" at bounding box center [882, 203] width 188 height 38
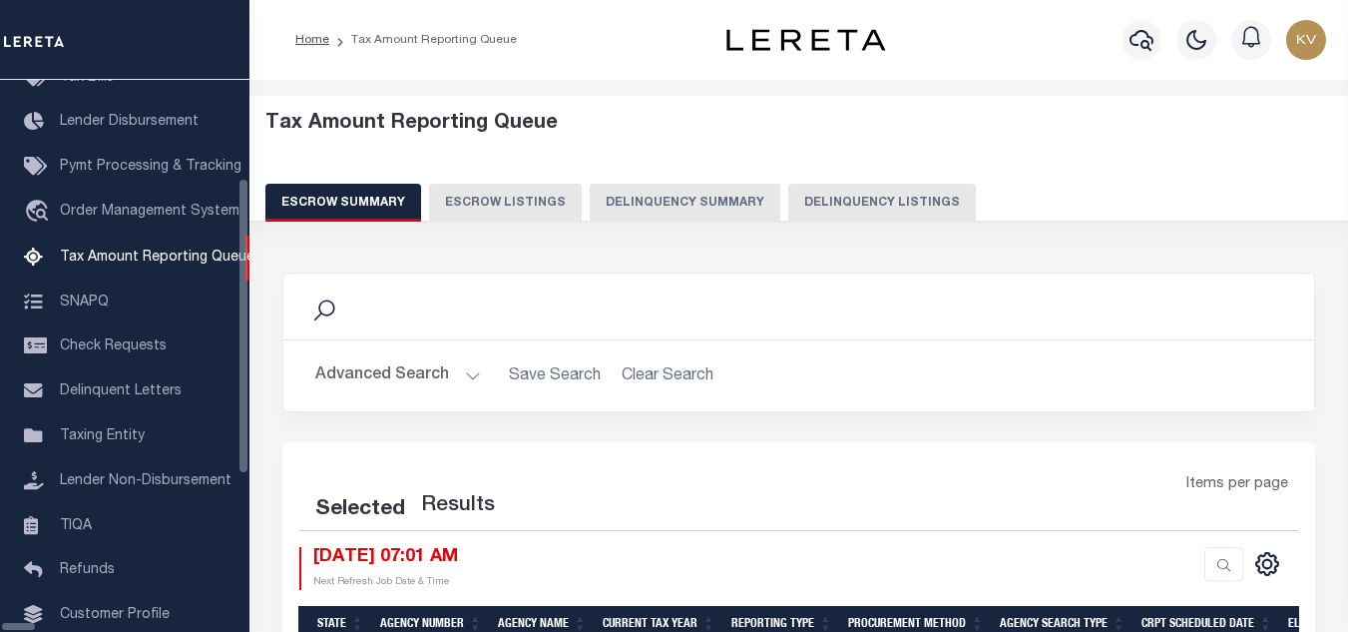
select select "100"
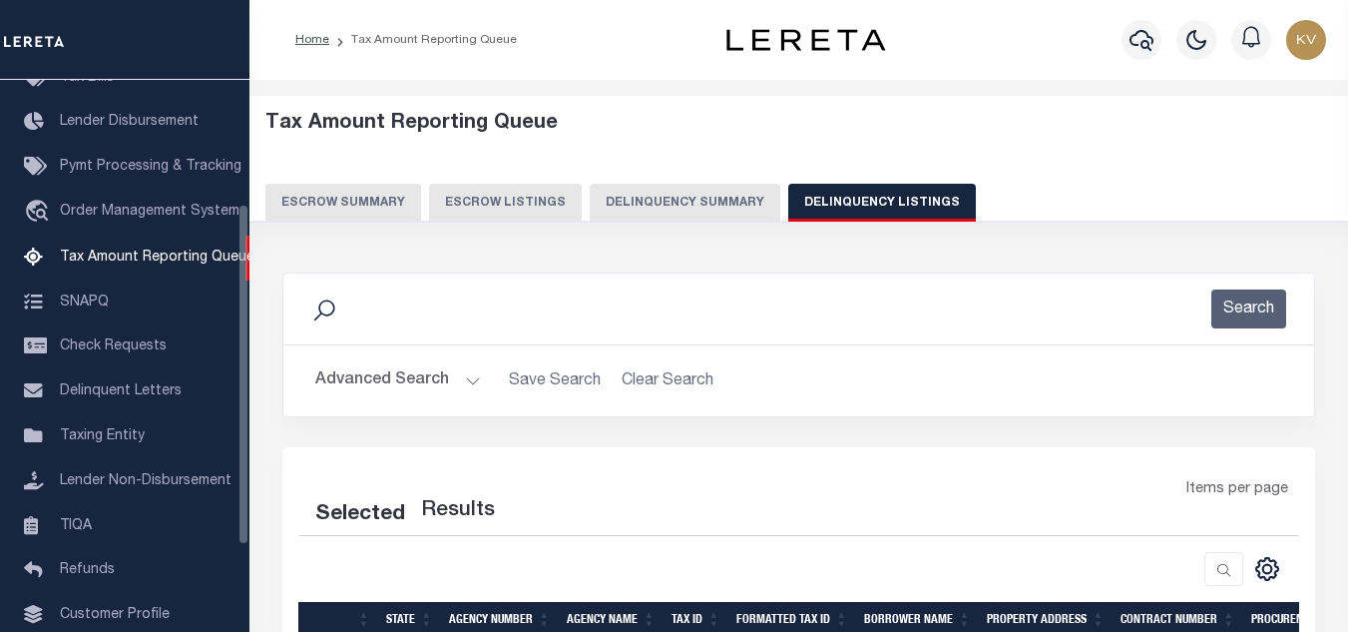
select select "100"
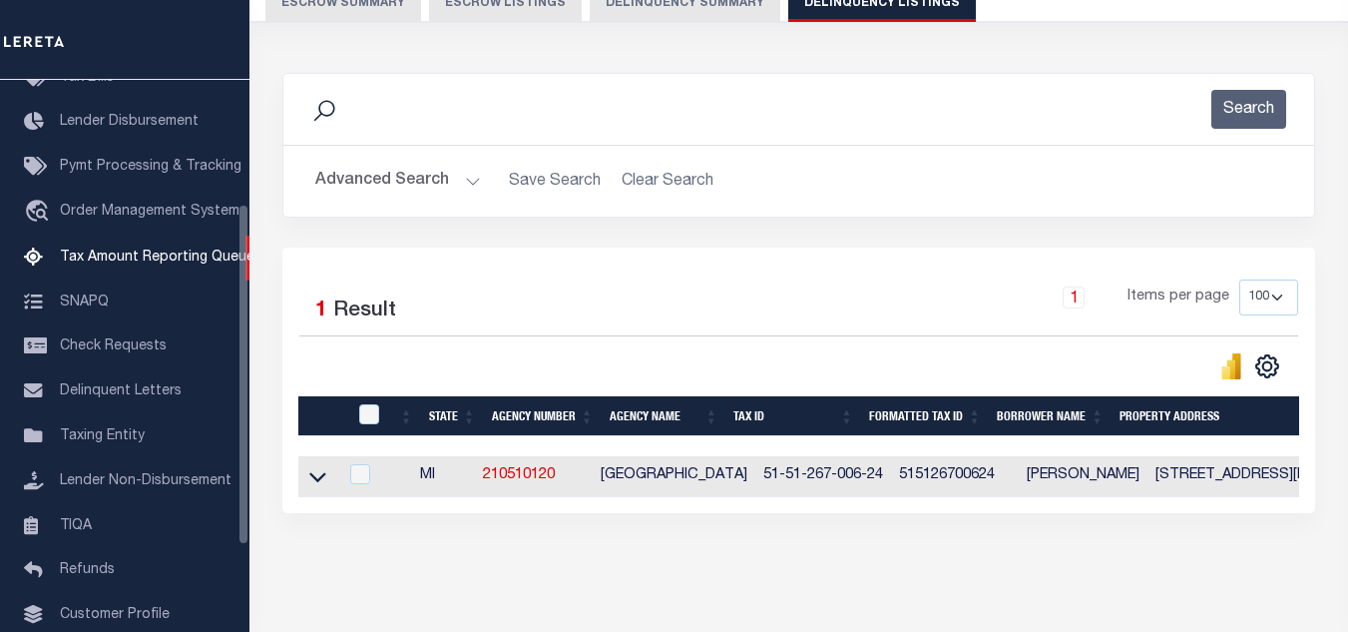
scroll to position [0, 0]
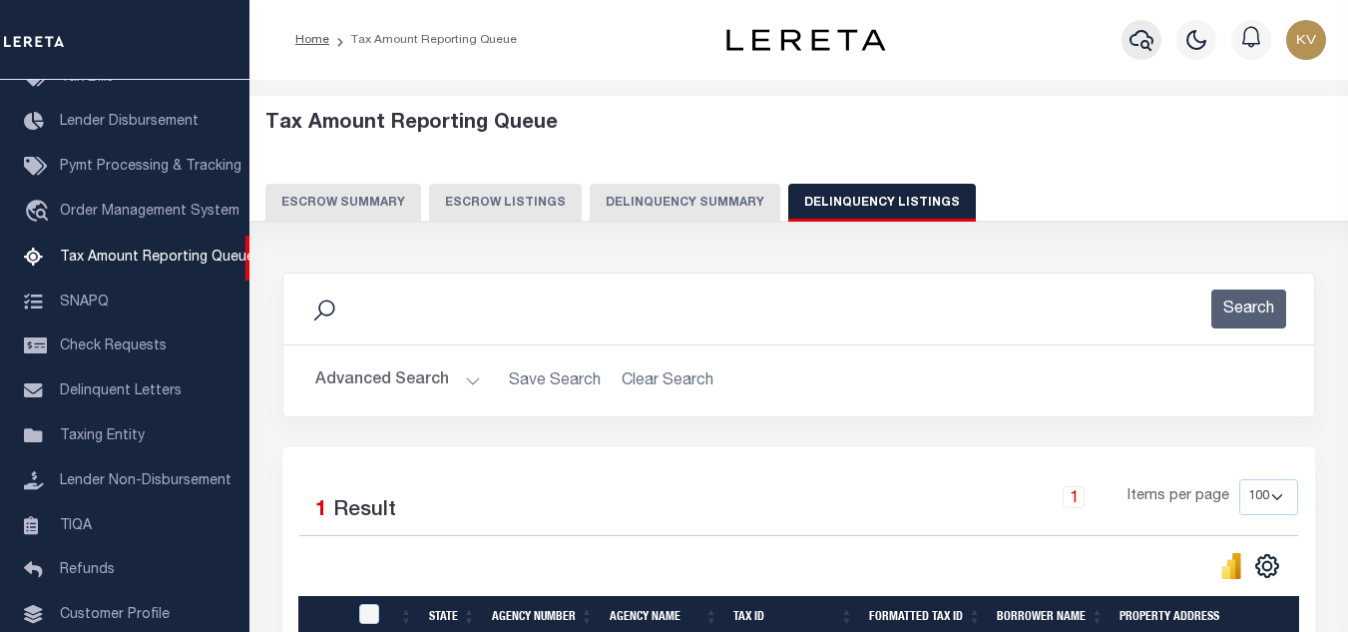
click at [1148, 34] on icon "button" at bounding box center [1142, 40] width 24 height 24
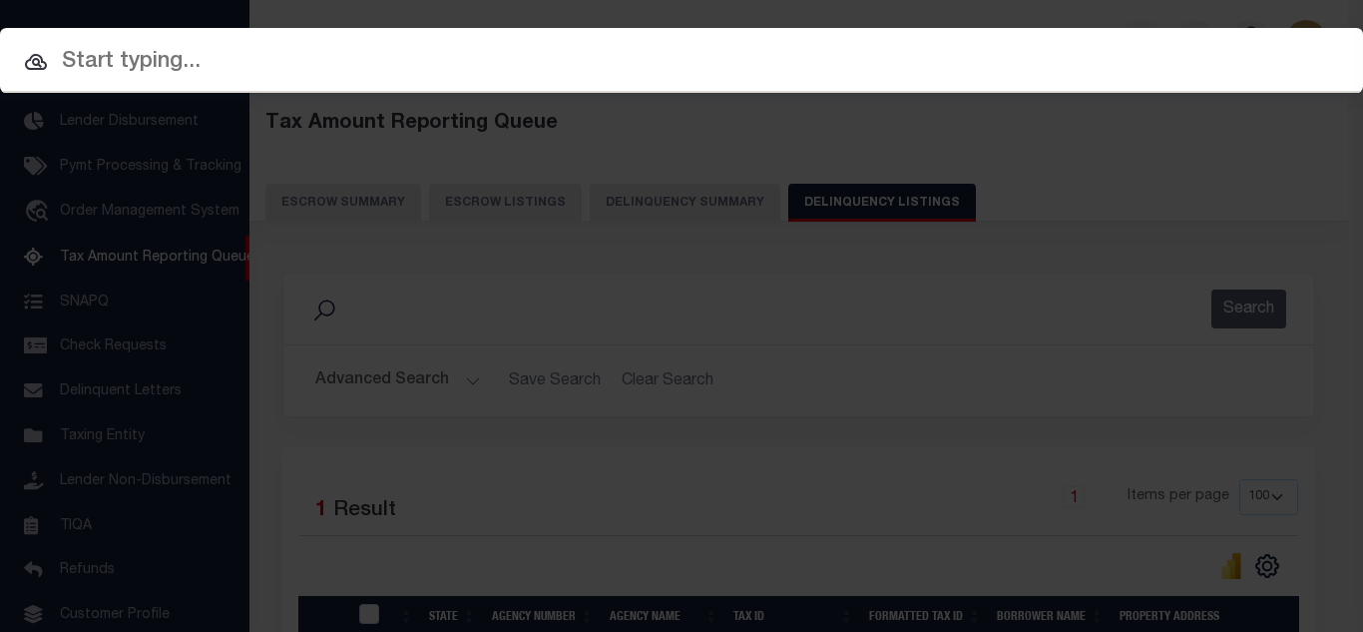
paste input "1747022980"
type input "1747022980"
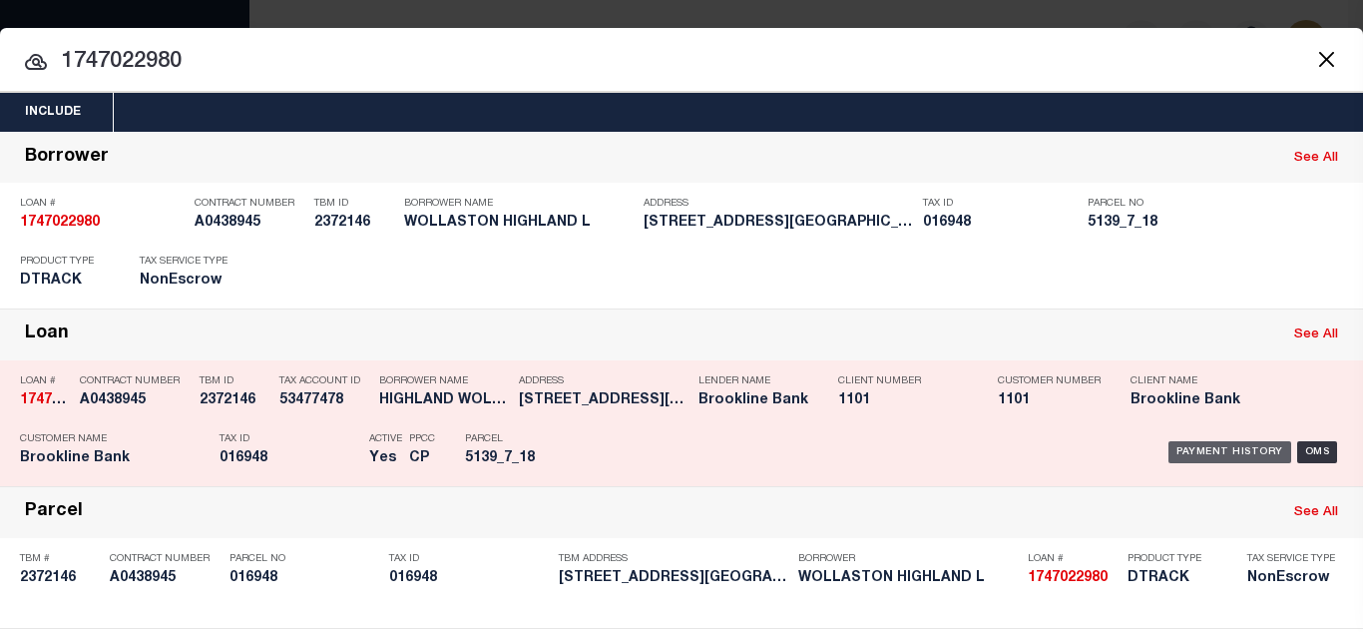
click at [1228, 447] on div "Payment History" at bounding box center [1230, 452] width 123 height 22
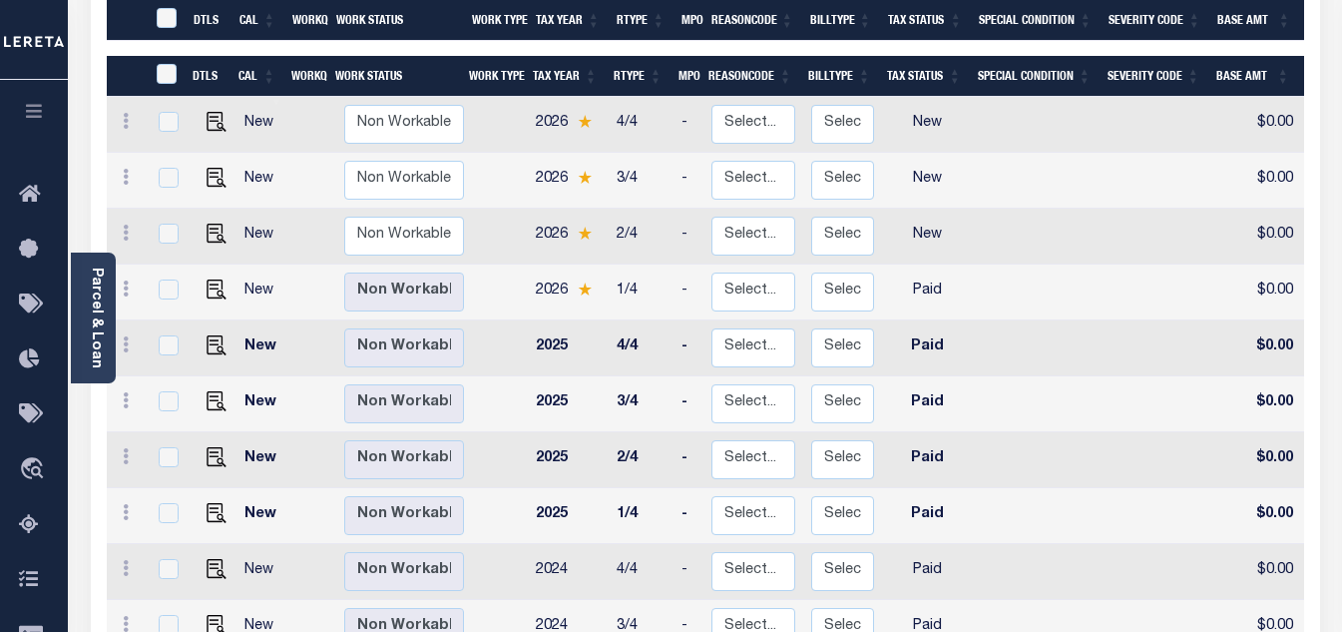
scroll to position [499, 0]
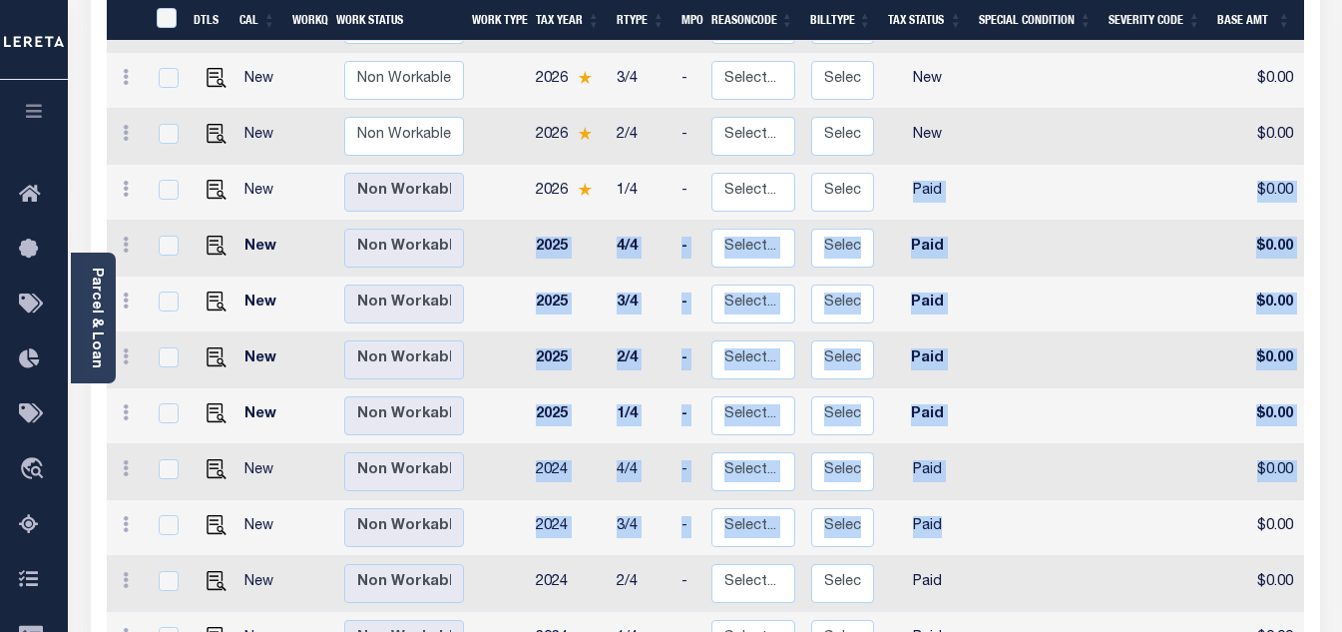
drag, startPoint x: 915, startPoint y: 122, endPoint x: 942, endPoint y: 453, distance: 332.4
click at [1021, 444] on td at bounding box center [1038, 472] width 130 height 56
checkbox input "true"
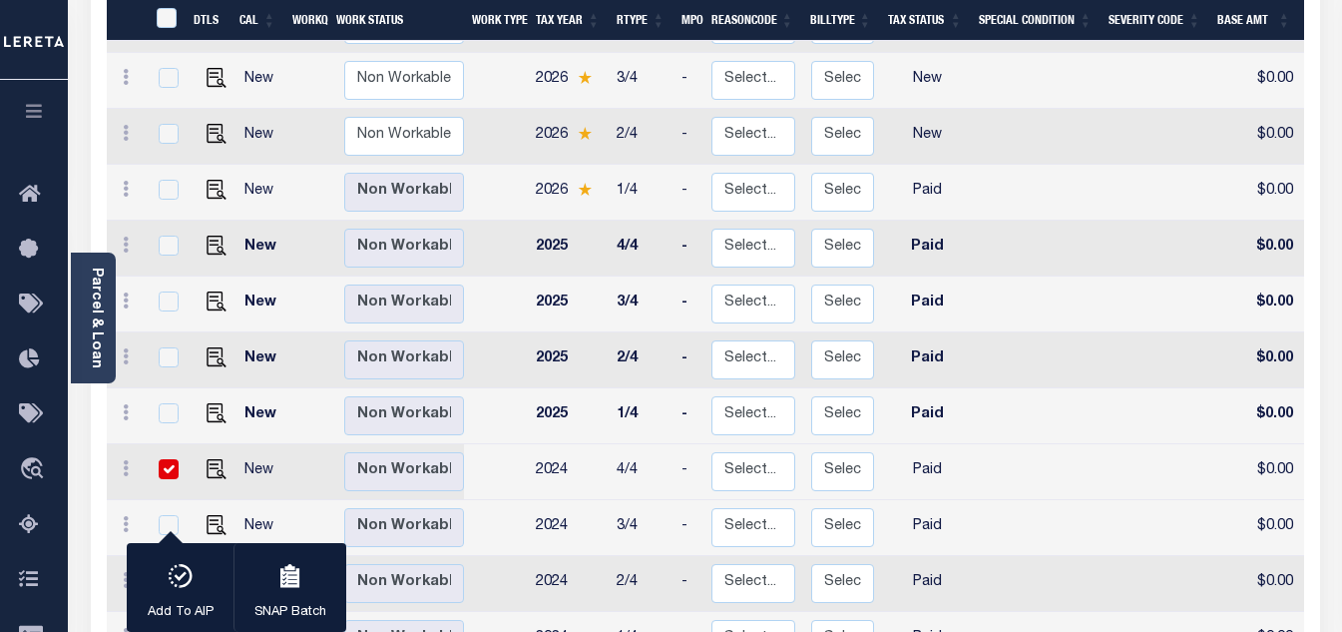
click at [165, 459] on input "checkbox" at bounding box center [169, 469] width 20 height 20
checkbox input "false"
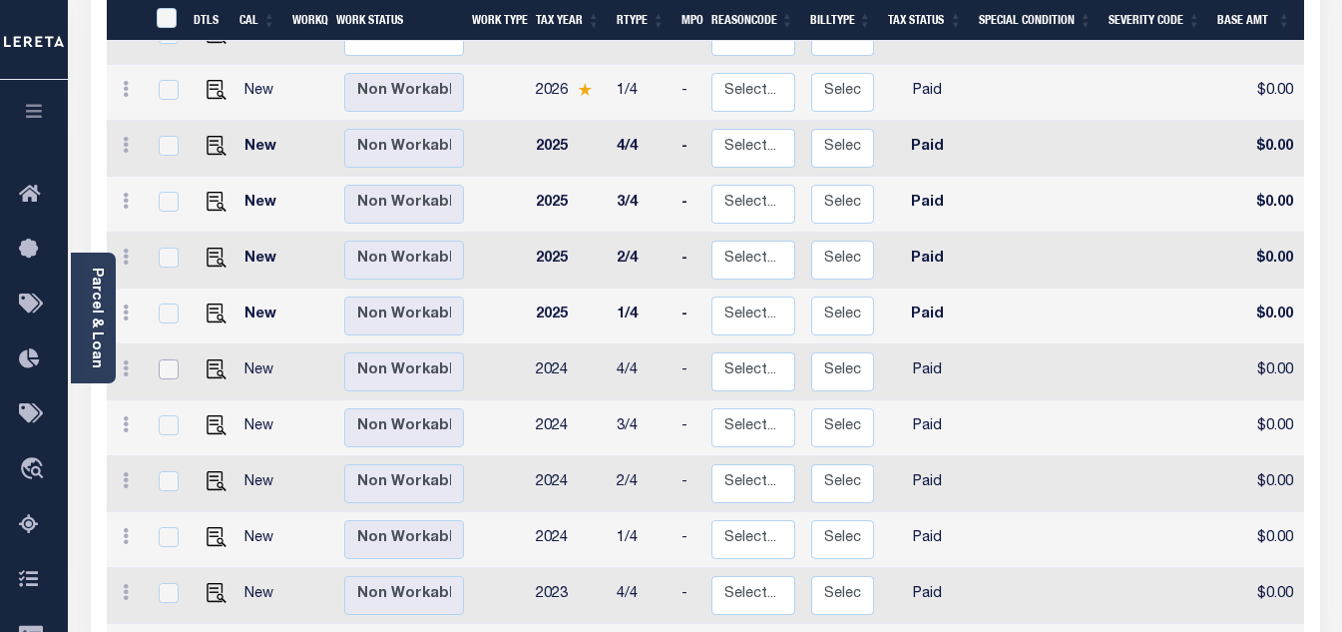
scroll to position [699, 0]
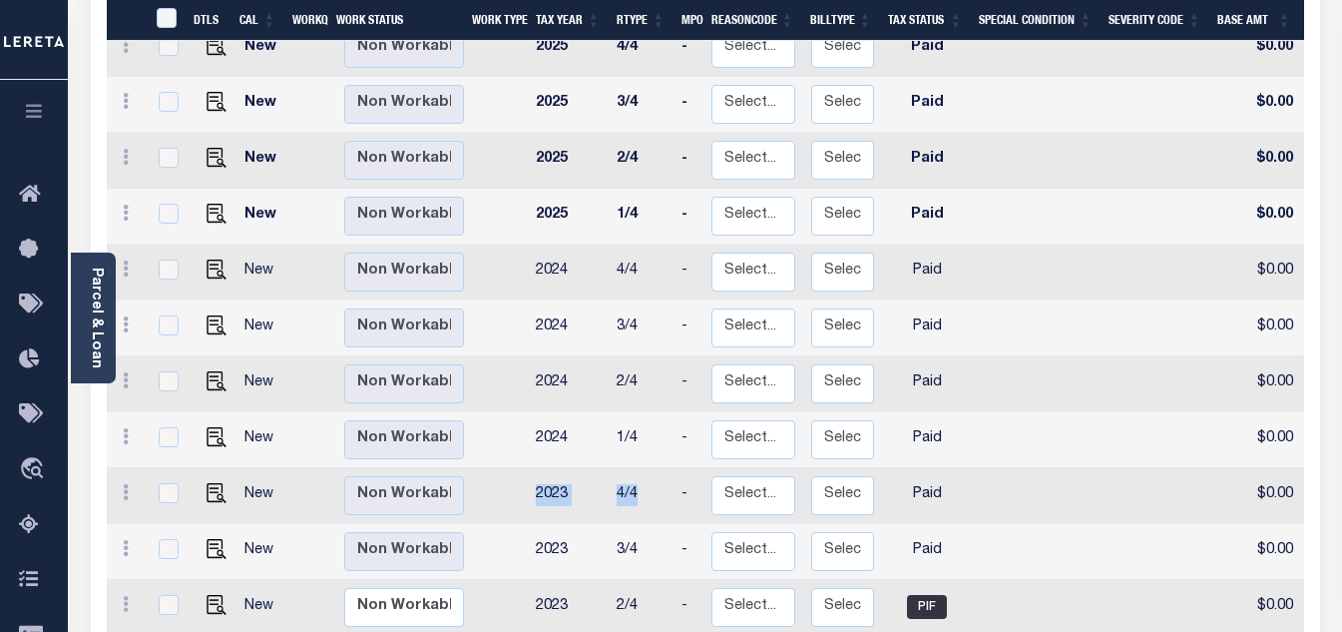
drag, startPoint x: 527, startPoint y: 433, endPoint x: 644, endPoint y: 433, distance: 116.8
click at [644, 468] on tr "New Non Workable Workable 2023 4/4 - Select... Payment Reversal Taxable Value C…" at bounding box center [1091, 496] width 1968 height 56
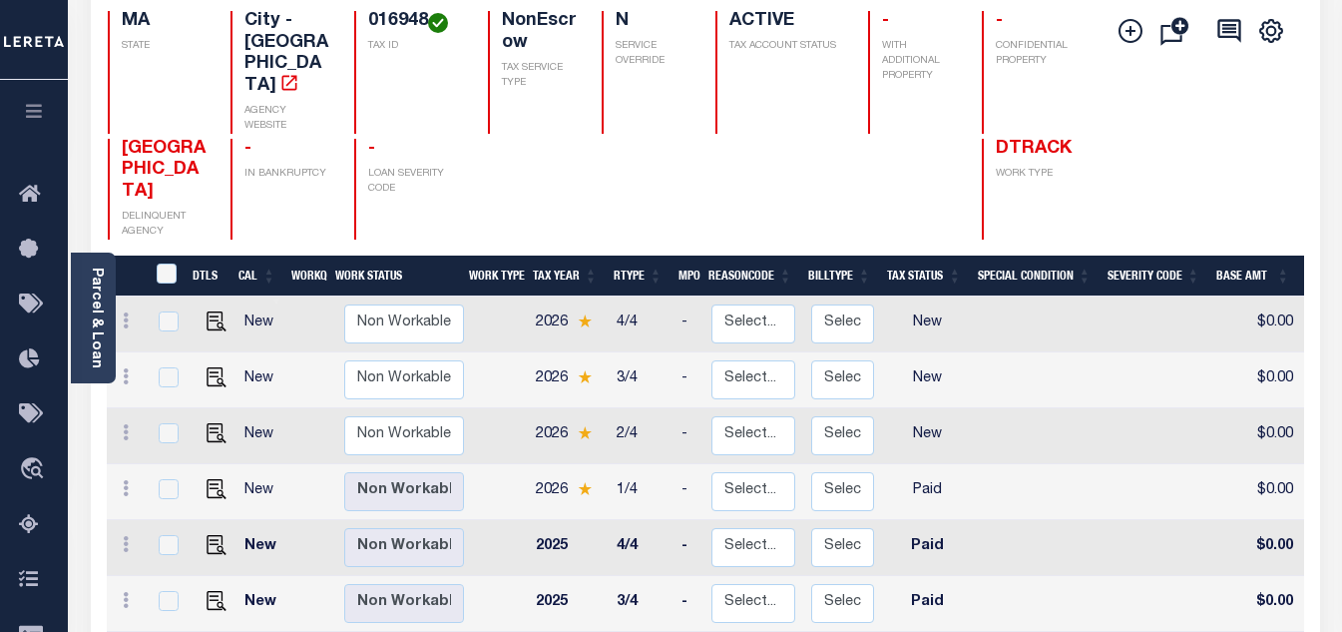
scroll to position [0, 0]
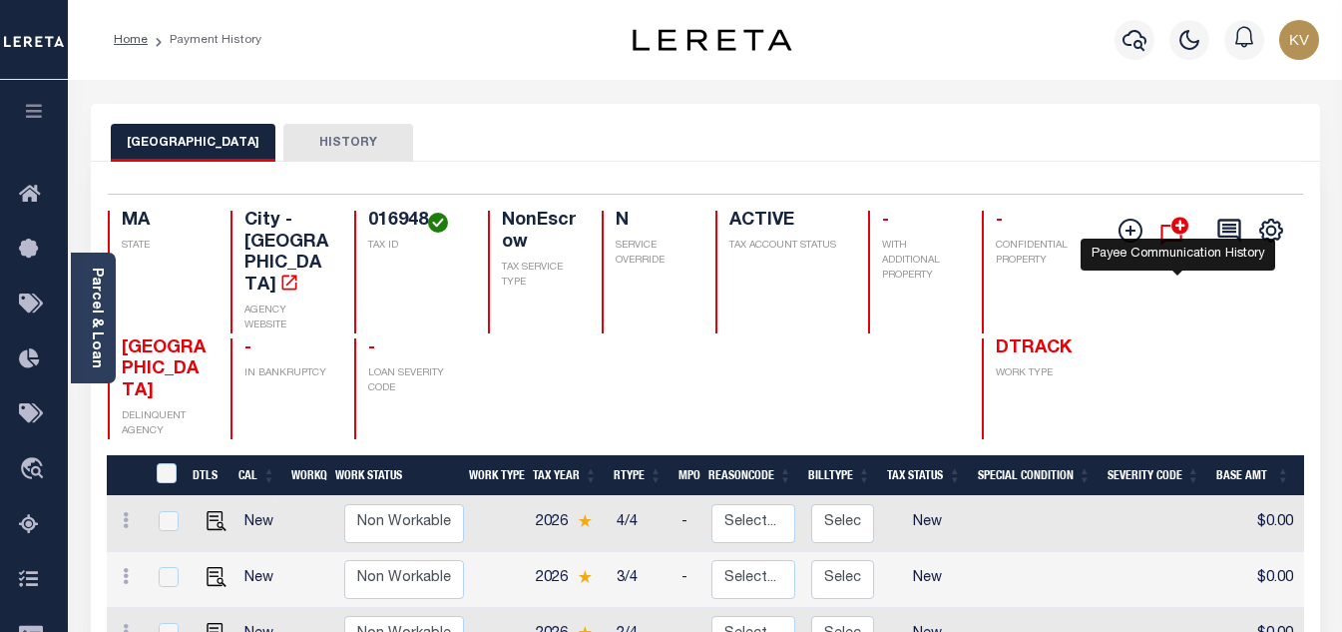
click at [1165, 237] on icon "" at bounding box center [1178, 231] width 34 height 38
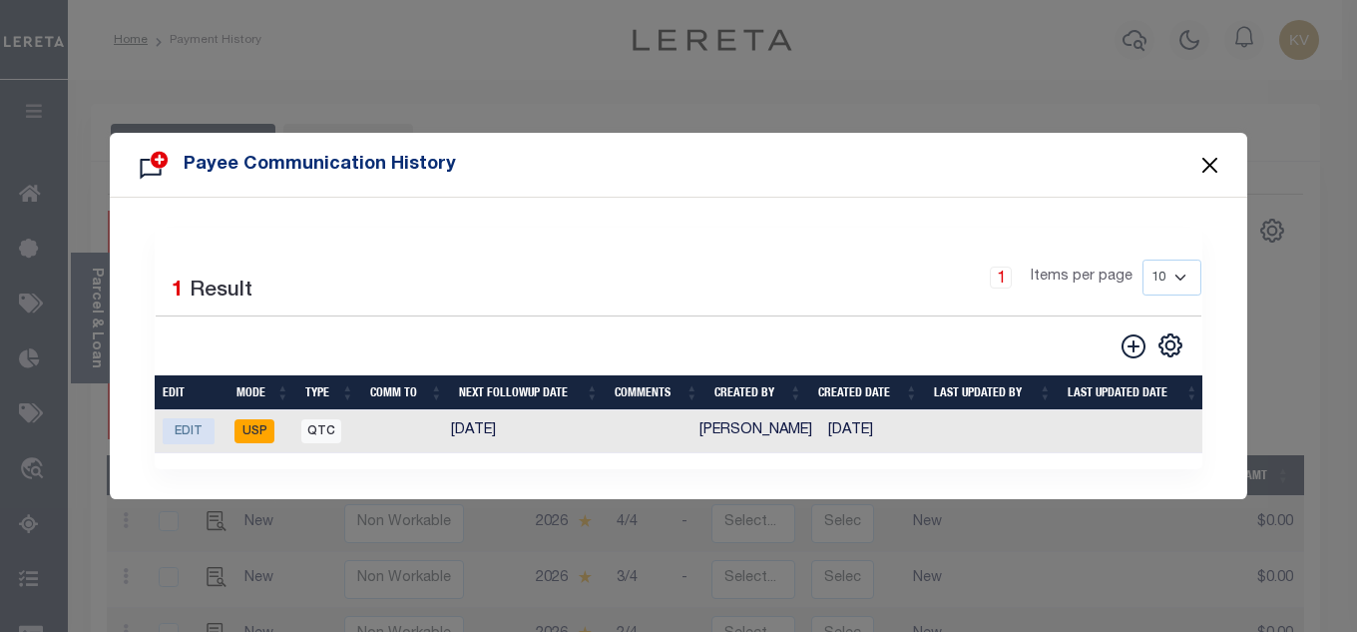
click at [1208, 156] on button "Close" at bounding box center [1211, 165] width 26 height 26
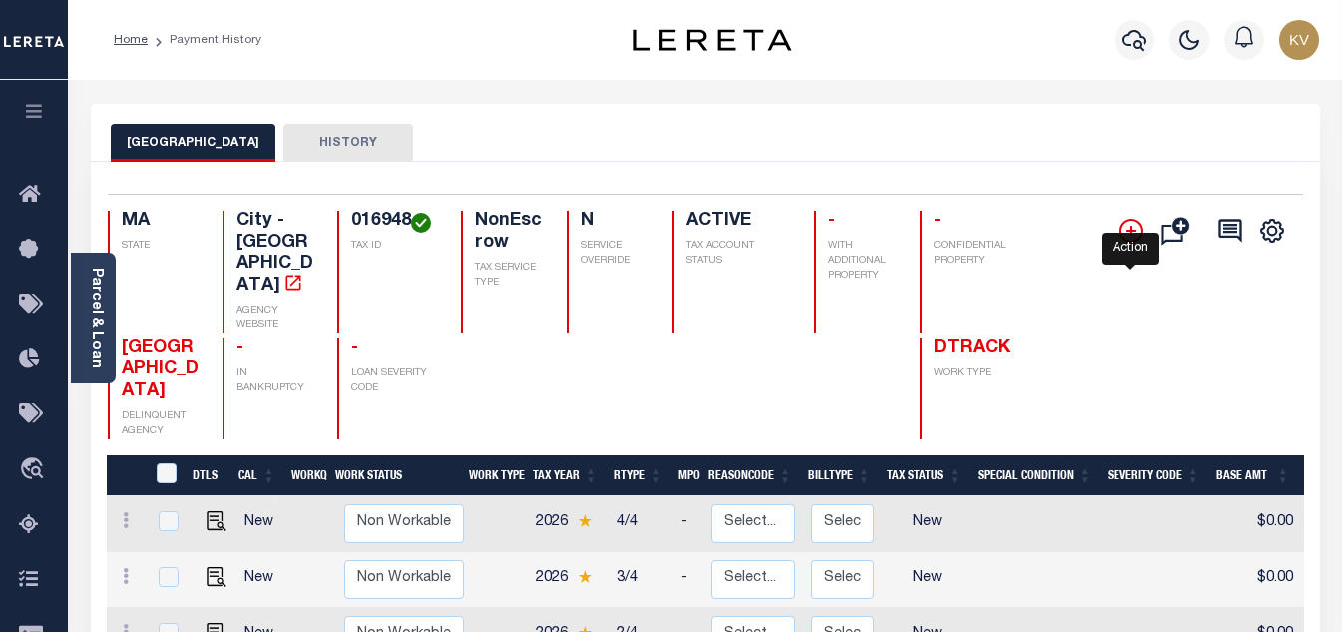
click at [1134, 243] on icon "" at bounding box center [1132, 231] width 24 height 24
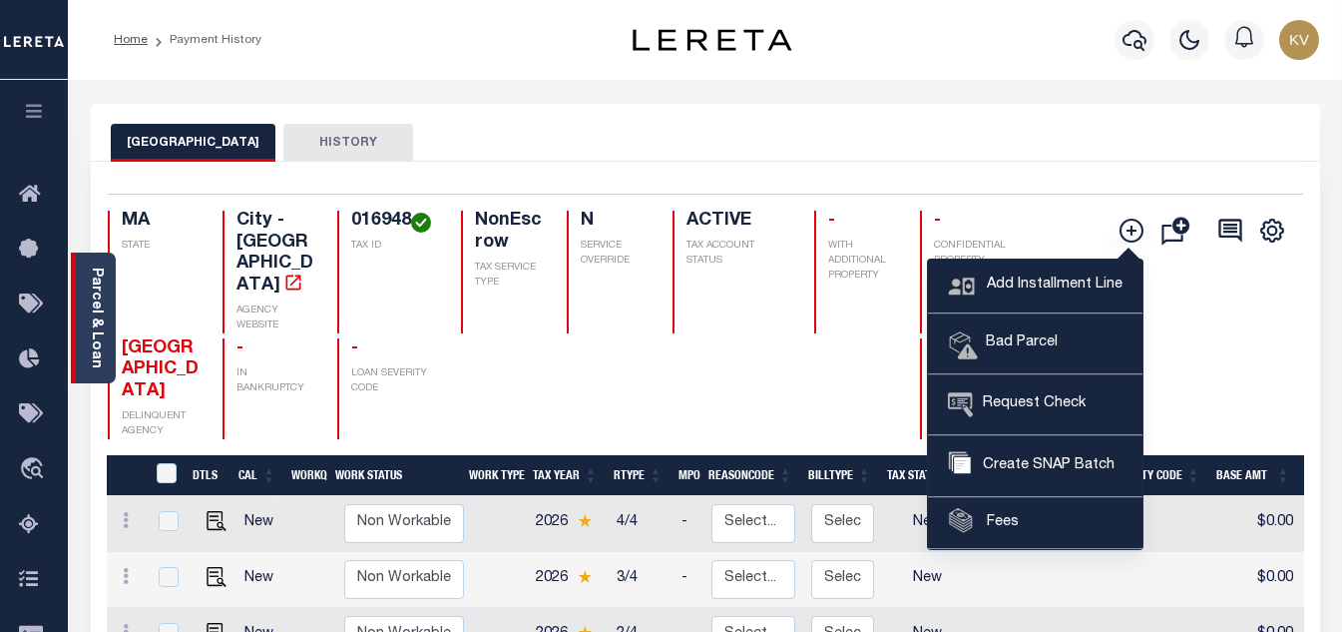
click at [97, 352] on link "Parcel & Loan" at bounding box center [96, 317] width 14 height 101
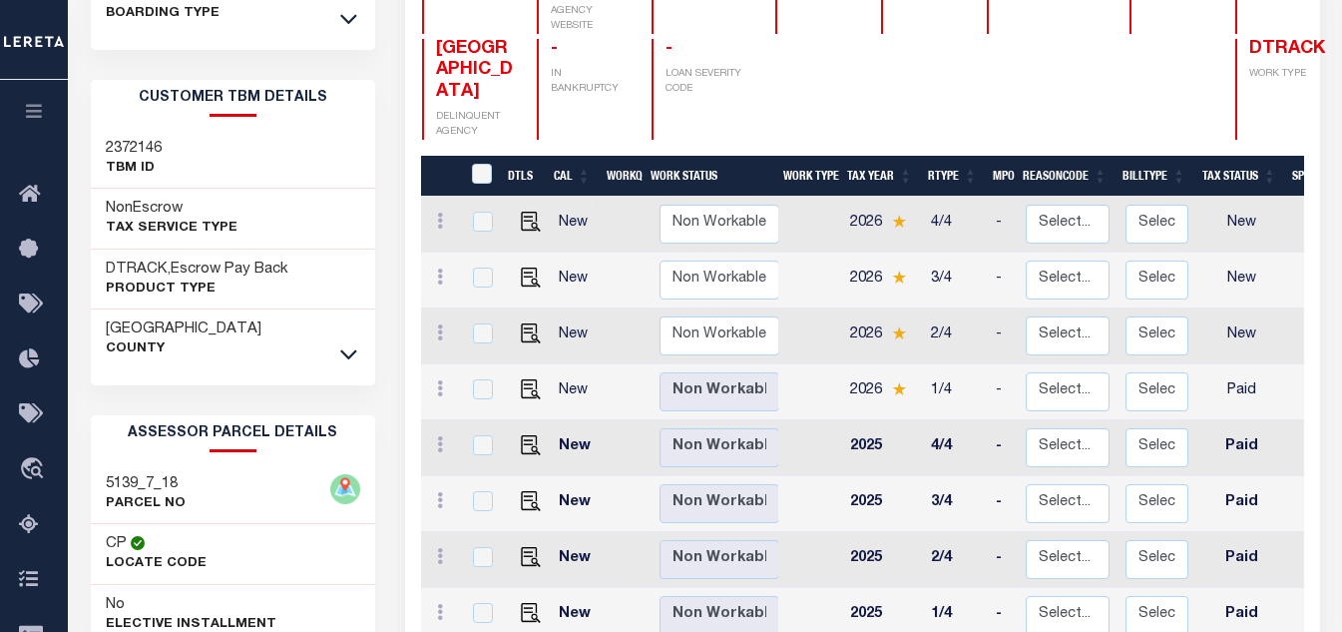
scroll to position [100, 0]
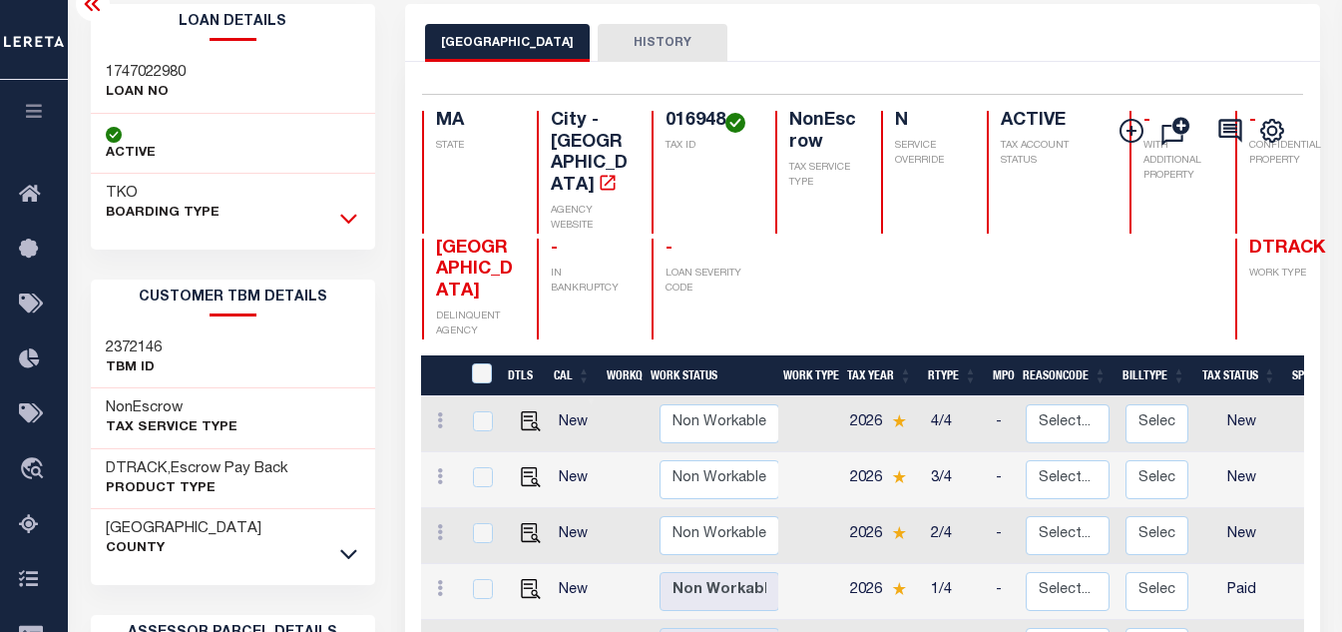
click at [352, 229] on icon at bounding box center [348, 218] width 17 height 21
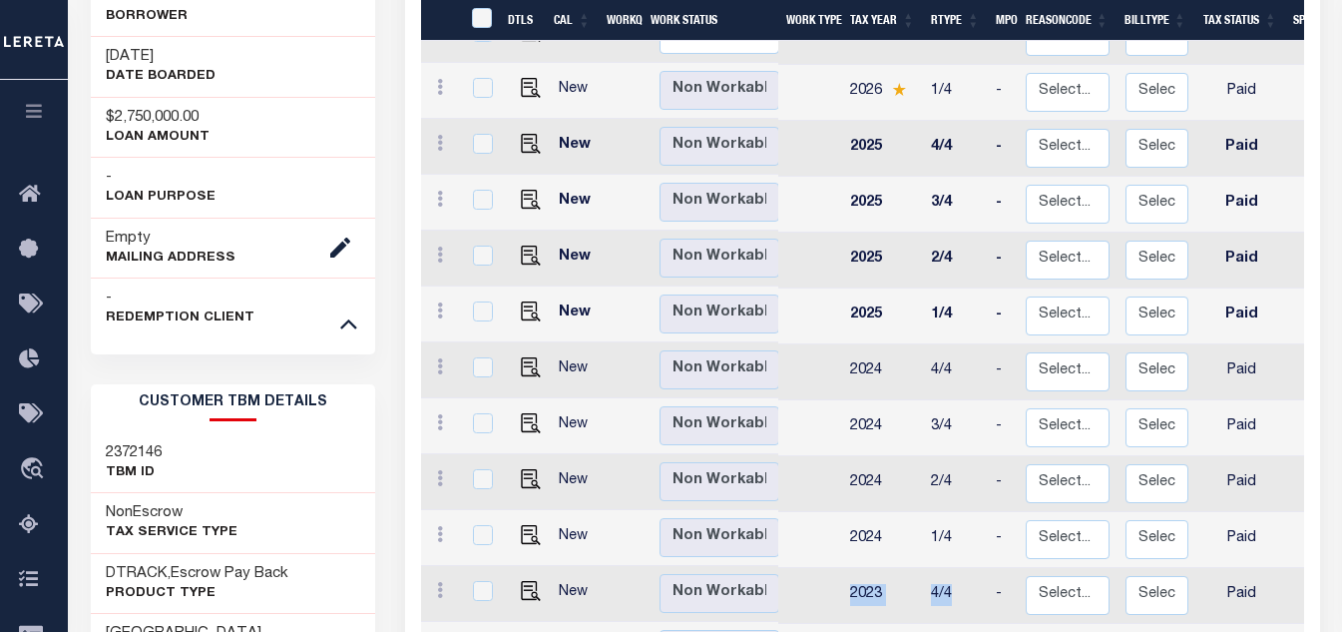
scroll to position [699, 0]
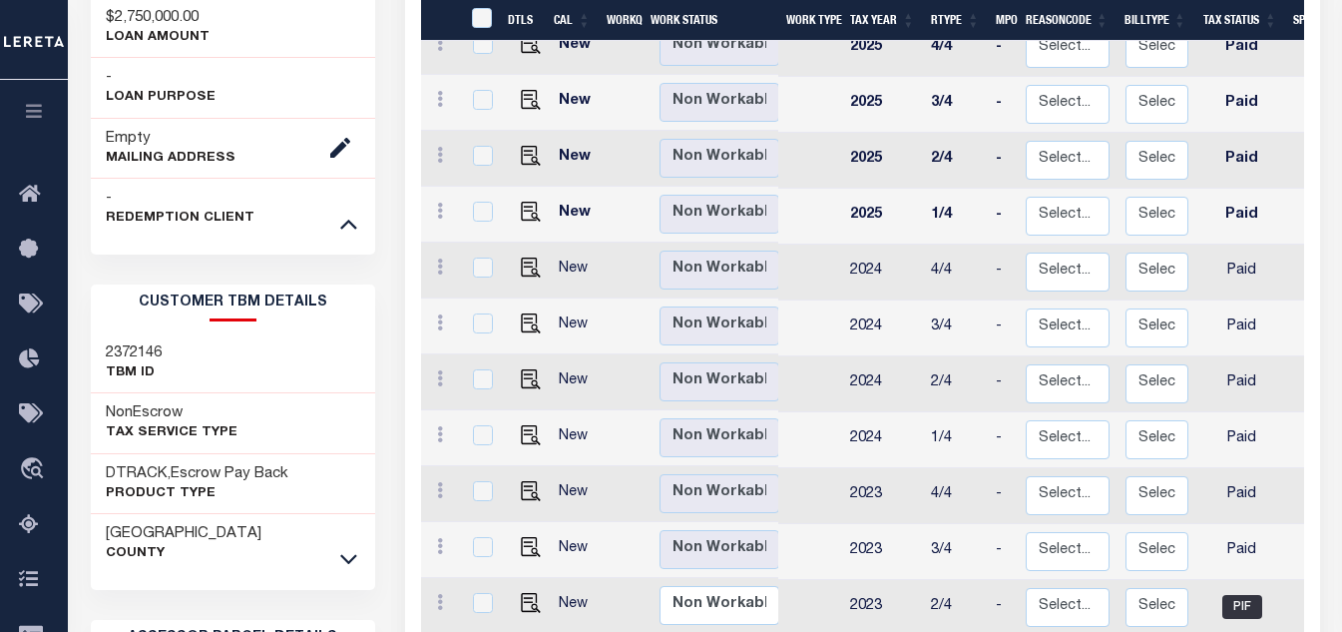
click at [982, 412] on td "1/4" at bounding box center [955, 440] width 65 height 56
checkbox input "true"
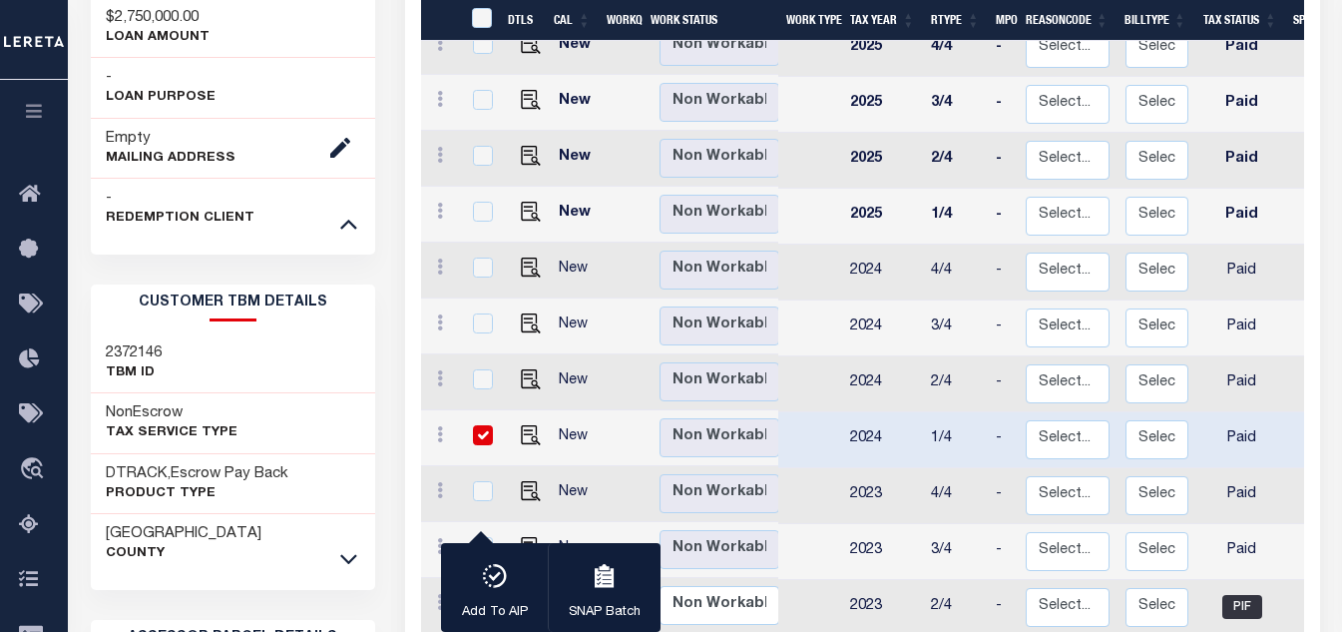
click at [481, 425] on input "checkbox" at bounding box center [483, 435] width 20 height 20
checkbox input "false"
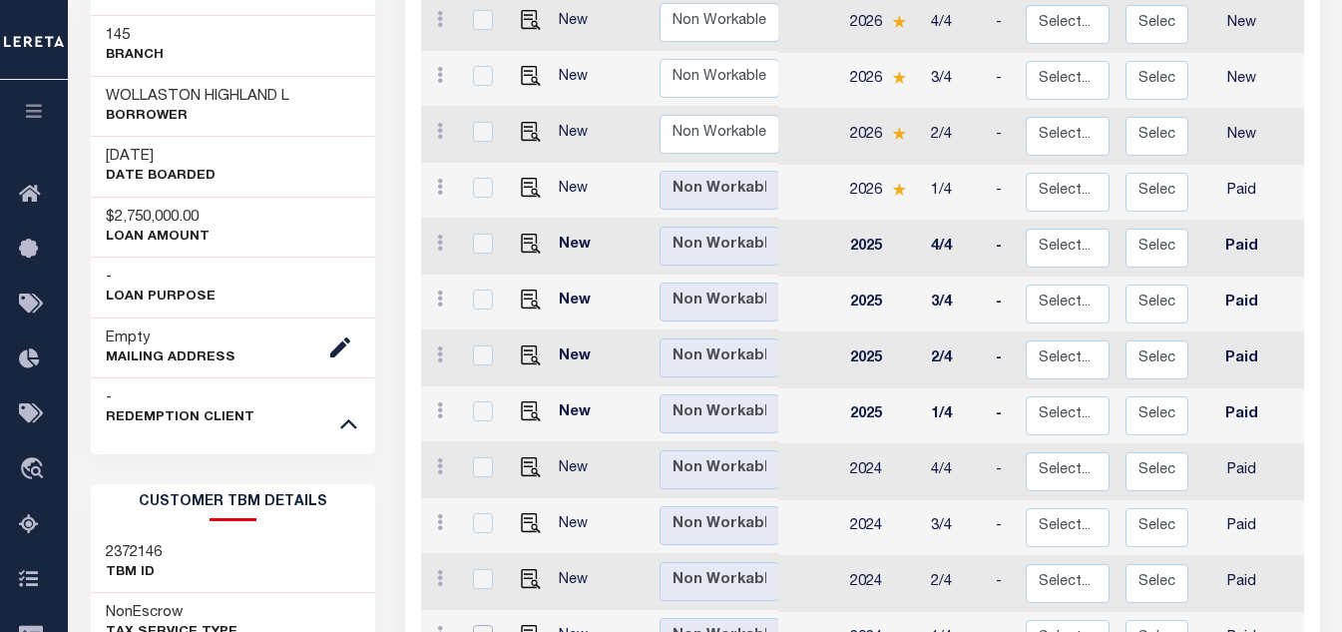
scroll to position [399, 0]
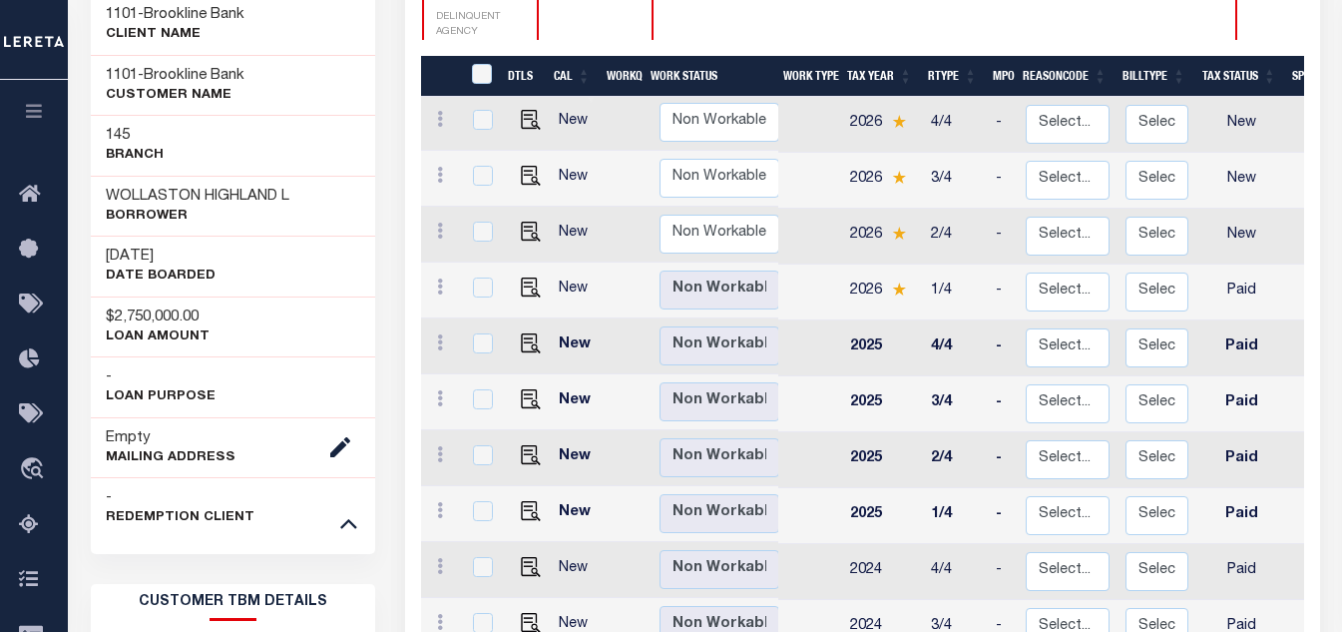
click at [829, 264] on td at bounding box center [810, 292] width 64 height 56
checkbox input "true"
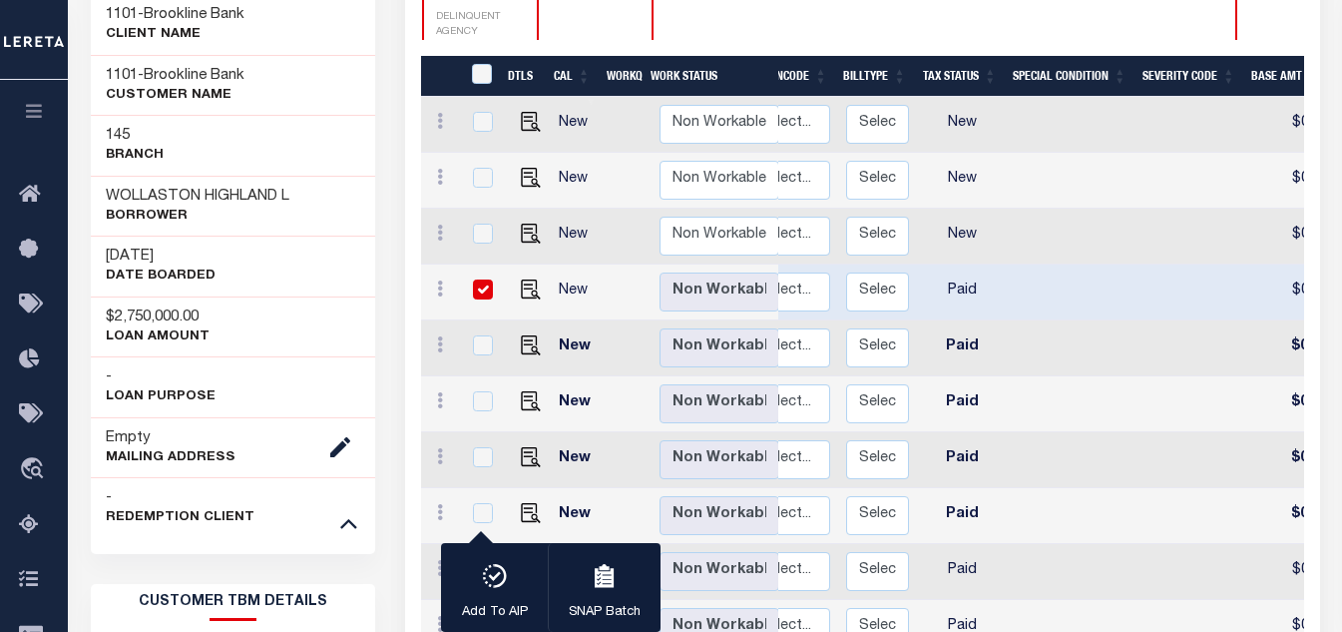
scroll to position [0, 0]
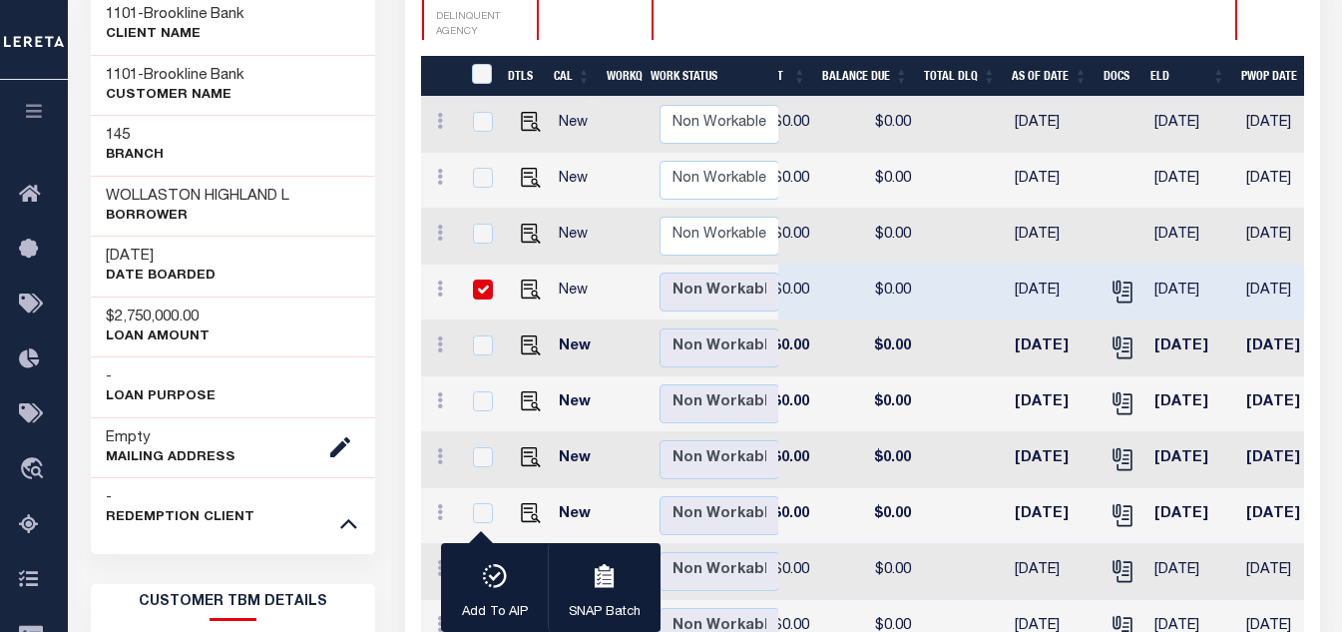
click at [479, 279] on input "checkbox" at bounding box center [483, 289] width 20 height 20
checkbox input "false"
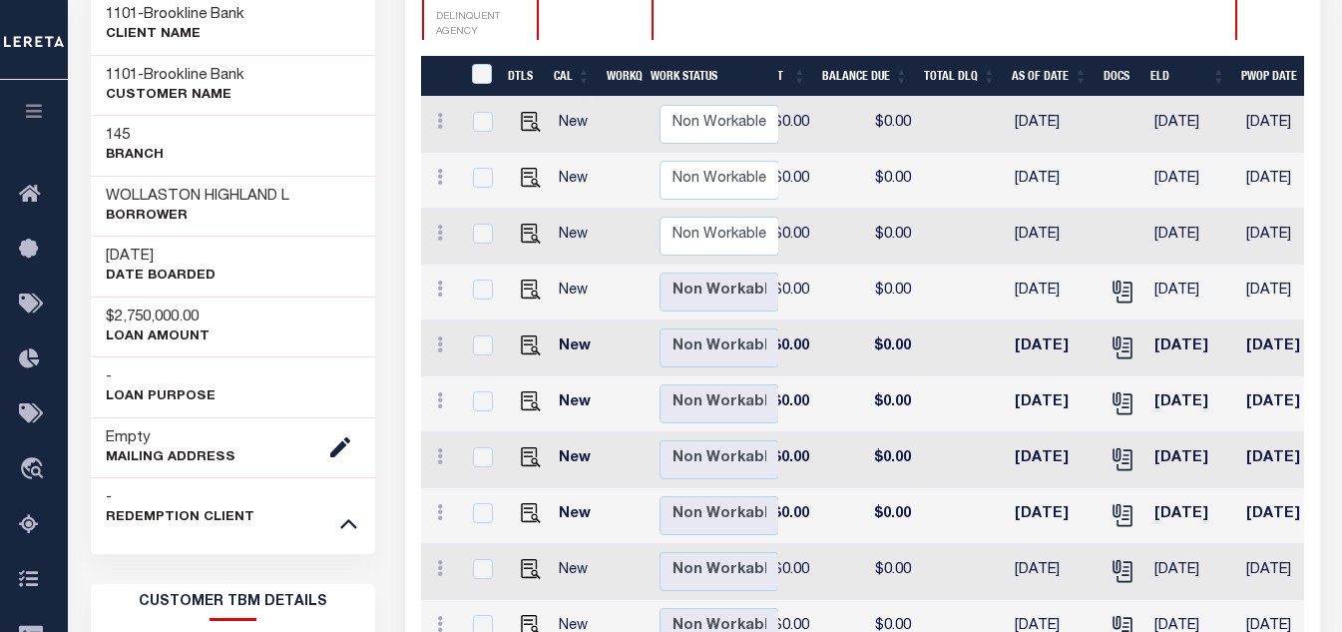
click at [1019, 264] on td "[DATE]" at bounding box center [1053, 292] width 92 height 56
checkbox input "true"
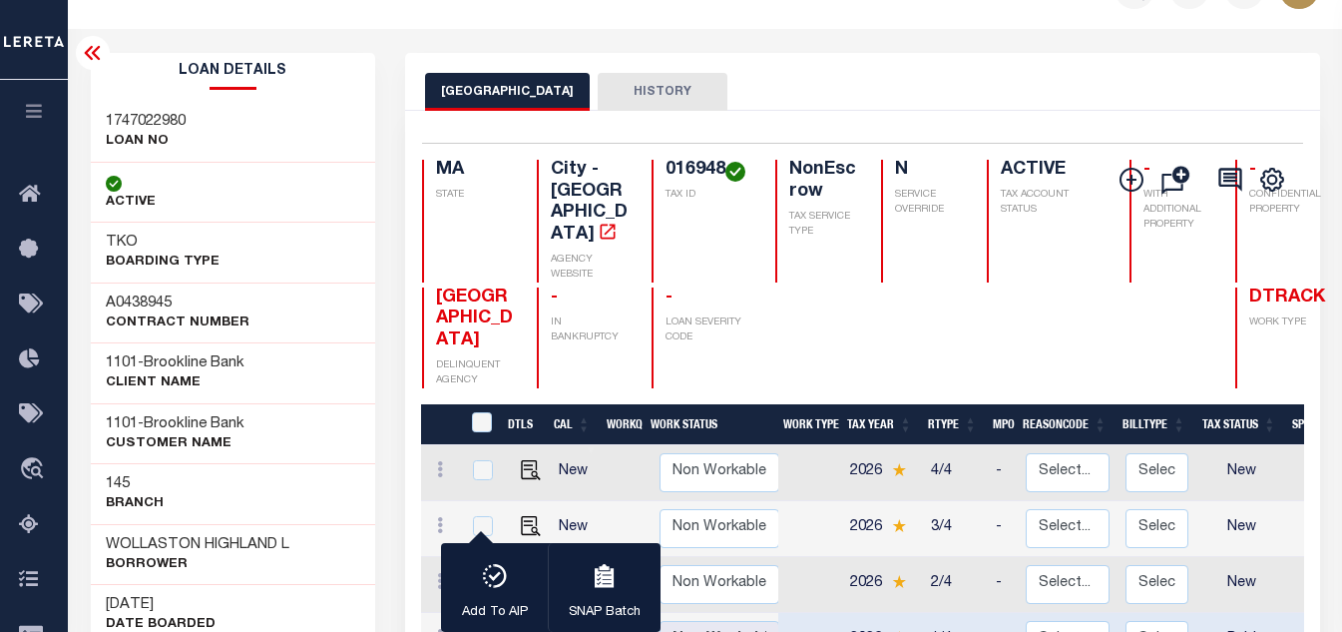
scroll to position [30, 0]
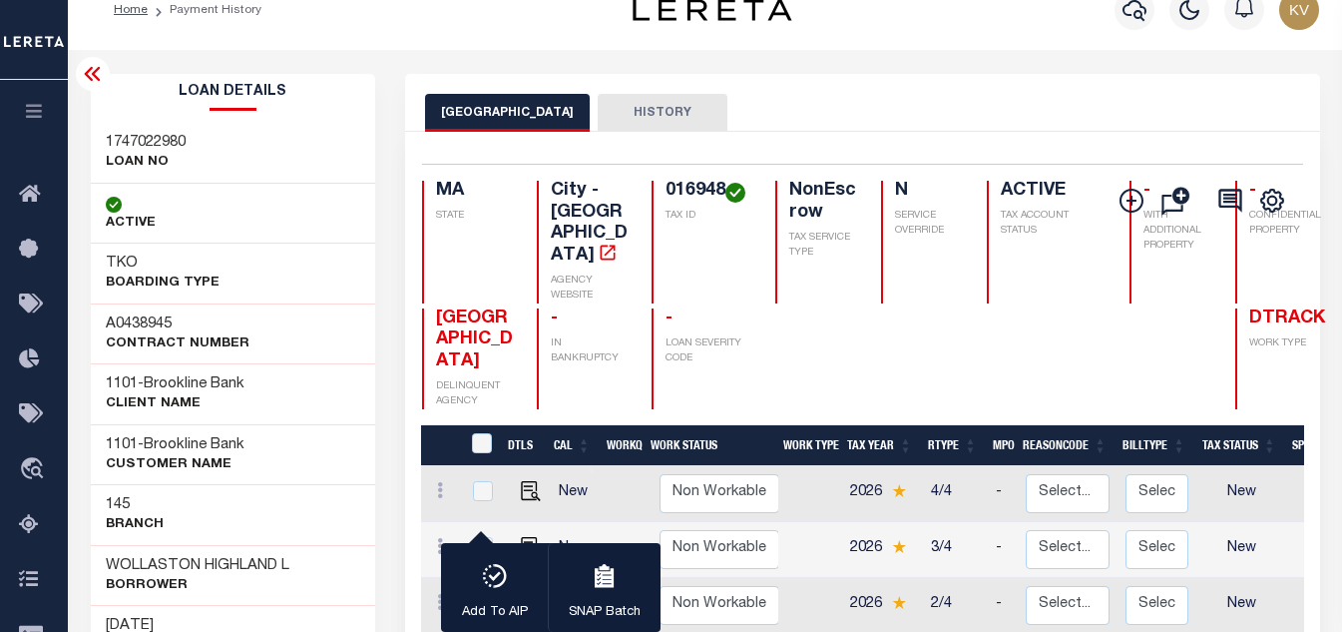
click at [89, 84] on icon at bounding box center [93, 74] width 24 height 24
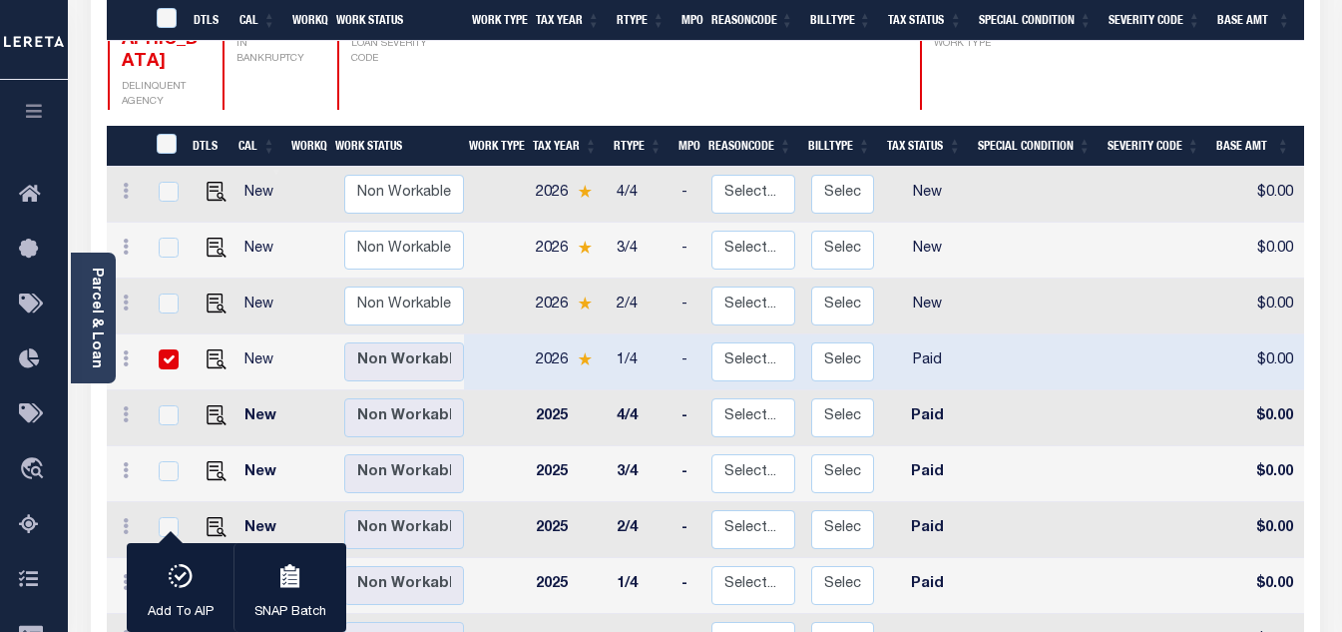
scroll to position [429, 0]
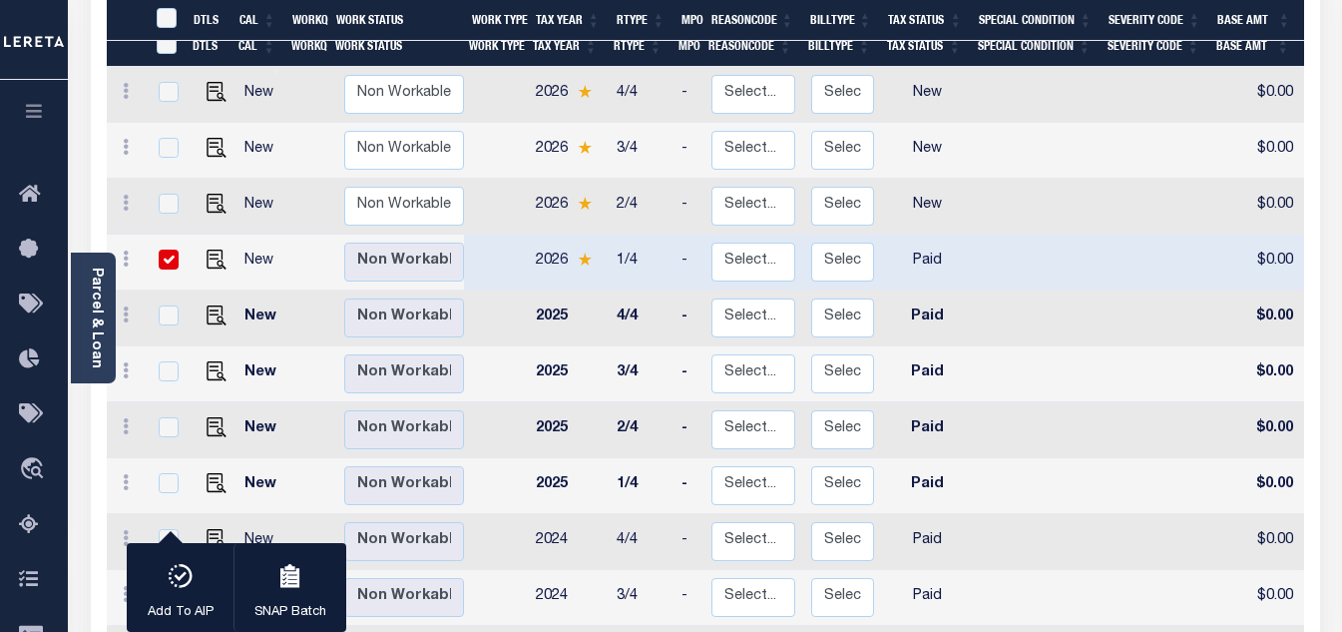
click at [168, 250] on input "checkbox" at bounding box center [169, 260] width 20 height 20
checkbox input "false"
